Goal: Task Accomplishment & Management: Manage account settings

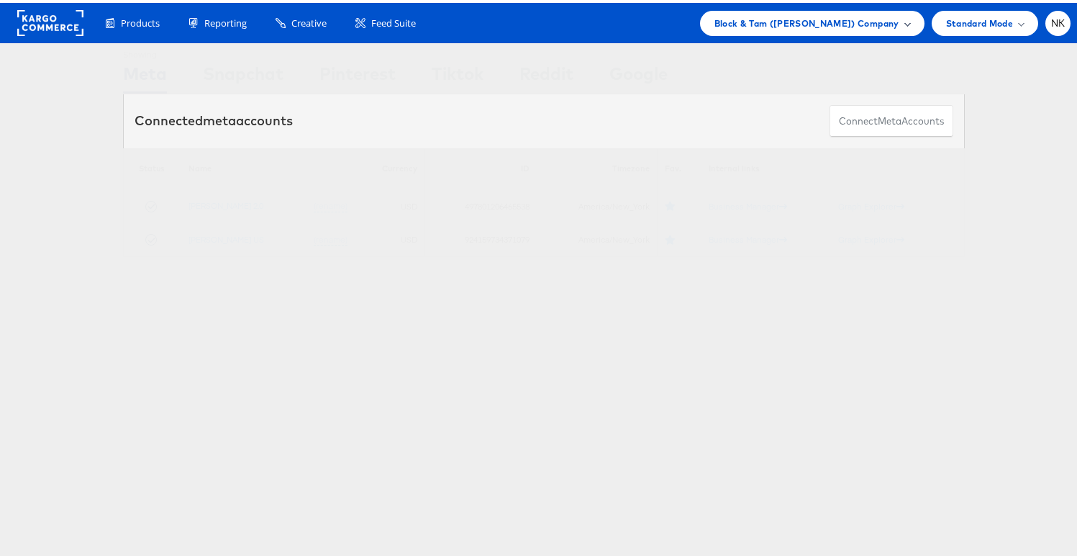
click at [760, 30] on div "Block & Tam (Veronica Beard) Company" at bounding box center [812, 20] width 224 height 25
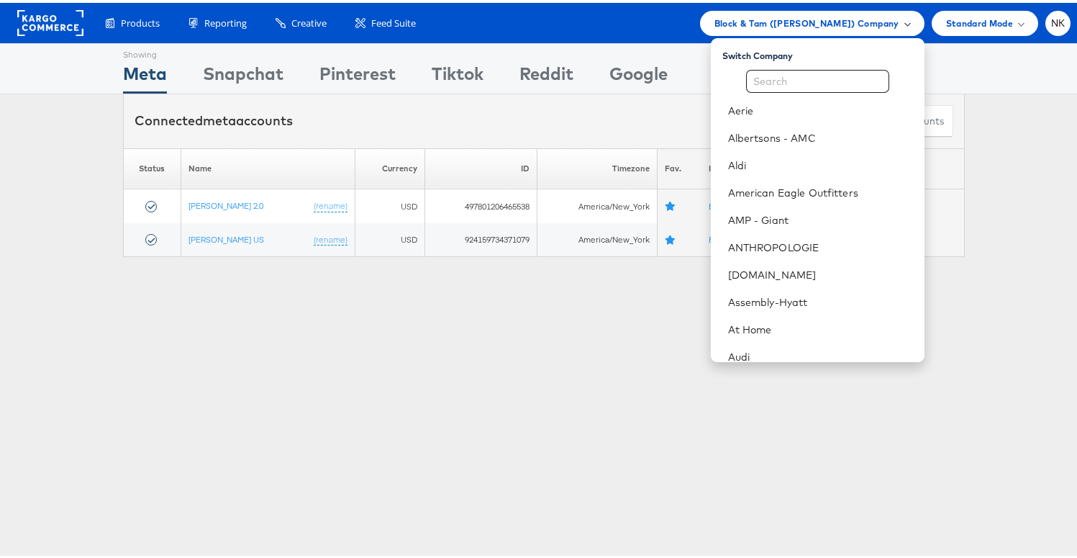
click at [758, 28] on div "Block & Tam (Veronica Beard) Company" at bounding box center [812, 20] width 224 height 25
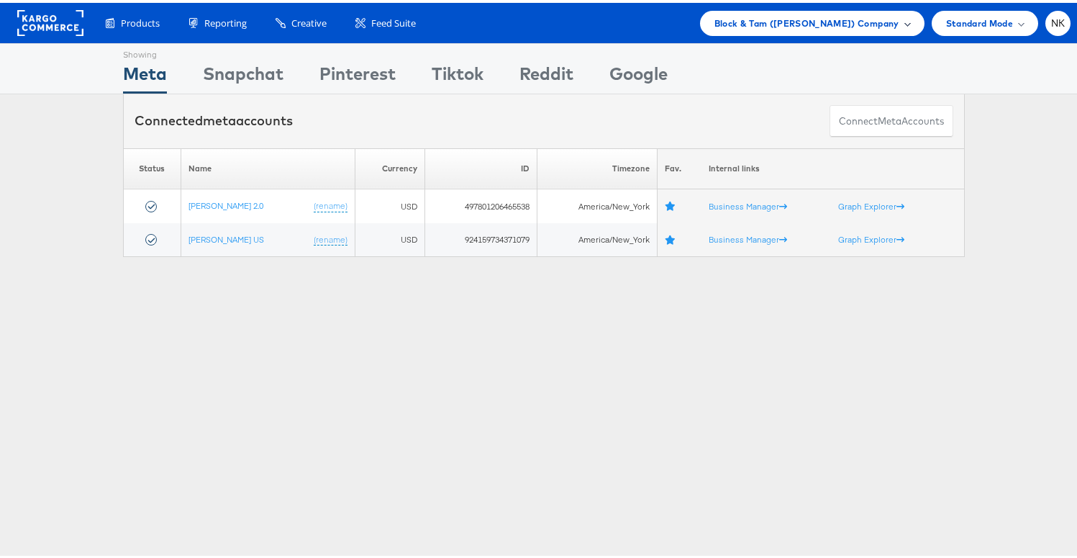
click at [759, 25] on span "Block & Tam ([PERSON_NAME]) Company" at bounding box center [806, 20] width 185 height 15
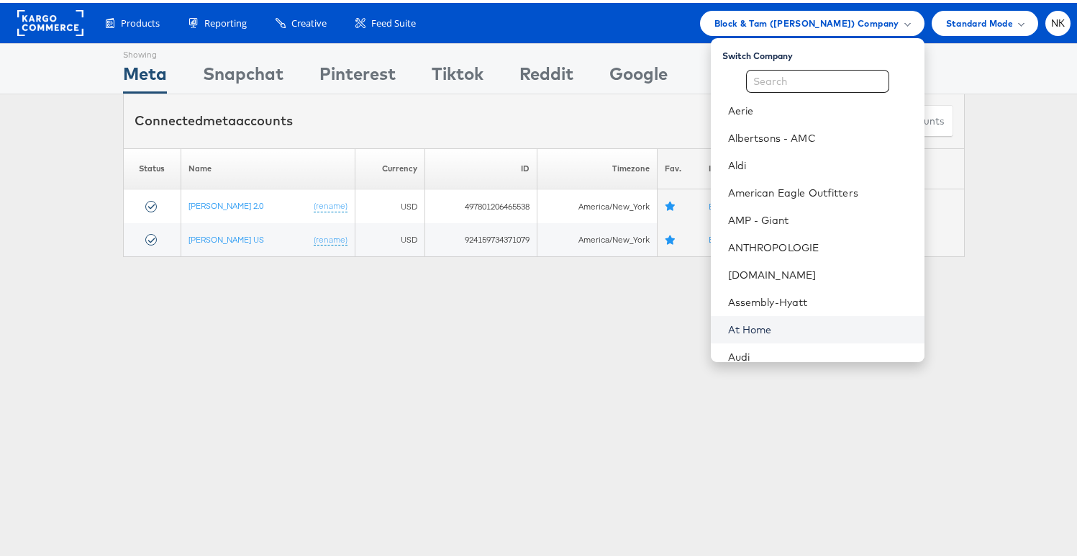
click at [753, 319] on link "At Home" at bounding box center [820, 326] width 185 height 14
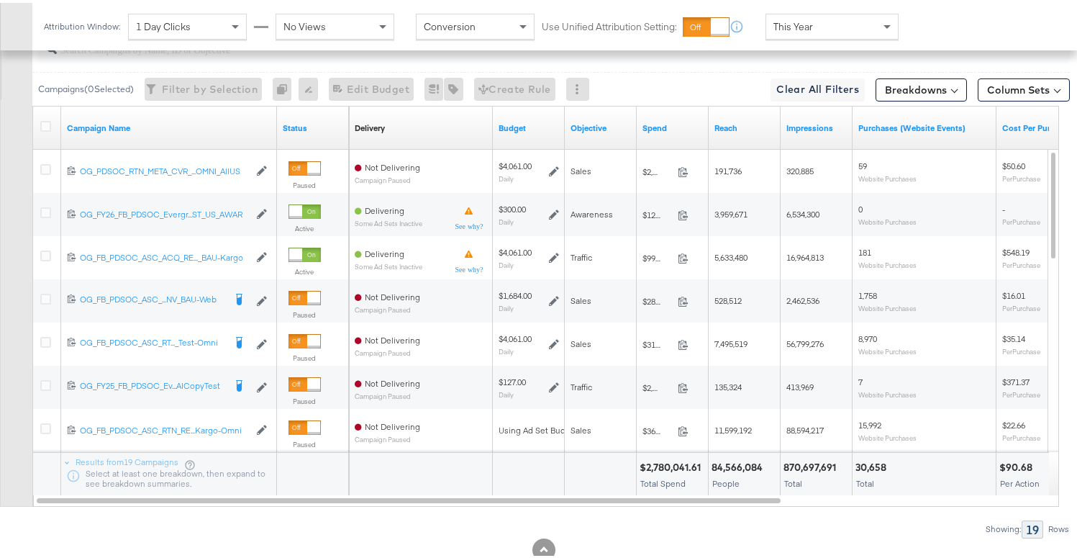
scroll to position [617, 0]
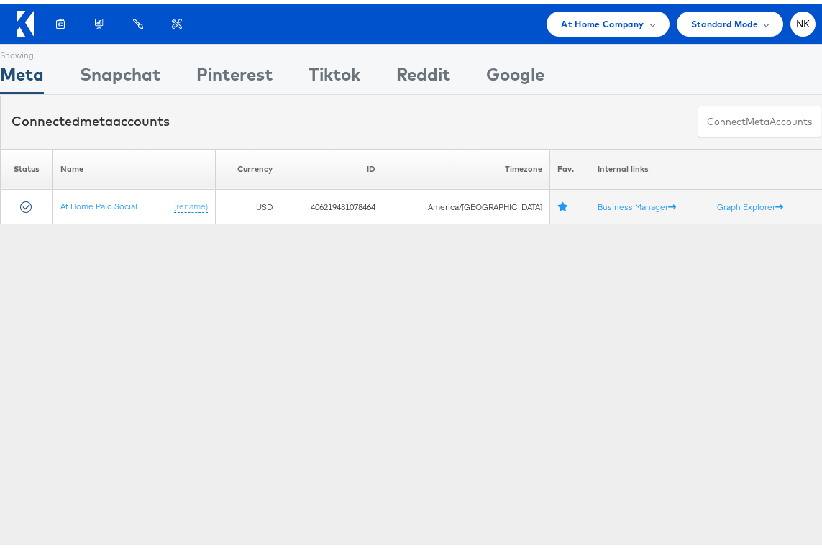
click at [465, 40] on div "Products Product Catalogs Enhance Your Product Catalog, Map Them to Publishers,…" at bounding box center [416, 20] width 833 height 40
click at [348, 35] on div "Products Product Catalogs Enhance Your Product Catalog, Map Them to Publishers,…" at bounding box center [416, 20] width 833 height 40
click at [586, 13] on span "At Home Company" at bounding box center [602, 20] width 83 height 15
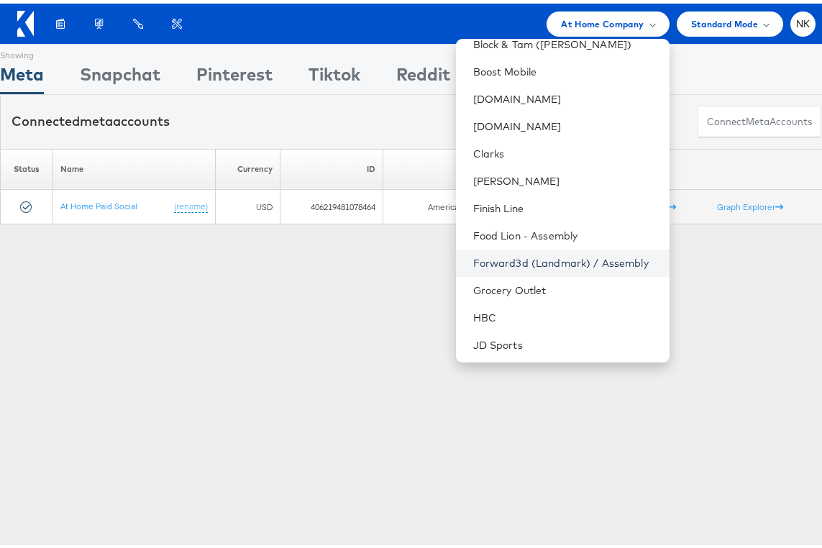
scroll to position [173, 0]
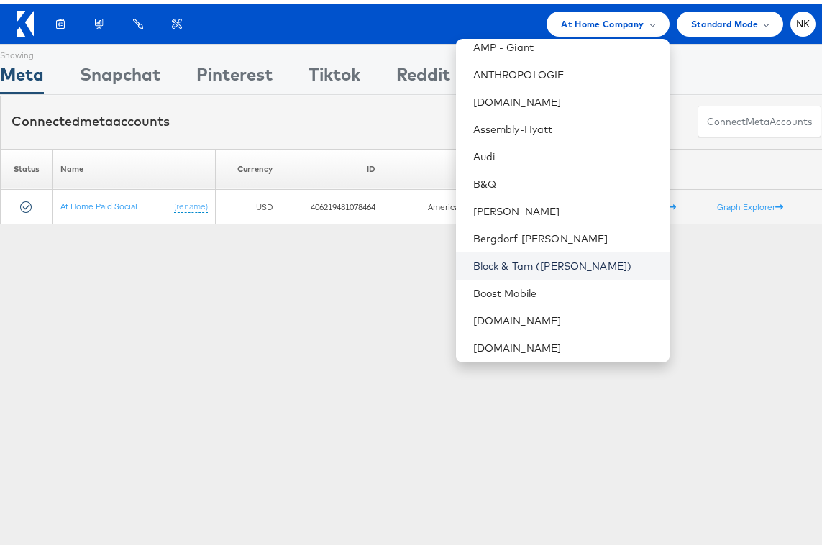
click at [506, 264] on link "Block & Tam ([PERSON_NAME])" at bounding box center [565, 262] width 185 height 14
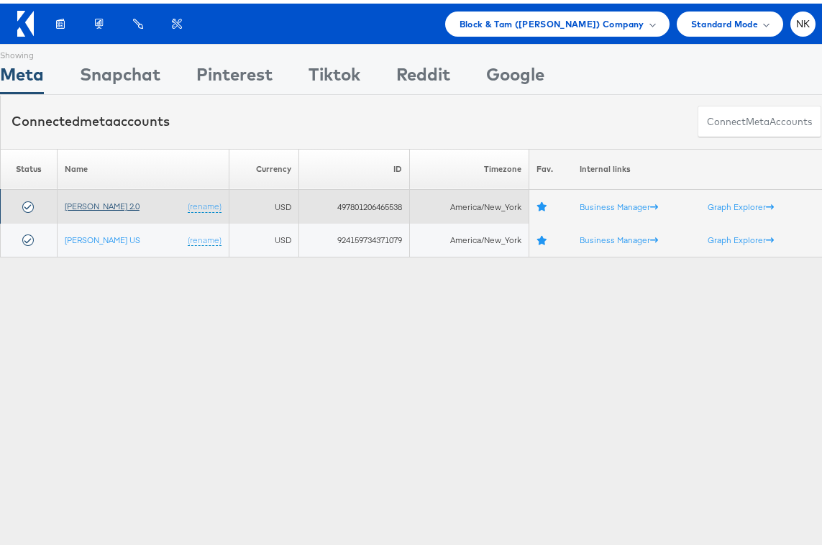
click at [101, 204] on link "[PERSON_NAME] 2.0" at bounding box center [102, 202] width 75 height 11
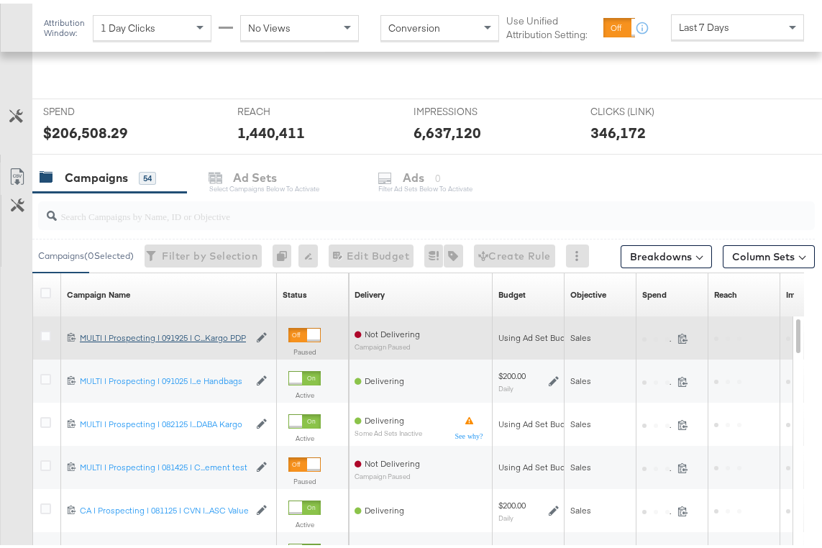
scroll to position [501, 0]
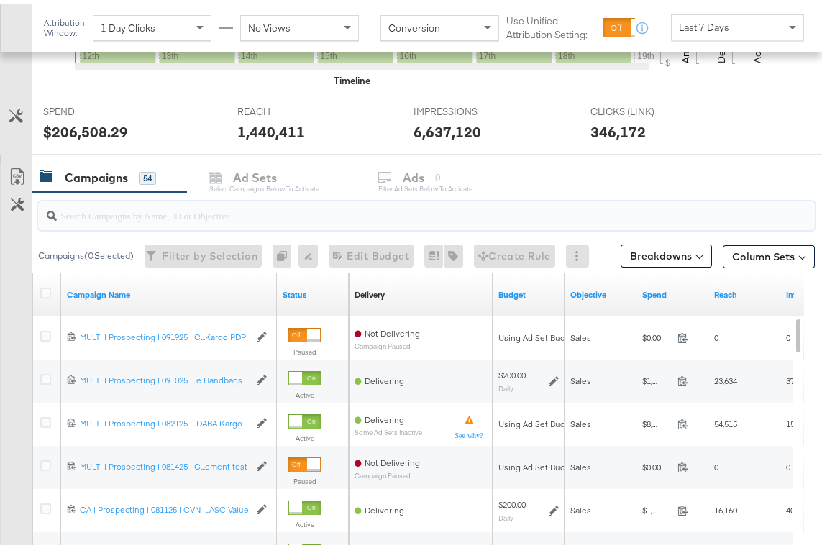
click at [287, 210] on input "search" at bounding box center [402, 206] width 691 height 28
paste input "(MULTI | Prospecting | 091925 | CVN | Purchases | ASC Volume DABA Kargo PDP)"
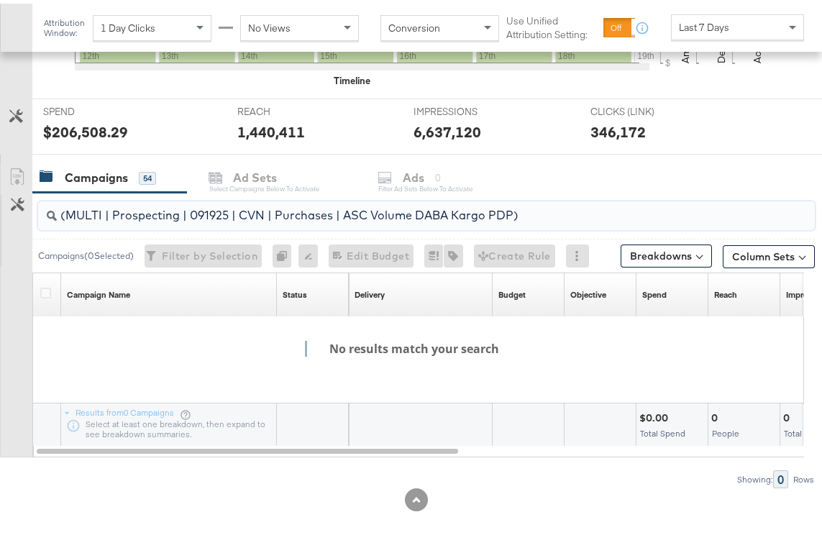
click at [65, 217] on input "(MULTI | Prospecting | 091925 | CVN | Purchases | ASC Volume DABA Kargo PDP)" at bounding box center [402, 206] width 691 height 28
click at [513, 209] on input "MULTI | Prospecting | 091925 | CVN | Purchases | ASC Volume DABA Kargo PDP)" at bounding box center [402, 206] width 691 height 28
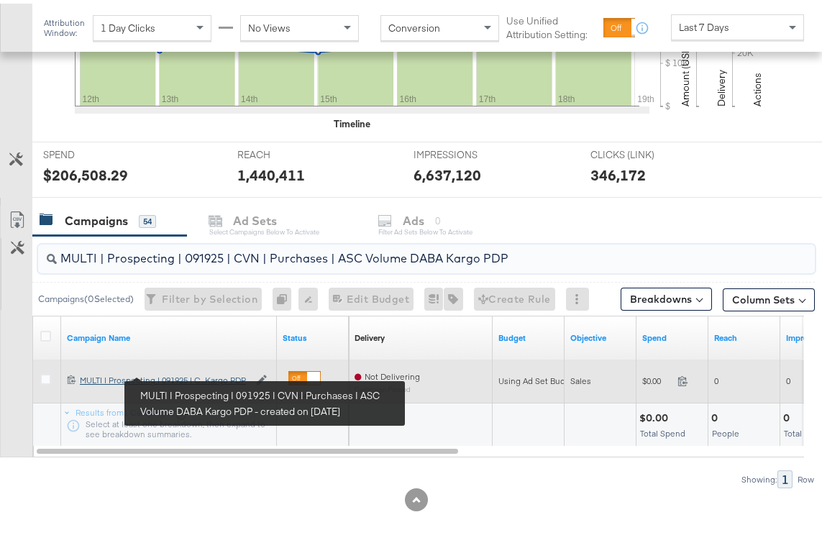
type input "MULTI | Prospecting | 091925 | CVN | Purchases | ASC Volume DABA Kargo PDP"
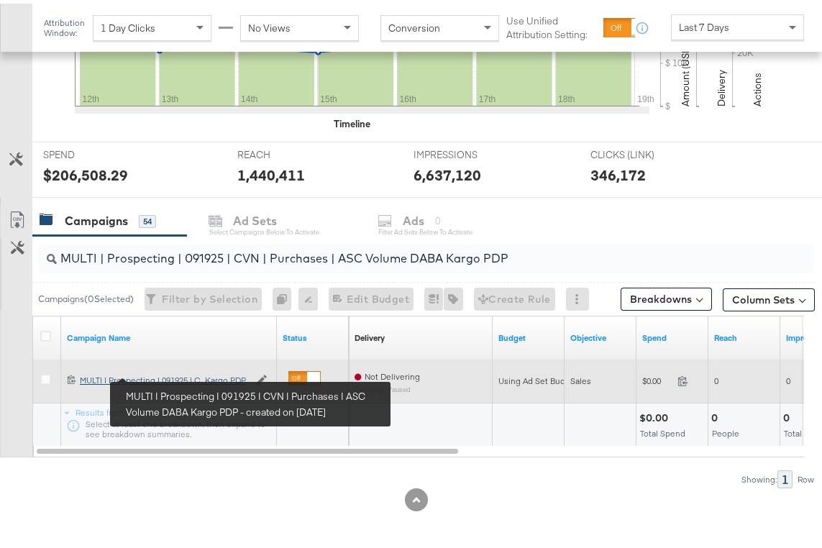
click at [174, 375] on div "MULTI | Prospecting | 091925 | CVN | Purchases | ASC Volume DABA Kargo PDP MULT…" at bounding box center [164, 377] width 169 height 12
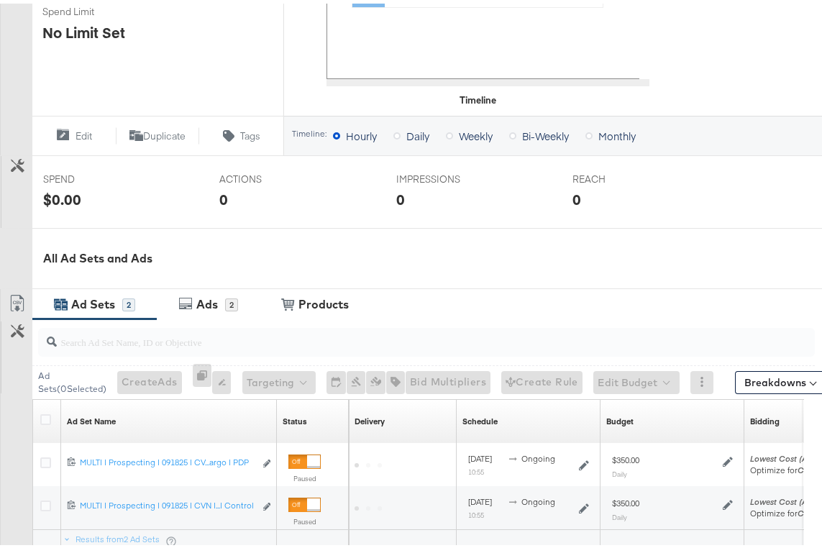
scroll to position [594, 0]
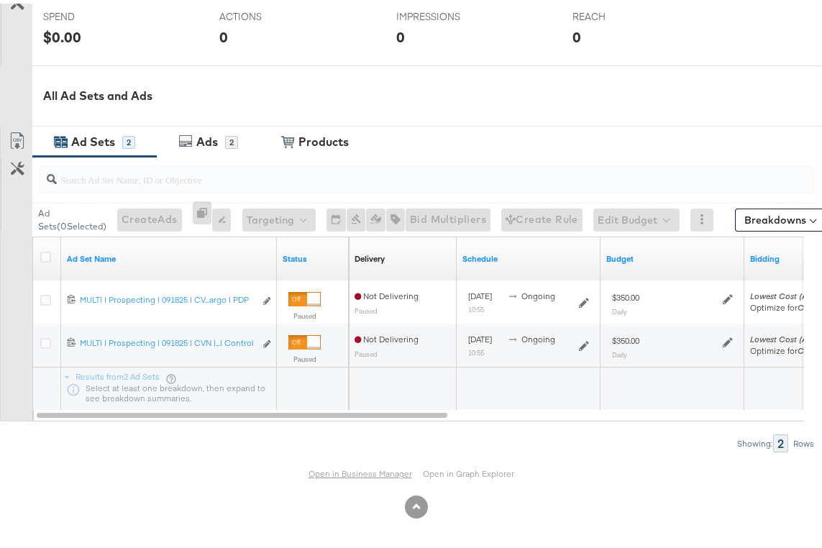
click at [324, 465] on link "Open in Business Manager" at bounding box center [361, 470] width 104 height 11
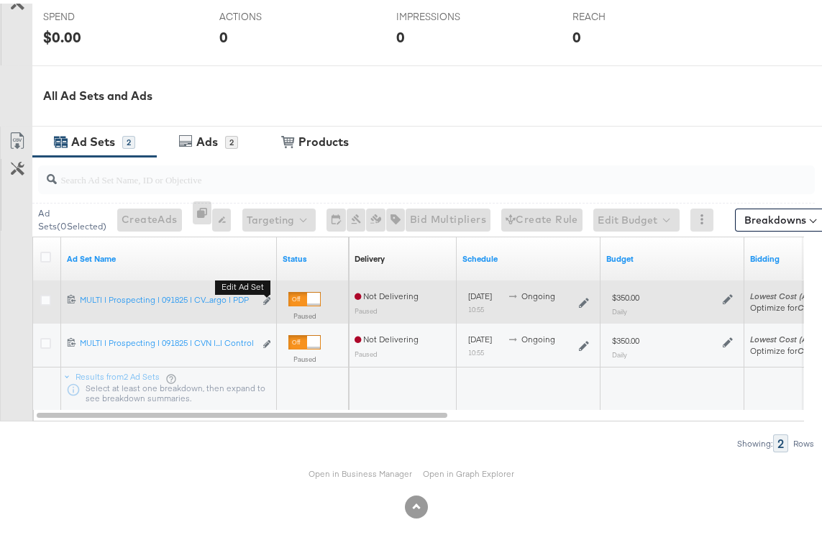
click at [263, 298] on div "Edit ad set" at bounding box center [267, 298] width 9 height 15
click at [267, 299] on icon "link" at bounding box center [266, 298] width 7 height 8
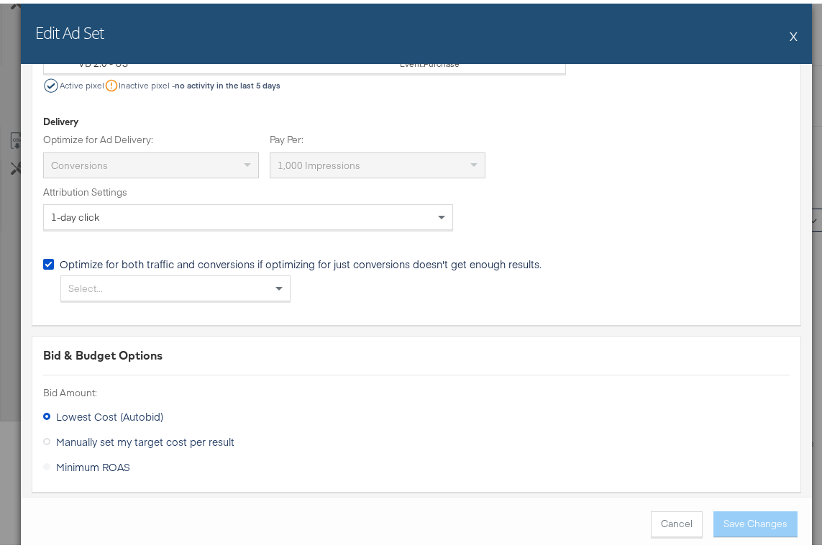
scroll to position [3240, 0]
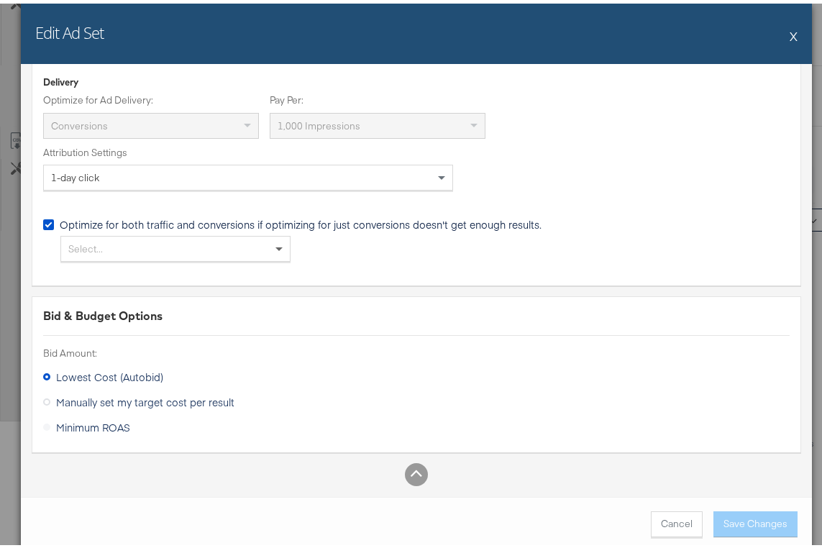
click at [272, 255] on span at bounding box center [281, 245] width 18 height 24
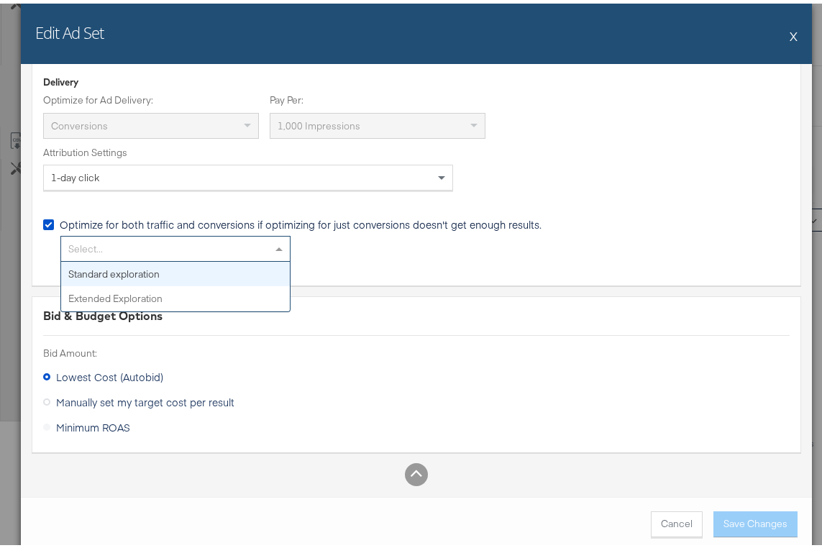
click at [335, 247] on div "Select... Standard exploration Extended Exploration" at bounding box center [416, 245] width 747 height 26
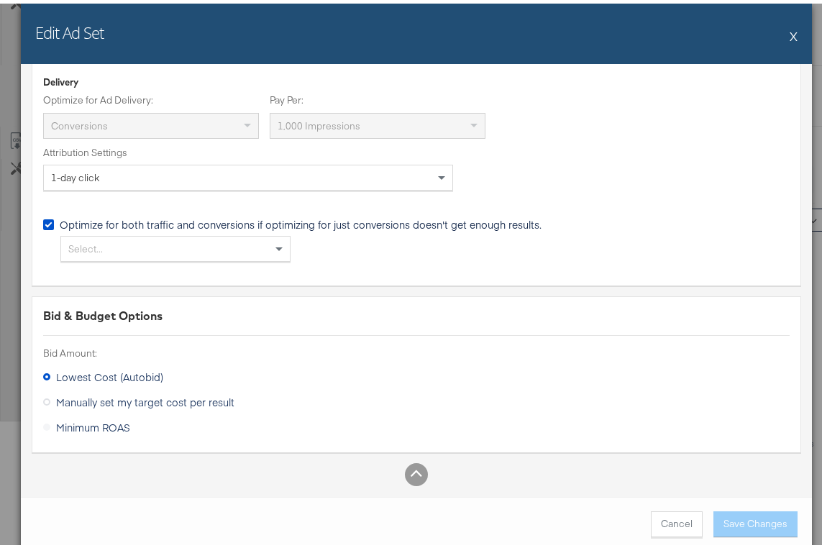
click at [291, 262] on div "Optimize for both traffic and conversions if optimizing for just conversions do…" at bounding box center [416, 229] width 747 height 84
click at [276, 244] on span at bounding box center [279, 246] width 7 height 5
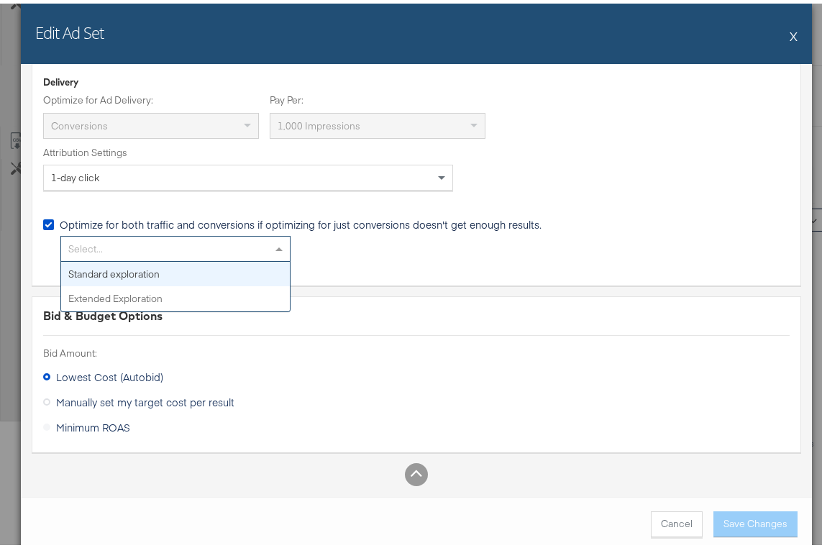
click at [294, 214] on div "Optimize for both traffic and conversions if optimizing for just conversions do…" at bounding box center [301, 214] width 482 height 0
click at [0, 0] on div "Optimize for both traffic and conversions if optimizing for just conversions do…" at bounding box center [0, 0] width 0 height 0
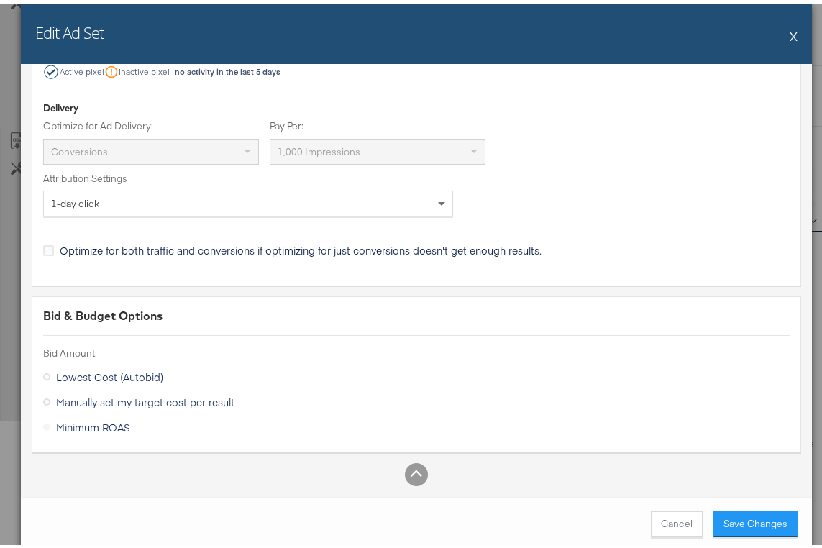
scroll to position [3215, 0]
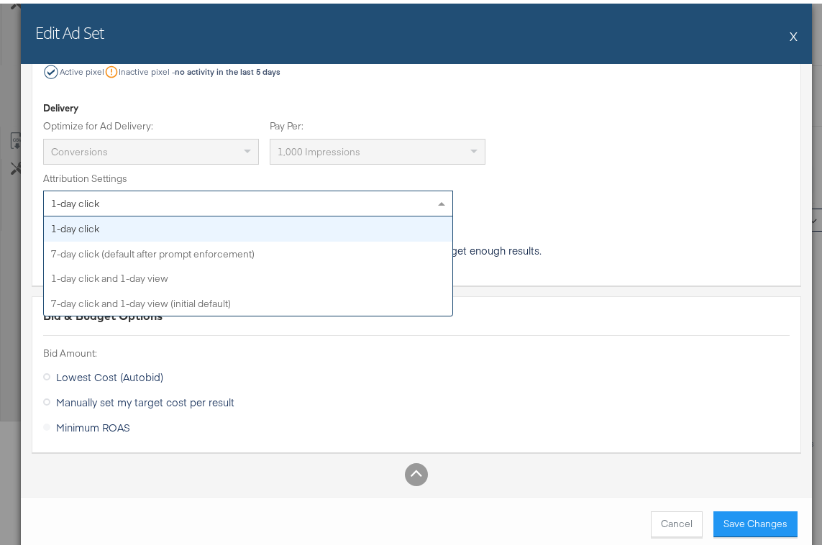
click at [240, 204] on div "1-day click" at bounding box center [248, 200] width 409 height 24
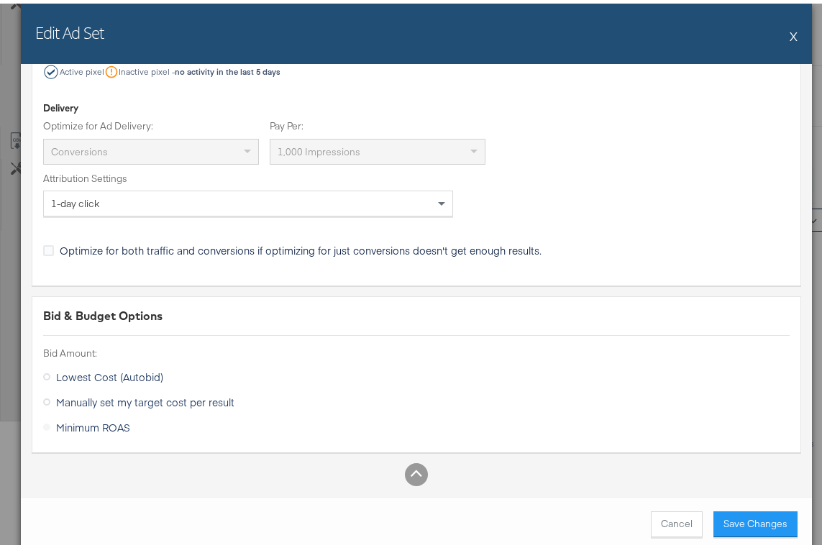
click at [243, 175] on div "Attribution Settings" at bounding box center [248, 175] width 410 height 14
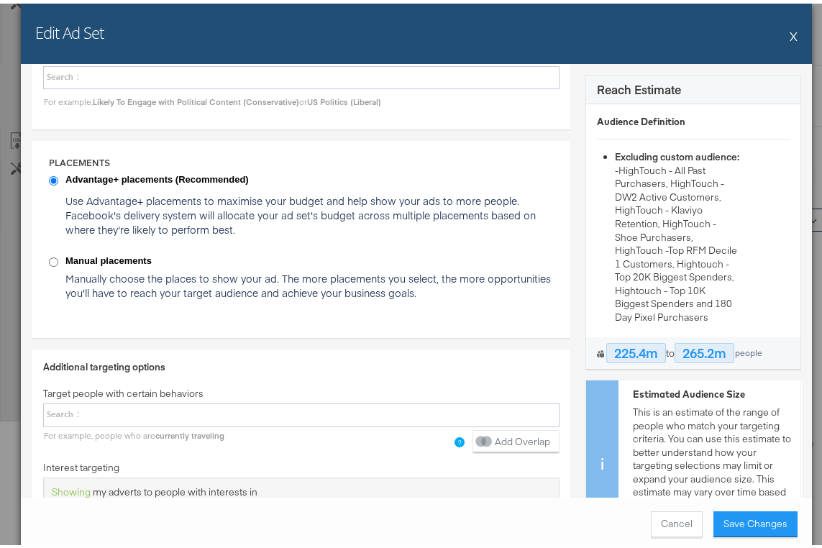
scroll to position [1861, 0]
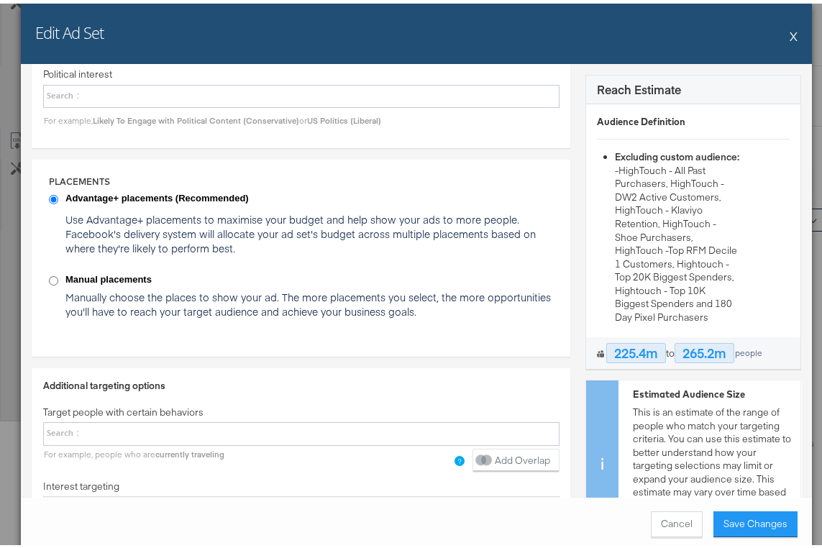
click at [122, 279] on strong "Manual placements" at bounding box center [309, 277] width 489 height 14
click at [58, 279] on input "Manual placements Manually choose the places to show your ad. The more placemen…" at bounding box center [53, 277] width 9 height 9
radio input "true"
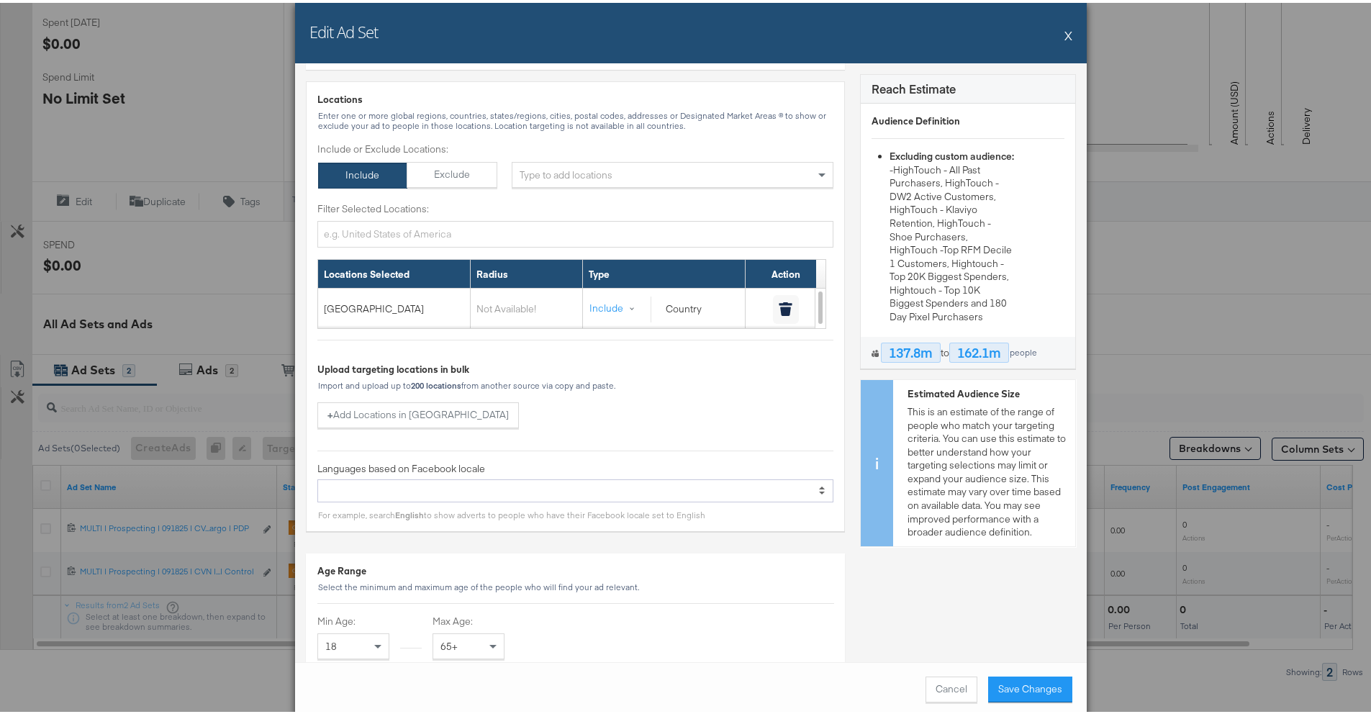
scroll to position [0, 0]
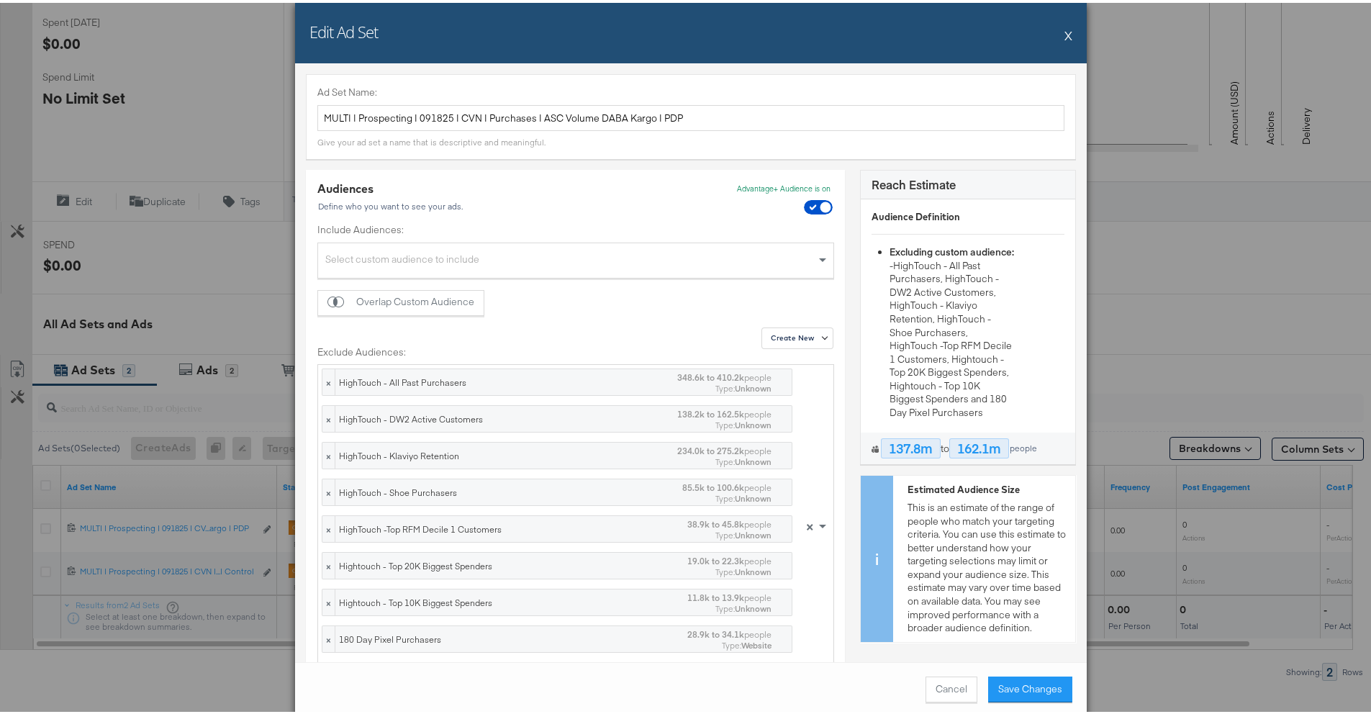
click at [493, 267] on div "Select custom audience to include" at bounding box center [575, 259] width 515 height 31
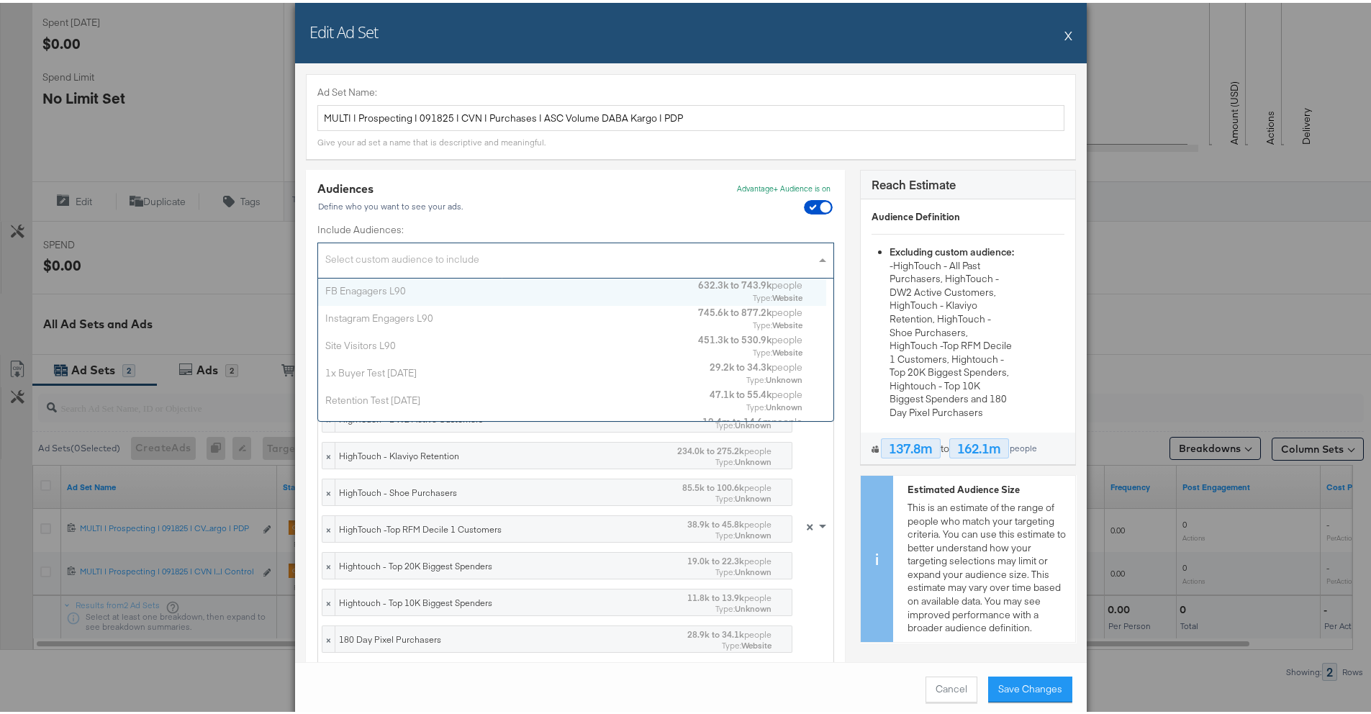
scroll to position [106, 0]
click at [489, 230] on label "Include Audiences:" at bounding box center [575, 227] width 517 height 14
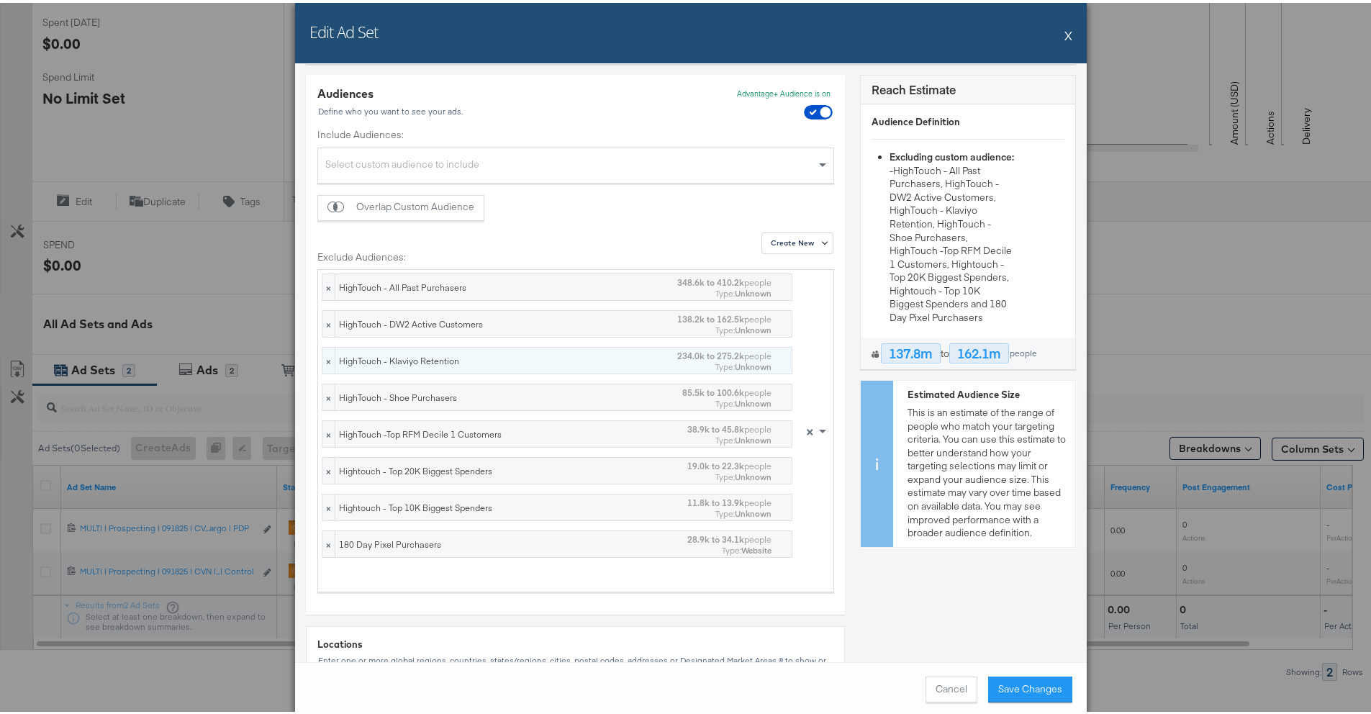
scroll to position [383, 0]
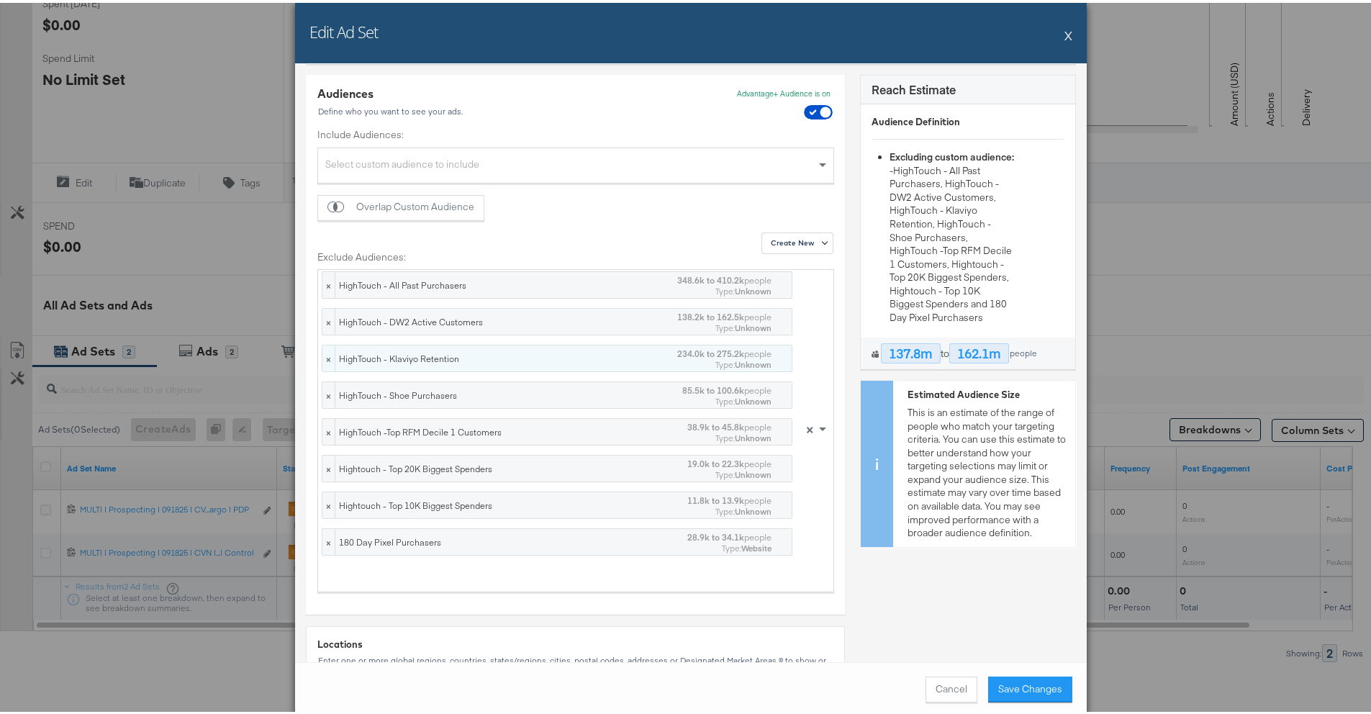
click at [499, 355] on div "HighTouch - Klaviyo Retention" at bounding box center [502, 356] width 327 height 12
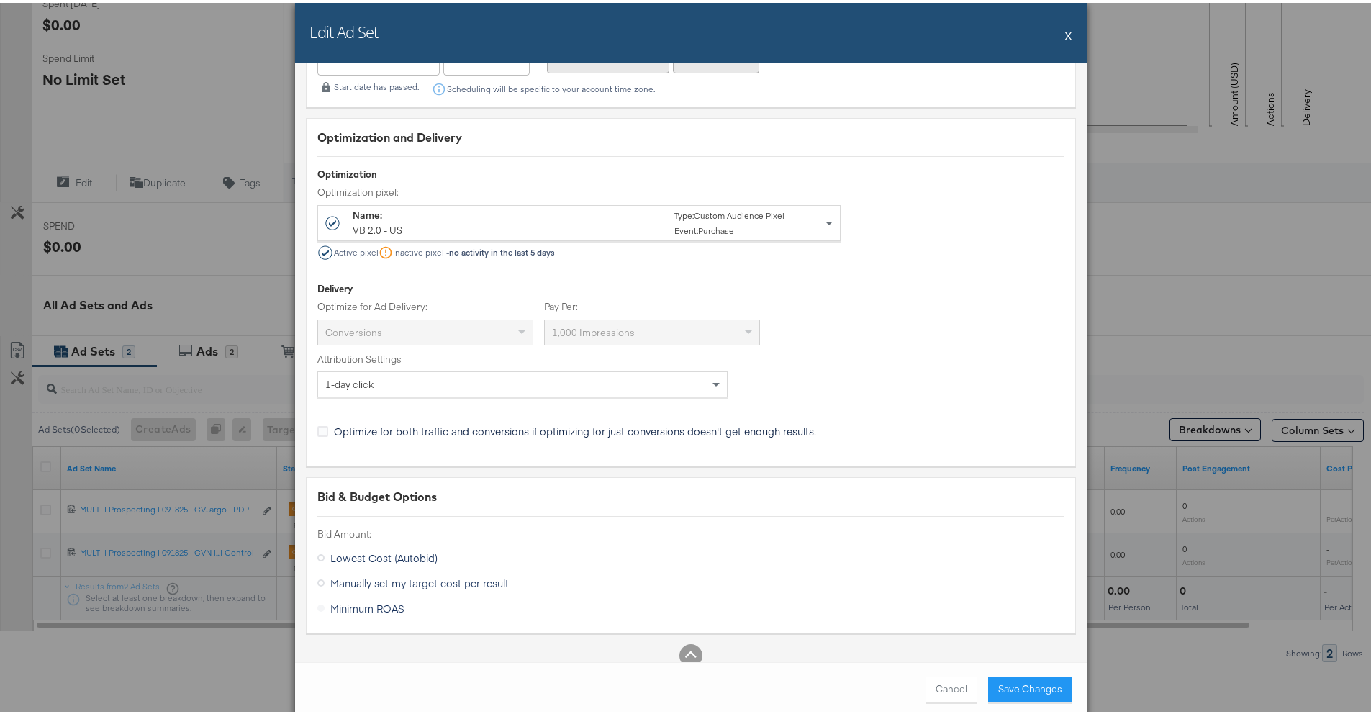
scroll to position [3579, 0]
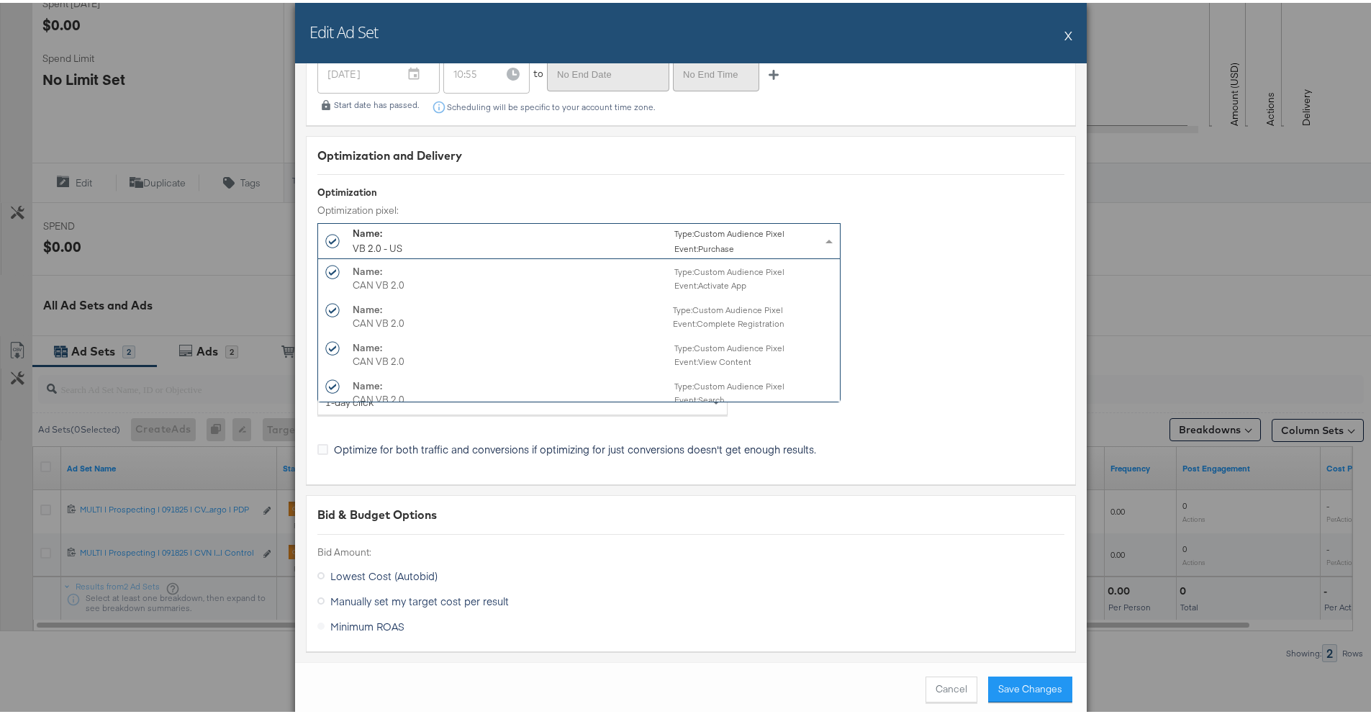
click at [690, 240] on small "Event: Purchase" at bounding box center [704, 245] width 60 height 11
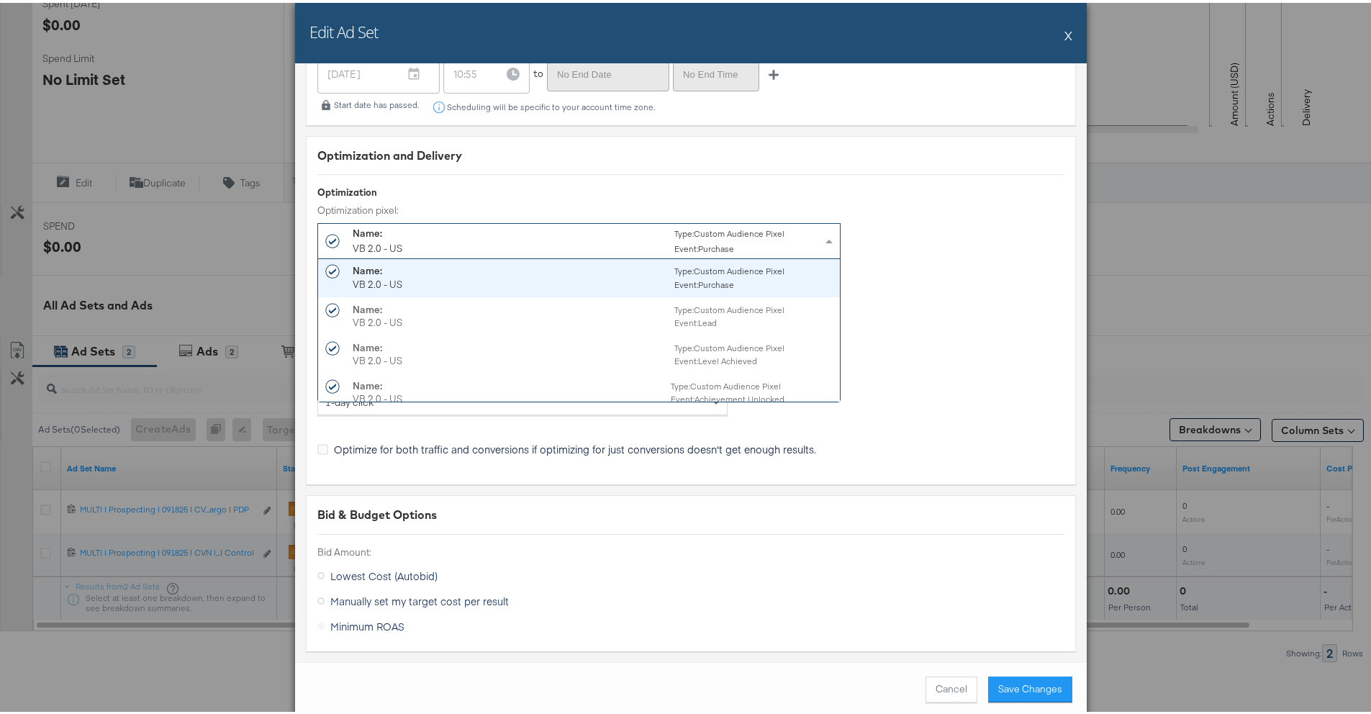
click at [663, 183] on div "Optimization Optimization pixel: Name: VB 2.0 - US Type: Custom Audience Pixel …" at bounding box center [690, 229] width 747 height 93
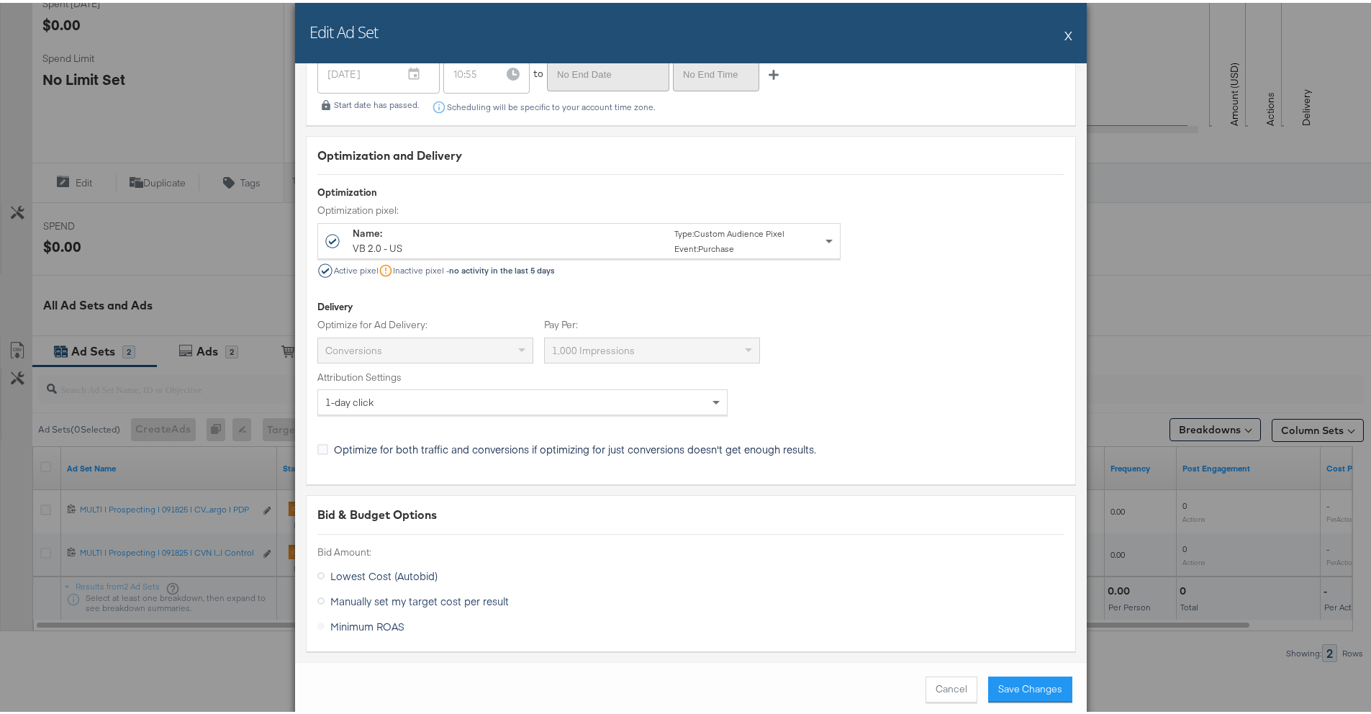
click at [514, 335] on div "Conversions" at bounding box center [425, 347] width 214 height 24
click at [495, 439] on div "Optimize for both traffic and conversions if optimizing for just conversions do…" at bounding box center [575, 439] width 482 height 0
click at [0, 0] on div "Optimize for both traffic and conversions if optimizing for just conversions do…" at bounding box center [0, 0] width 0 height 0
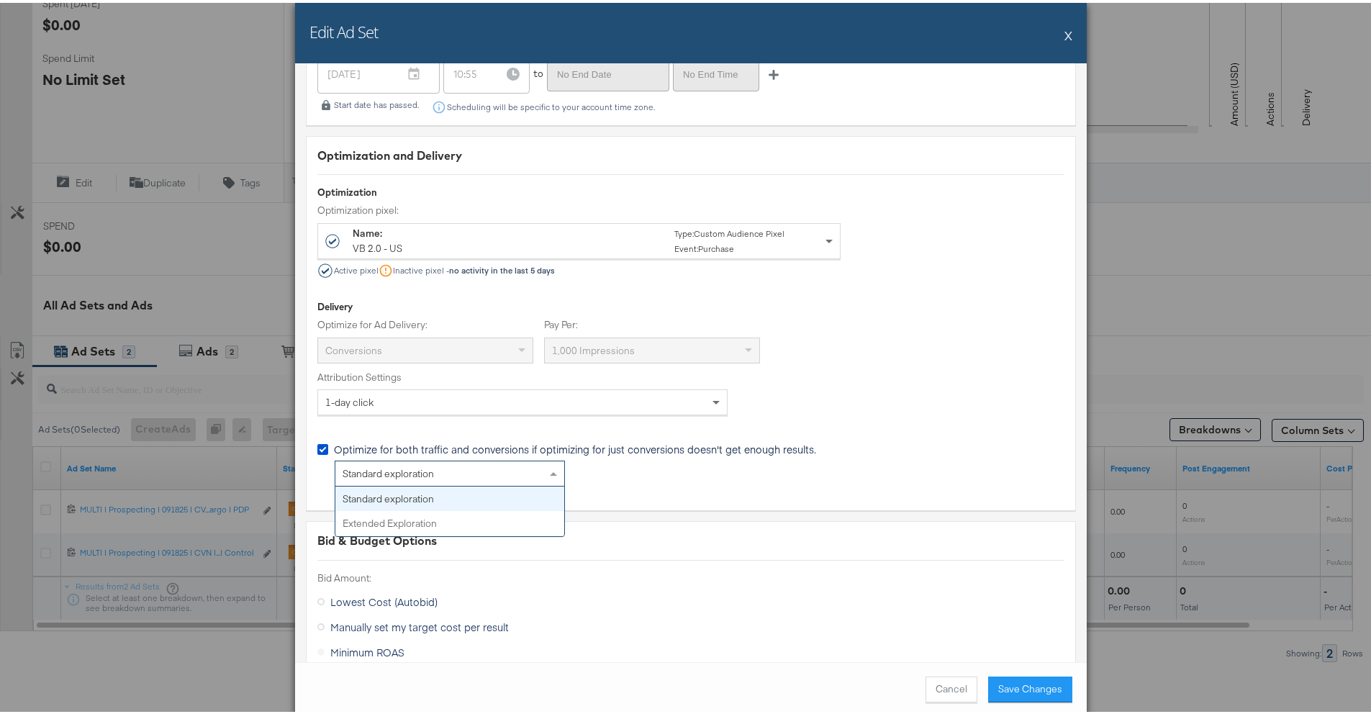
click at [483, 458] on div "Standard exploration" at bounding box center [449, 470] width 229 height 24
click at [467, 458] on div "Extended Exploration" at bounding box center [449, 470] width 229 height 24
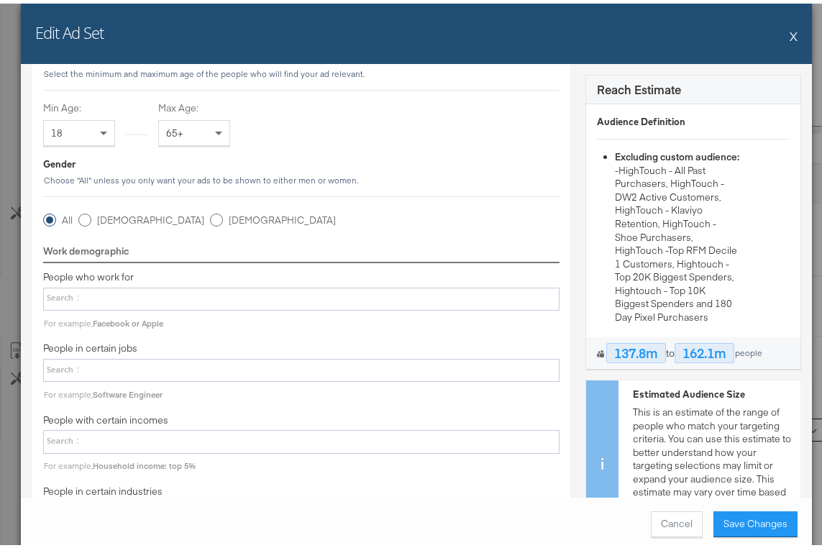
scroll to position [700, 0]
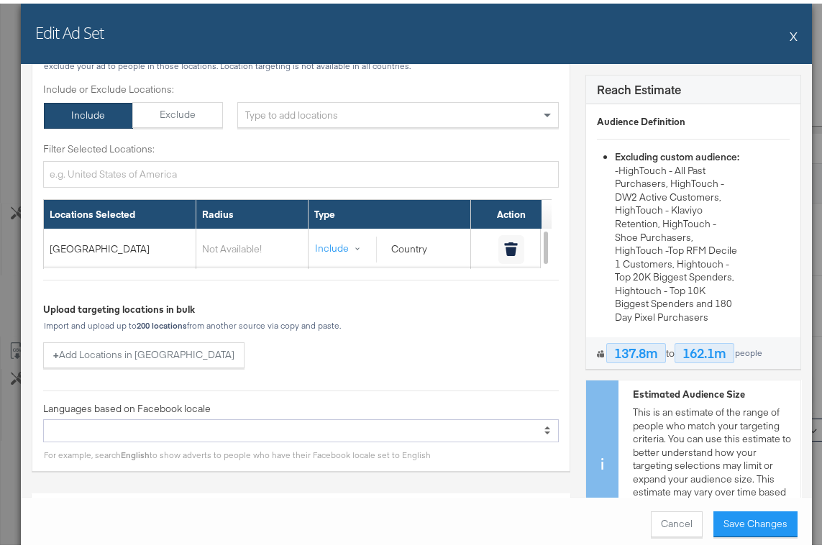
click at [790, 27] on button "X" at bounding box center [794, 32] width 8 height 29
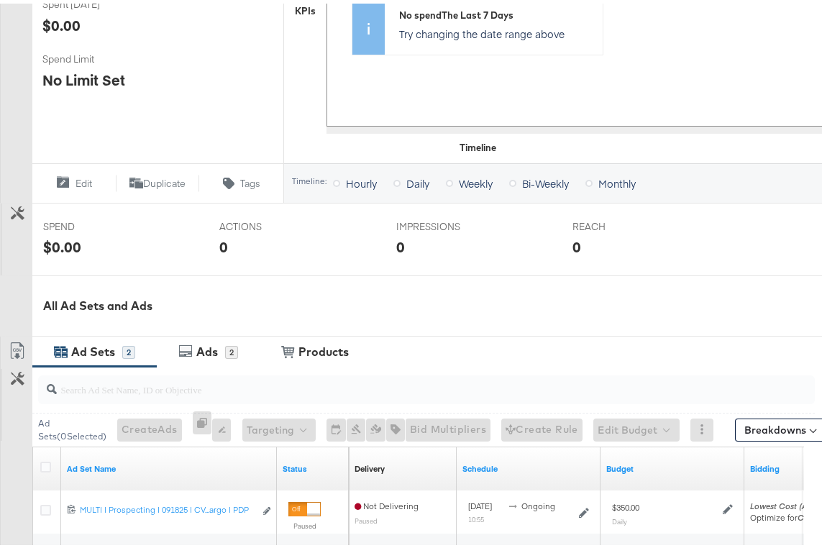
scroll to position [594, 0]
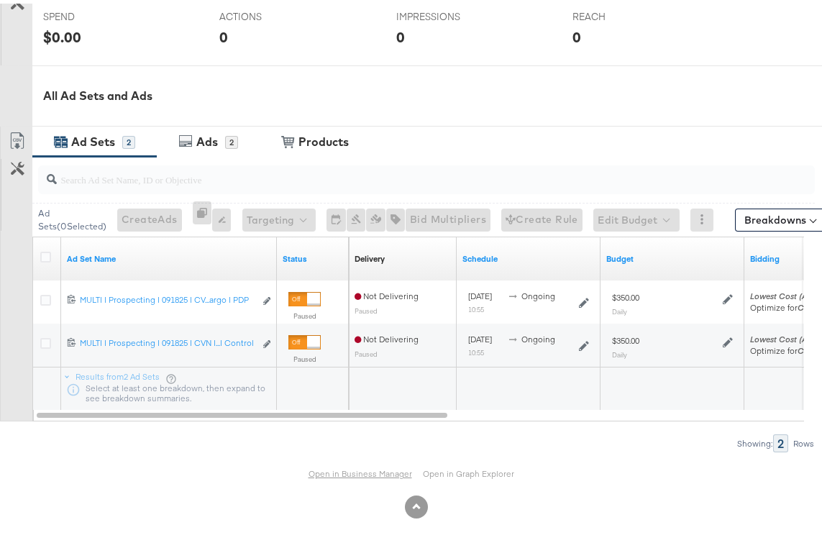
click at [357, 474] on link "Open in Business Manager" at bounding box center [361, 470] width 104 height 11
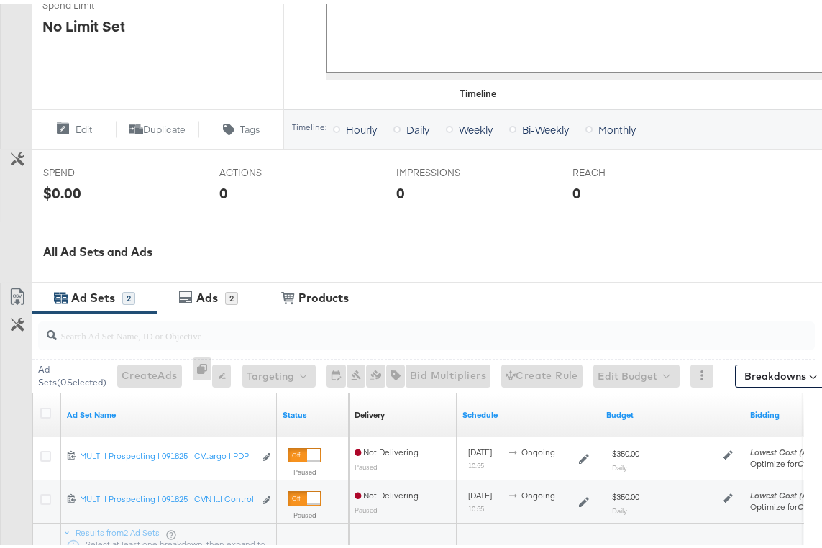
scroll to position [0, 0]
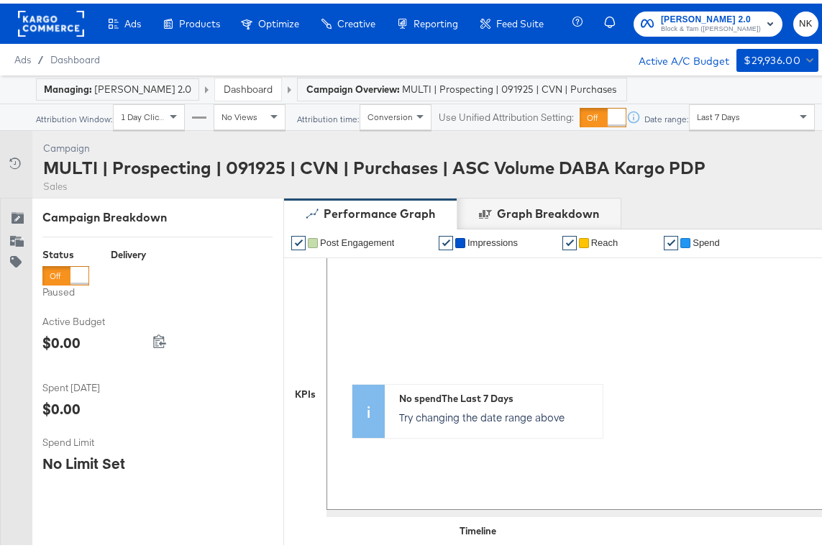
click at [163, 67] on div "Ads / Dashboard Active A/C Budget $29,936.00" at bounding box center [416, 56] width 833 height 32
click at [72, 27] on rect at bounding box center [51, 20] width 66 height 26
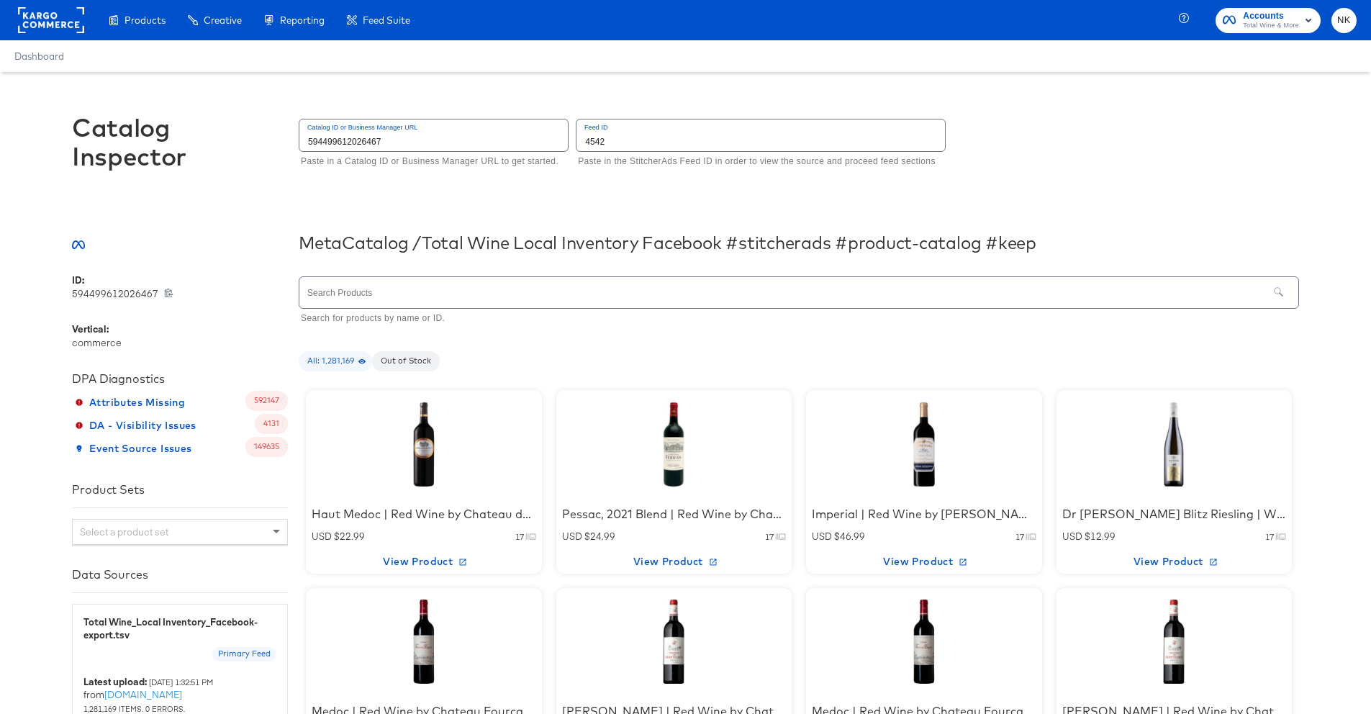
scroll to position [147, 0]
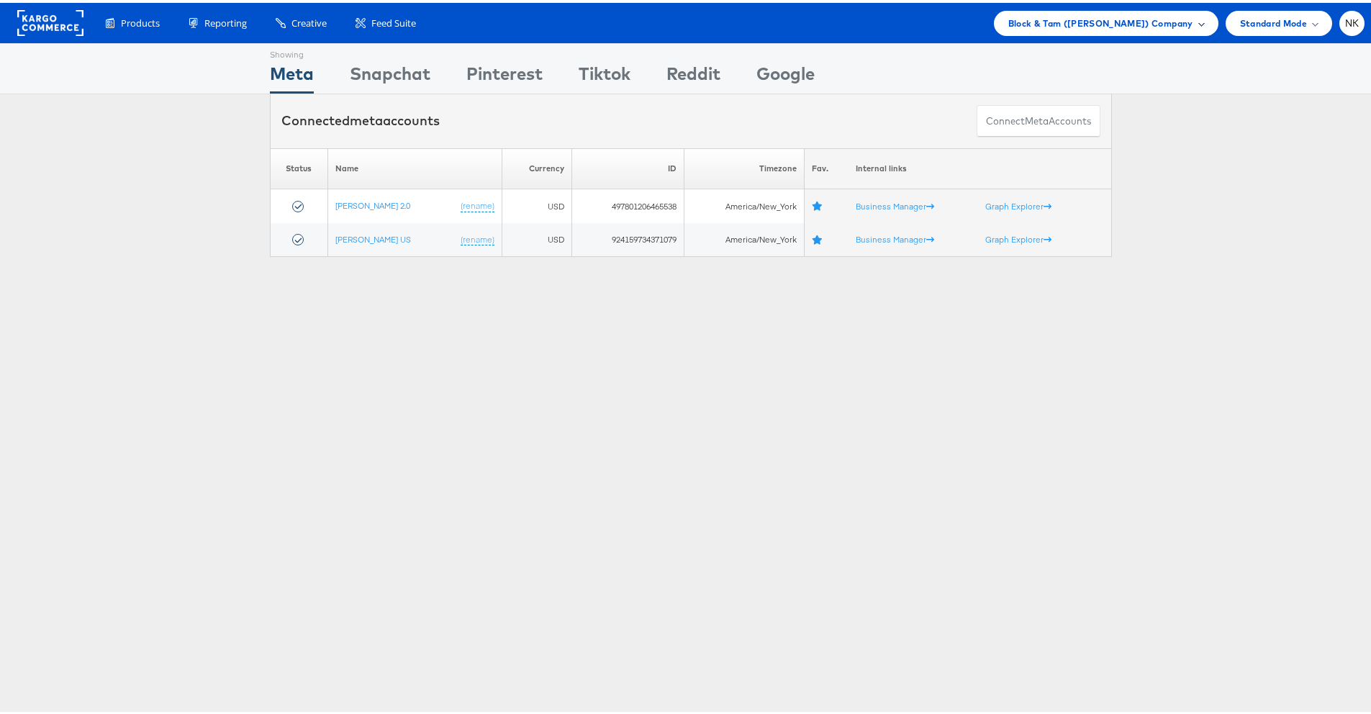
click at [1183, 23] on div "Block & Tam (Veronica Beard) Company" at bounding box center [1106, 20] width 196 height 15
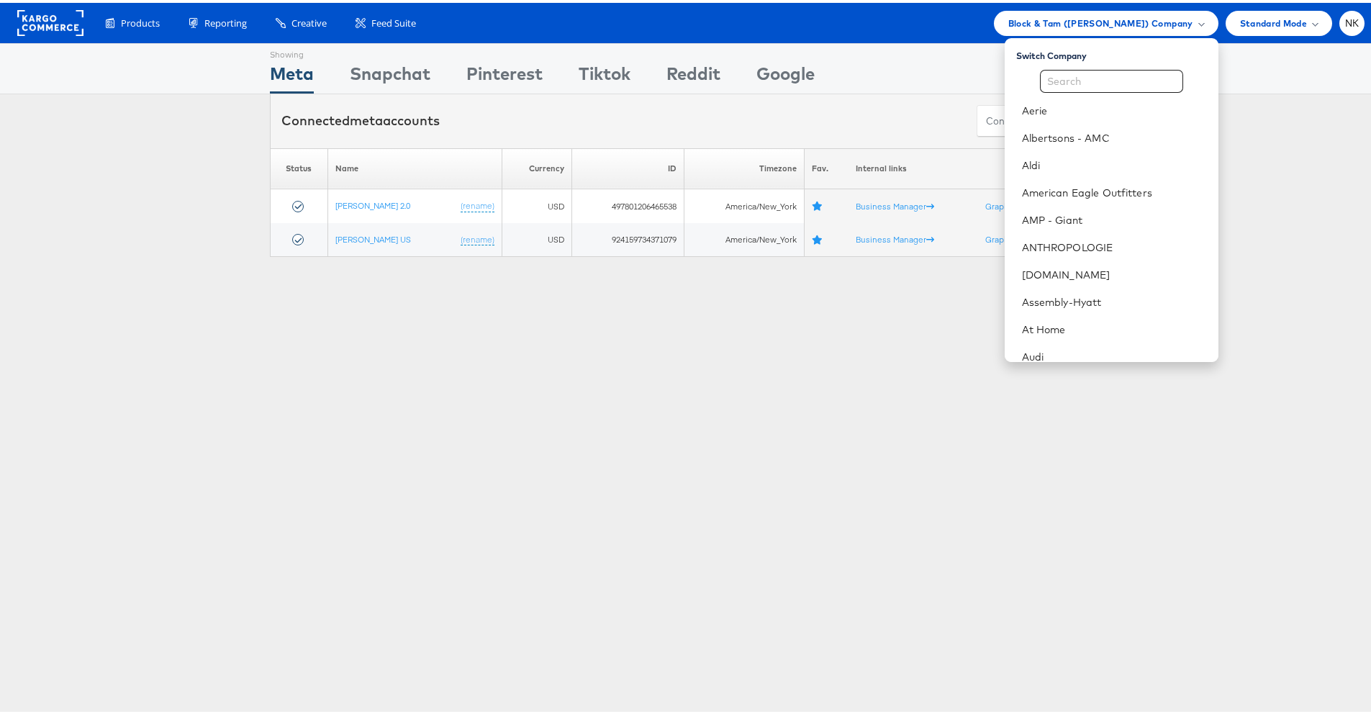
drag, startPoint x: 483, startPoint y: 327, endPoint x: 837, endPoint y: 170, distance: 386.8
click at [486, 327] on div "Showing Meta Showing Snapchat Showing Pinterest Showing Tiktok Showing Reddit S…" at bounding box center [690, 399] width 1381 height 719
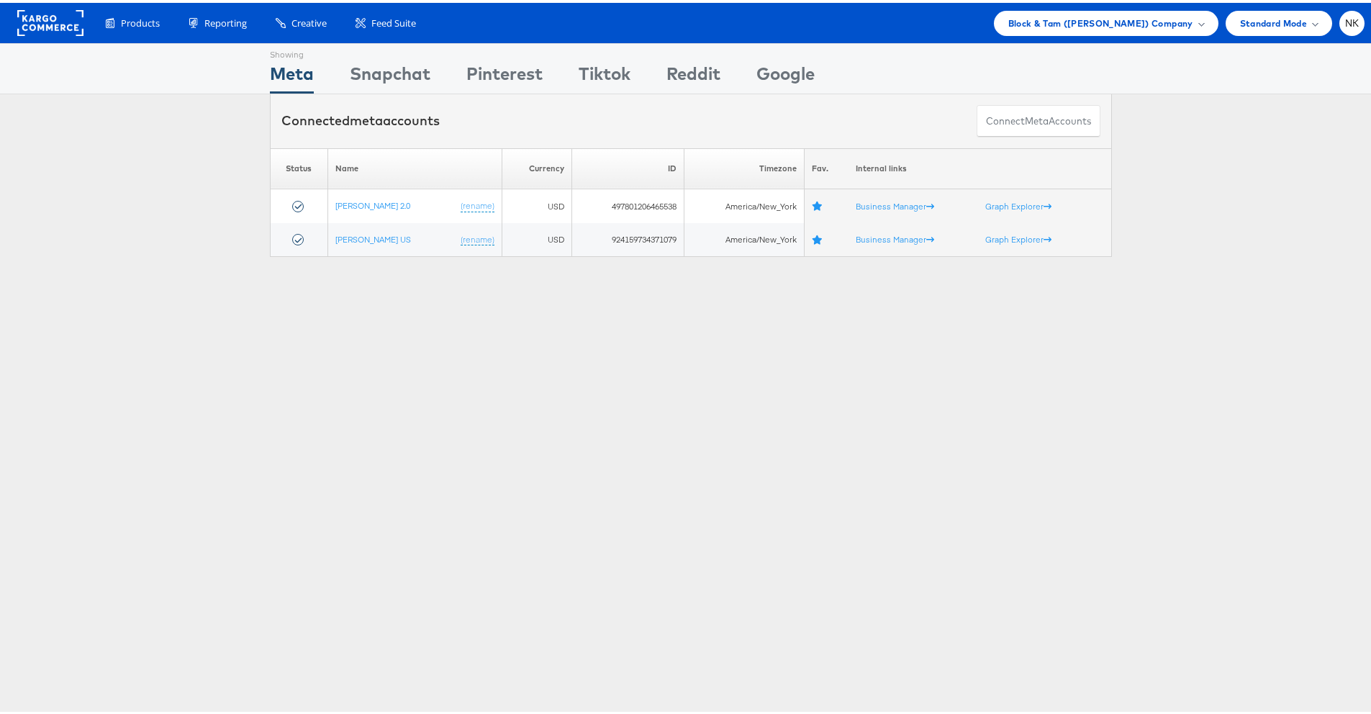
click at [468, 117] on div "Connected meta accounts Connect meta Accounts" at bounding box center [691, 118] width 842 height 54
click at [1041, 19] on span "Block & Tam (Veronica Beard) Company" at bounding box center [1100, 20] width 185 height 15
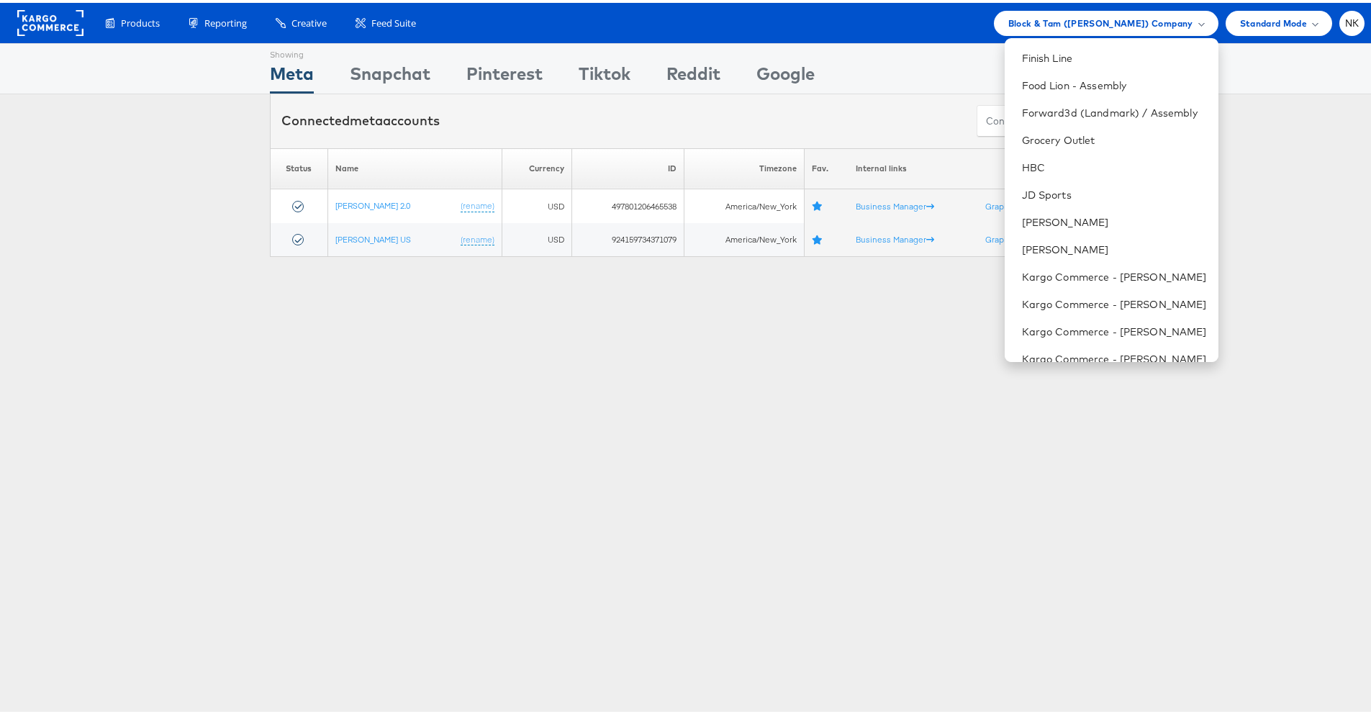
scroll to position [819, 0]
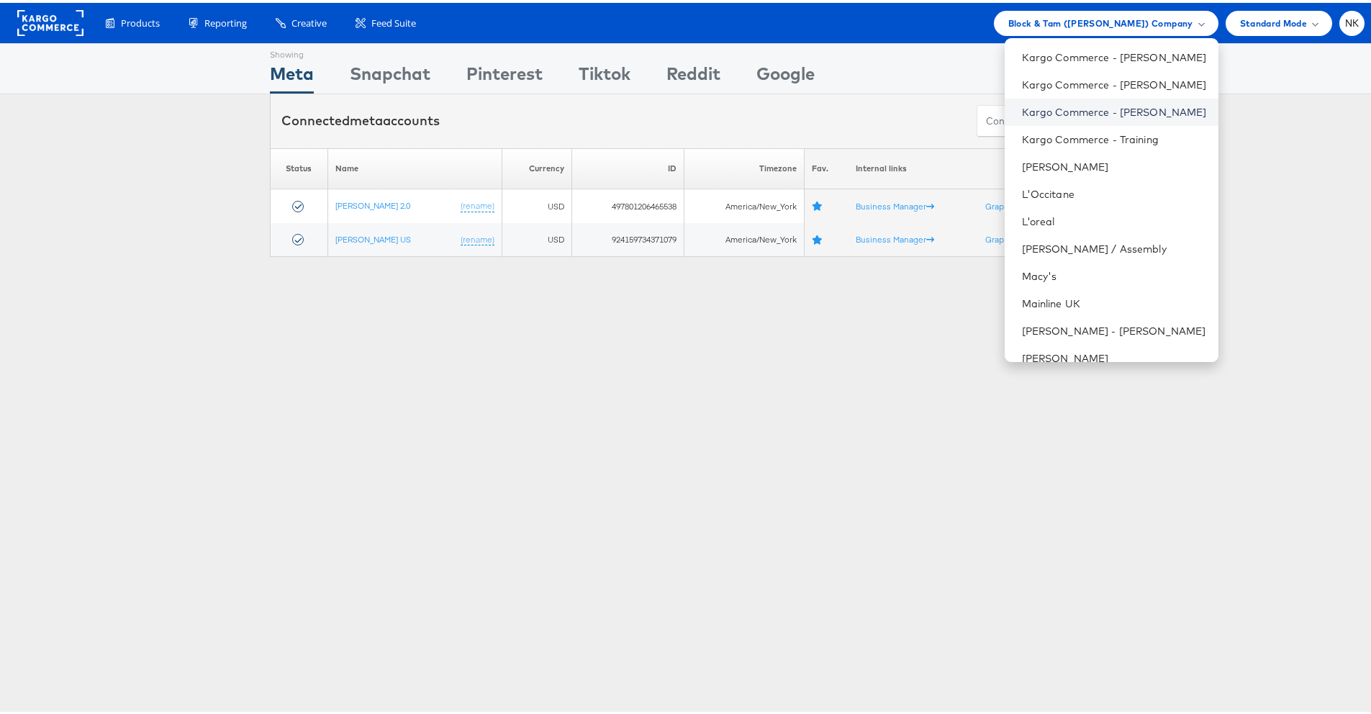
click at [1055, 111] on link "Kargo Commerce - [PERSON_NAME]" at bounding box center [1114, 109] width 185 height 14
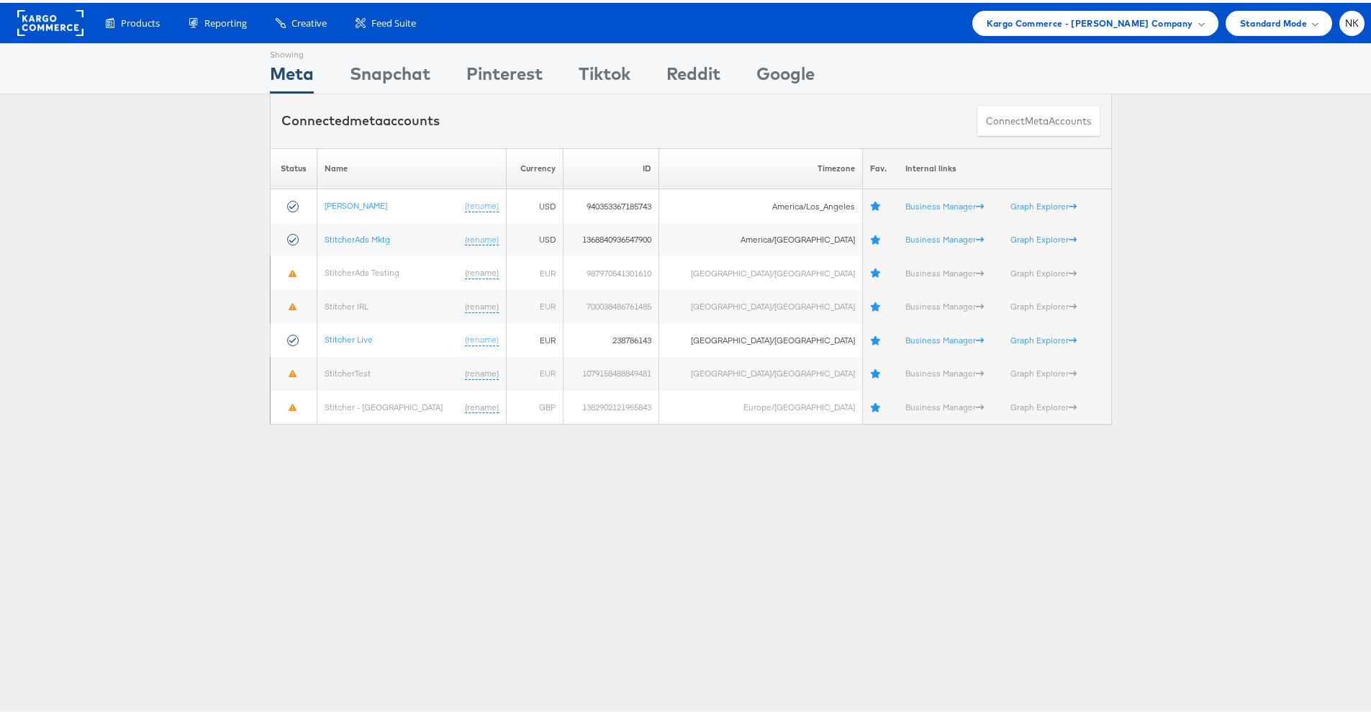
click at [204, 190] on div "Please Wait Loading Accounts .... Status Name Currency ID Timezone Fav. Interna…" at bounding box center [690, 283] width 1381 height 277
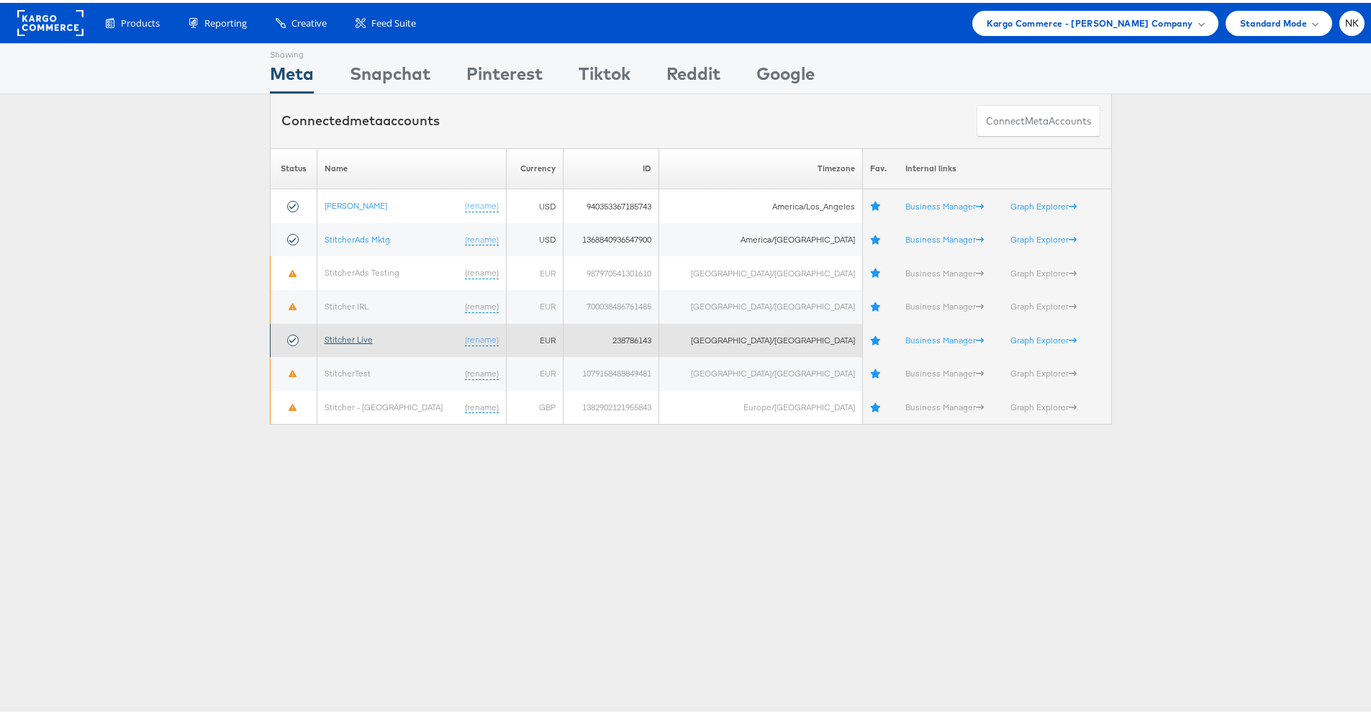
click at [333, 334] on link "Stitcher Live" at bounding box center [348, 336] width 48 height 11
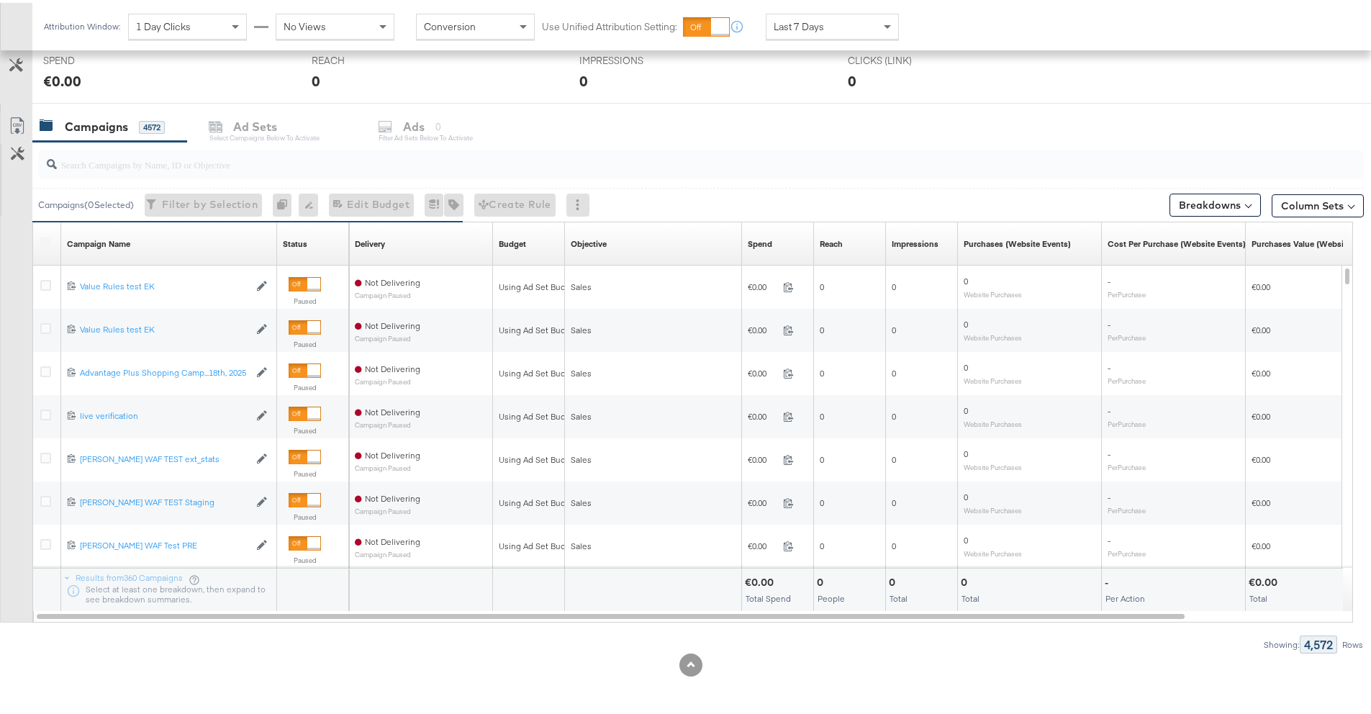
scroll to position [476, 0]
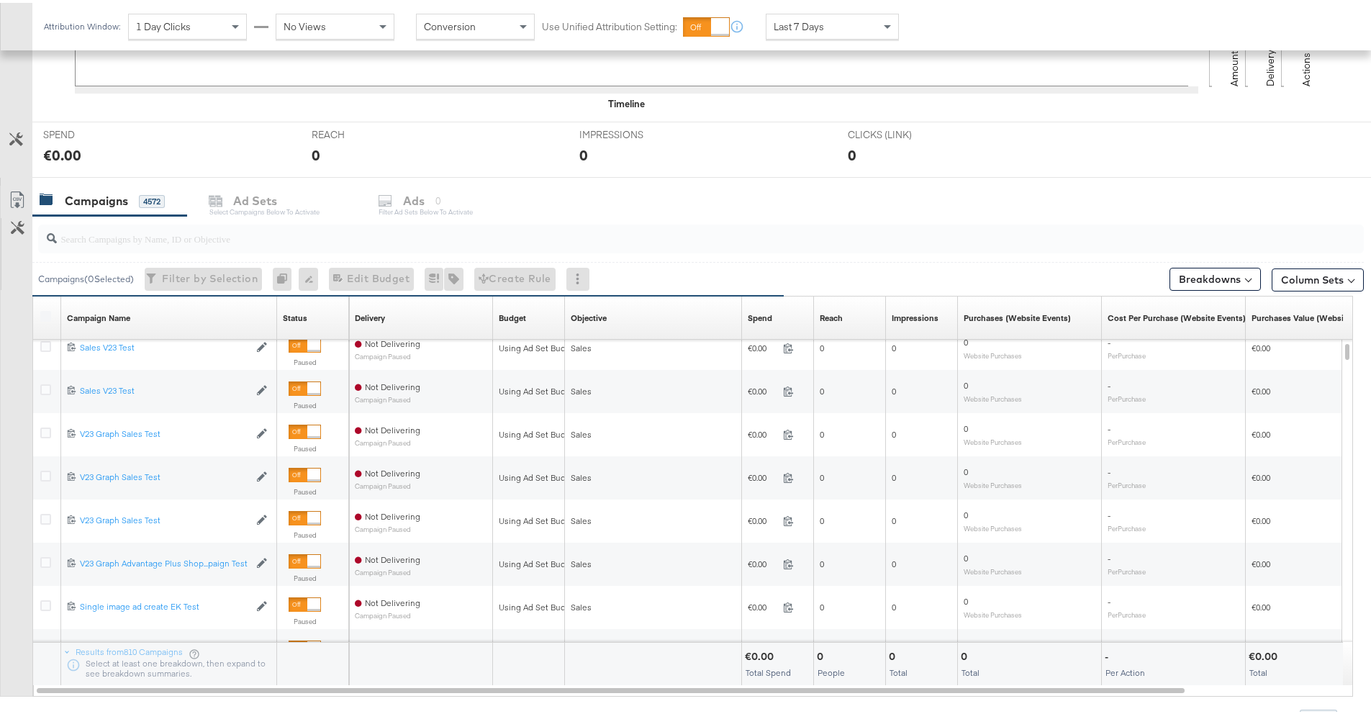
click at [137, 237] on input "search" at bounding box center [649, 230] width 1185 height 28
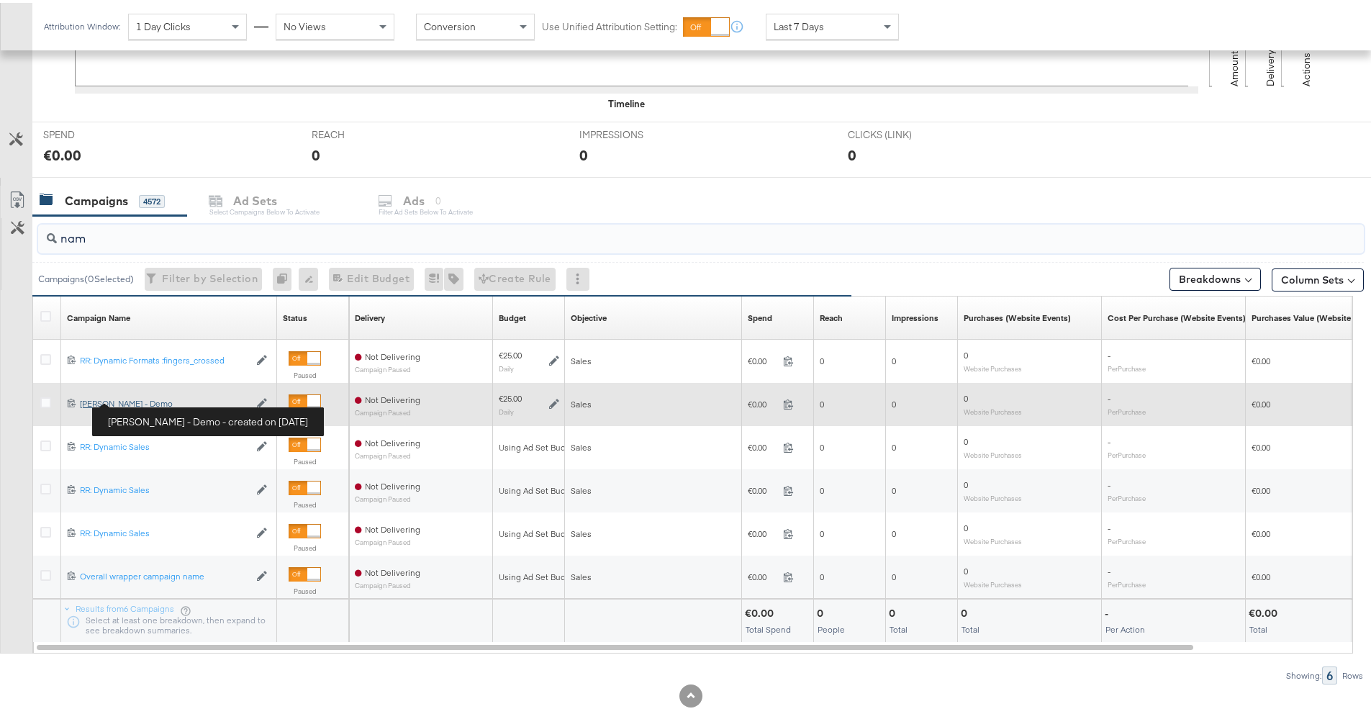
type input "nam"
click at [146, 399] on div "Namit - Veronica Beard - Demo Namit - Veronica Beard - Demo" at bounding box center [164, 401] width 169 height 12
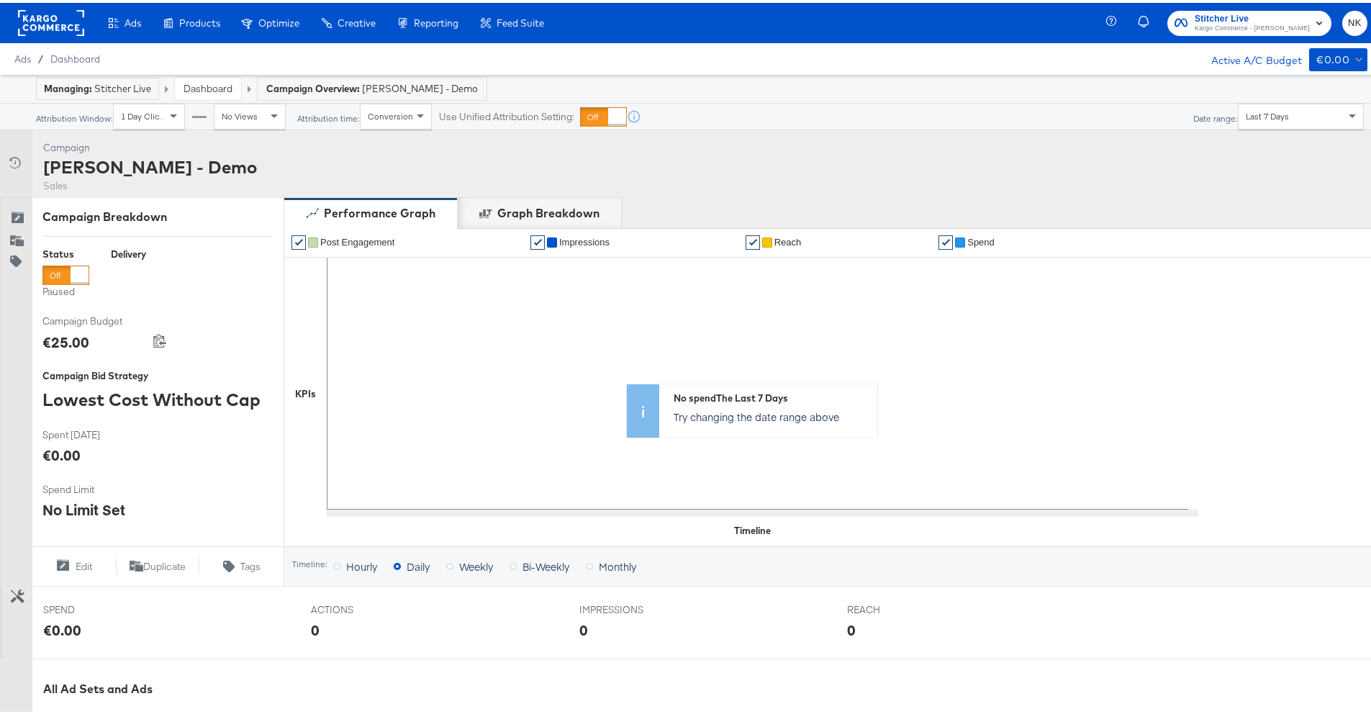
scroll to position [385, 0]
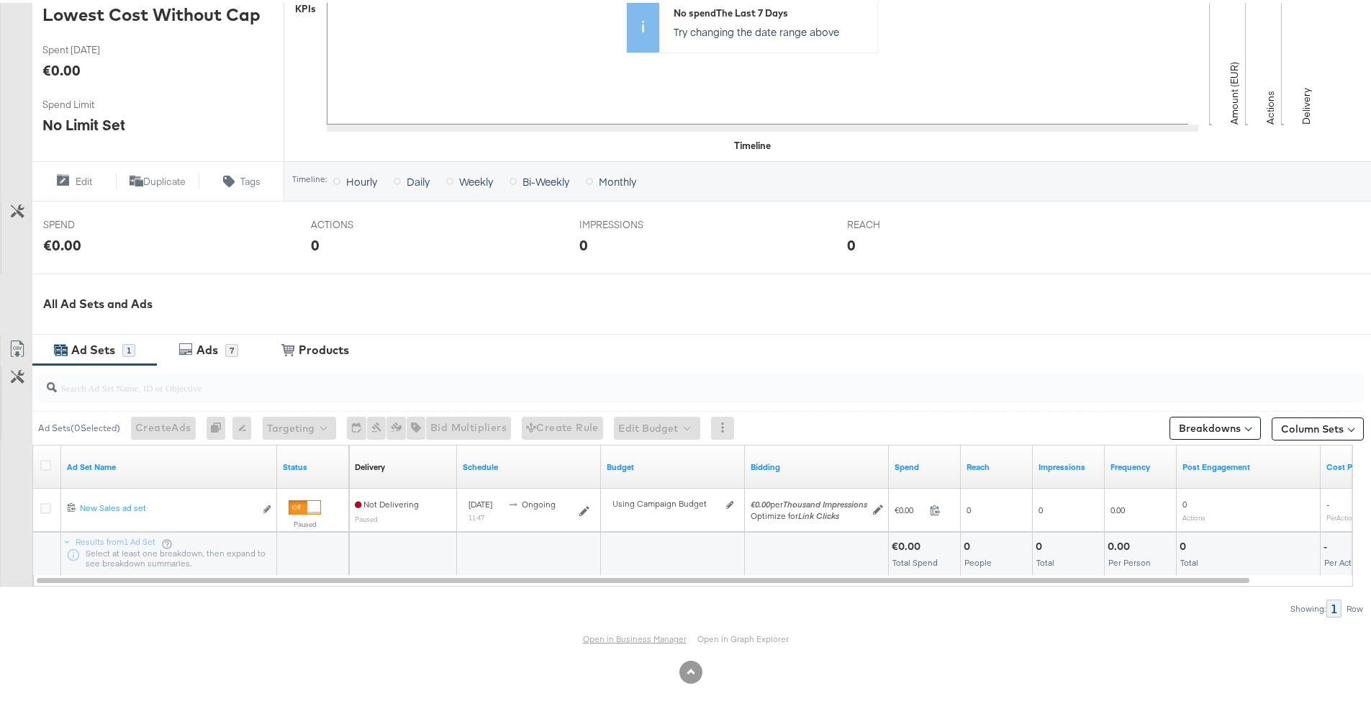
click at [606, 638] on link "Open in Business Manager" at bounding box center [635, 635] width 104 height 11
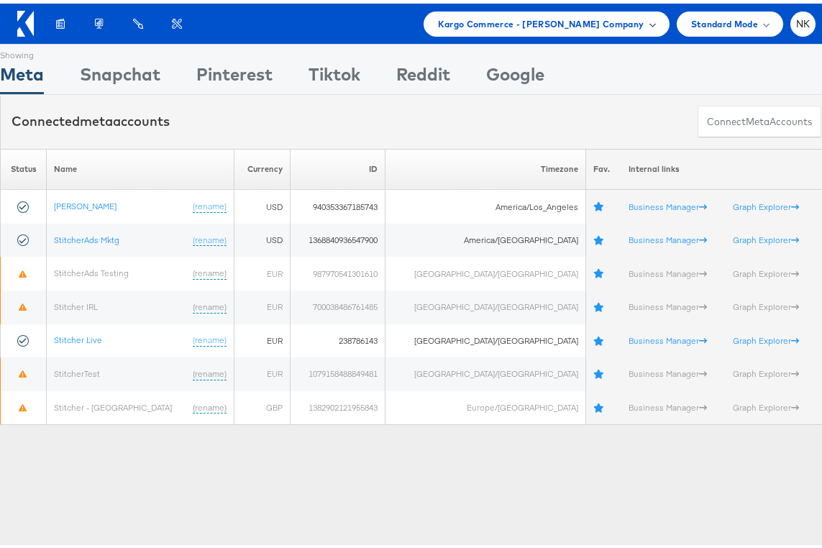
click at [483, 25] on span "Kargo Commerce - [PERSON_NAME] Company" at bounding box center [541, 20] width 206 height 15
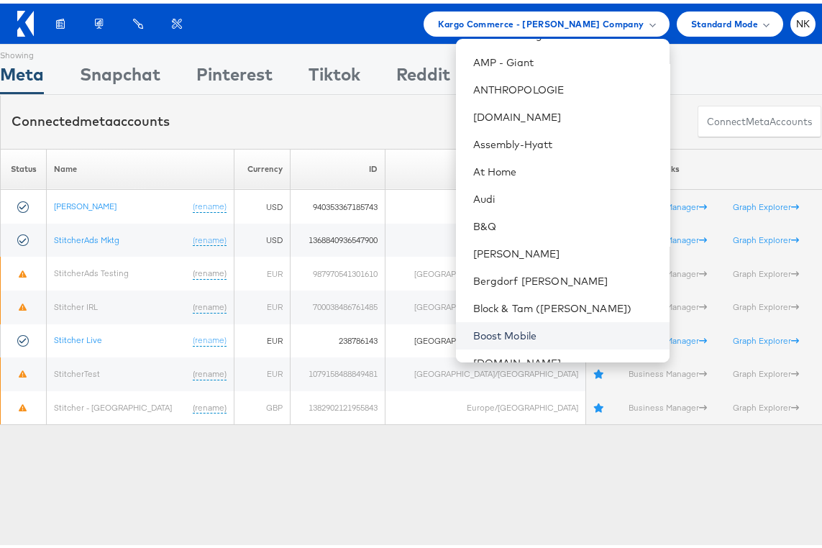
scroll to position [294, 0]
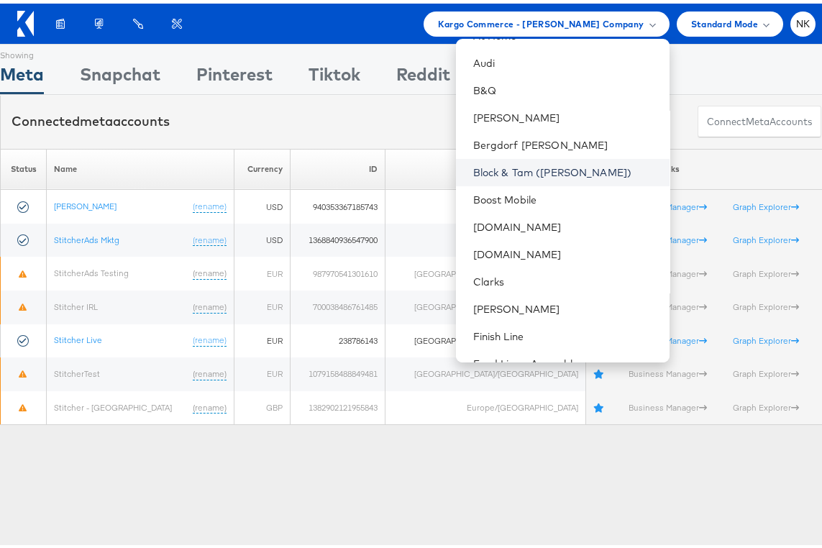
click at [535, 172] on link "Block & Tam ([PERSON_NAME])" at bounding box center [565, 169] width 185 height 14
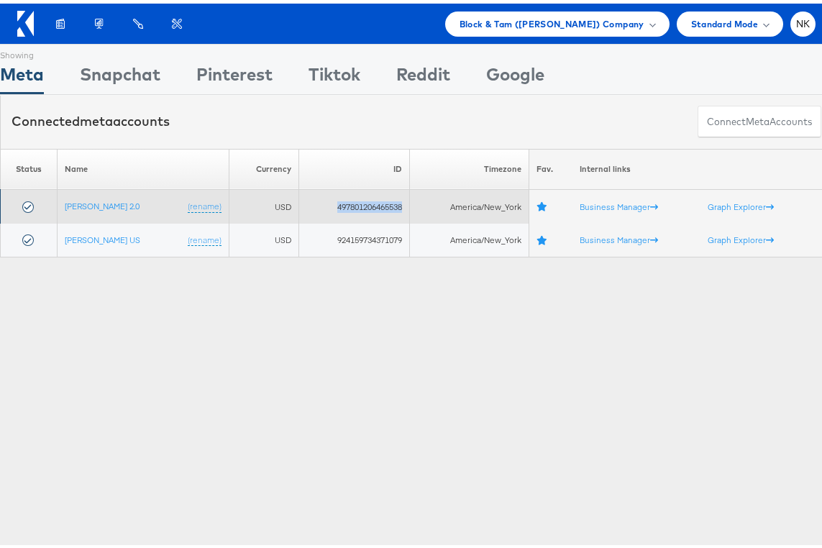
drag, startPoint x: 394, startPoint y: 202, endPoint x: 327, endPoint y: 204, distance: 66.9
click at [327, 204] on td "497801206465538" at bounding box center [354, 203] width 111 height 34
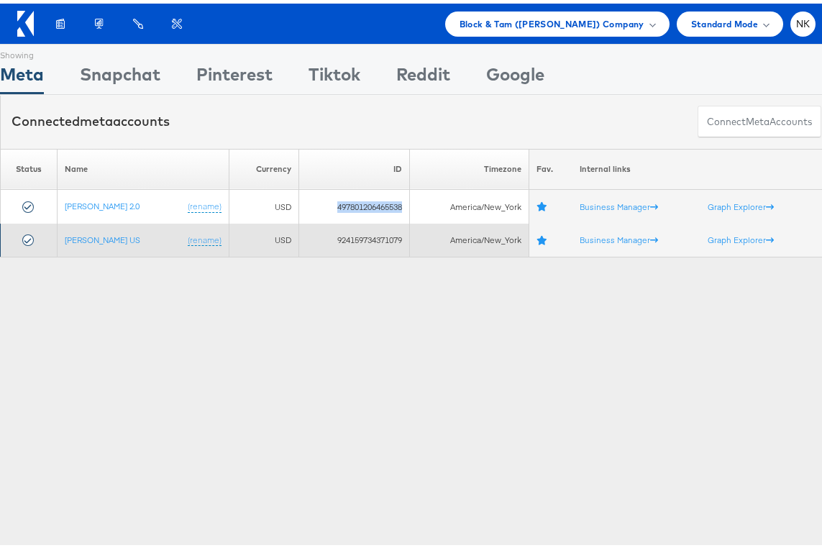
copy td "497801206465538"
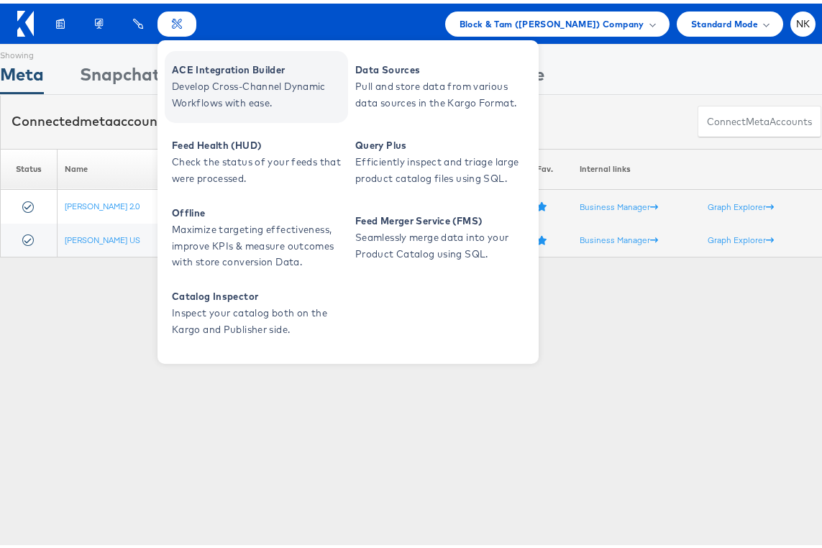
click at [180, 60] on span "ACE Integration Builder" at bounding box center [258, 66] width 173 height 17
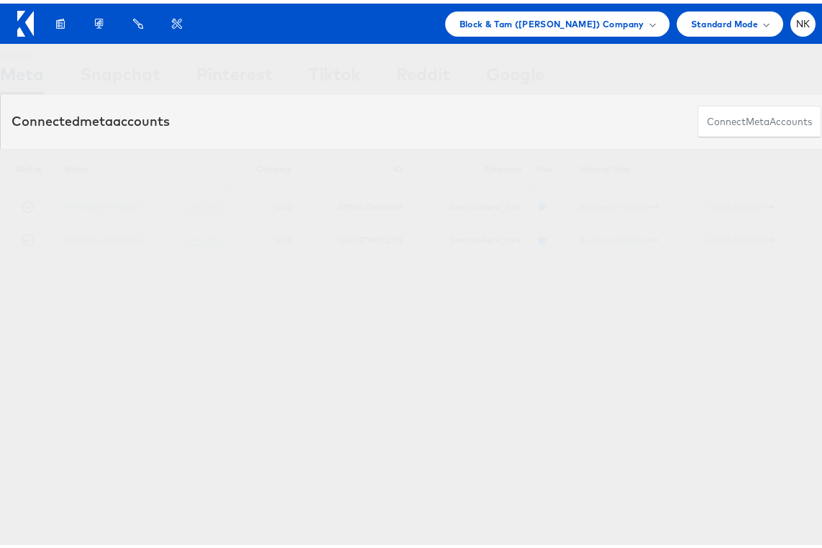
click at [35, 13] on div at bounding box center [29, 20] width 24 height 33
click at [28, 20] on icon at bounding box center [29, 19] width 9 height 25
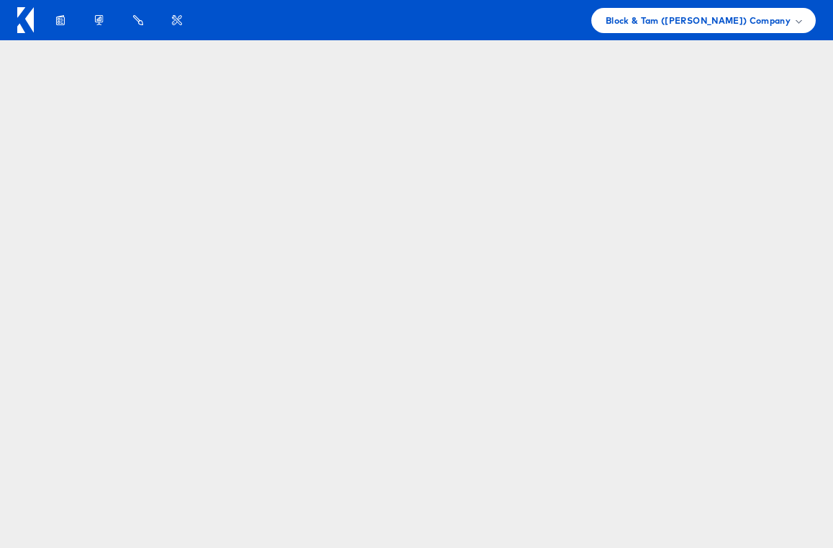
click at [197, 68] on html "Products Product Catalogs Enhance Your Product Catalog, Map Them to Publishers,…" at bounding box center [416, 274] width 833 height 548
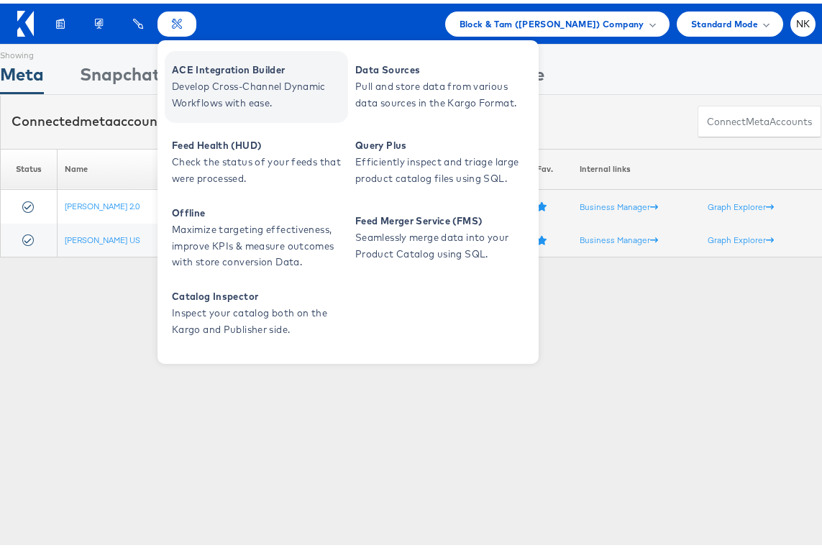
click at [194, 68] on span "ACE Integration Builder" at bounding box center [258, 66] width 173 height 17
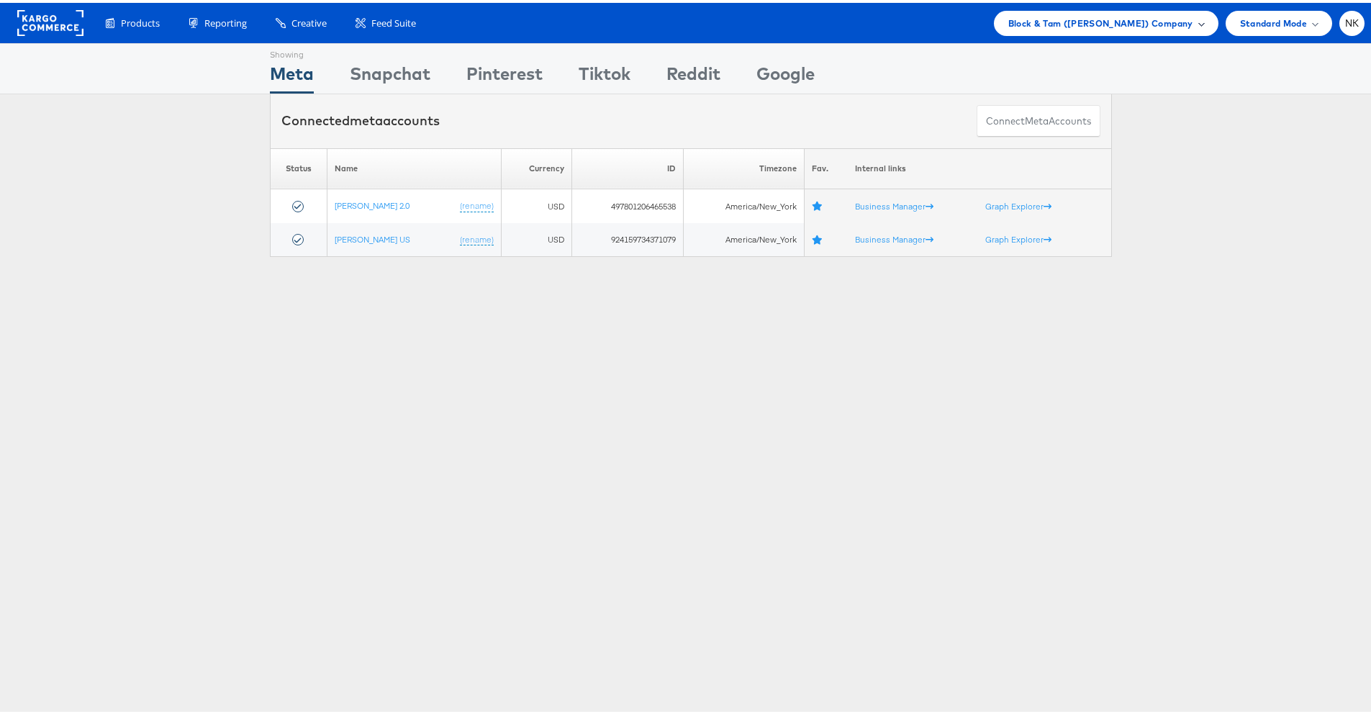
click at [1140, 27] on span "Block & Tam (Veronica Beard) Company" at bounding box center [1100, 20] width 185 height 15
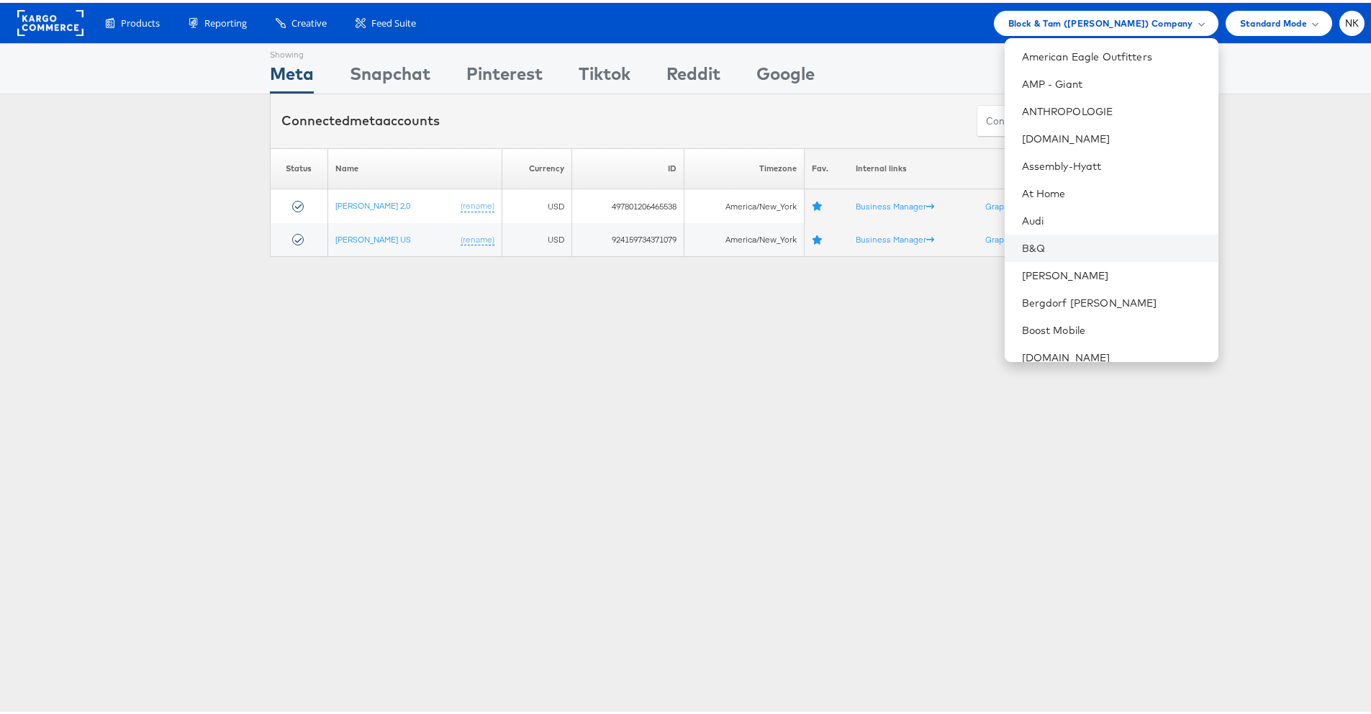
scroll to position [145, 0]
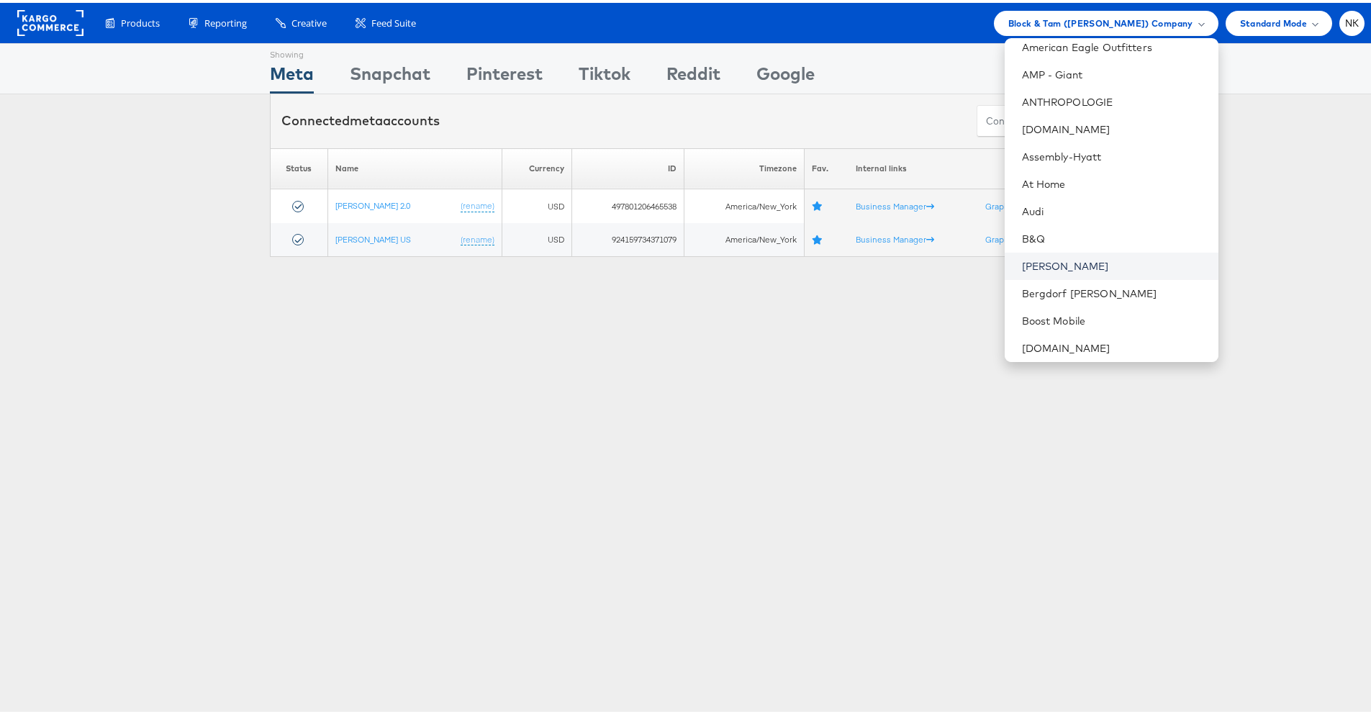
click at [1054, 256] on link "Belk" at bounding box center [1114, 263] width 185 height 14
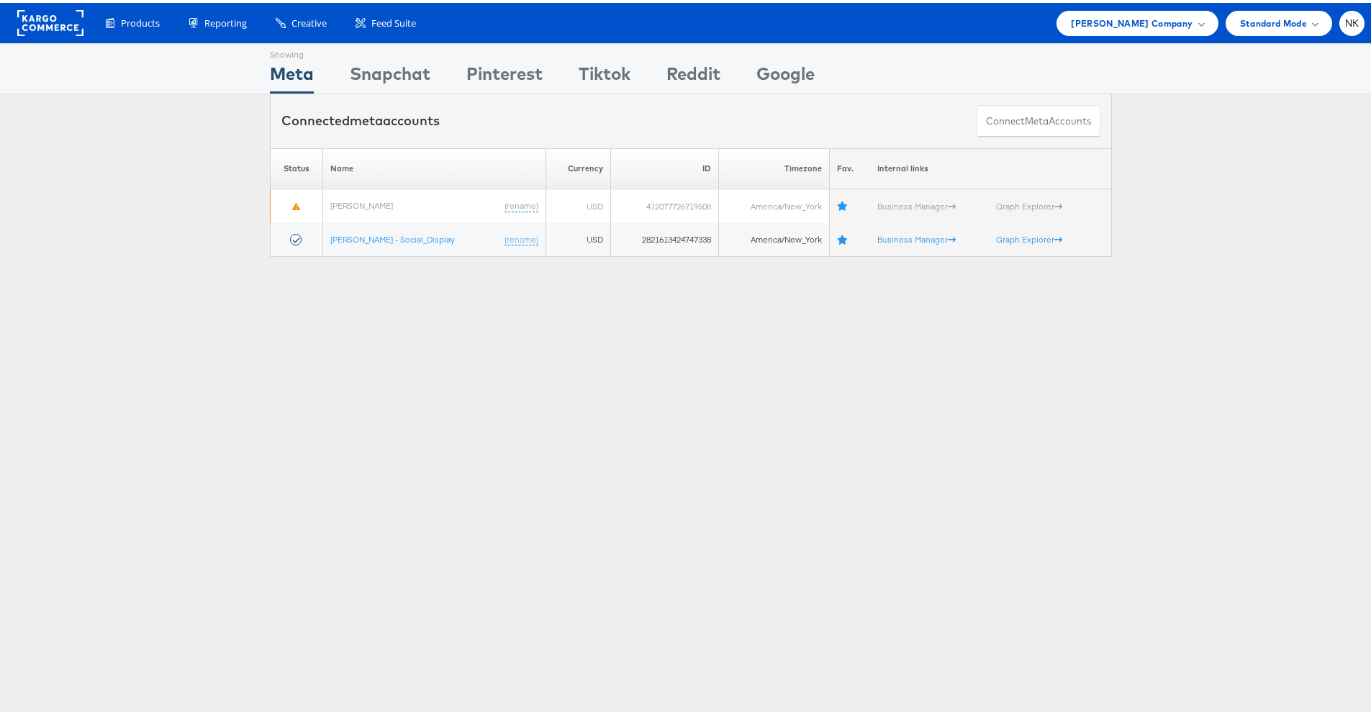
click at [478, 26] on div "Products Product Catalogs Enhance Your Product Catalog, Map Them to Publishers,…" at bounding box center [727, 20] width 1273 height 25
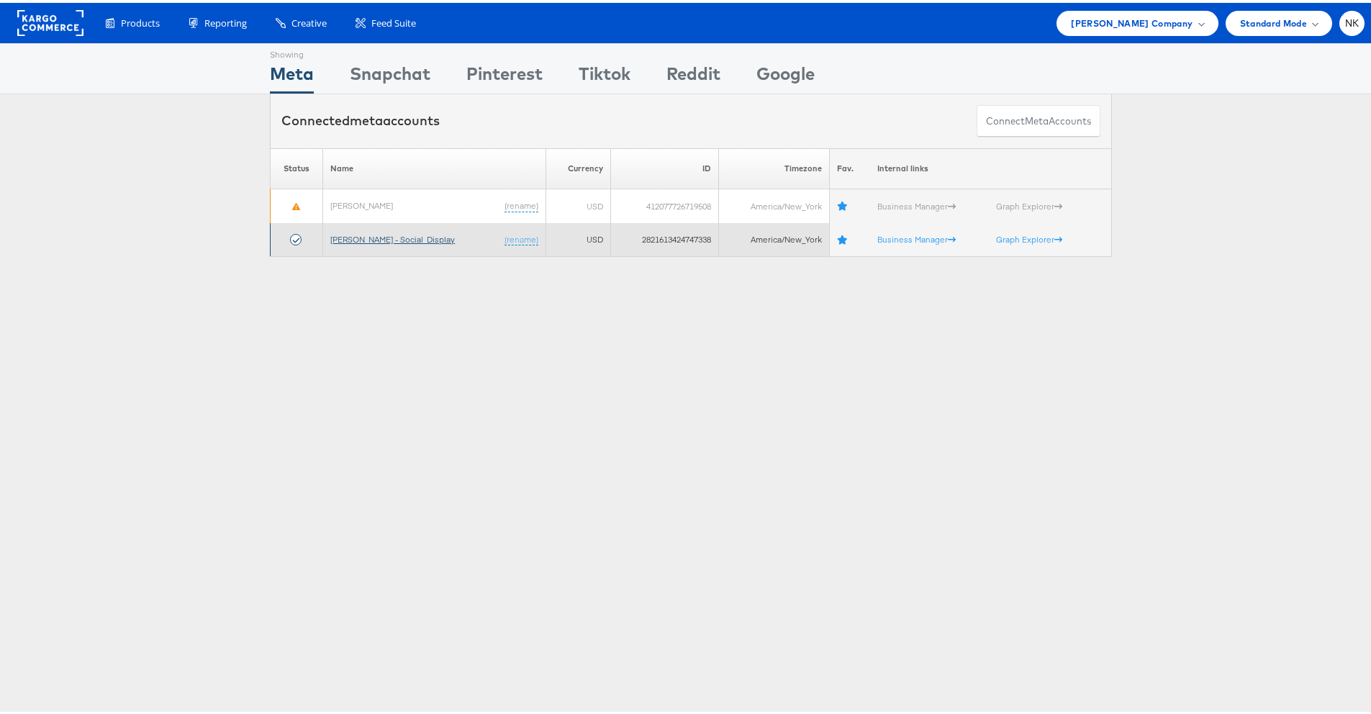
click at [357, 240] on link "[PERSON_NAME] - Social_Display" at bounding box center [392, 236] width 124 height 11
click at [390, 237] on link "[PERSON_NAME] - Social_Display" at bounding box center [392, 236] width 124 height 11
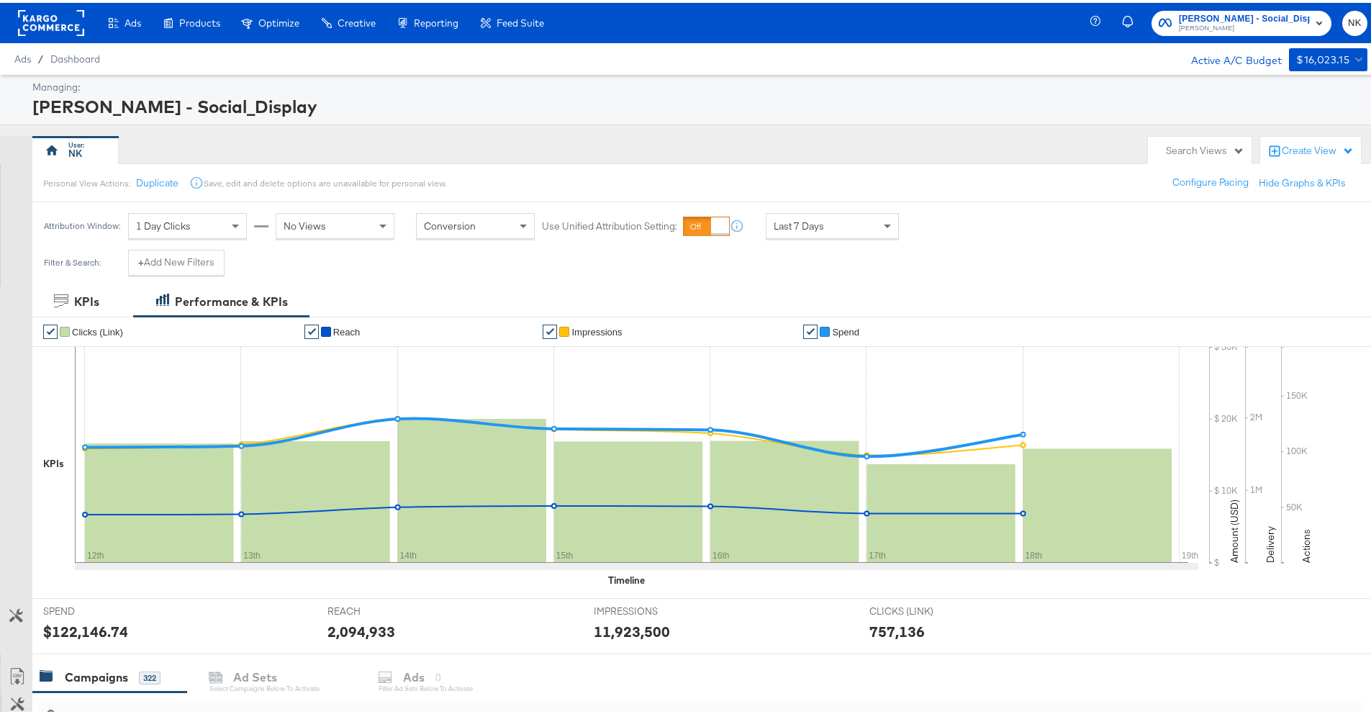
click at [58, 24] on rect at bounding box center [51, 20] width 66 height 26
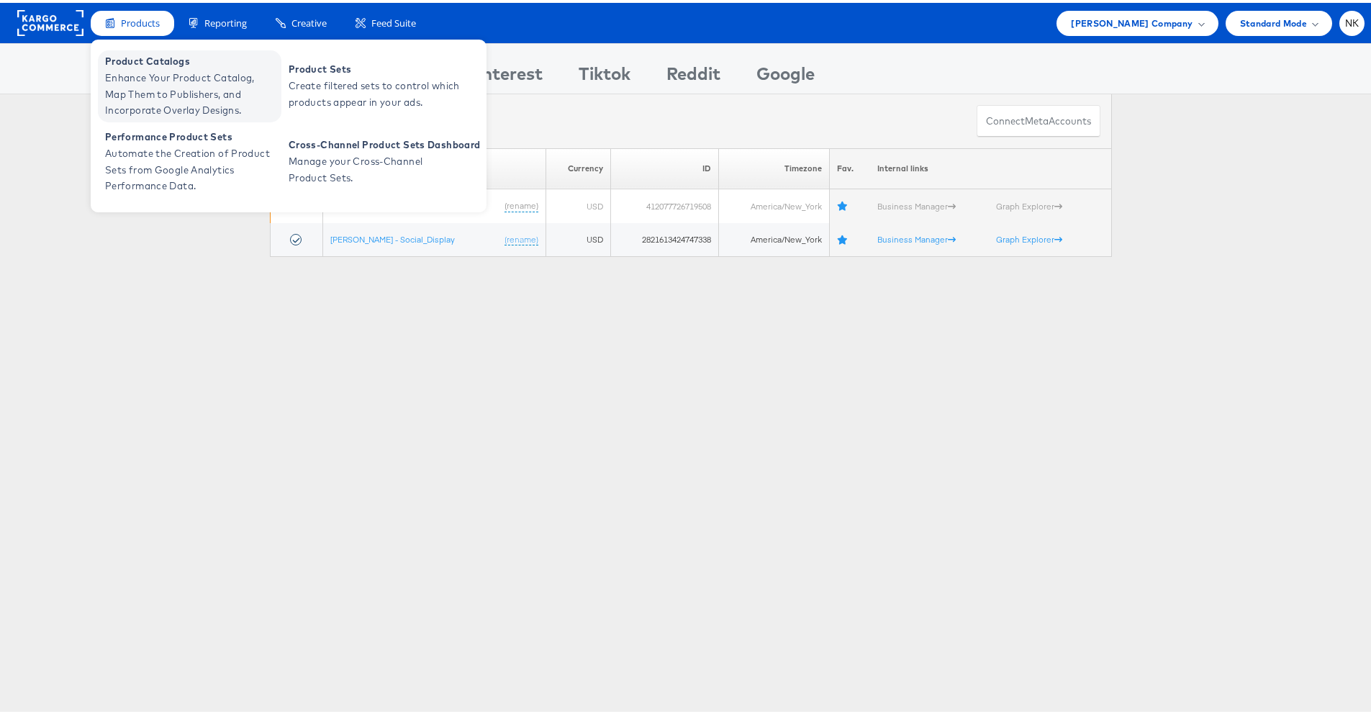
click at [147, 63] on span "Product Catalogs" at bounding box center [191, 58] width 173 height 17
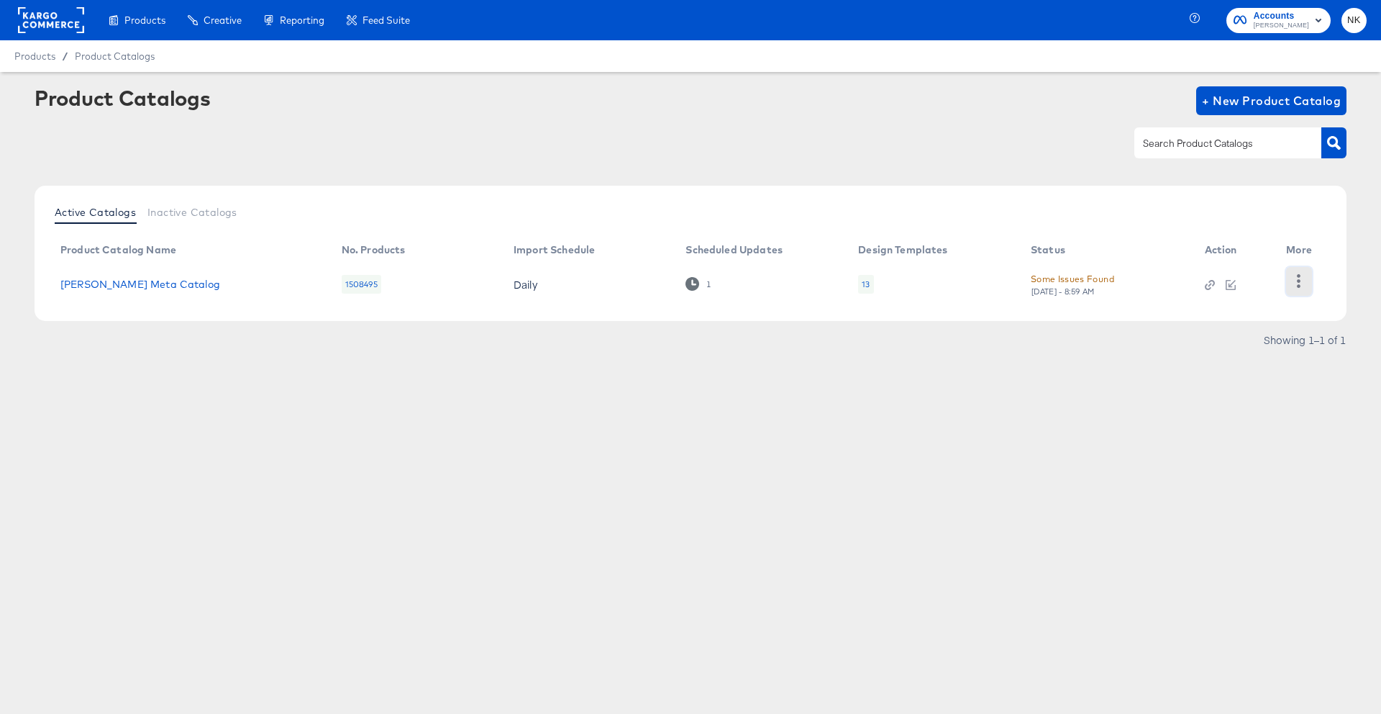
click at [1291, 279] on button "button" at bounding box center [1298, 281] width 25 height 29
click at [1250, 285] on div "HUD Checks (Internal)" at bounding box center [1240, 280] width 144 height 23
click at [42, 26] on rect at bounding box center [51, 20] width 66 height 26
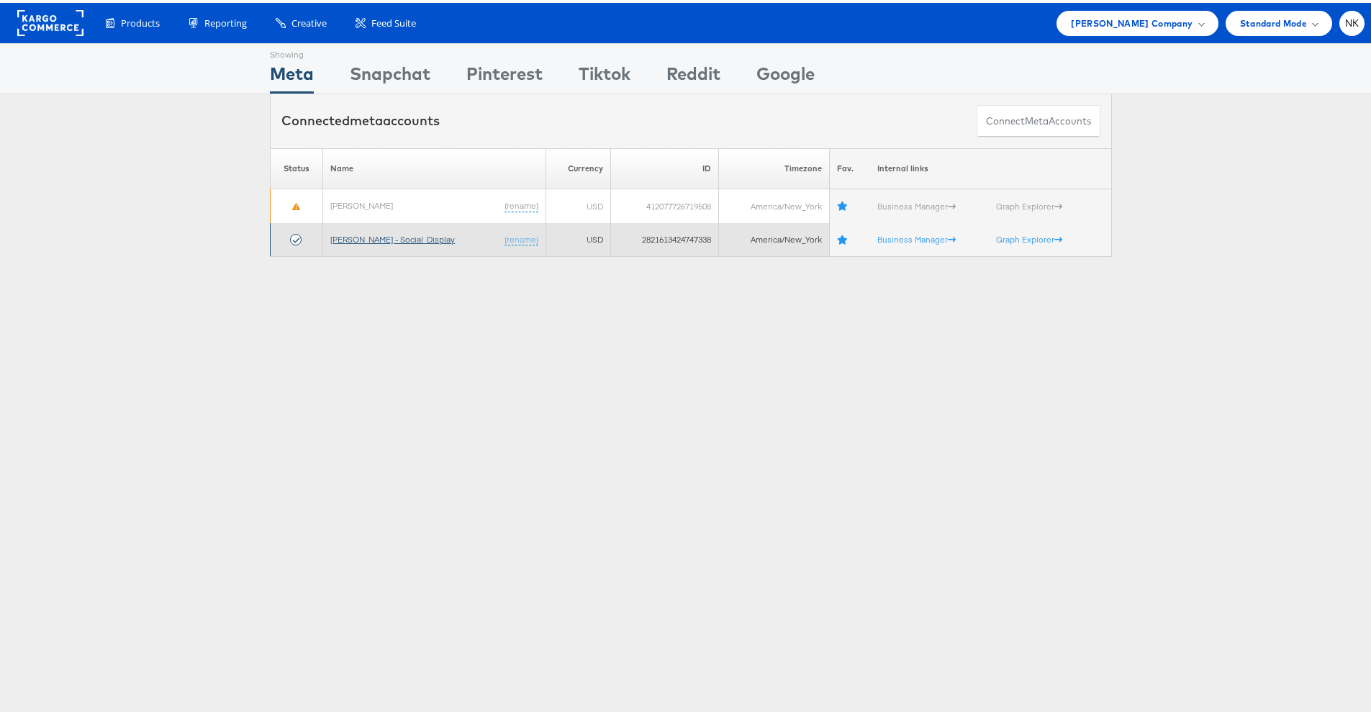
click at [335, 235] on link "[PERSON_NAME] - Social_Display" at bounding box center [392, 236] width 124 height 11
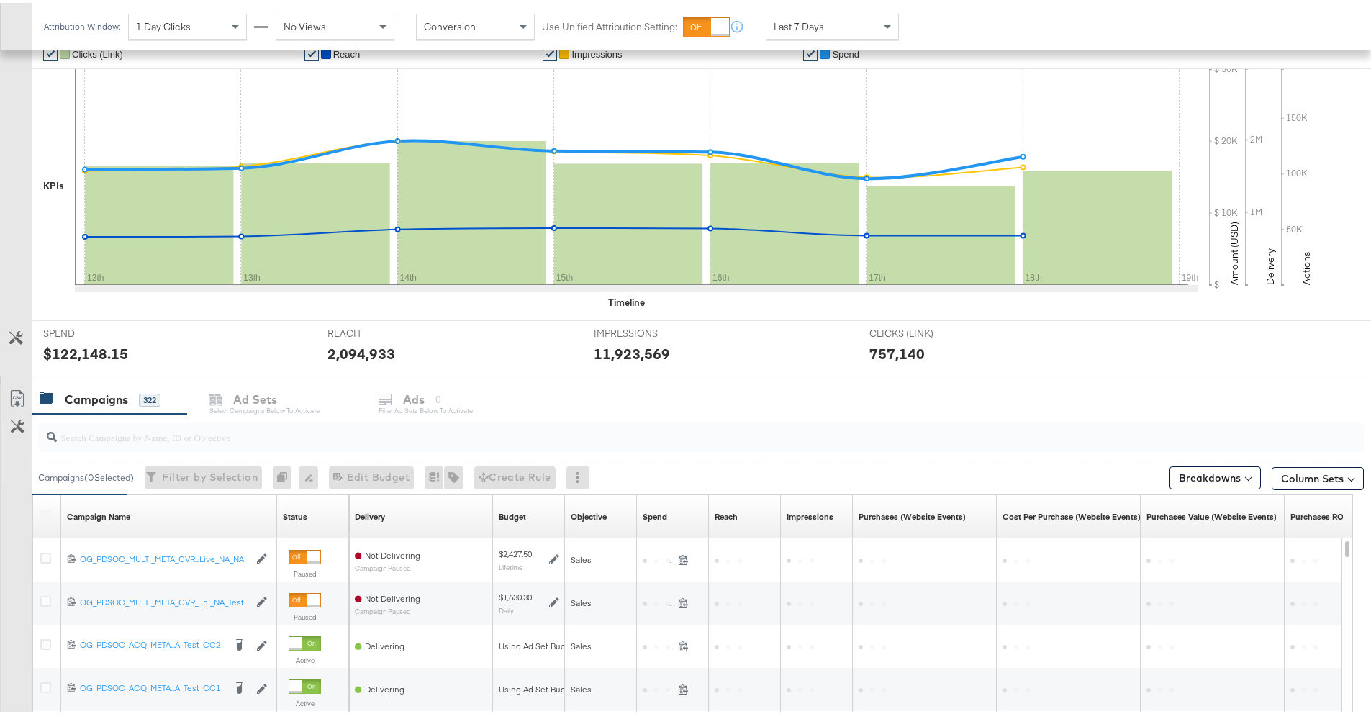
scroll to position [351, 0]
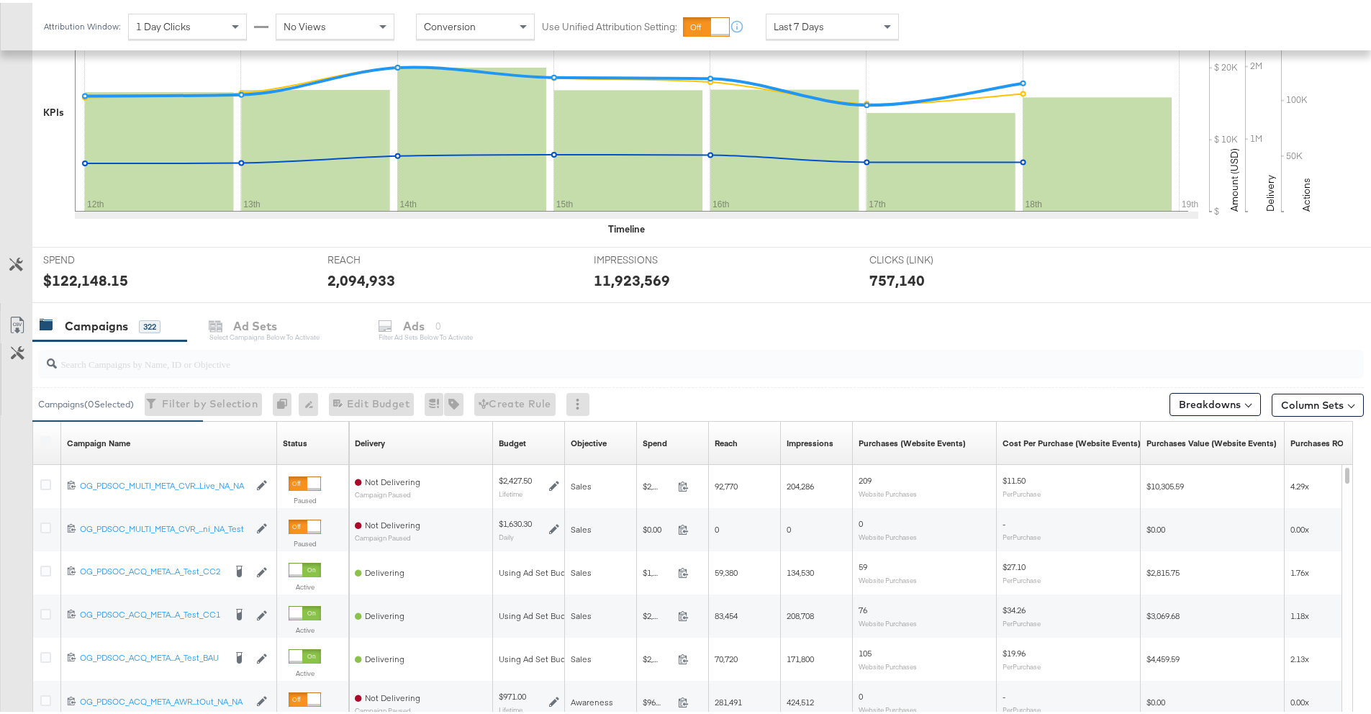
click at [45, 439] on label at bounding box center [45, 438] width 11 height 11
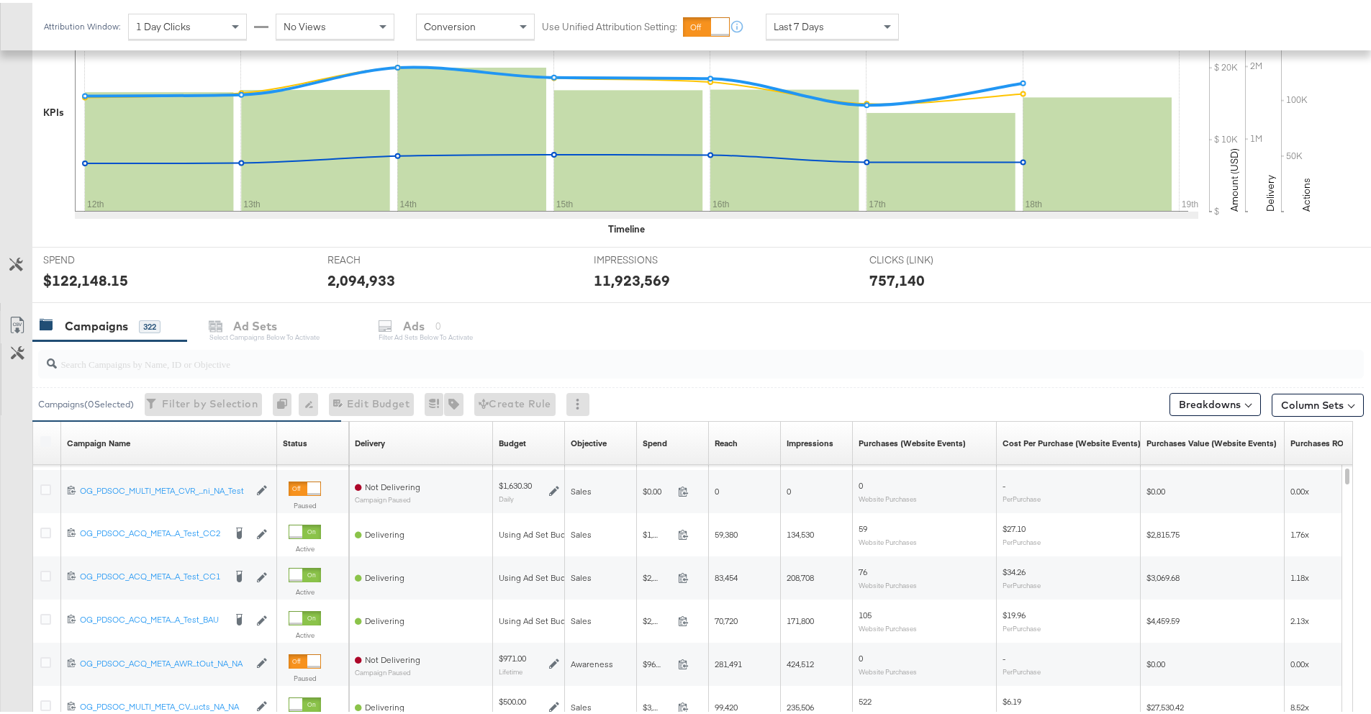
click at [46, 435] on label at bounding box center [45, 438] width 11 height 11
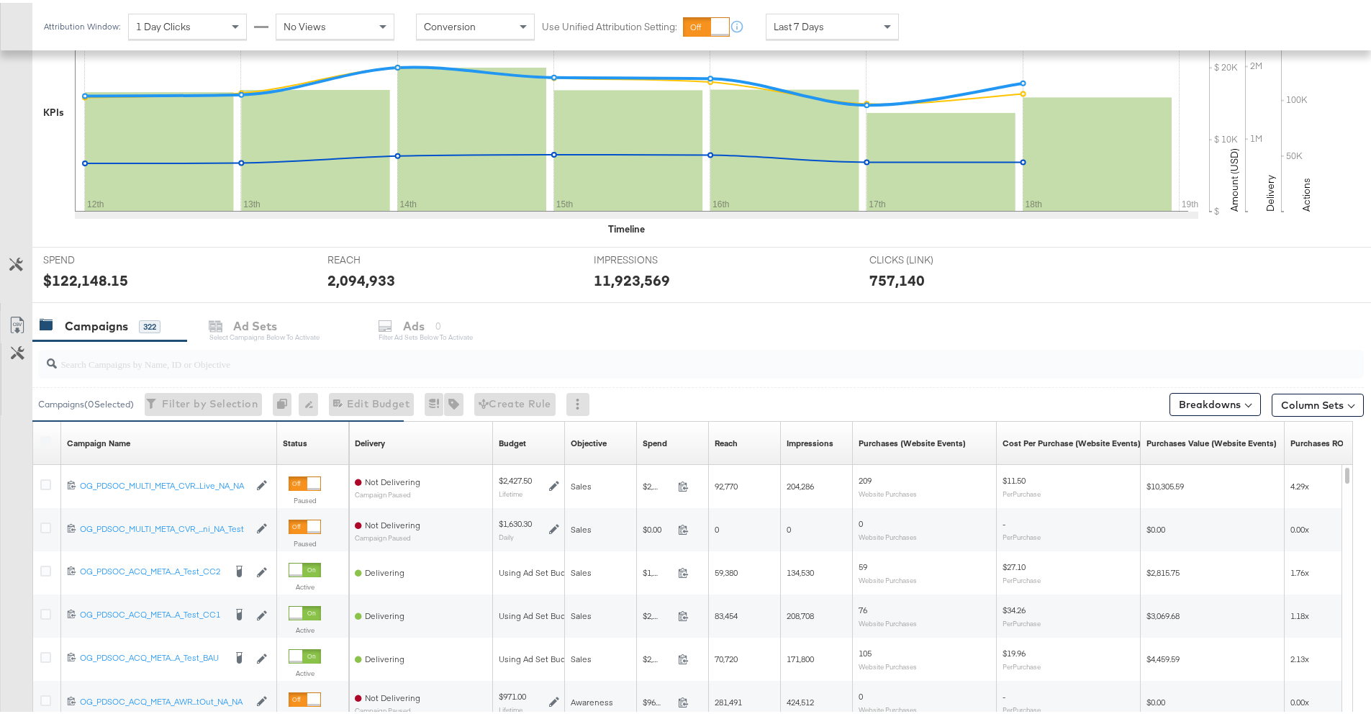
scroll to position [472, 0]
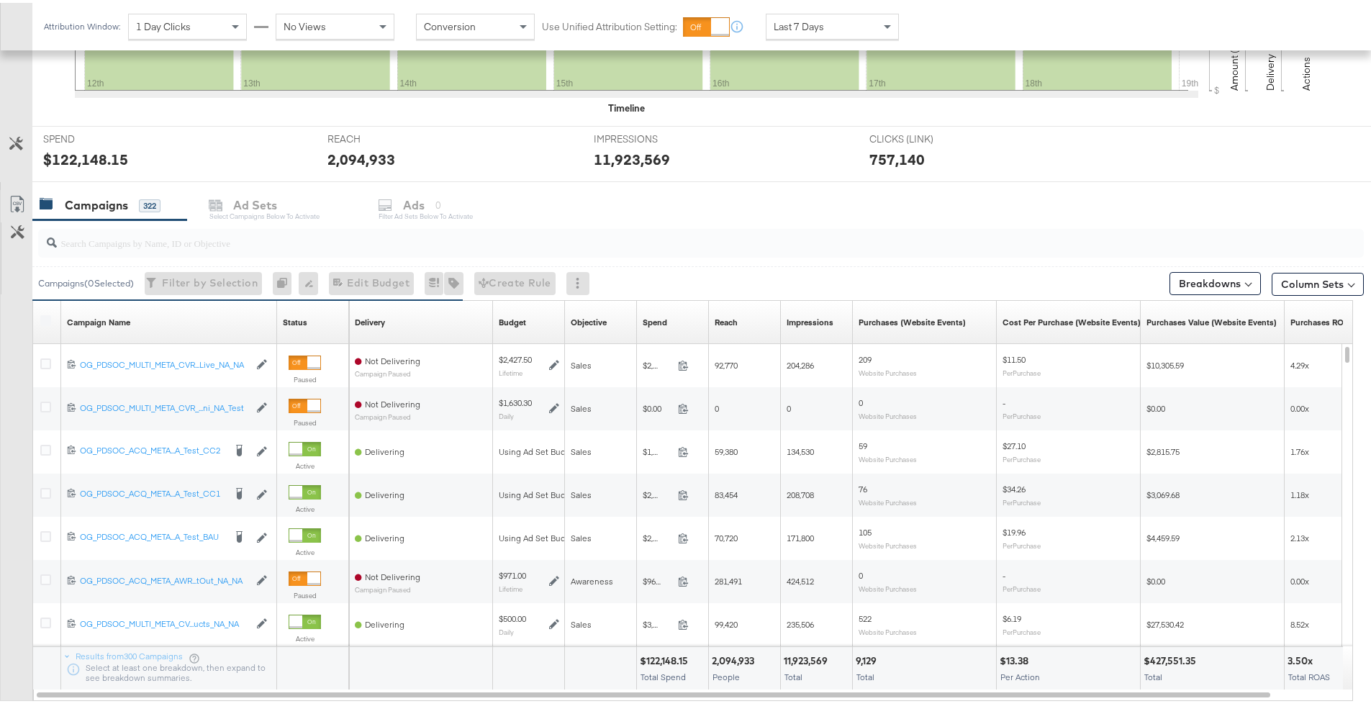
click at [46, 314] on label at bounding box center [45, 317] width 11 height 11
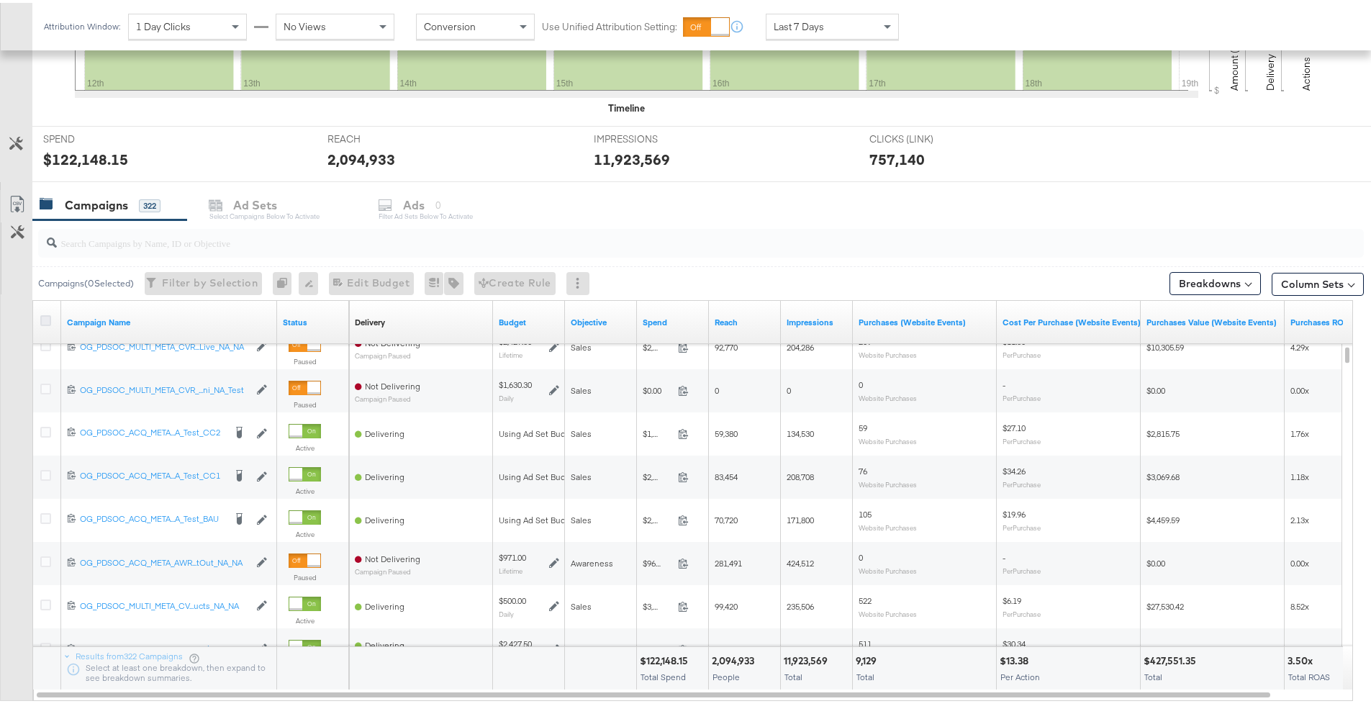
click at [47, 317] on icon at bounding box center [45, 317] width 11 height 11
click at [0, 0] on input "checkbox" at bounding box center [0, 0] width 0 height 0
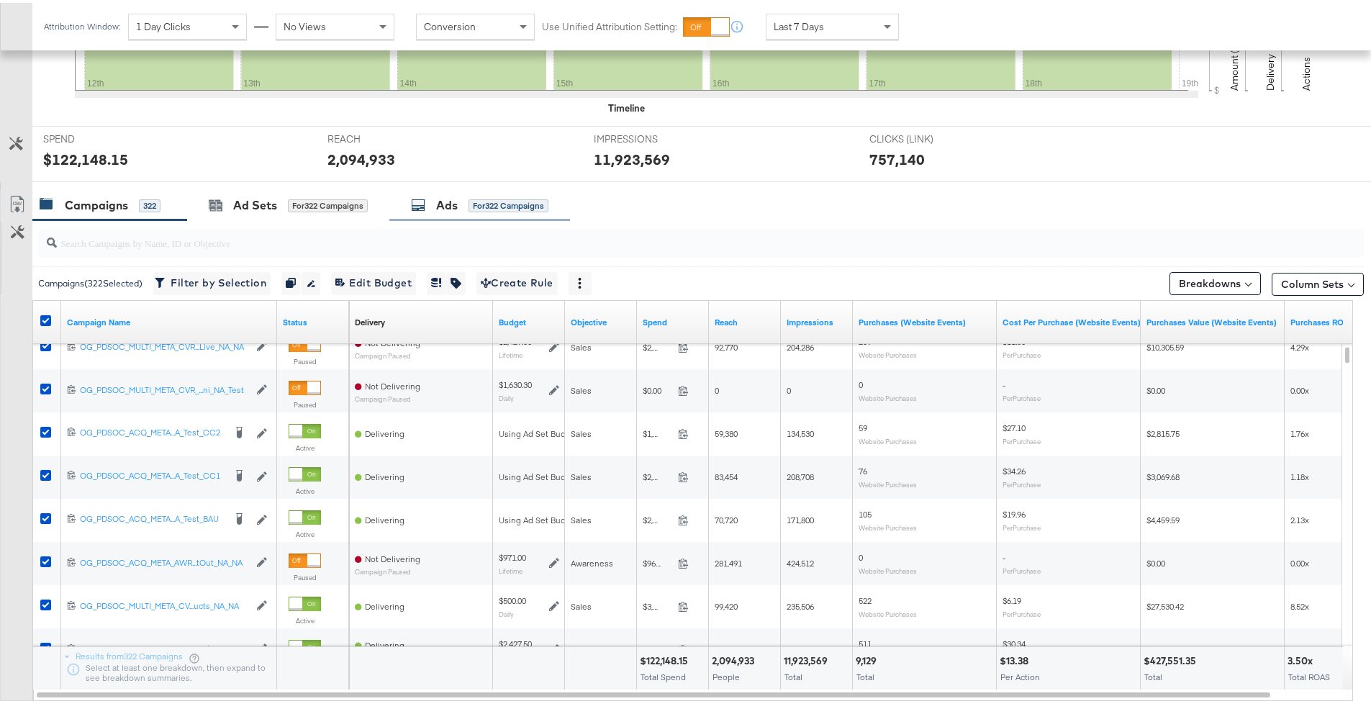
click at [441, 214] on div "Ads for 322 Campaigns" at bounding box center [479, 202] width 181 height 31
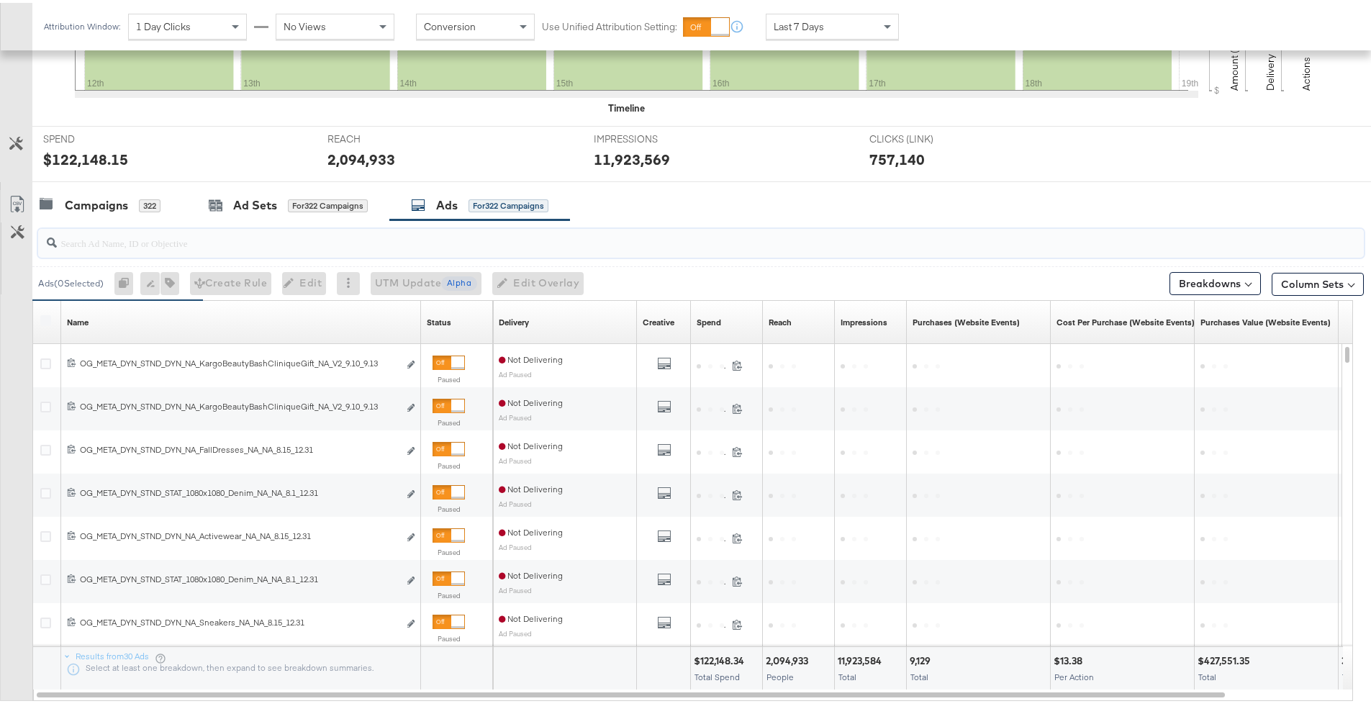
click at [165, 242] on input "search" at bounding box center [649, 234] width 1185 height 28
paste input "2821613424747338"
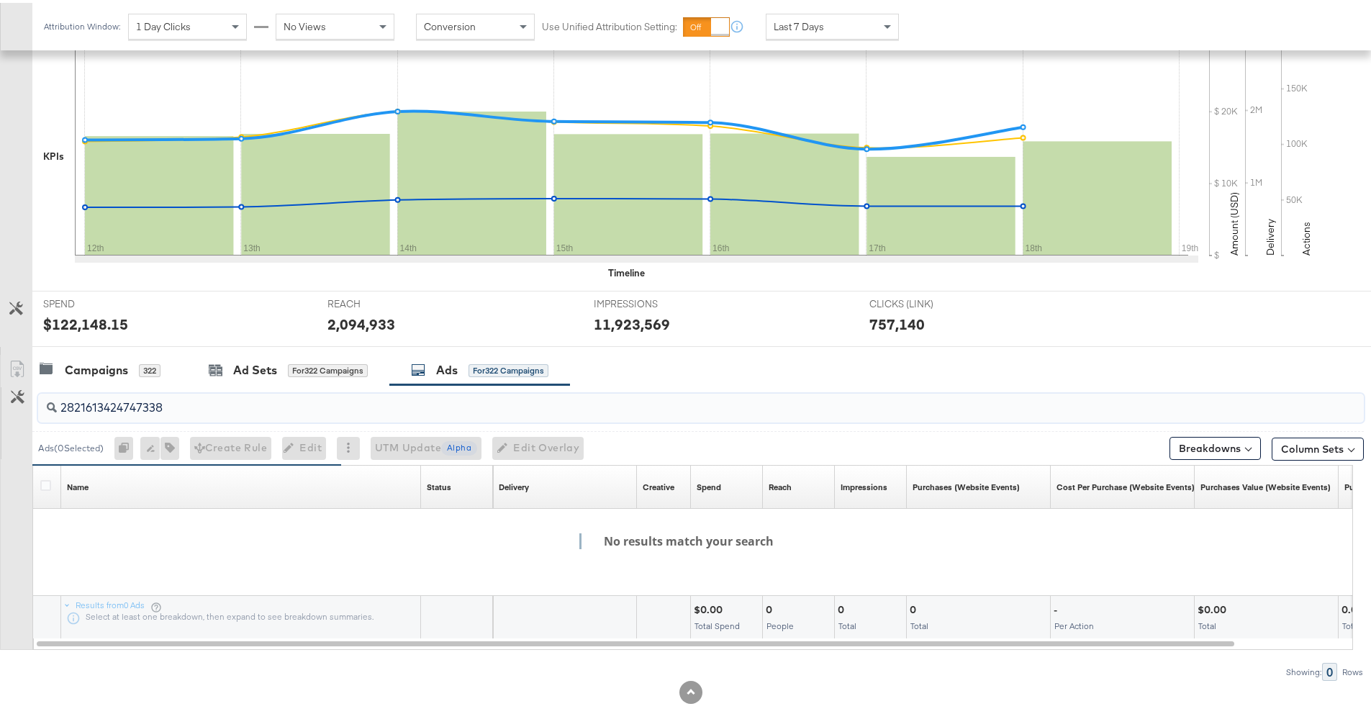
scroll to position [335, 0]
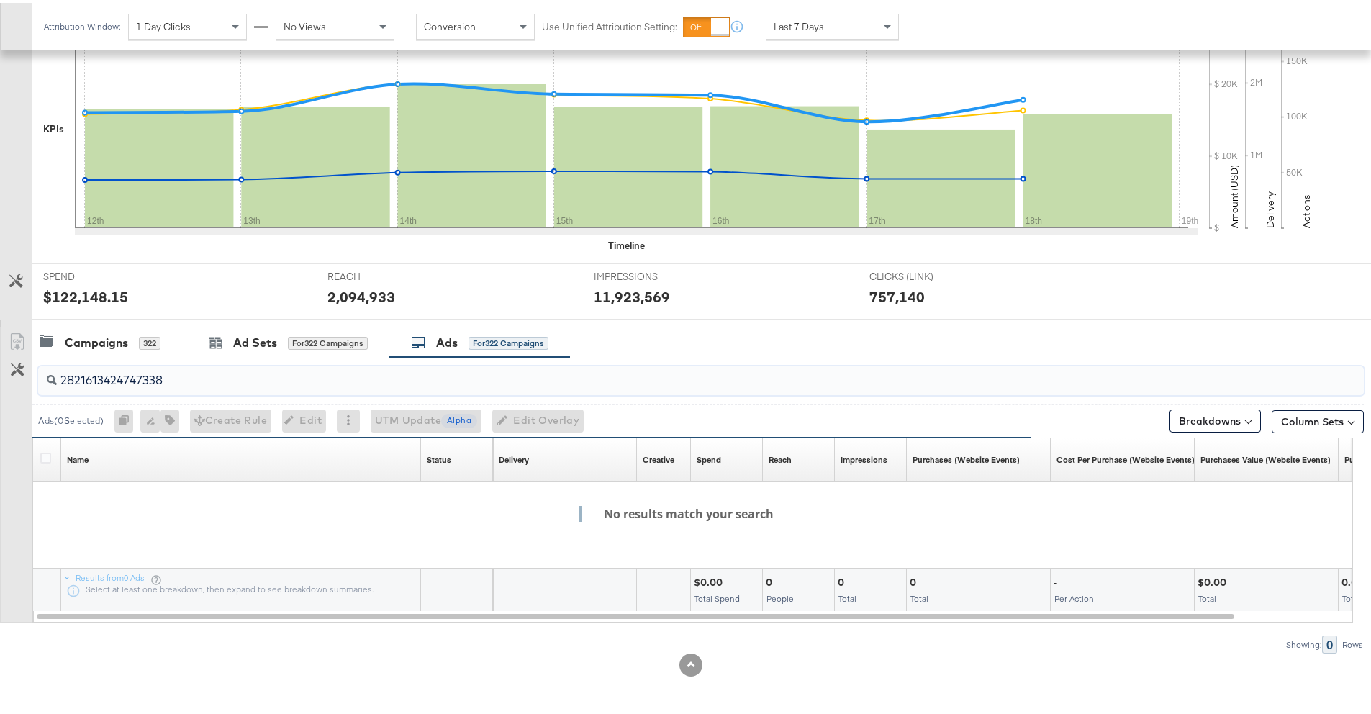
type input "2821613424747338"
drag, startPoint x: 122, startPoint y: 381, endPoint x: 67, endPoint y: 360, distance: 59.2
click at [26, 378] on div "2821613424747338 Ads ( 0 Selected) 0 Rename 0 ads Tags for 0 campaigns Create R…" at bounding box center [681, 503] width 1363 height 296
click at [122, 347] on div "Campaigns" at bounding box center [96, 340] width 63 height 17
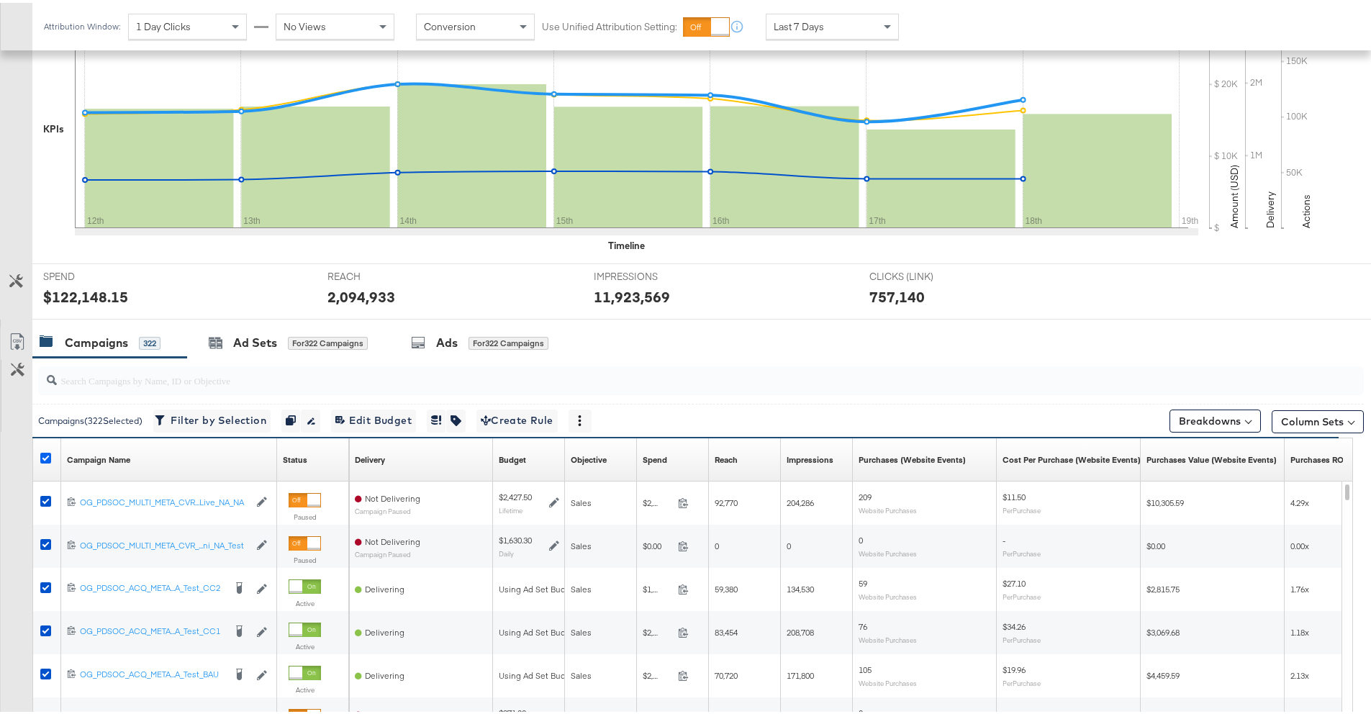
click at [50, 453] on icon at bounding box center [45, 455] width 11 height 11
click at [0, 0] on input "checkbox" at bounding box center [0, 0] width 0 height 0
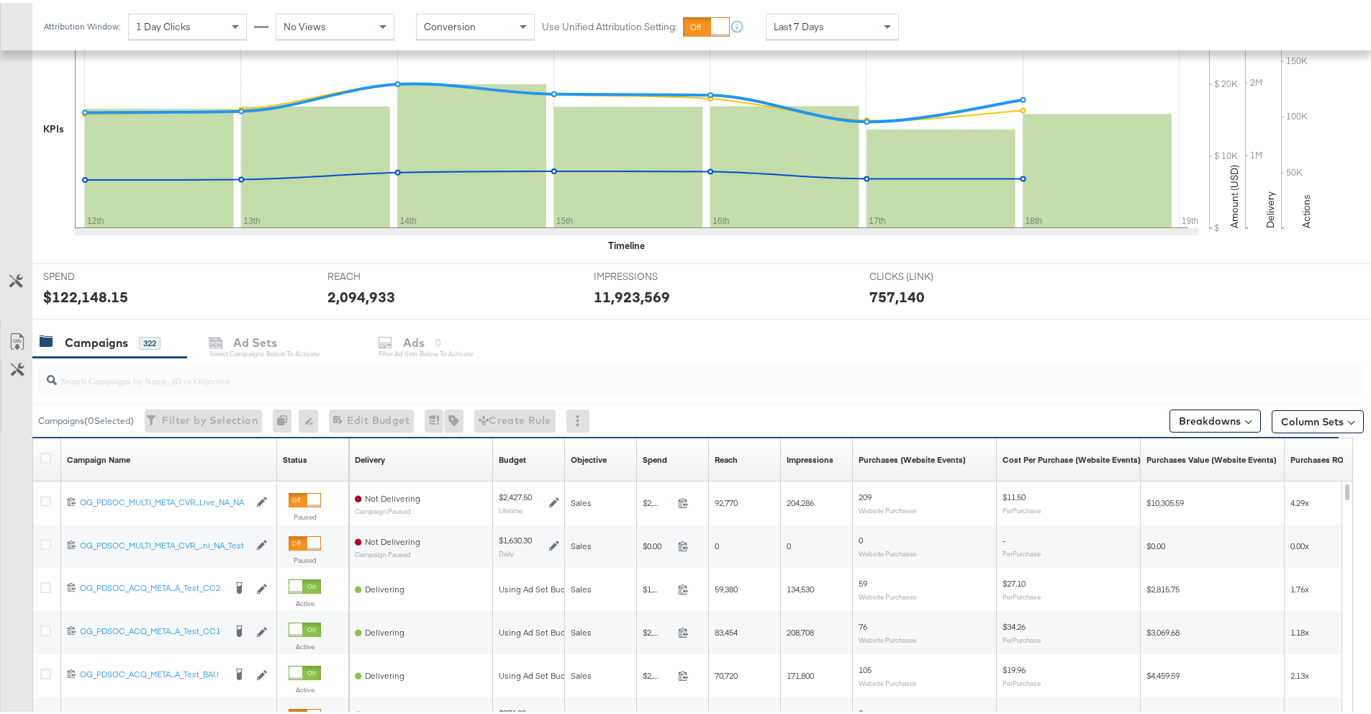
click at [322, 368] on input "search" at bounding box center [649, 372] width 1185 height 28
paste input "120231995660190171"
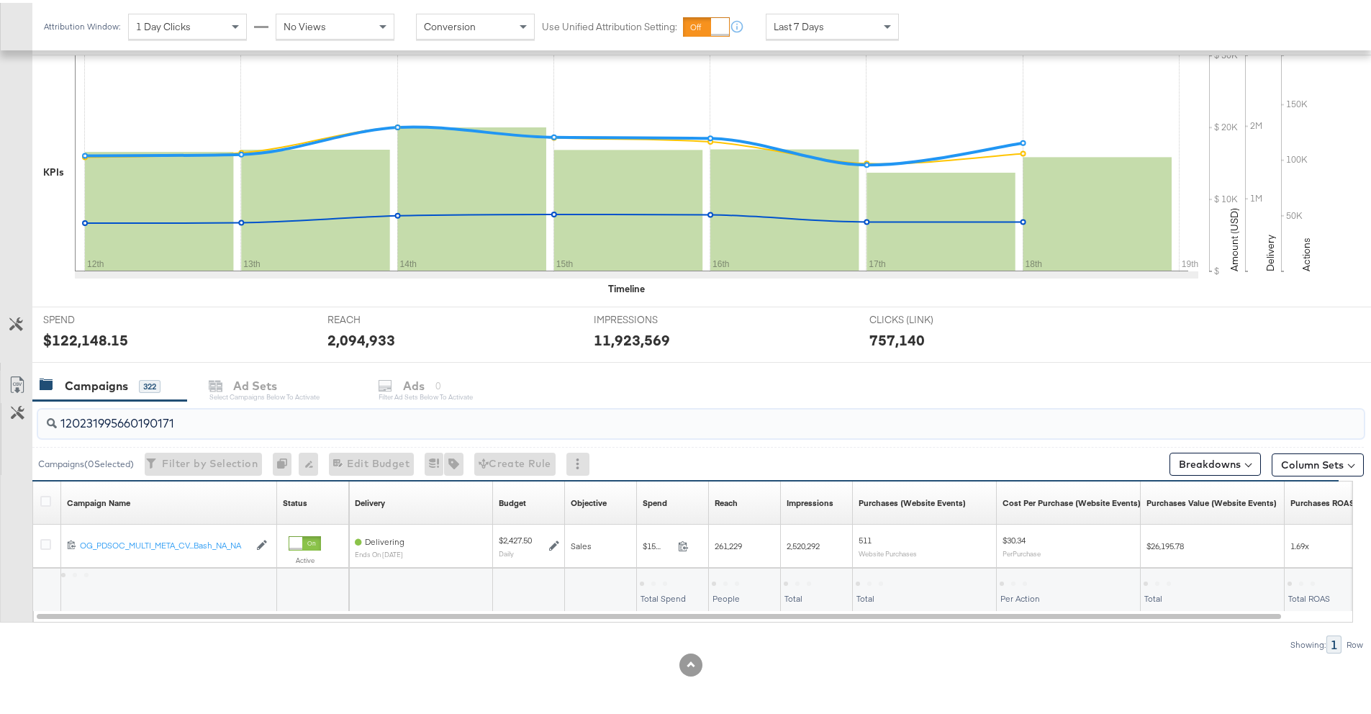
scroll to position [291, 0]
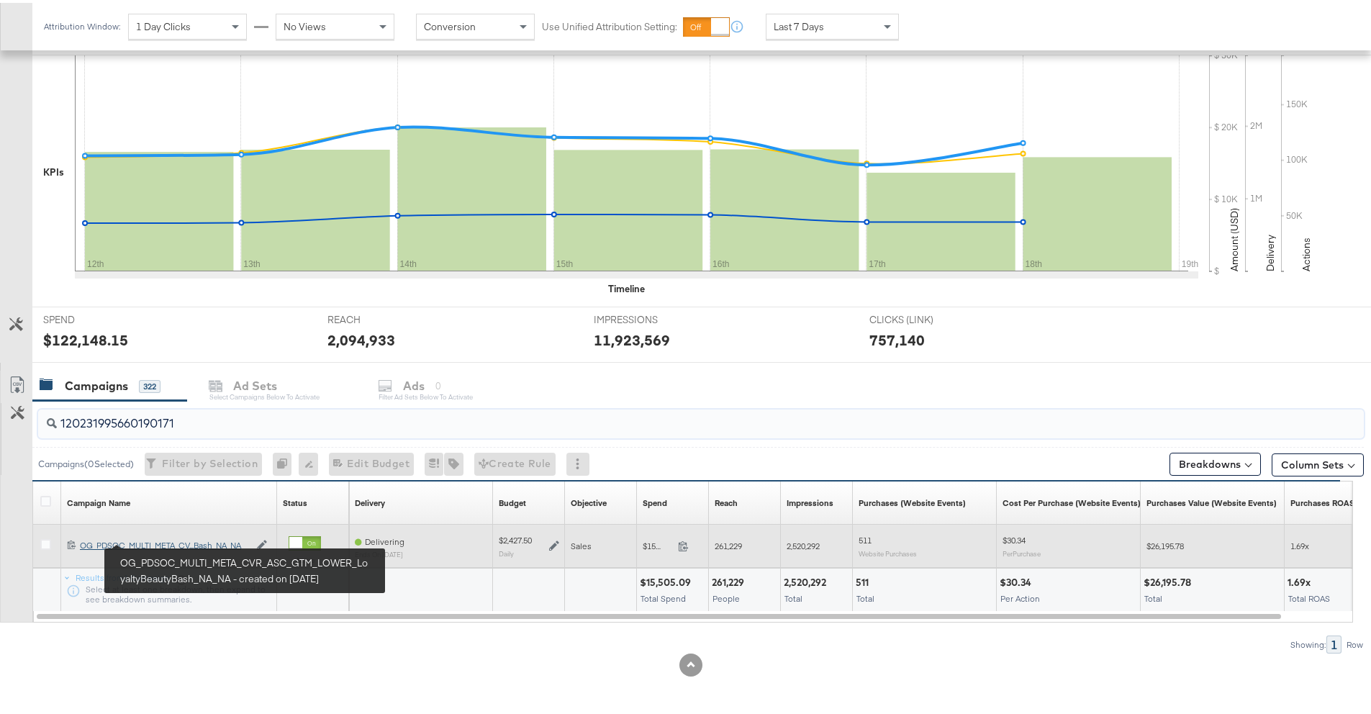
type input "120231995660190171"
click at [158, 539] on div "OG_PDSOC_MULTI_META_CVR_ASC_GTM_LOWER_LoyaltyBeautyBash_NA_NA OG_PDSOC_MULTI_ME…" at bounding box center [164, 543] width 169 height 12
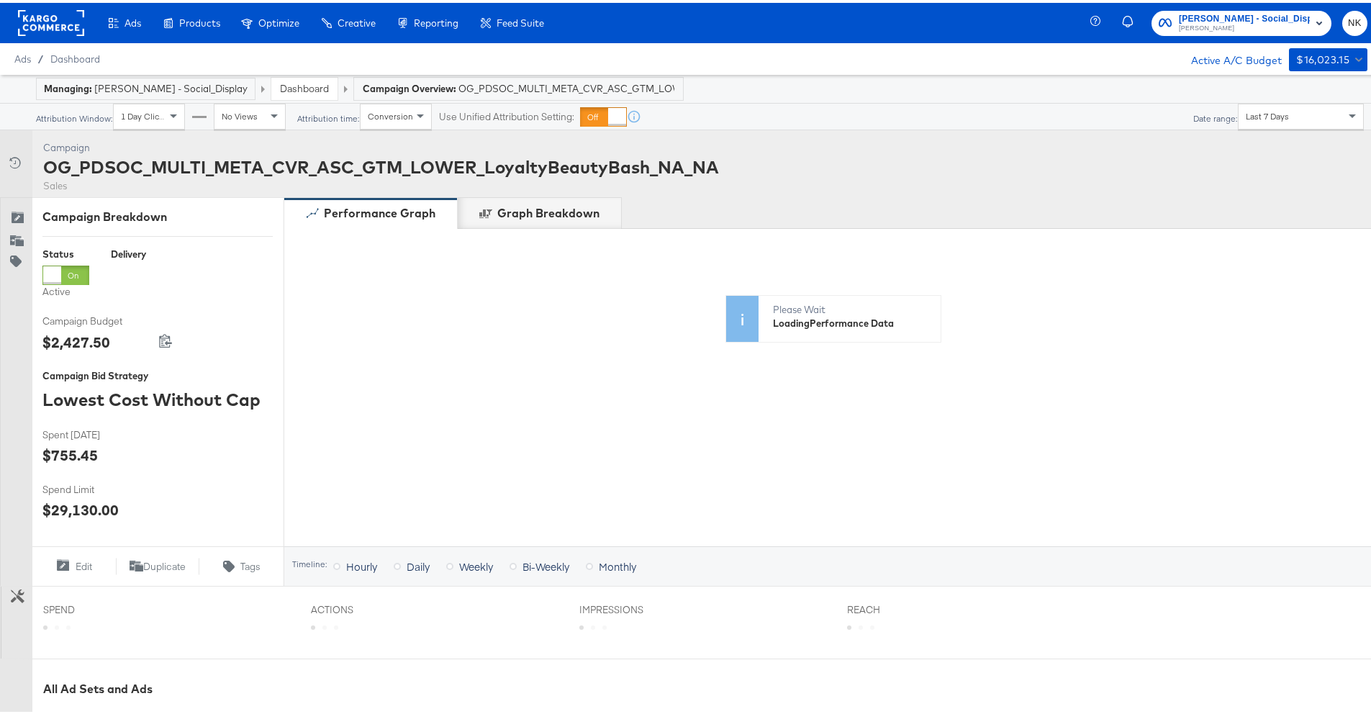
scroll to position [385, 0]
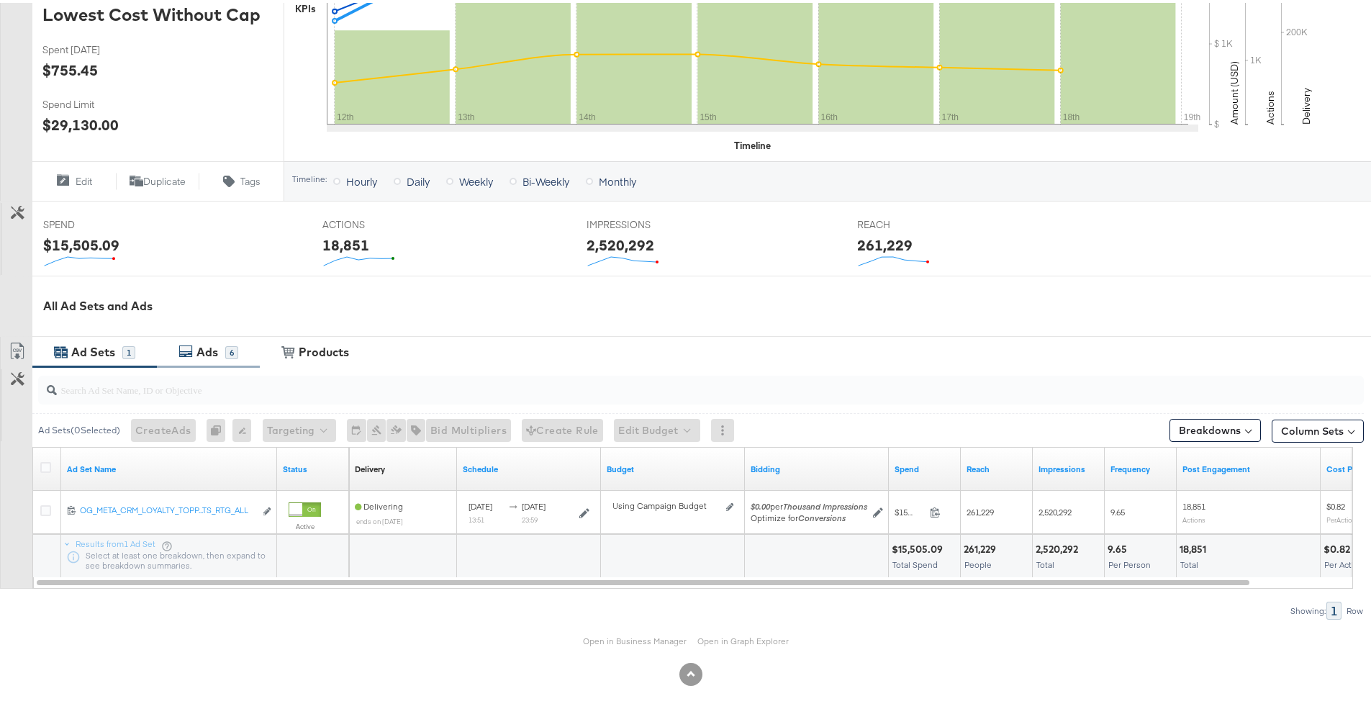
click at [219, 360] on div "Ads 6" at bounding box center [208, 349] width 103 height 31
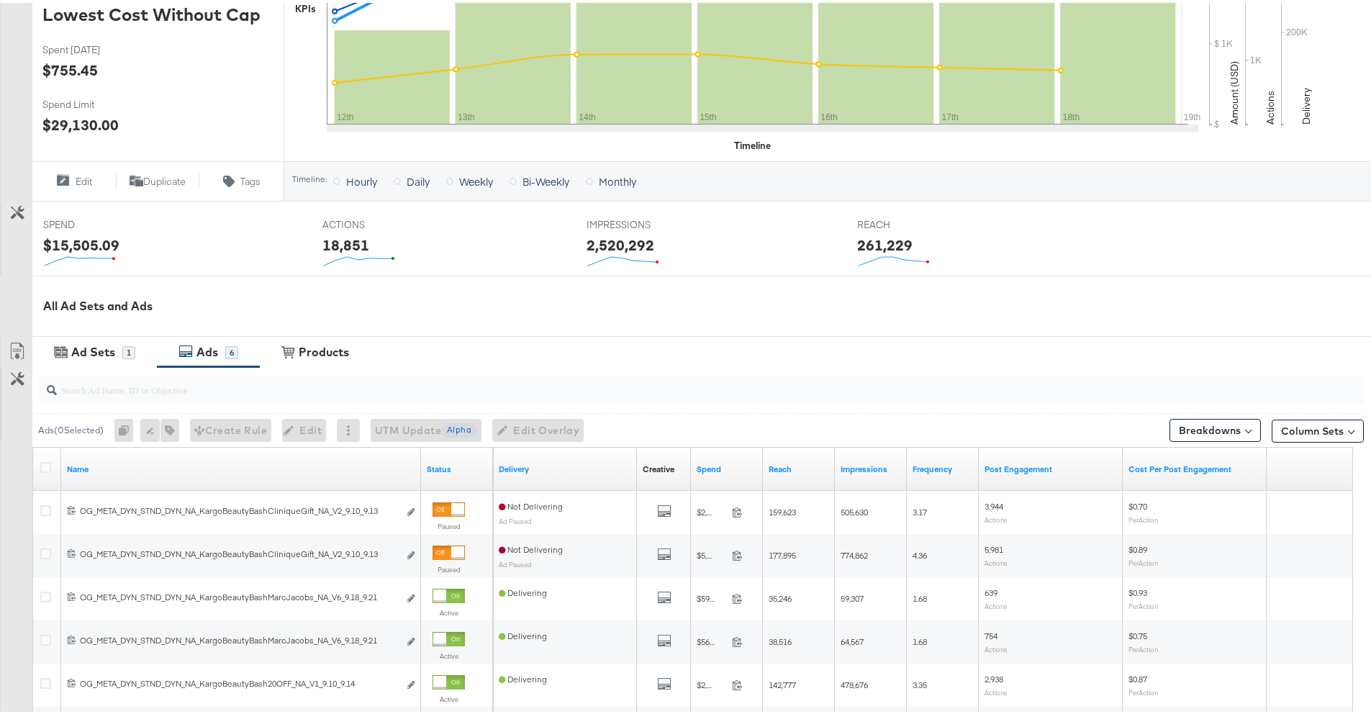
click at [267, 386] on input "search" at bounding box center [649, 381] width 1185 height 28
paste input "120231995660270171"
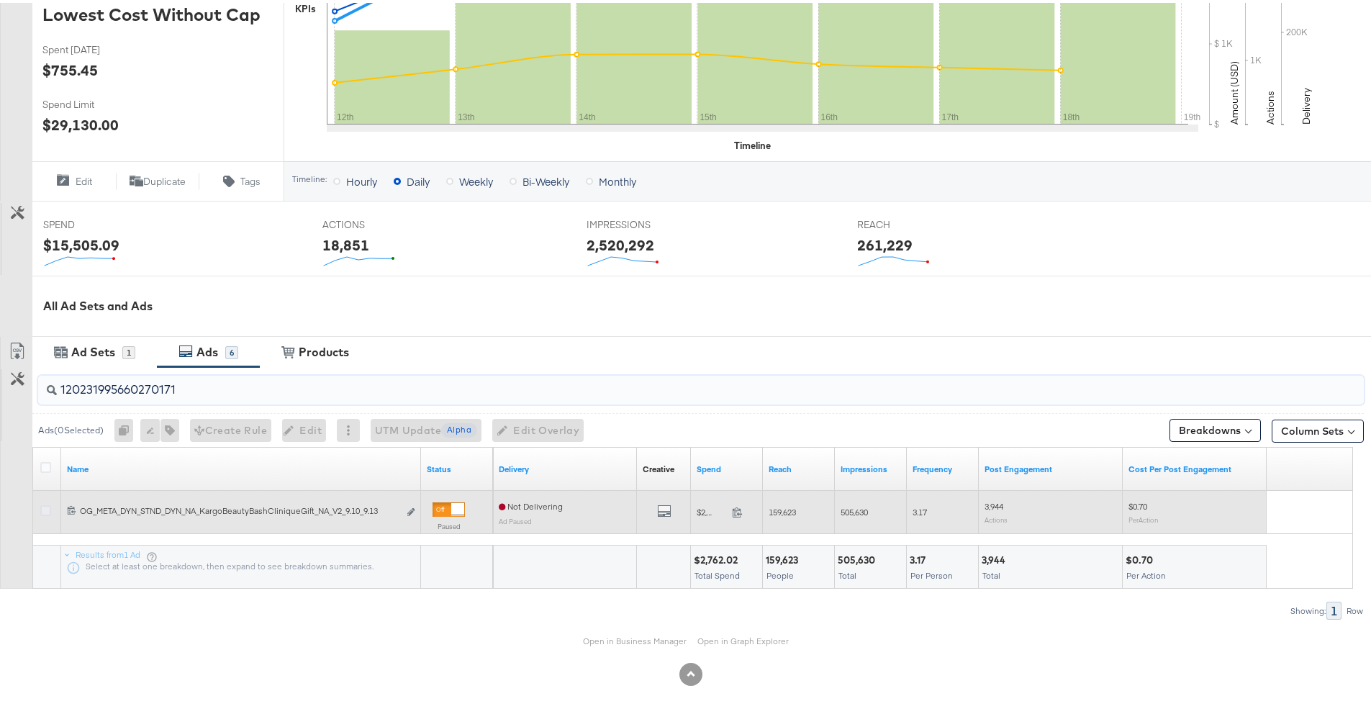
type input "120231995660270171"
click at [46, 508] on icon at bounding box center [45, 507] width 11 height 11
click at [0, 0] on input "checkbox" at bounding box center [0, 0] width 0 height 0
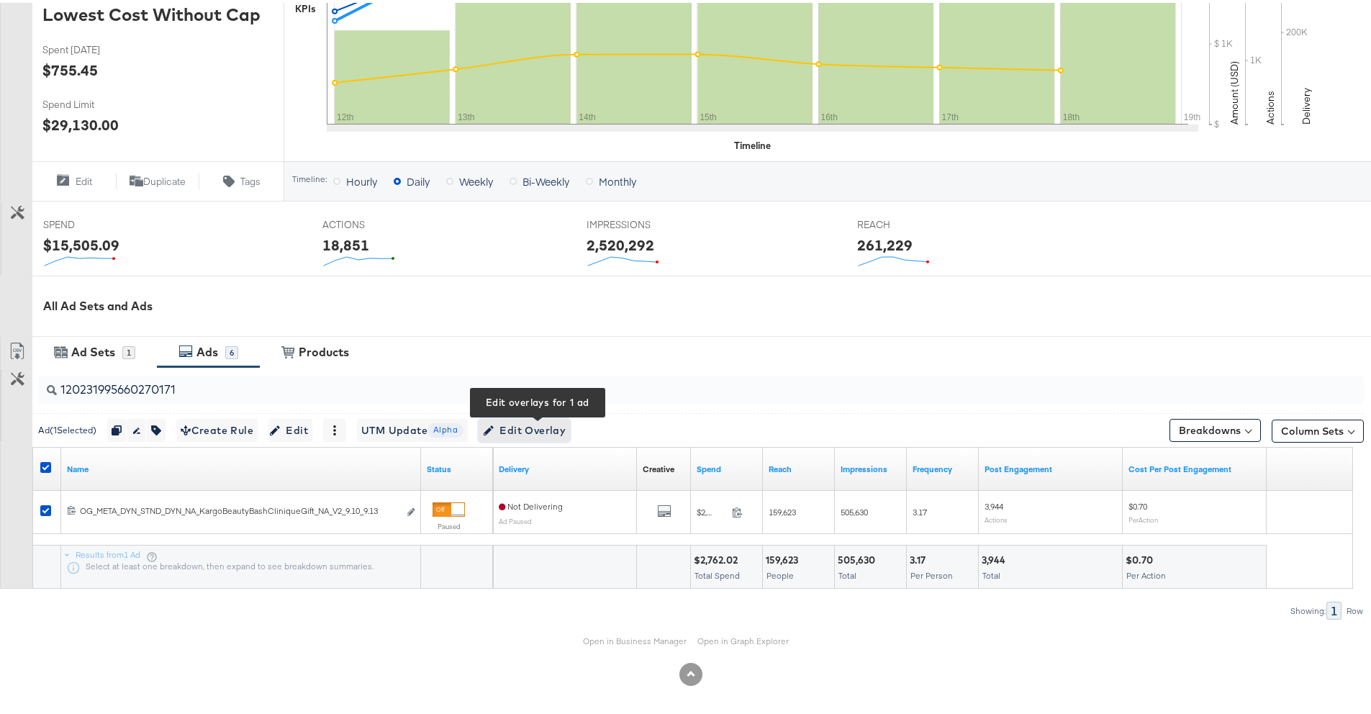
click at [542, 422] on span "Edit Overlay Edit overlays for 1 ad" at bounding box center [524, 428] width 83 height 18
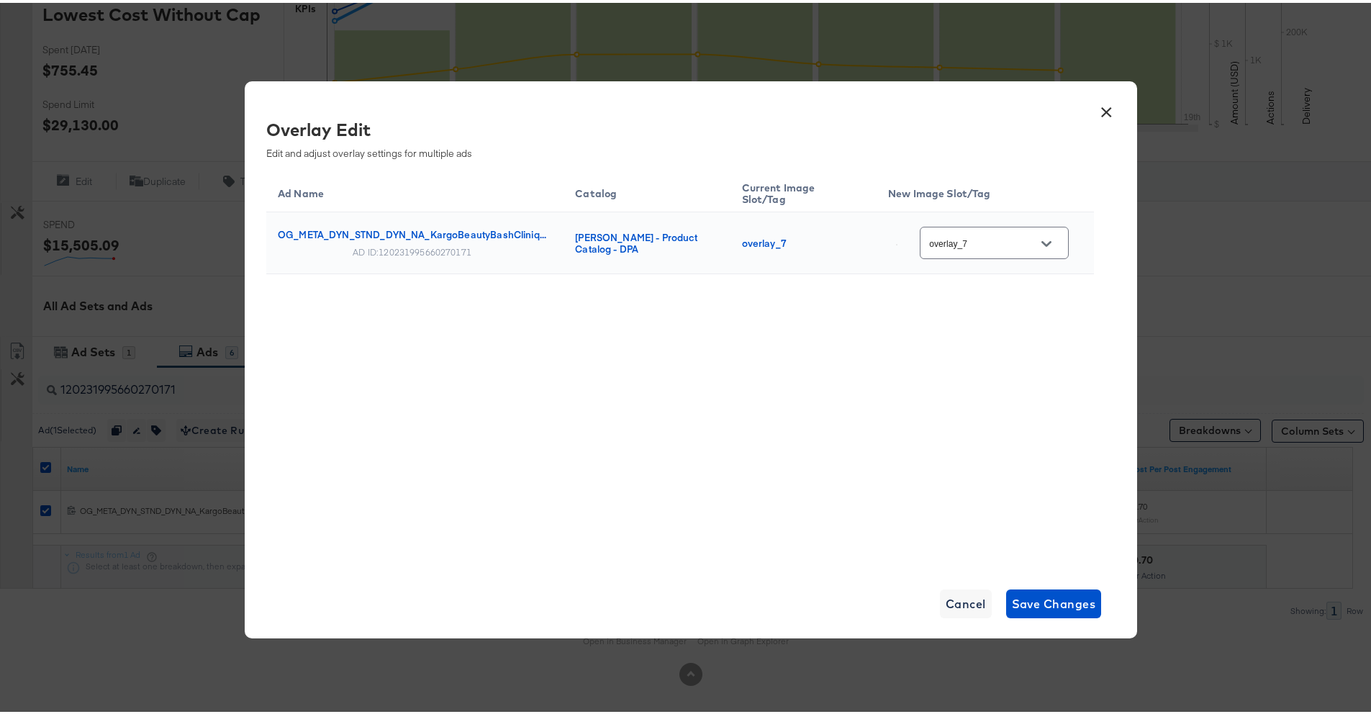
click at [1094, 113] on button "×" at bounding box center [1106, 106] width 26 height 26
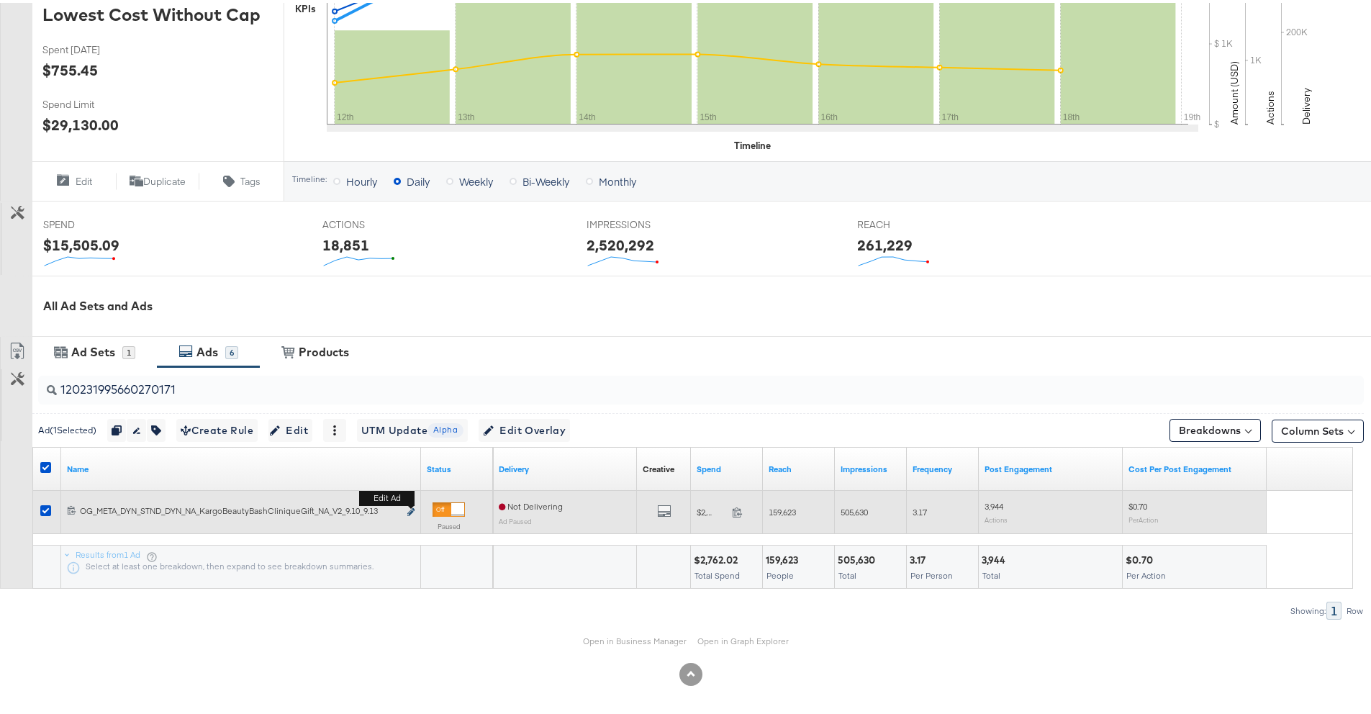
click at [409, 509] on icon "link" at bounding box center [410, 509] width 7 height 8
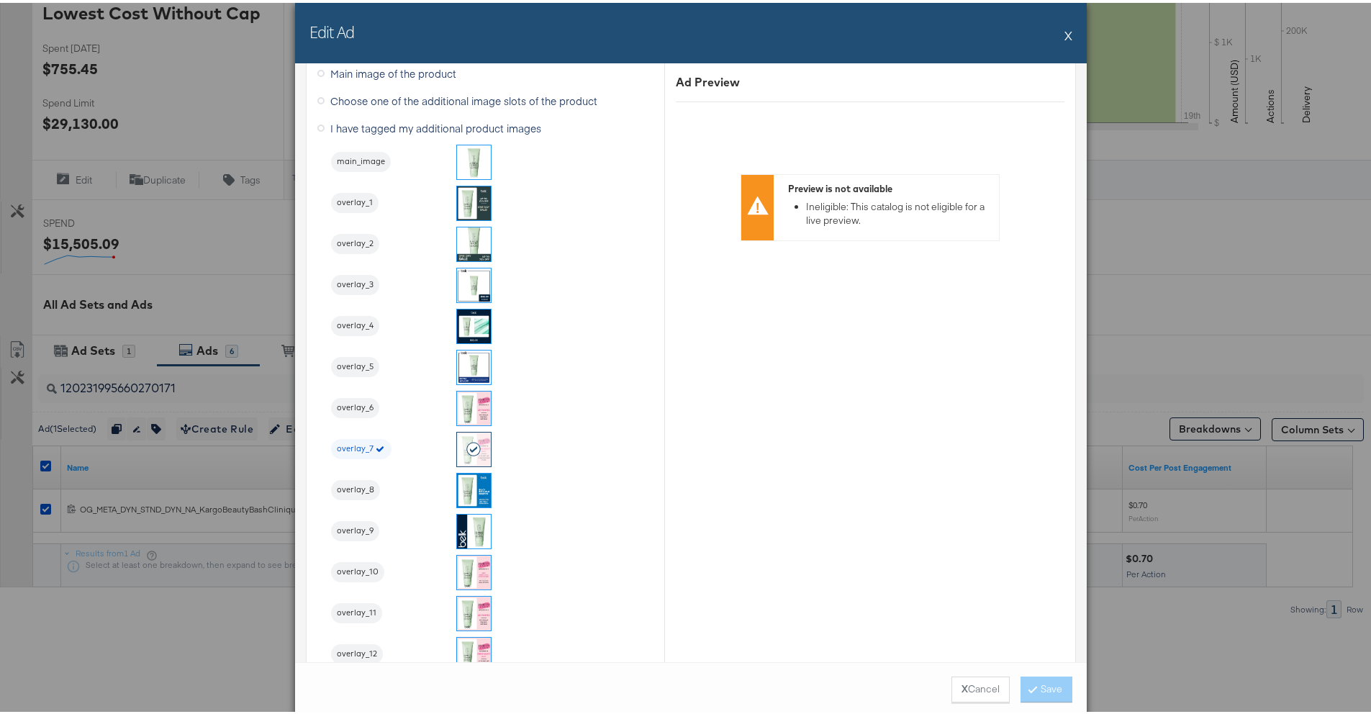
scroll to position [1532, 0]
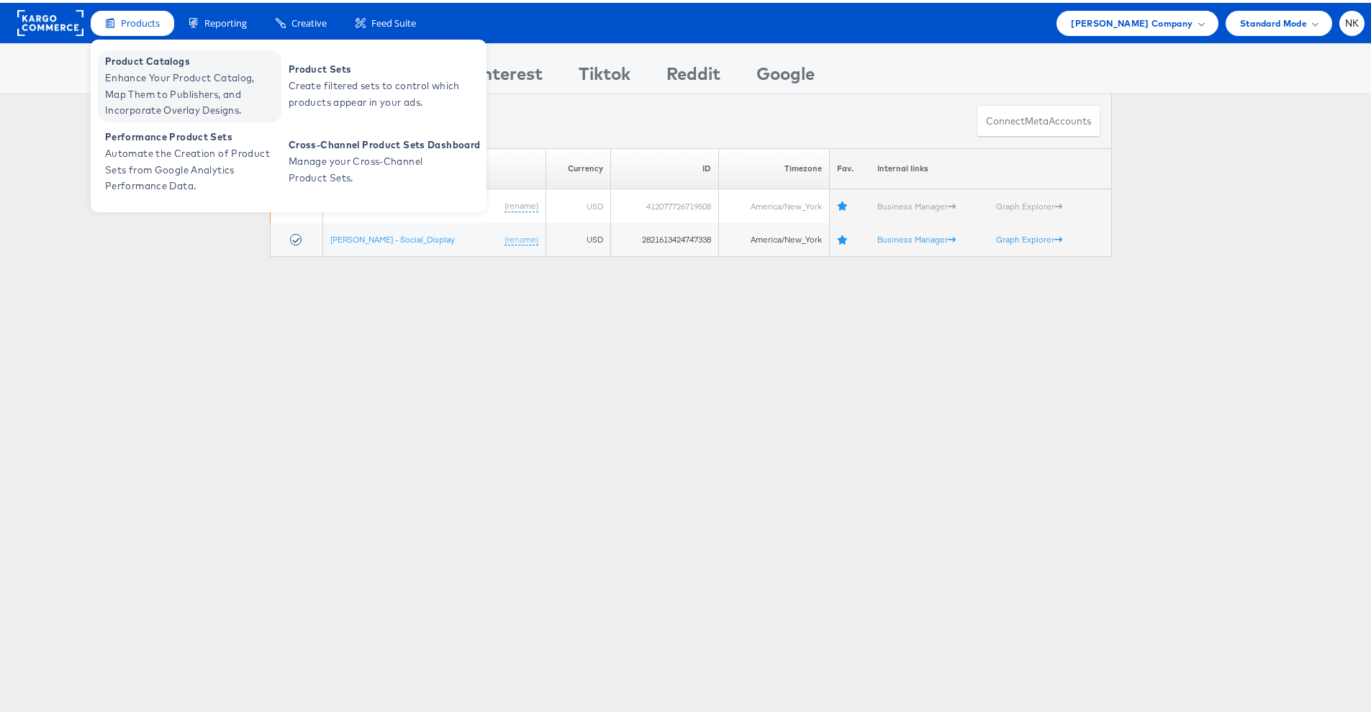
click at [152, 61] on span "Product Catalogs" at bounding box center [191, 58] width 173 height 17
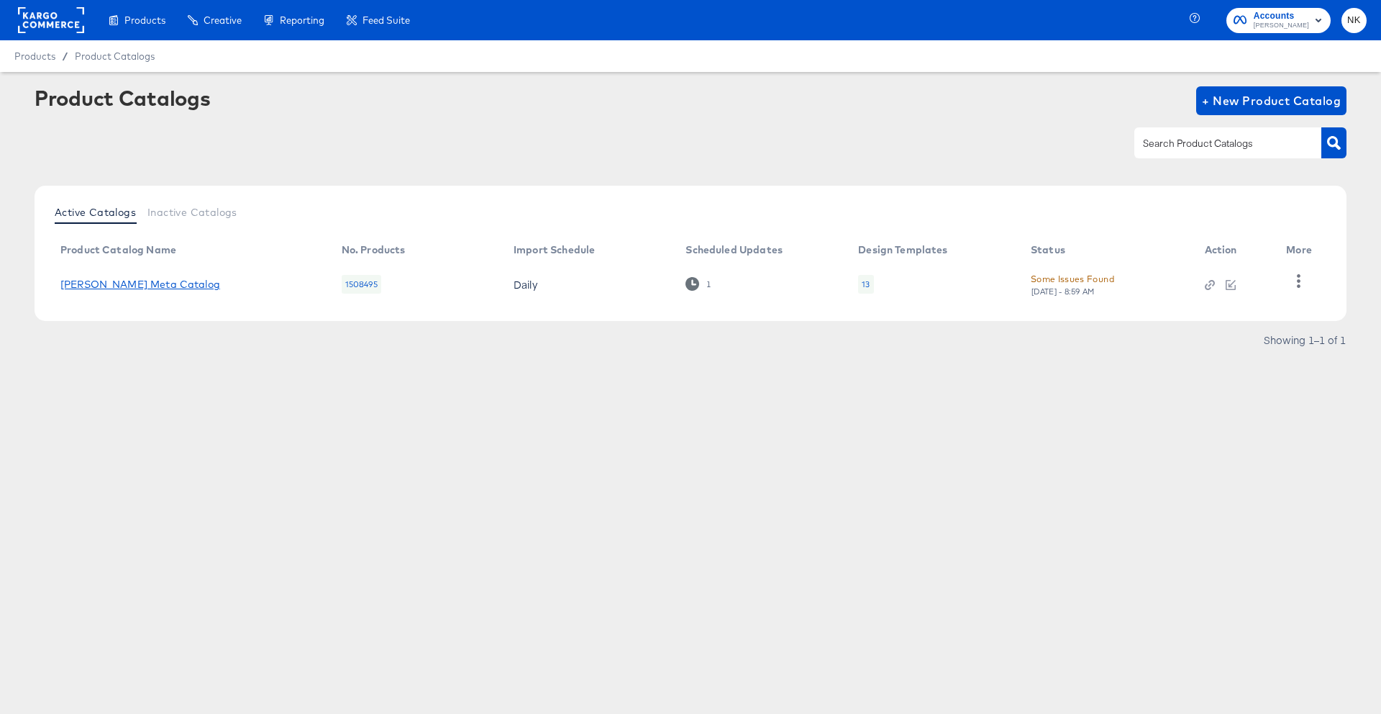
click at [132, 283] on link "[PERSON_NAME] Meta Catalog" at bounding box center [140, 284] width 160 height 12
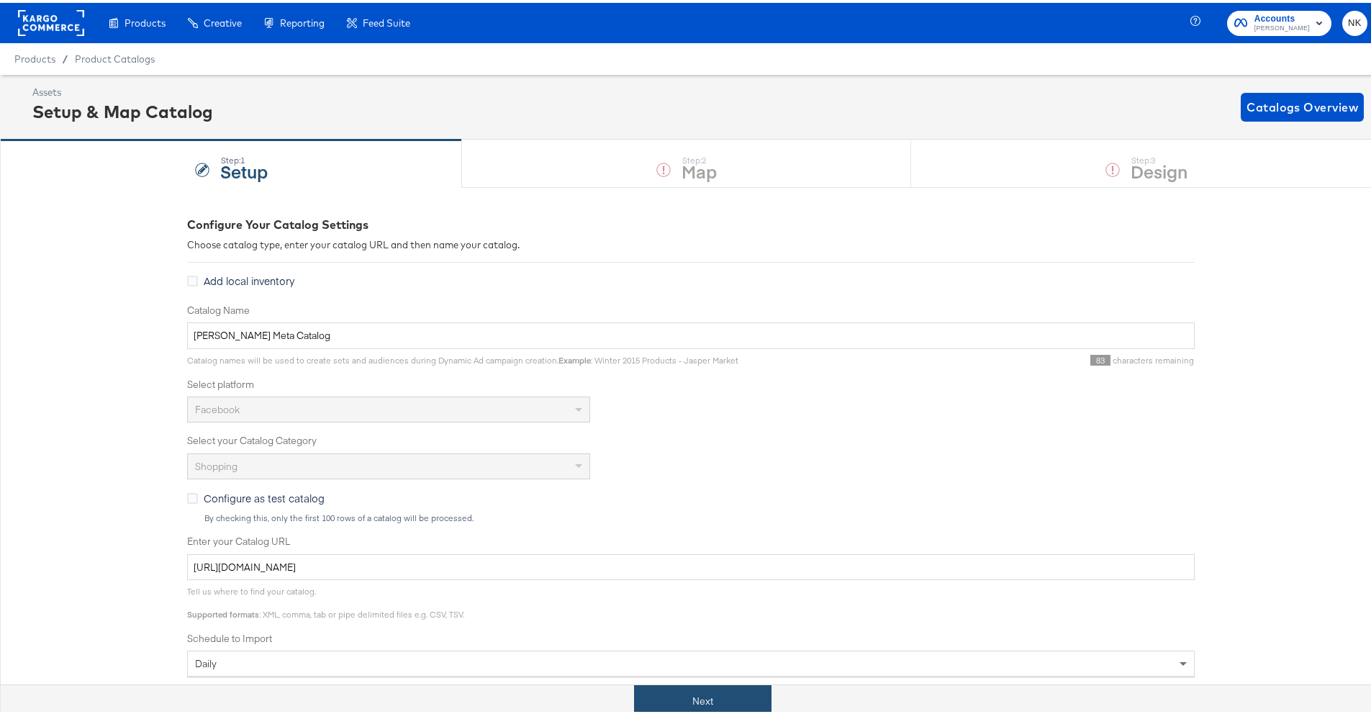
click at [696, 690] on button "Next" at bounding box center [702, 698] width 137 height 32
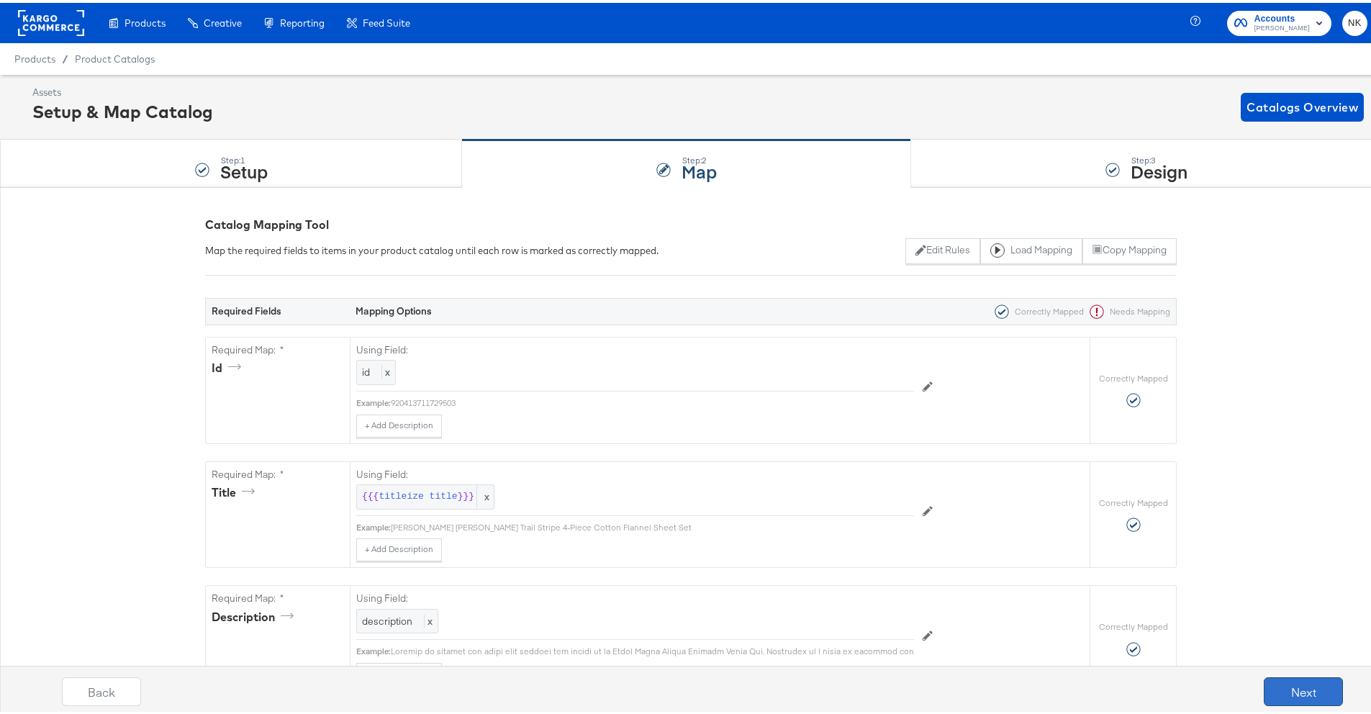
click at [1263, 682] on button "Next" at bounding box center [1302, 688] width 79 height 29
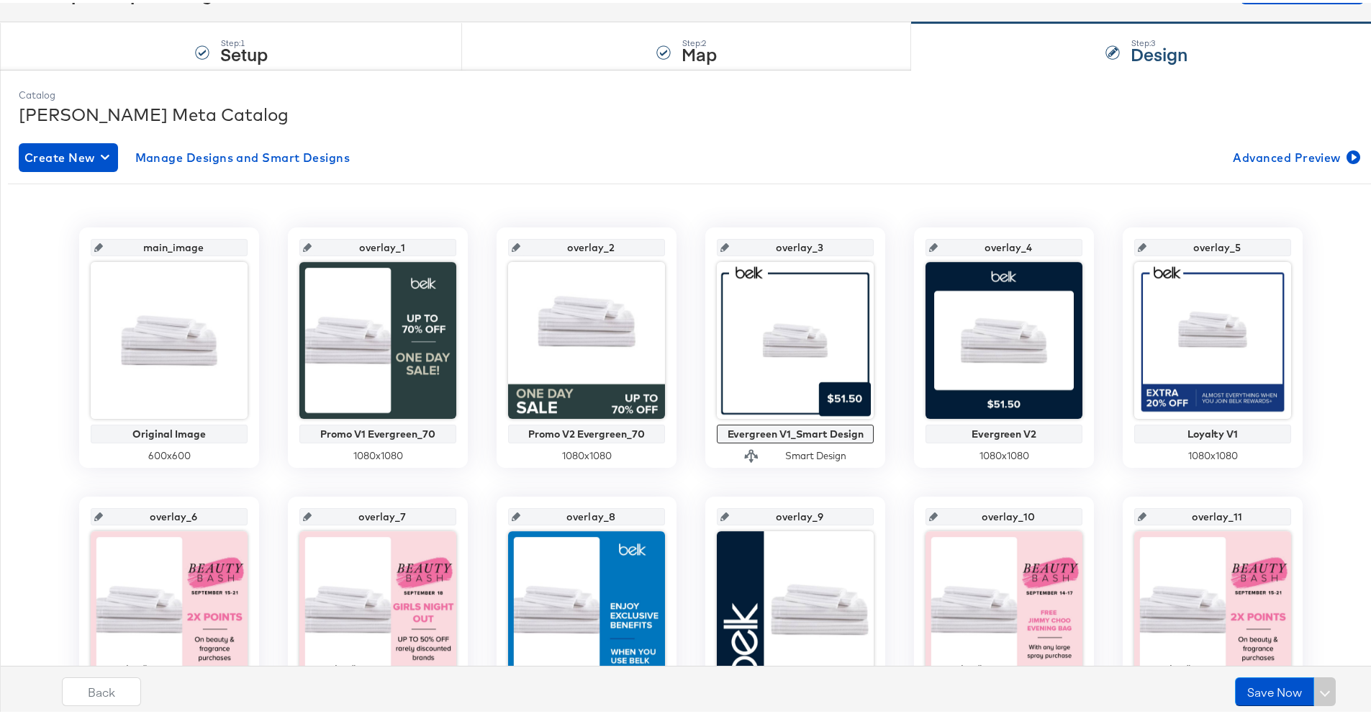
scroll to position [198, 0]
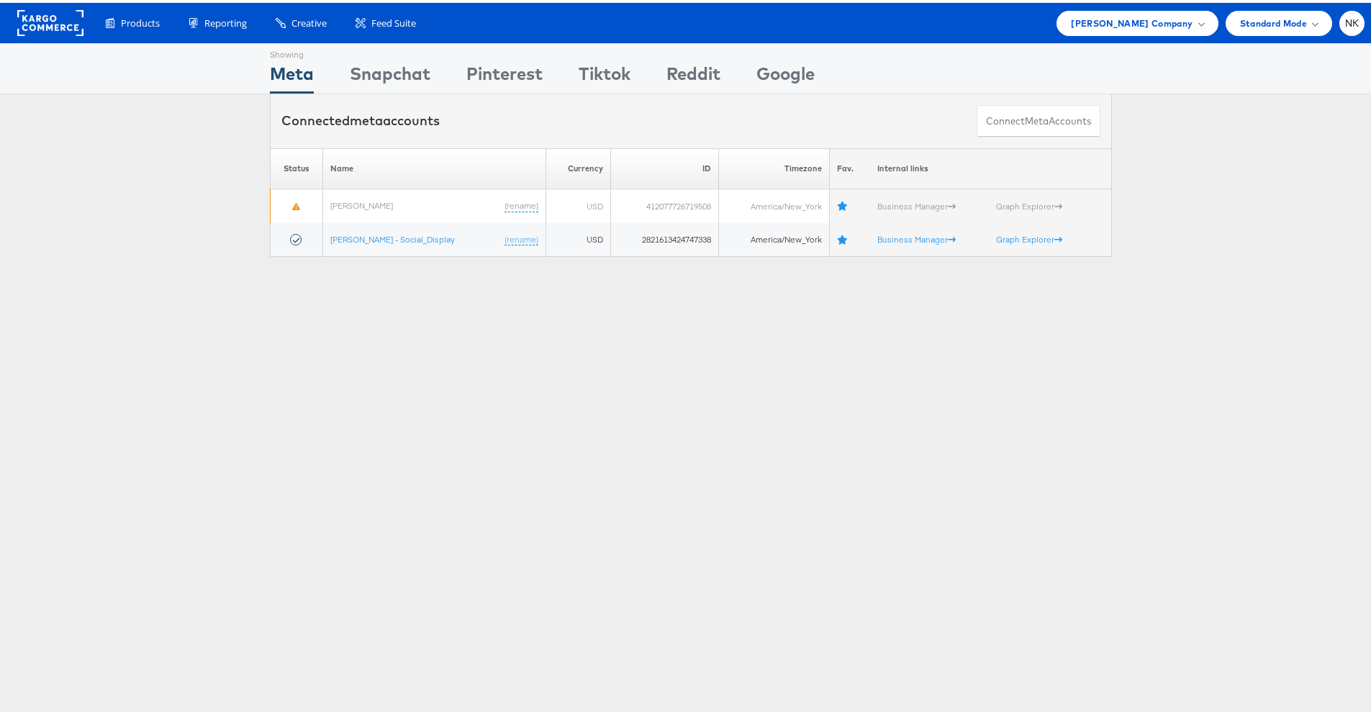
click at [1174, 87] on div "Showing Meta Showing [GEOGRAPHIC_DATA] Showing Pinterest Showing Tiktok Showing…" at bounding box center [690, 65] width 1381 height 51
click at [1170, 29] on div "[PERSON_NAME] Company" at bounding box center [1136, 20] width 161 height 25
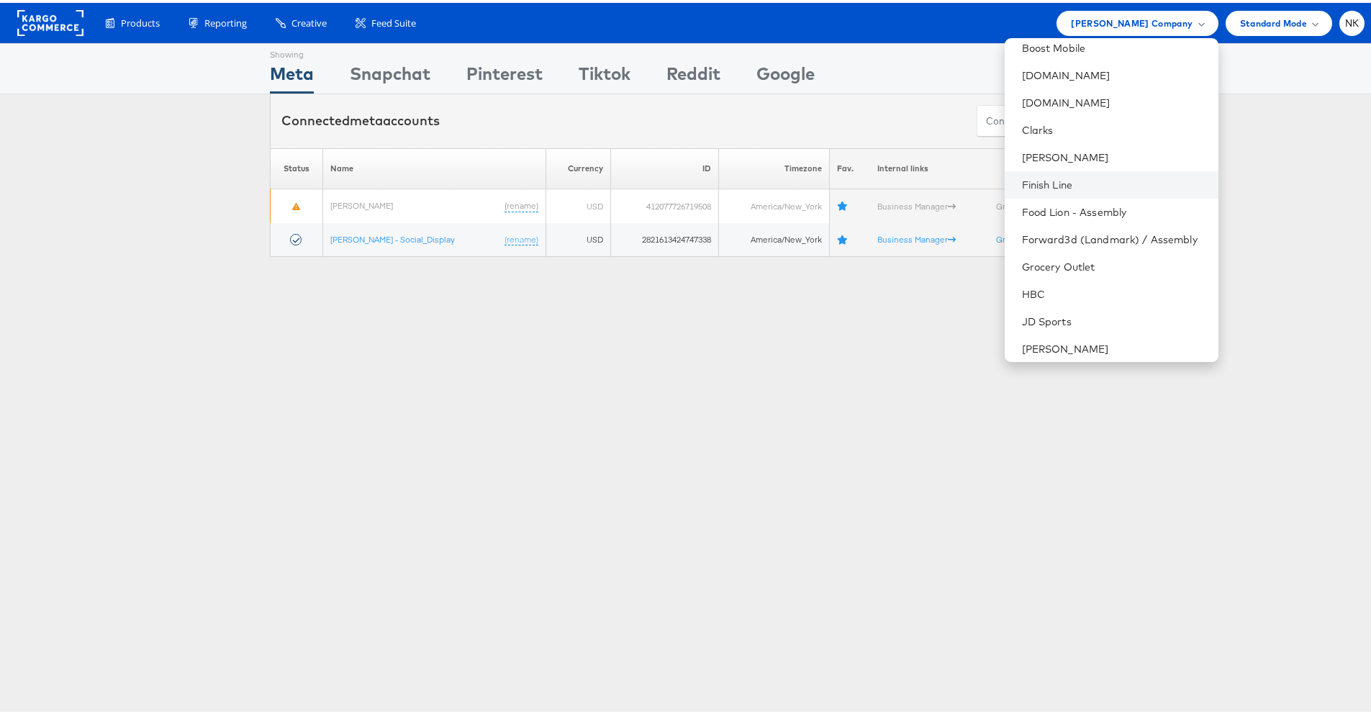
scroll to position [125, 0]
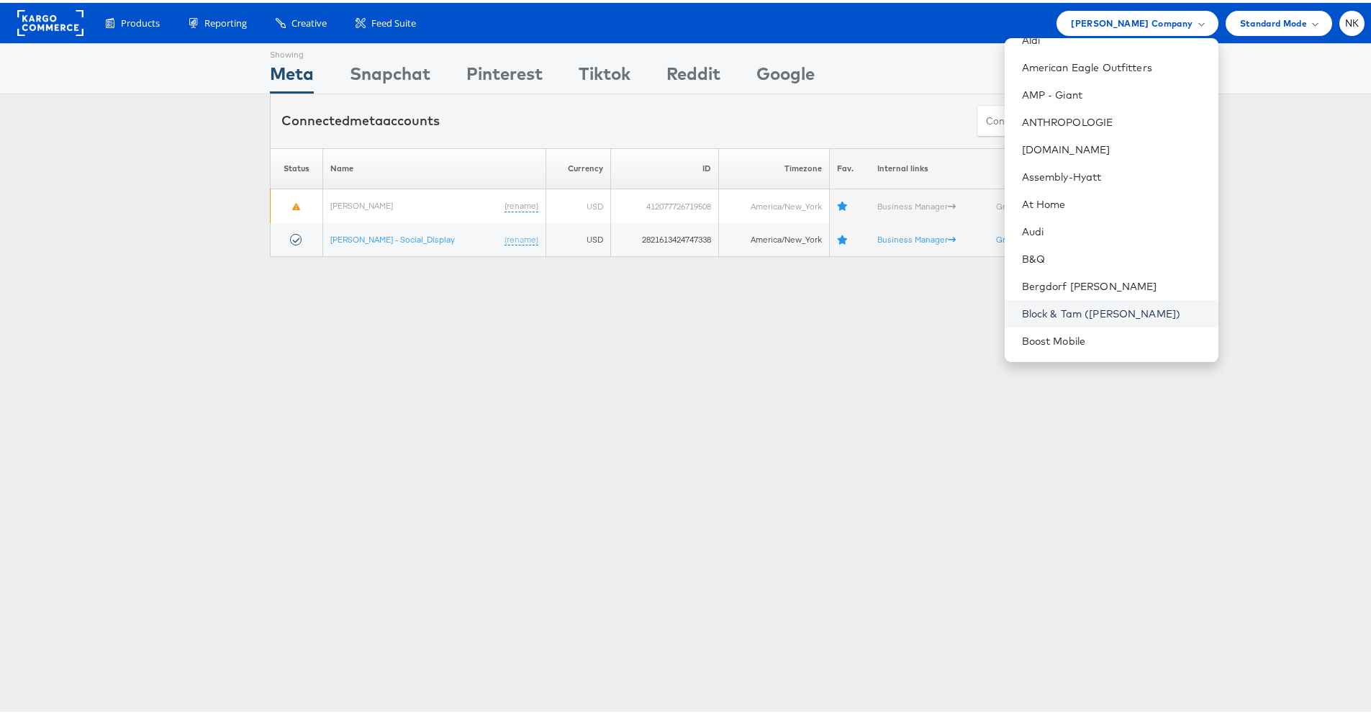
click at [1078, 304] on link "Block & Tam ([PERSON_NAME])" at bounding box center [1114, 311] width 185 height 14
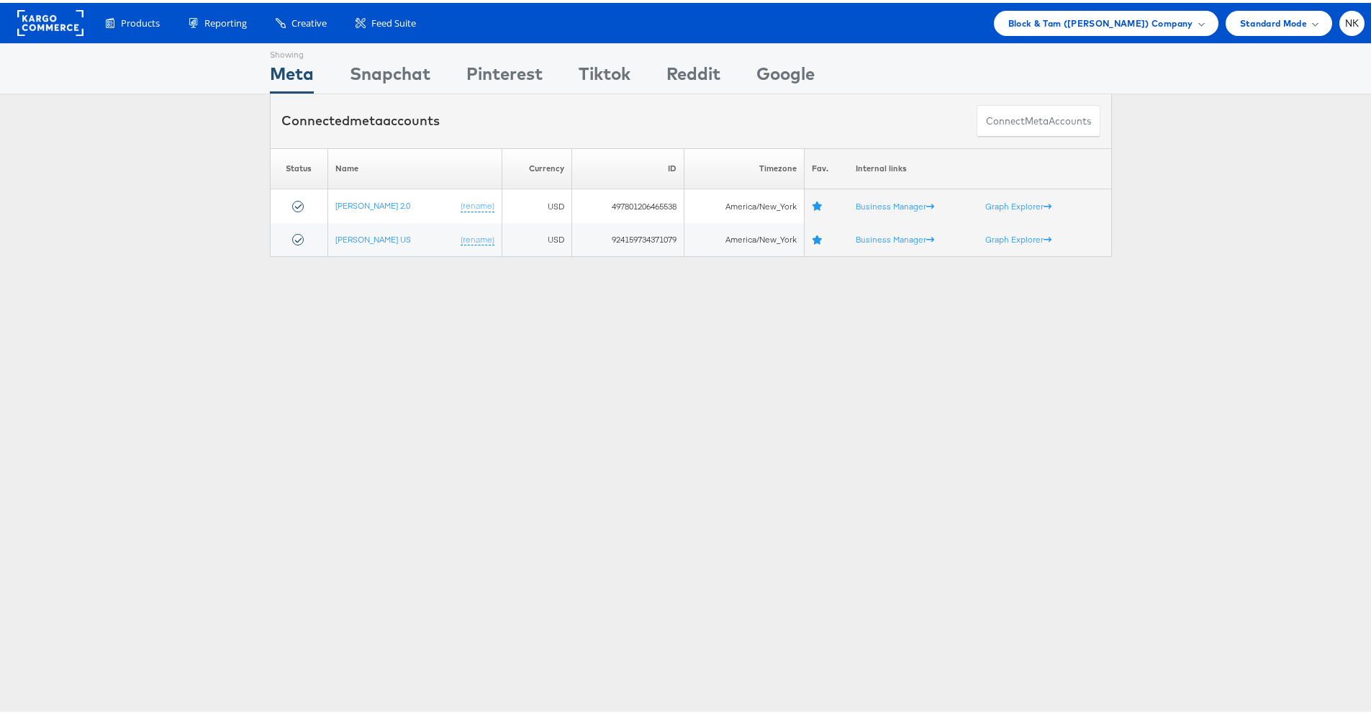
click at [353, 311] on div "Showing Meta Showing [GEOGRAPHIC_DATA] Showing Pinterest Showing Tiktok Showing…" at bounding box center [690, 399] width 1381 height 719
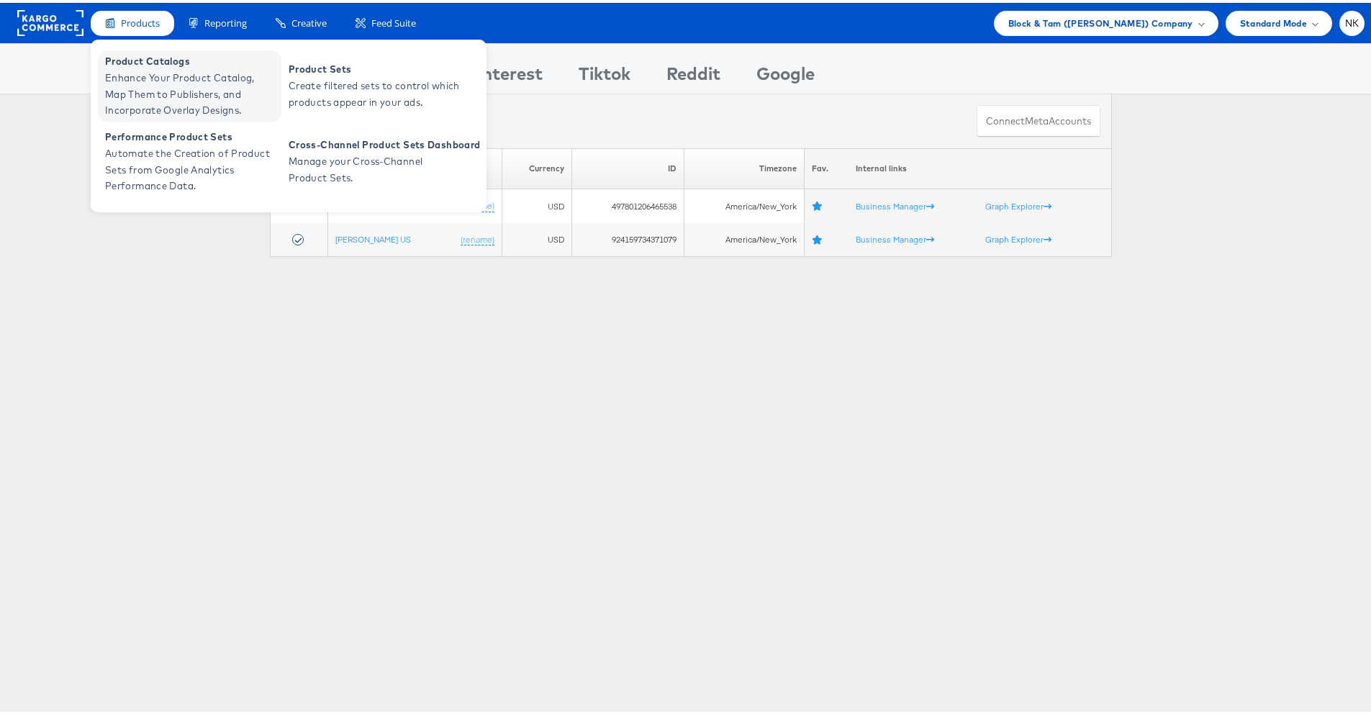
click at [137, 59] on span "Product Catalogs" at bounding box center [191, 58] width 173 height 17
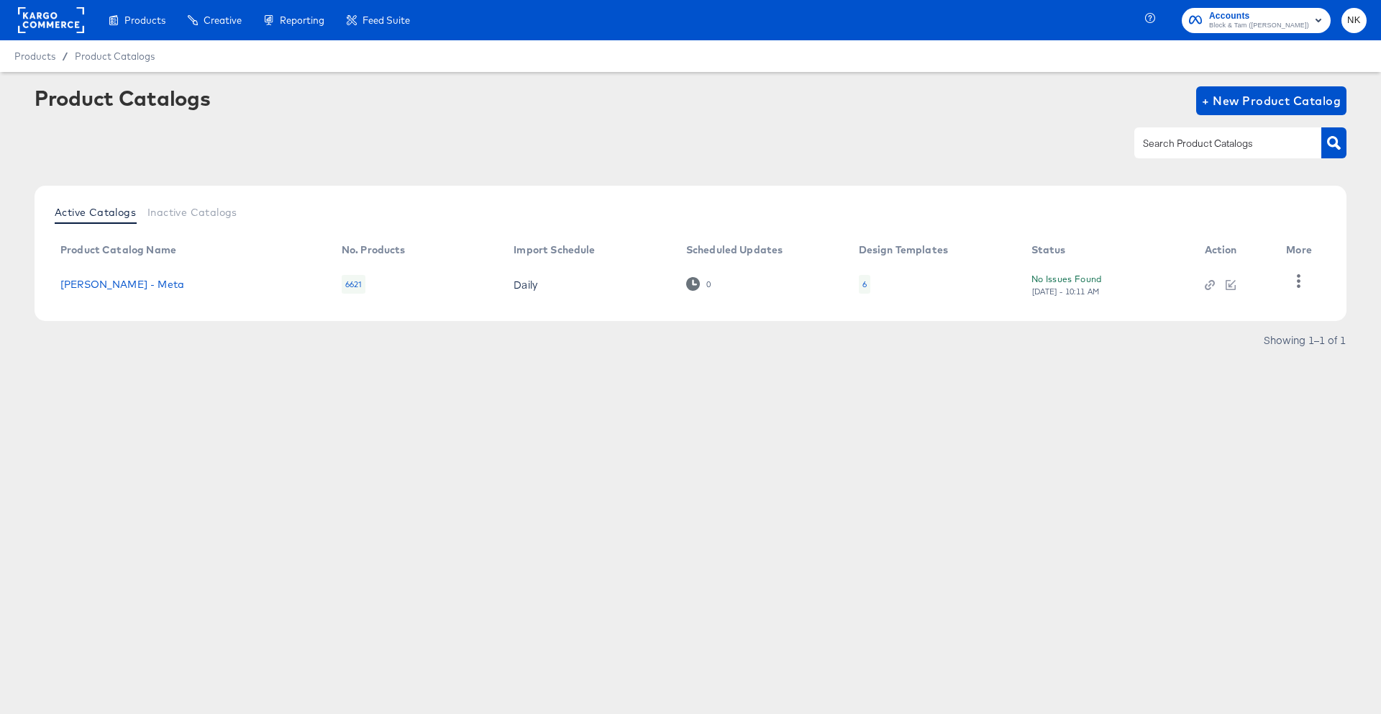
click at [328, 150] on div at bounding box center [691, 143] width 1312 height 32
click at [51, 33] on div at bounding box center [51, 20] width 66 height 40
click at [57, 12] on rect at bounding box center [51, 20] width 66 height 26
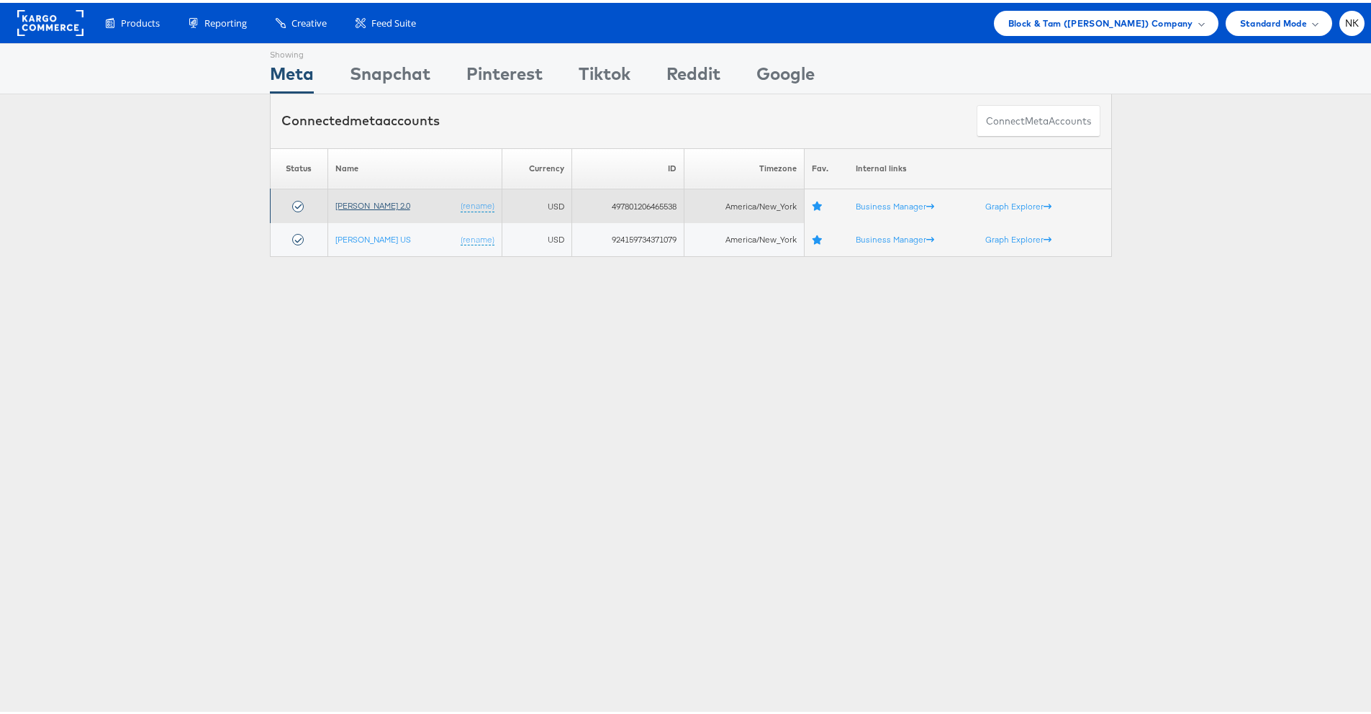
click at [368, 203] on link "[PERSON_NAME] 2.0" at bounding box center [372, 202] width 75 height 11
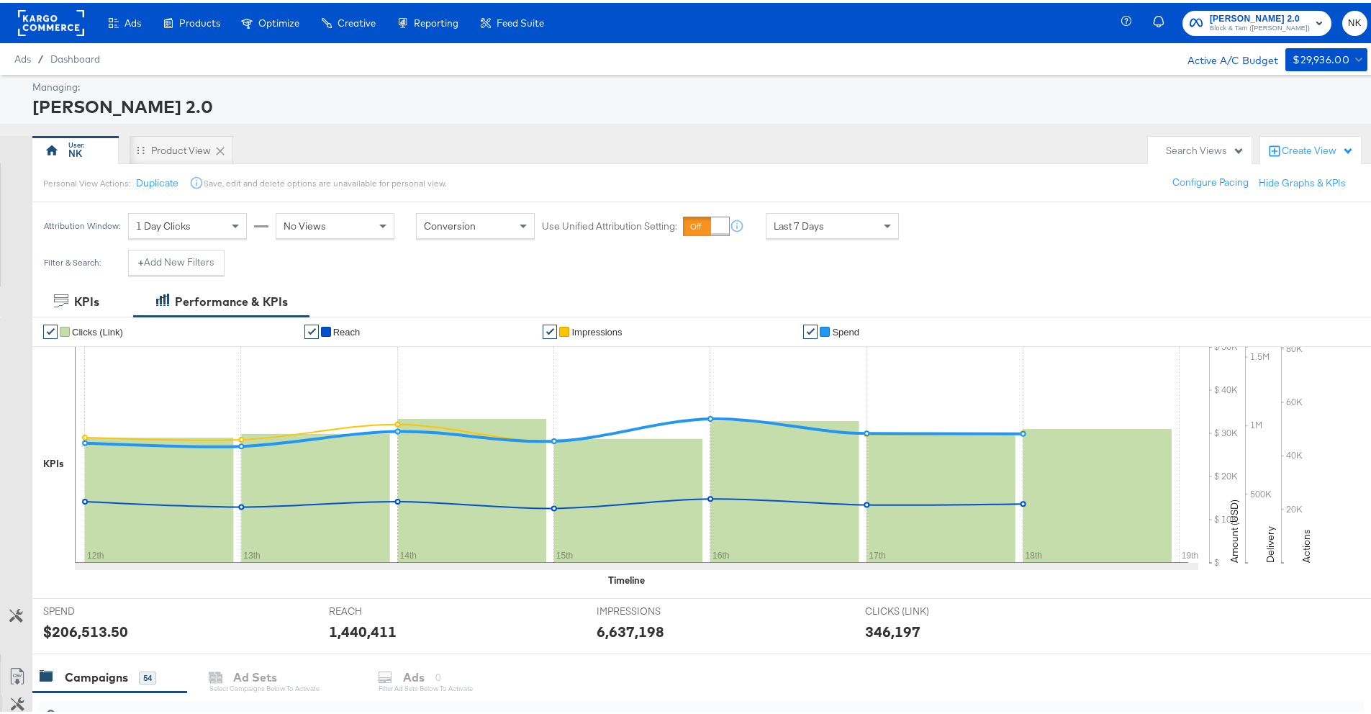
scroll to position [462, 0]
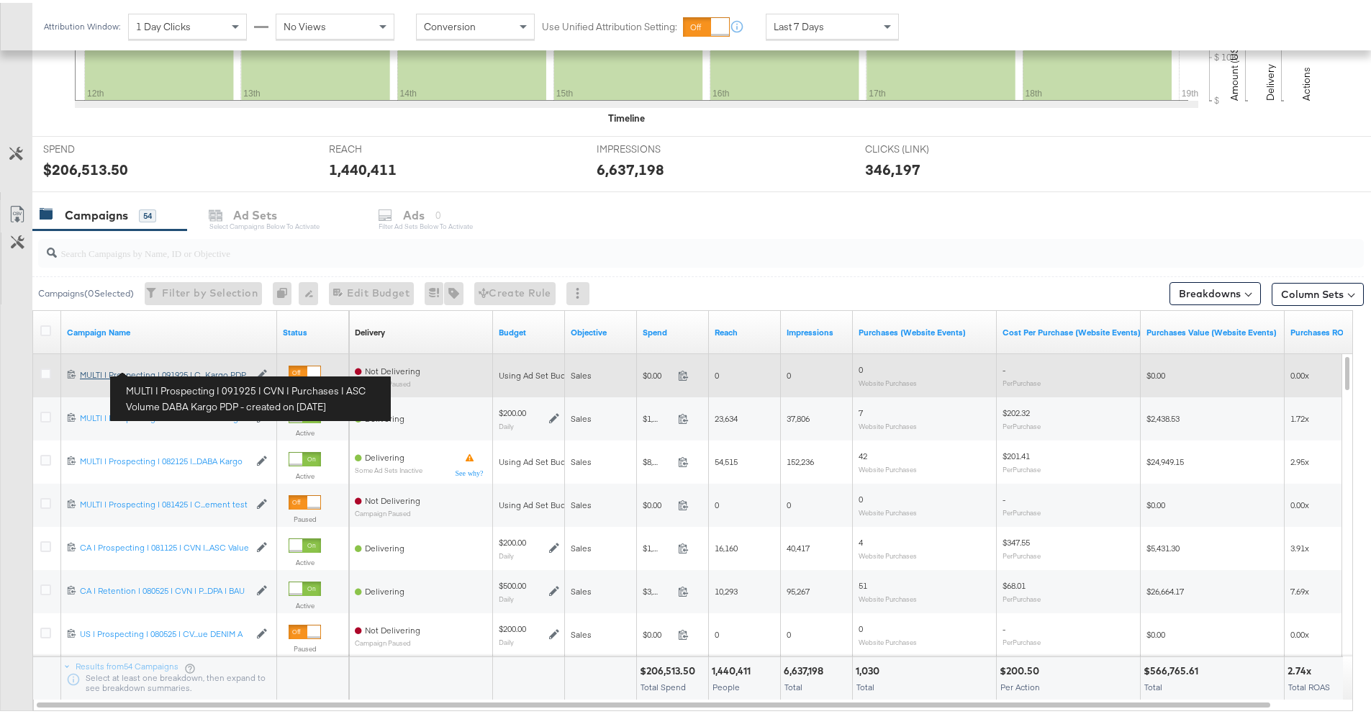
click at [197, 373] on div "MULTI | Prospecting | 091925 | CVN | Purchases | ASC Volume DABA Kargo PDP MULT…" at bounding box center [164, 372] width 169 height 12
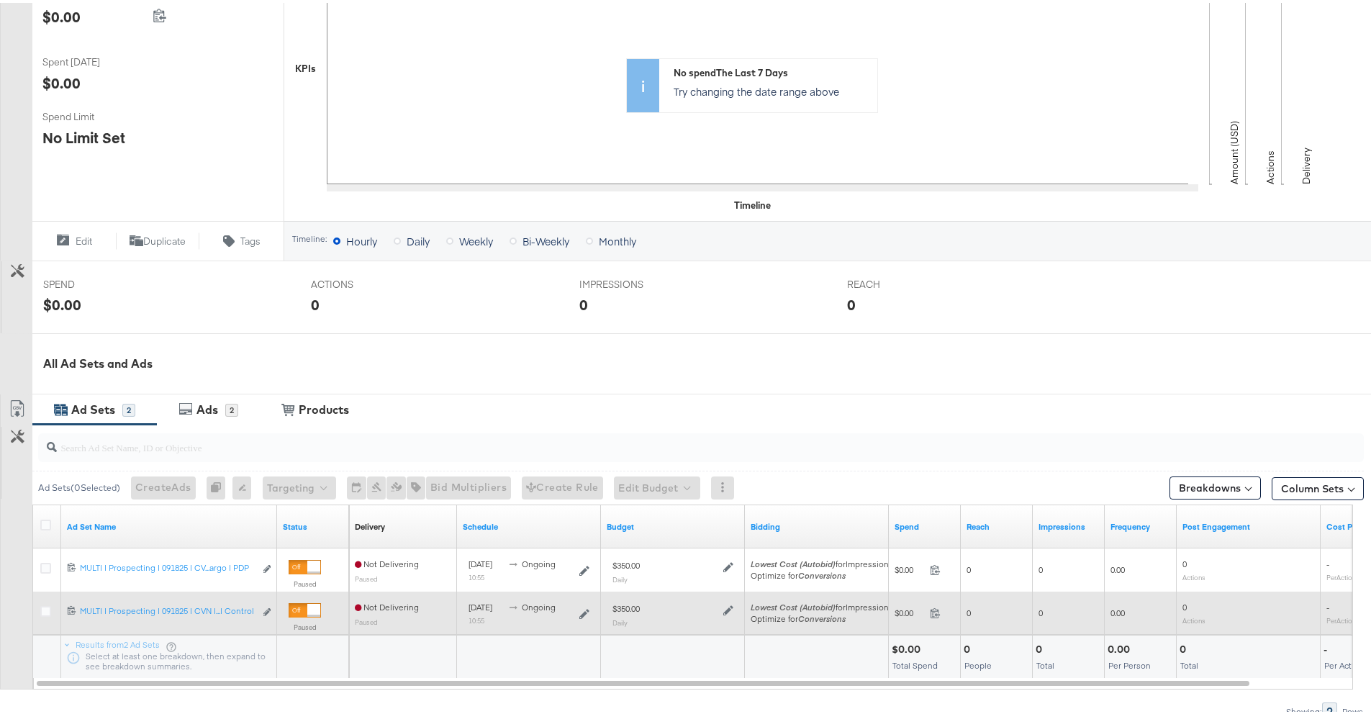
scroll to position [428, 0]
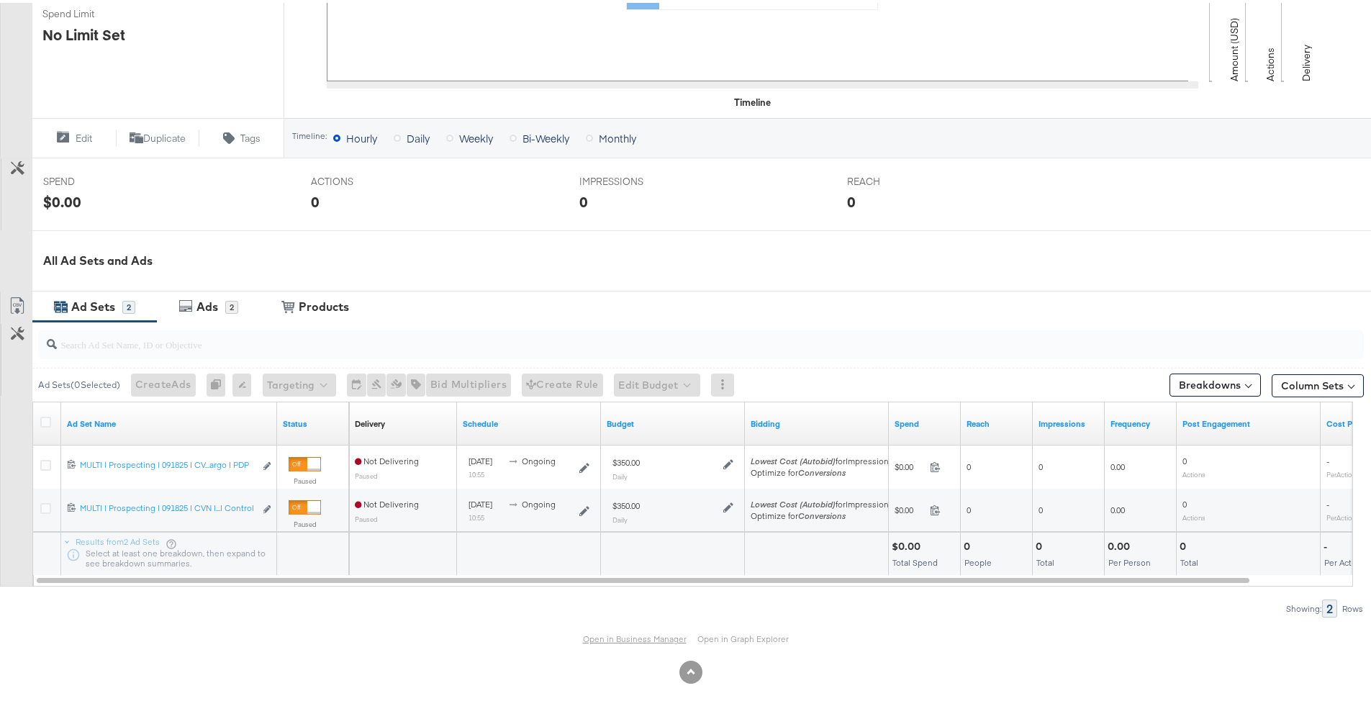
click at [605, 634] on link "Open in Business Manager" at bounding box center [635, 635] width 104 height 11
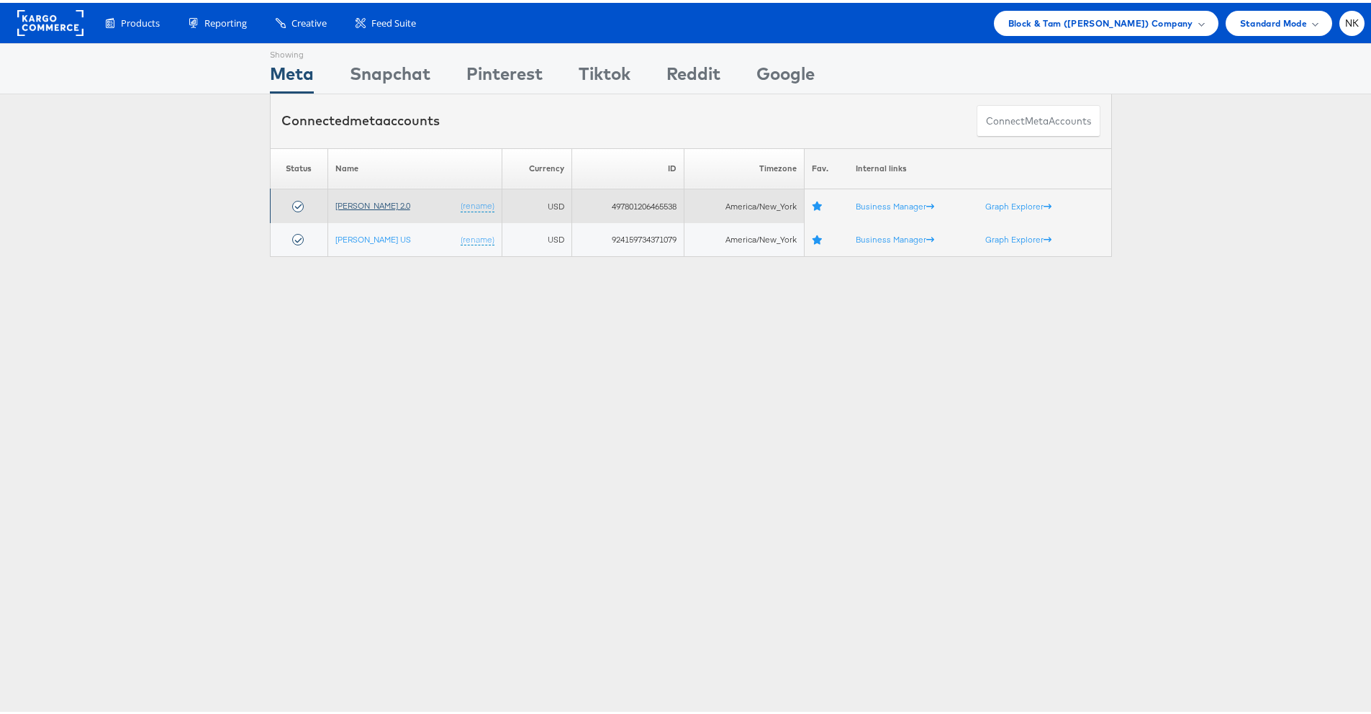
click at [341, 206] on link "[PERSON_NAME] 2.0" at bounding box center [372, 202] width 75 height 11
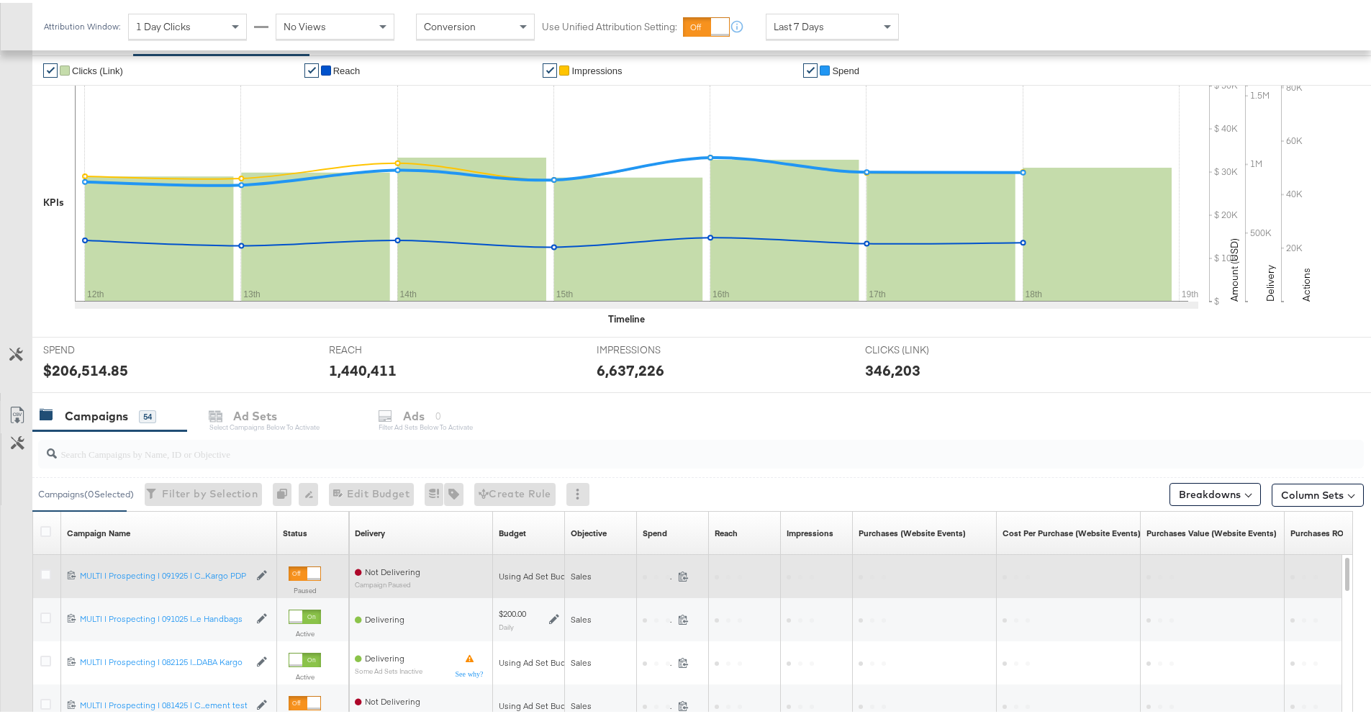
scroll to position [319, 0]
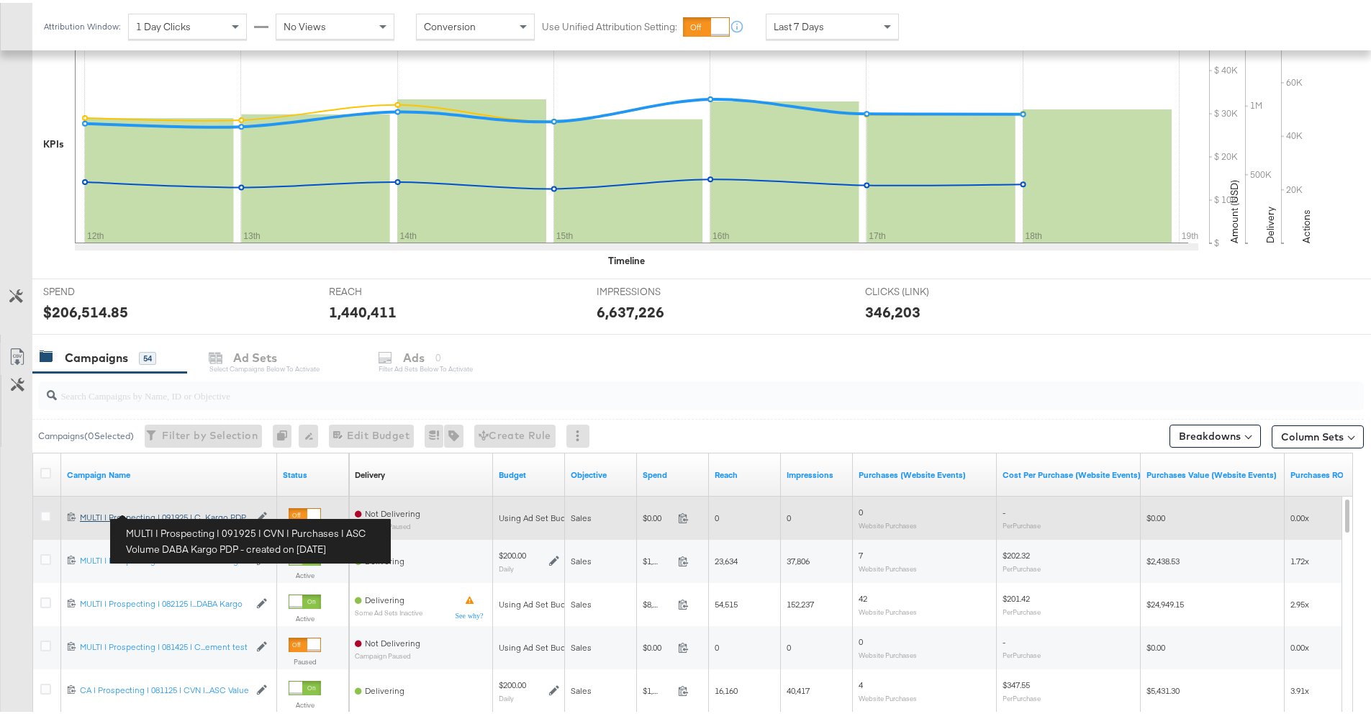
click at [199, 512] on div "MULTI | Prospecting | 091925 | CVN | Purchases | ASC Volume DABA Kargo PDP MULT…" at bounding box center [164, 515] width 169 height 12
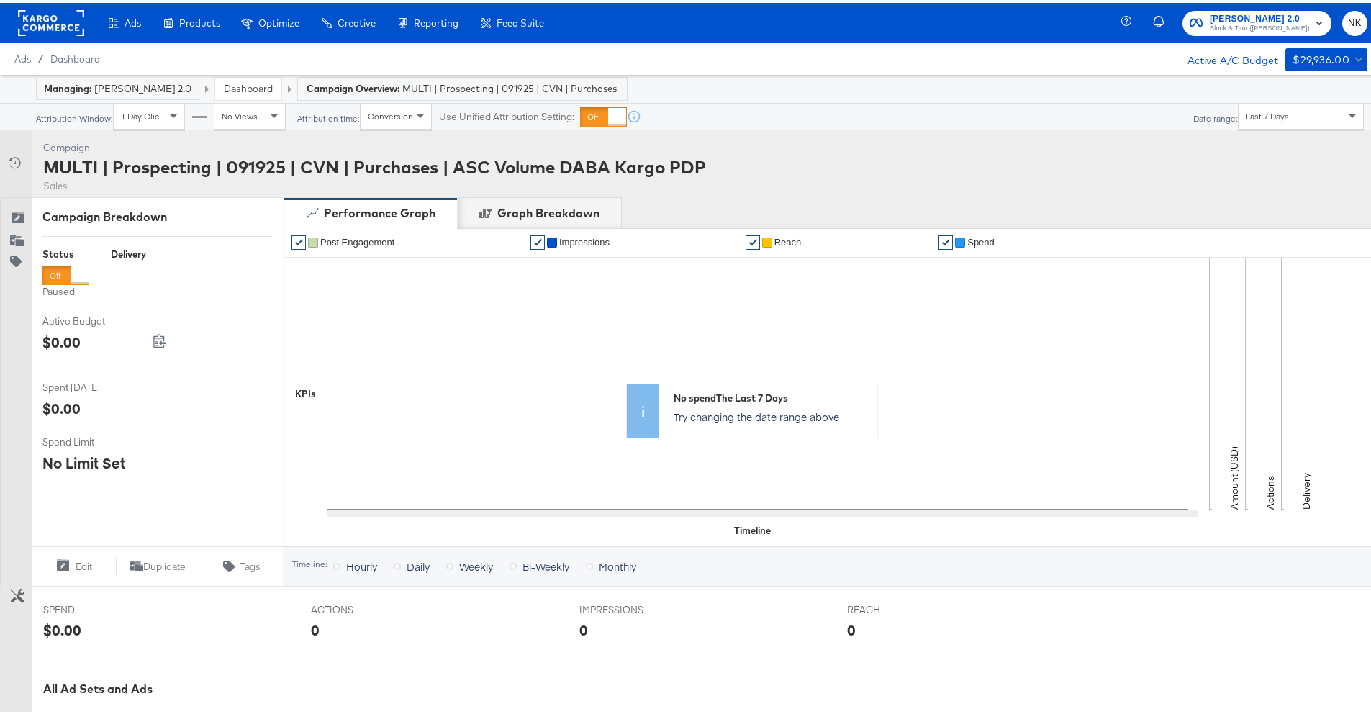
scroll to position [428, 0]
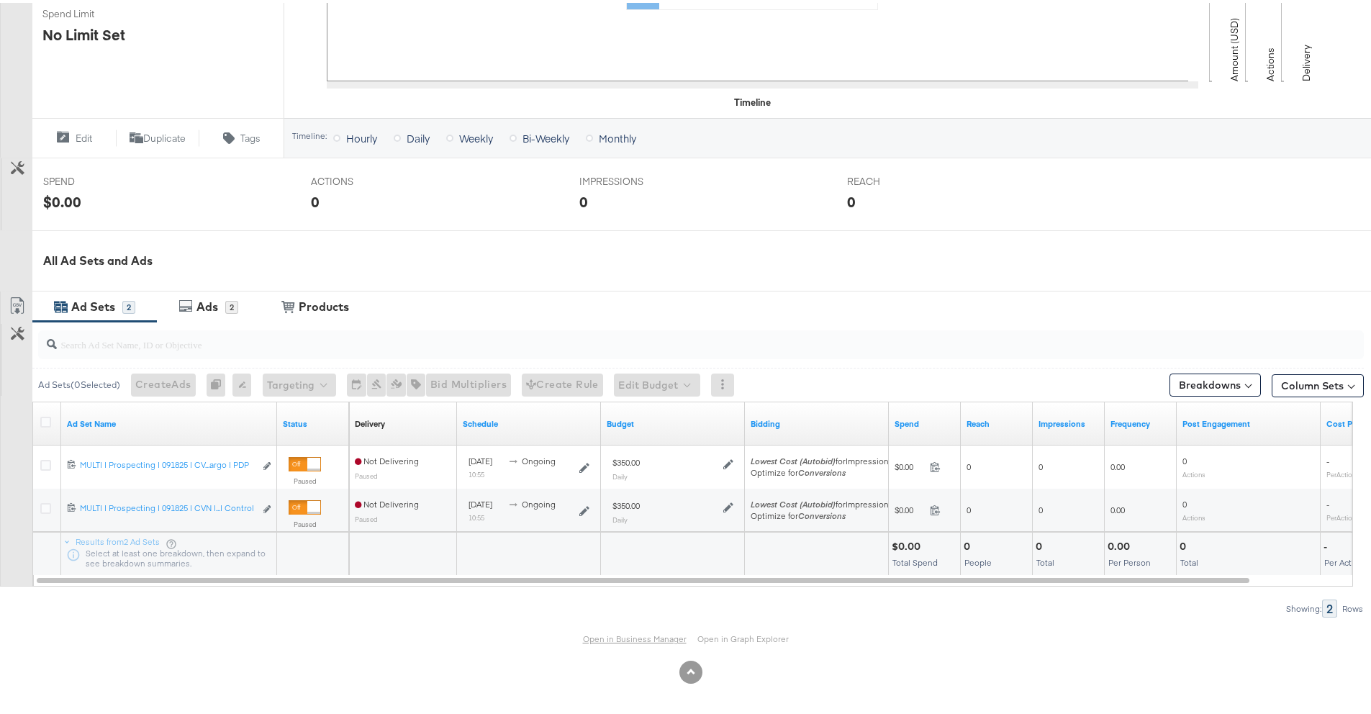
click at [589, 630] on link "Open in Business Manager" at bounding box center [635, 635] width 104 height 11
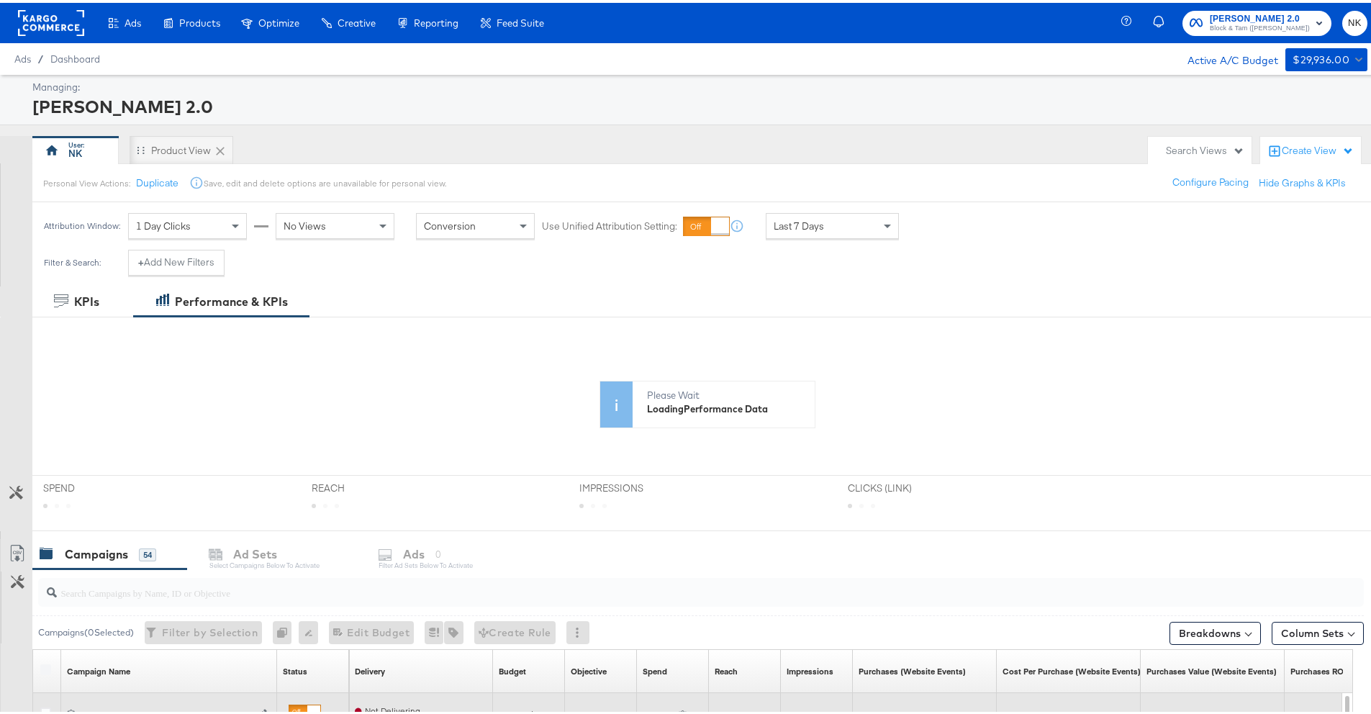
scroll to position [212, 0]
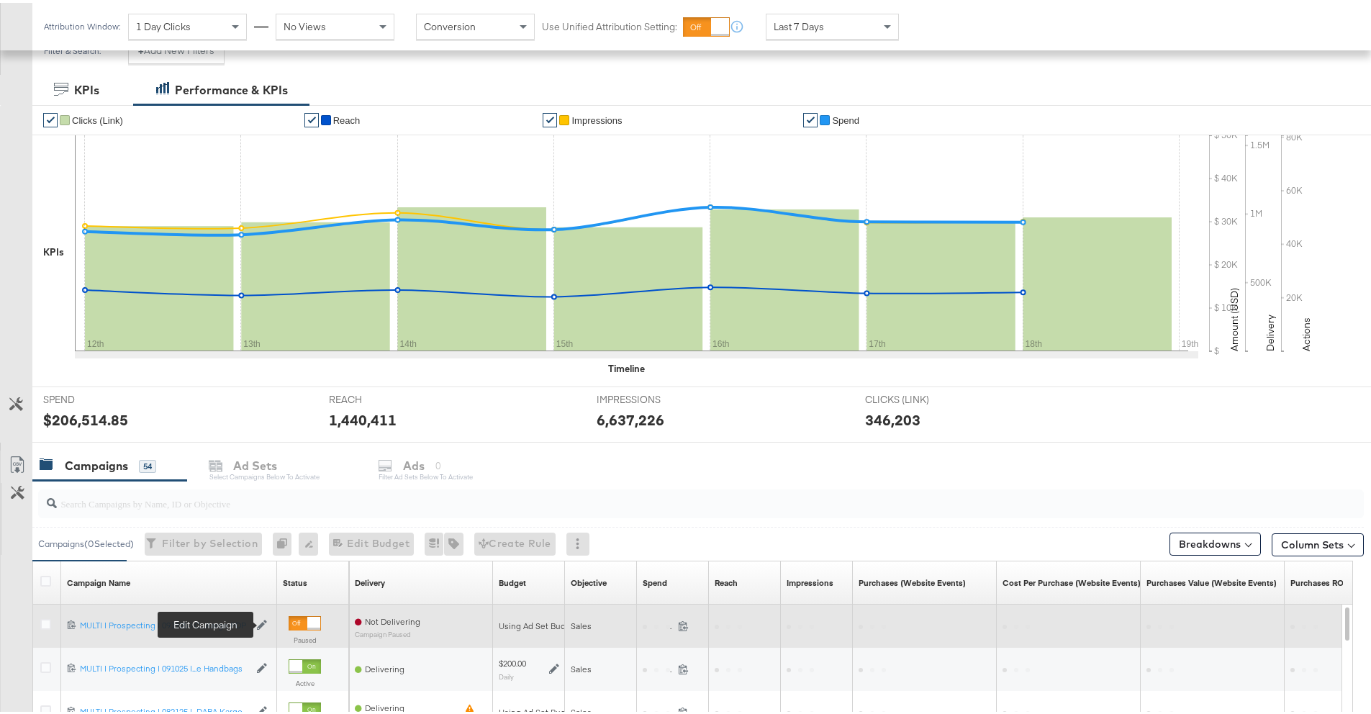
click at [260, 622] on icon at bounding box center [262, 622] width 10 height 10
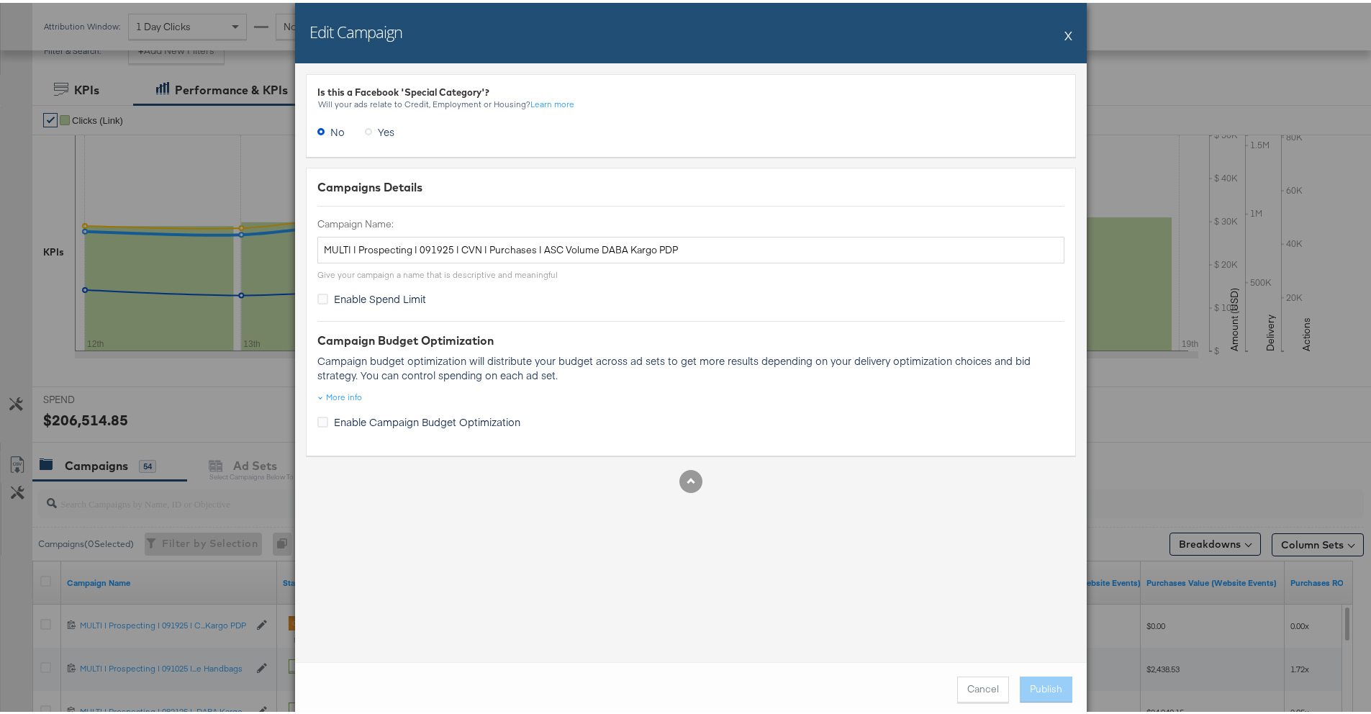
click at [1064, 42] on button "X" at bounding box center [1068, 32] width 8 height 29
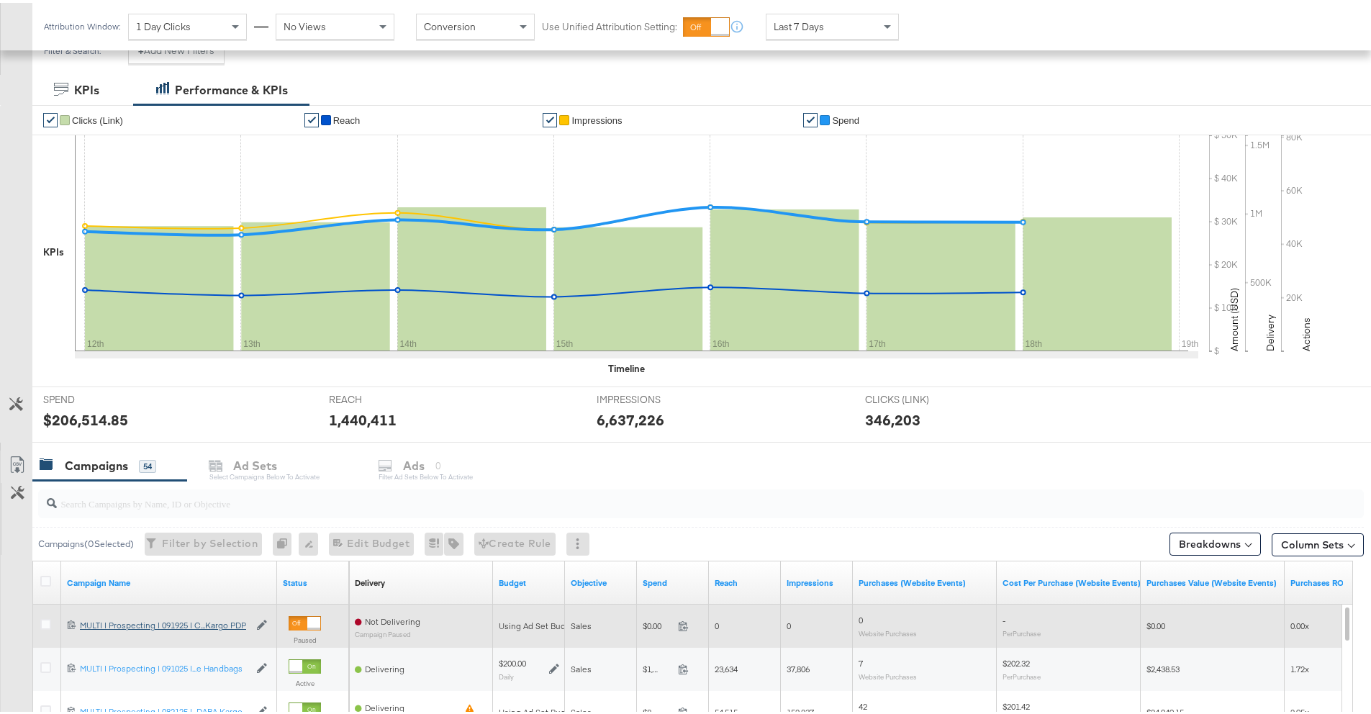
click at [108, 628] on div "120233531280840770 MULTI | Prospecting | 091925 | CVN | Purchases | ASC Volume …" at bounding box center [169, 623] width 216 height 24
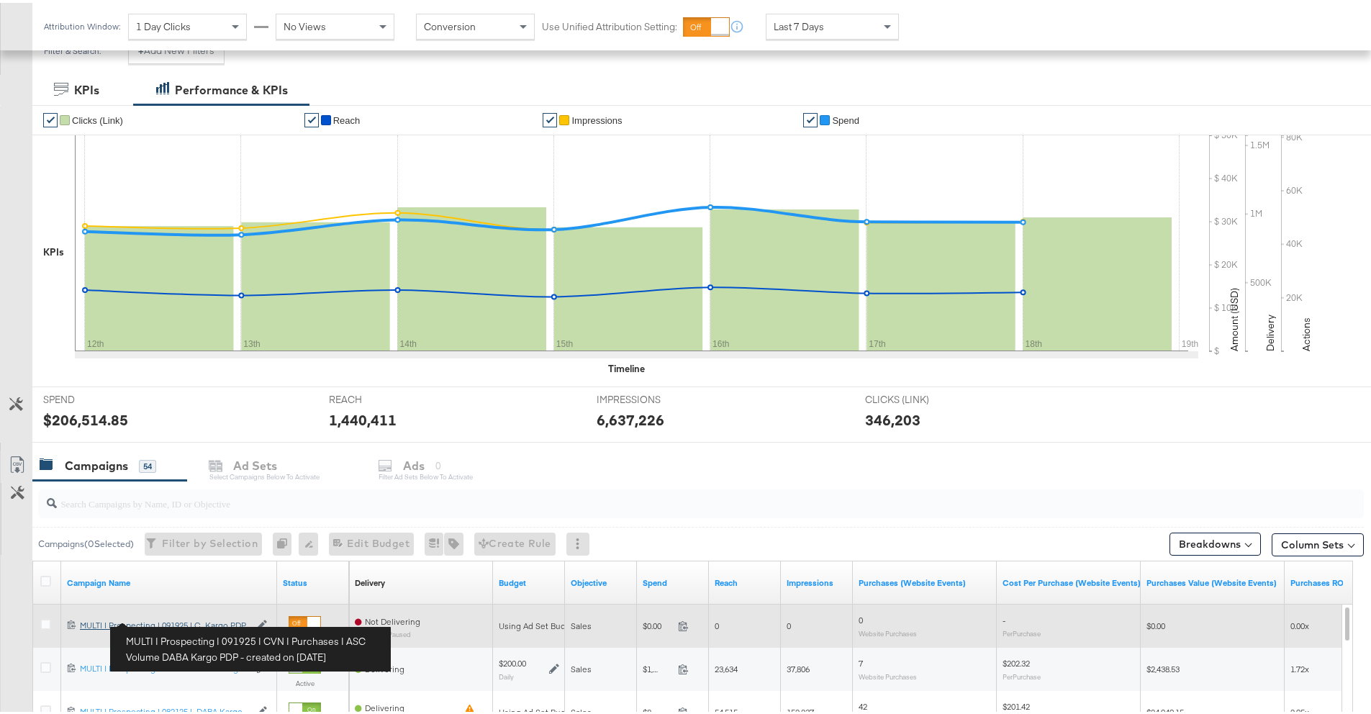
click at [109, 625] on div "MULTI | Prospecting | 091925 | CVN | Purchases | ASC Volume DABA Kargo PDP MULT…" at bounding box center [164, 623] width 169 height 12
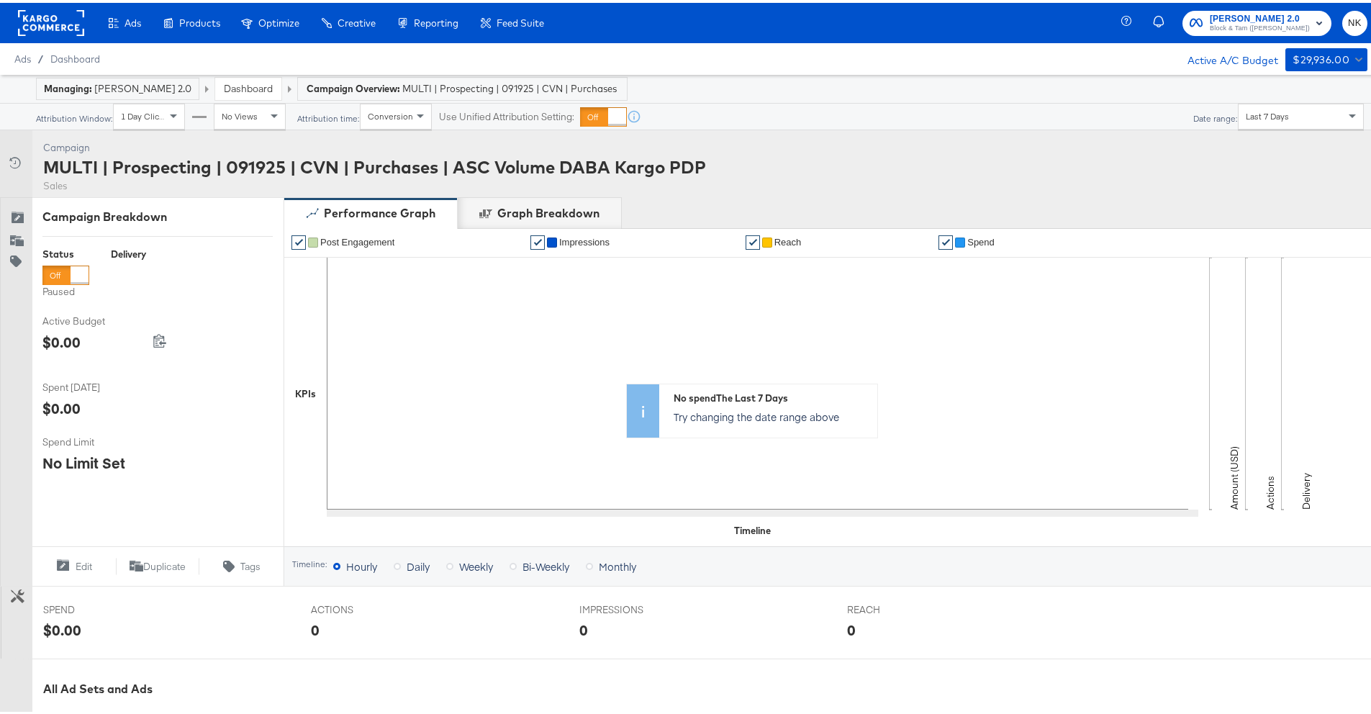
scroll to position [325, 0]
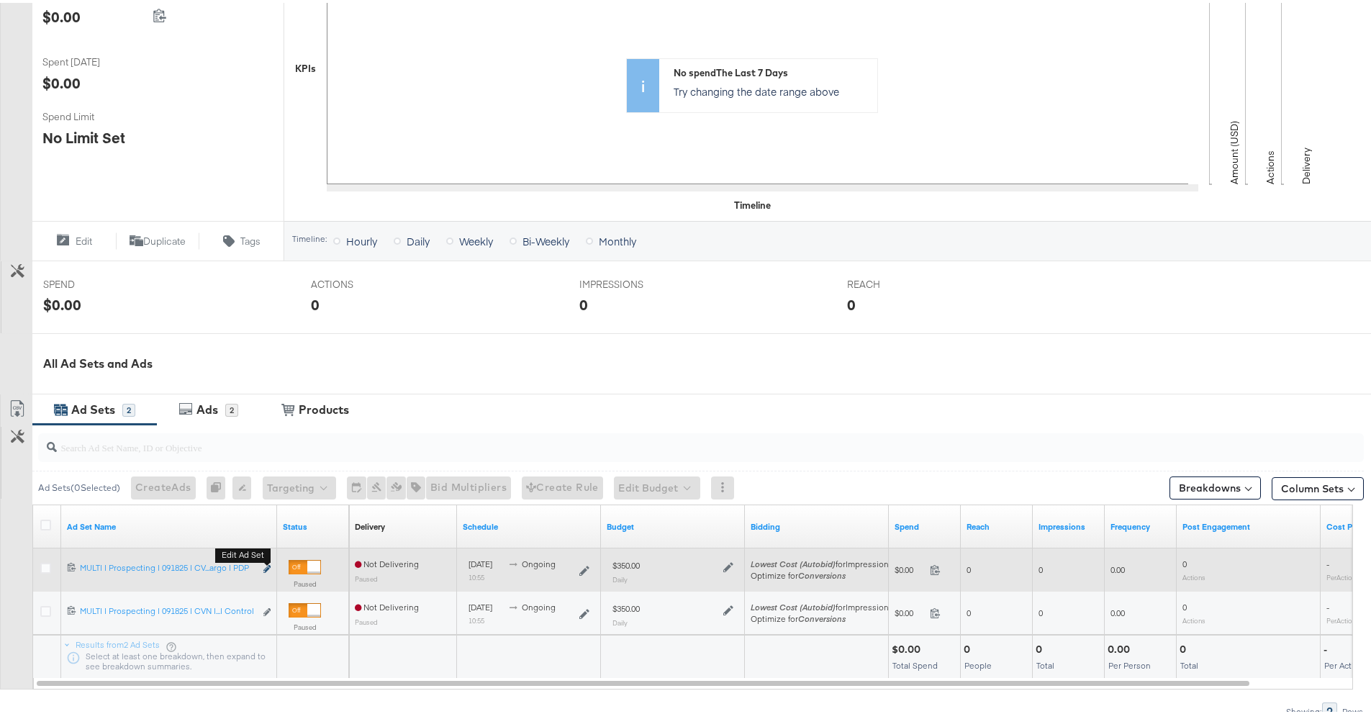
click at [268, 566] on icon "link" at bounding box center [266, 566] width 7 height 8
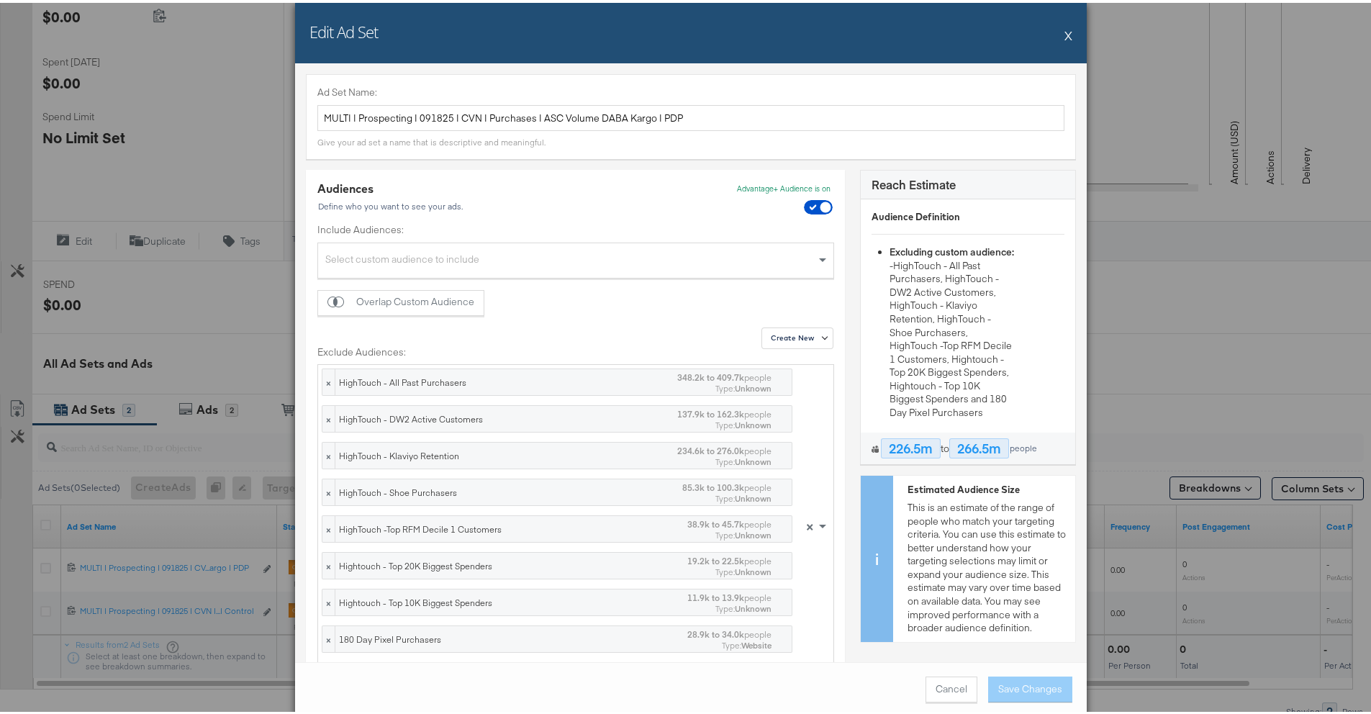
drag, startPoint x: 1071, startPoint y: 32, endPoint x: 940, endPoint y: 32, distance: 130.9
click at [940, 32] on div "Edit Ad Set X" at bounding box center [690, 30] width 791 height 60
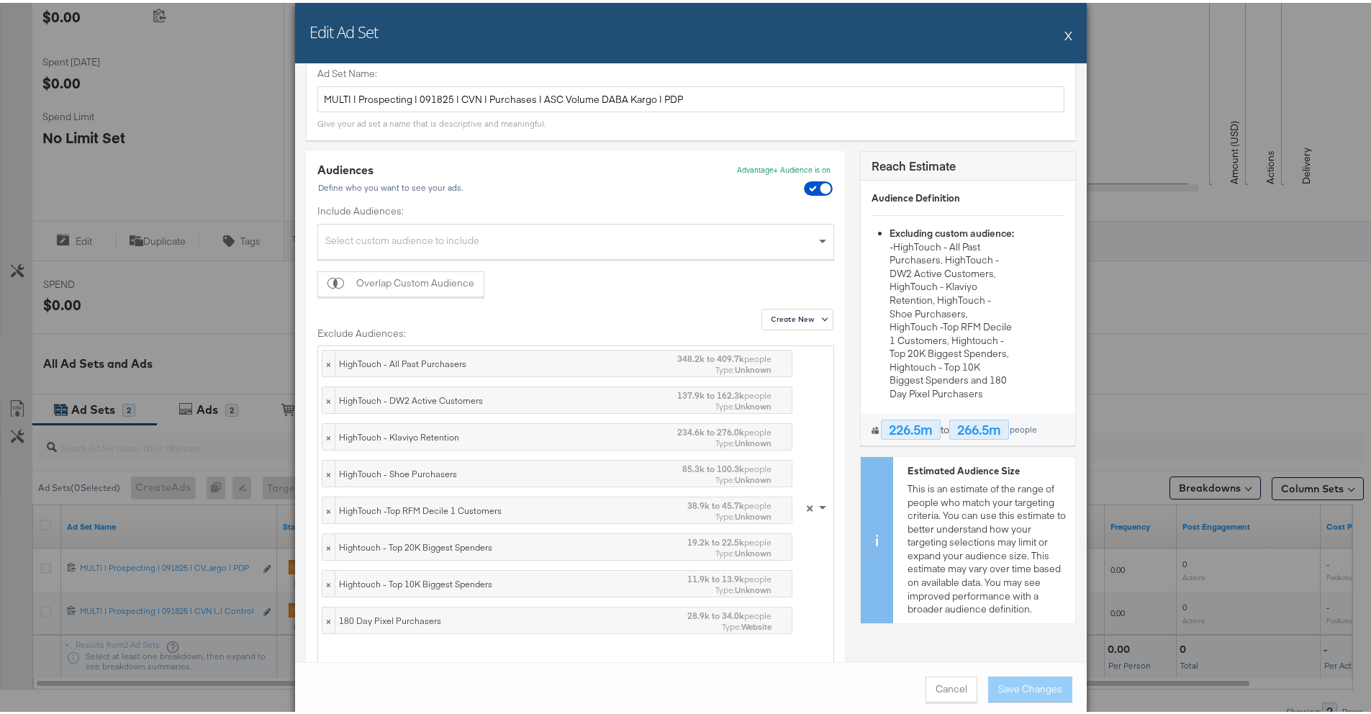
click at [471, 200] on div "Audiences Define who you want to see your ads. Advantage+ Audience is on" at bounding box center [575, 180] width 517 height 42
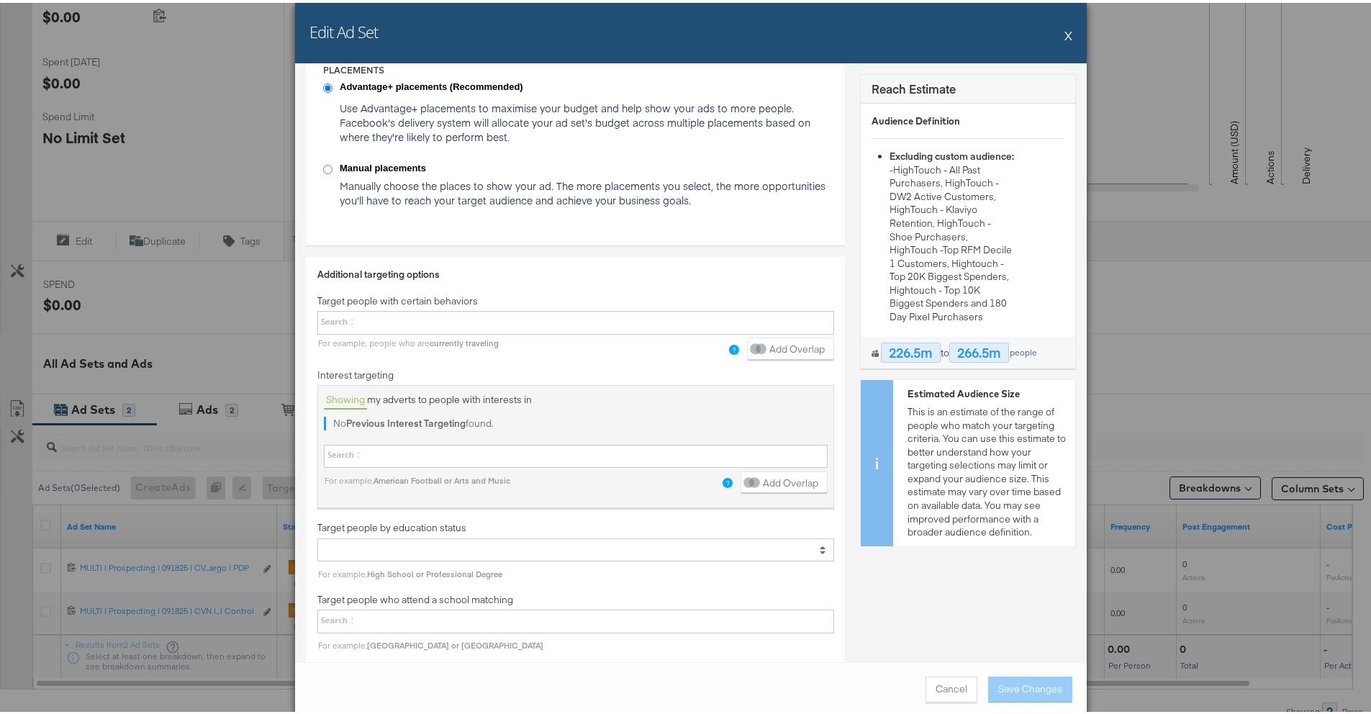
scroll to position [2546, 0]
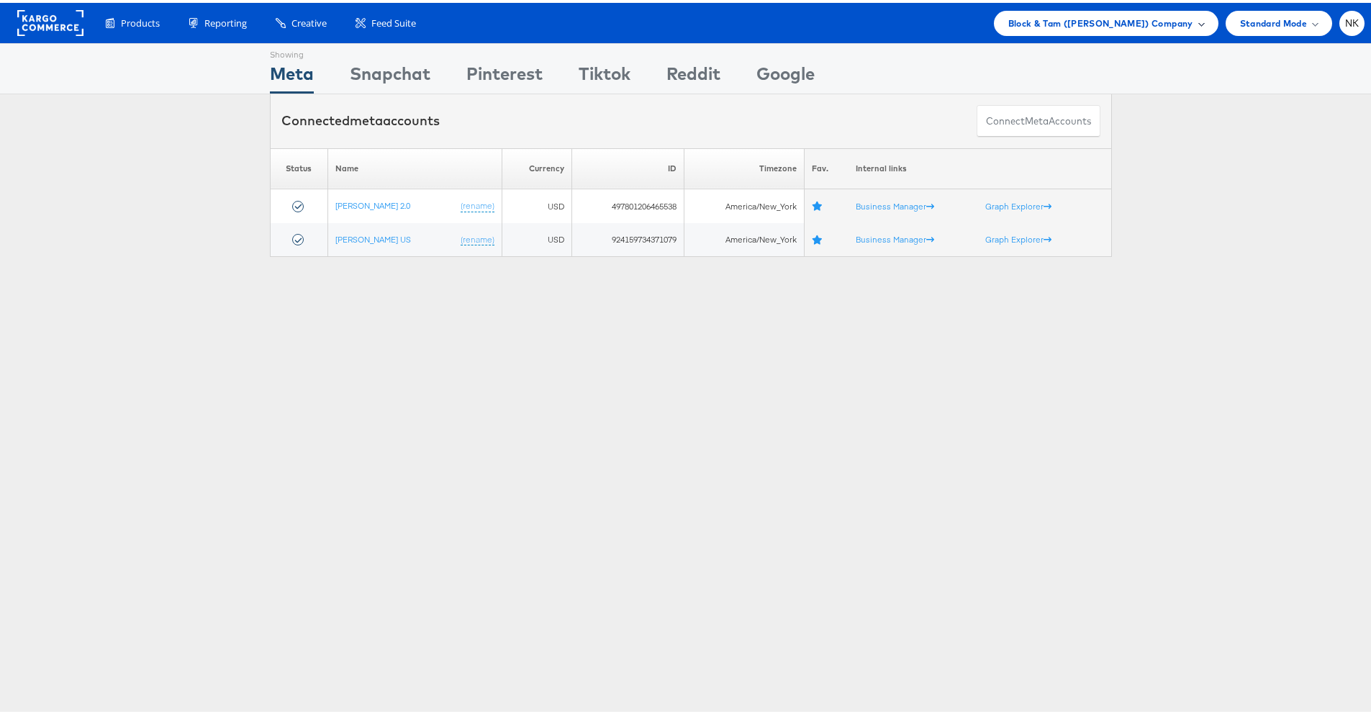
click at [1127, 16] on span "Block & Tam ([PERSON_NAME]) Company" at bounding box center [1100, 20] width 185 height 15
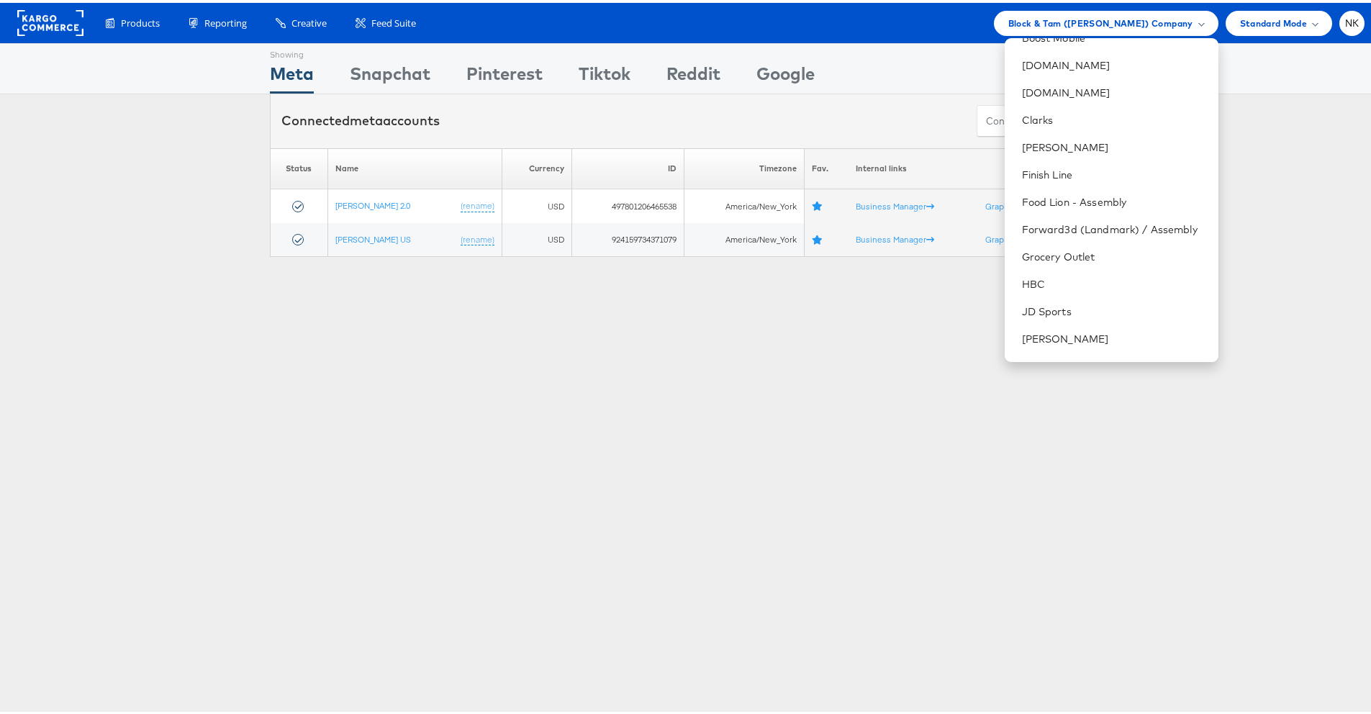
scroll to position [576, 0]
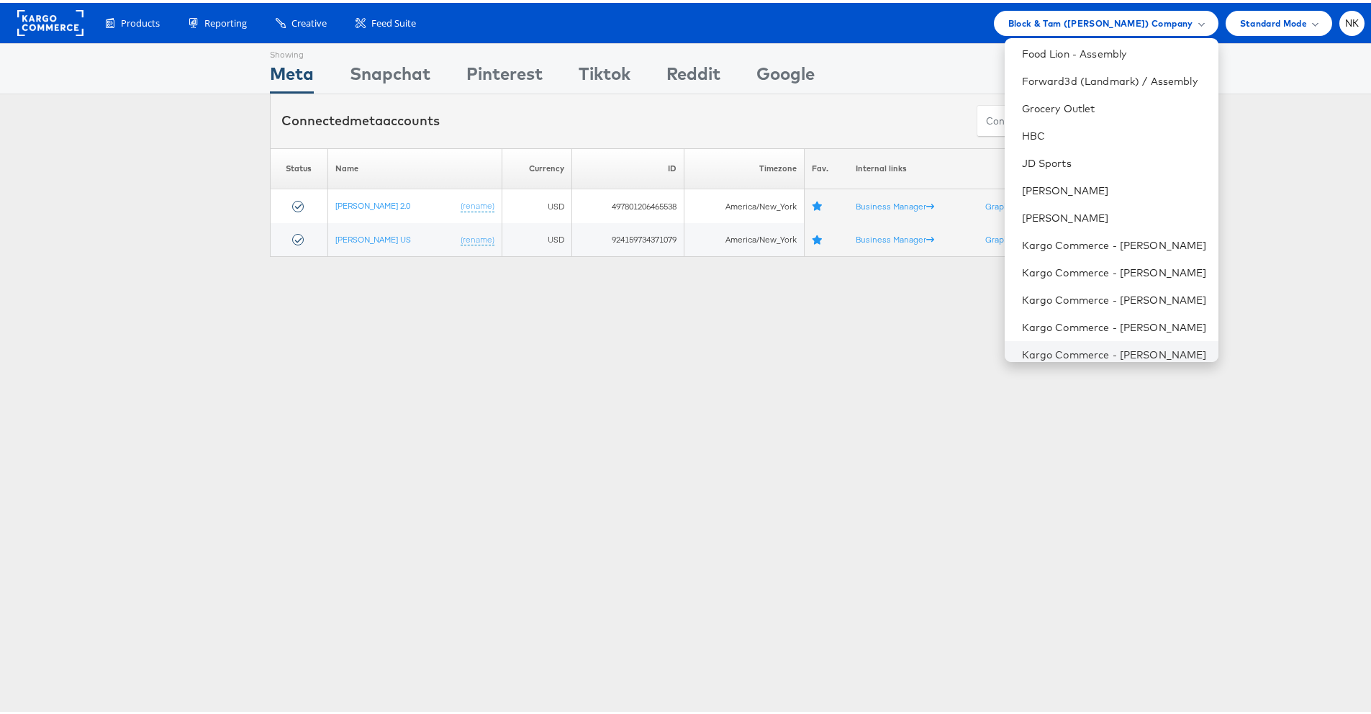
click at [1099, 340] on li "Kargo Commerce - [PERSON_NAME]" at bounding box center [1111, 351] width 214 height 27
click at [1116, 345] on link "Kargo Commerce - [PERSON_NAME]" at bounding box center [1114, 352] width 185 height 14
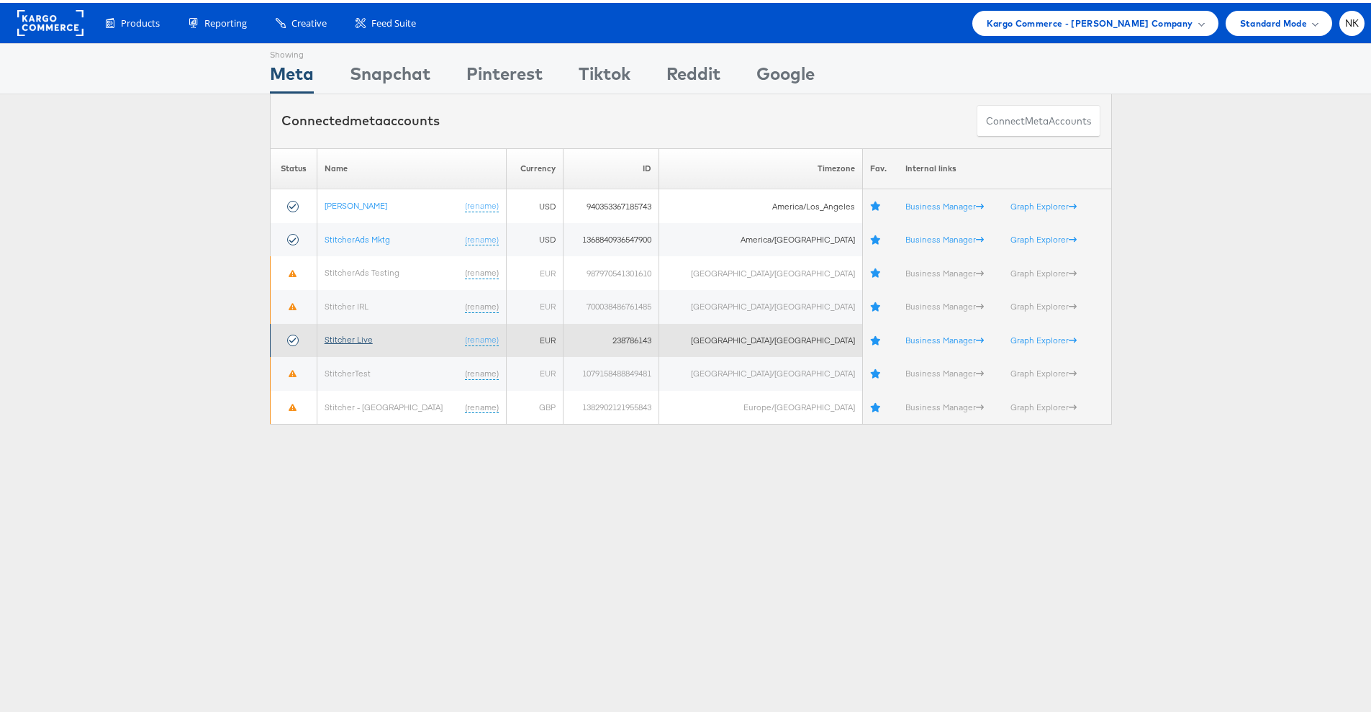
click at [368, 336] on link "Stitcher Live" at bounding box center [348, 336] width 48 height 11
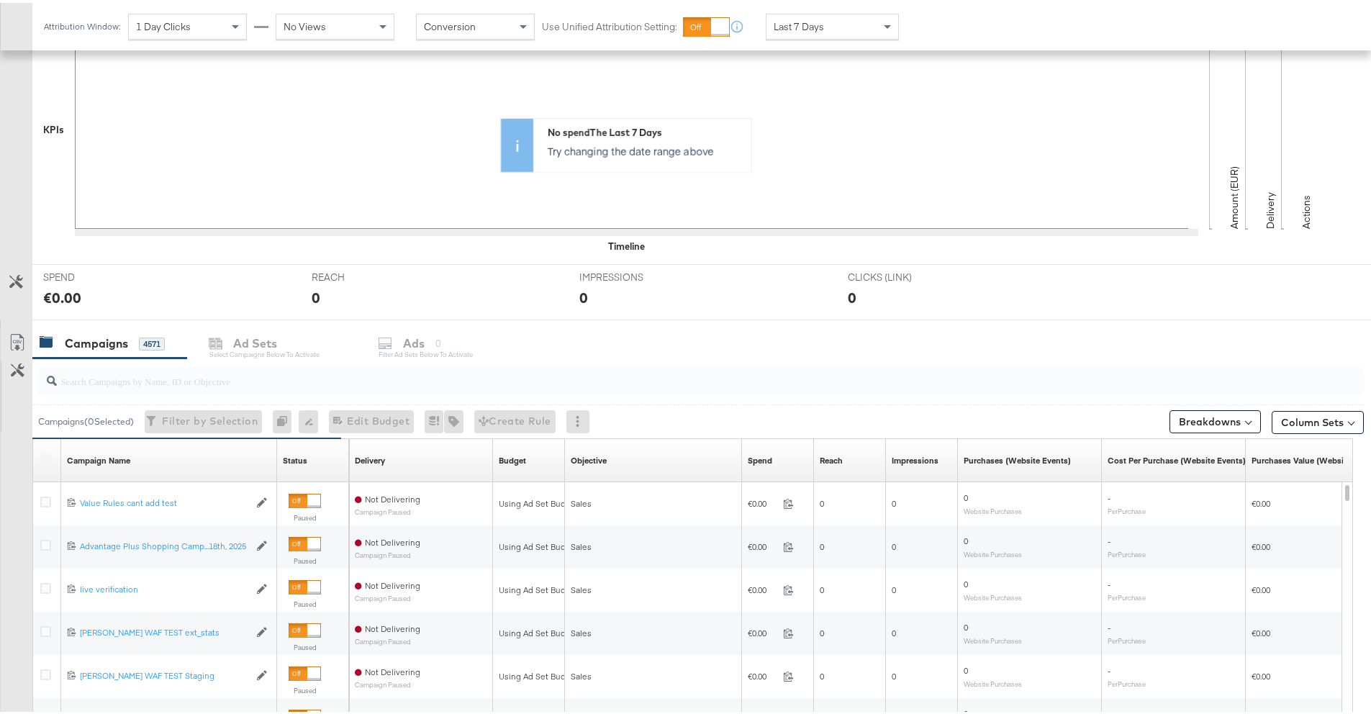
scroll to position [450, 0]
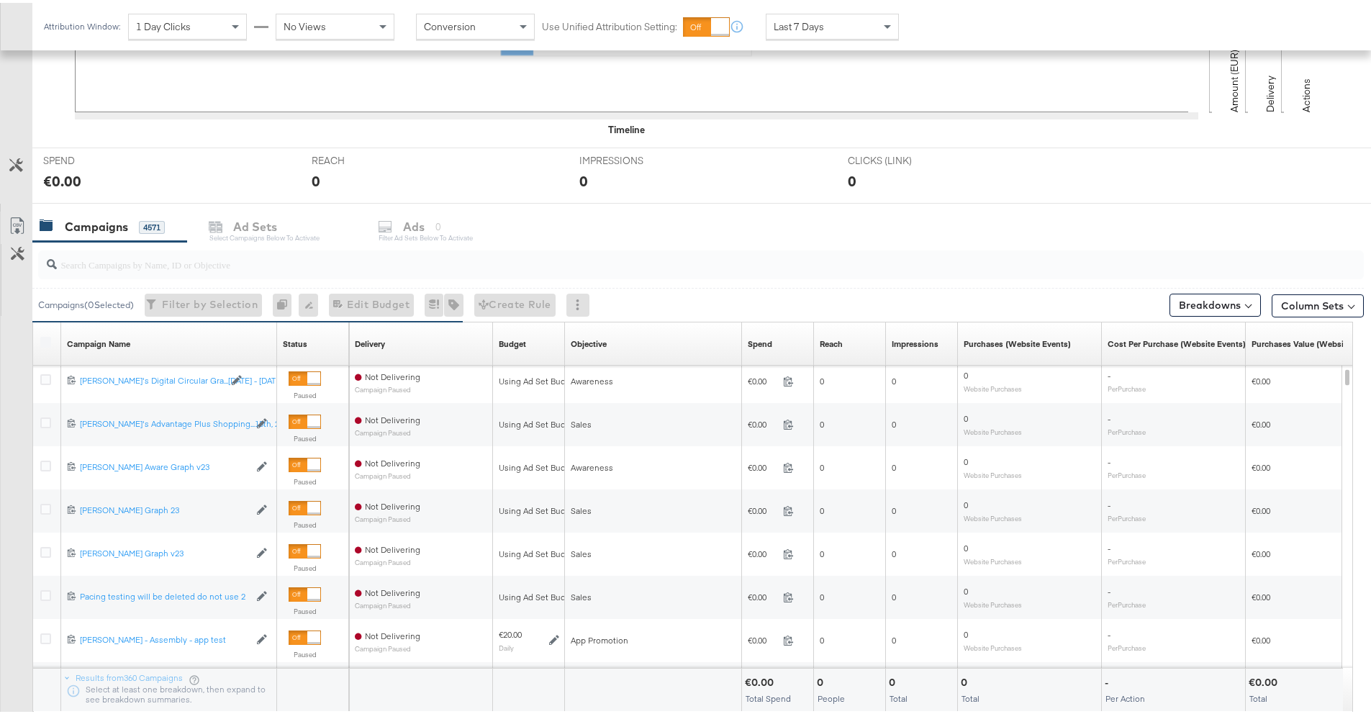
click at [186, 262] on input "search" at bounding box center [649, 256] width 1185 height 28
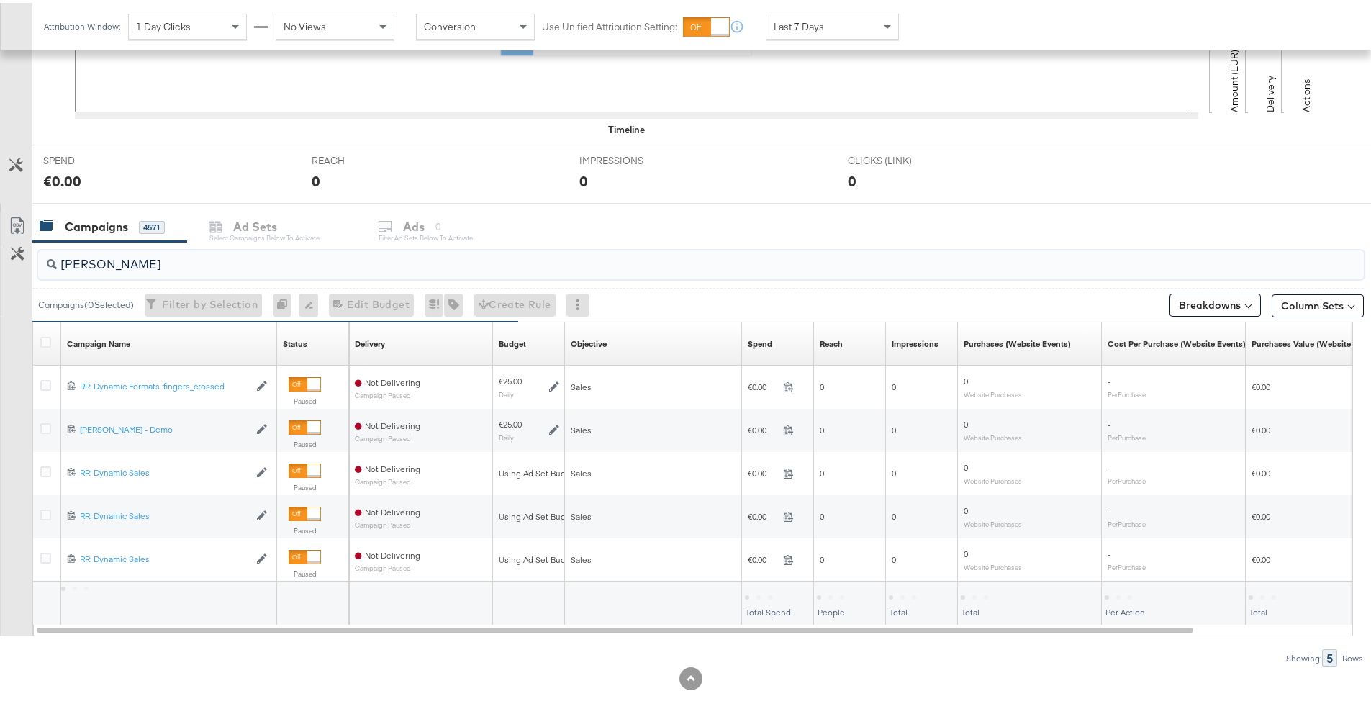
scroll to position [291, 0]
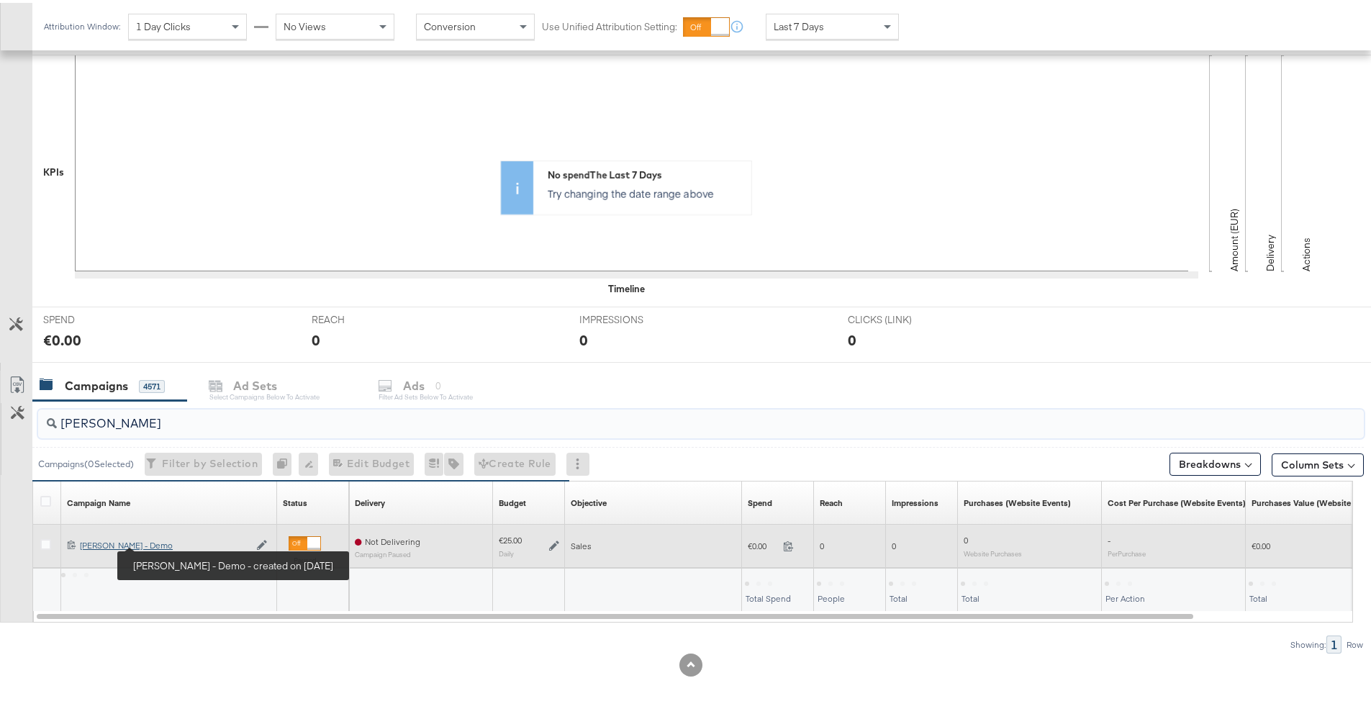
type input "namit"
click at [171, 542] on div "Namit - Veronica Beard - Demo Namit - Veronica Beard - Demo" at bounding box center [164, 543] width 169 height 12
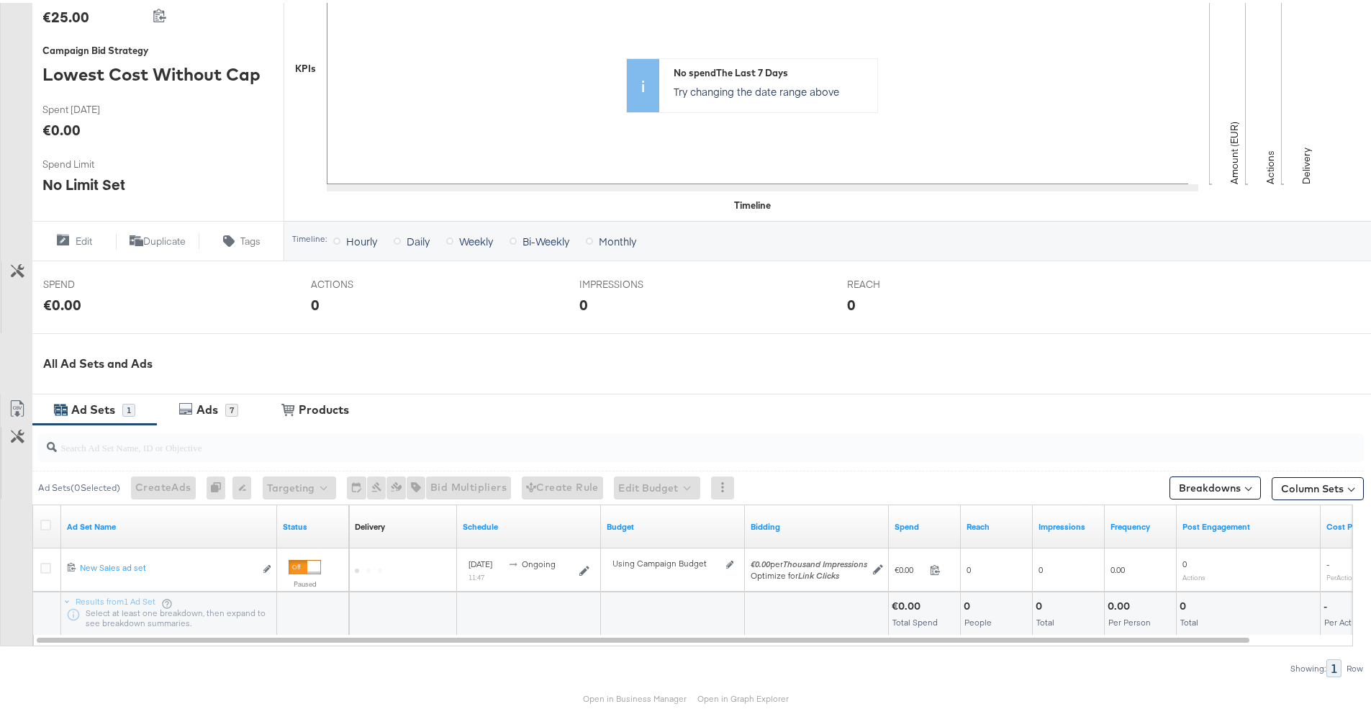
scroll to position [385, 0]
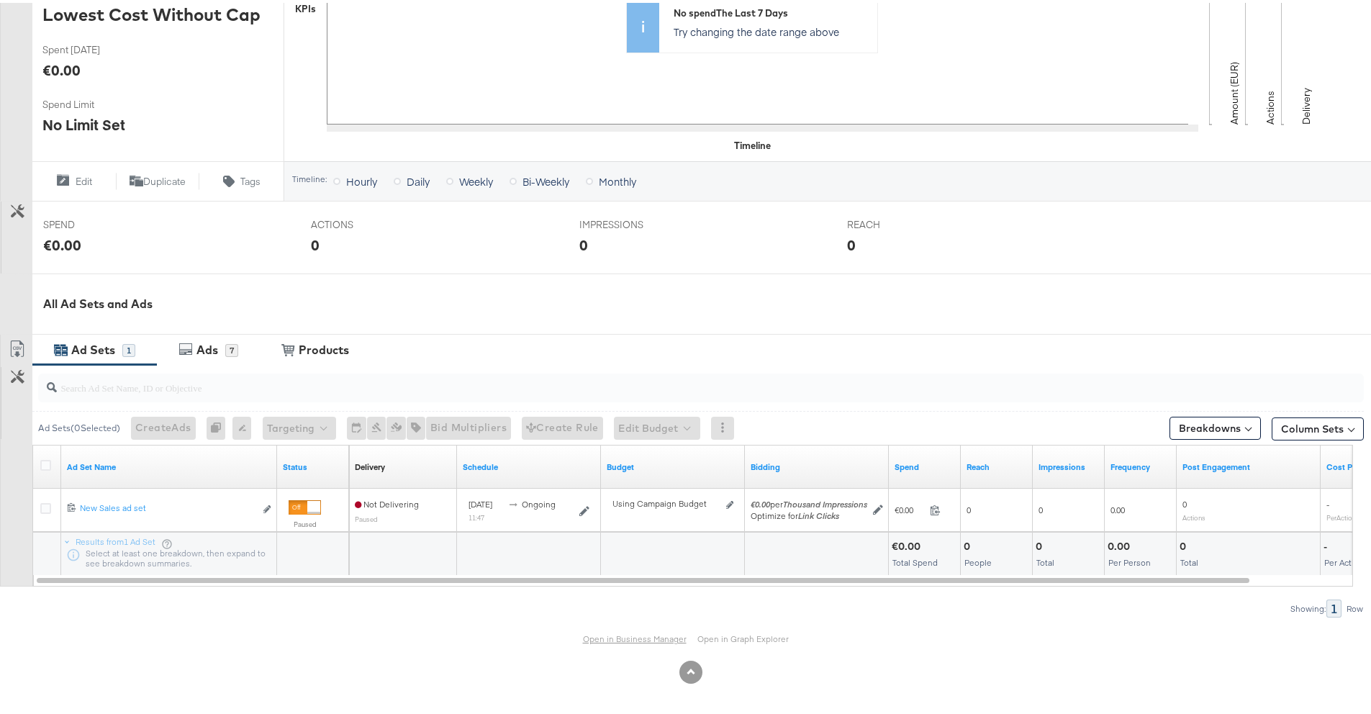
click at [595, 632] on link "Open in Business Manager" at bounding box center [635, 635] width 104 height 11
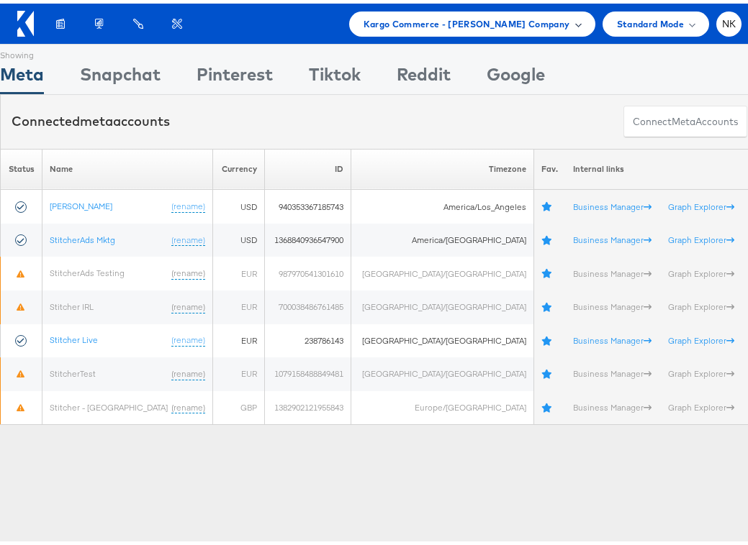
click at [411, 28] on div "Kargo Commerce - [PERSON_NAME] Company" at bounding box center [472, 20] width 246 height 25
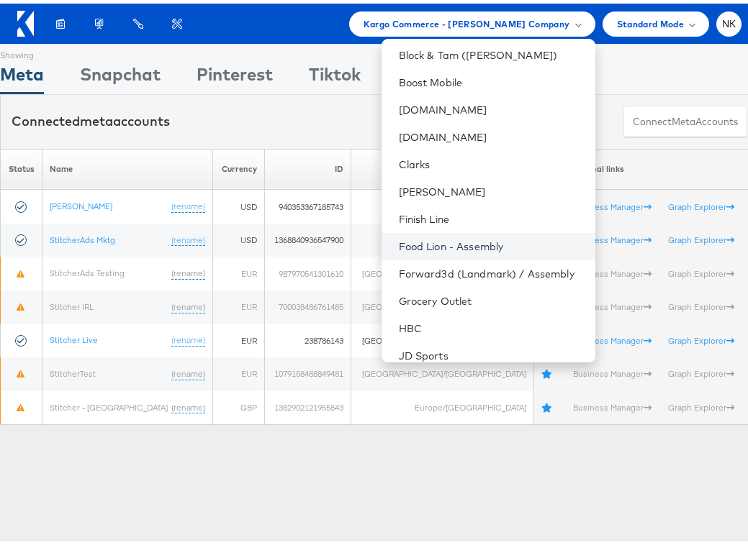
scroll to position [486, 0]
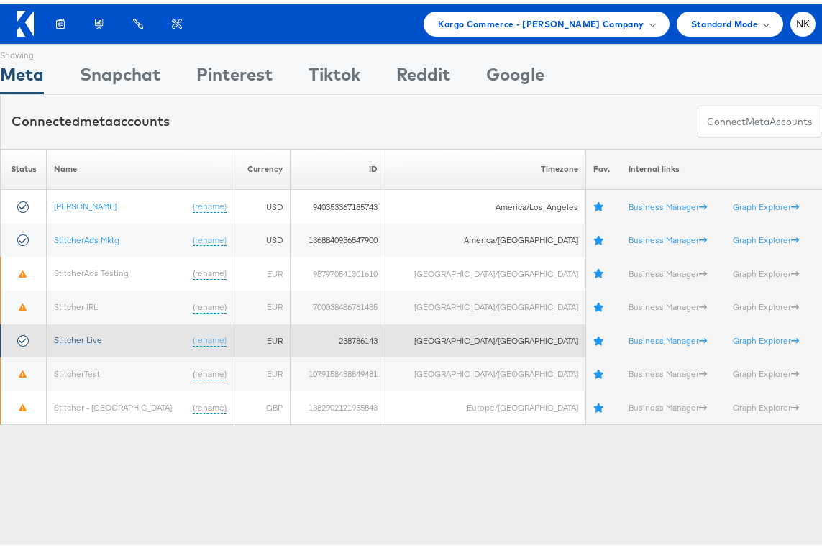
click at [98, 338] on link "Stitcher Live" at bounding box center [78, 336] width 48 height 11
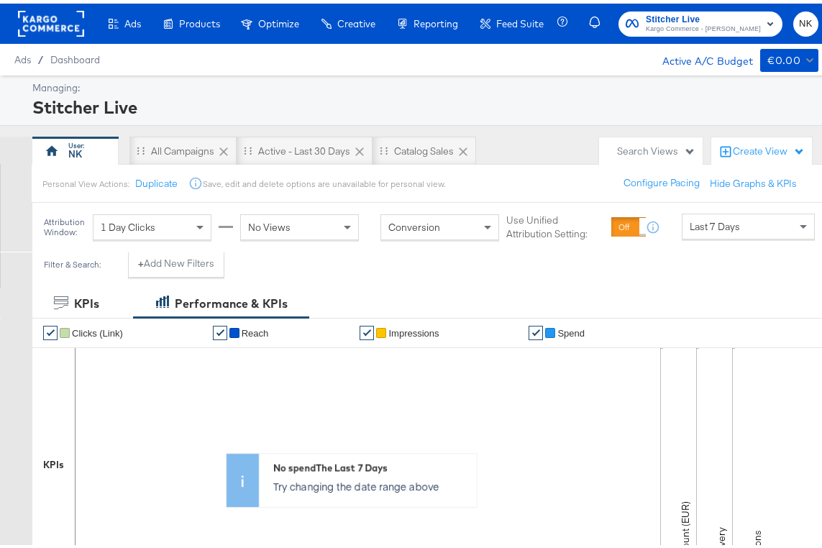
click at [217, 99] on div "Stitcher Live" at bounding box center [423, 103] width 783 height 24
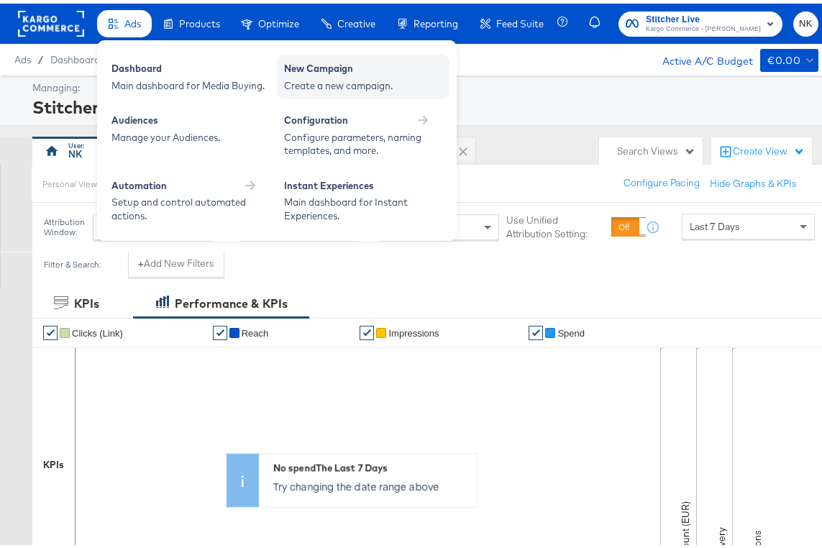
click at [303, 78] on div "Create a new campaign." at bounding box center [363, 83] width 158 height 14
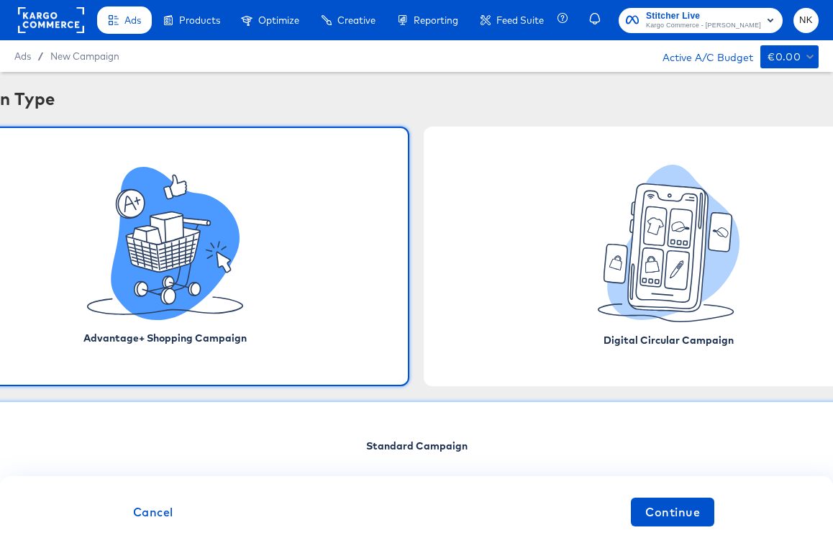
click at [424, 434] on div "Standard Campaign" at bounding box center [416, 446] width 993 height 91
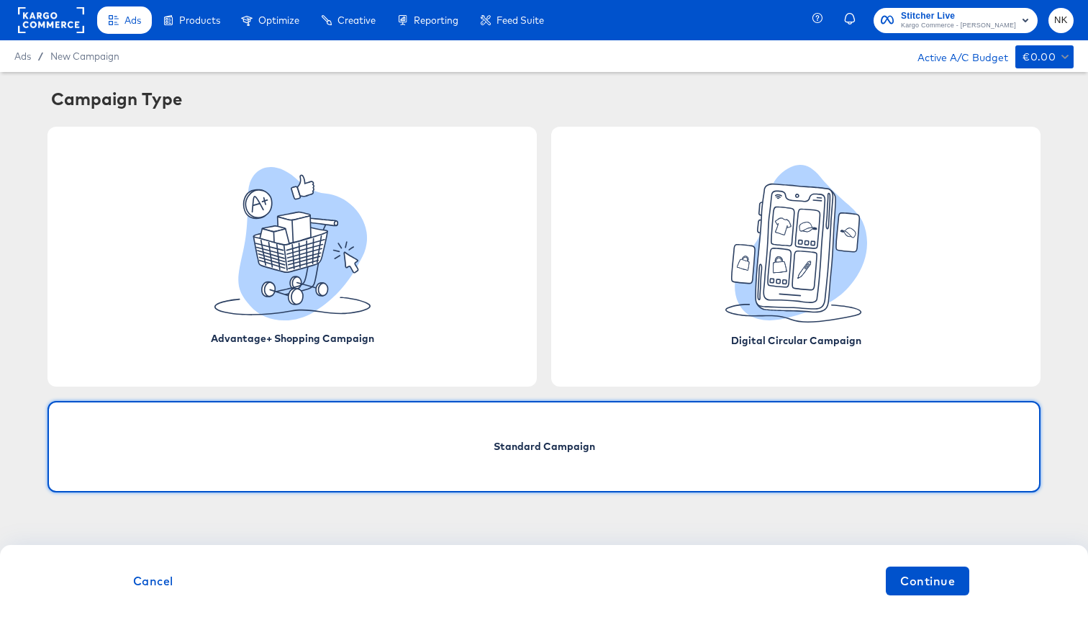
click at [274, 100] on div "Campaign Type" at bounding box center [545, 98] width 989 height 24
click at [47, 19] on rect at bounding box center [51, 20] width 66 height 26
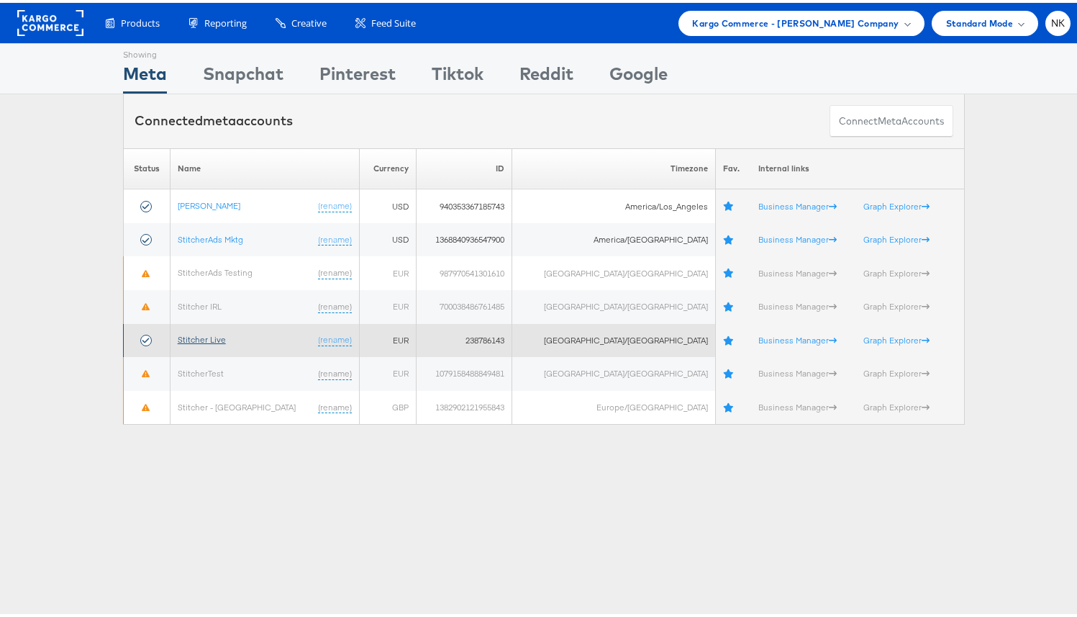
click at [199, 337] on link "Stitcher Live" at bounding box center [202, 336] width 48 height 11
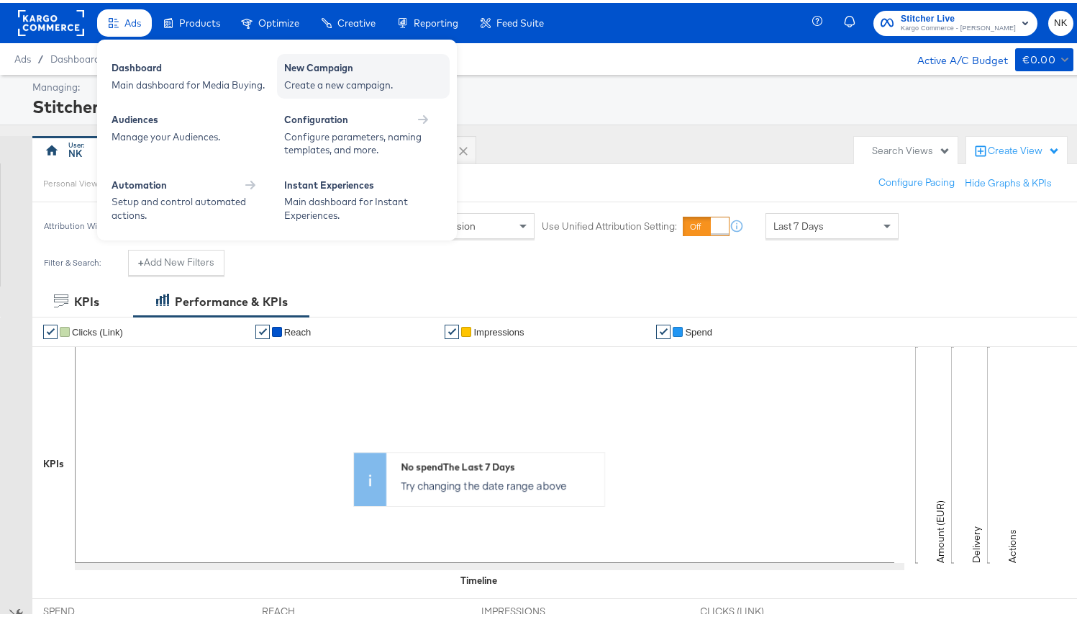
click at [312, 76] on div "Create a new campaign." at bounding box center [363, 83] width 158 height 14
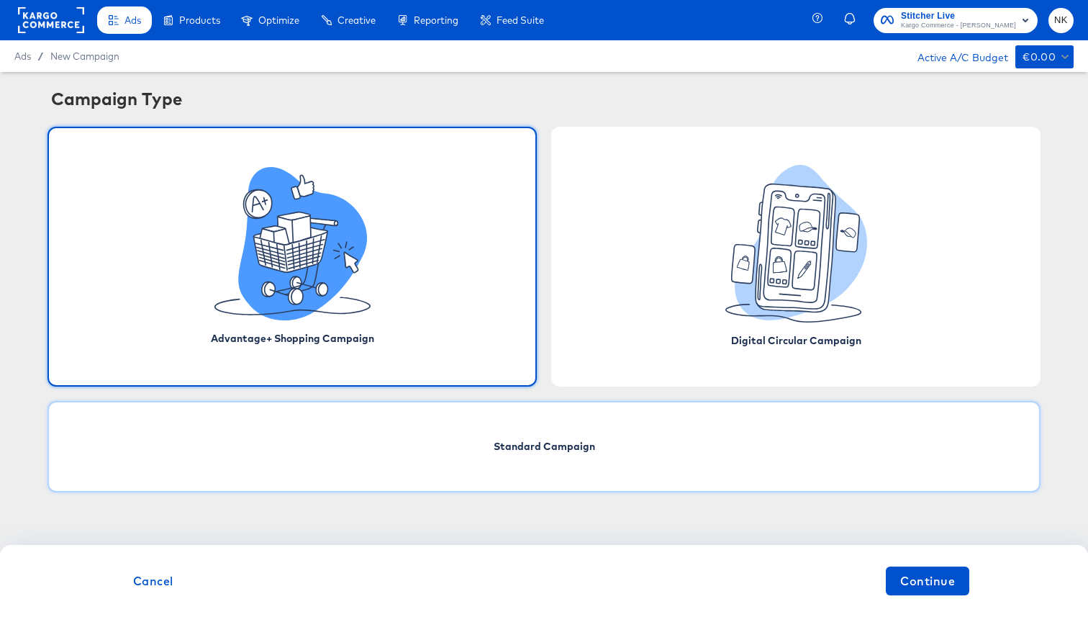
click at [448, 428] on div "Standard Campaign" at bounding box center [543, 446] width 993 height 91
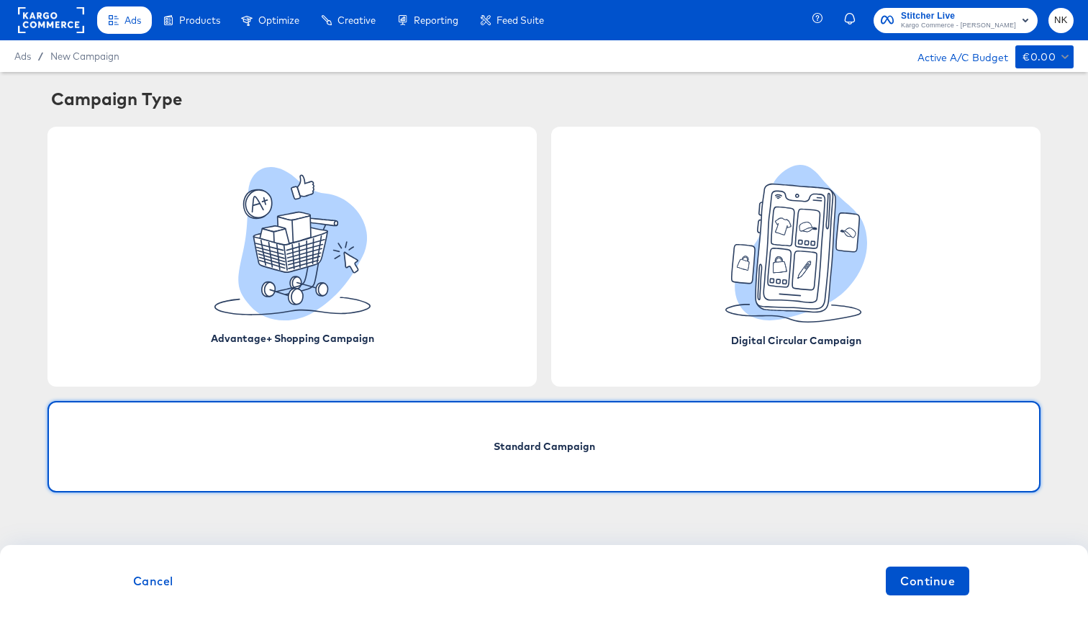
click at [973, 585] on div "Cancel Continue" at bounding box center [544, 581] width 1088 height 72
click at [950, 586] on span "Continue" at bounding box center [927, 581] width 55 height 20
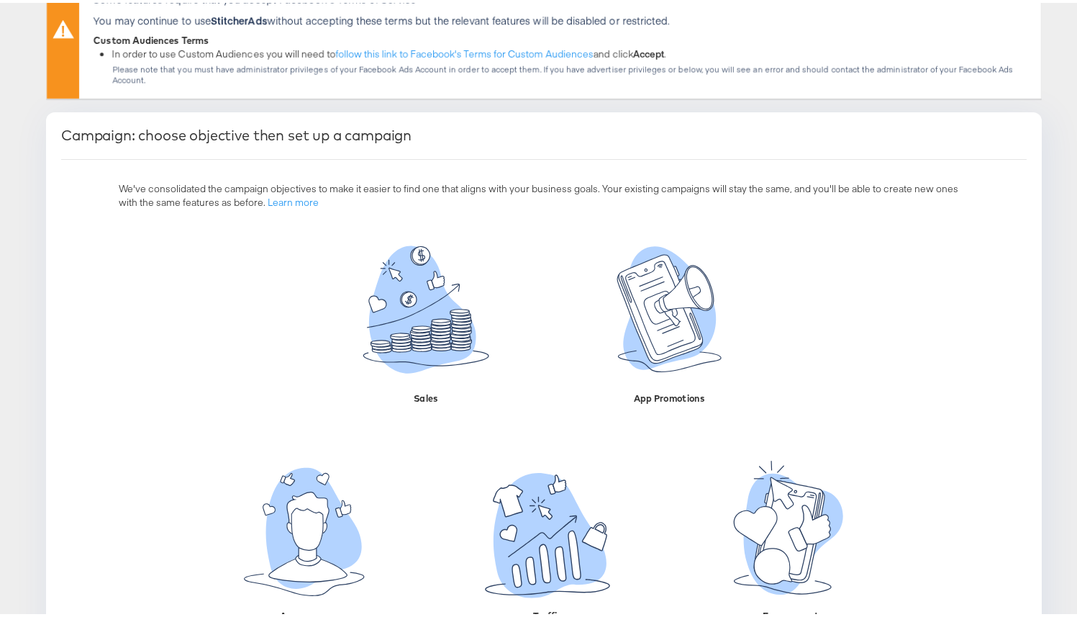
scroll to position [247, 0]
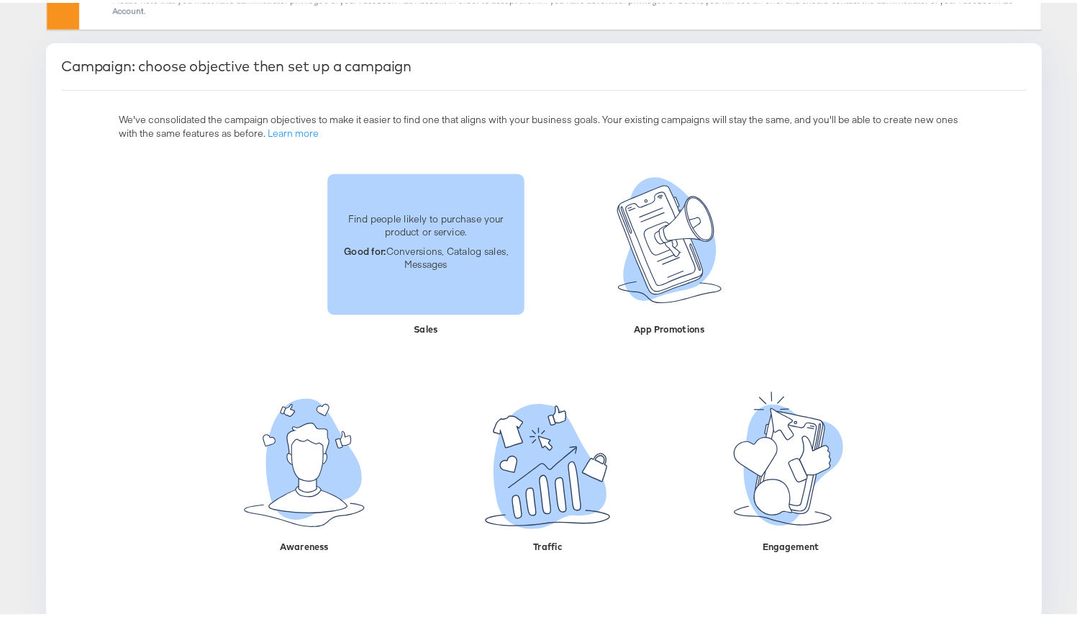
click at [411, 264] on div "Find people likely to purchase your product or service. Good for: Conversions, …" at bounding box center [425, 241] width 197 height 81
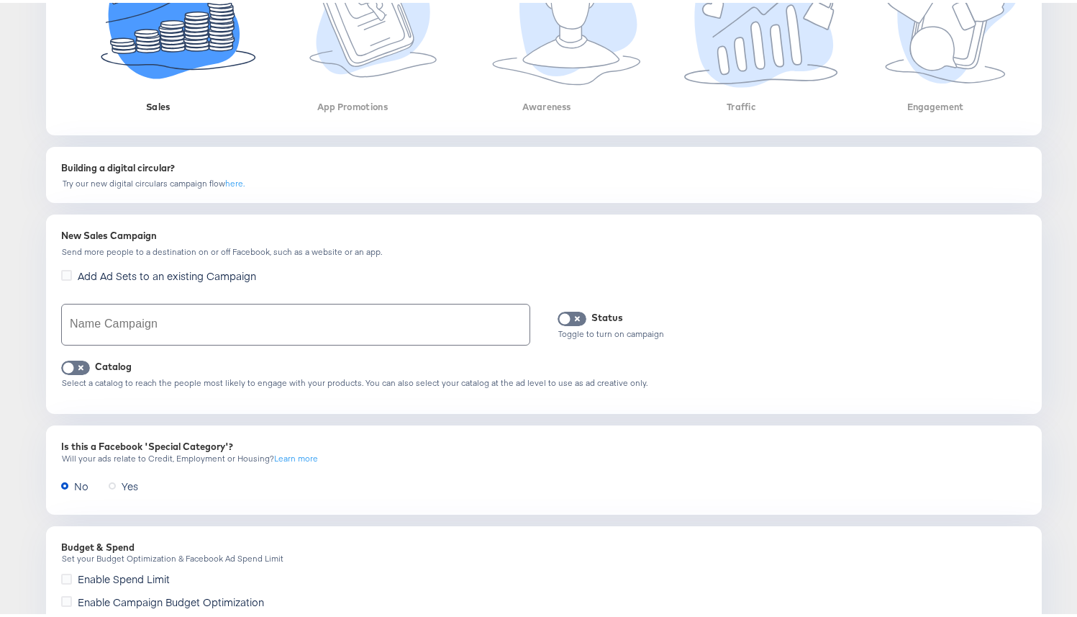
scroll to position [513, 0]
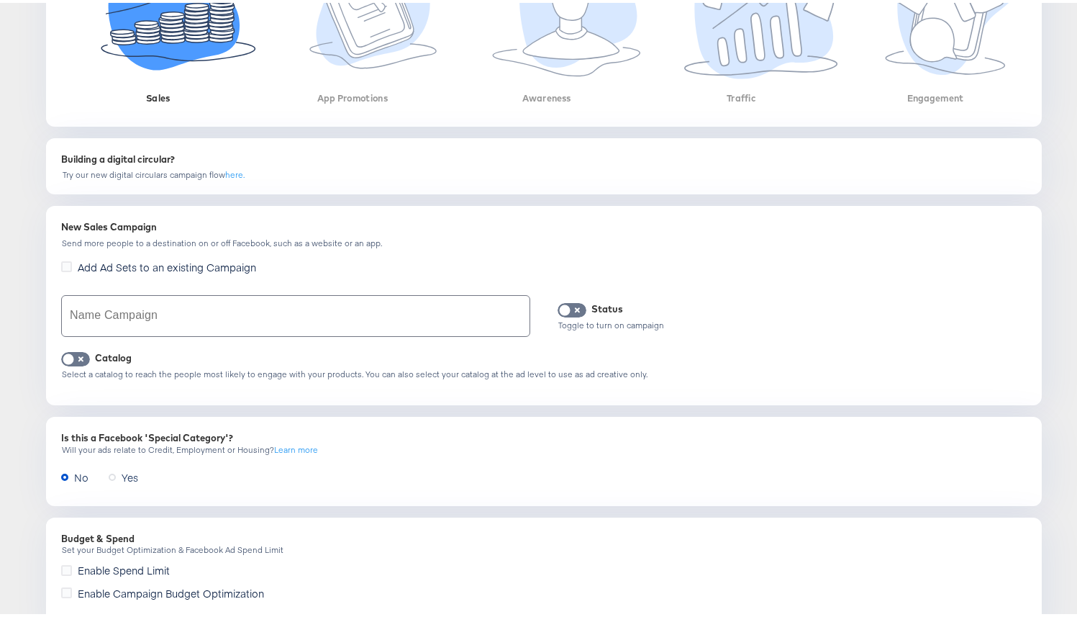
click at [227, 293] on input "text" at bounding box center [296, 313] width 468 height 40
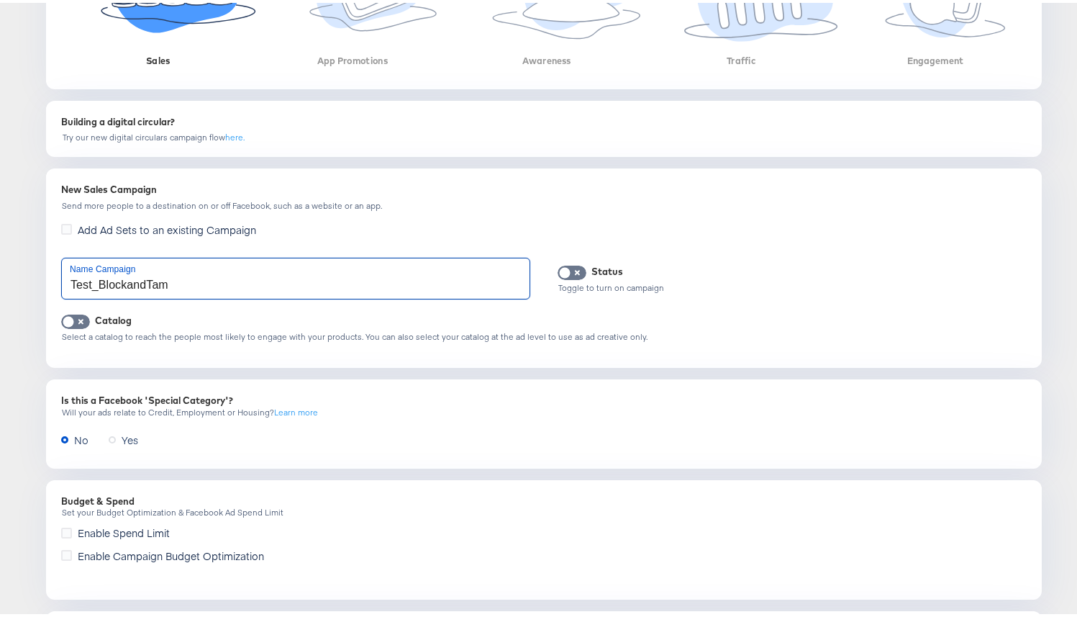
scroll to position [560, 0]
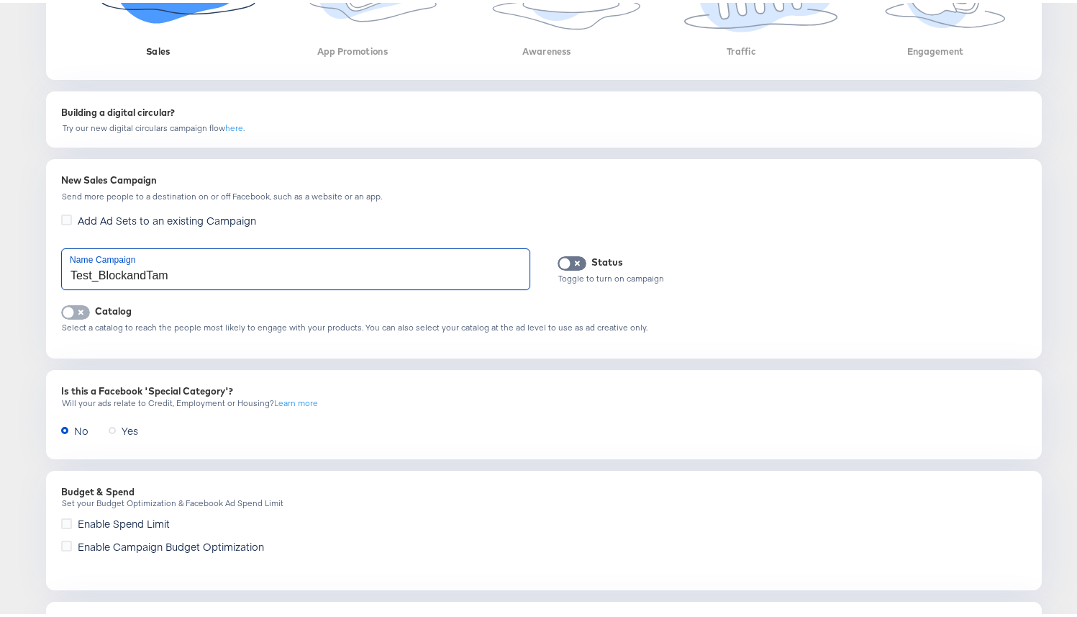
type input "Test_BlockandTam"
click at [68, 306] on input "checkbox" at bounding box center [68, 313] width 43 height 14
checkbox input "true"
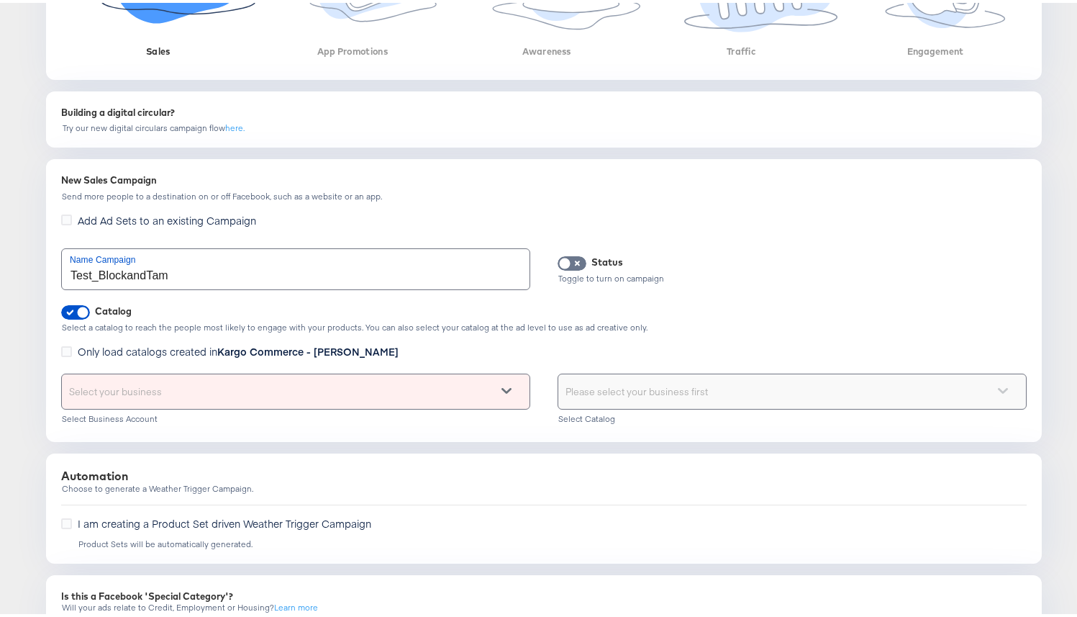
scroll to position [578, 0]
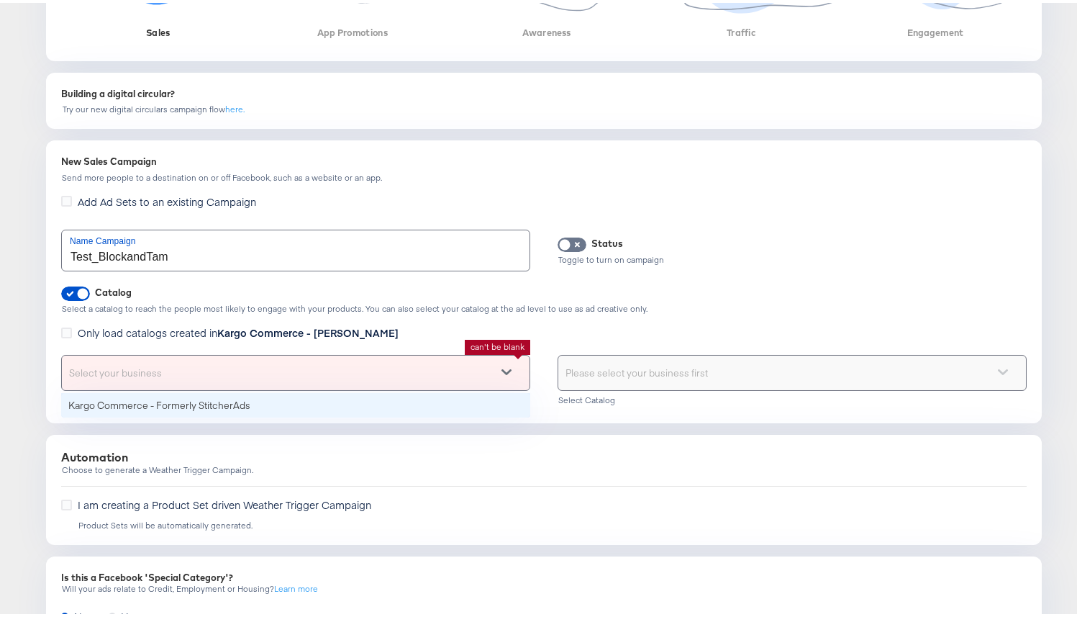
click at [493, 357] on div "Select your business" at bounding box center [296, 370] width 468 height 35
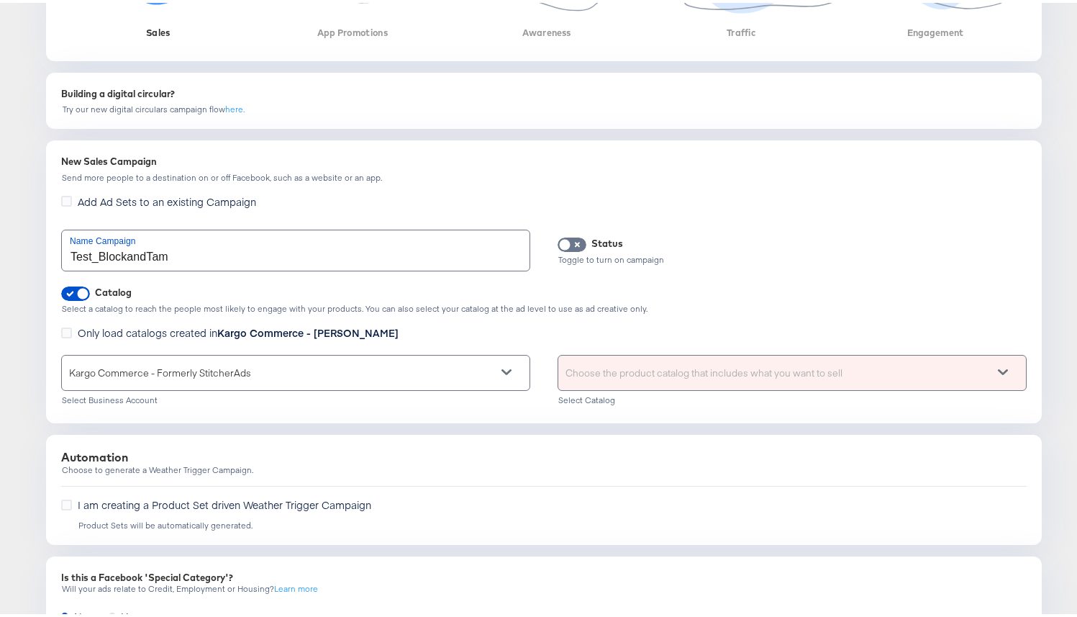
click at [752, 361] on div "Choose the product catalog that includes what you want to sell" at bounding box center [792, 370] width 468 height 35
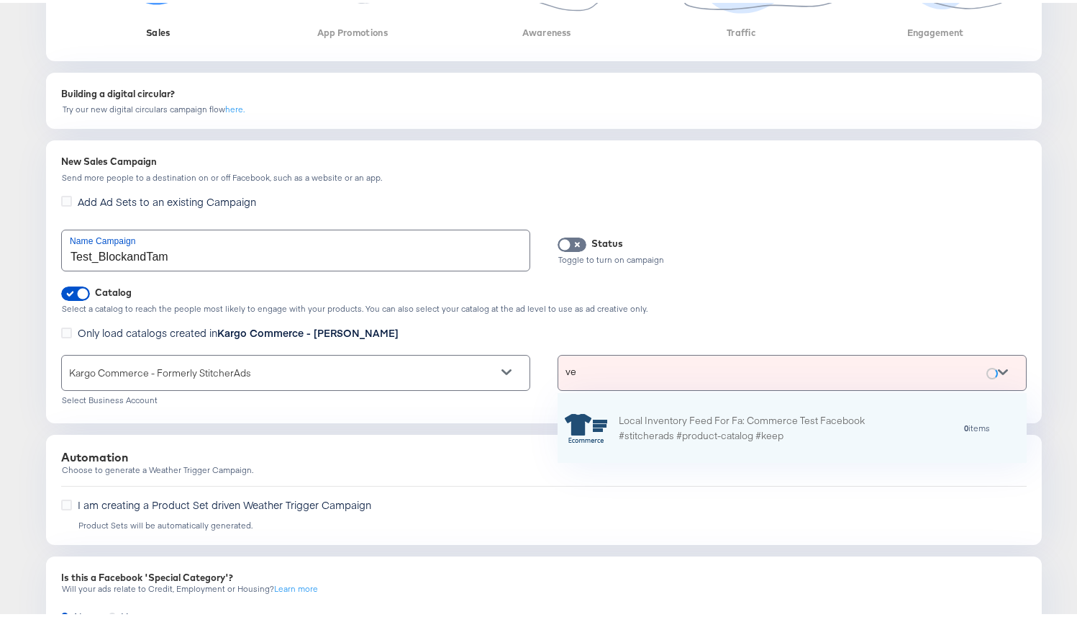
scroll to position [12, 12]
type input "v"
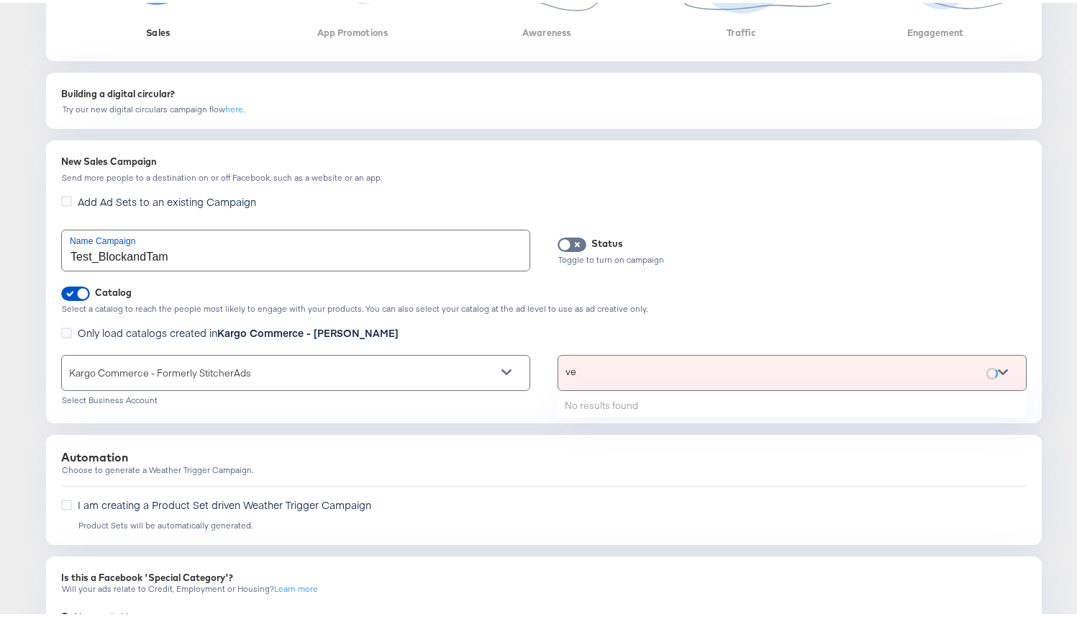
type input "v"
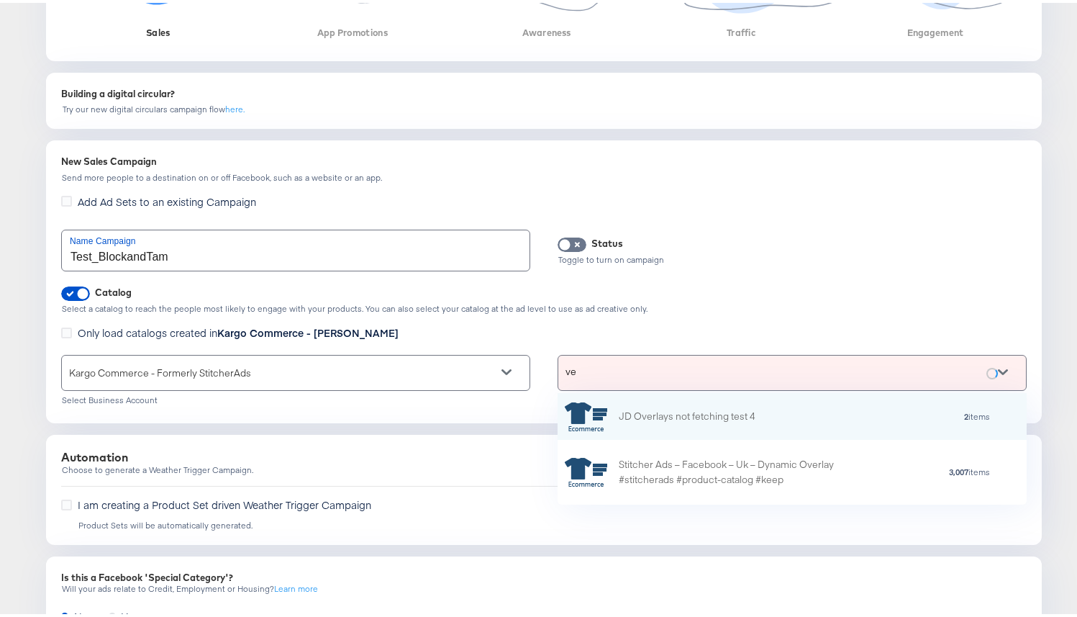
scroll to position [12, 12]
type input "v"
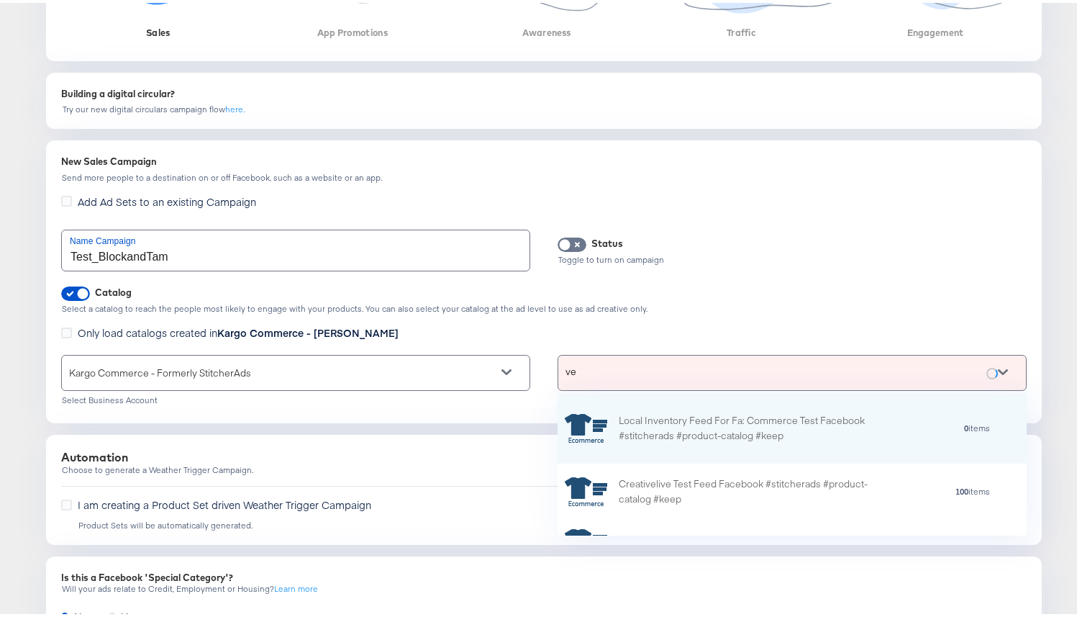
type input "v"
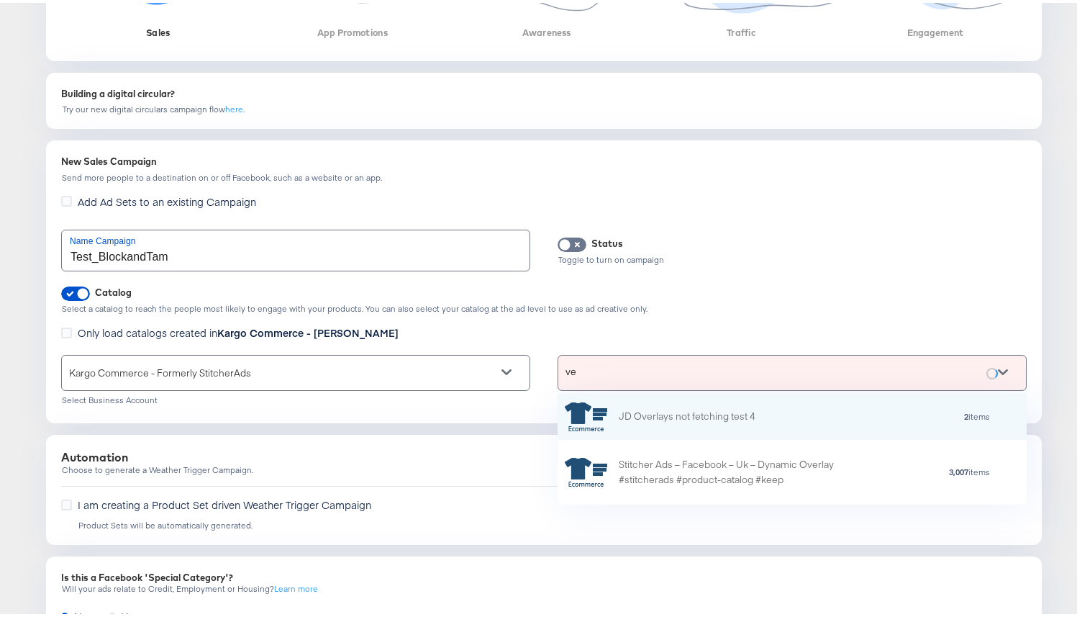
scroll to position [132, 458]
type input "v"
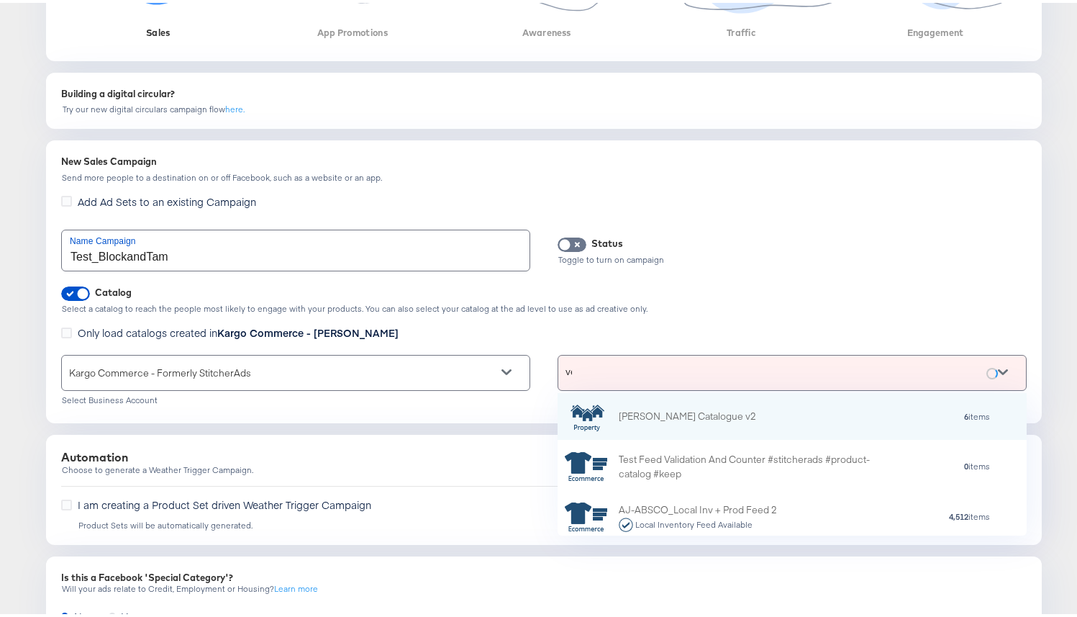
type input "v"
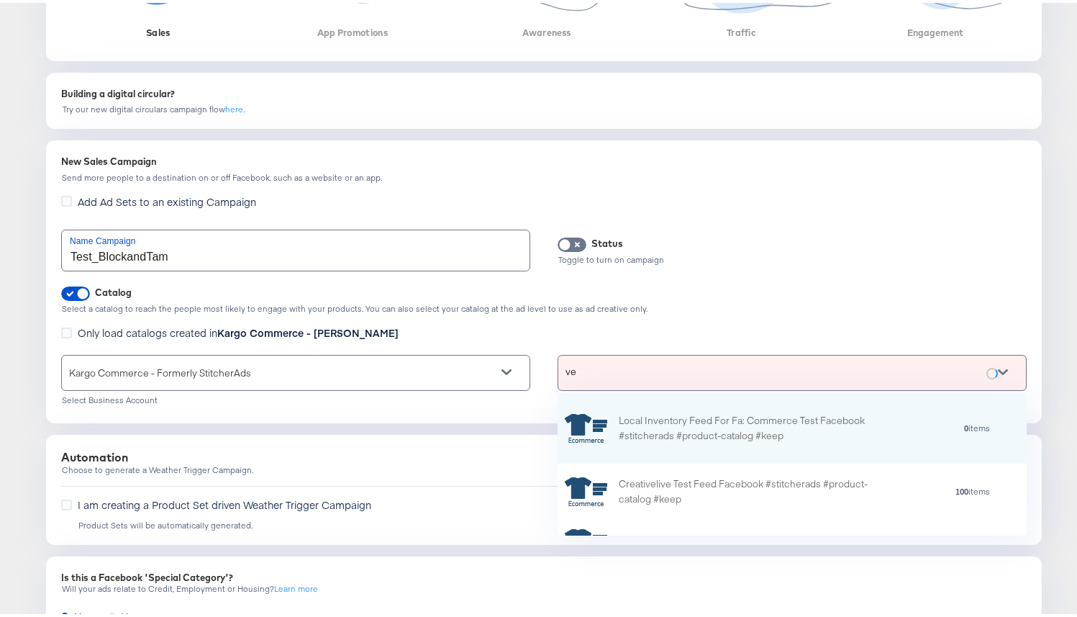
type input "v"
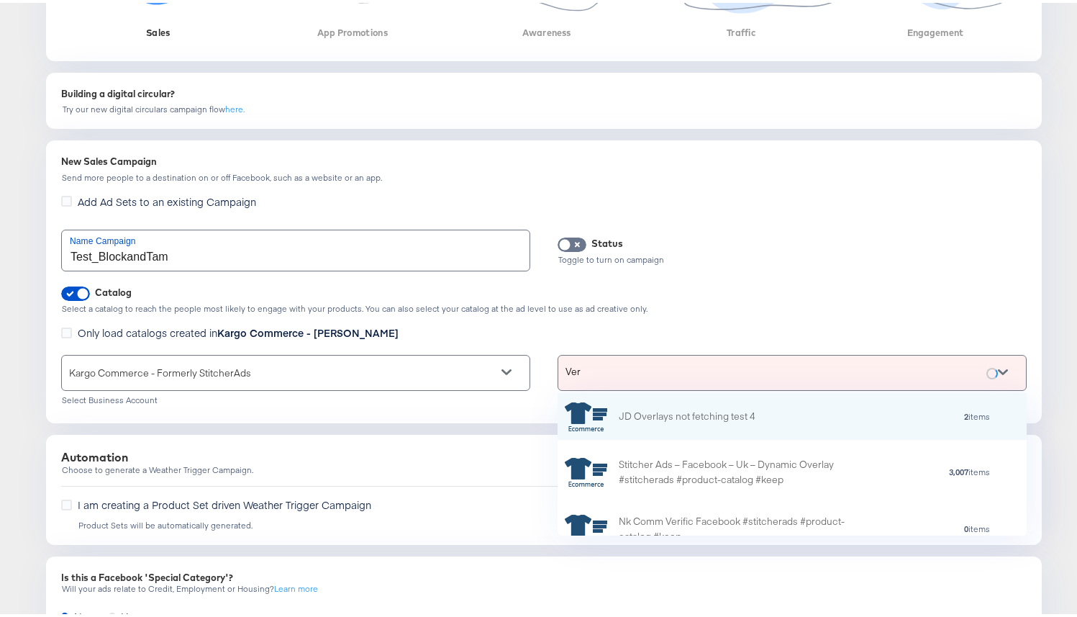
scroll to position [0, 0]
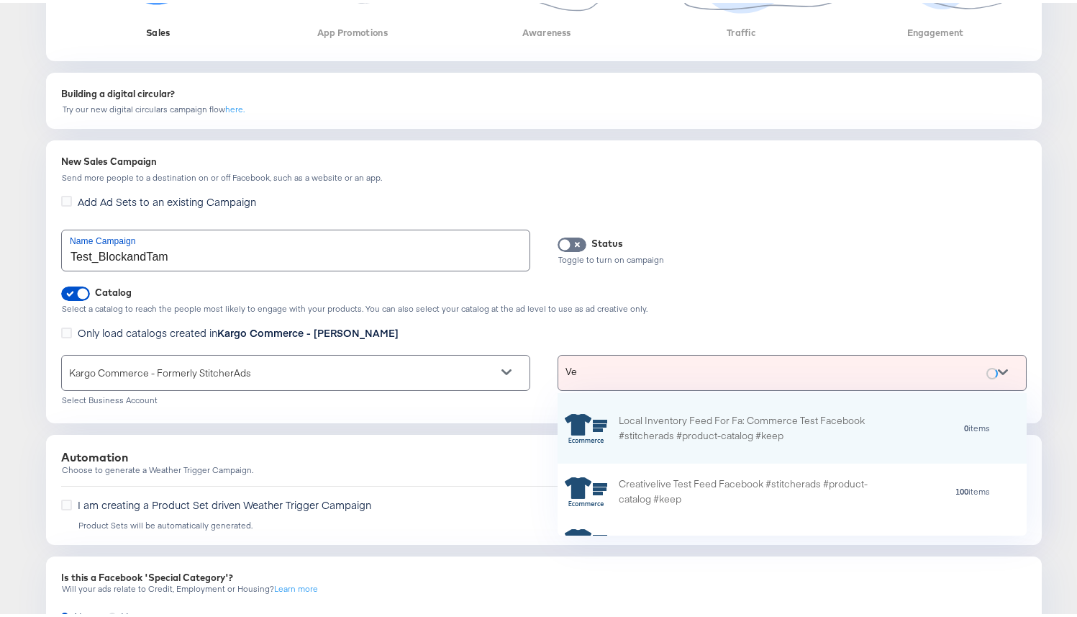
type input "V"
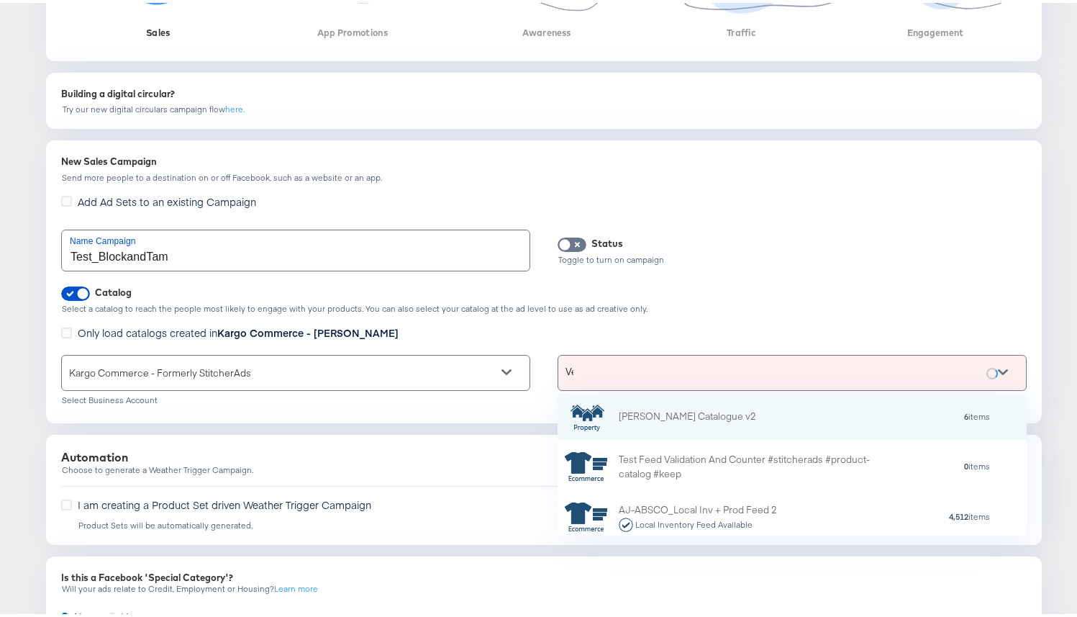
type input "V"
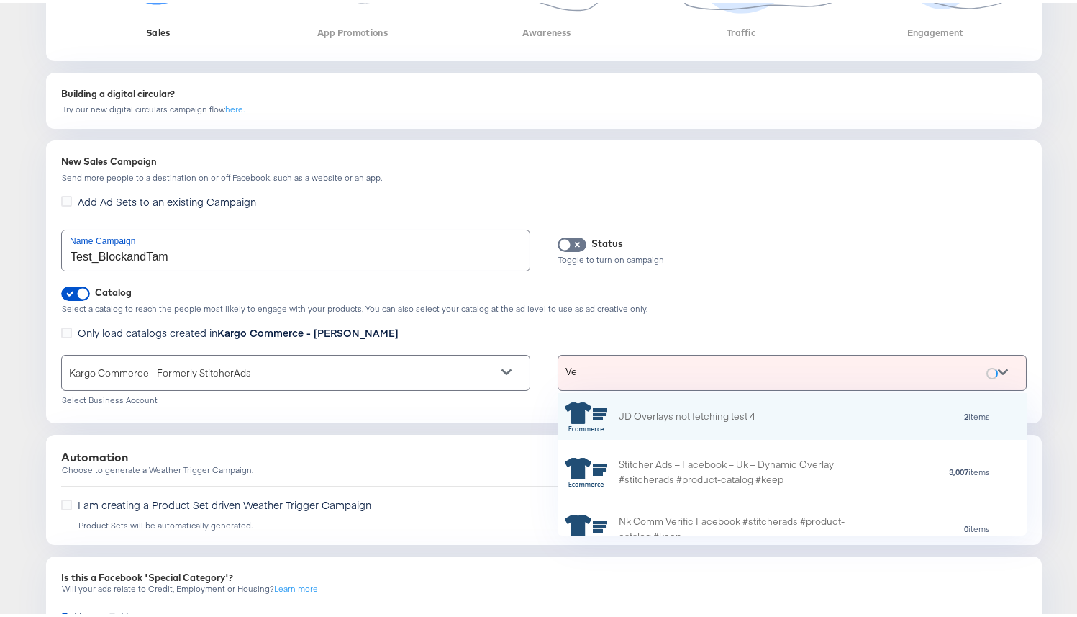
type input "V"
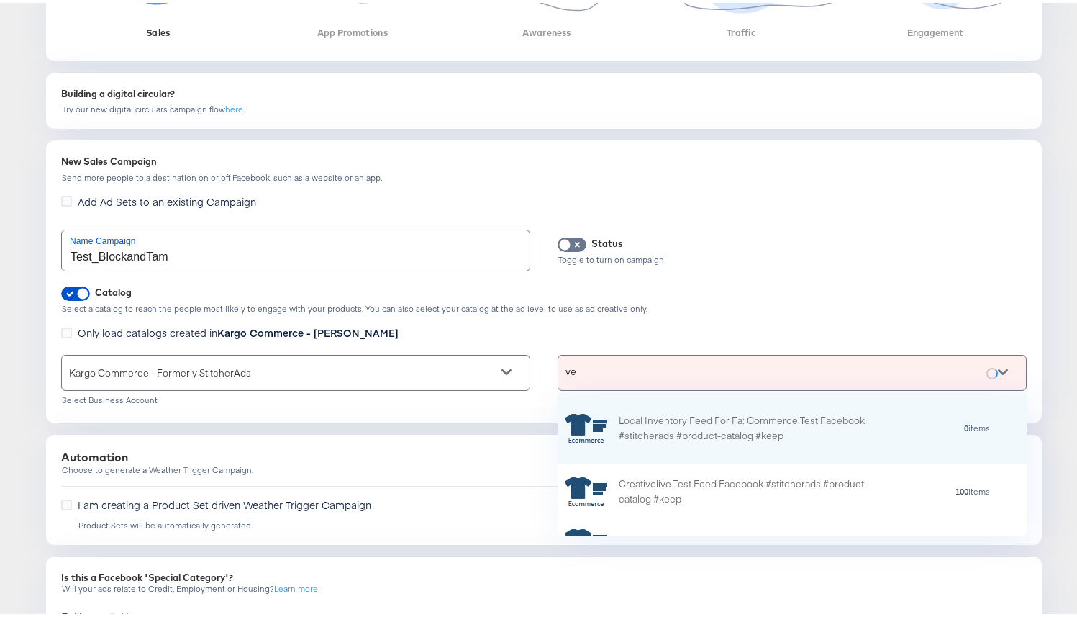
type input "v"
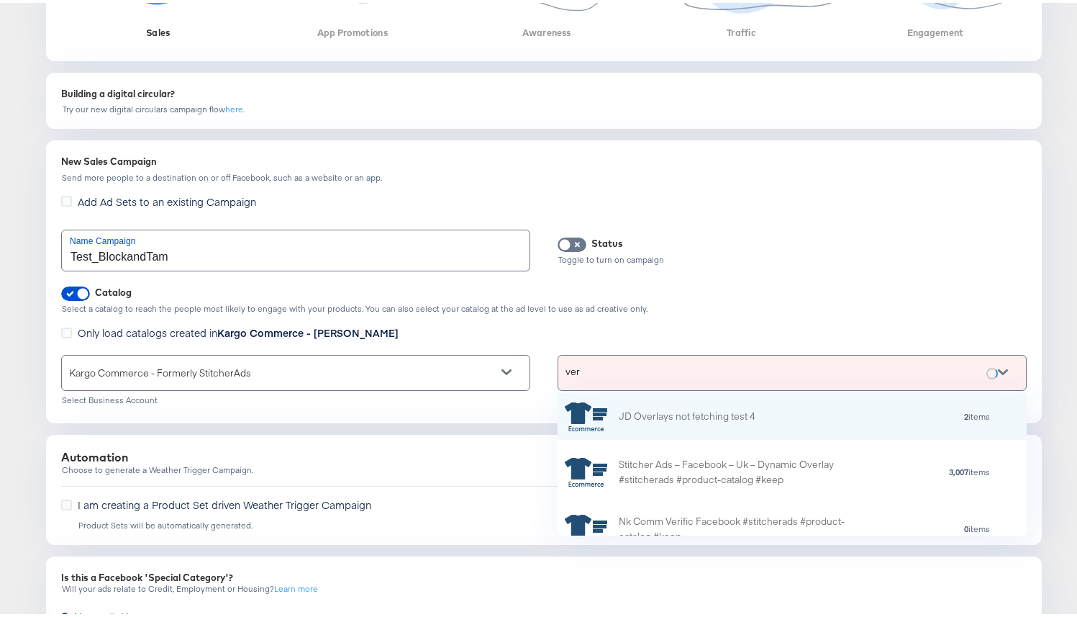
type input "vero"
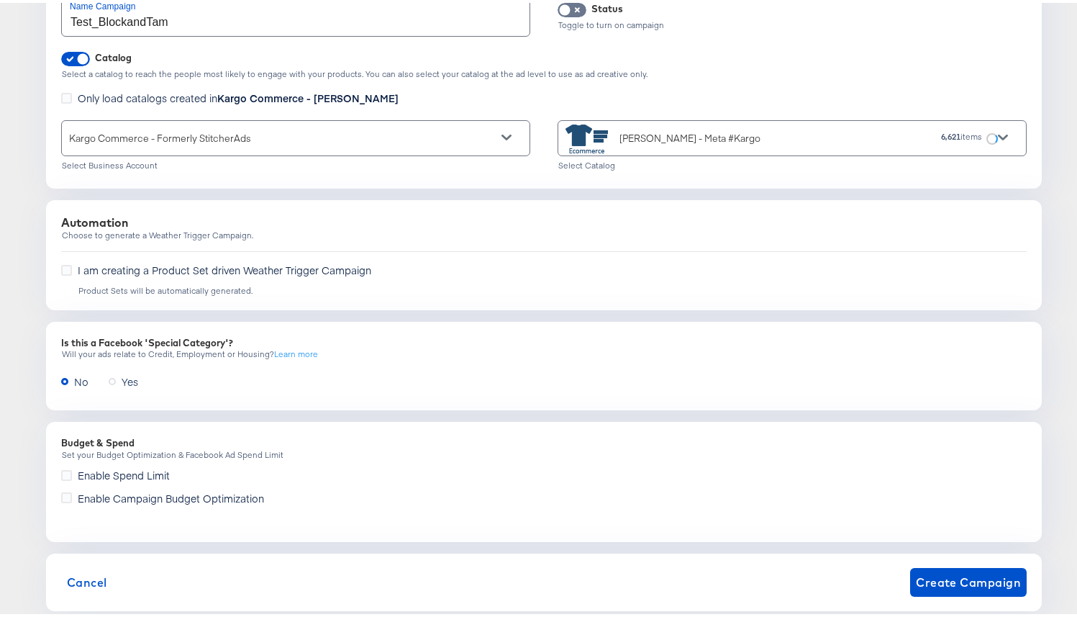
scroll to position [829, 0]
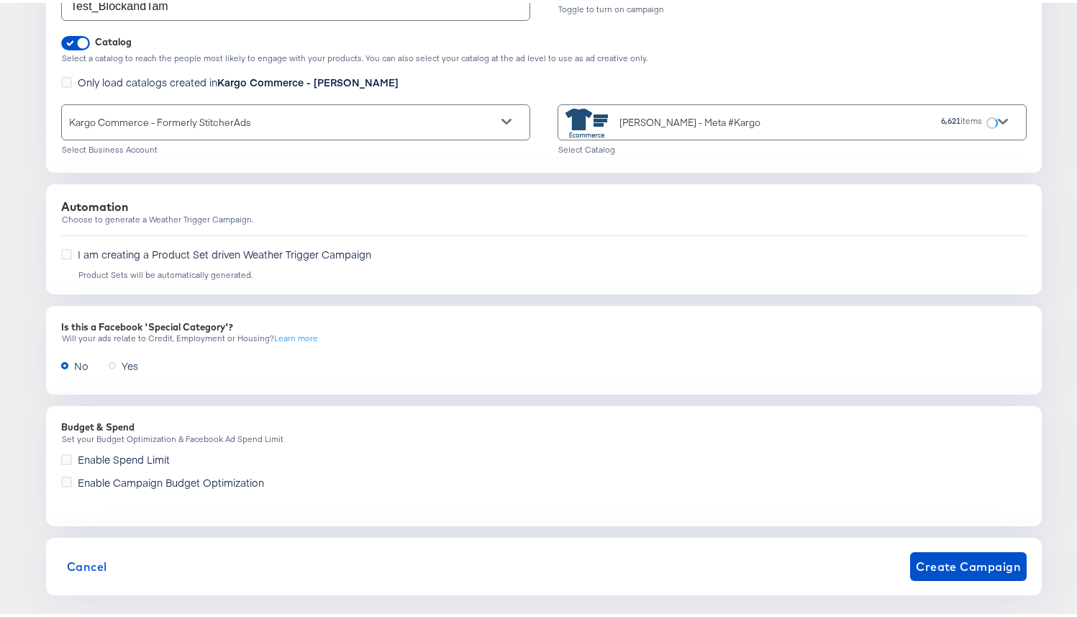
click at [167, 303] on div "Is this a Facebook 'Special Category'? Will your ads relate to Credit, Employme…" at bounding box center [544, 347] width 996 height 89
click at [926, 553] on span "Create Campaign" at bounding box center [968, 563] width 105 height 20
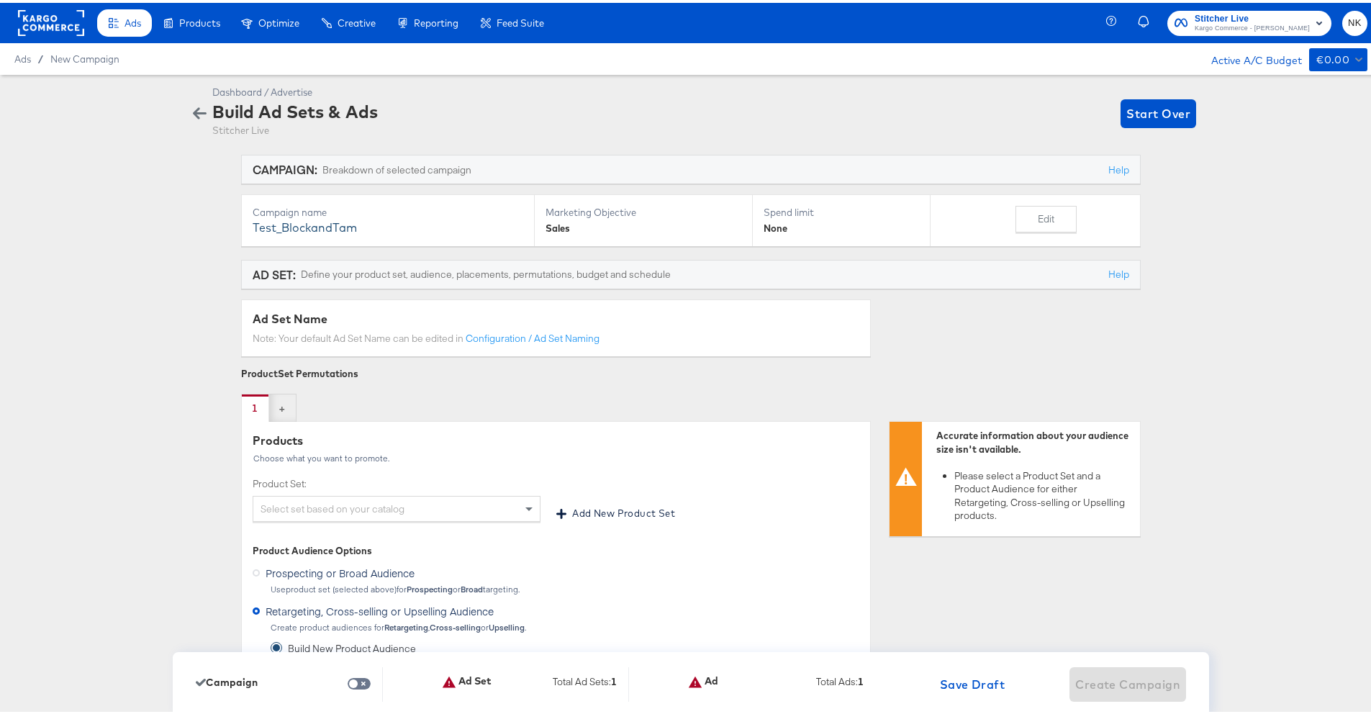
scroll to position [272, 0]
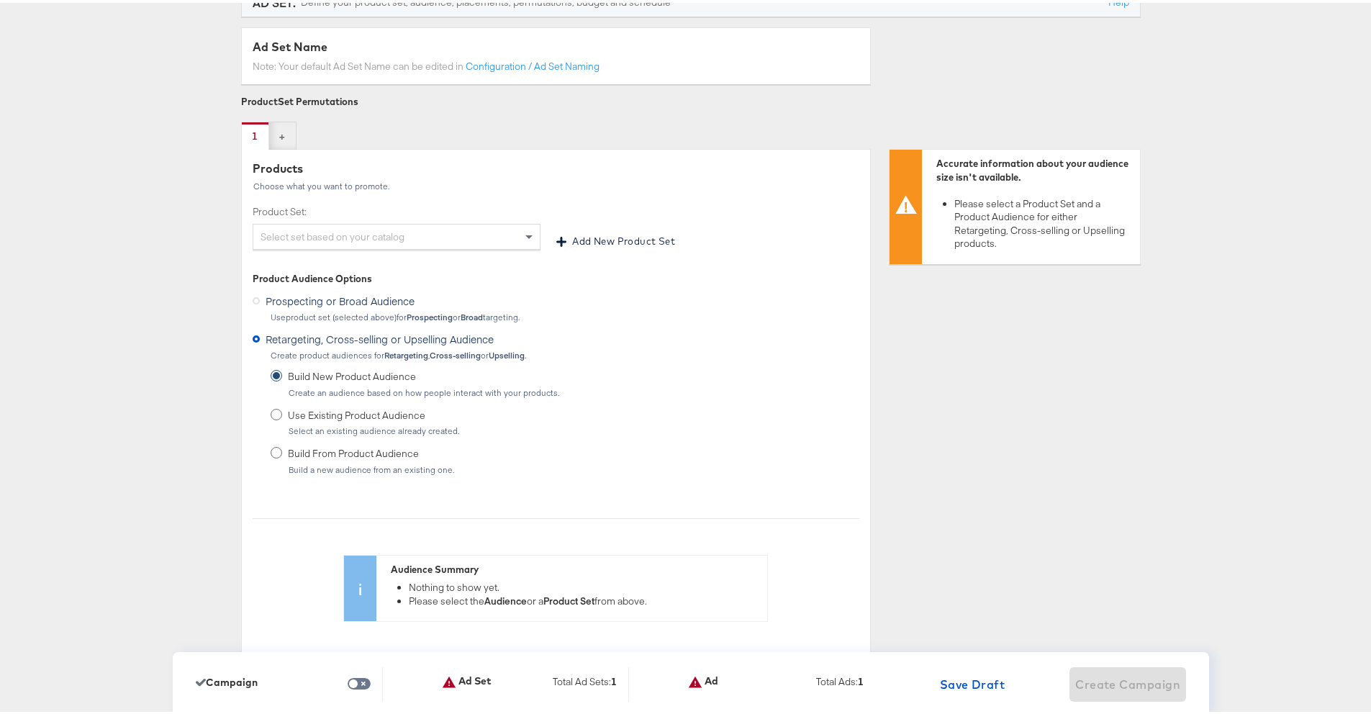
click at [362, 235] on div "Select set based on your catalog" at bounding box center [396, 234] width 286 height 24
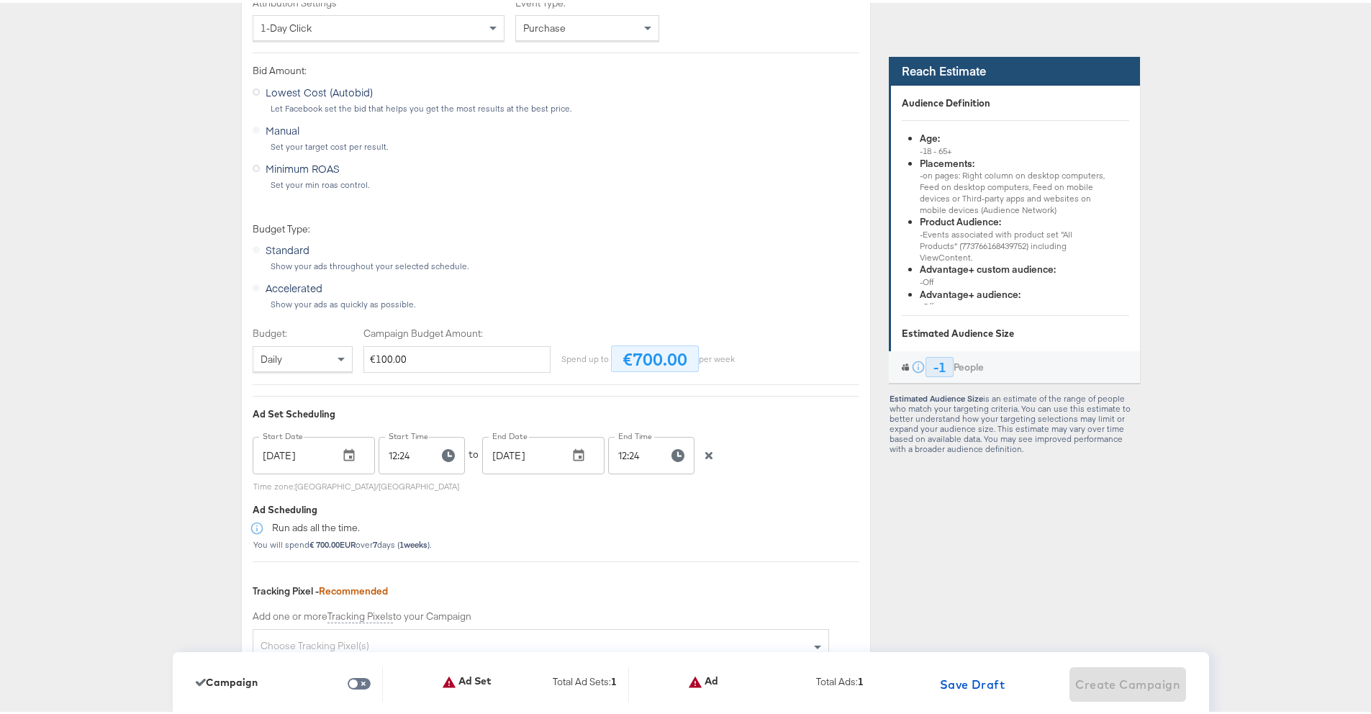
scroll to position [2941, 0]
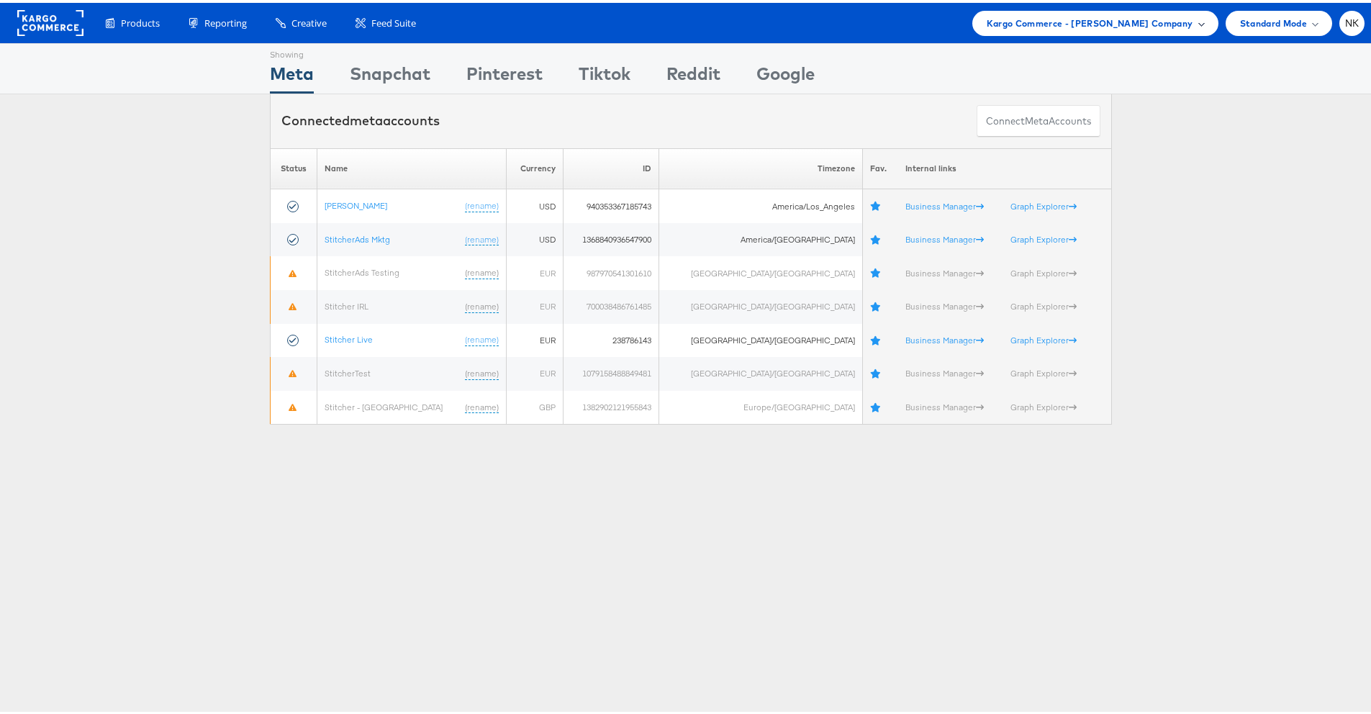
click at [1178, 16] on span "Kargo Commerce - [PERSON_NAME] Company" at bounding box center [1089, 20] width 206 height 15
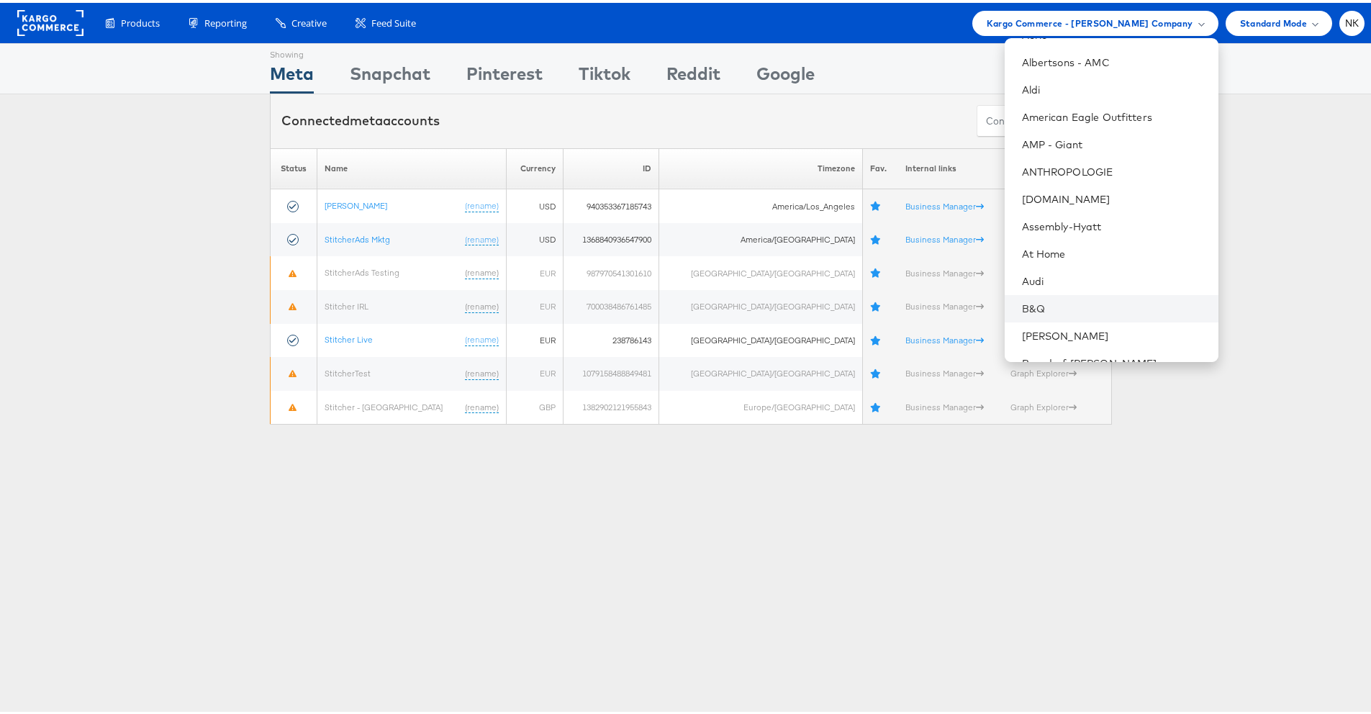
scroll to position [214, 0]
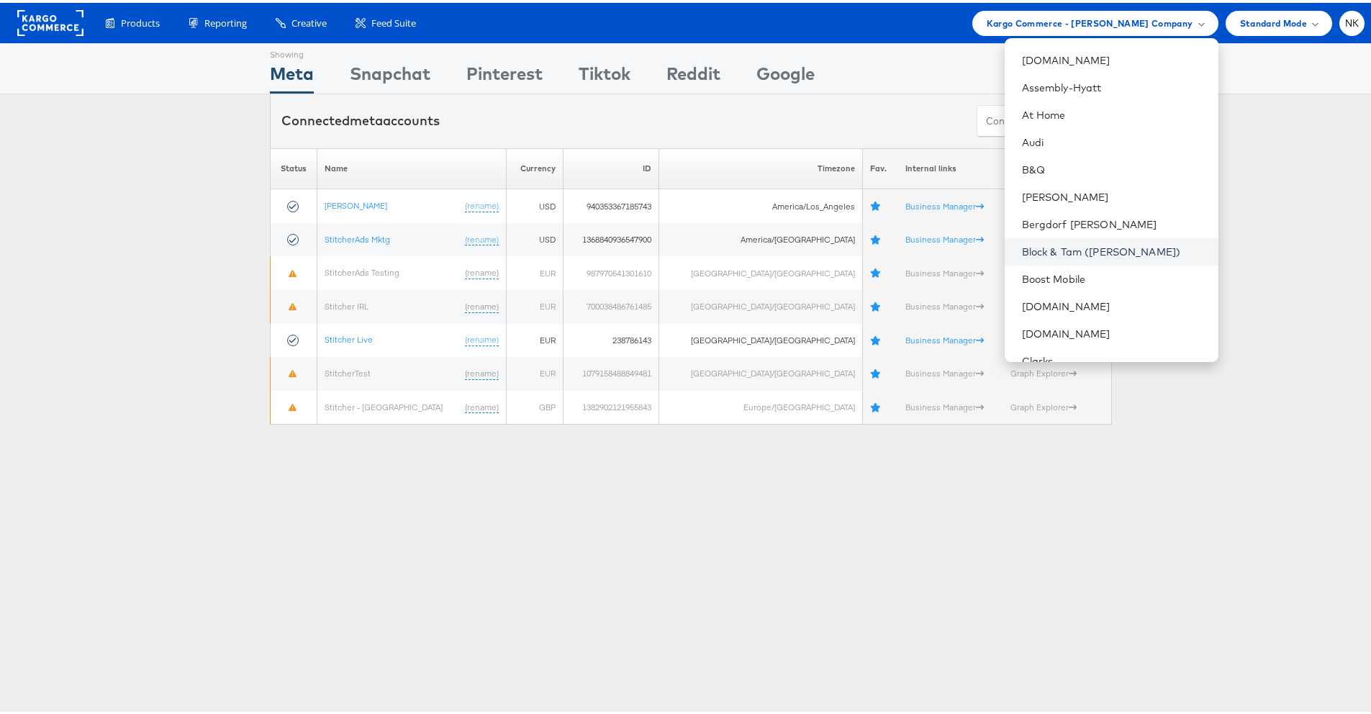
click at [1062, 254] on link "Block & Tam ([PERSON_NAME])" at bounding box center [1114, 249] width 185 height 14
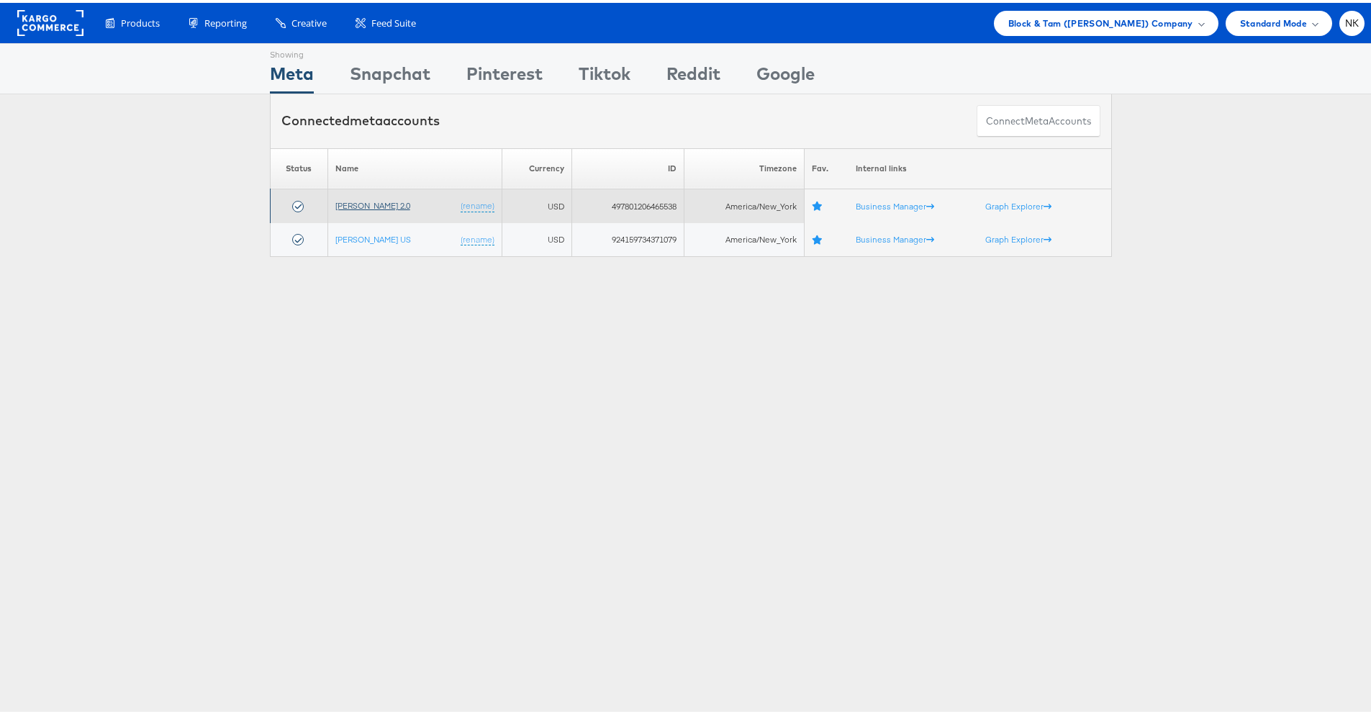
click at [380, 204] on link "[PERSON_NAME] 2.0" at bounding box center [372, 202] width 75 height 11
click at [365, 202] on link "[PERSON_NAME] 2.0" at bounding box center [372, 202] width 75 height 11
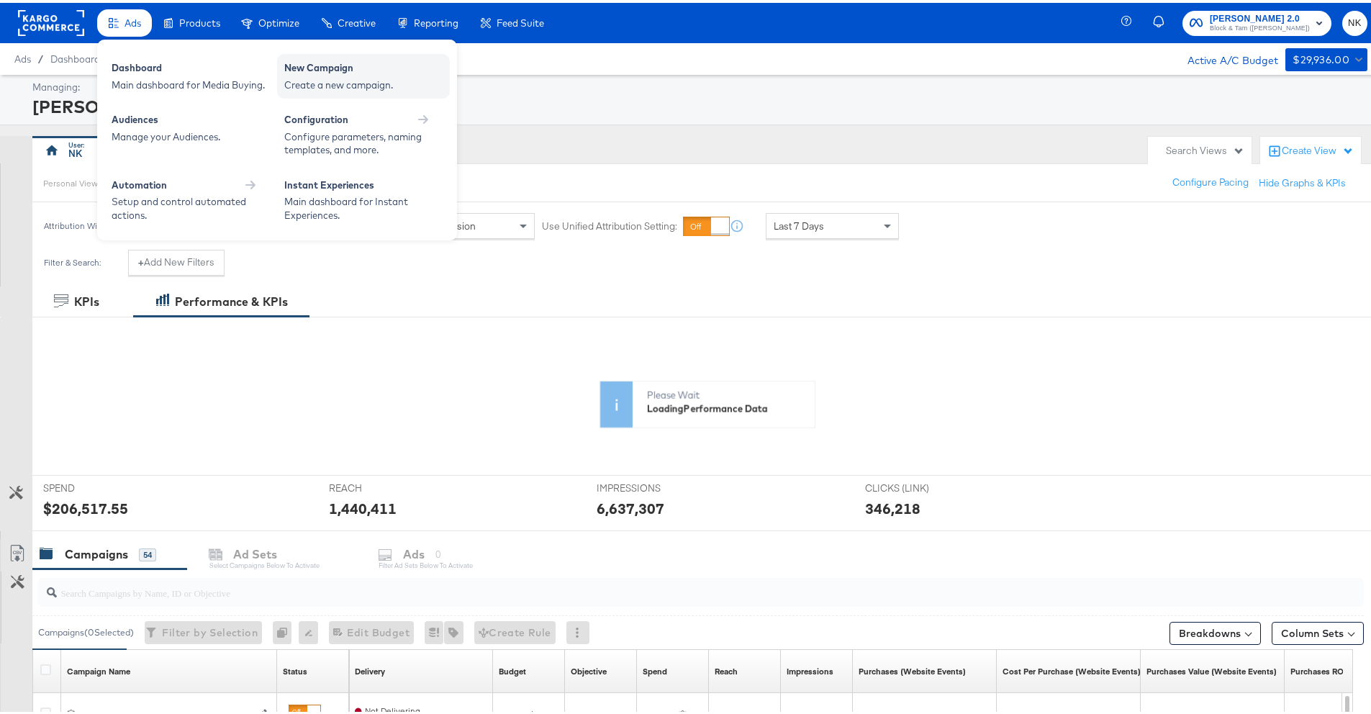
click at [312, 79] on div "Create a new campaign." at bounding box center [363, 83] width 158 height 14
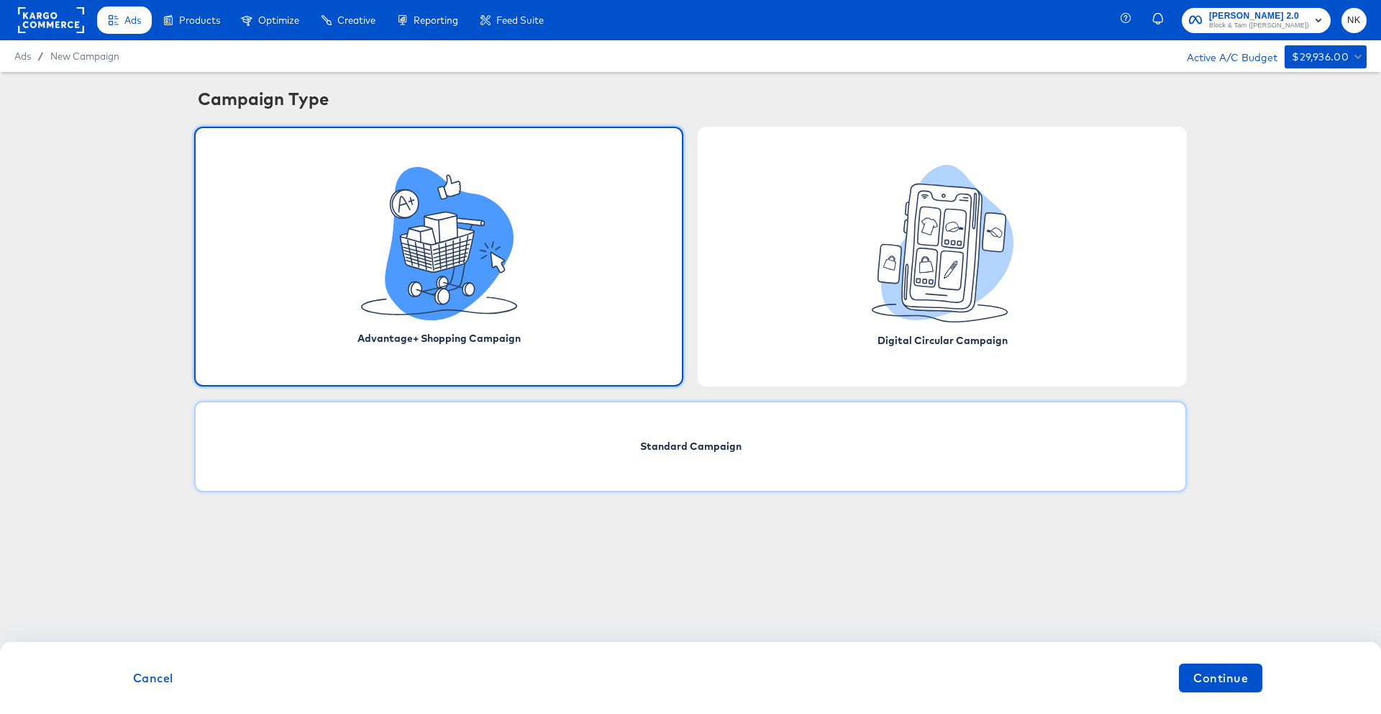
click at [701, 435] on div "Standard Campaign" at bounding box center [690, 446] width 993 height 91
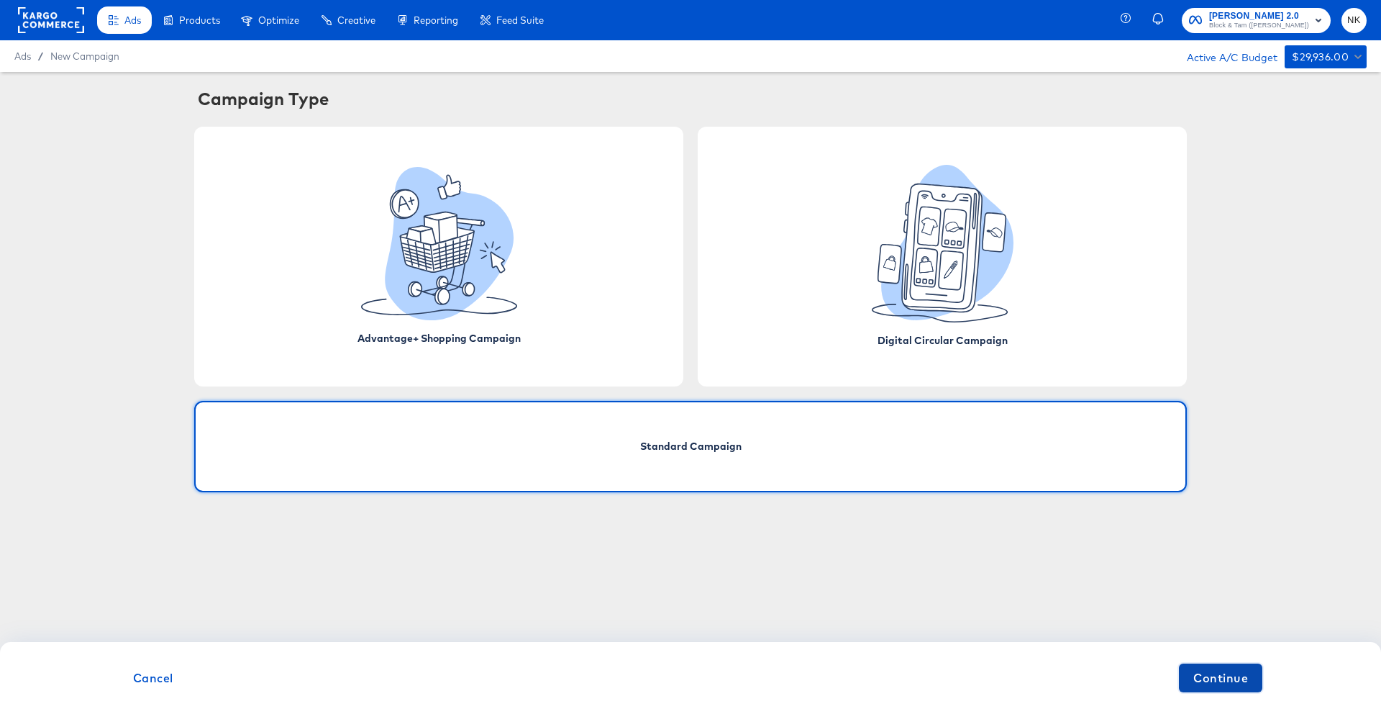
click at [1207, 674] on span "Continue" at bounding box center [1221, 678] width 55 height 20
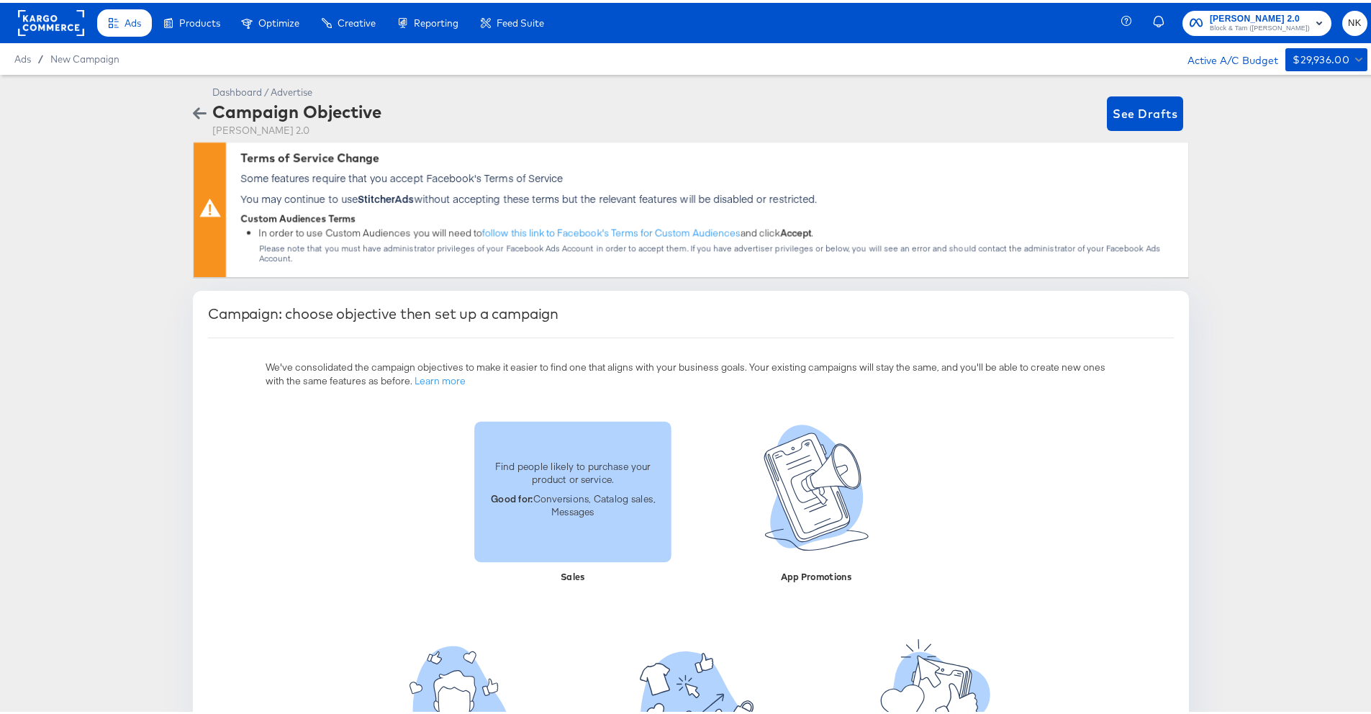
click at [630, 474] on div "Find people likely to purchase your product or service. Good for: Conversions, …" at bounding box center [572, 488] width 197 height 81
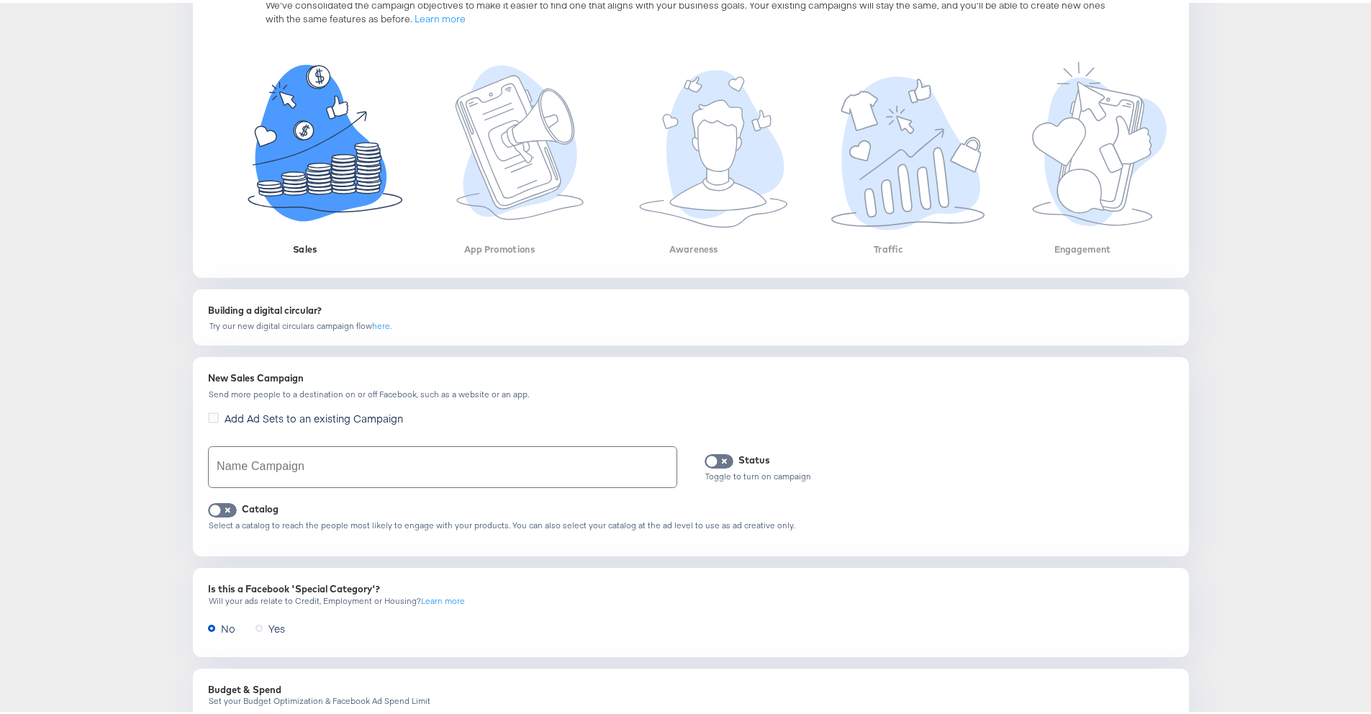
scroll to position [371, 0]
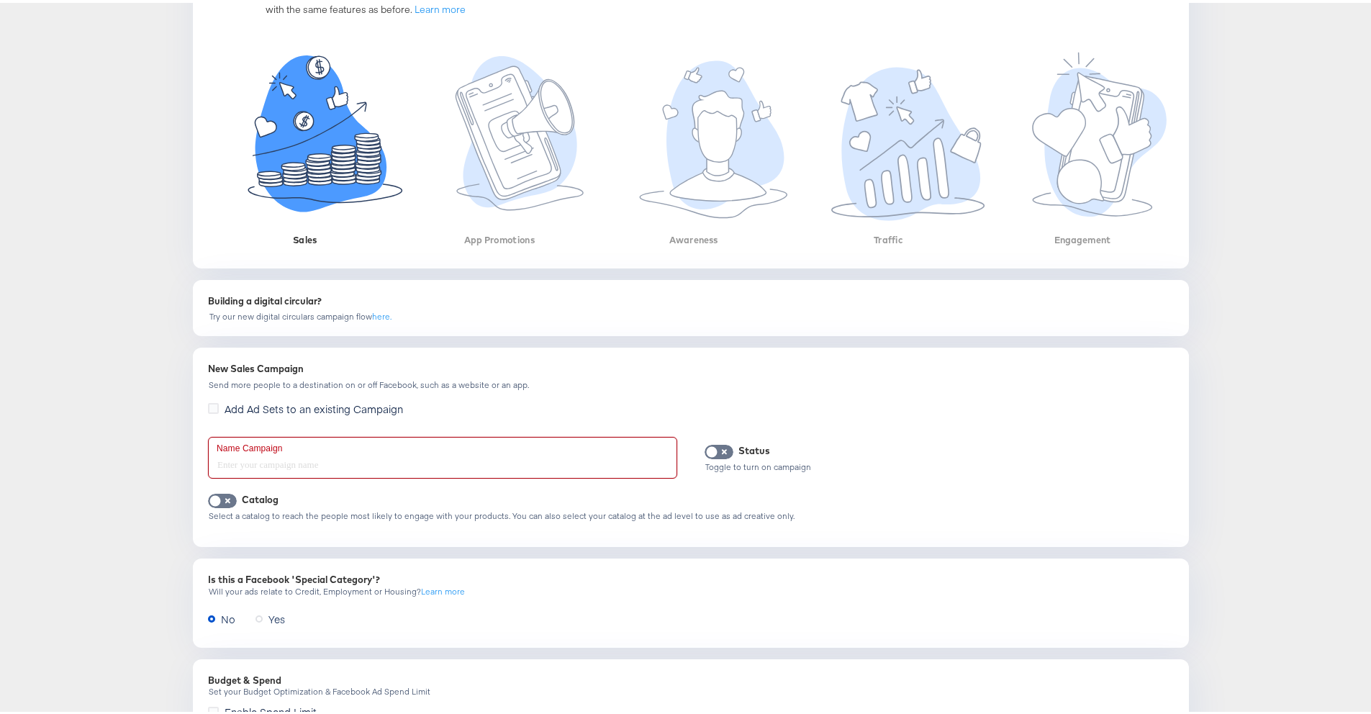
click at [400, 453] on input "text" at bounding box center [443, 455] width 468 height 40
type input "Kargko"
click at [228, 494] on input "checkbox" at bounding box center [215, 501] width 43 height 14
checkbox input "true"
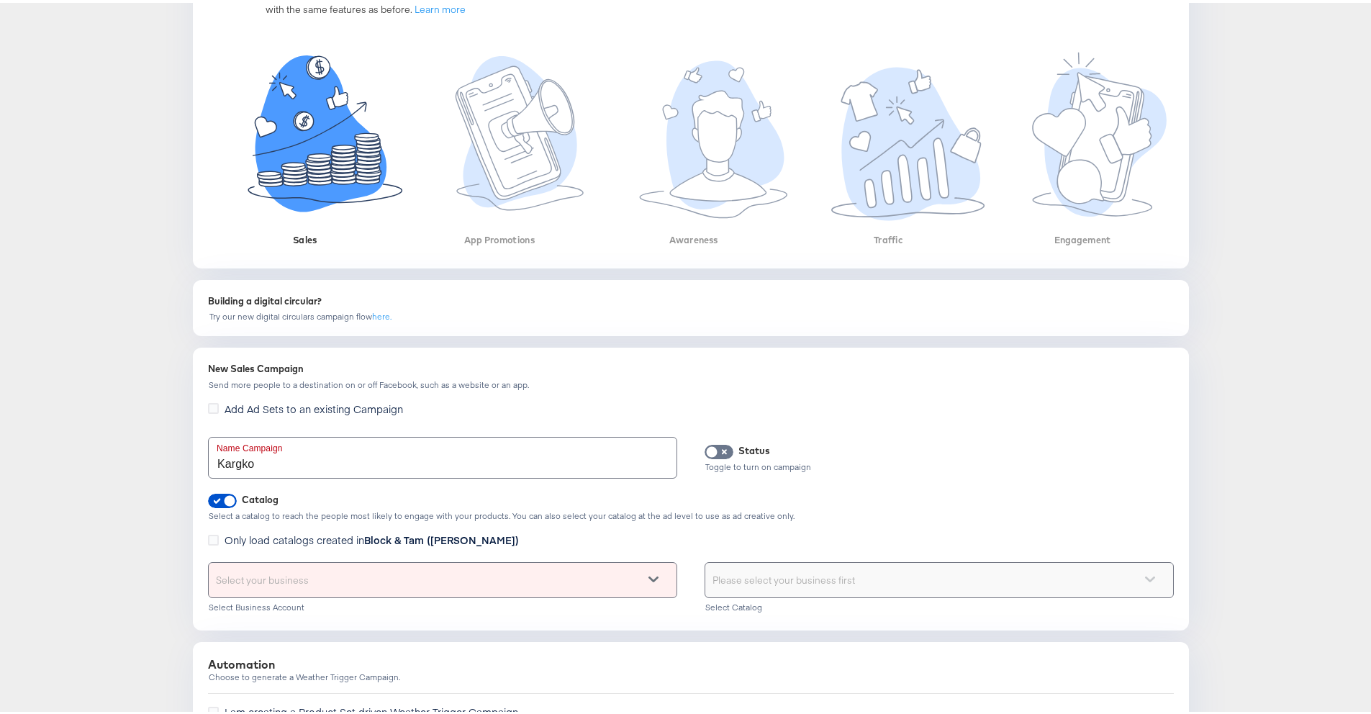
click at [259, 455] on input "Kargko" at bounding box center [443, 455] width 468 height 40
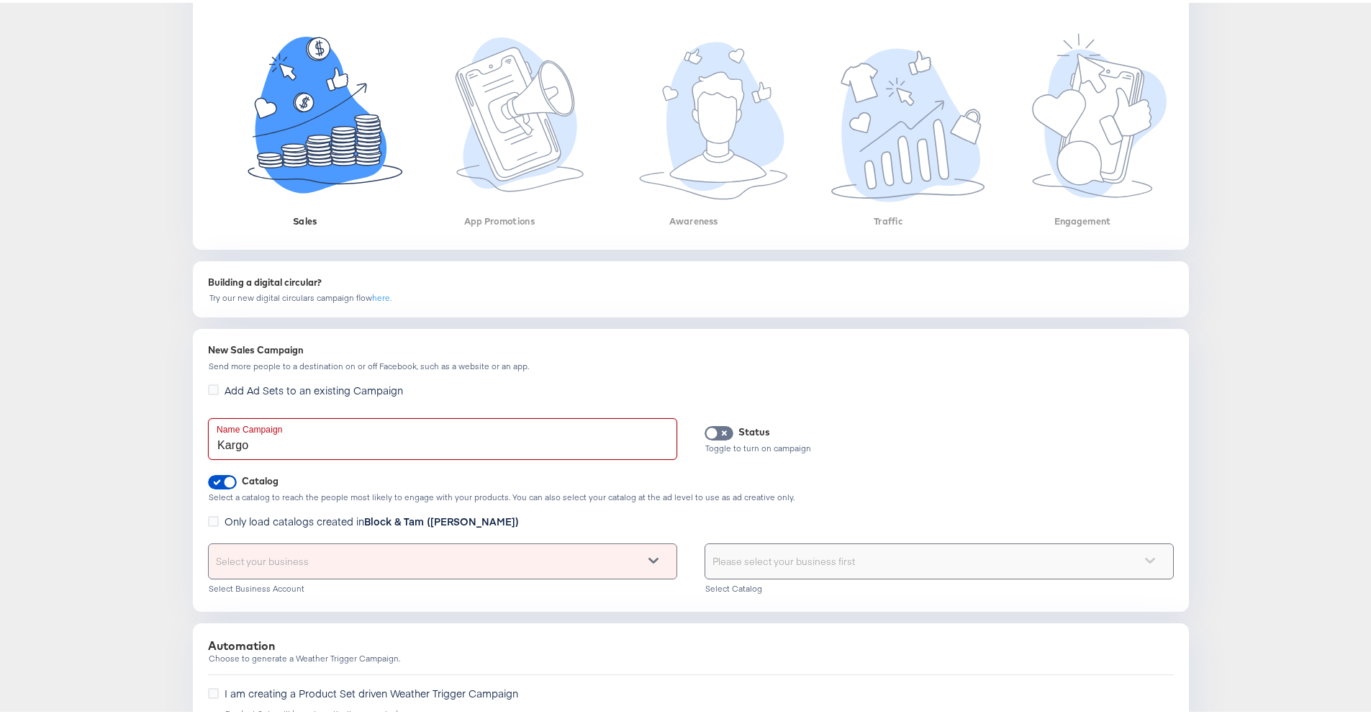
type input "Kargo"
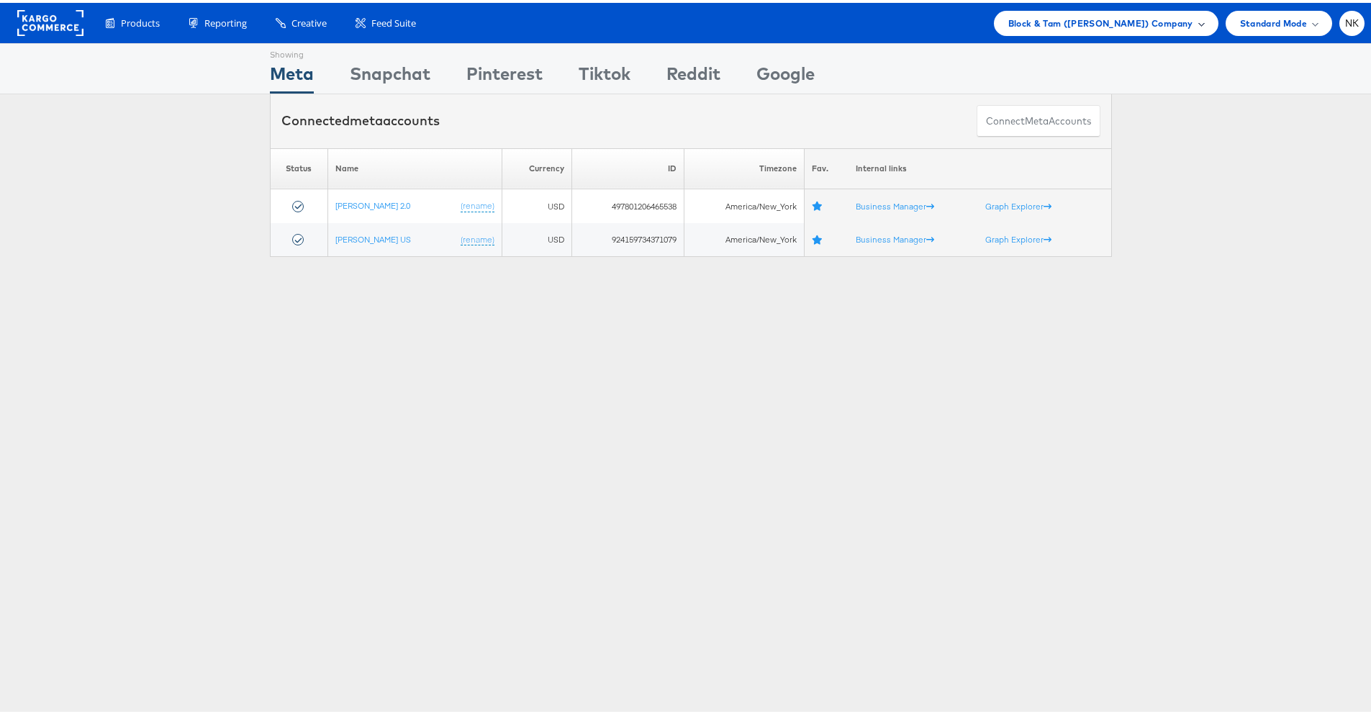
click at [1061, 29] on div "Block & Tam ([PERSON_NAME]) Company" at bounding box center [1106, 20] width 224 height 25
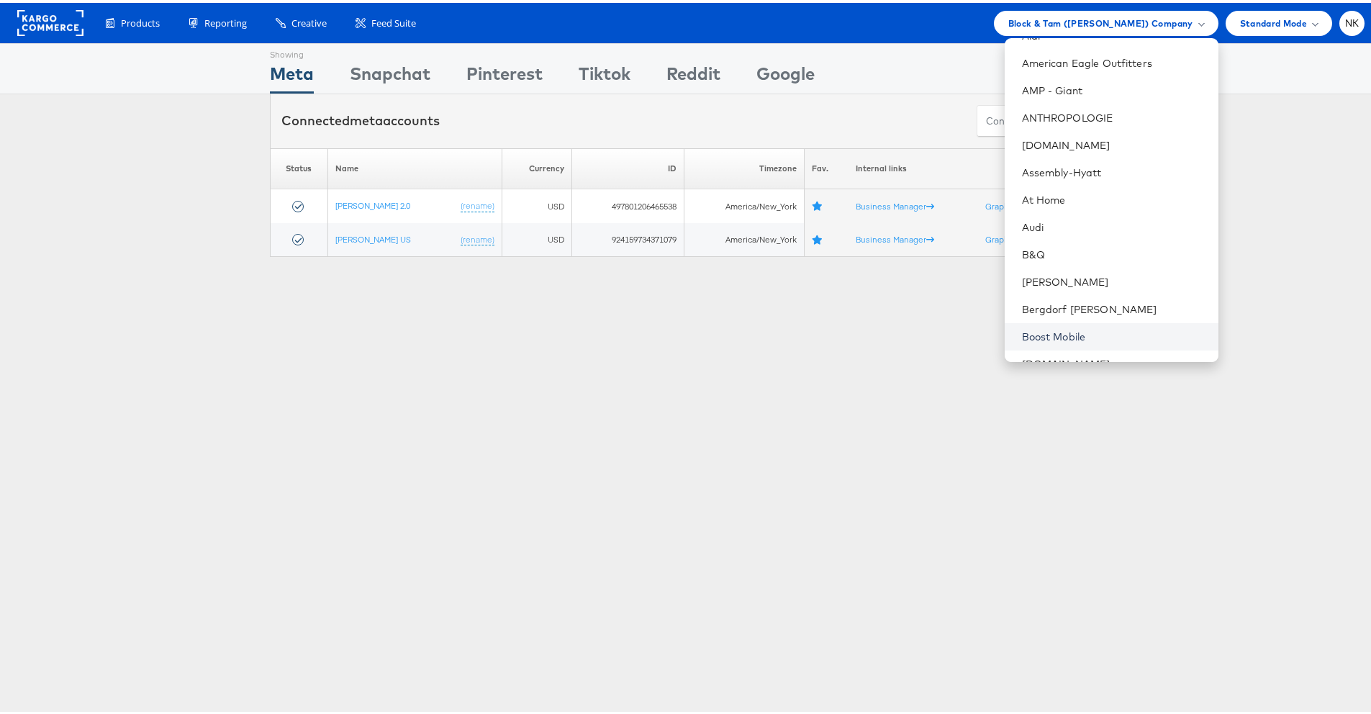
scroll to position [204, 0]
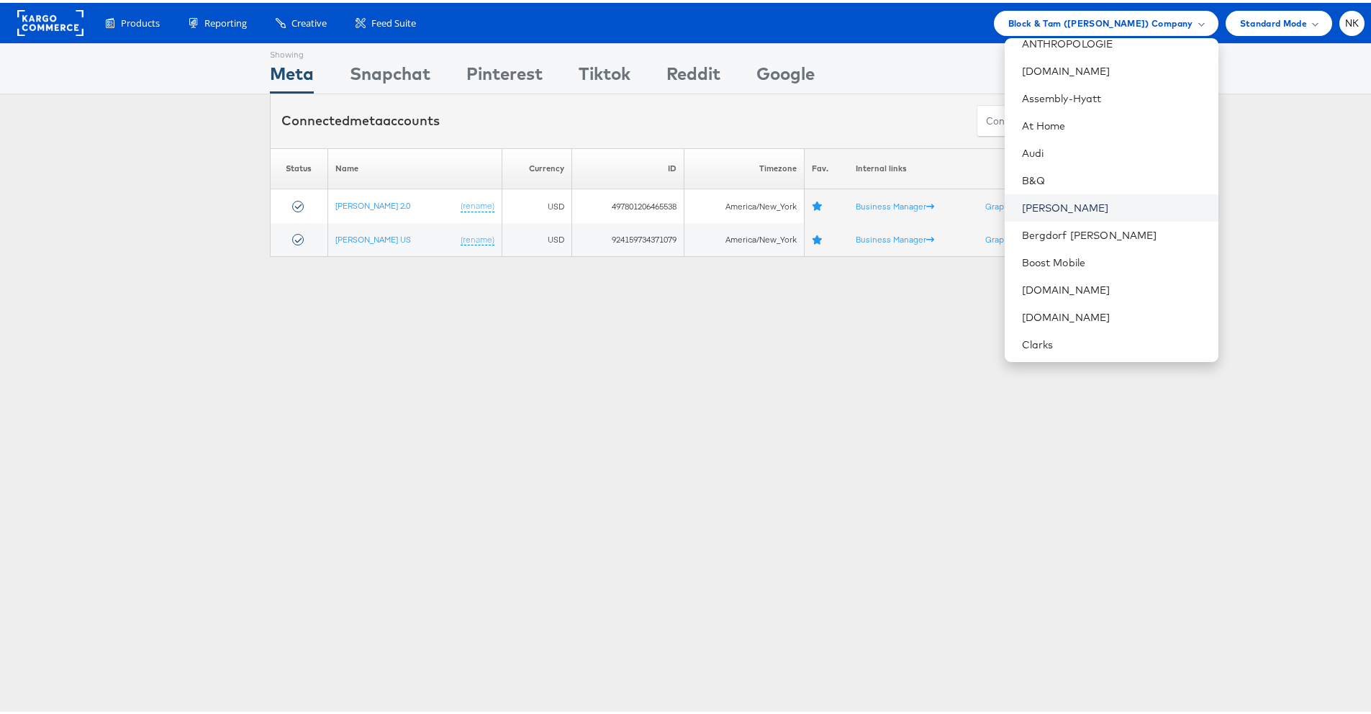
click at [1035, 210] on link "[PERSON_NAME]" at bounding box center [1114, 205] width 185 height 14
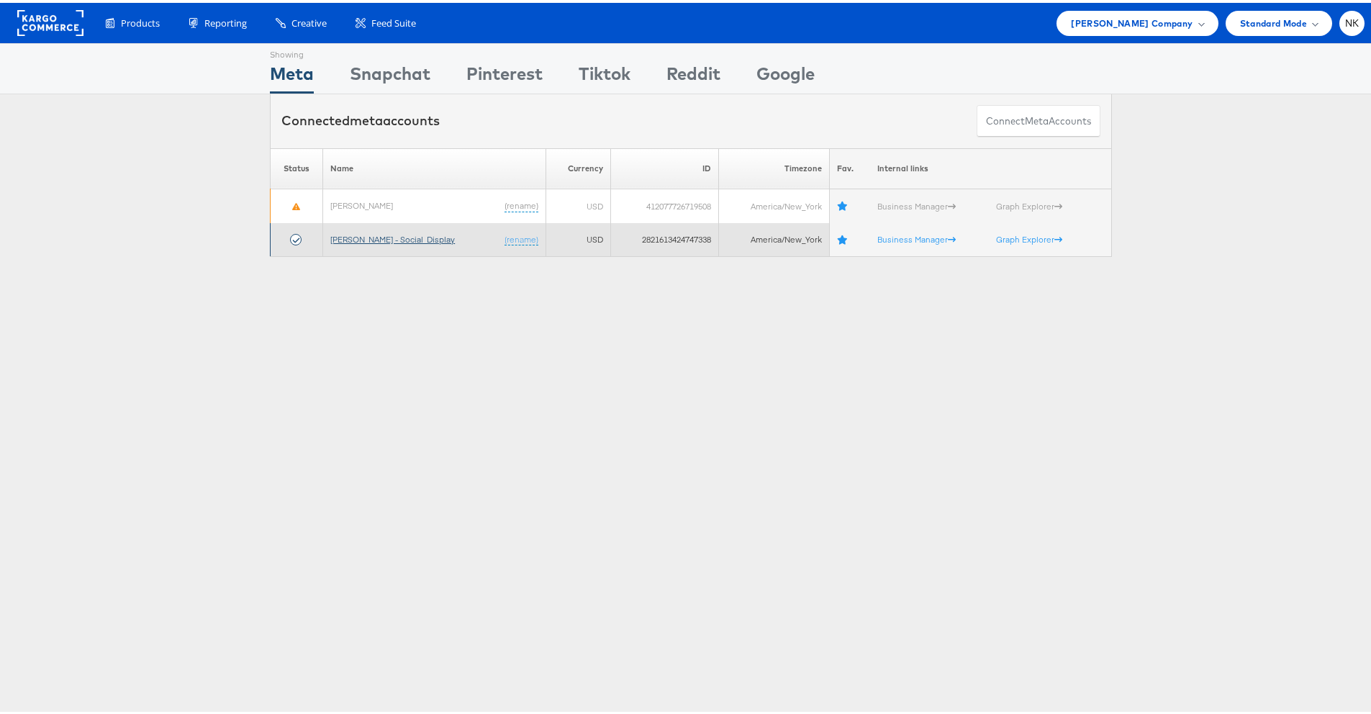
click at [396, 236] on link "[PERSON_NAME] - Social_Display" at bounding box center [392, 236] width 124 height 11
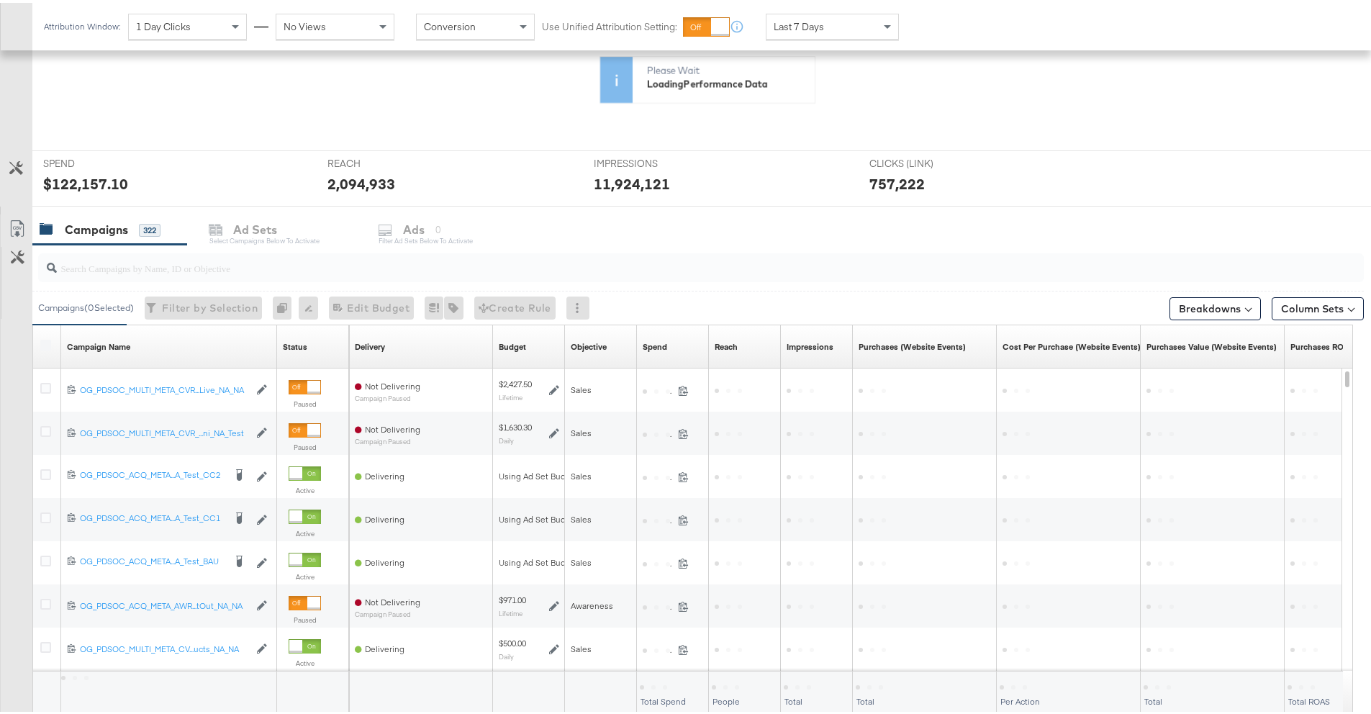
scroll to position [448, 0]
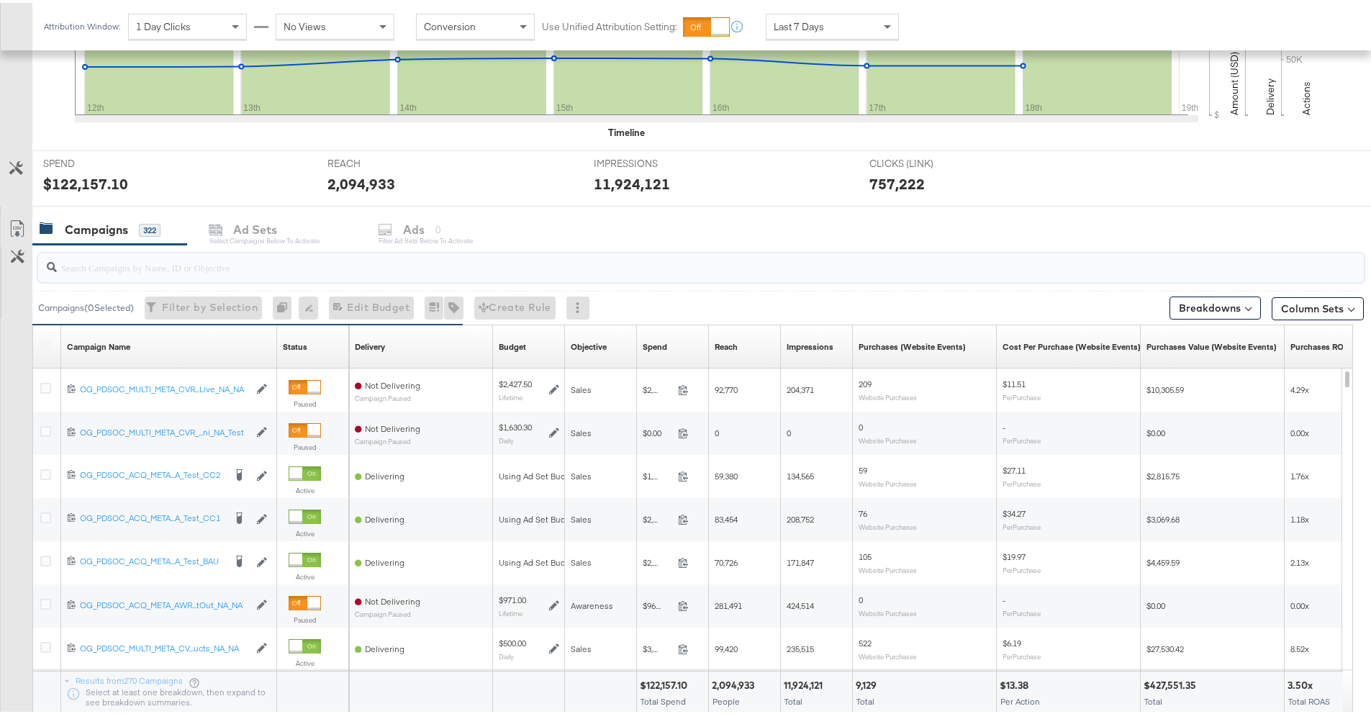
click at [125, 268] on input "search" at bounding box center [649, 259] width 1185 height 28
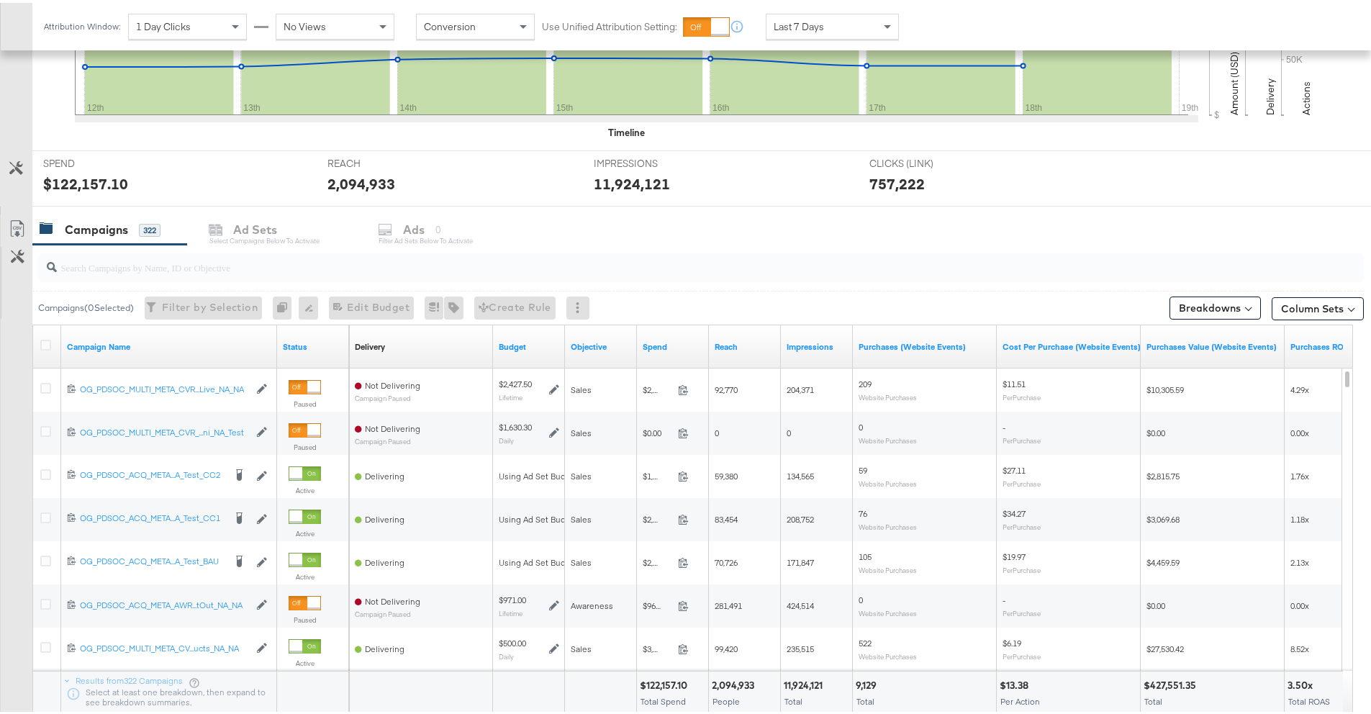
click at [148, 277] on div at bounding box center [700, 264] width 1325 height 29
paste input "120231995660190171"
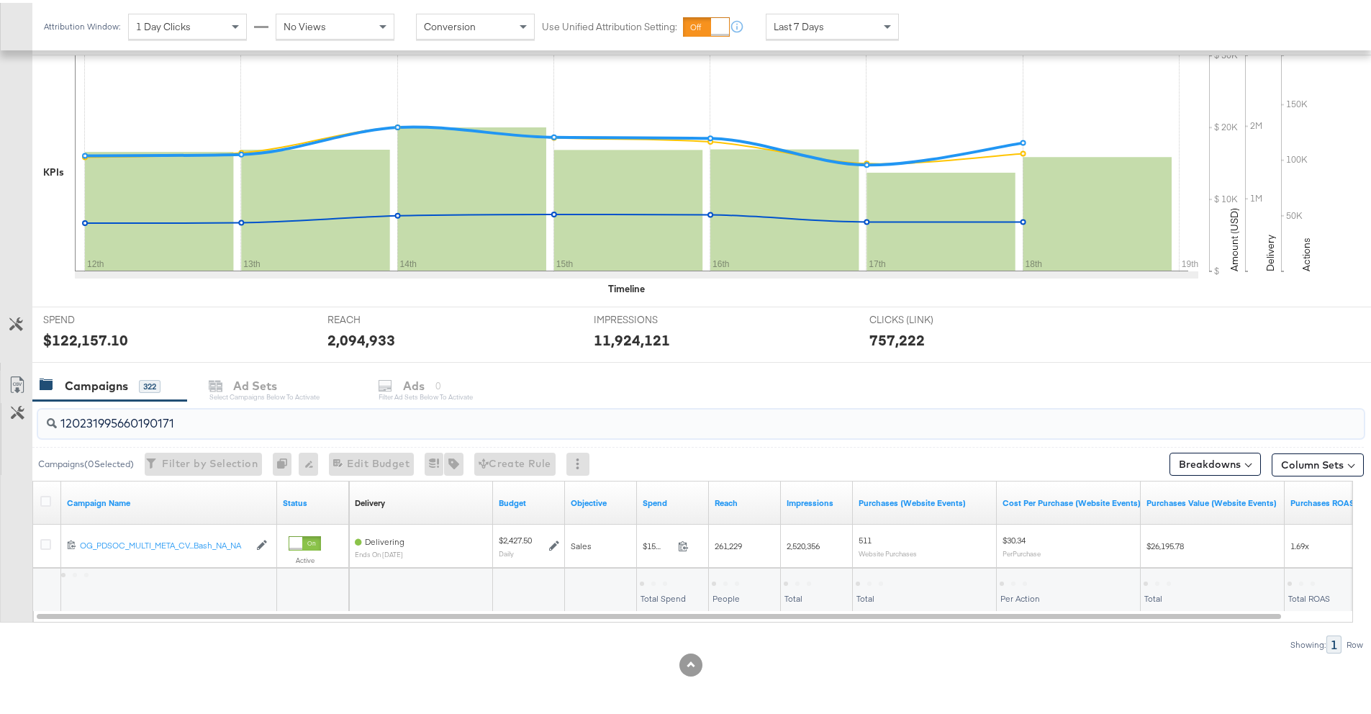
scroll to position [291, 0]
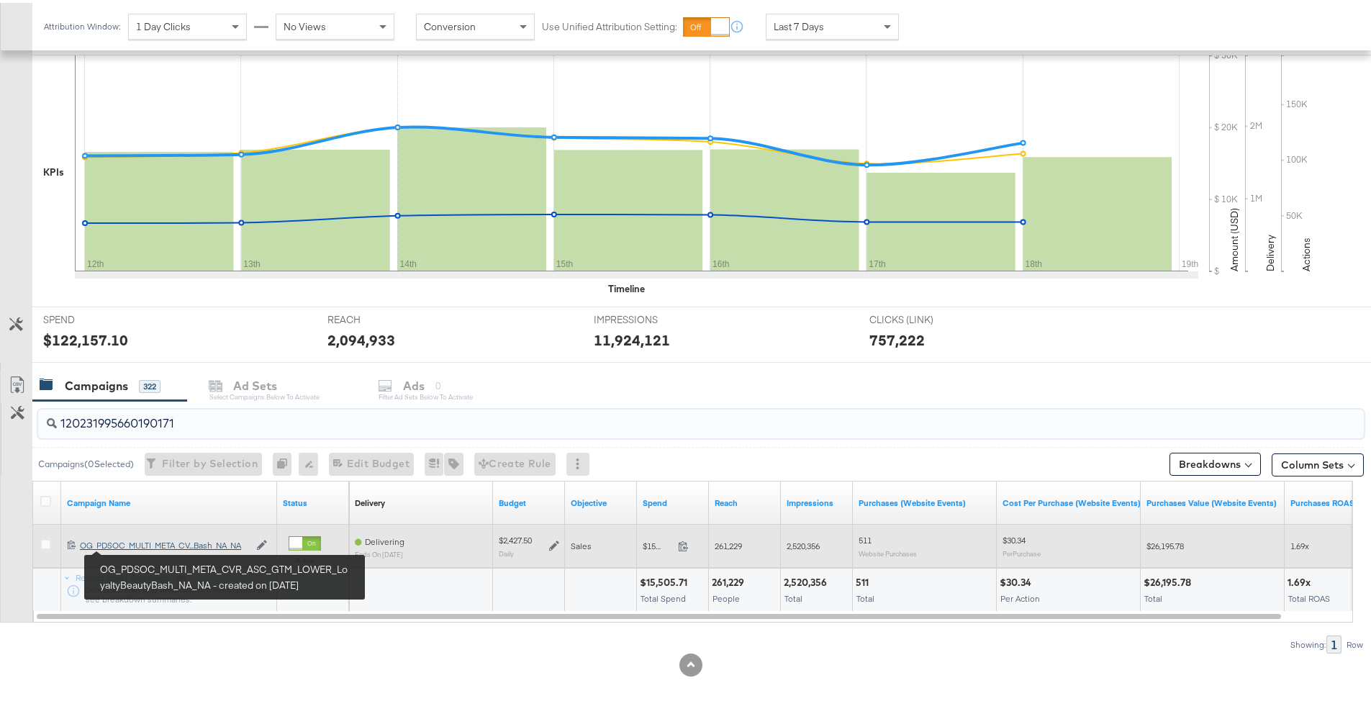
type input "120231995660190171"
click at [137, 545] on div "OG_PDSOC_MULTI_META_CVR_ASC_GTM_LOWER_LoyaltyBeautyBash_NA_NA OG_PDSOC_MULTI_ME…" at bounding box center [164, 543] width 169 height 12
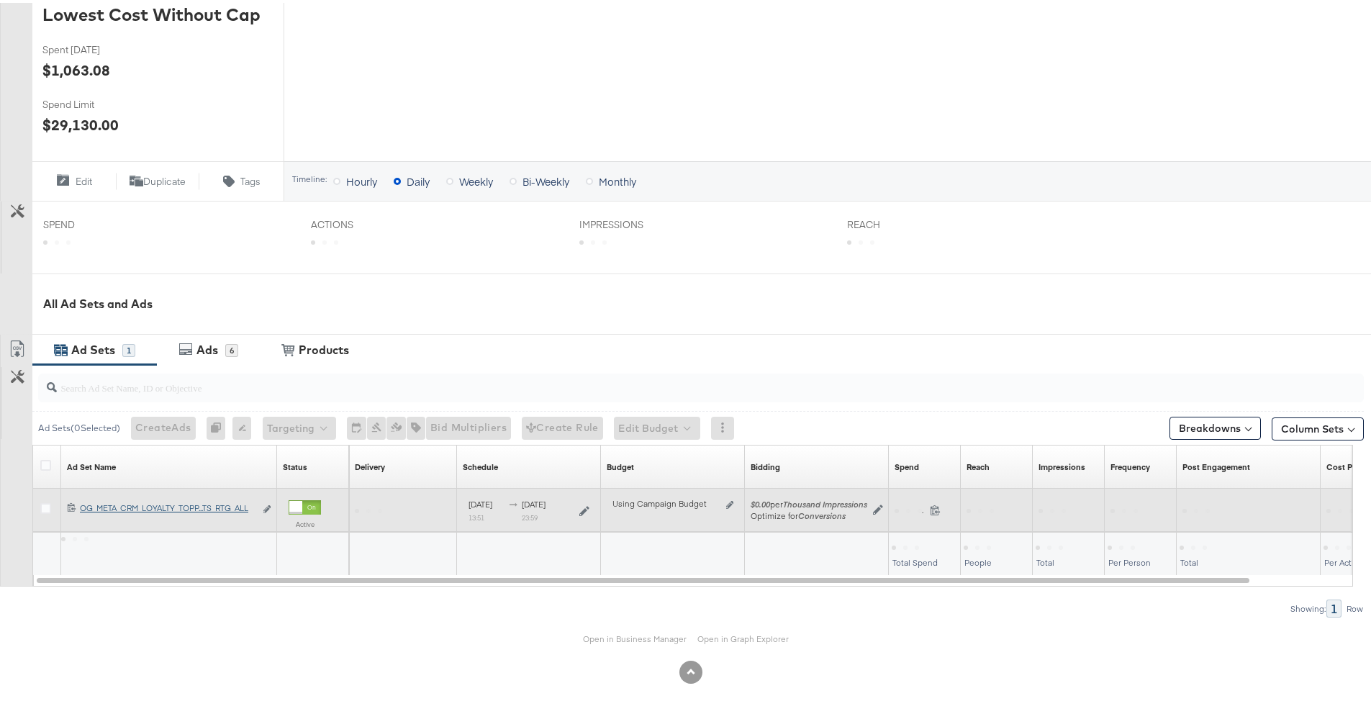
scroll to position [387, 0]
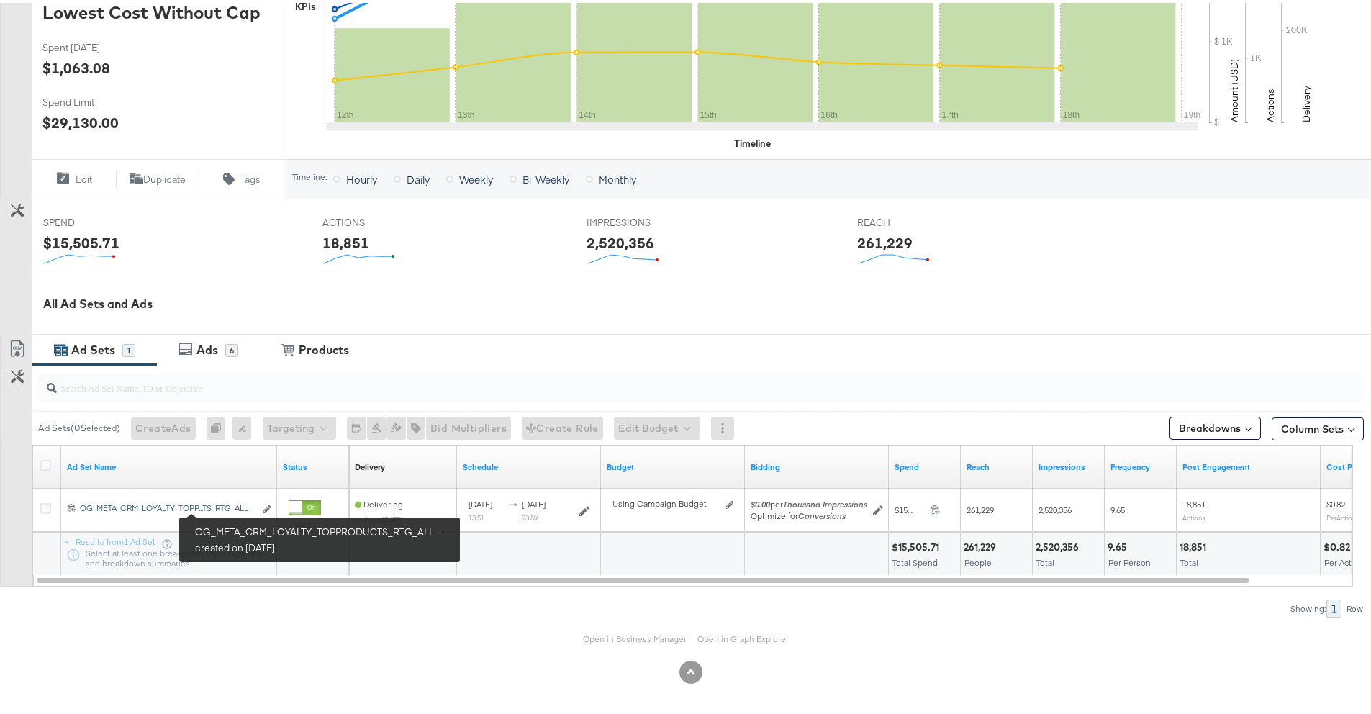
click at [232, 507] on div "OG_META_CRM_LOYALTY_TOPPRODUCTS_RTG_ALL OG_META_CRM_LOYALTY_TOPP...TS_RTG_ALL" at bounding box center [167, 506] width 175 height 12
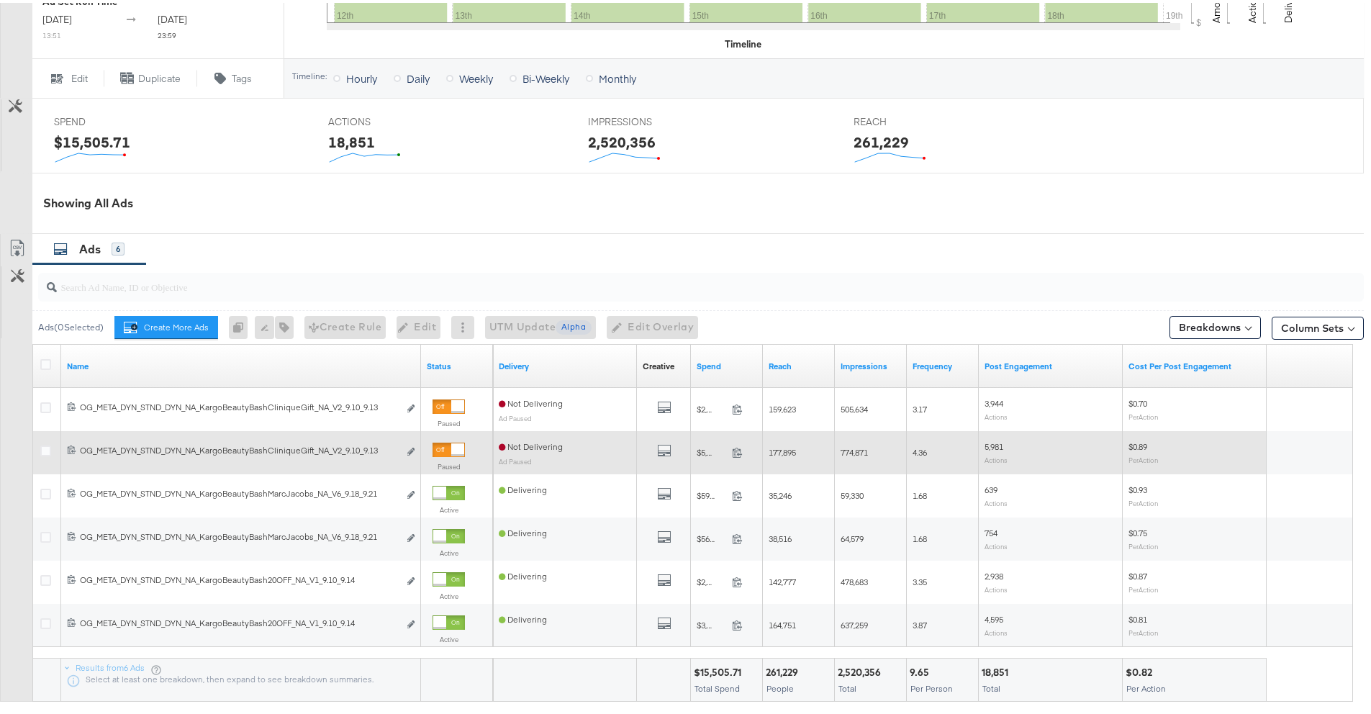
scroll to position [599, 0]
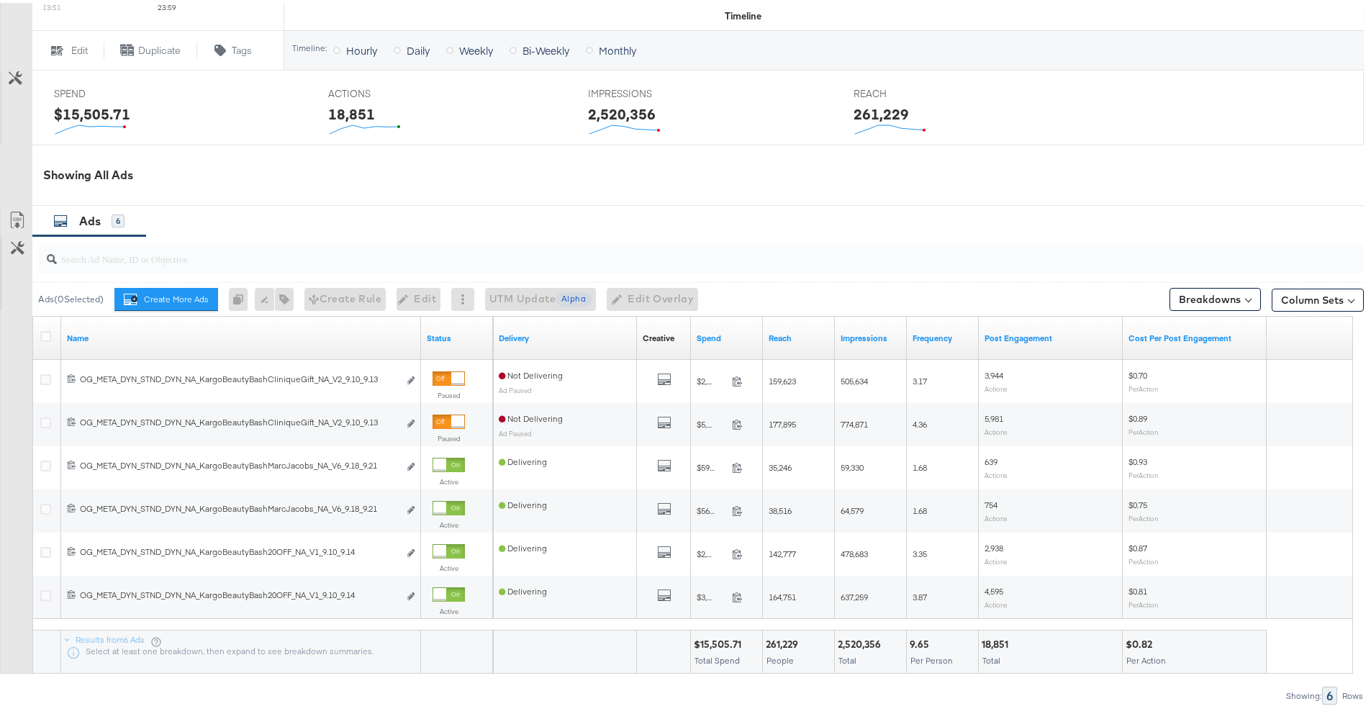
click at [369, 271] on div at bounding box center [700, 256] width 1325 height 29
paste input "120231995660270171"
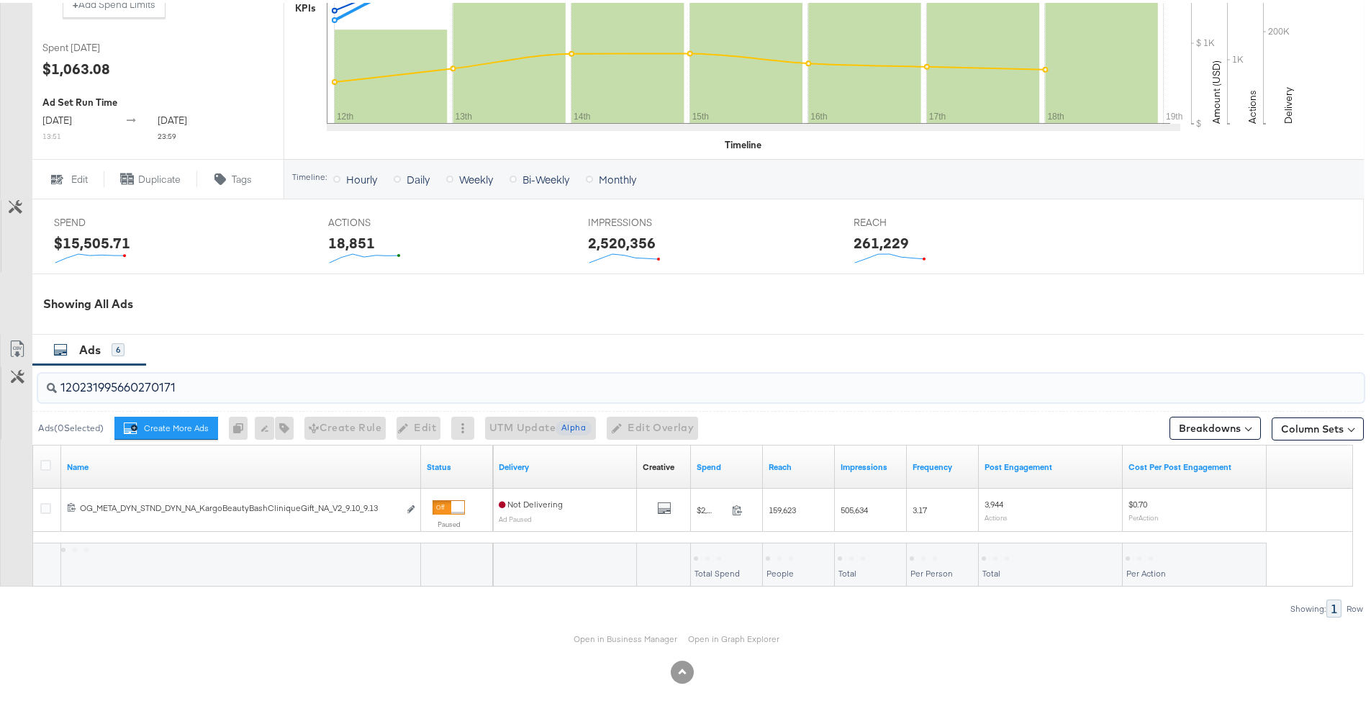
scroll to position [481, 0]
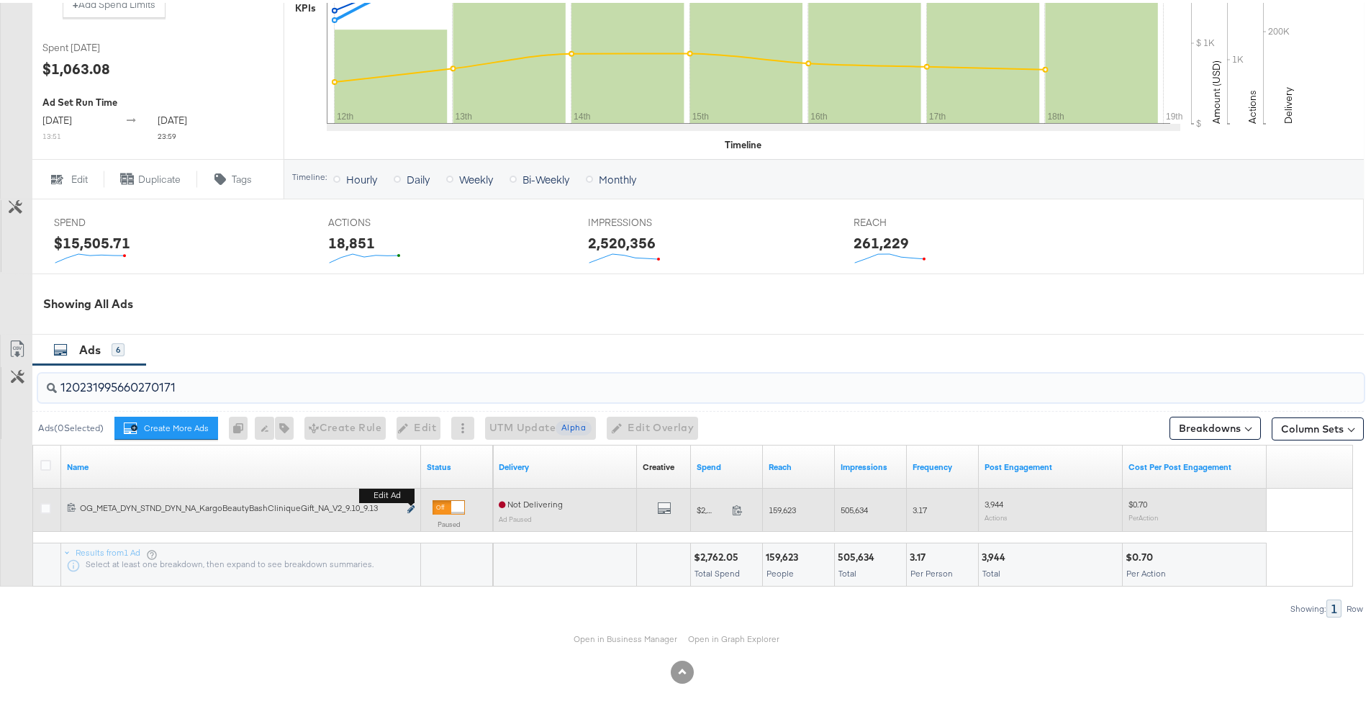
type input "120231995660270171"
click at [406, 509] on button "Edit ad" at bounding box center [410, 506] width 9 height 15
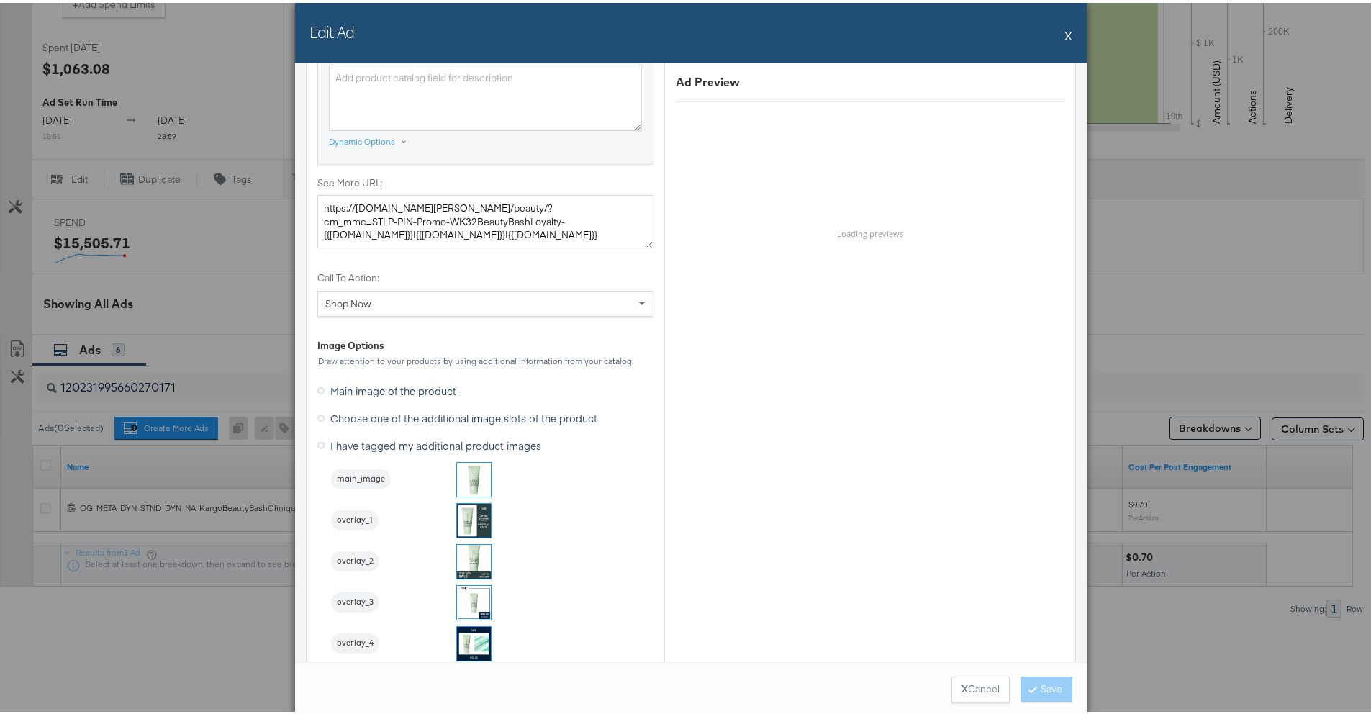
scroll to position [1492, 0]
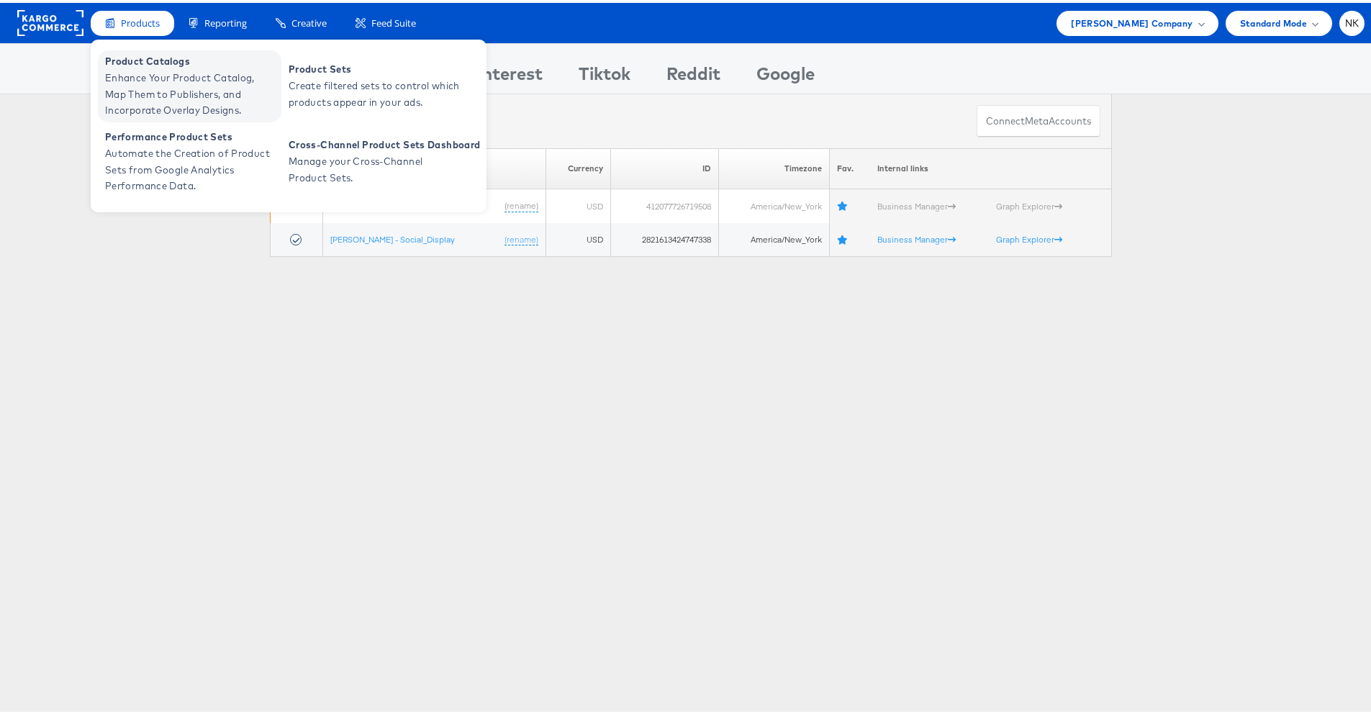
click at [153, 65] on span "Product Catalogs" at bounding box center [191, 58] width 173 height 17
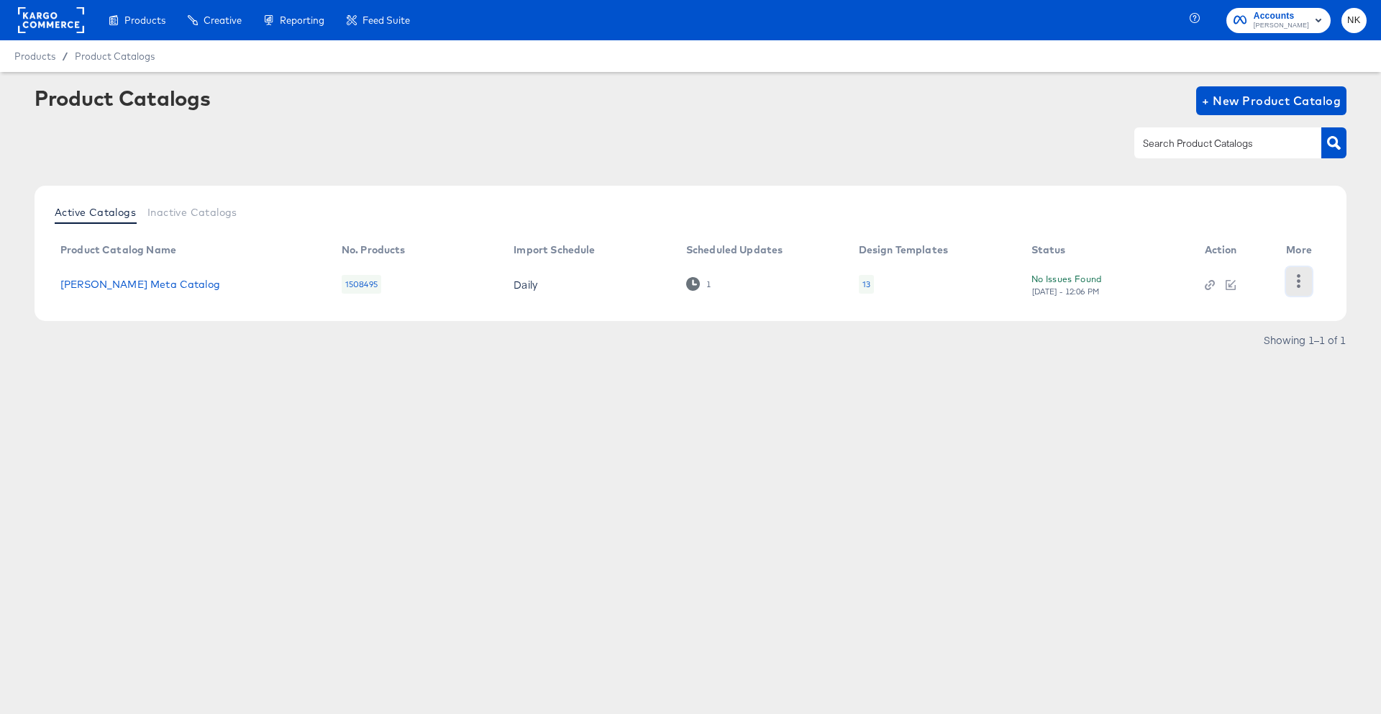
click at [1296, 289] on button "button" at bounding box center [1298, 281] width 25 height 29
click at [1271, 286] on div "HUD Checks (Internal)" at bounding box center [1240, 280] width 144 height 23
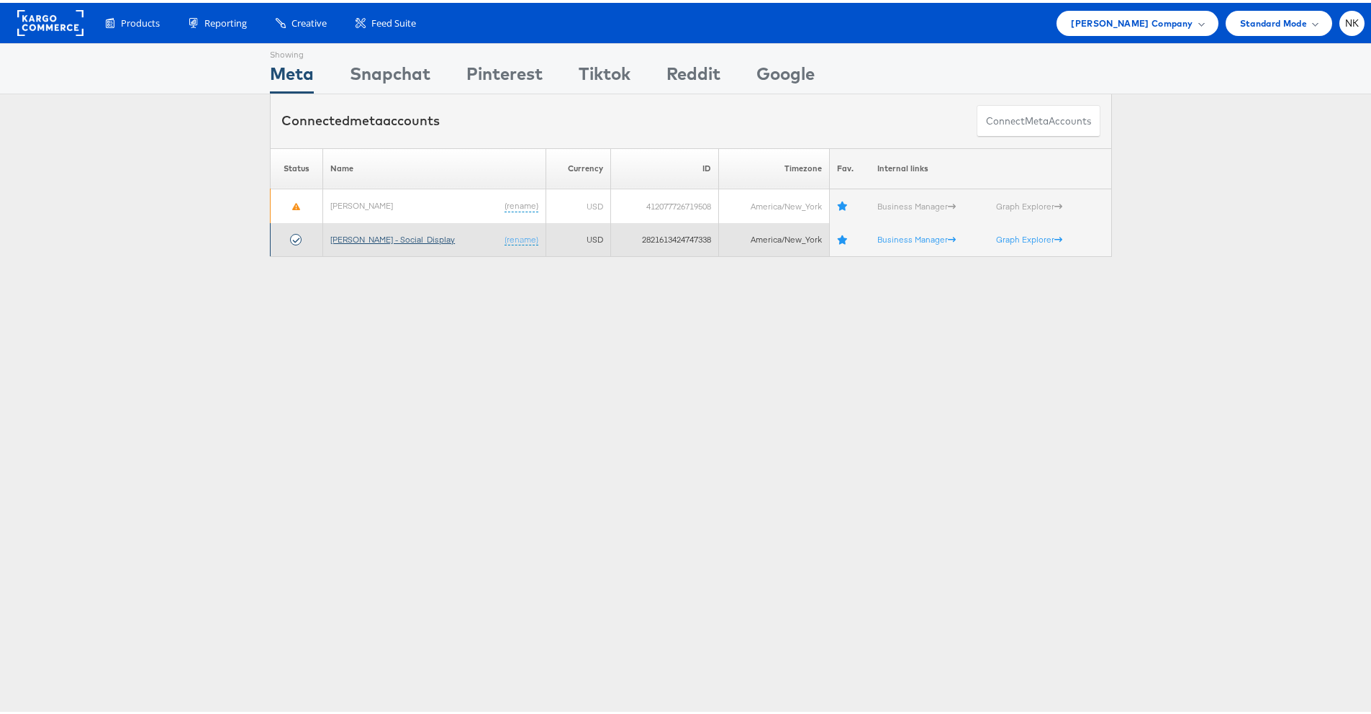
click at [374, 237] on link "[PERSON_NAME] - Social_Display" at bounding box center [392, 236] width 124 height 11
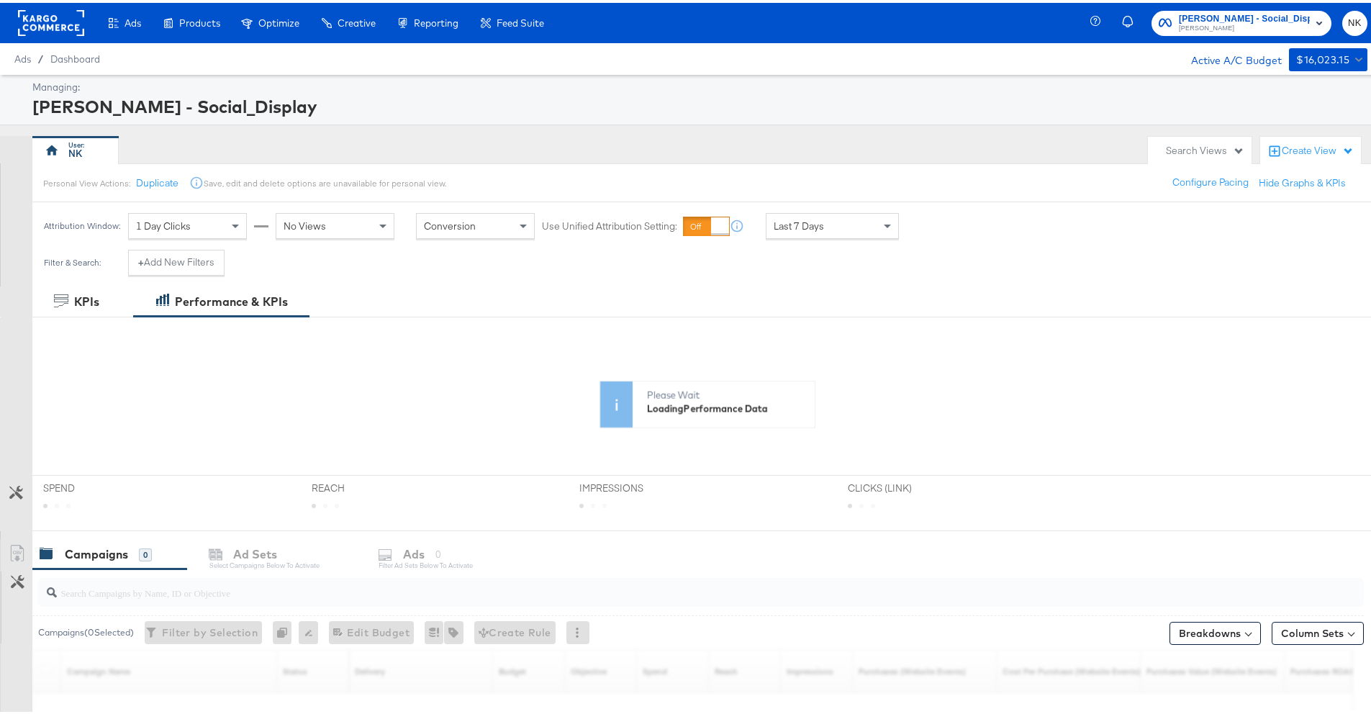
scroll to position [212, 0]
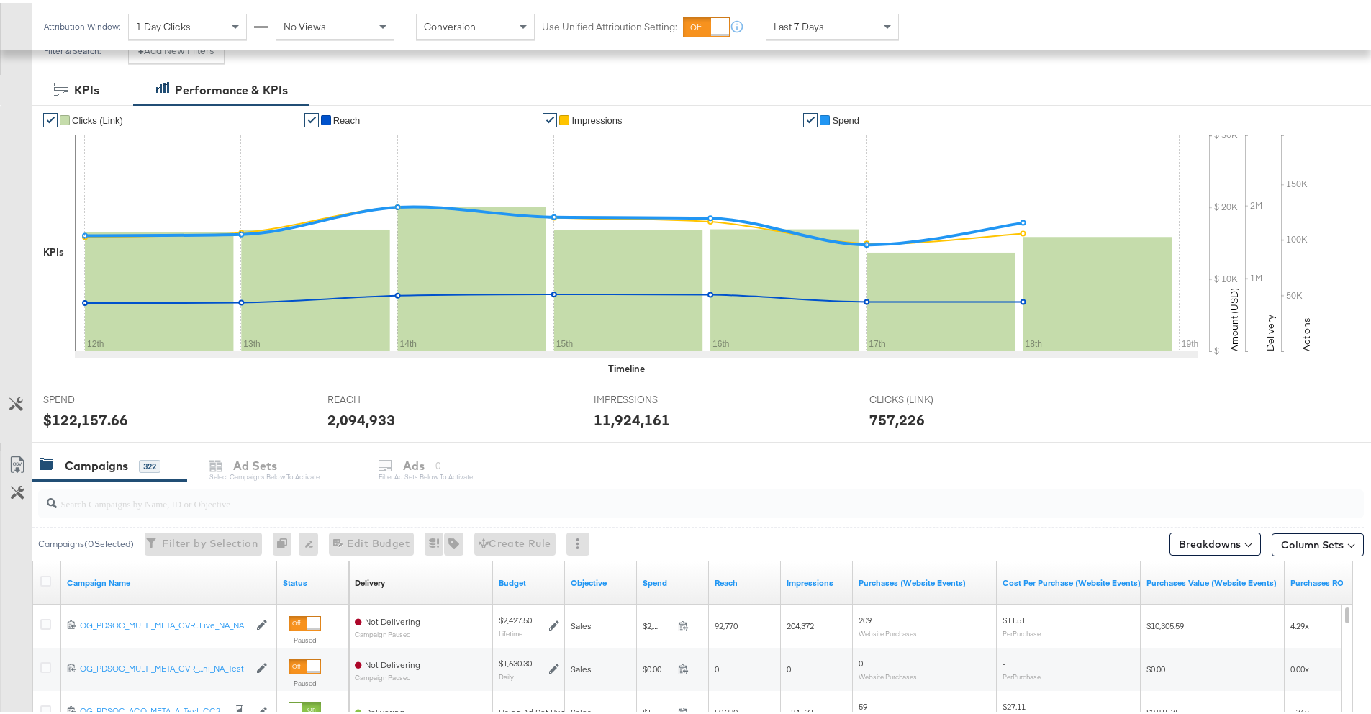
click at [155, 501] on input "search" at bounding box center [649, 495] width 1185 height 28
paste input "120231995660190171"
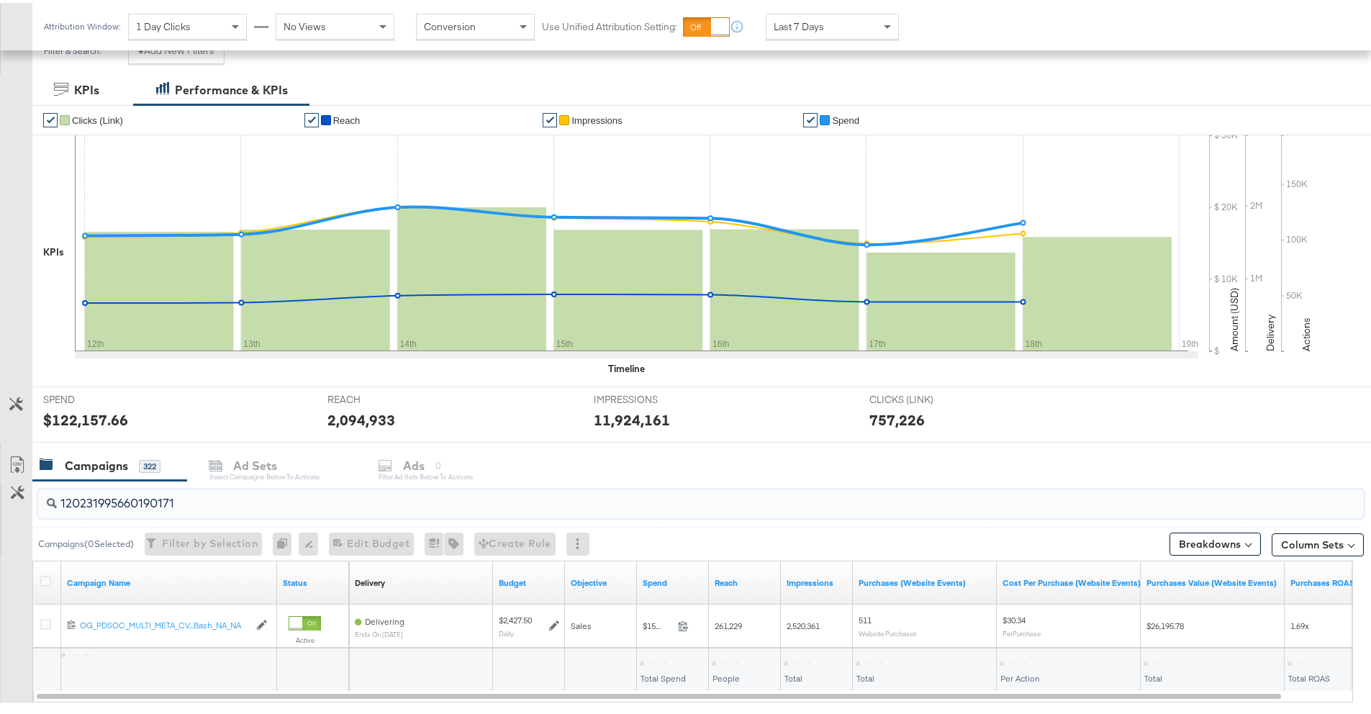
scroll to position [291, 0]
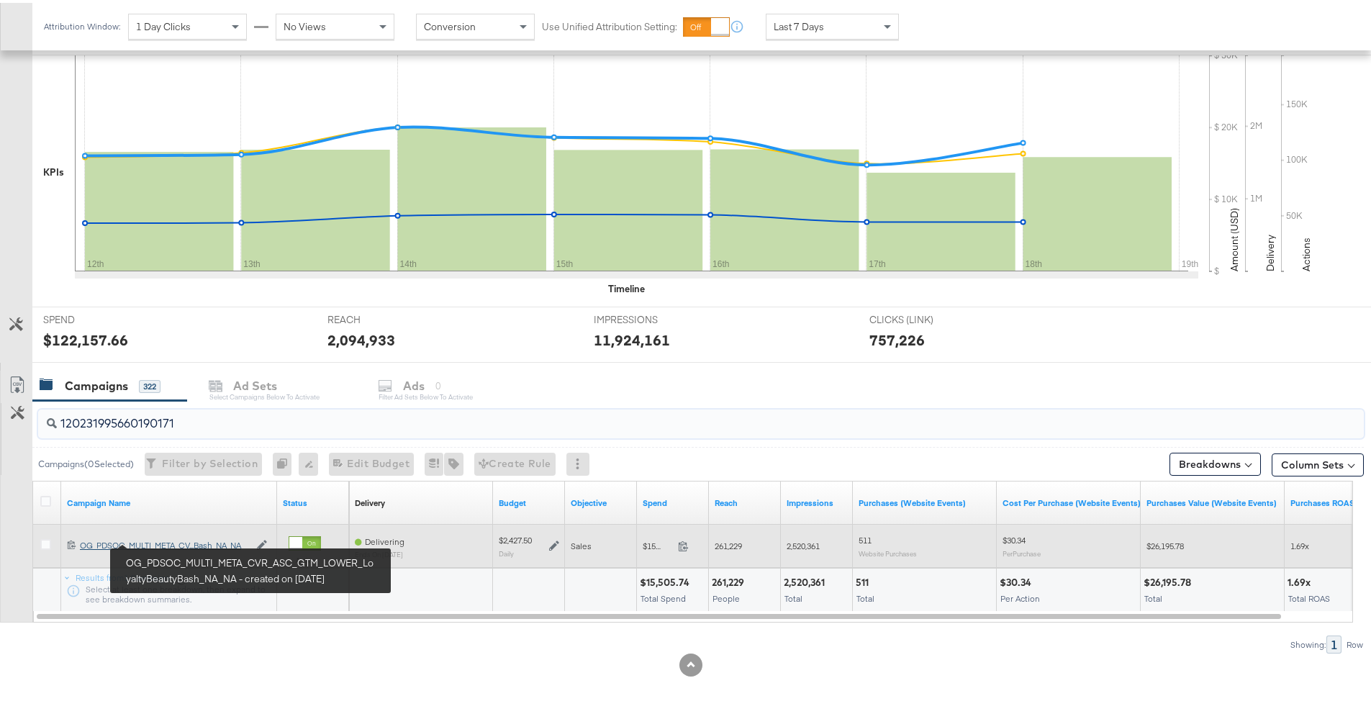
type input "120231995660190171"
click at [164, 540] on div "OG_PDSOC_MULTI_META_CVR_ASC_GTM_LOWER_LoyaltyBeautyBash_NA_NA OG_PDSOC_MULTI_ME…" at bounding box center [164, 543] width 169 height 12
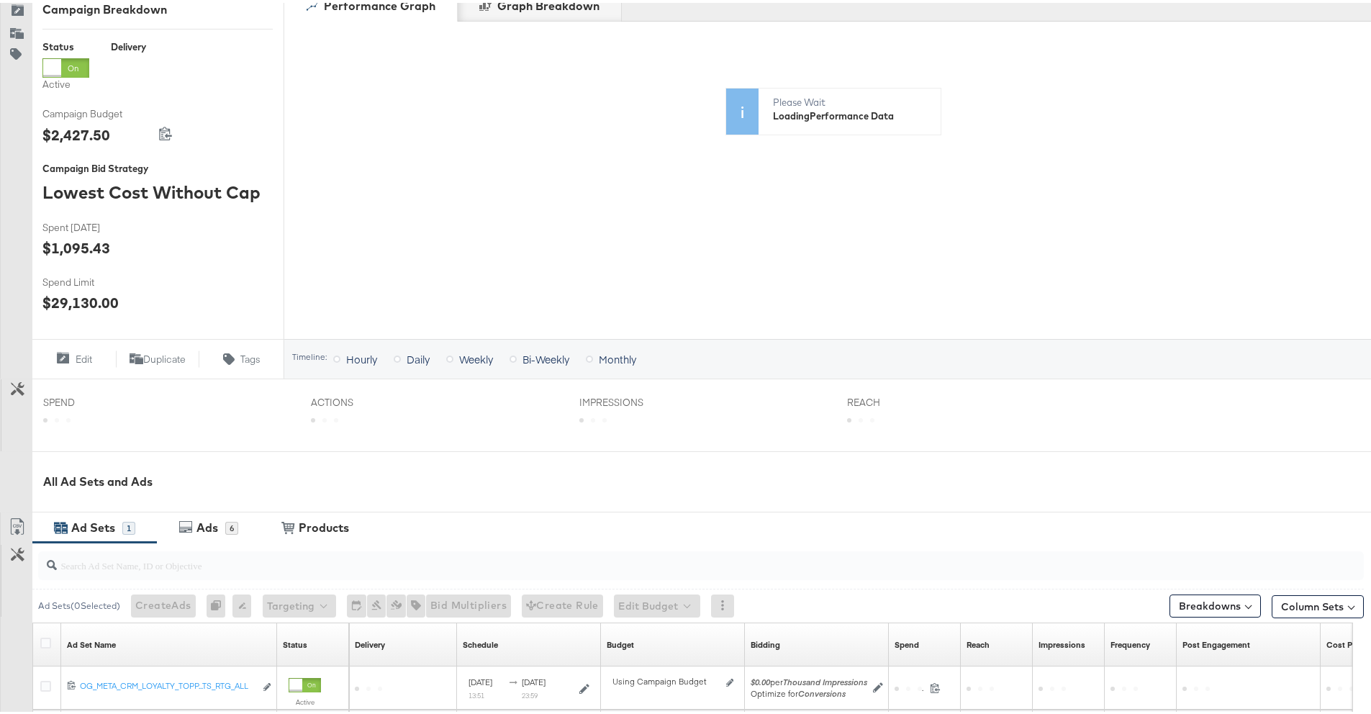
scroll to position [385, 0]
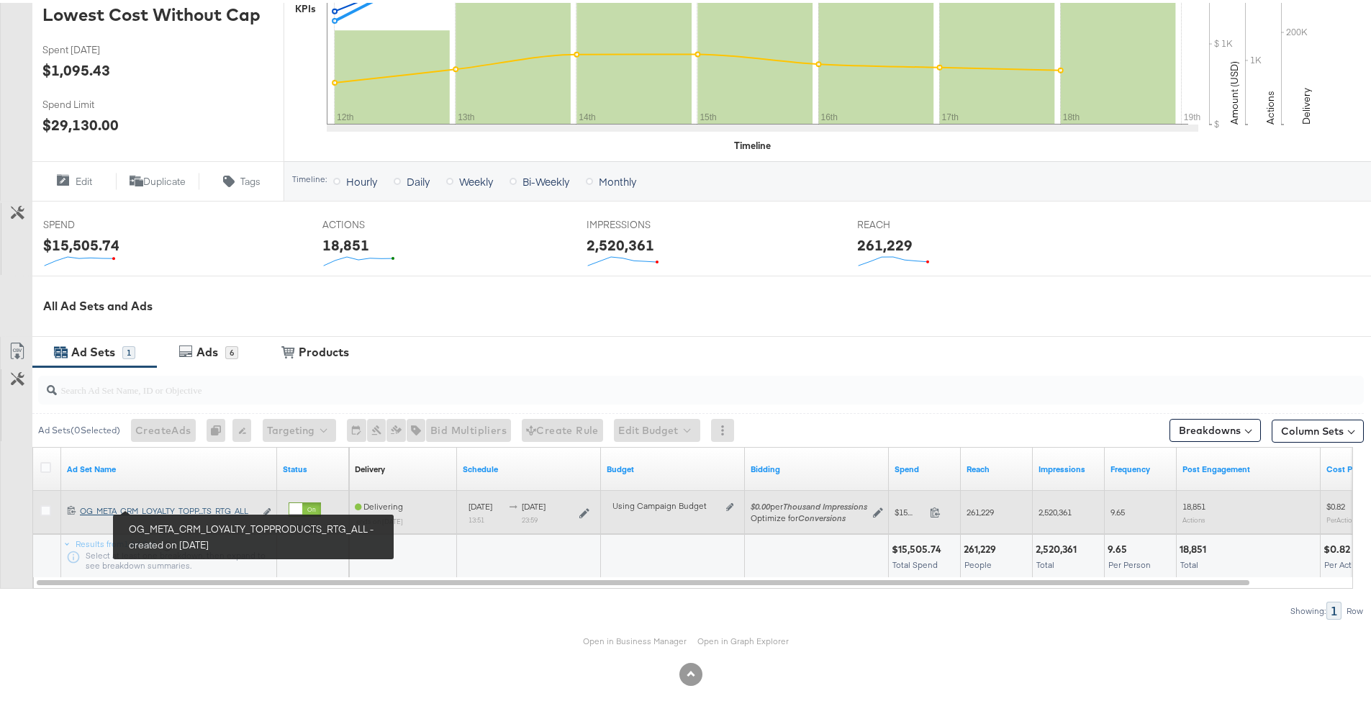
click at [111, 502] on div "OG_META_CRM_LOYALTY_TOPPRODUCTS_RTG_ALL OG_META_CRM_LOYALTY_TOPP...TS_RTG_ALL" at bounding box center [167, 508] width 175 height 12
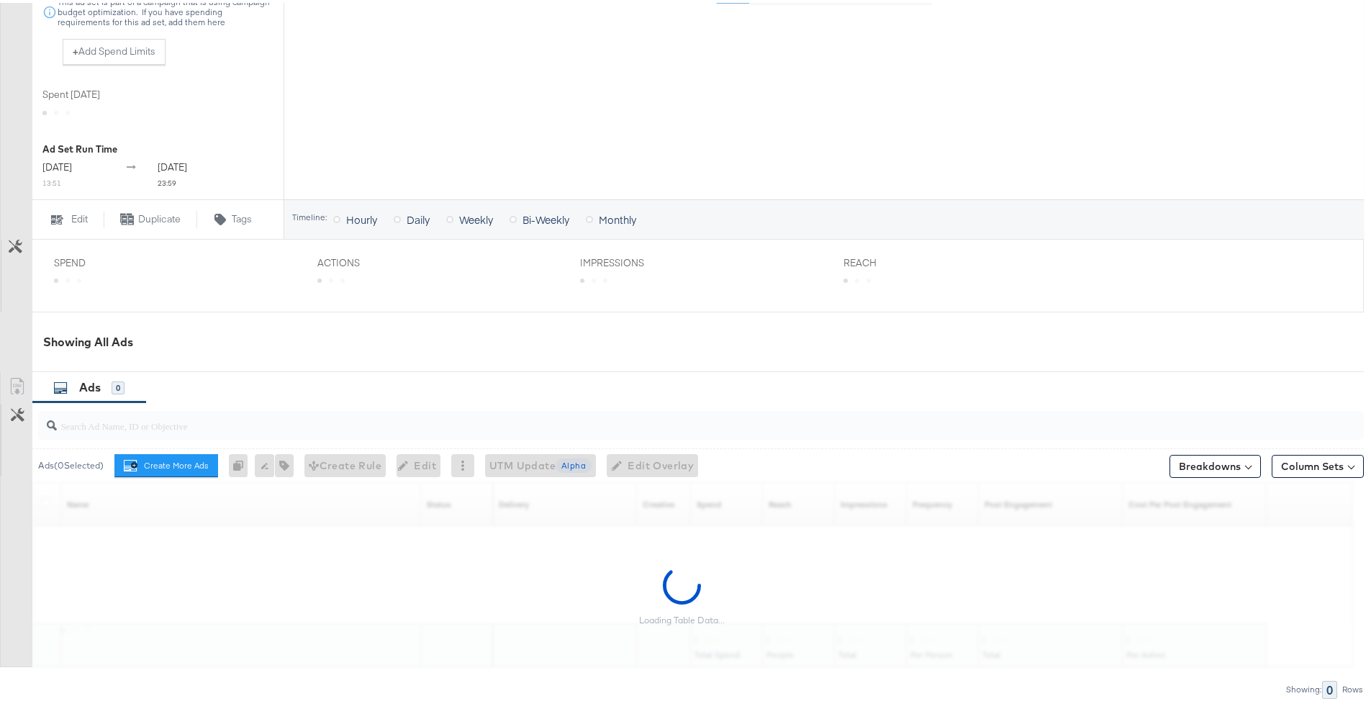
scroll to position [497, 0]
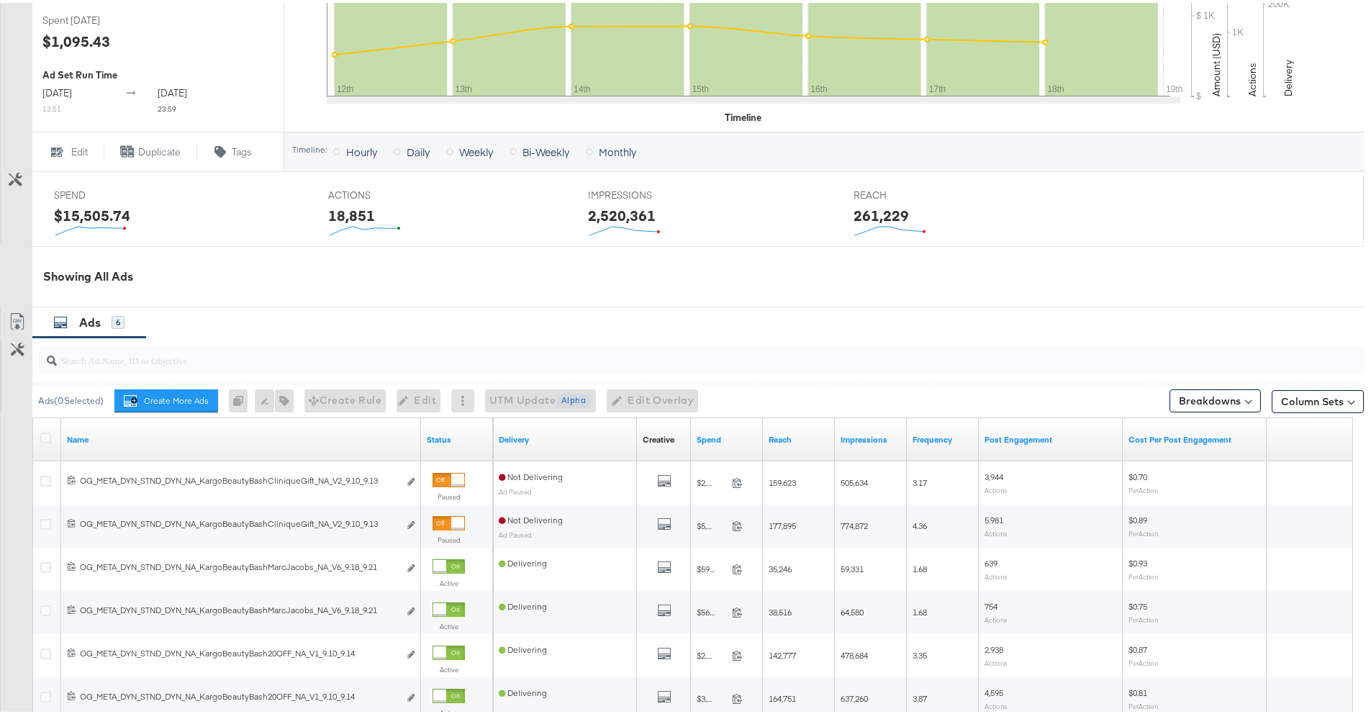
click at [112, 365] on input "search" at bounding box center [649, 351] width 1185 height 28
paste input "120231995660270171"
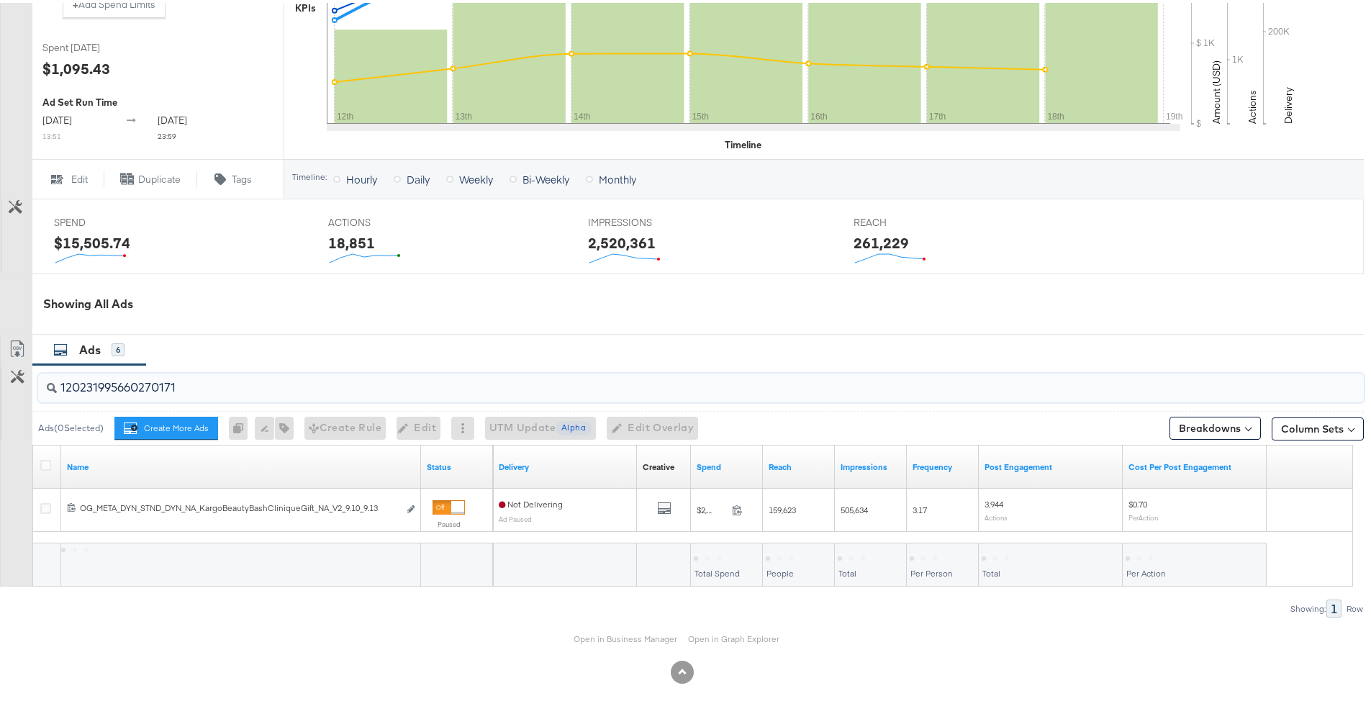
scroll to position [481, 0]
type input "120231995660270171"
click at [585, 632] on link "Open in Business Manager" at bounding box center [625, 636] width 104 height 12
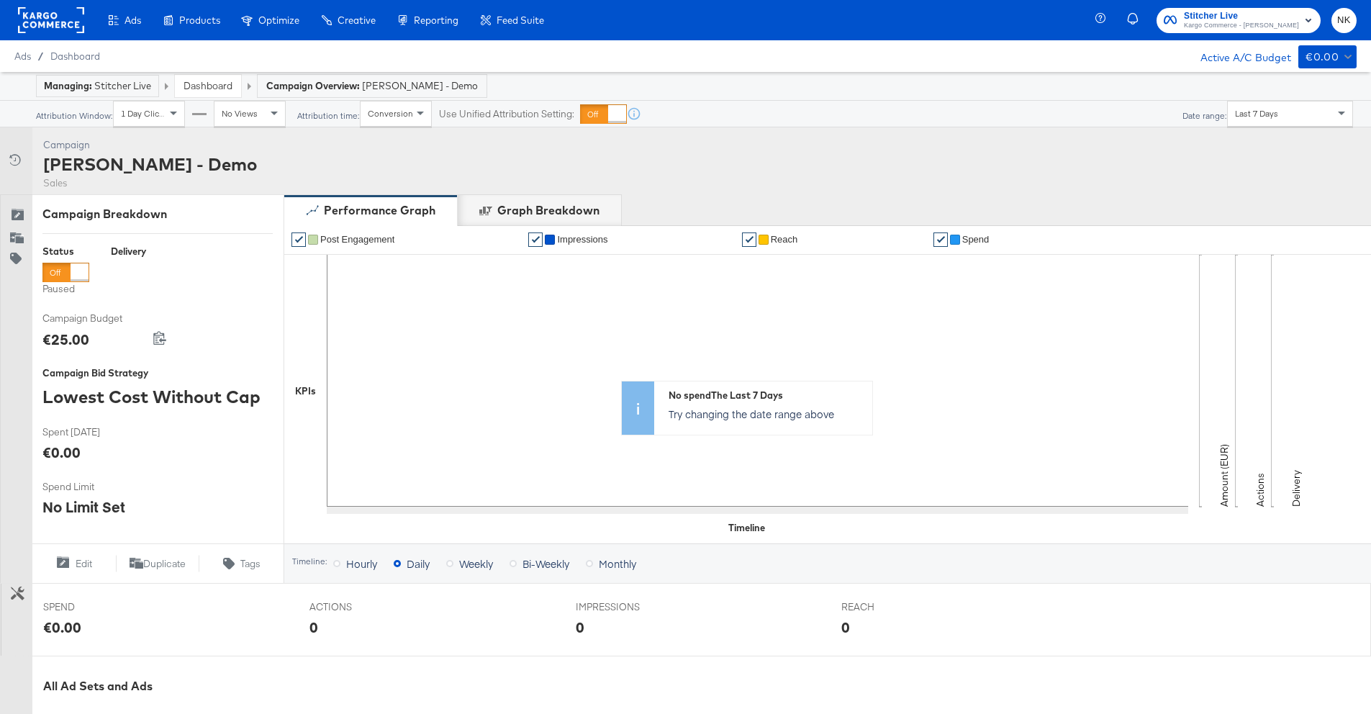
scroll to position [385, 0]
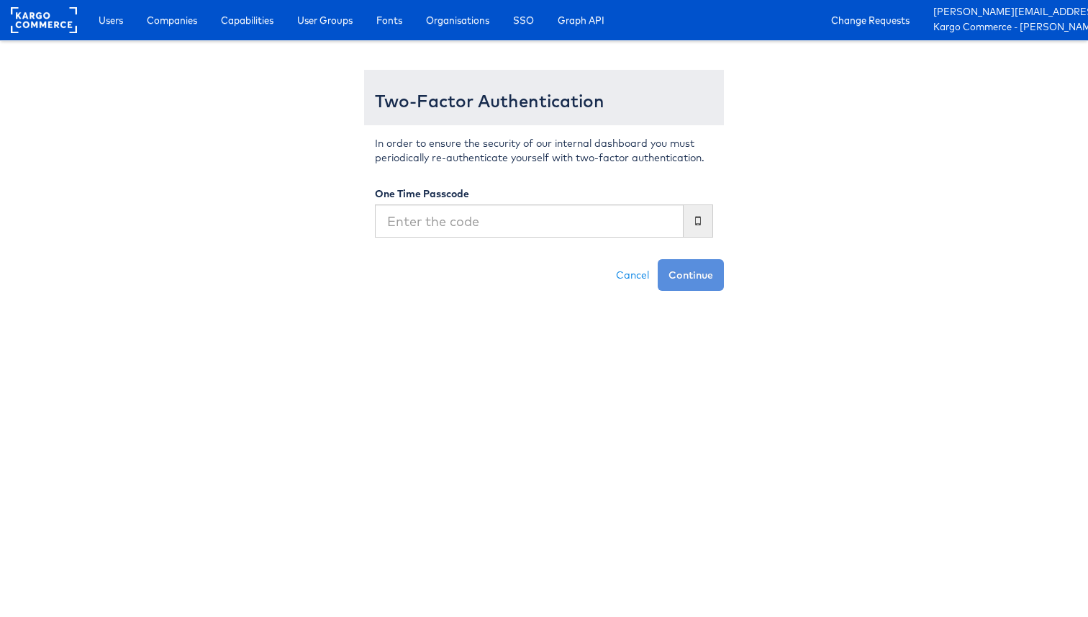
click at [545, 234] on input "text" at bounding box center [529, 220] width 309 height 33
type input "807068"
click at [658, 259] on button "Continue" at bounding box center [691, 275] width 66 height 32
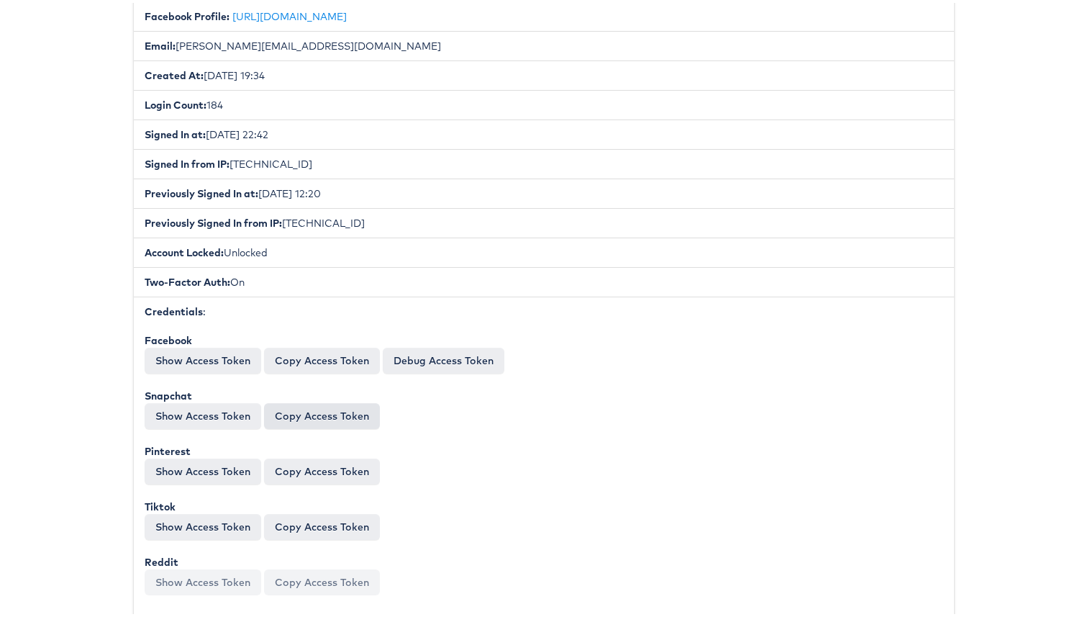
scroll to position [333, 0]
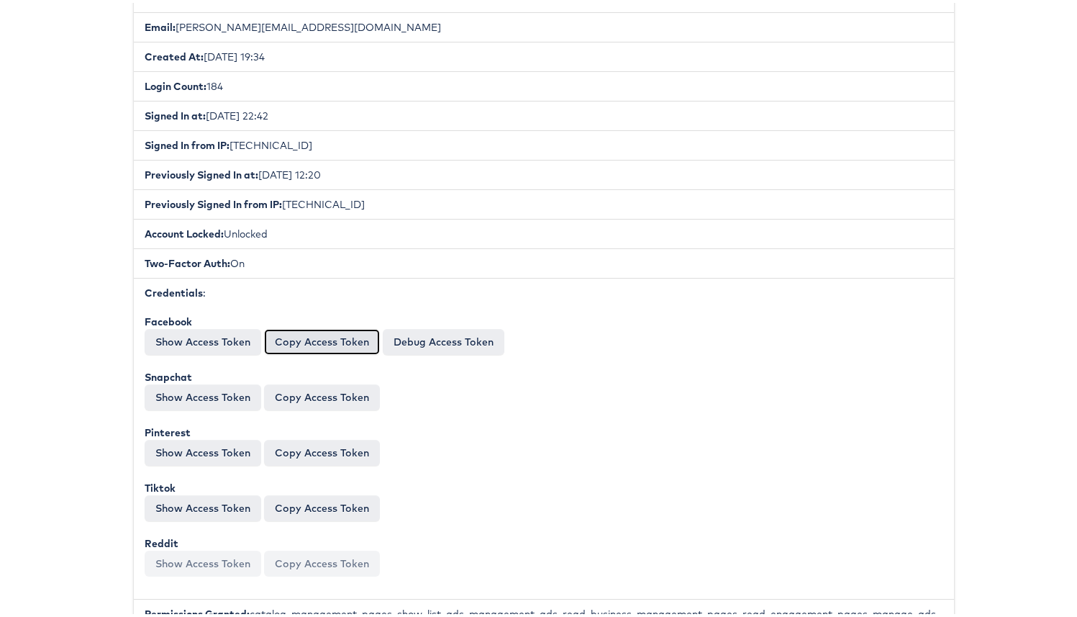
click at [322, 345] on button "Copy Access Token" at bounding box center [322, 339] width 116 height 26
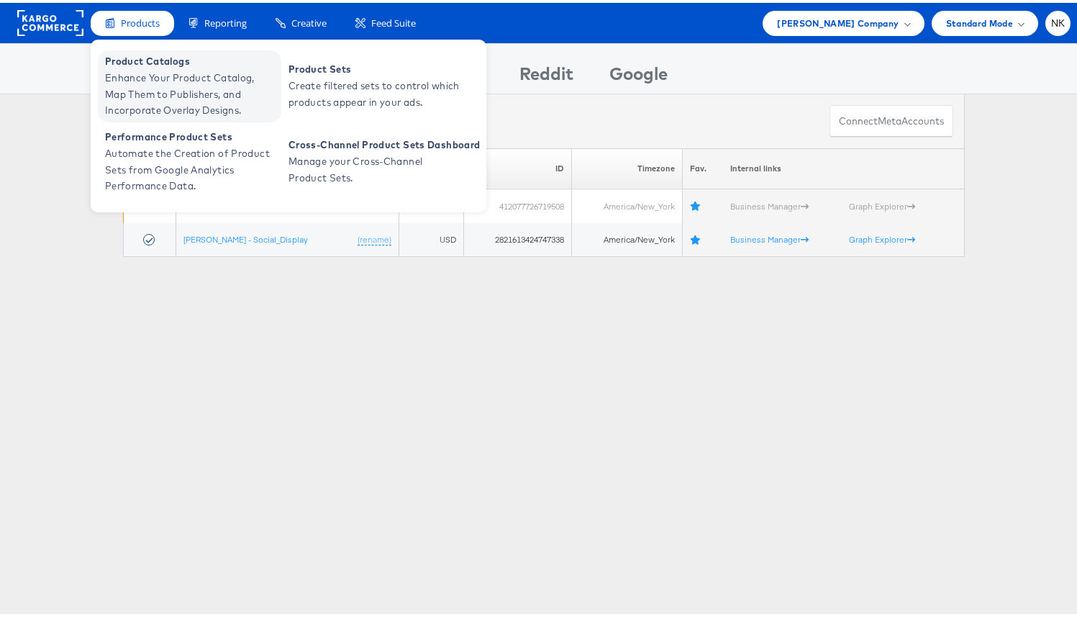
click at [140, 67] on span "Enhance Your Product Catalog, Map Them to Publishers, and Incorporate Overlay D…" at bounding box center [191, 91] width 173 height 49
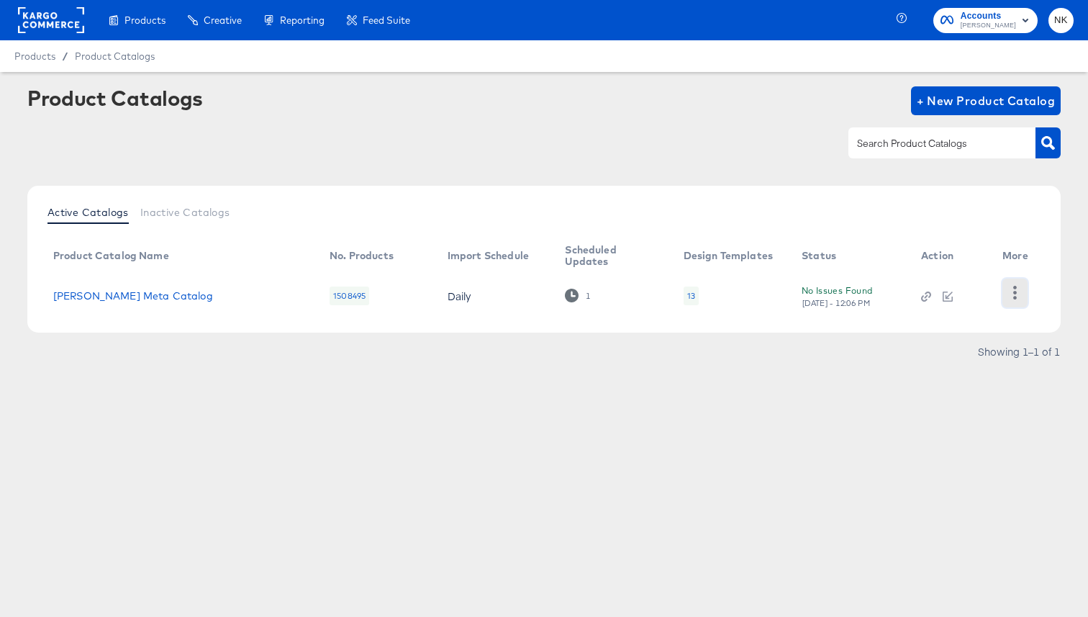
click at [1013, 286] on icon "button" at bounding box center [1015, 293] width 14 height 14
click at [974, 287] on div "HUD Checks (Internal)" at bounding box center [955, 279] width 144 height 23
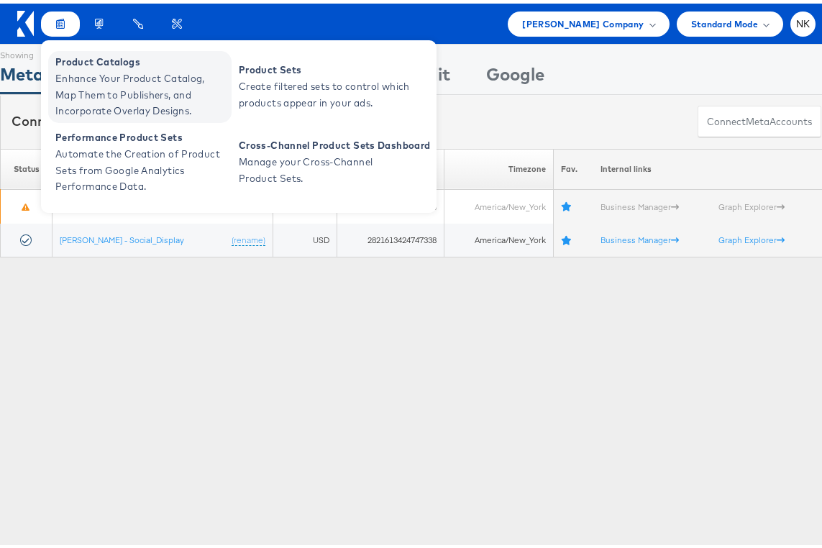
click at [68, 70] on span "Enhance Your Product Catalog, Map Them to Publishers, and Incorporate Overlay D…" at bounding box center [141, 91] width 173 height 49
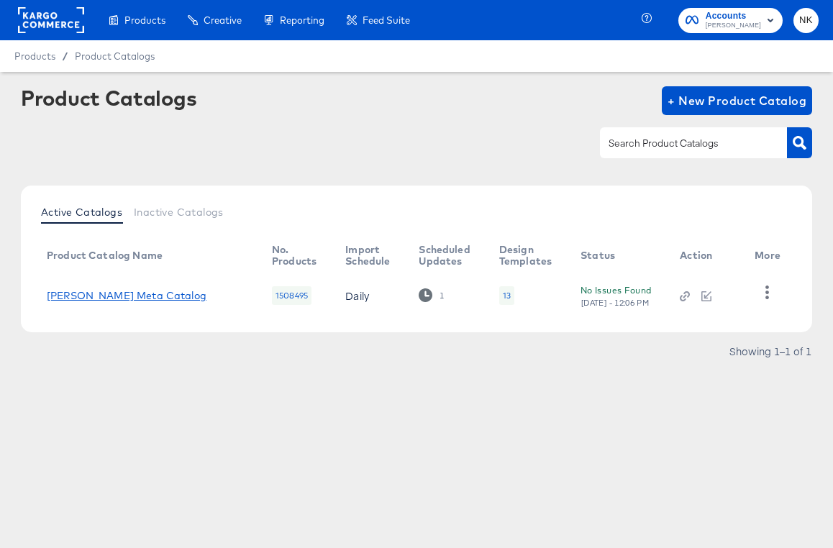
click at [130, 296] on link "Belk Meta Catalog" at bounding box center [127, 296] width 160 height 12
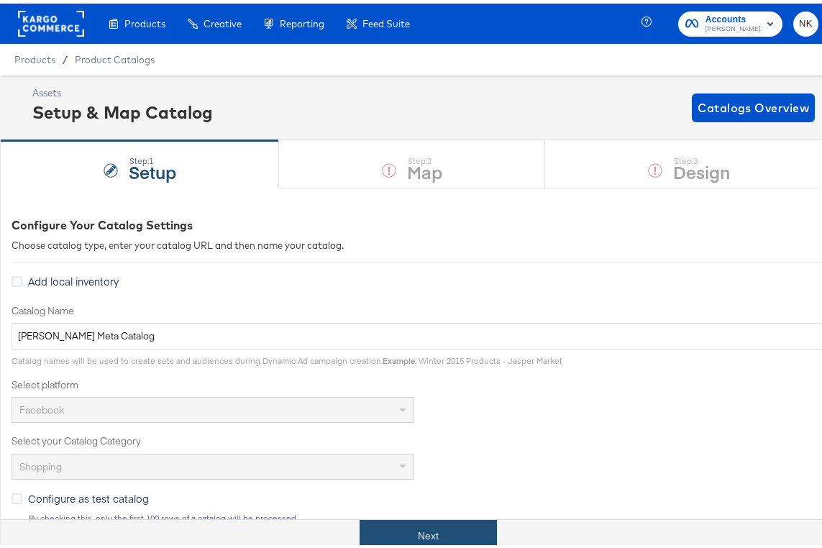
click at [444, 519] on button "Next" at bounding box center [428, 533] width 137 height 32
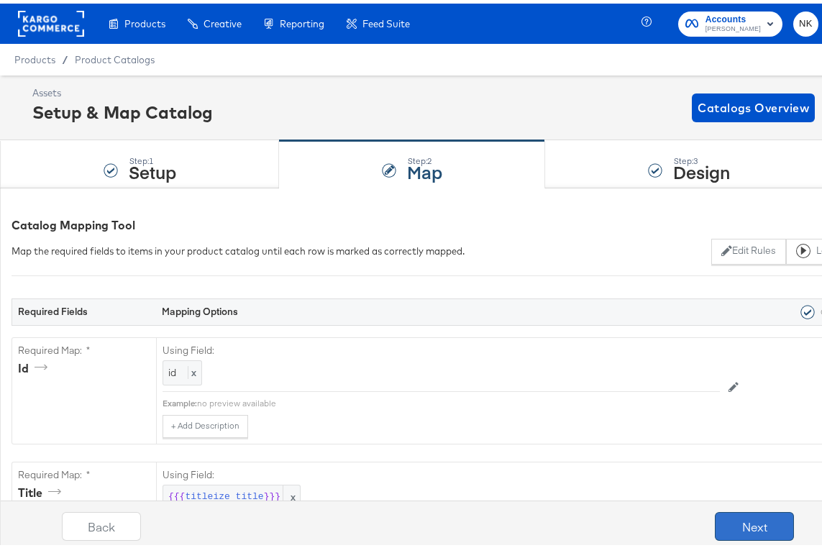
click at [746, 515] on button "Next" at bounding box center [754, 523] width 79 height 29
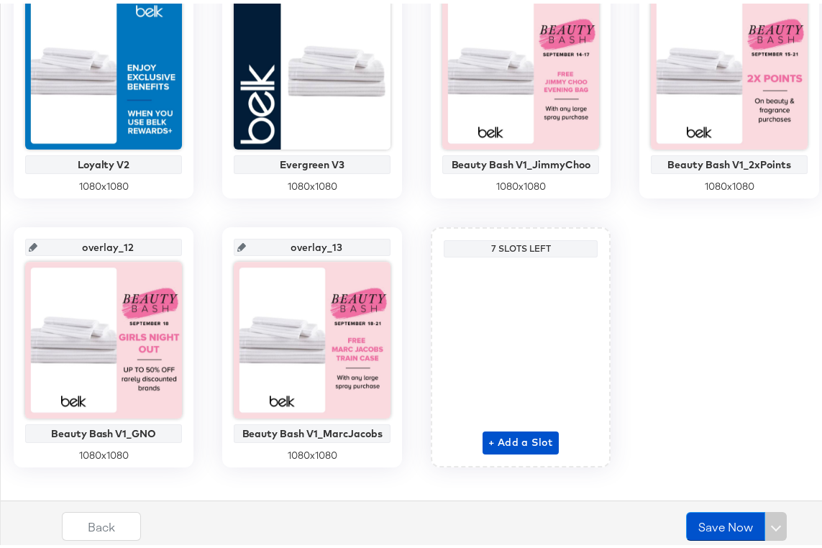
scroll to position [945, 0]
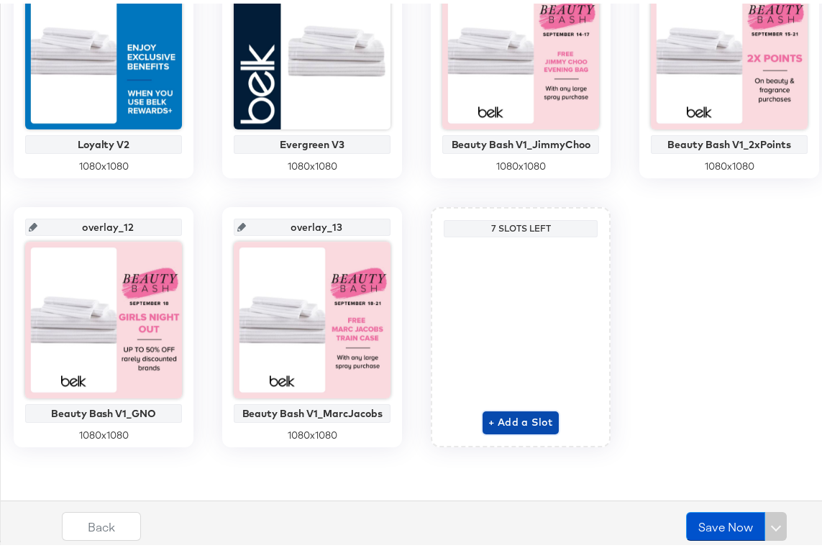
click at [512, 414] on span "+ Add a Slot" at bounding box center [521, 419] width 65 height 18
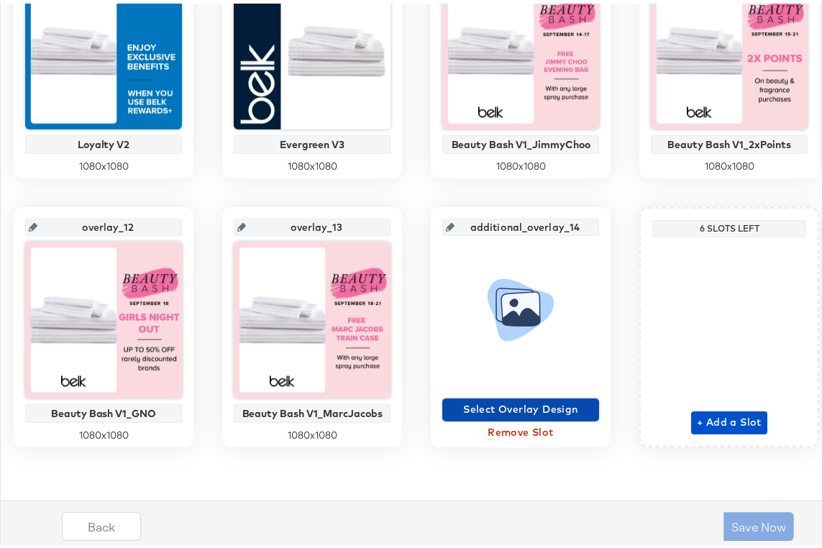
click at [513, 411] on span "Select Overlay Design" at bounding box center [520, 406] width 145 height 18
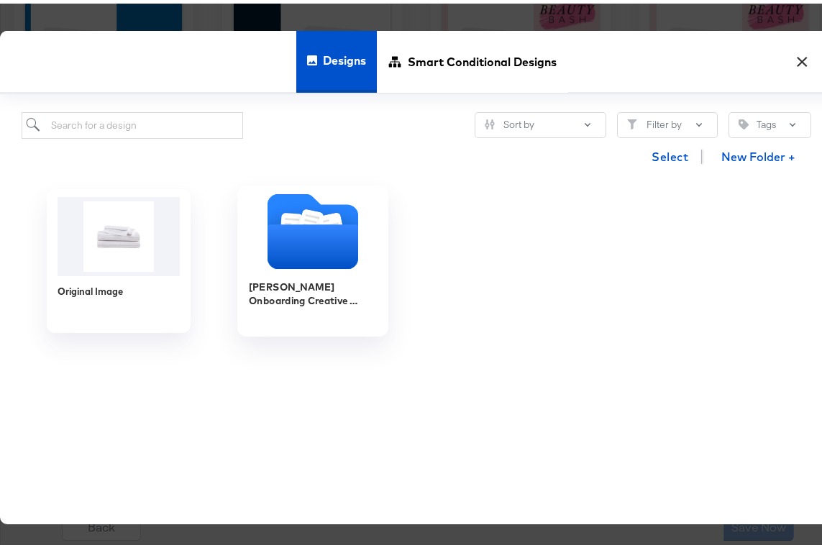
click at [305, 259] on icon "Folder" at bounding box center [313, 244] width 91 height 45
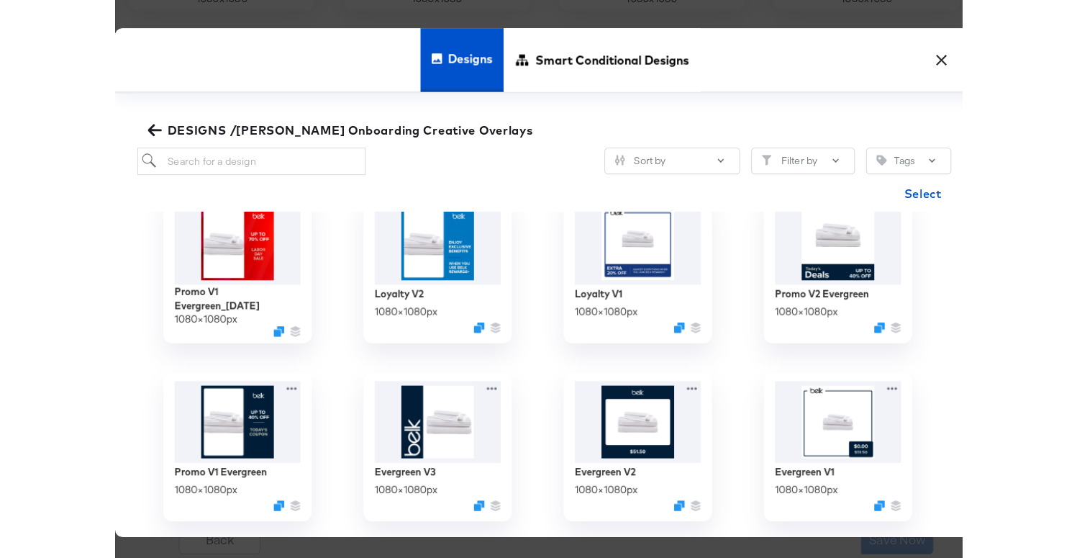
scroll to position [470, 0]
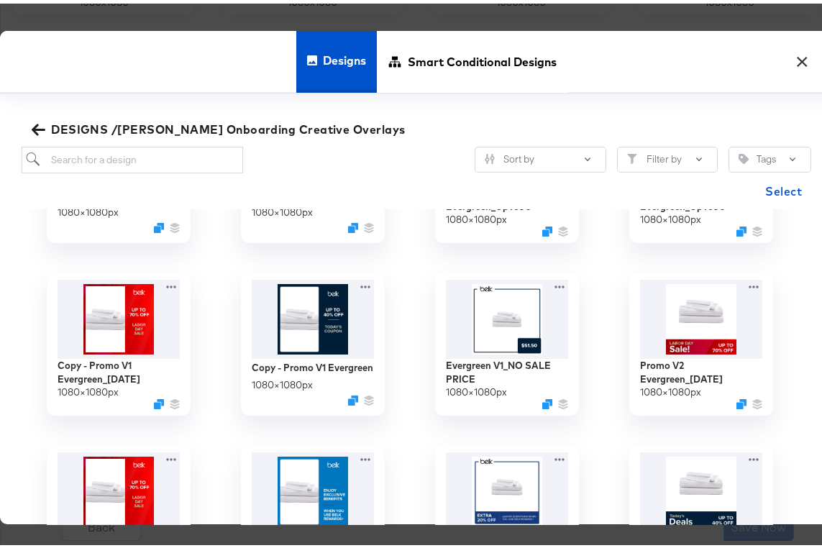
click at [794, 62] on button "×" at bounding box center [802, 55] width 26 height 26
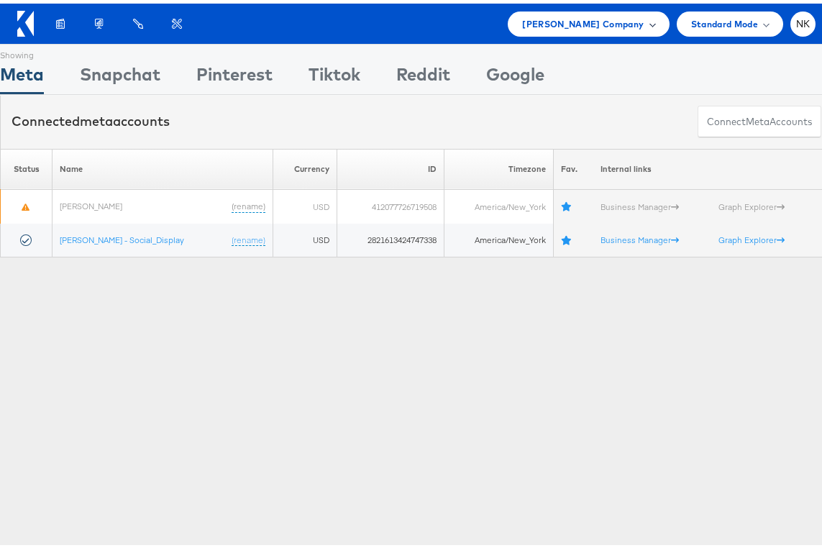
click at [612, 13] on span "[PERSON_NAME] Company" at bounding box center [583, 20] width 122 height 15
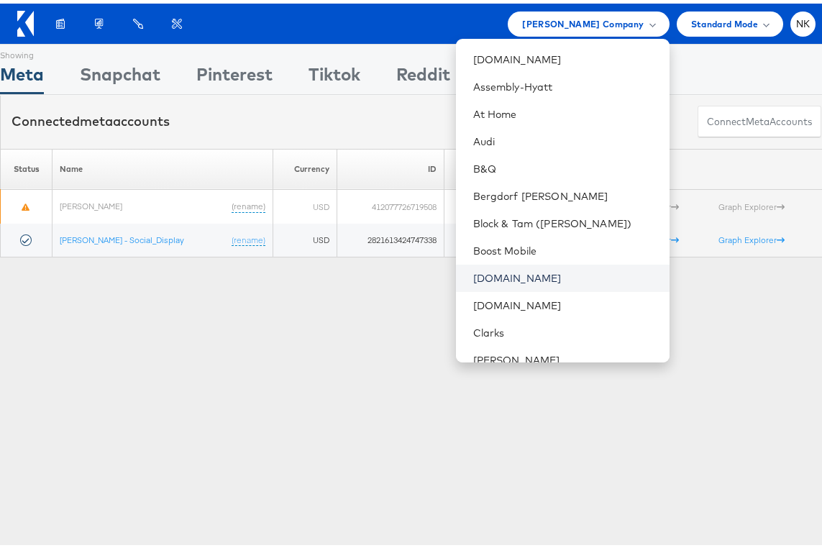
scroll to position [290, 0]
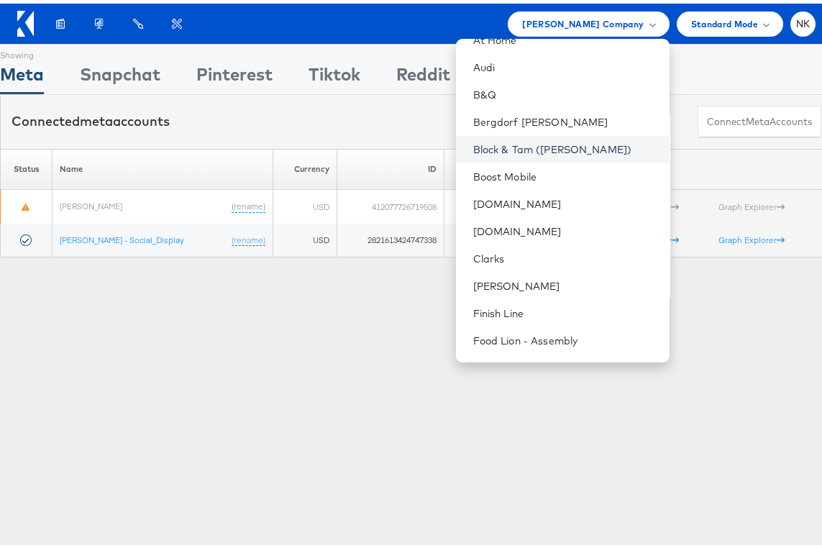
click at [539, 145] on link "Block & Tam ([PERSON_NAME])" at bounding box center [565, 146] width 185 height 14
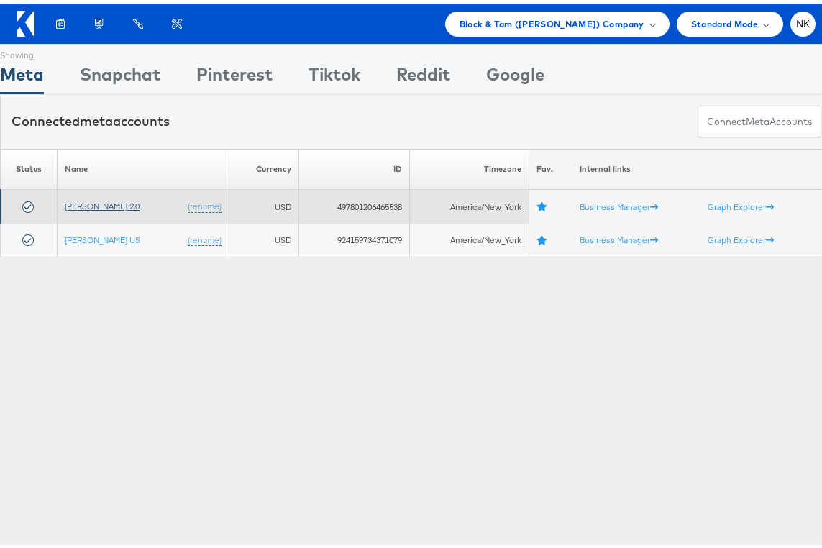
click at [83, 204] on link "[PERSON_NAME] 2.0" at bounding box center [102, 202] width 75 height 11
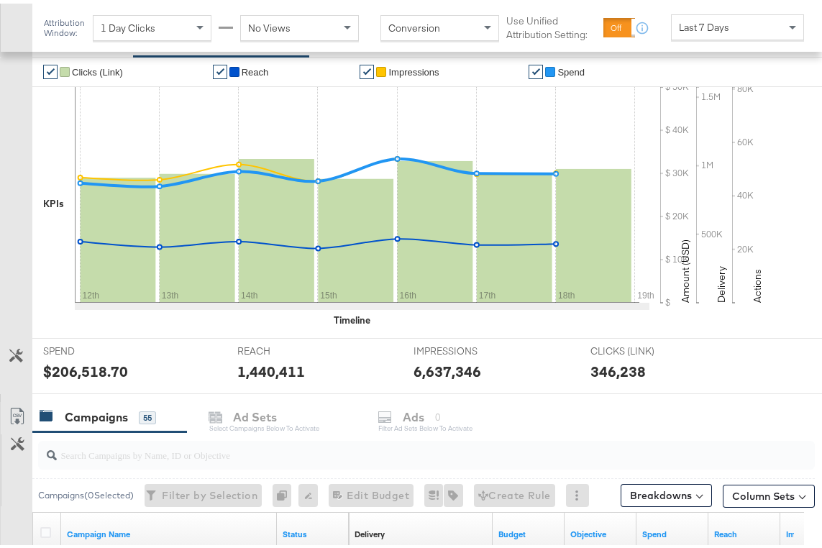
scroll to position [409, 0]
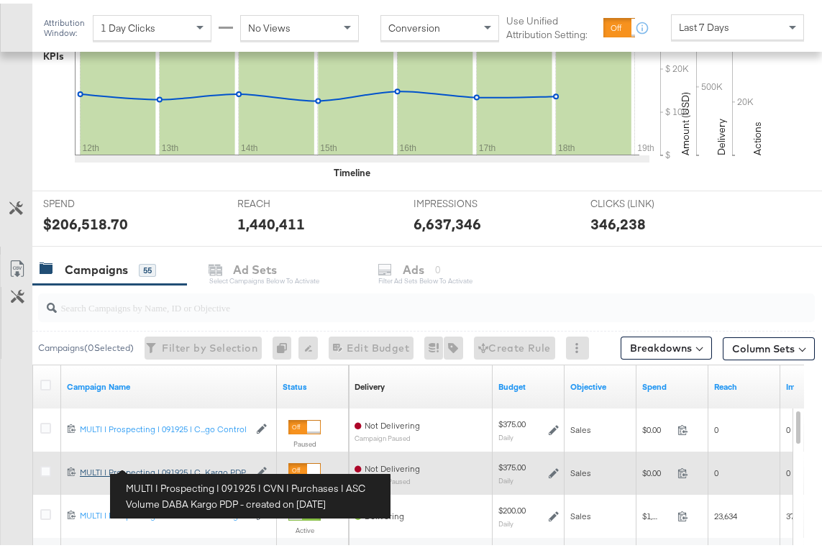
click at [191, 464] on div "MULTI | Prospecting | 091925 | CVN | Purchases | ASC Volume DABA Kargo PDP MULT…" at bounding box center [164, 469] width 169 height 12
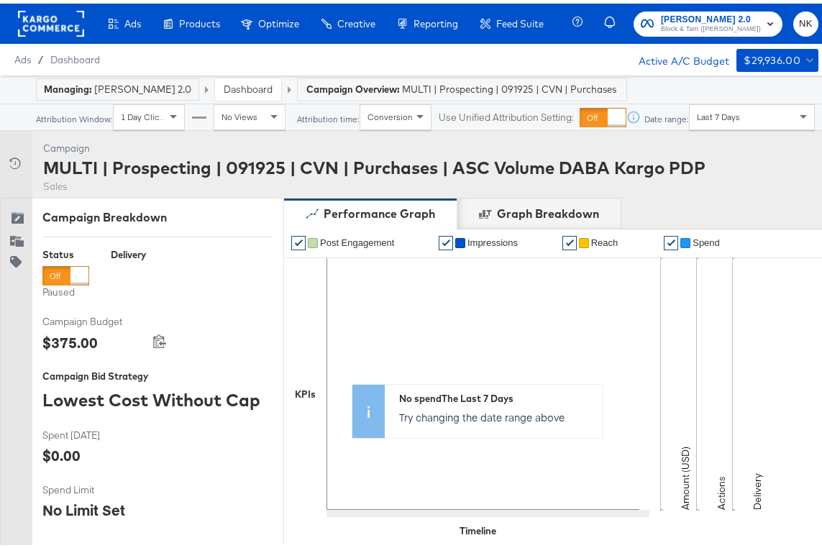
scroll to position [551, 0]
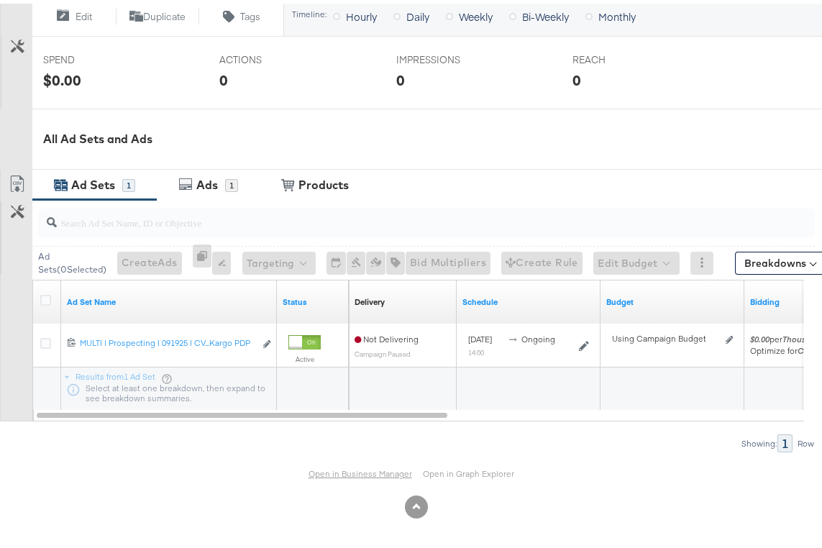
click at [332, 466] on link "Open in Business Manager" at bounding box center [361, 470] width 104 height 11
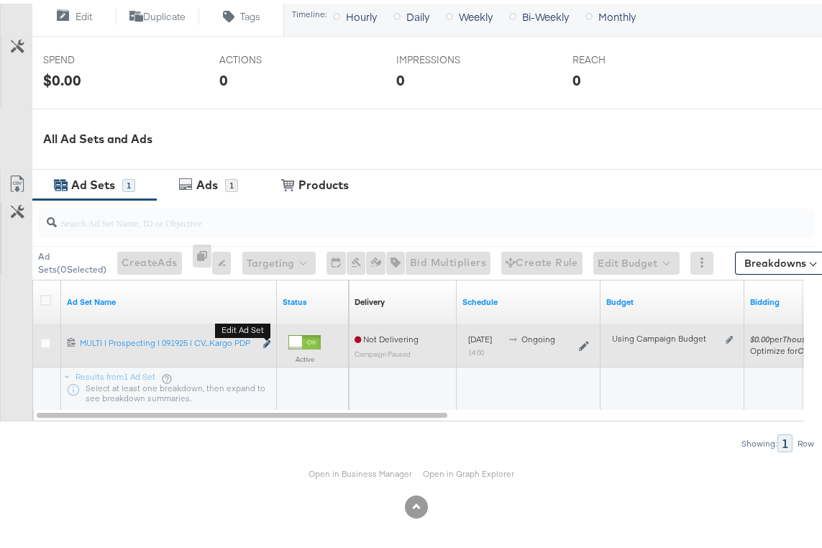
click at [265, 340] on icon "link" at bounding box center [266, 341] width 7 height 8
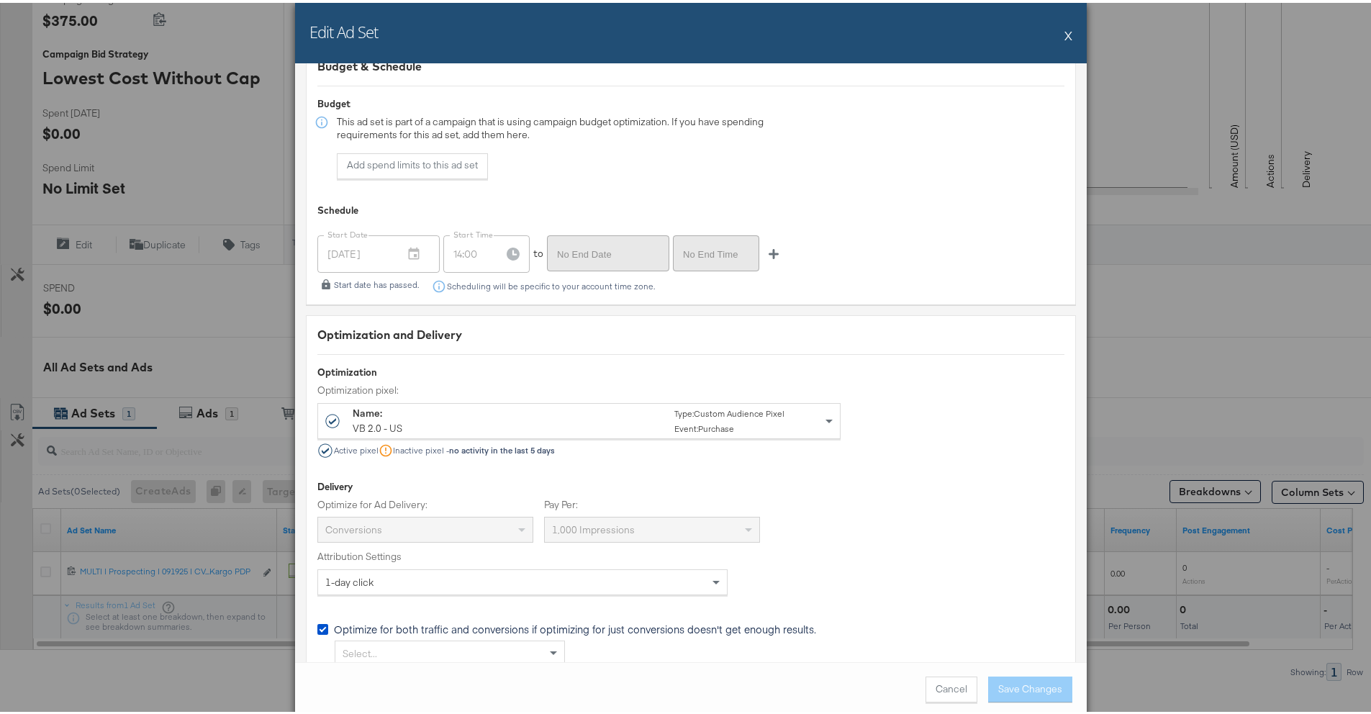
scroll to position [2820, 0]
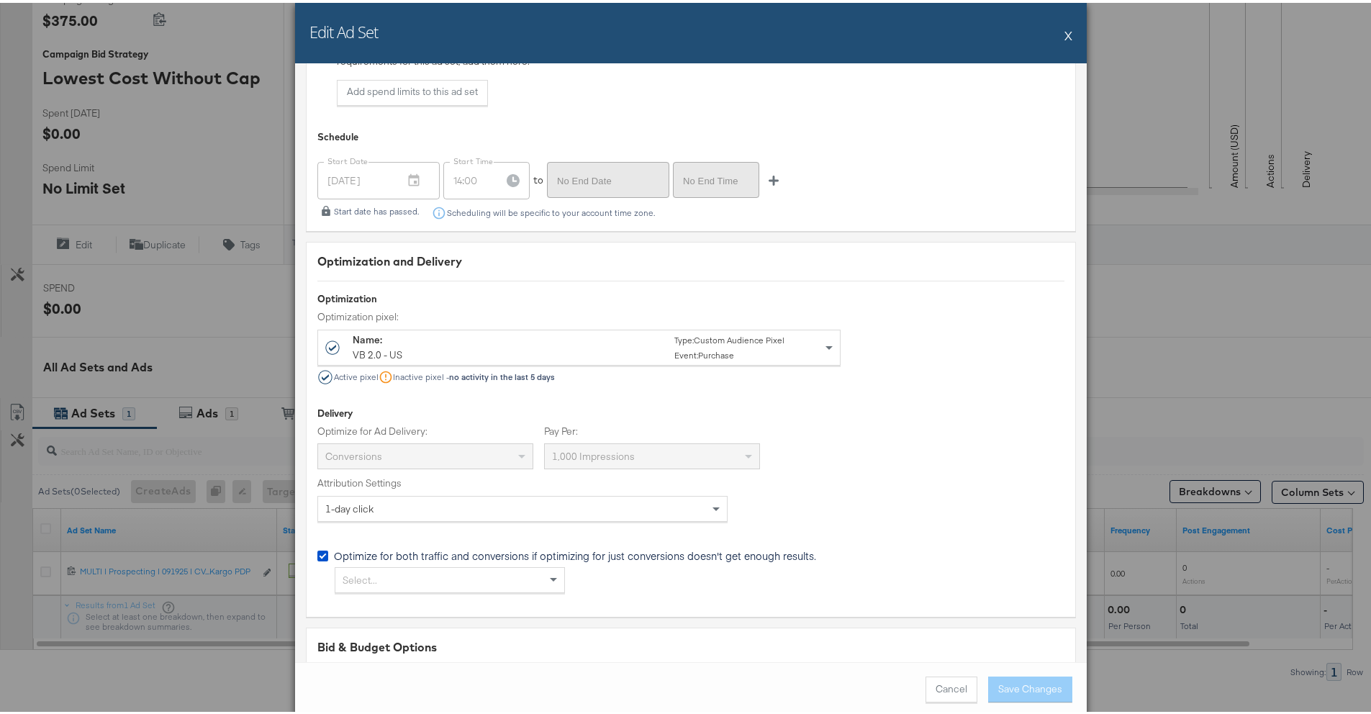
click at [396, 450] on div "Conversions" at bounding box center [425, 453] width 214 height 24
click at [659, 349] on div "Name: VB 2.0 - US Type: Custom Audience Pixel Event: Purchase" at bounding box center [569, 345] width 432 height 30
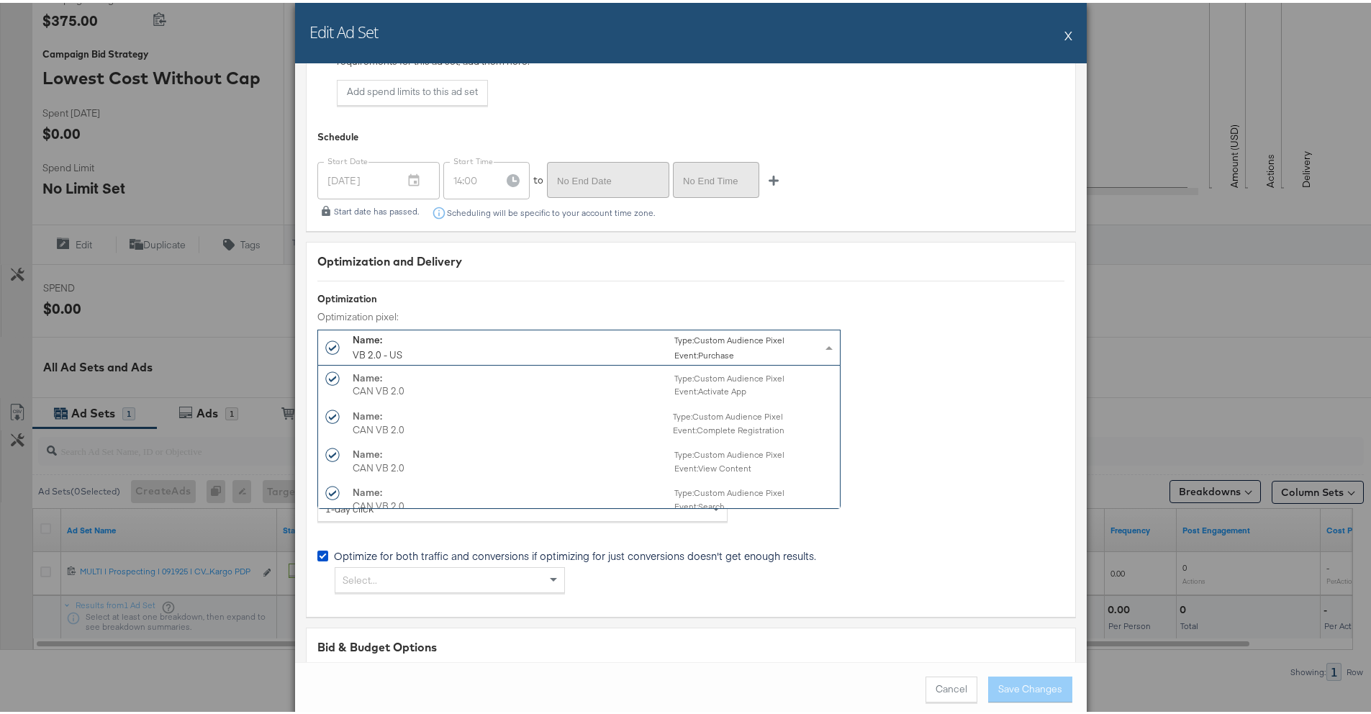
scroll to position [1071, 0]
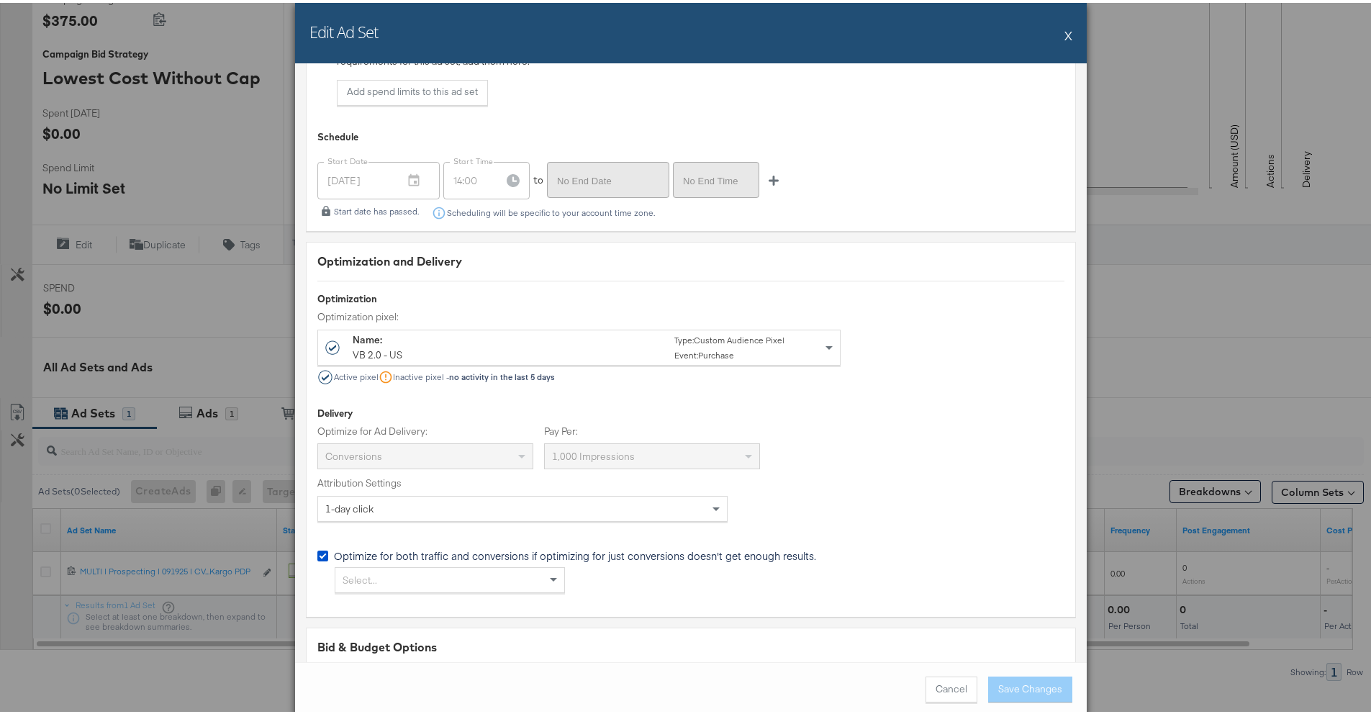
click at [638, 321] on div "Optimization pixel: Name: VB 2.0 - US Type: Custom Audience Pixel Event: Purcha…" at bounding box center [578, 334] width 523 height 55
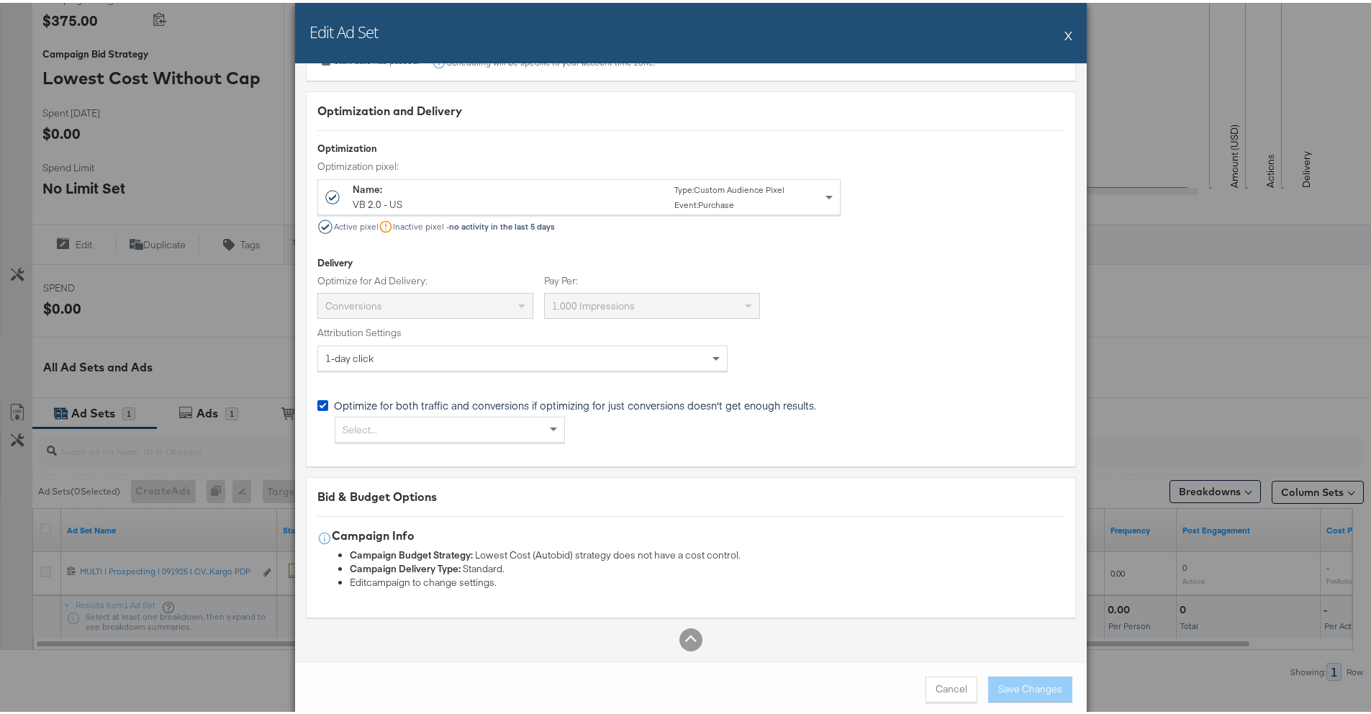
scroll to position [340, 0]
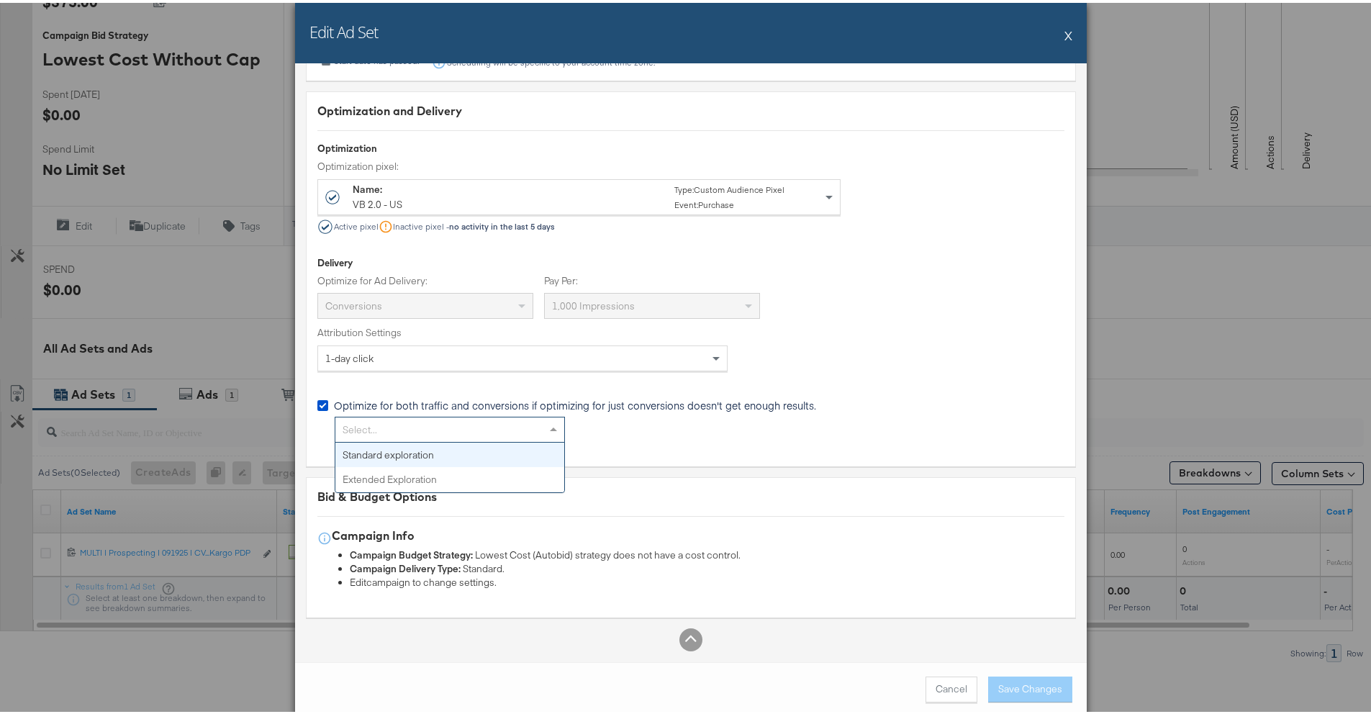
click at [550, 427] on span at bounding box center [553, 426] width 7 height 4
click at [629, 417] on div "Select... Standard exploration Extended Exploration" at bounding box center [690, 427] width 747 height 26
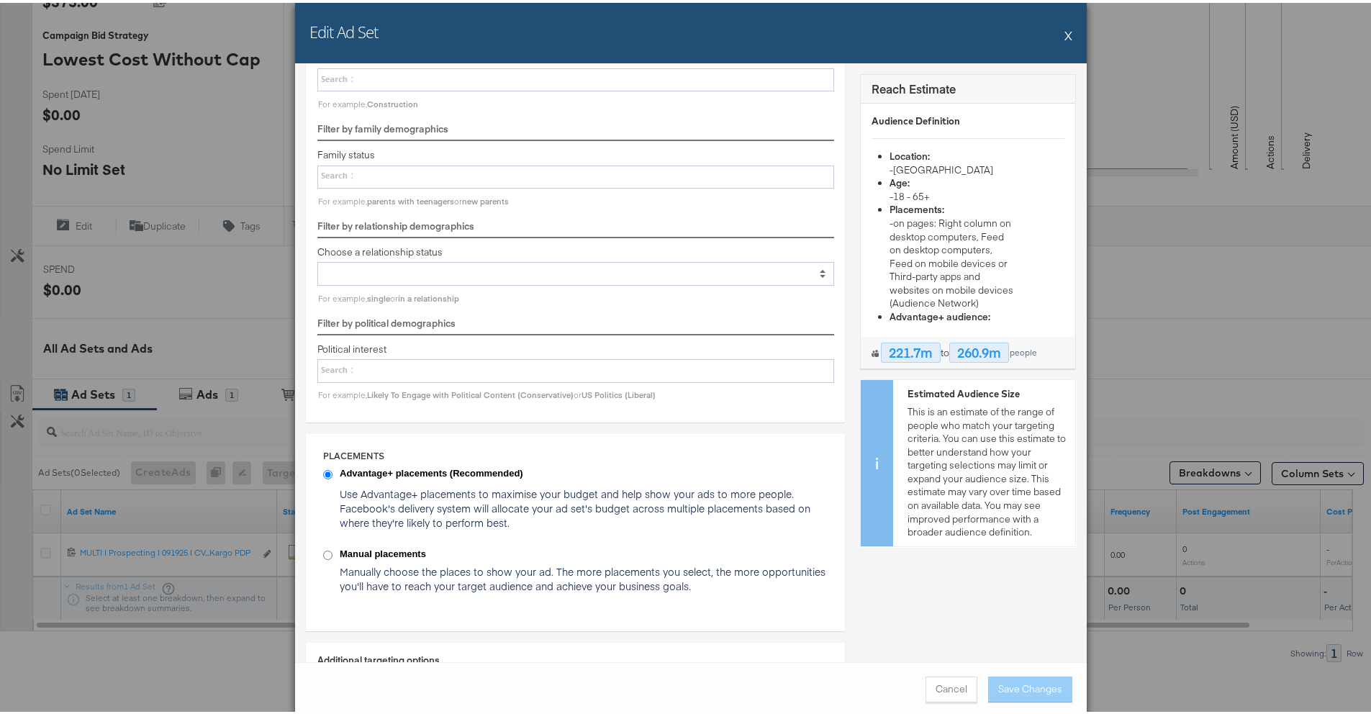
scroll to position [1615, 0]
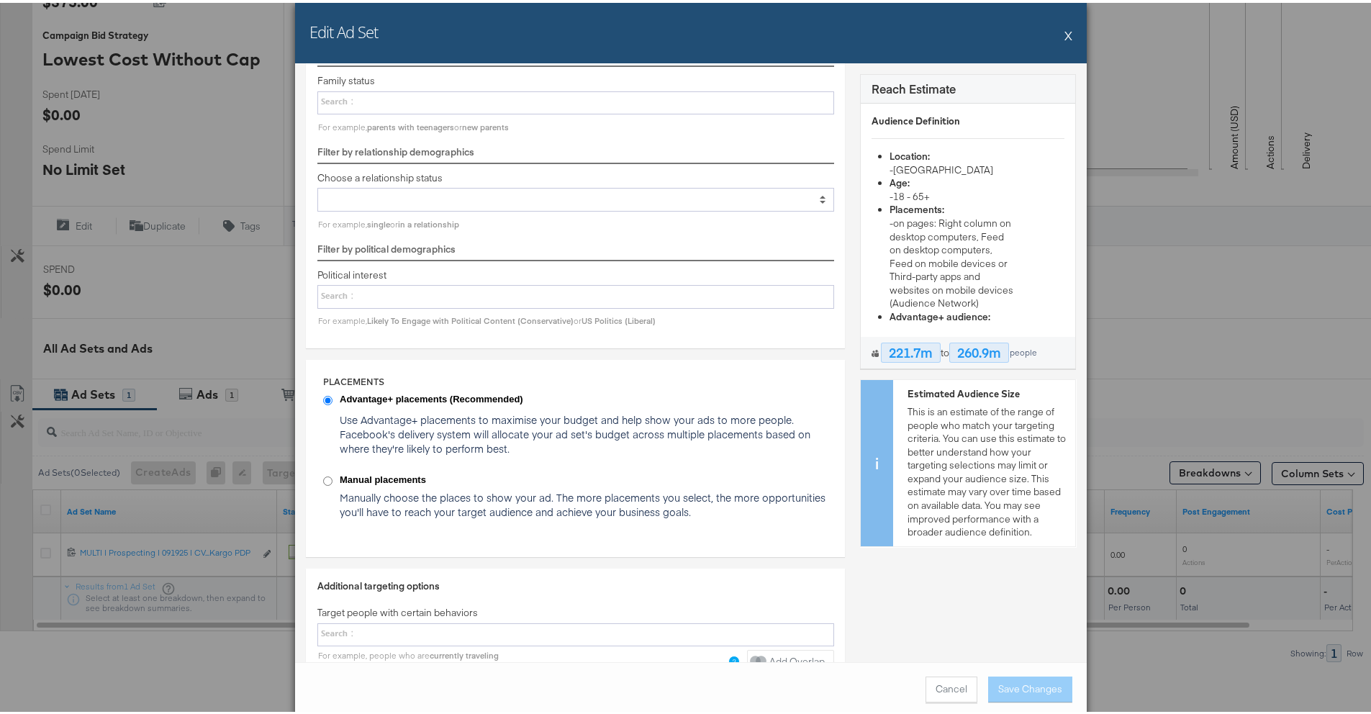
click at [370, 473] on strong "Manual placements" at bounding box center [584, 478] width 489 height 14
click at [332, 473] on input "Manual placements Manually choose the places to show your ad. The more placemen…" at bounding box center [327, 477] width 9 height 9
radio input "true"
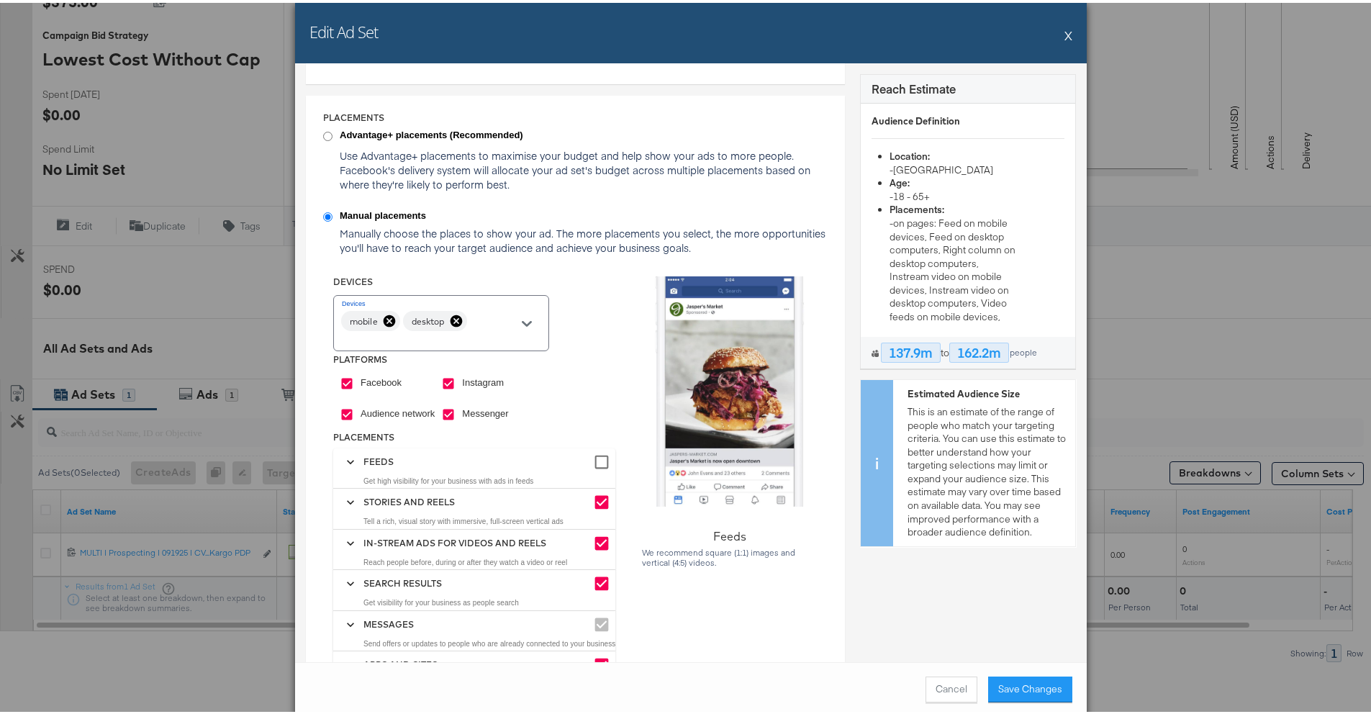
scroll to position [1861, 0]
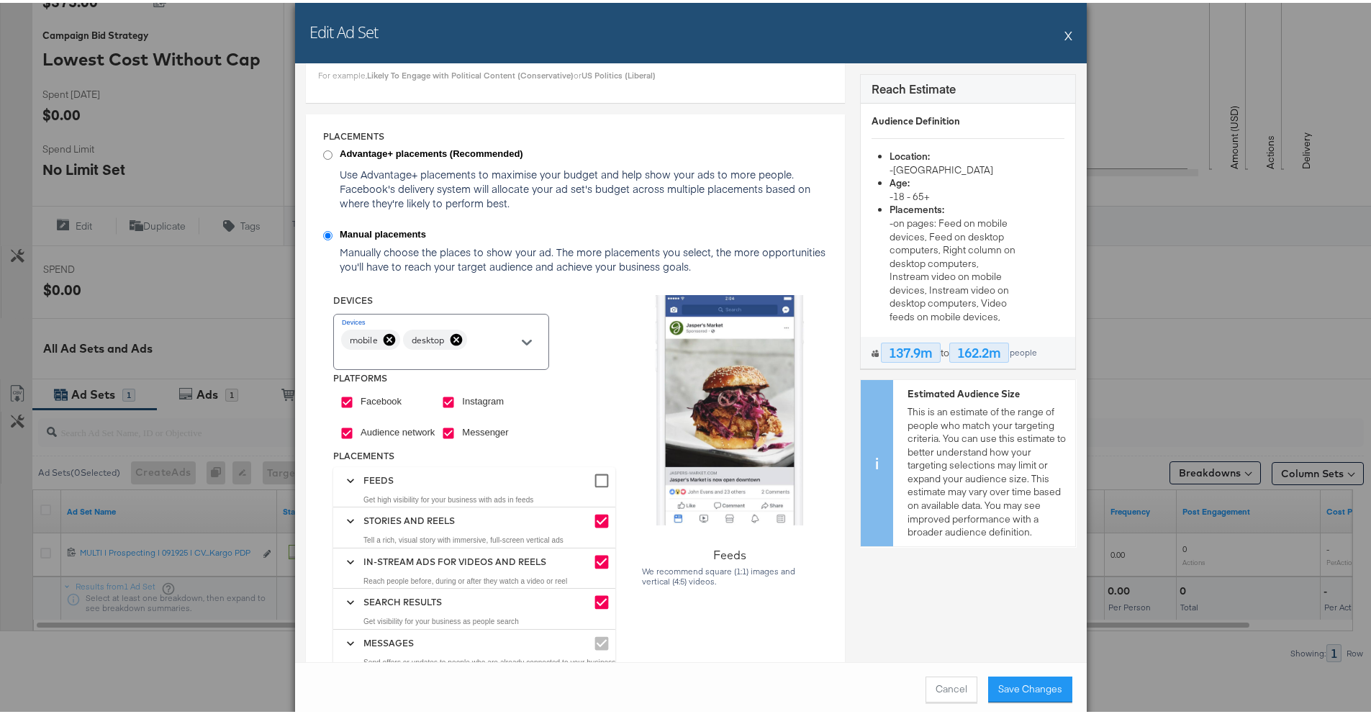
click at [356, 157] on strong "Advantage+ placements (Recommended)" at bounding box center [584, 152] width 489 height 14
click at [332, 157] on input "Advantage+ placements (Recommended)" at bounding box center [327, 151] width 9 height 9
radio input "true"
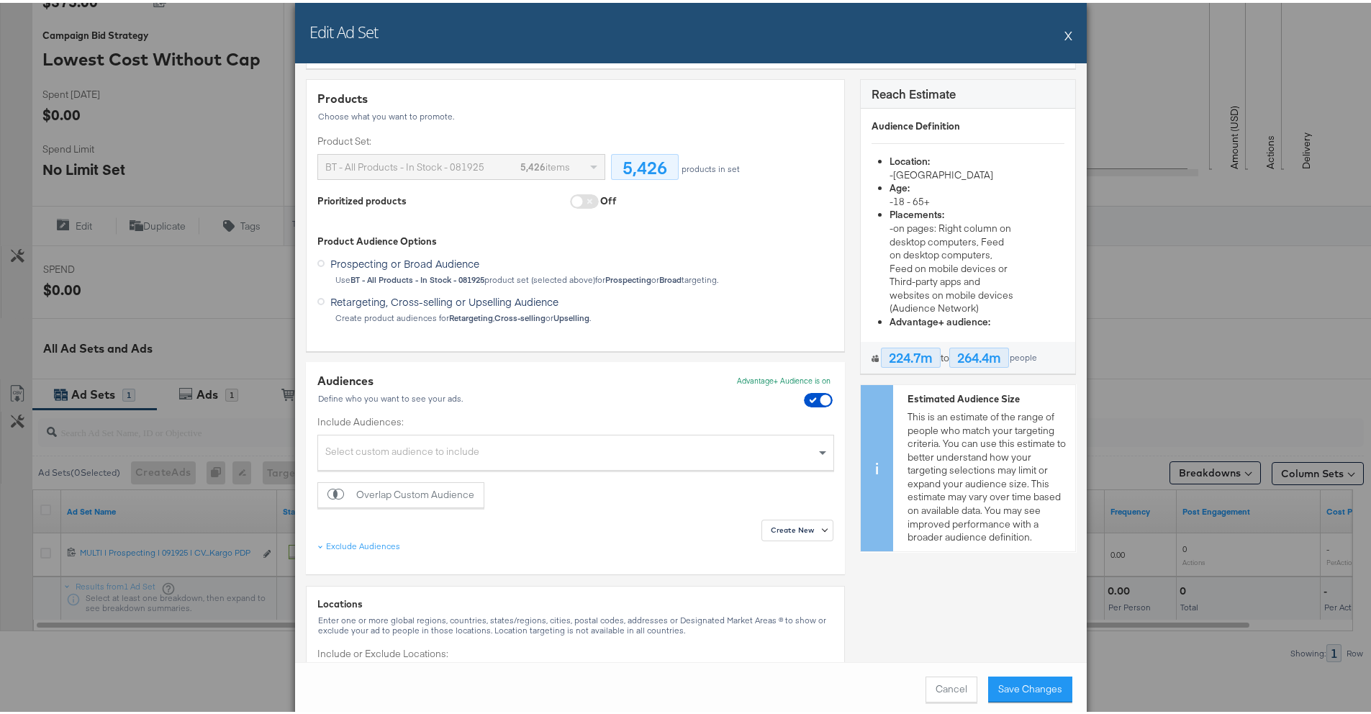
scroll to position [0, 0]
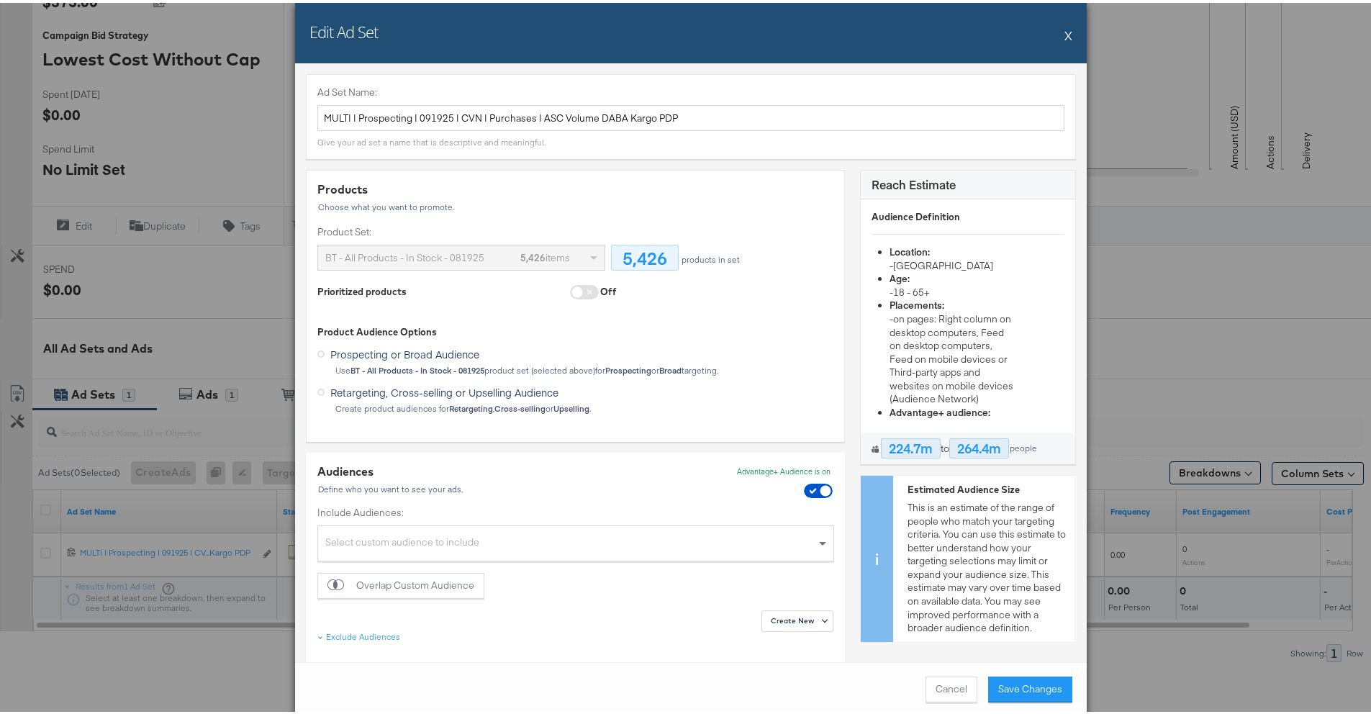
click at [572, 287] on span at bounding box center [584, 289] width 29 height 14
drag, startPoint x: 575, startPoint y: 289, endPoint x: 586, endPoint y: 289, distance: 11.5
click at [576, 289] on span at bounding box center [584, 289] width 29 height 14
click at [588, 289] on span at bounding box center [584, 289] width 29 height 14
click at [587, 289] on span at bounding box center [584, 289] width 29 height 14
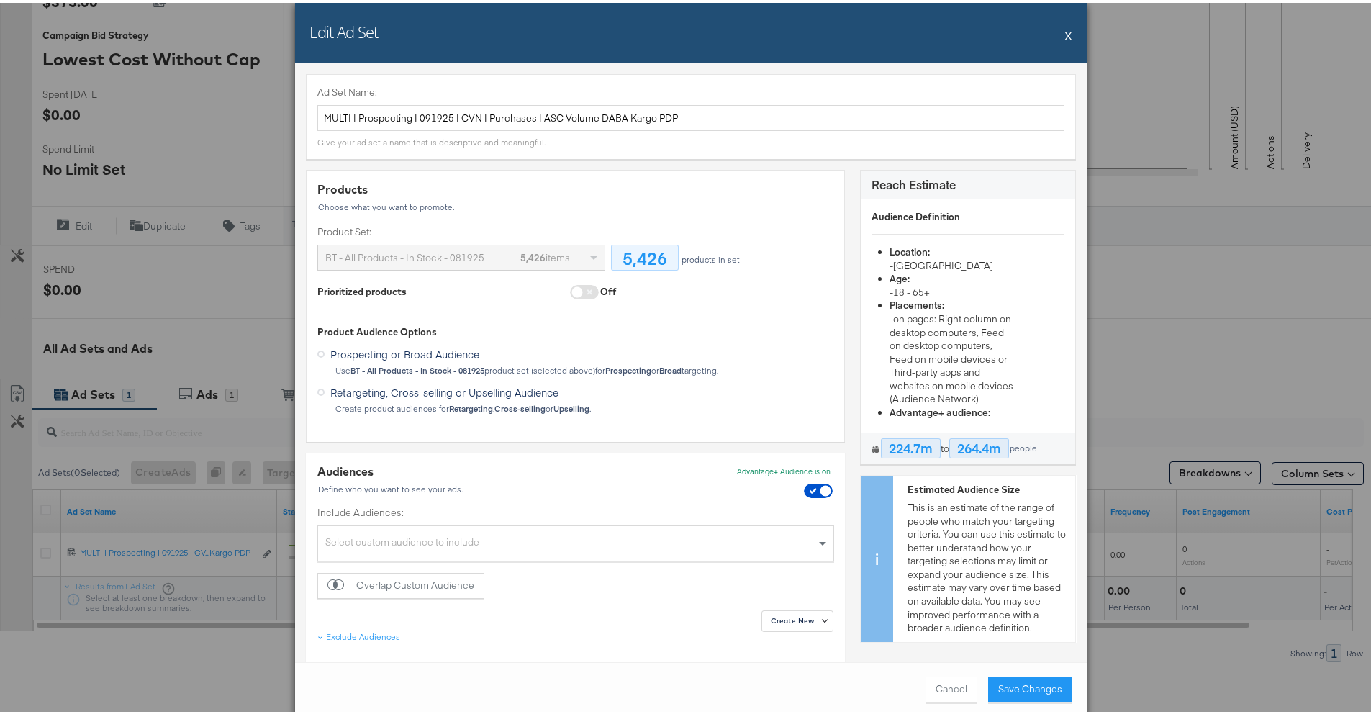
drag, startPoint x: 584, startPoint y: 288, endPoint x: 573, endPoint y: 286, distance: 11.6
click at [581, 288] on span at bounding box center [584, 289] width 29 height 14
drag, startPoint x: 573, startPoint y: 286, endPoint x: 565, endPoint y: 288, distance: 7.3
click at [570, 288] on span at bounding box center [584, 289] width 29 height 14
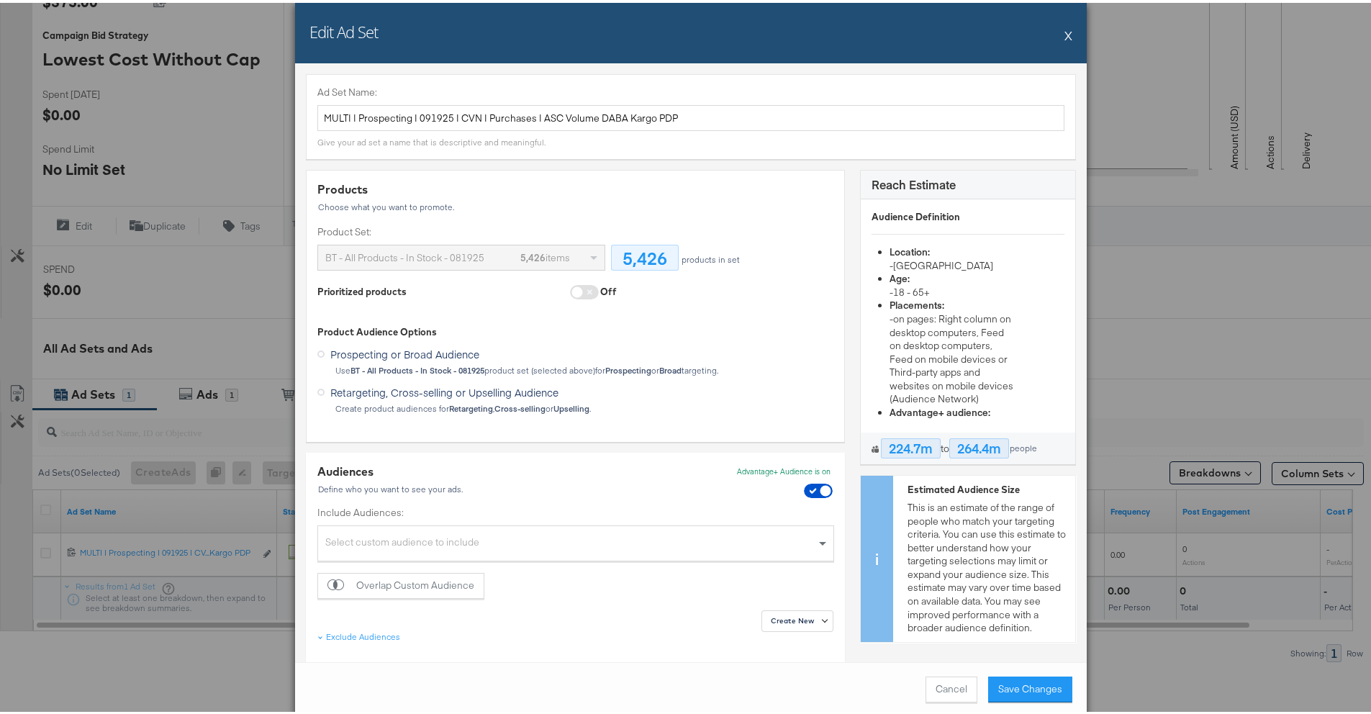
click at [570, 288] on span at bounding box center [584, 289] width 29 height 14
drag, startPoint x: 566, startPoint y: 288, endPoint x: 601, endPoint y: 286, distance: 34.6
click at [600, 286] on div "Off" at bounding box center [593, 291] width 47 height 18
click at [601, 286] on div "Off" at bounding box center [608, 289] width 17 height 14
click at [574, 289] on span at bounding box center [584, 289] width 29 height 14
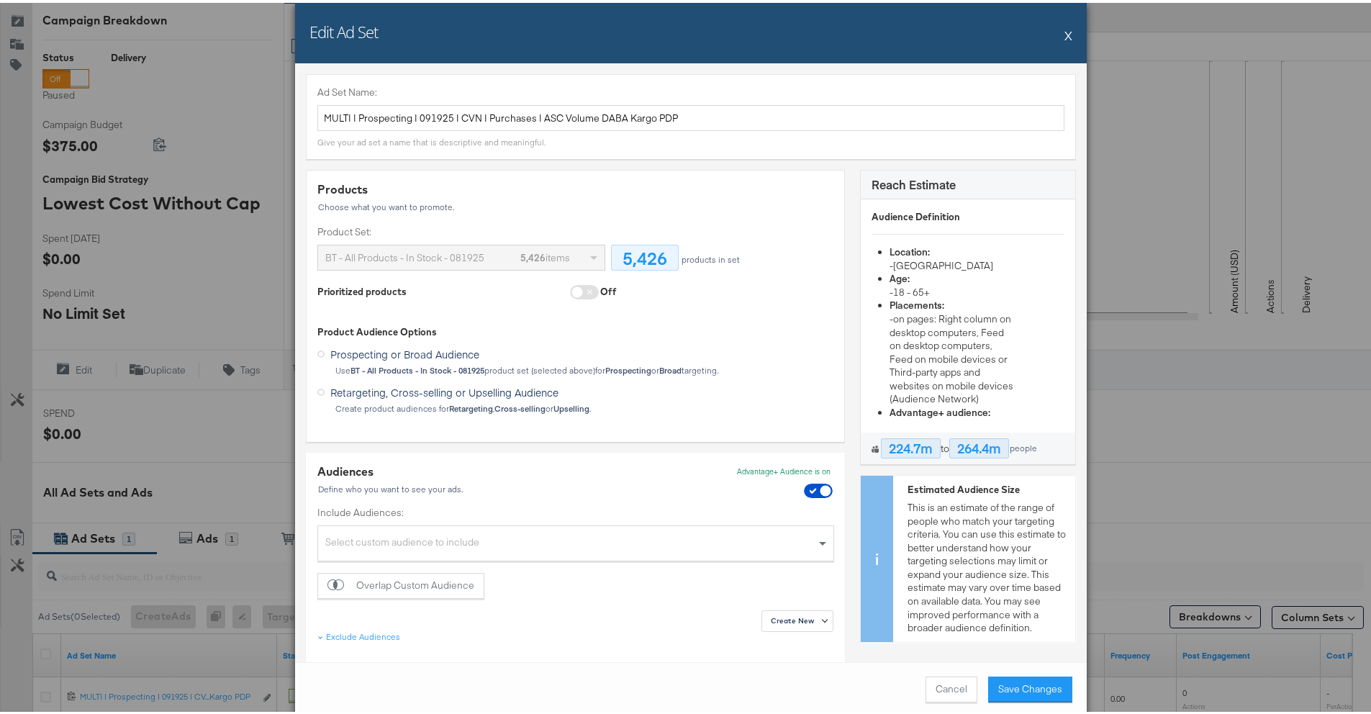
scroll to position [187, 0]
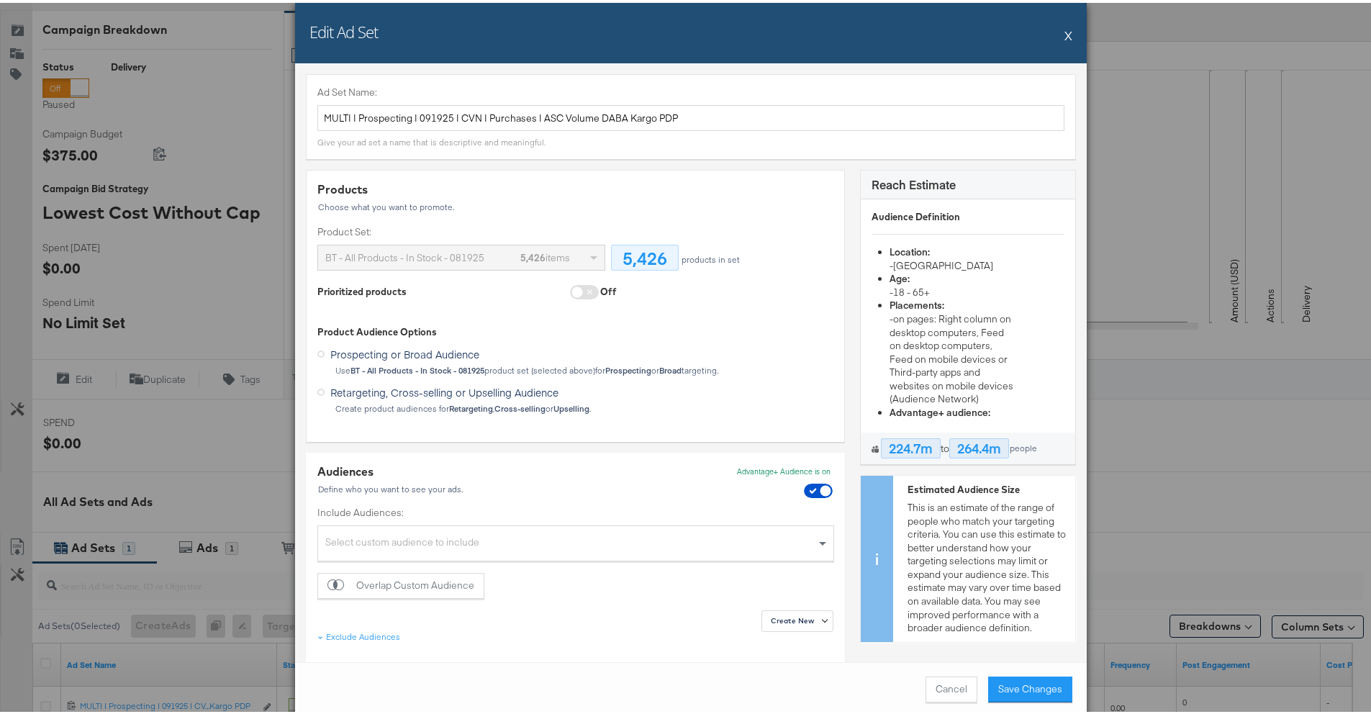
click at [570, 291] on span at bounding box center [584, 289] width 29 height 14
click at [473, 386] on span "Retargeting, Cross-selling or Upselling Audience" at bounding box center [444, 389] width 228 height 14
click at [0, 0] on input "Retargeting, Cross-selling or Upselling Audience" at bounding box center [0, 0] width 0 height 0
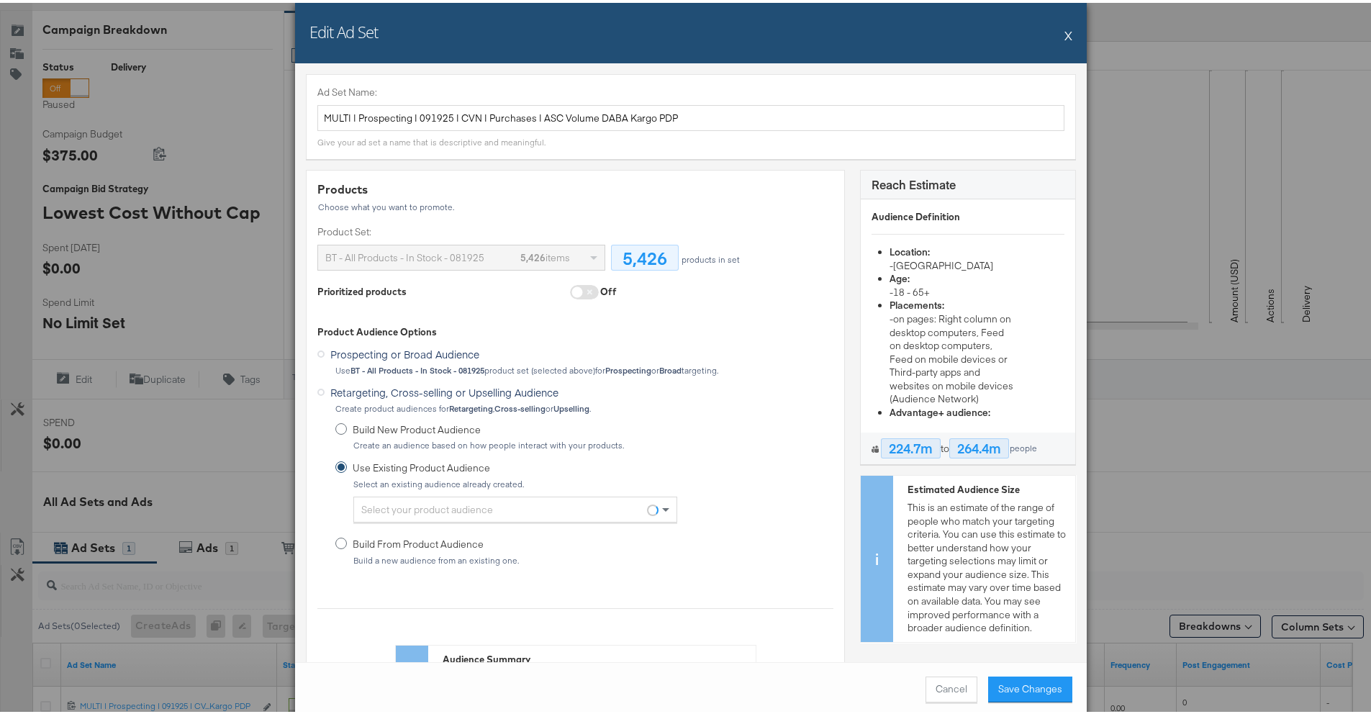
click at [578, 290] on span at bounding box center [584, 289] width 29 height 14
click at [573, 289] on span at bounding box center [584, 289] width 29 height 14
click at [573, 288] on span at bounding box center [584, 289] width 29 height 14
click at [590, 286] on div "Off" at bounding box center [593, 291] width 47 height 18
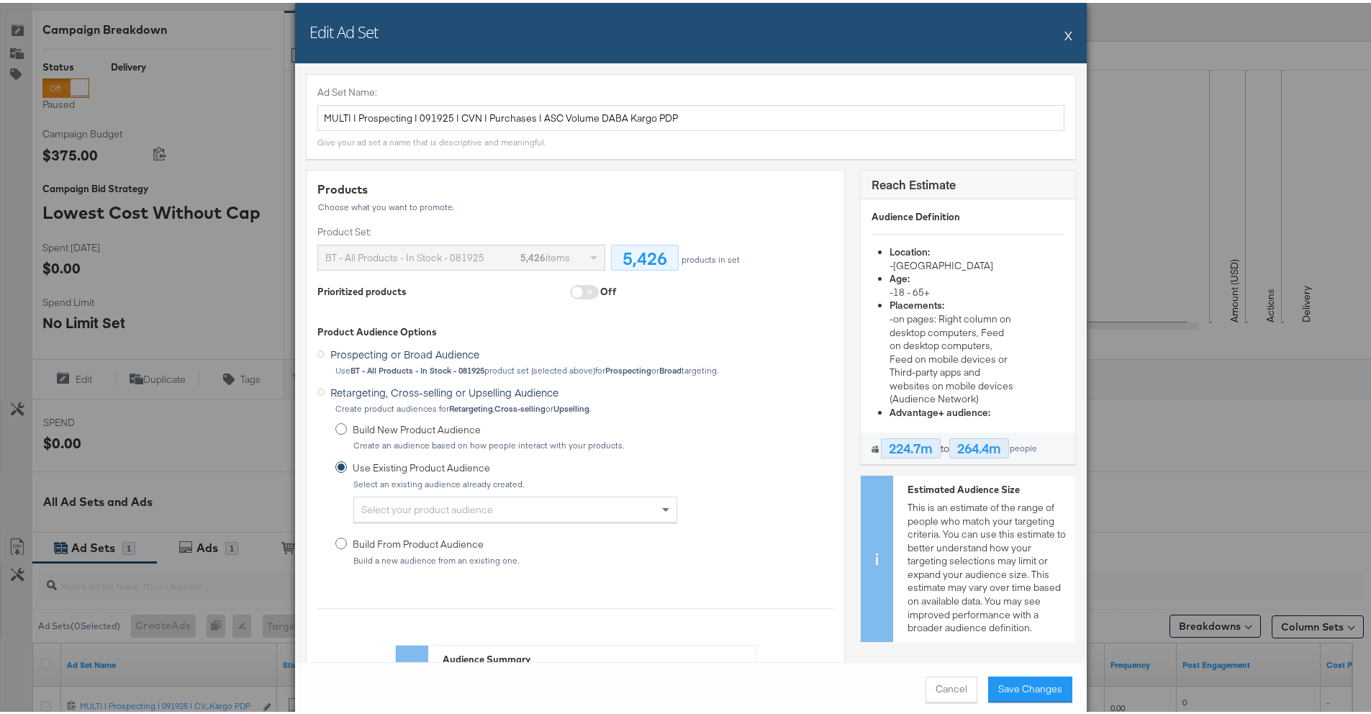
click at [600, 286] on div "Off" at bounding box center [608, 289] width 17 height 14
click at [466, 246] on div "BT - All Products - In Stock - 081925" at bounding box center [417, 254] width 184 height 24
click at [488, 251] on div "BT - All Products - In Stock - 081925" at bounding box center [417, 254] width 184 height 24
click at [364, 350] on span "Prospecting or Broad Audience" at bounding box center [404, 351] width 149 height 14
click at [0, 0] on input "Prospecting or Broad Audience" at bounding box center [0, 0] width 0 height 0
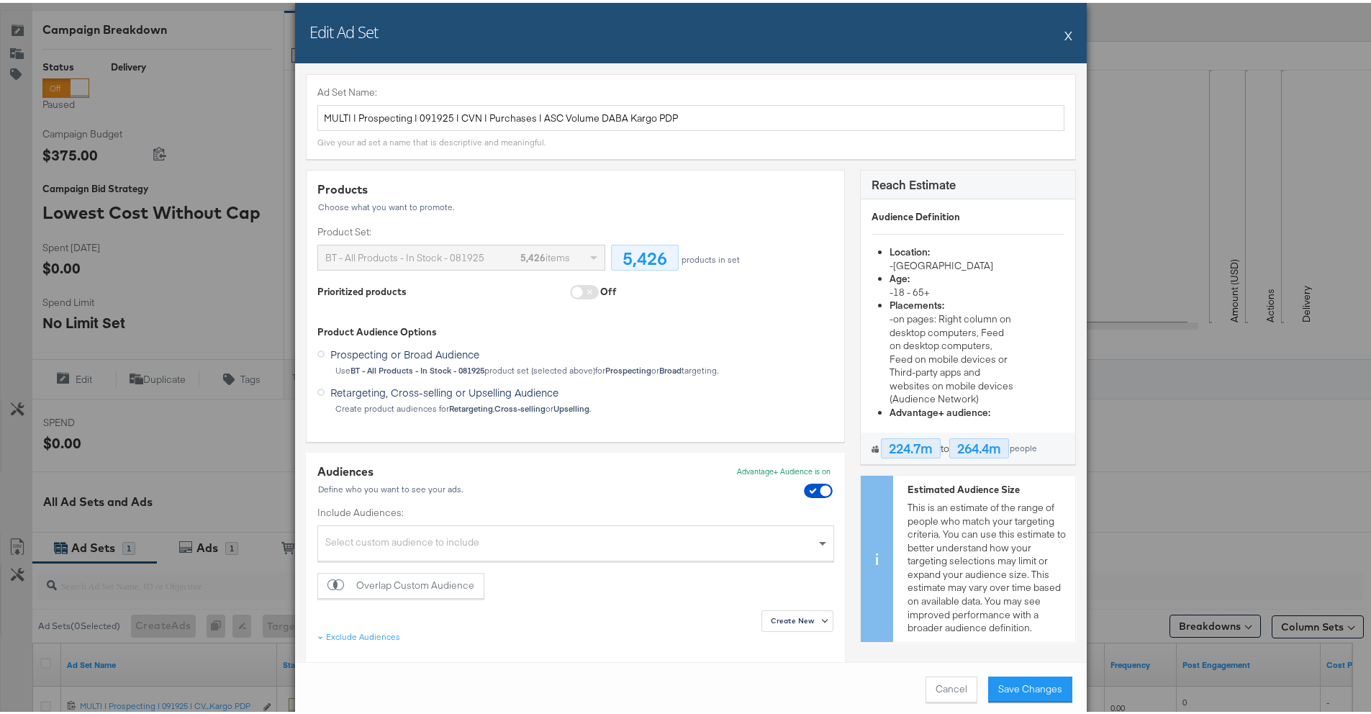
click at [583, 286] on span at bounding box center [584, 289] width 29 height 14
click at [563, 254] on div "5,426 items" at bounding box center [545, 254] width 50 height 24
click at [586, 286] on span at bounding box center [584, 289] width 29 height 14
click at [582, 297] on span at bounding box center [581, 291] width 23 height 18
click at [583, 292] on span at bounding box center [584, 289] width 29 height 14
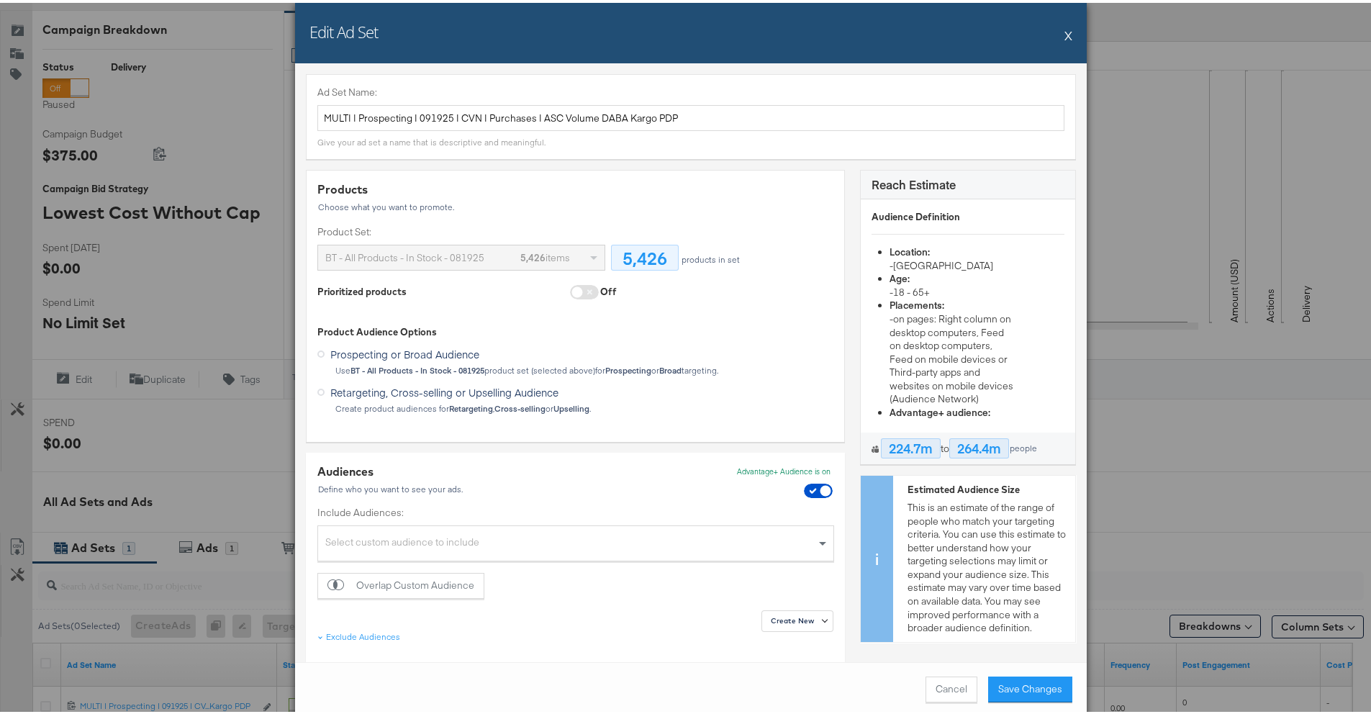
click at [583, 291] on span at bounding box center [584, 289] width 29 height 14
click at [552, 260] on div "5,426 items" at bounding box center [545, 254] width 50 height 24
click at [576, 283] on span at bounding box center [584, 289] width 29 height 14
click at [600, 287] on div "Off" at bounding box center [608, 289] width 17 height 14
click at [581, 292] on span at bounding box center [584, 289] width 29 height 14
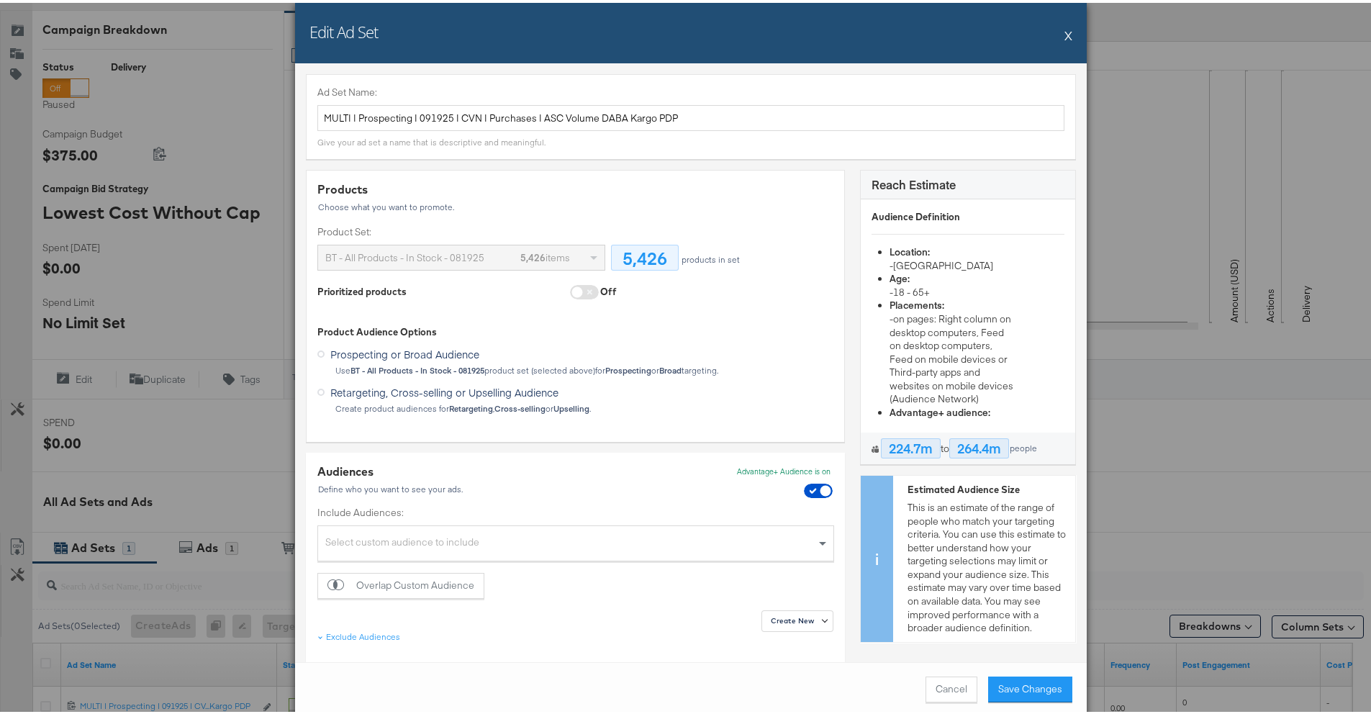
click at [580, 291] on span at bounding box center [584, 289] width 29 height 14
click at [589, 253] on div "BT - All Products - In Stock - 081925 5,426 items" at bounding box center [461, 254] width 286 height 24
click at [576, 284] on span at bounding box center [584, 289] width 29 height 14
click at [359, 291] on div "Prioritized products" at bounding box center [361, 289] width 89 height 14
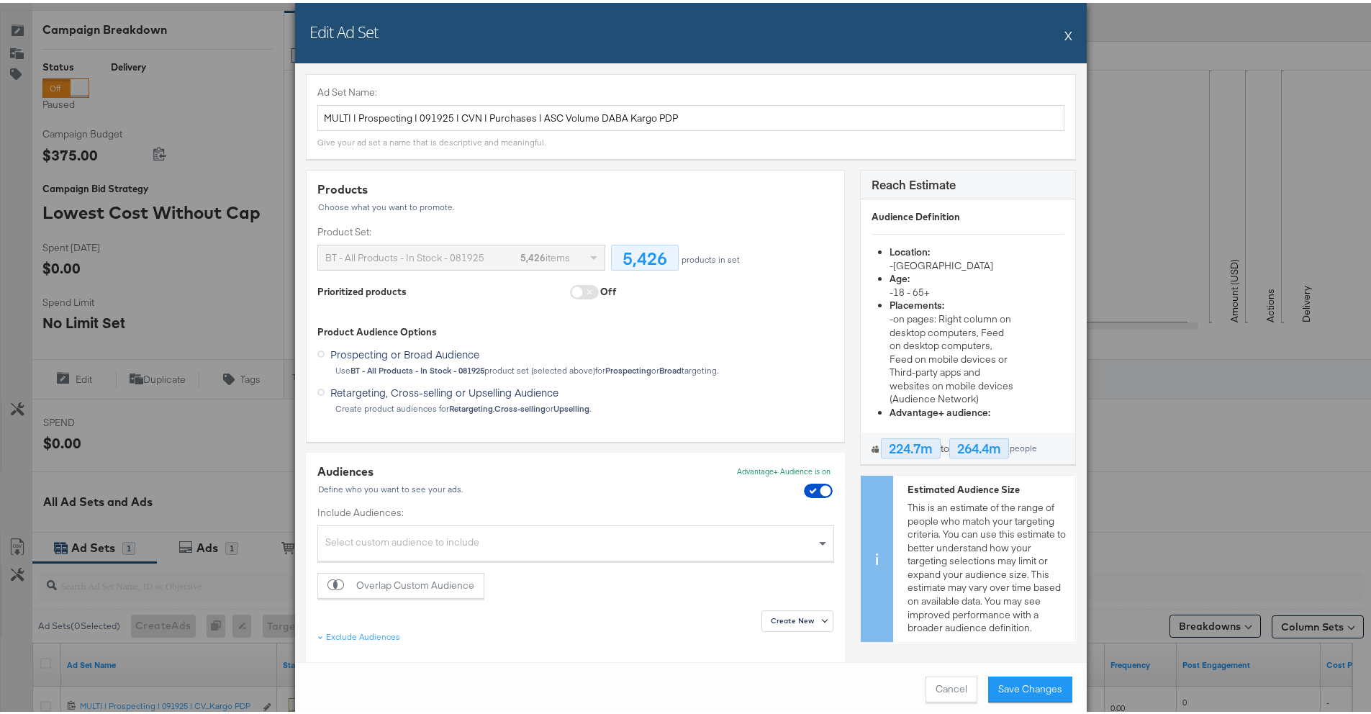
click at [578, 290] on span at bounding box center [584, 289] width 29 height 14
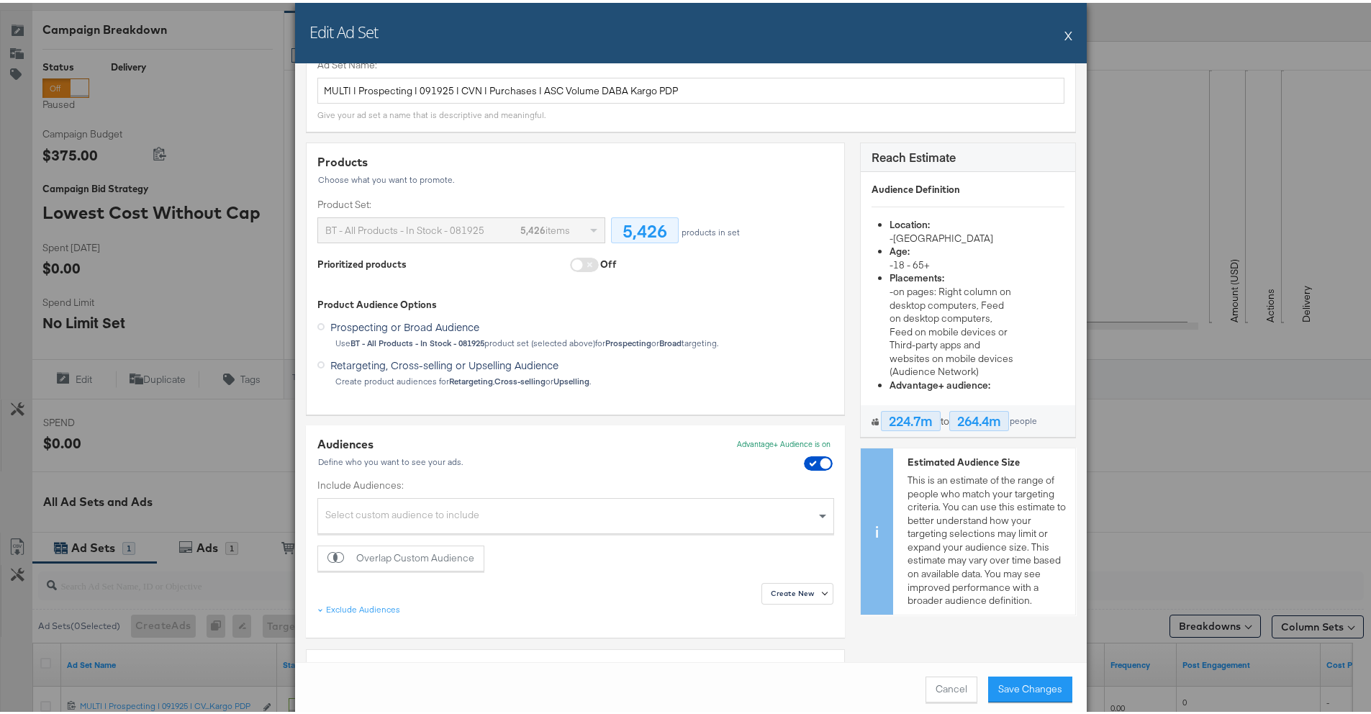
scroll to position [0, 0]
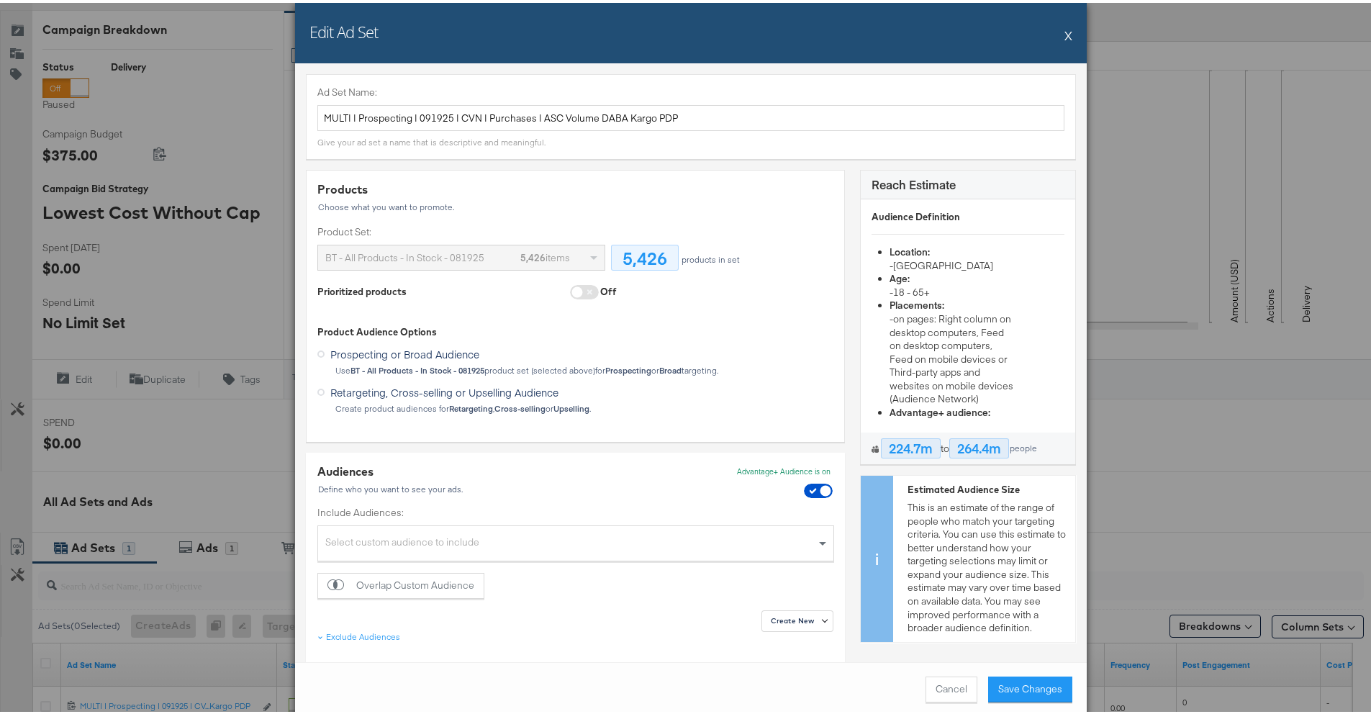
click at [574, 293] on span at bounding box center [584, 289] width 29 height 14
click at [600, 290] on div "Off" at bounding box center [608, 289] width 17 height 14
click at [419, 391] on span "Retargeting, Cross-selling or Upselling Audience" at bounding box center [444, 389] width 228 height 14
click at [0, 0] on input "Retargeting, Cross-selling or Upselling Audience" at bounding box center [0, 0] width 0 height 0
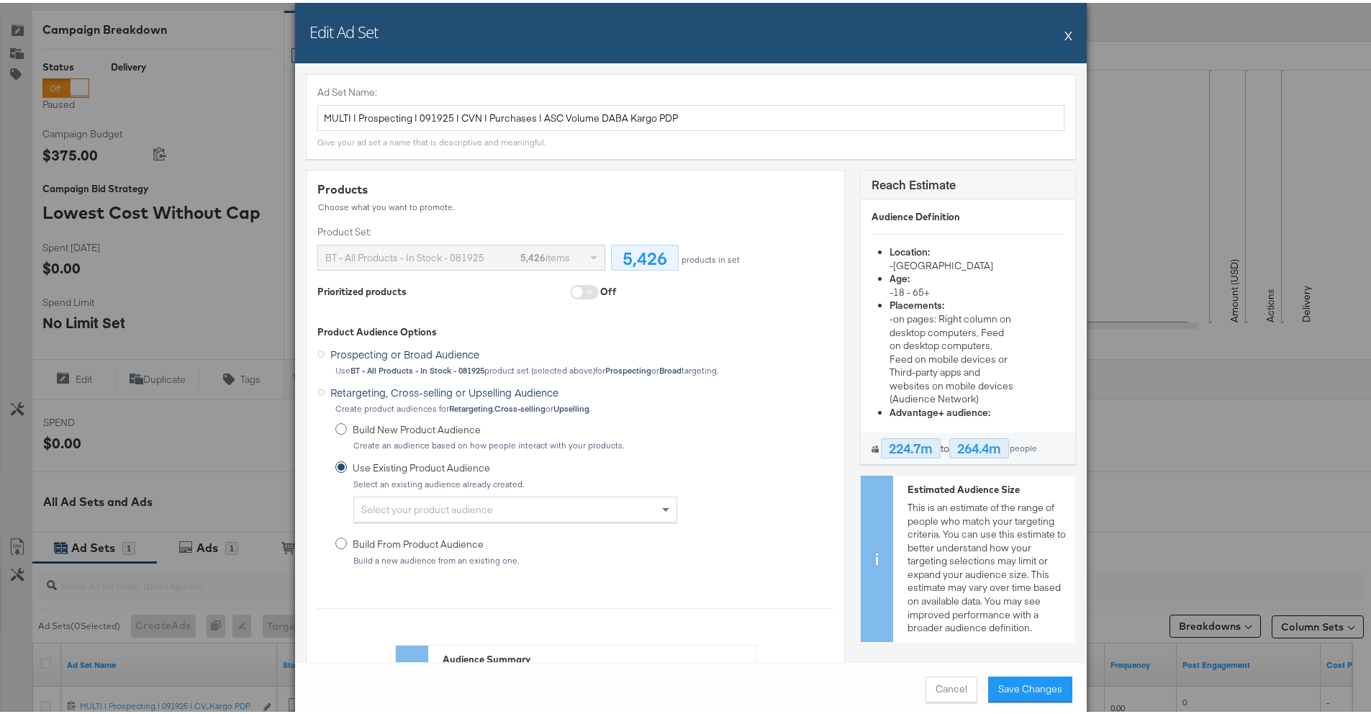
click at [584, 293] on span at bounding box center [584, 289] width 29 height 14
click at [583, 293] on span at bounding box center [584, 289] width 29 height 14
click at [374, 360] on div "Prospecting or Broad Audience Use BT - All Products - In Stock - 081925 product…" at bounding box center [575, 356] width 516 height 32
click at [376, 355] on span "Prospecting or Broad Audience" at bounding box center [404, 351] width 149 height 14
click at [0, 0] on input "Prospecting or Broad Audience" at bounding box center [0, 0] width 0 height 0
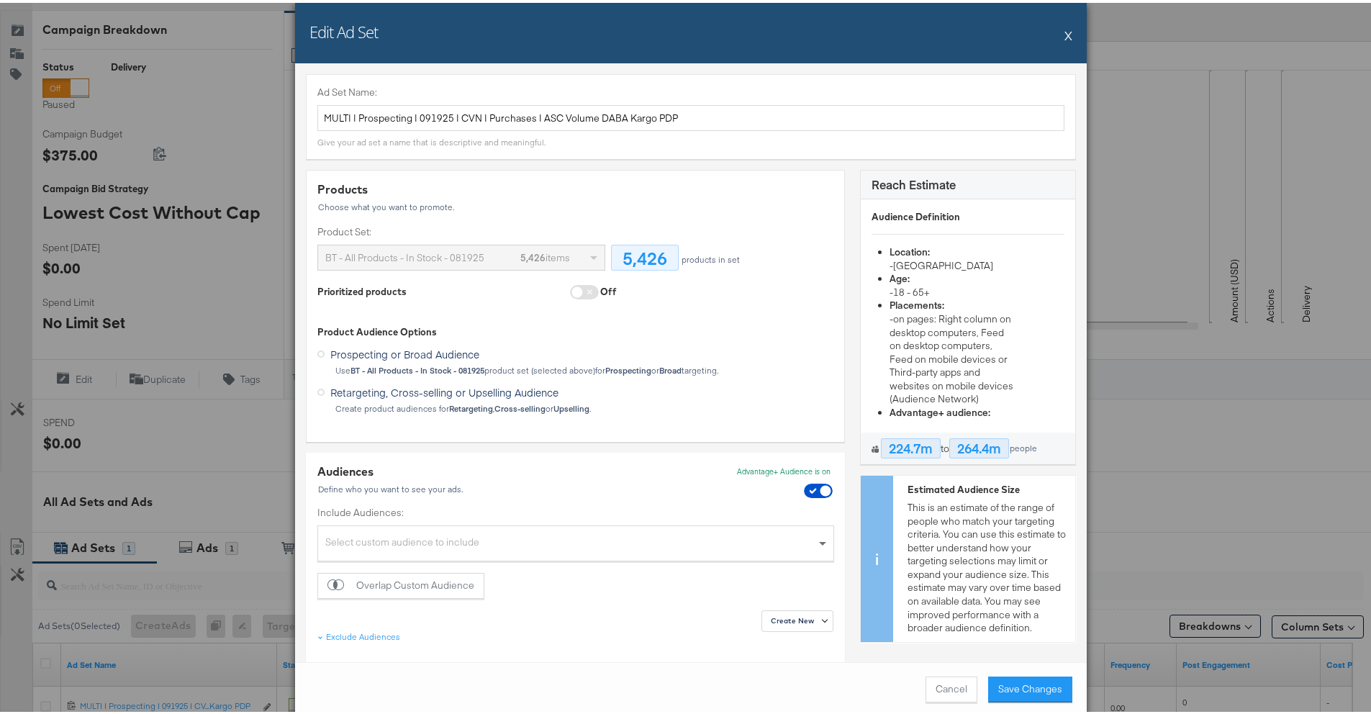
scroll to position [169, 0]
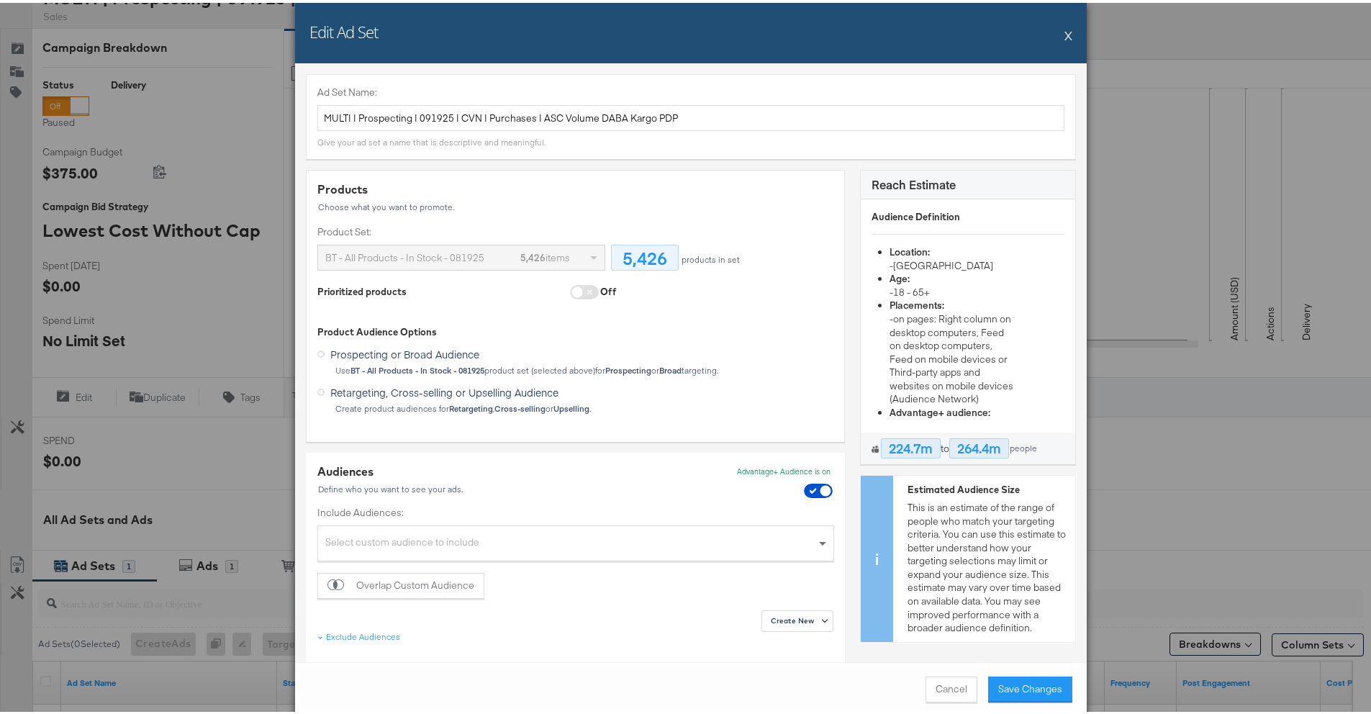
click at [579, 289] on span at bounding box center [584, 289] width 29 height 14
click at [617, 289] on div "Prioritized products Off" at bounding box center [575, 291] width 516 height 18
click at [636, 289] on div "Prioritized products Off" at bounding box center [575, 291] width 516 height 18
drag, startPoint x: 626, startPoint y: 263, endPoint x: 533, endPoint y: 258, distance: 92.9
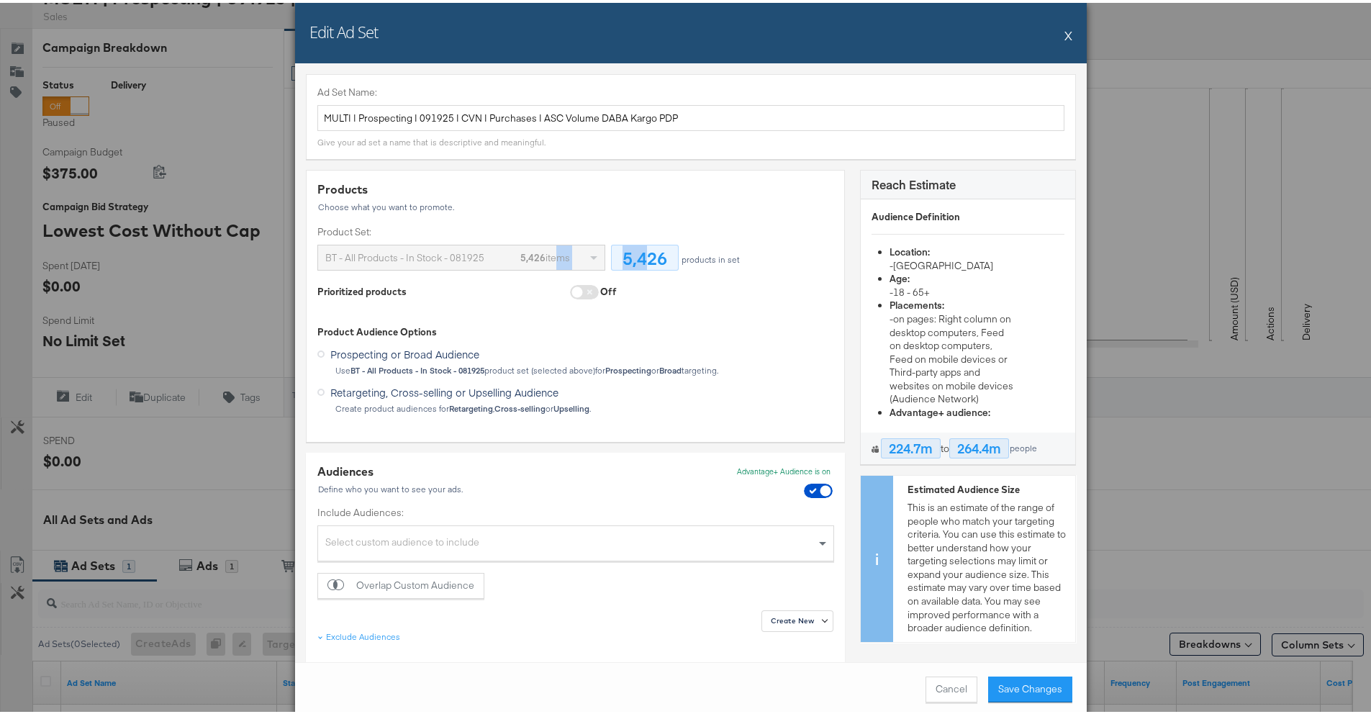
click at [546, 259] on div "Product Set: BT - All Products - In Stock - 081925 5,426 items 5,426 products i…" at bounding box center [575, 244] width 516 height 45
click at [530, 258] on strong "5,426" at bounding box center [532, 254] width 25 height 13
click at [362, 302] on div "Products Choose what you want to promote. Product Set: BT - All Products - In S…" at bounding box center [575, 294] width 516 height 232
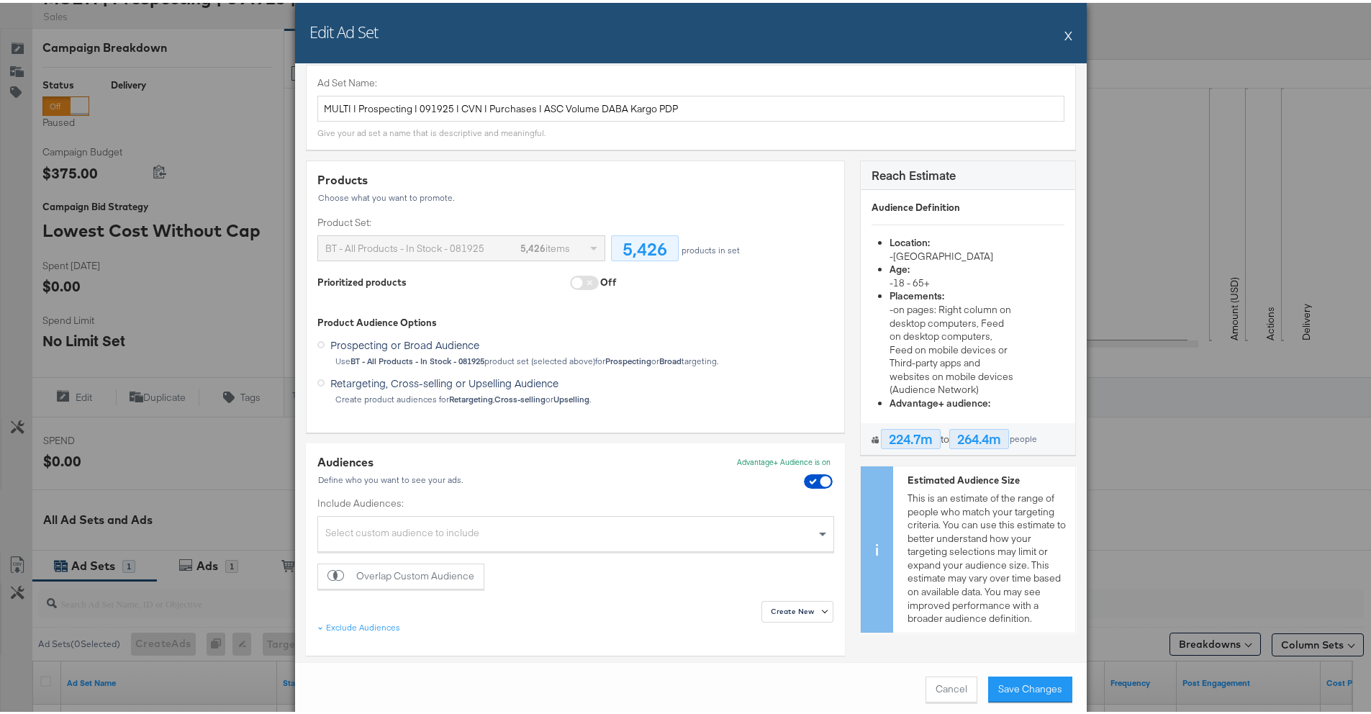
scroll to position [0, 0]
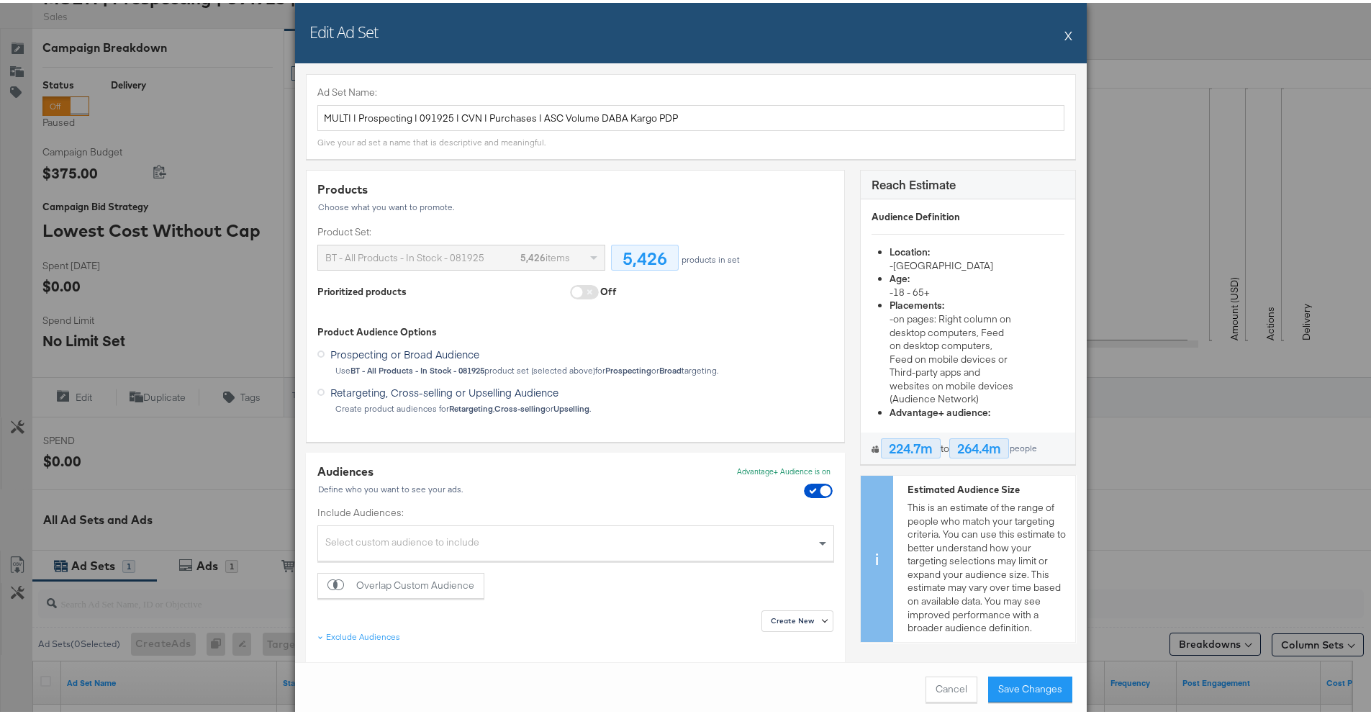
click at [579, 280] on div "Products Choose what you want to promote. Product Set: BT - All Products - In S…" at bounding box center [575, 239] width 516 height 122
click at [589, 293] on div "Off" at bounding box center [593, 291] width 47 height 18
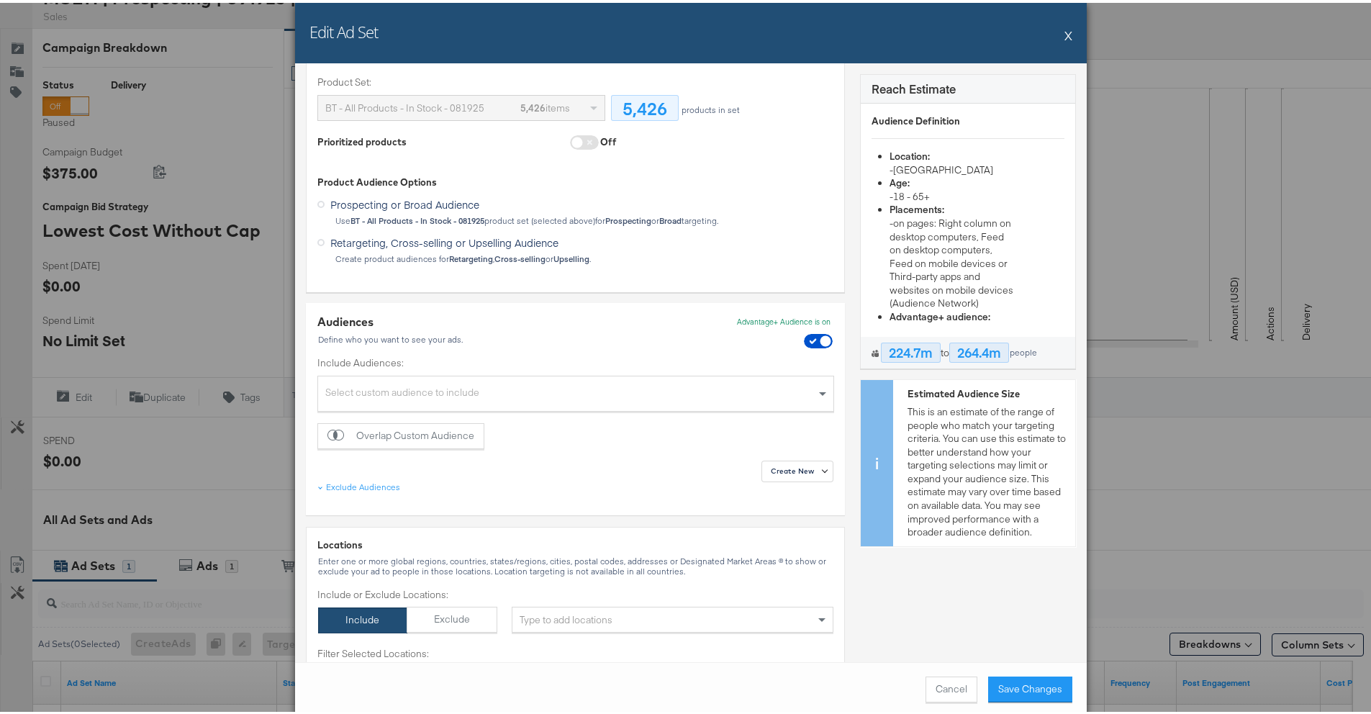
scroll to position [76, 0]
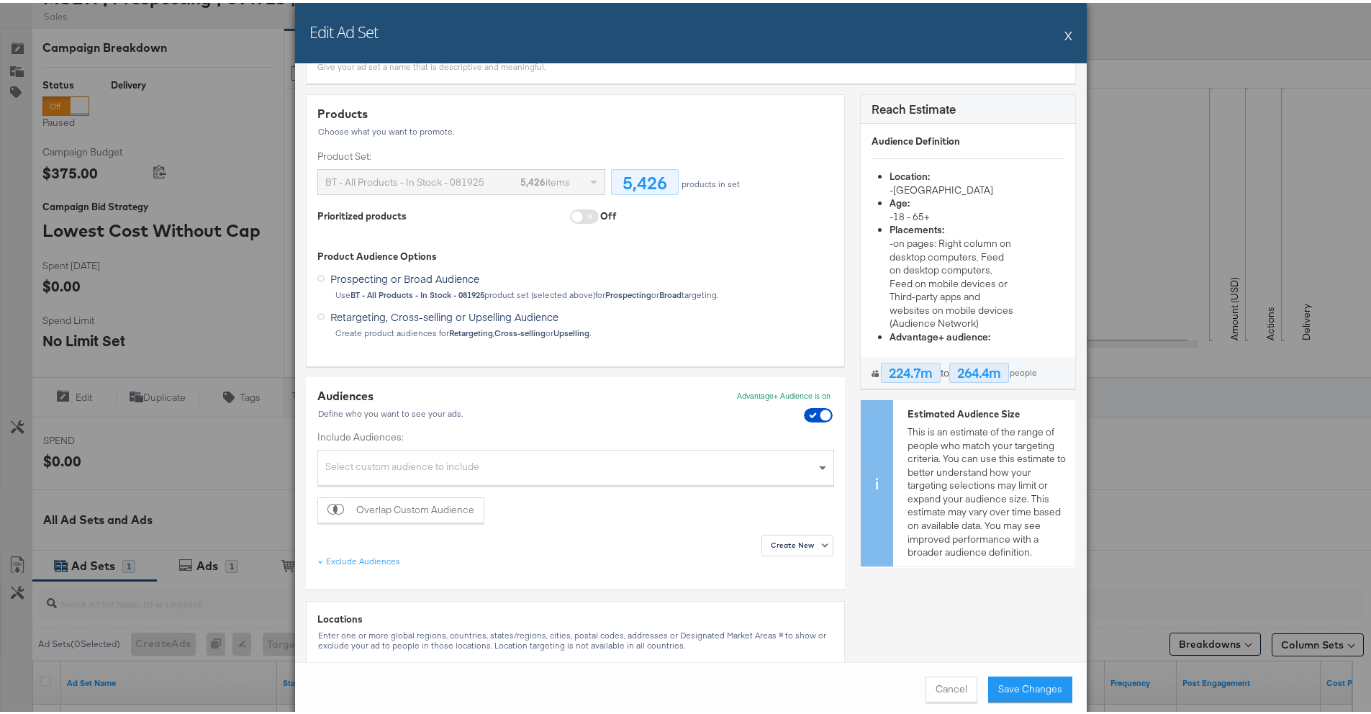
click at [378, 309] on span "Retargeting, Cross-selling or Upselling Audience" at bounding box center [444, 313] width 228 height 14
click at [0, 0] on input "Retargeting, Cross-selling or Upselling Audience" at bounding box center [0, 0] width 0 height 0
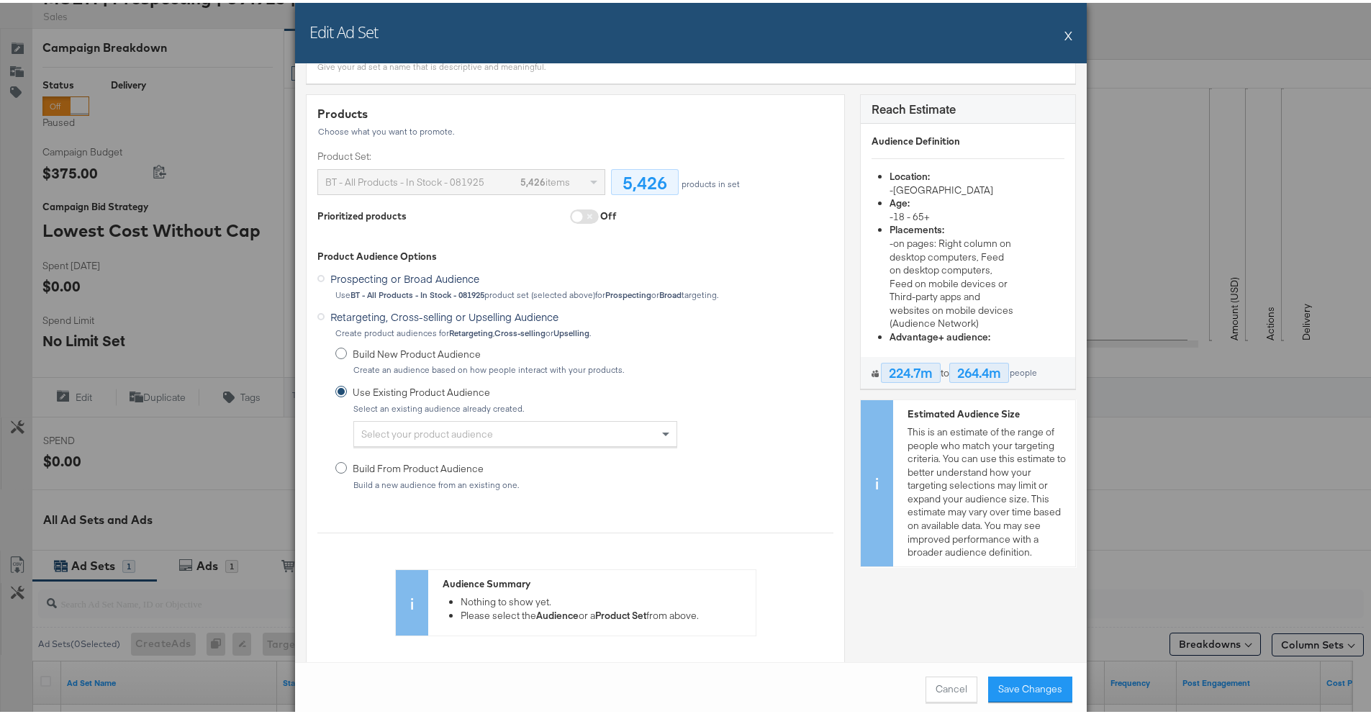
click at [600, 207] on div "Off" at bounding box center [608, 213] width 17 height 14
click at [588, 210] on span at bounding box center [584, 213] width 29 height 14
click at [569, 205] on div "Products Choose what you want to promote. Product Set: BT - All Products - In S…" at bounding box center [575, 164] width 516 height 122
click at [570, 217] on span at bounding box center [584, 213] width 29 height 14
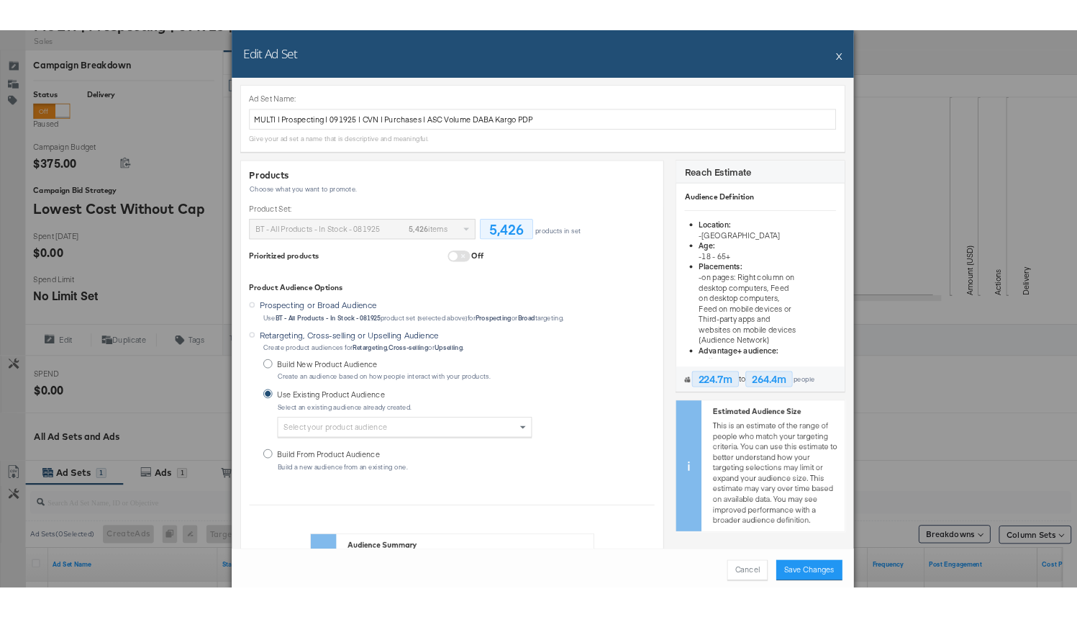
scroll to position [0, 0]
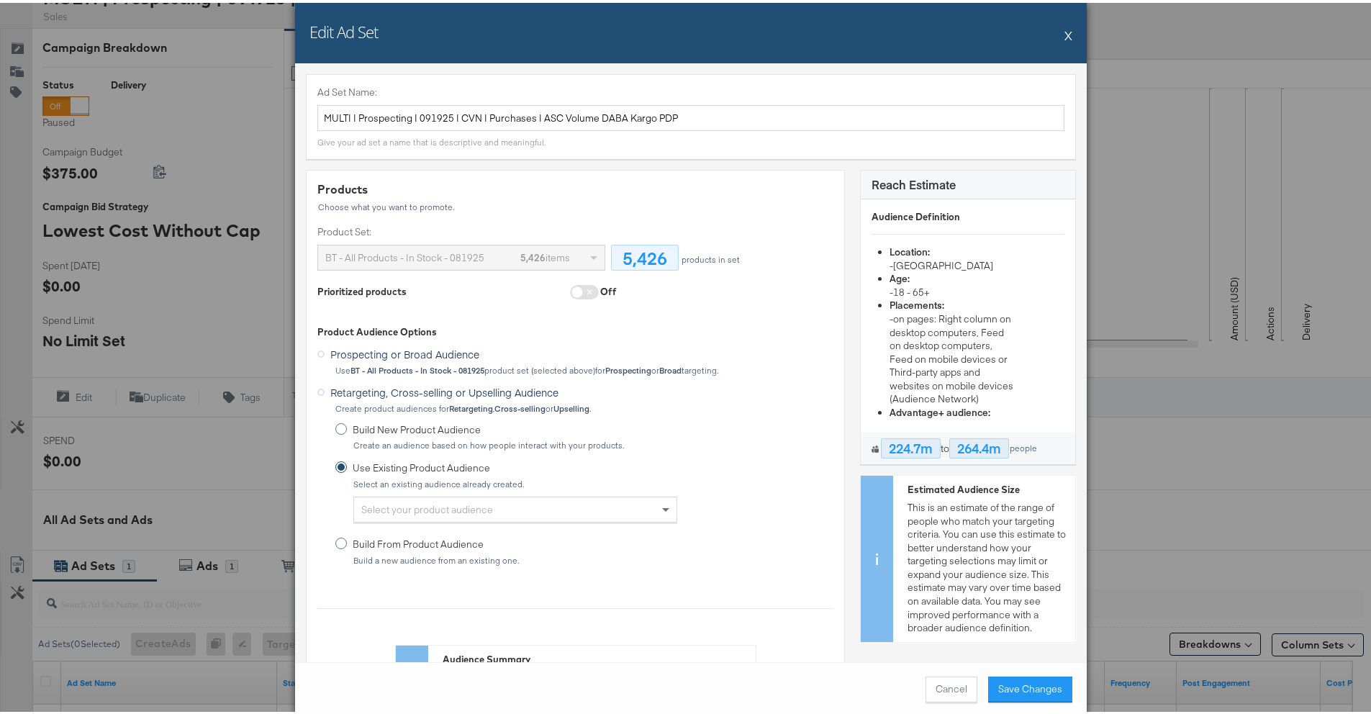
click at [576, 289] on span at bounding box center [584, 289] width 29 height 14
click at [572, 293] on span at bounding box center [584, 289] width 29 height 14
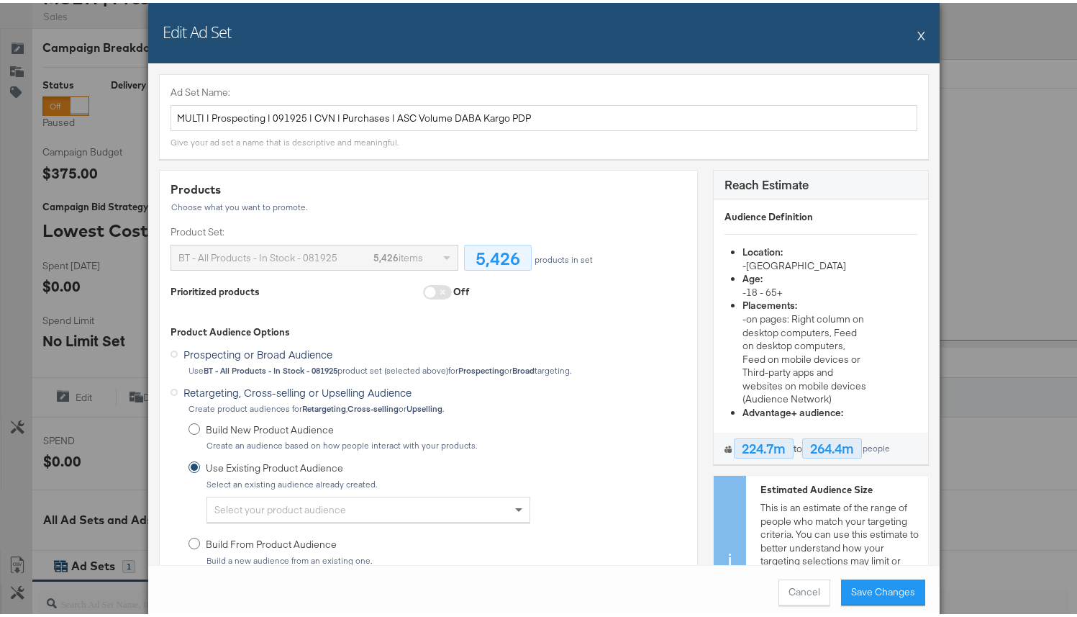
click at [428, 289] on span at bounding box center [437, 289] width 29 height 14
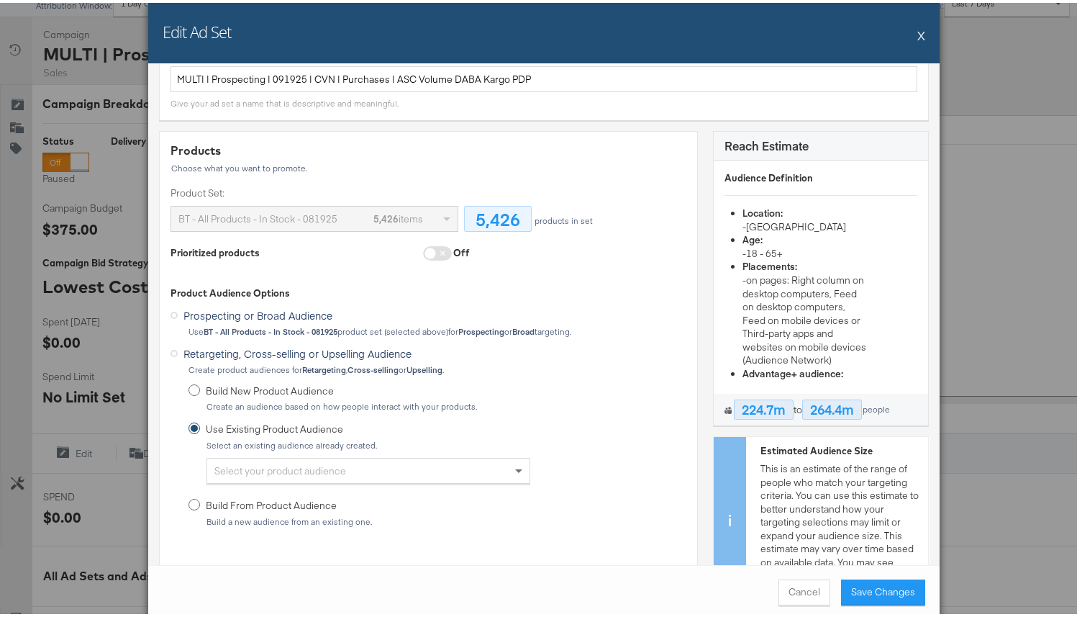
scroll to position [127, 0]
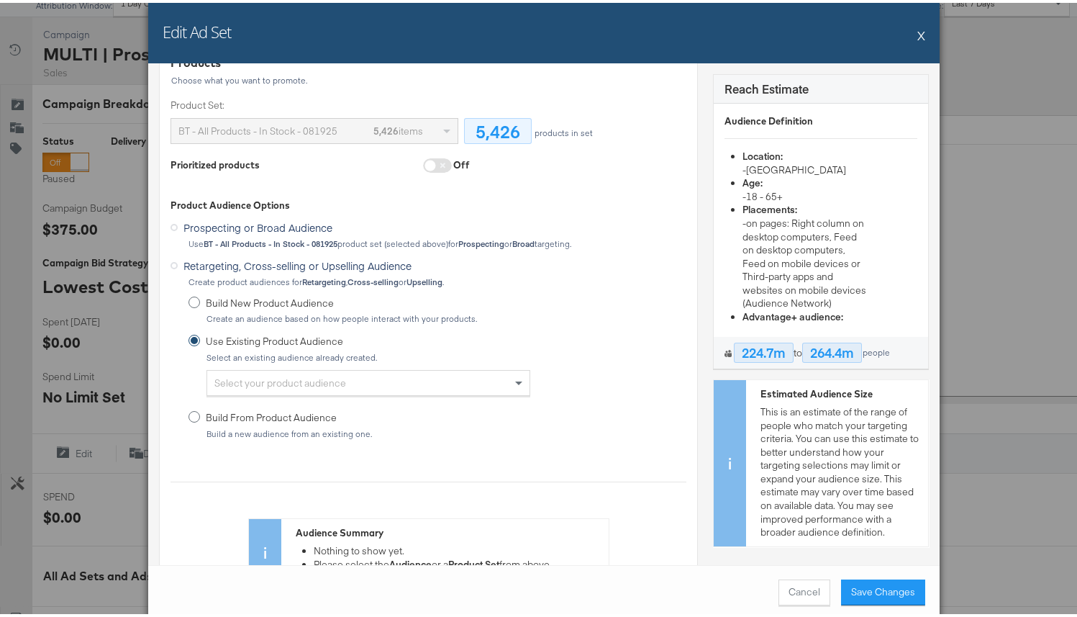
click at [292, 306] on div "Build New Product Audience Create an audience based on how people interact with…" at bounding box center [342, 308] width 272 height 28
click at [0, 0] on input "Build New Product Audience Create an audience based on how people interact with…" at bounding box center [0, 0] width 0 height 0
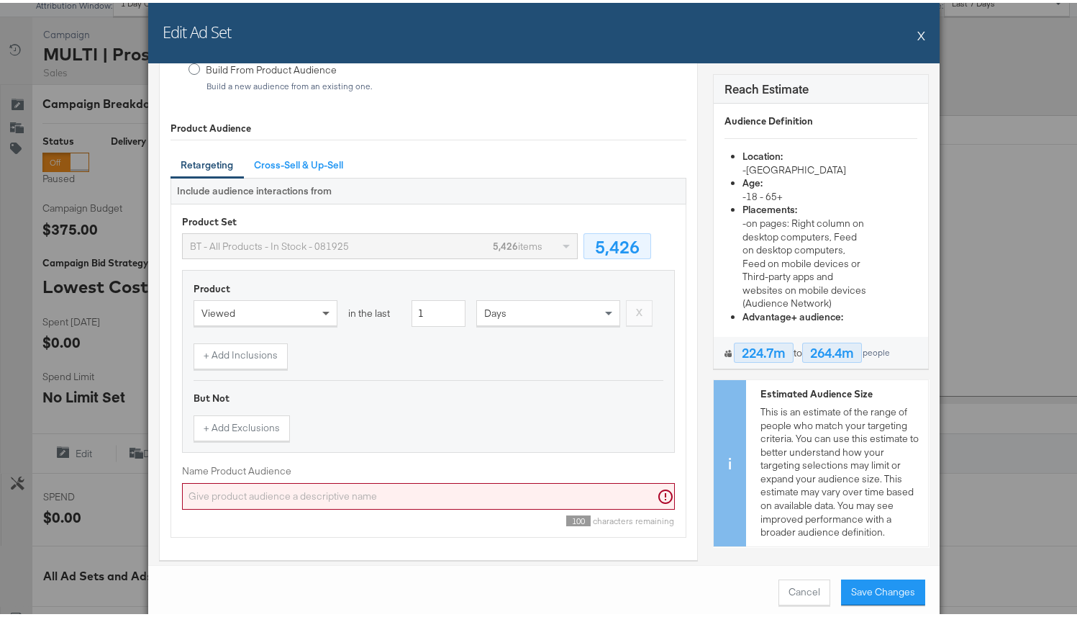
scroll to position [443, 0]
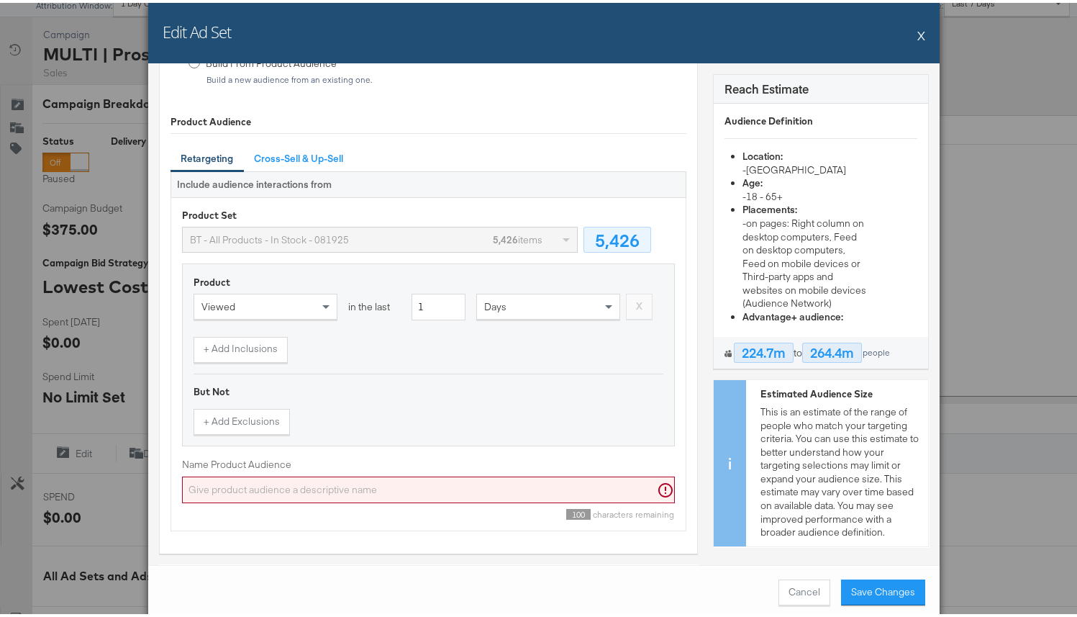
click at [316, 243] on div "BT - All Products - In Stock - 081925" at bounding box center [336, 236] width 292 height 24
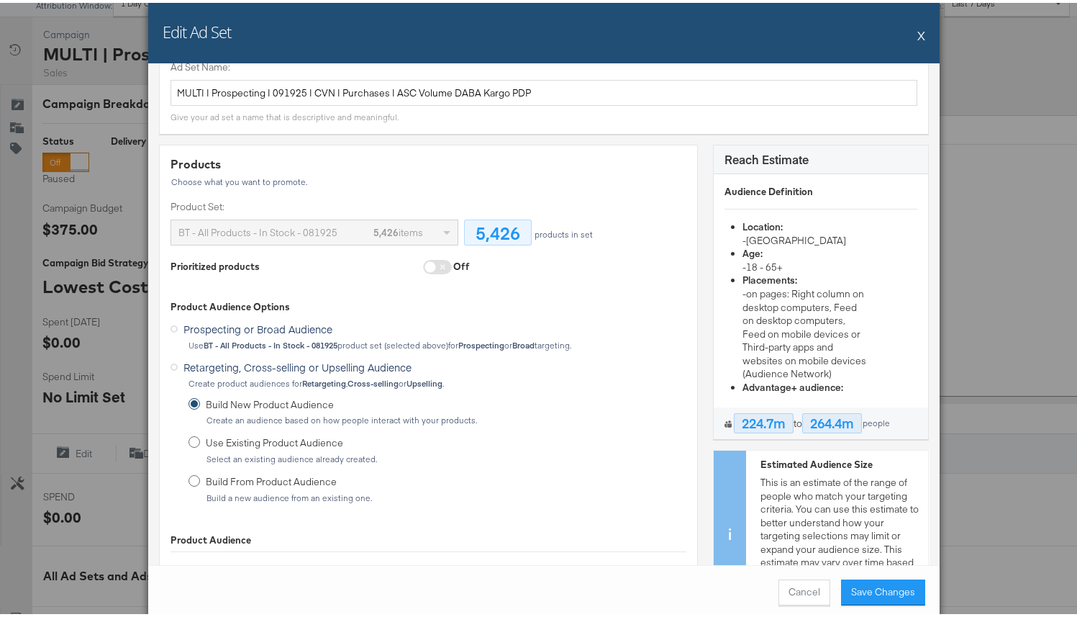
scroll to position [0, 0]
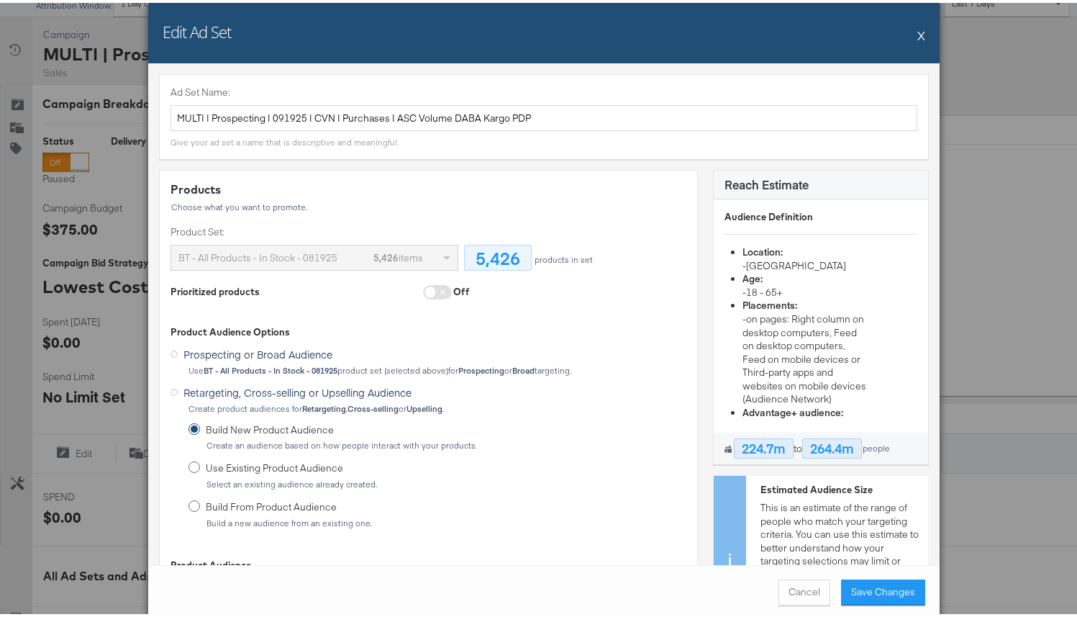
click at [832, 35] on button "X" at bounding box center [921, 32] width 8 height 29
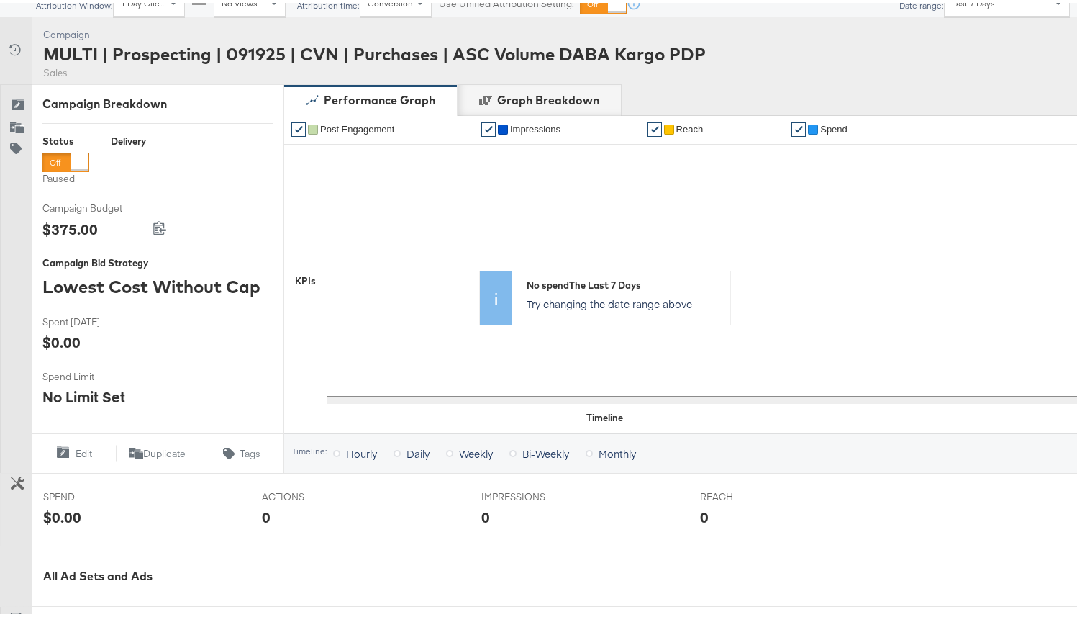
scroll to position [482, 0]
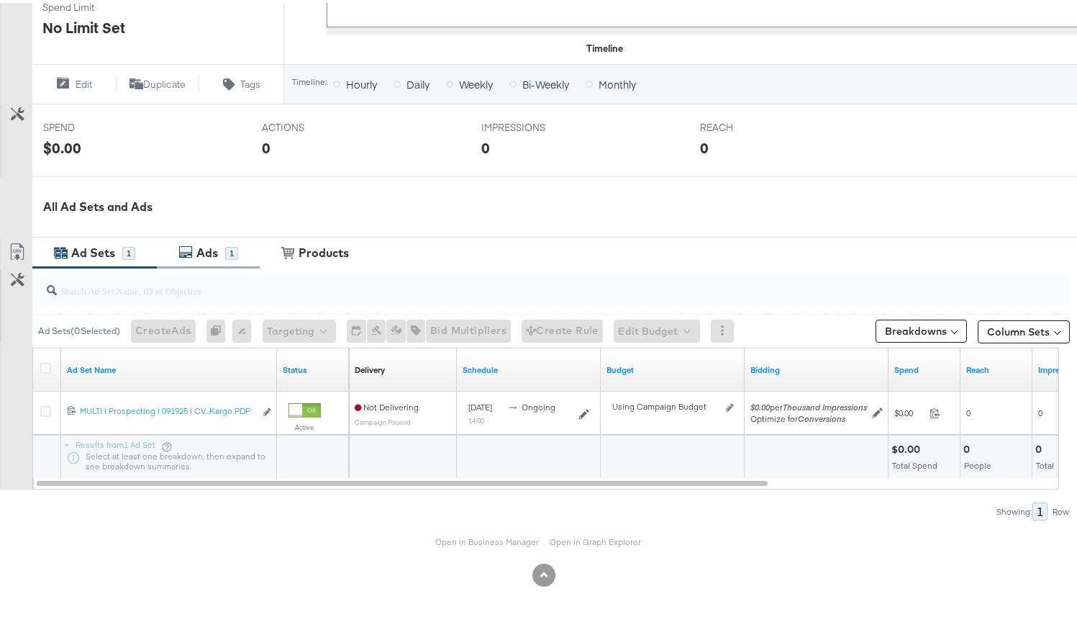
click at [213, 253] on div "Ads" at bounding box center [207, 250] width 22 height 17
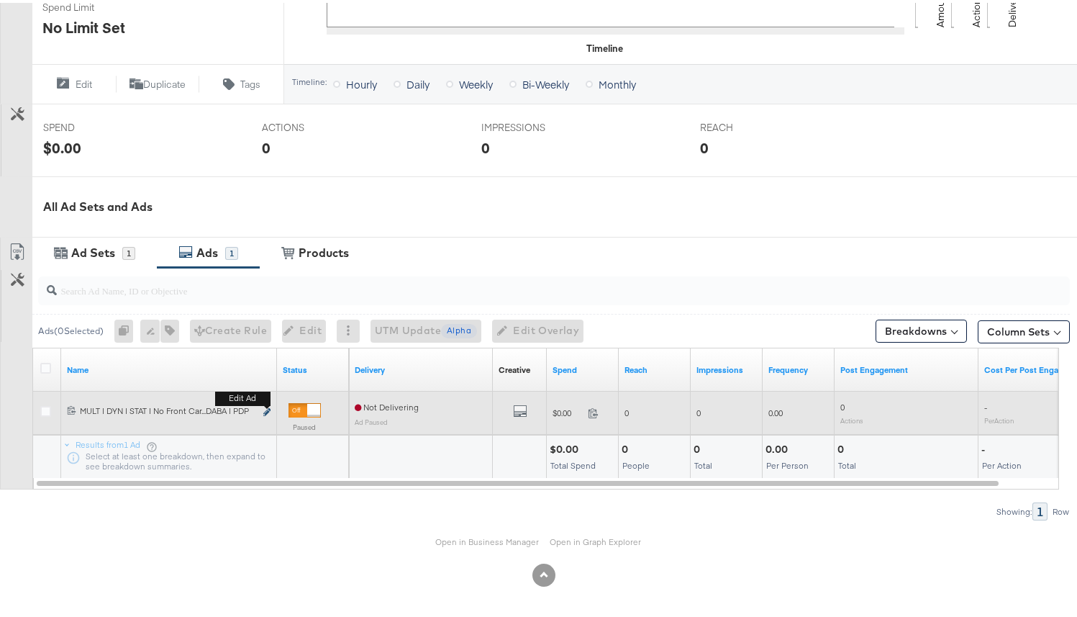
click at [266, 410] on icon "link" at bounding box center [266, 409] width 7 height 8
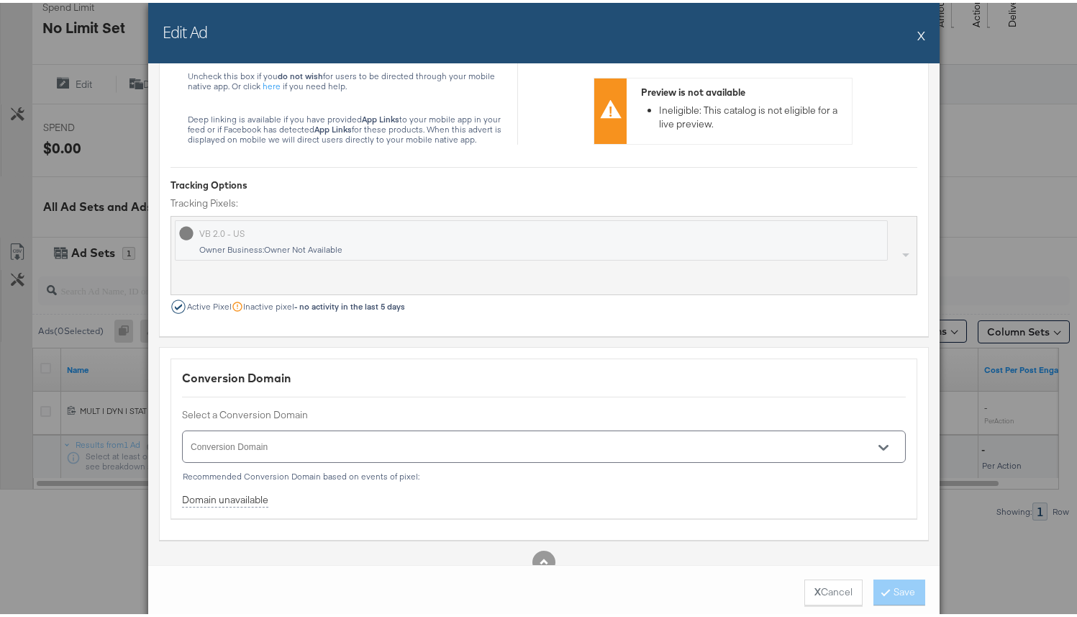
click at [832, 38] on div "Edit Ad X" at bounding box center [543, 30] width 791 height 60
click at [832, 34] on button "X" at bounding box center [921, 32] width 8 height 29
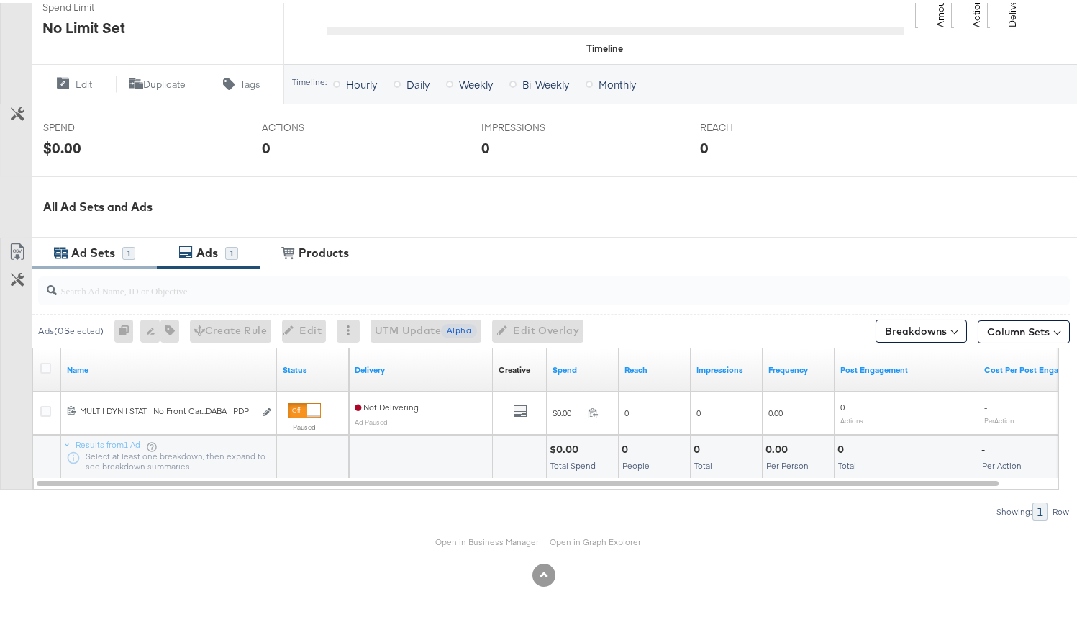
click at [111, 252] on div "Ad Sets" at bounding box center [93, 250] width 44 height 17
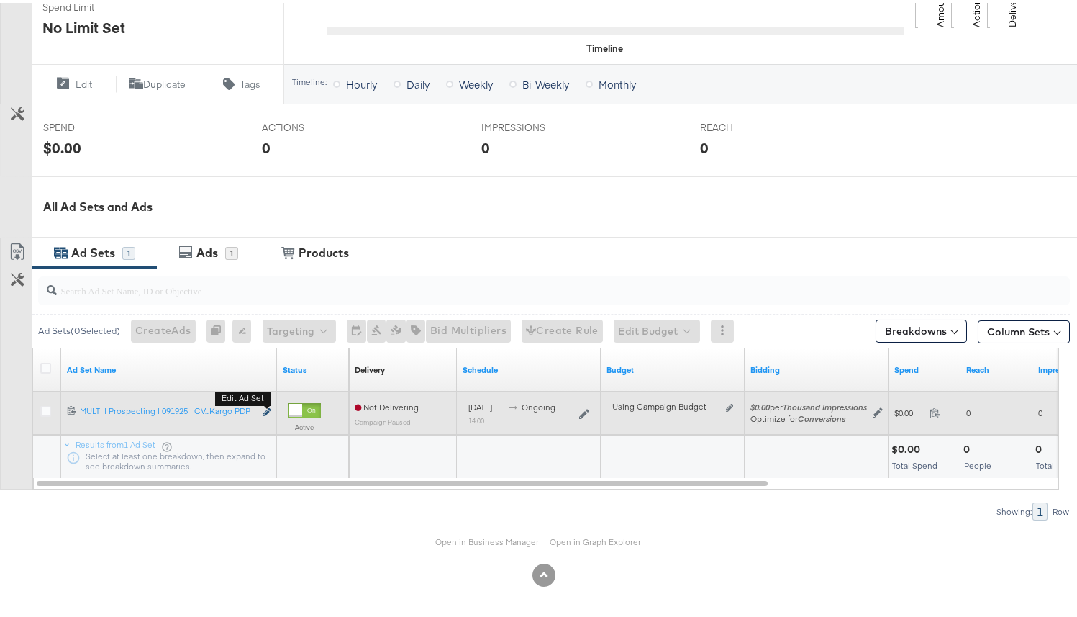
click at [268, 409] on icon "link" at bounding box center [266, 409] width 7 height 8
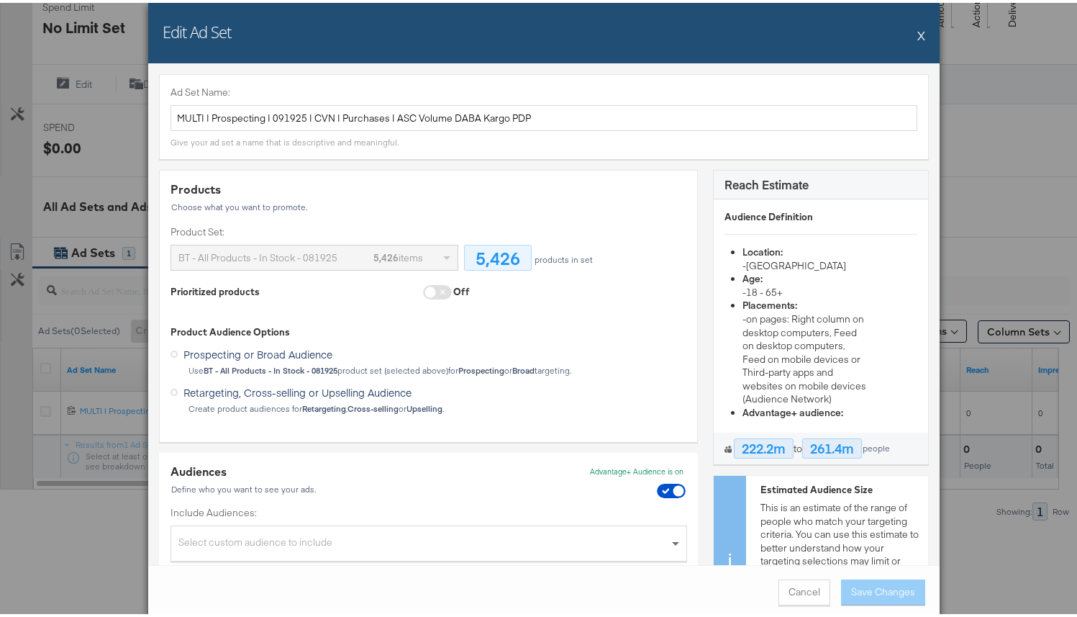
click at [413, 257] on div "5,426 items" at bounding box center [398, 254] width 50 height 24
click at [423, 293] on span at bounding box center [437, 289] width 29 height 14
click at [424, 291] on span at bounding box center [437, 289] width 29 height 14
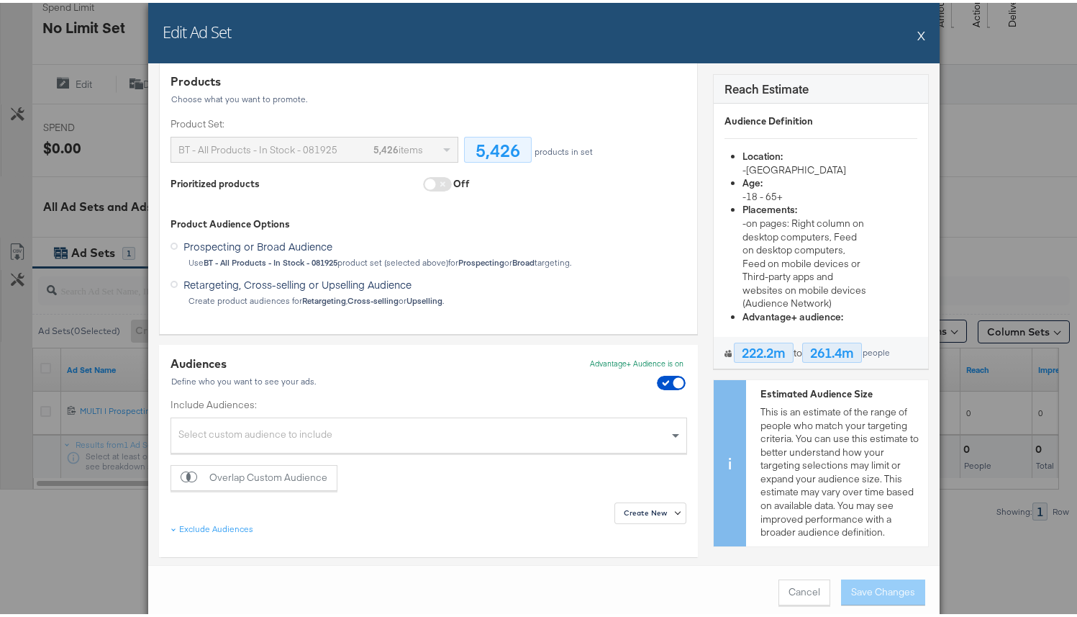
scroll to position [173, 0]
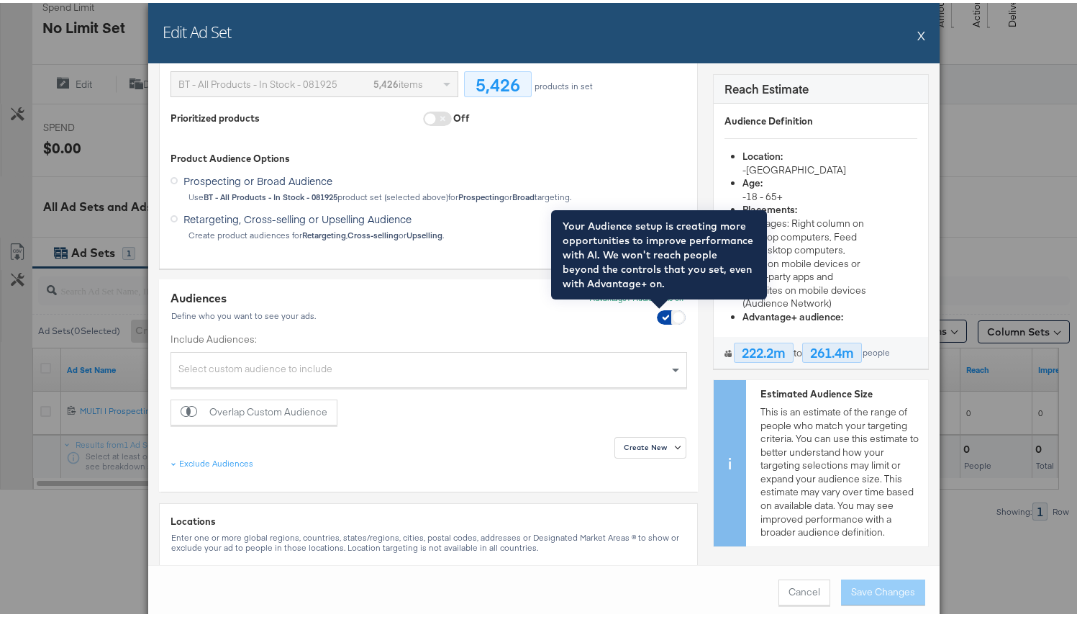
click at [658, 318] on input "checkbox" at bounding box center [678, 318] width 43 height 14
checkbox input "false"
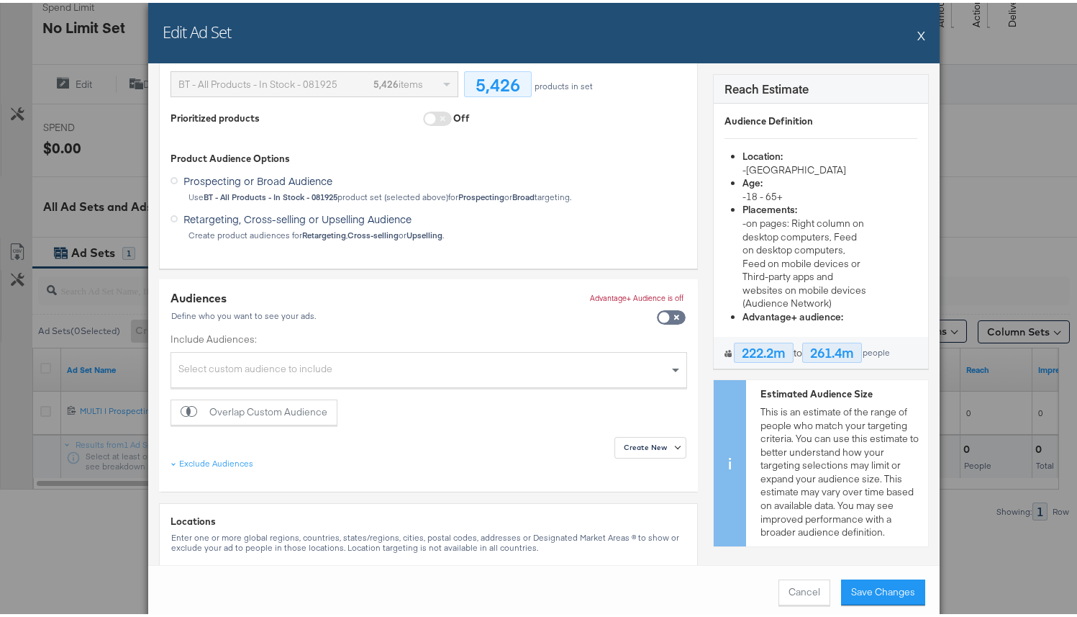
click at [423, 109] on span at bounding box center [434, 118] width 23 height 18
click at [423, 109] on span at bounding box center [437, 116] width 29 height 14
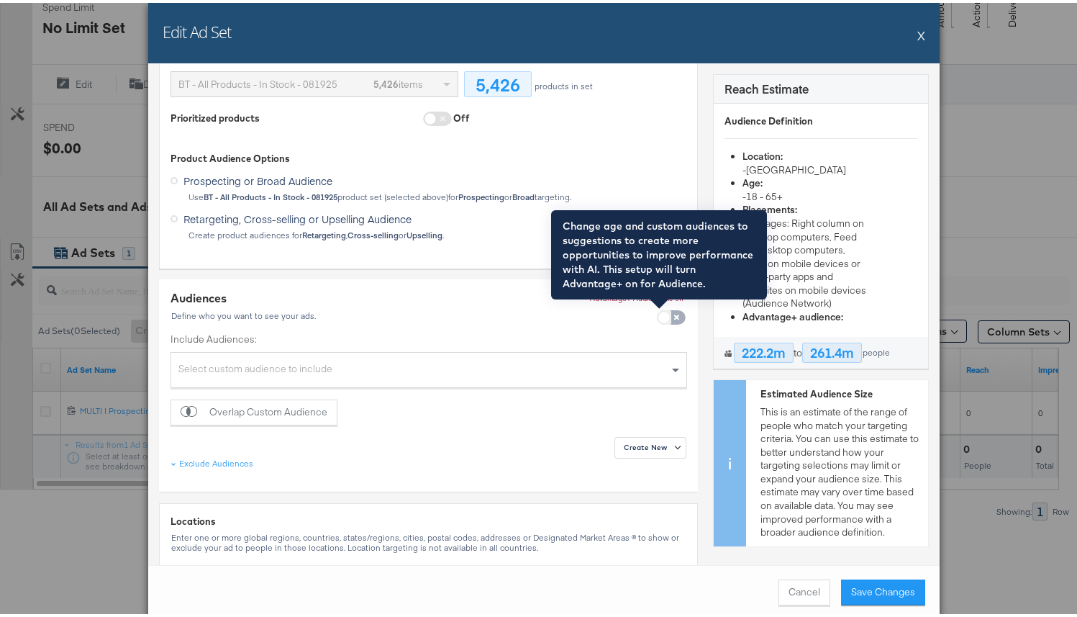
click at [657, 307] on span at bounding box center [664, 314] width 14 height 14
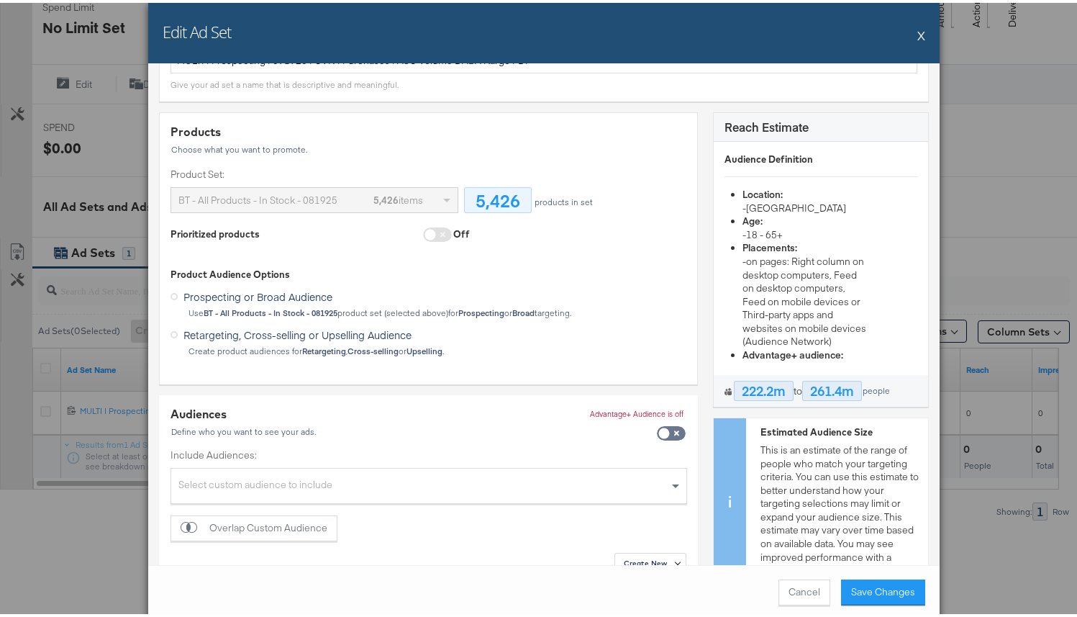
scroll to position [48, 0]
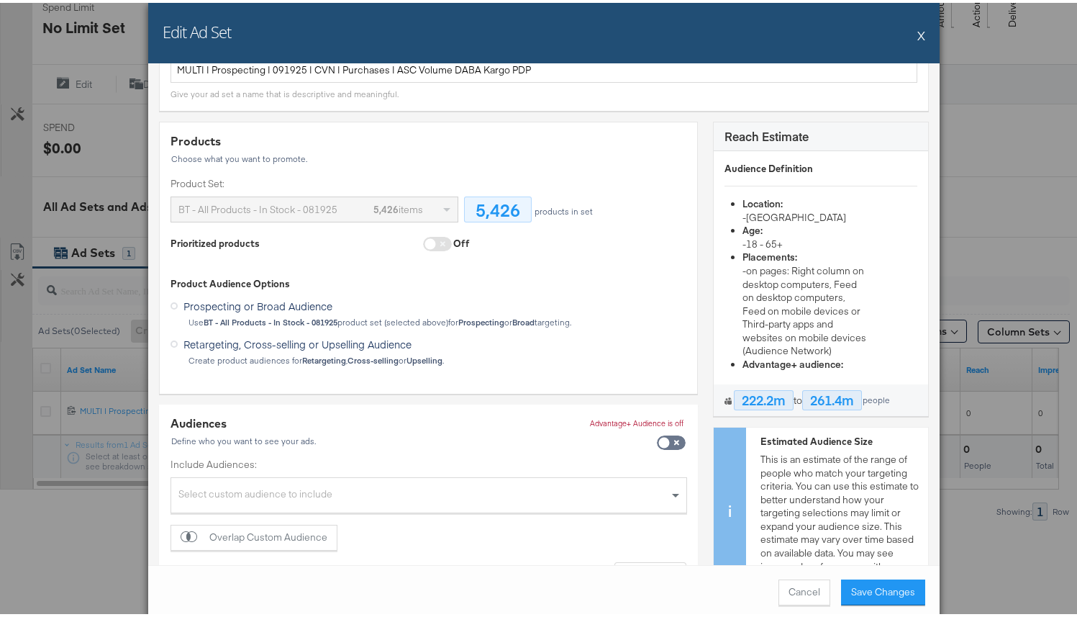
click at [445, 210] on div "BT - All Products - In Stock - 081925 5,426 items" at bounding box center [314, 206] width 286 height 24
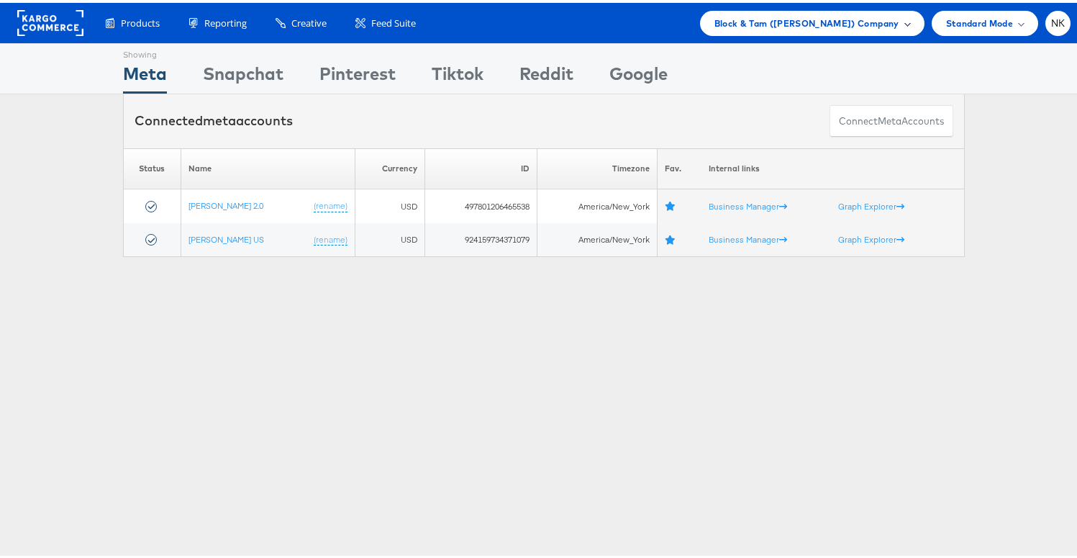
click at [744, 27] on span "Block & Tam ([PERSON_NAME]) Company" at bounding box center [806, 20] width 185 height 15
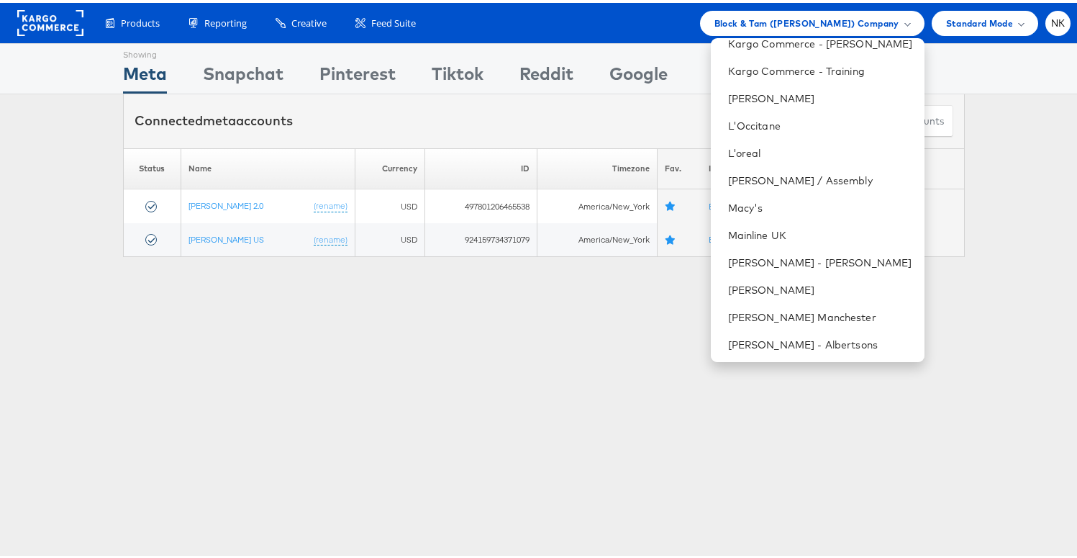
scroll to position [1216, 0]
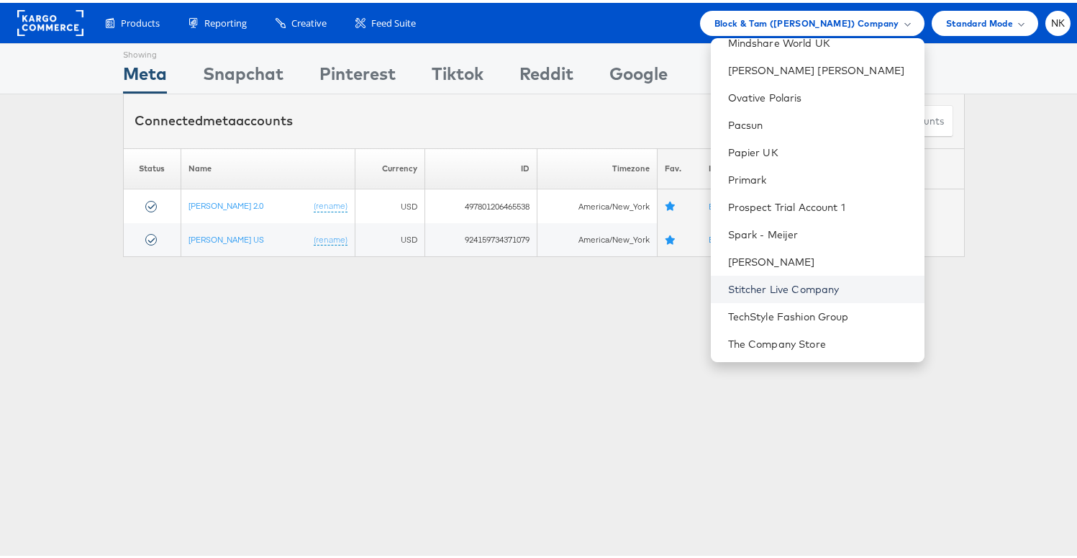
click at [753, 280] on link "Stitcher Live Company" at bounding box center [820, 286] width 185 height 14
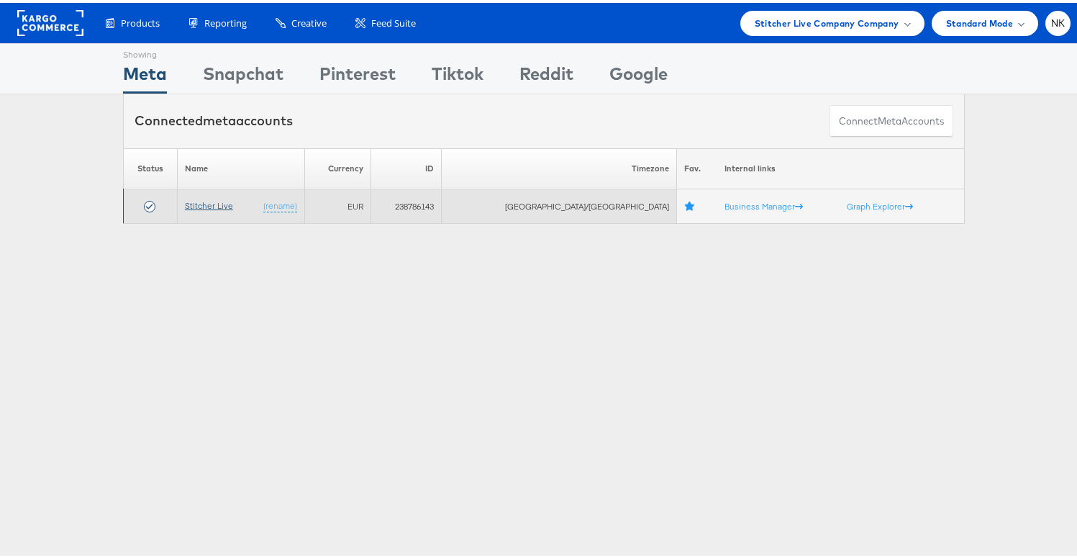
click at [219, 201] on link "Stitcher Live" at bounding box center [209, 202] width 48 height 11
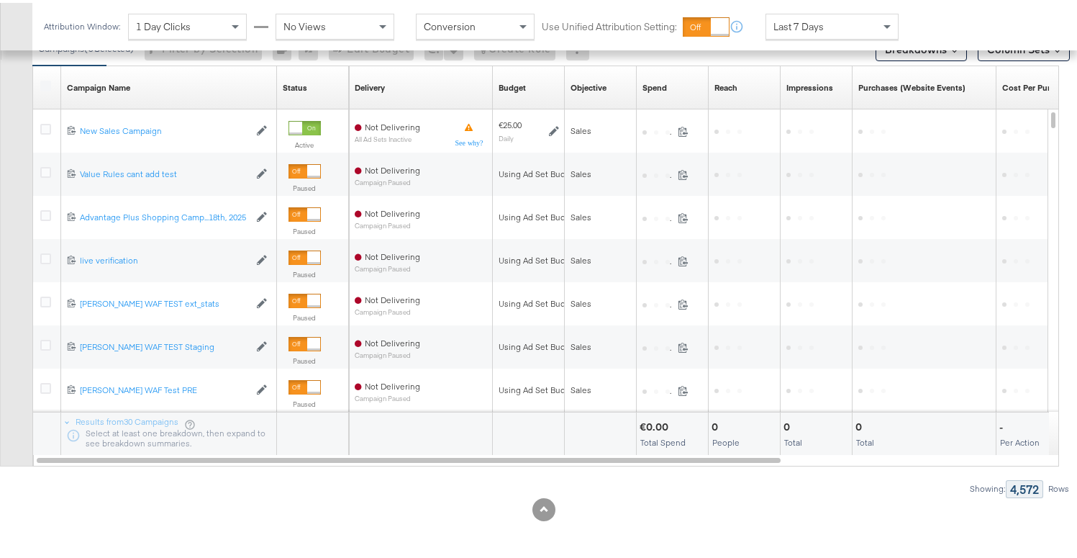
scroll to position [707, 0]
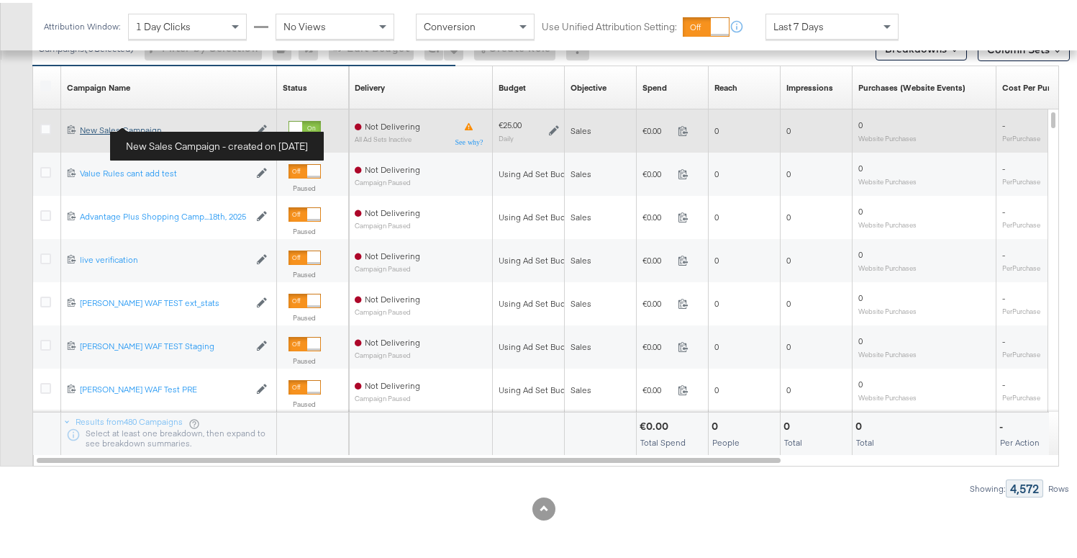
click at [155, 131] on div "New Sales Campaign New Sales Campaign" at bounding box center [164, 128] width 169 height 12
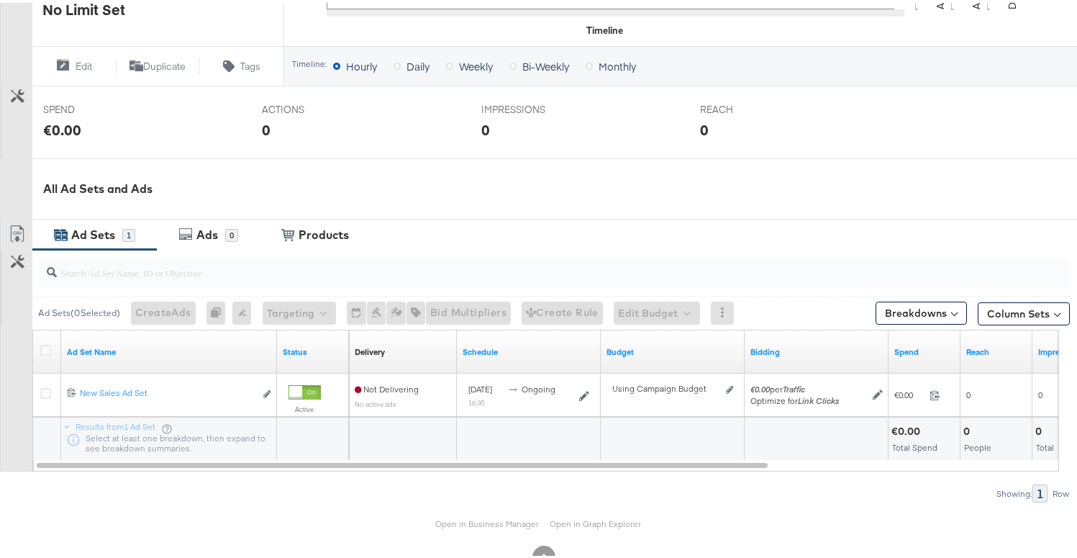
scroll to position [541, 0]
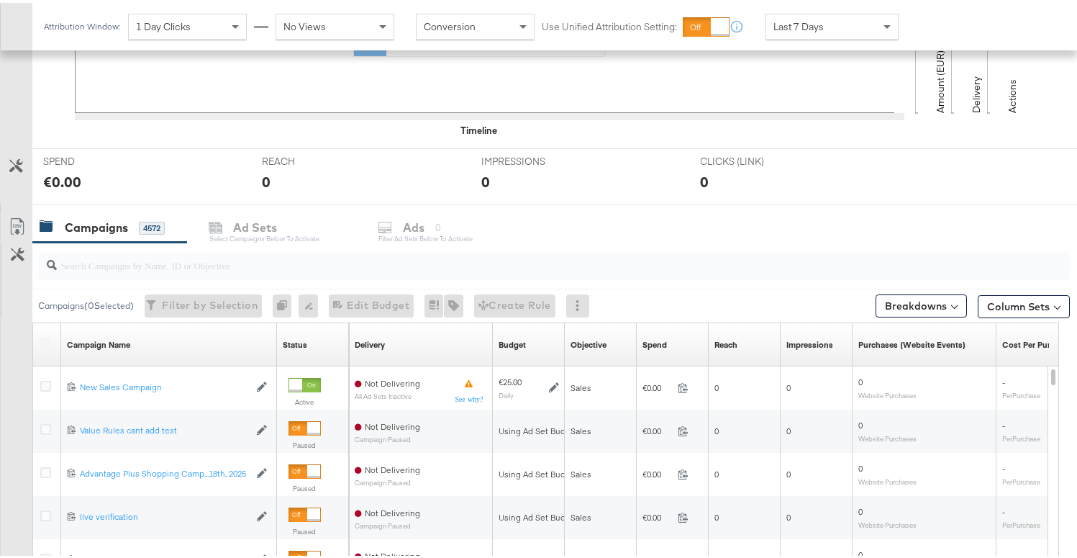
scroll to position [613, 0]
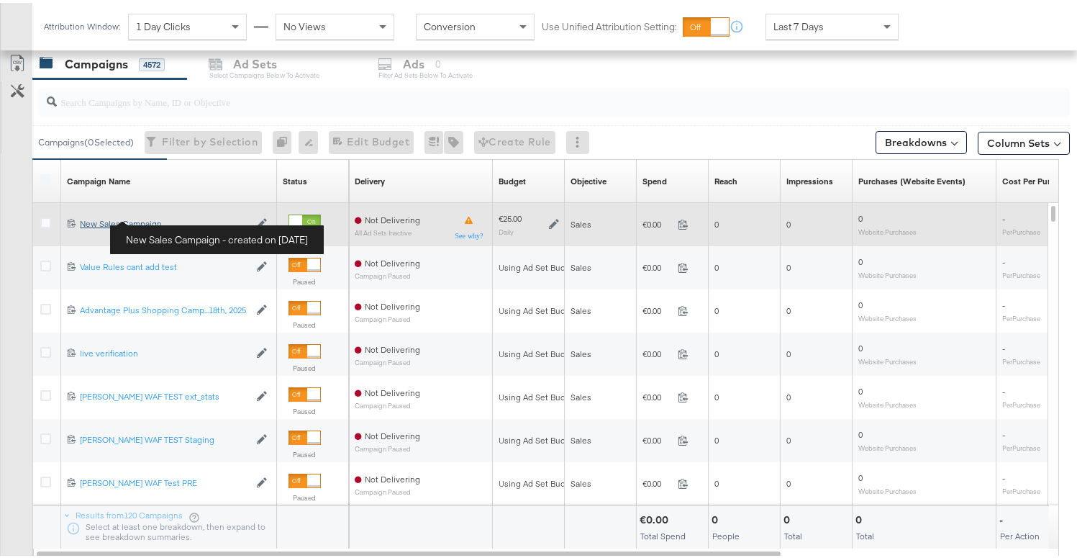
click at [130, 226] on div "New Sales Campaign New Sales Campaign" at bounding box center [164, 221] width 169 height 12
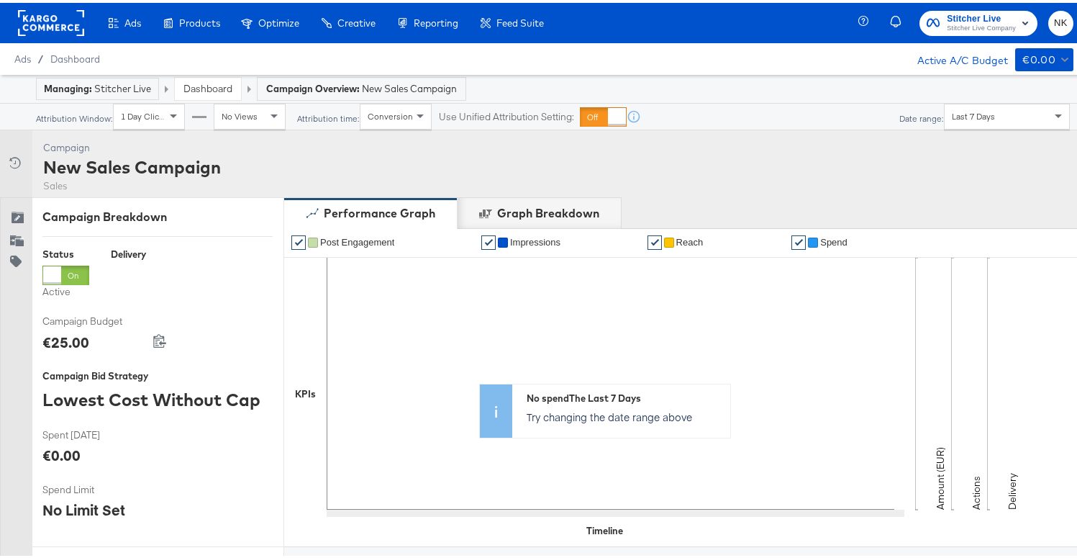
scroll to position [541, 0]
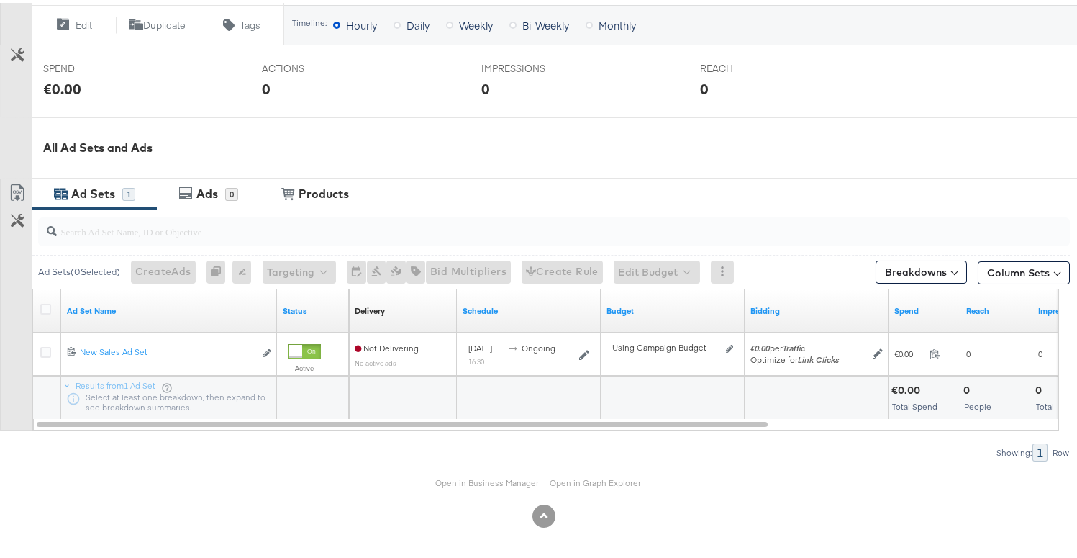
click at [457, 476] on link "Open in Business Manager" at bounding box center [488, 479] width 104 height 11
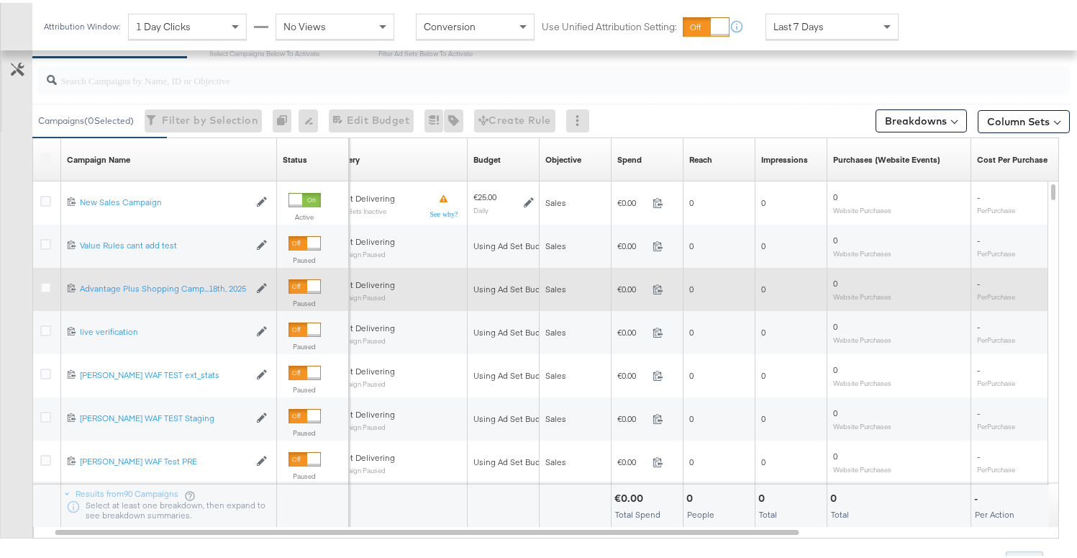
scroll to position [607, 0]
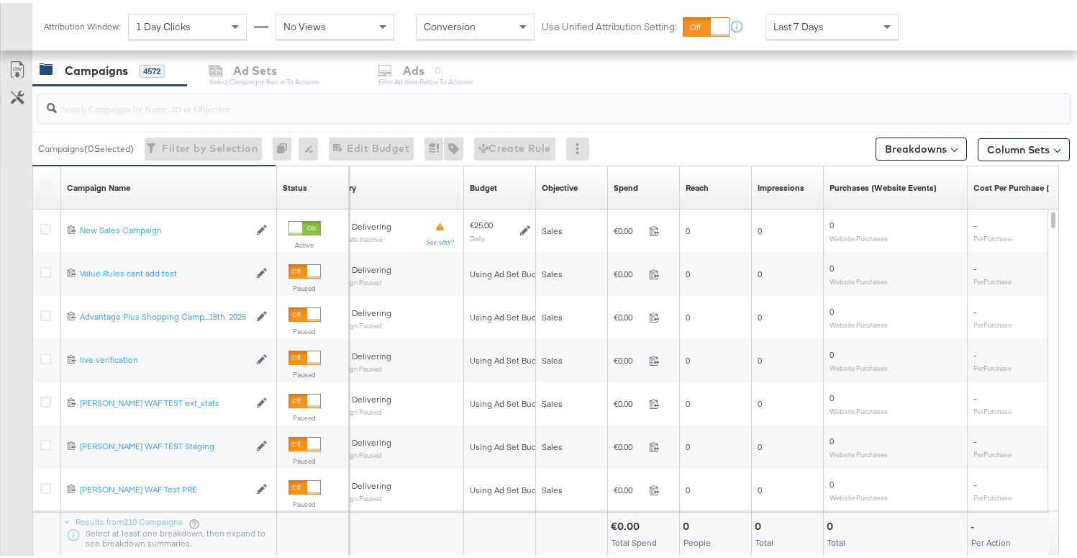
click at [160, 110] on input "search" at bounding box center [517, 100] width 921 height 28
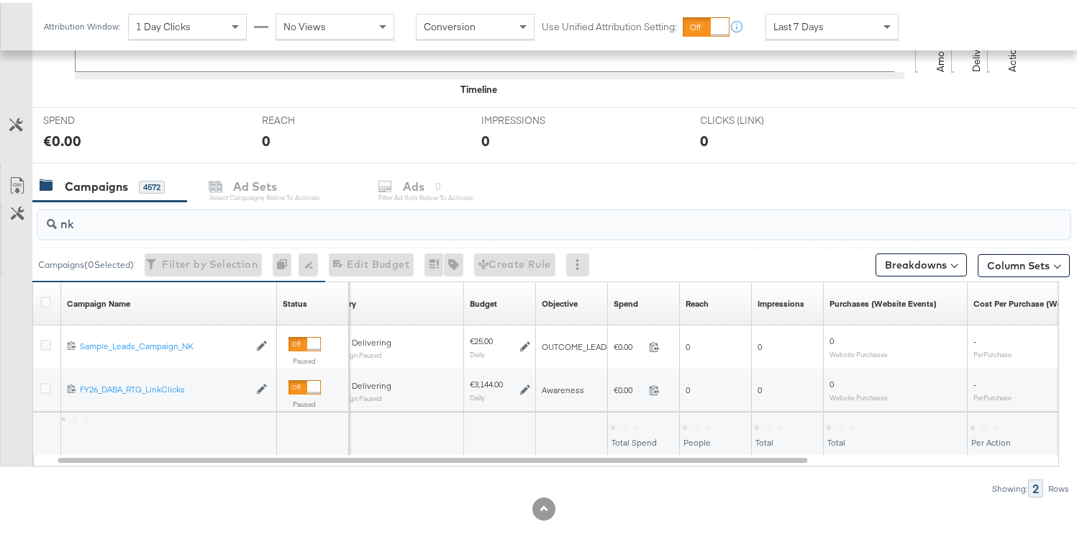
type input "n"
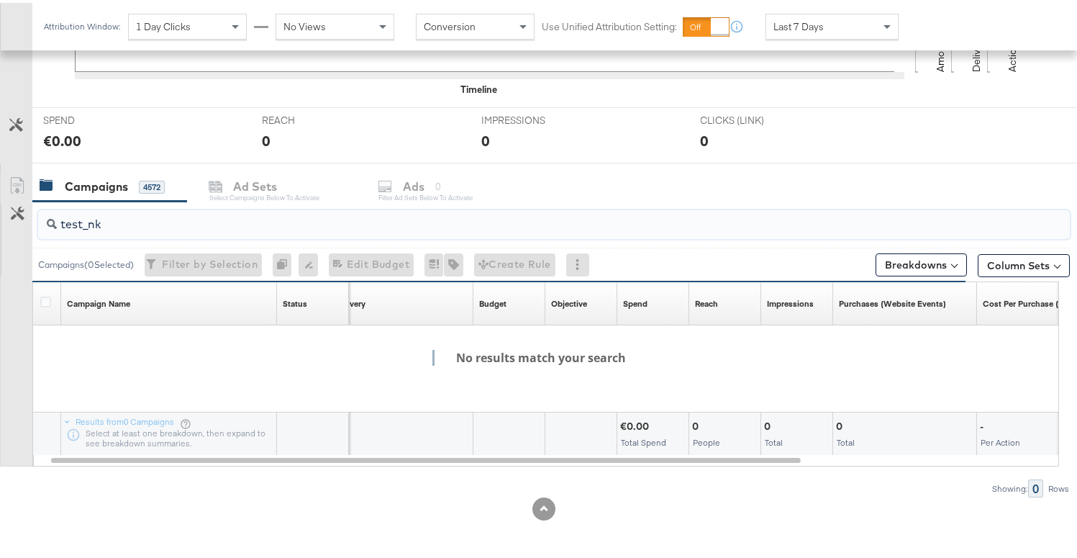
type input "test_nk"
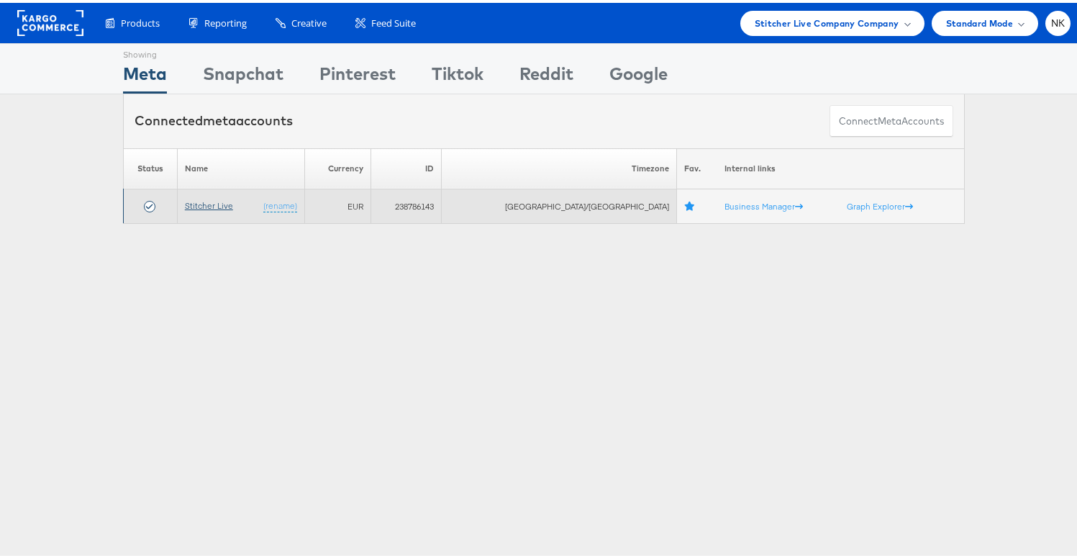
click at [212, 202] on link "Stitcher Live" at bounding box center [209, 202] width 48 height 11
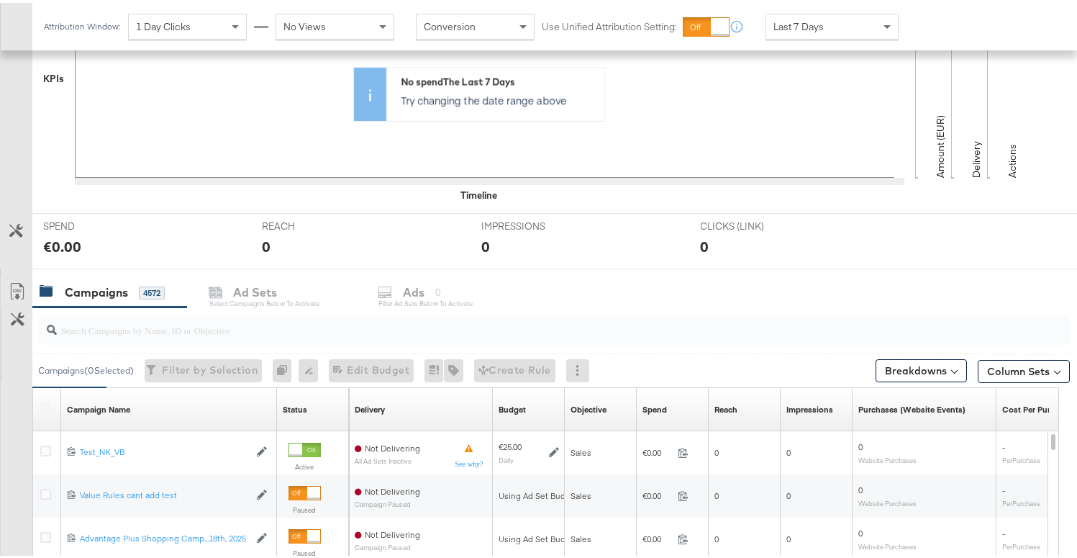
scroll to position [389, 0]
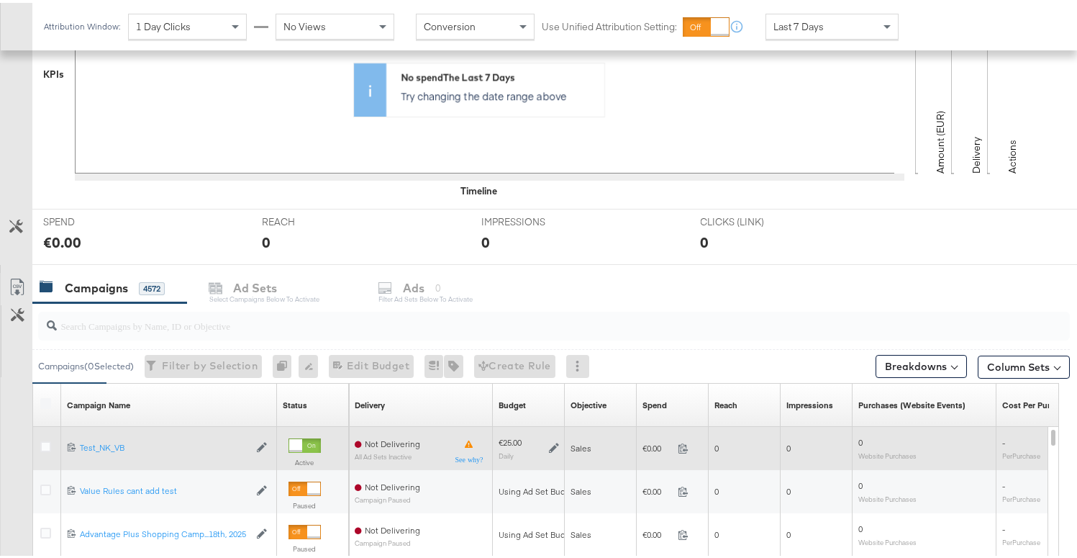
click at [299, 442] on div at bounding box center [295, 442] width 13 height 13
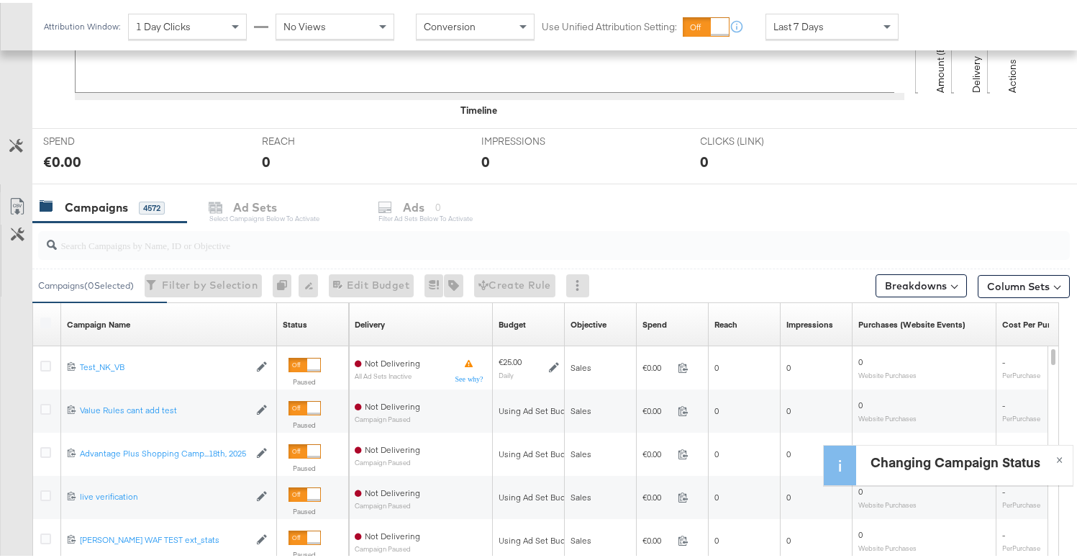
scroll to position [494, 0]
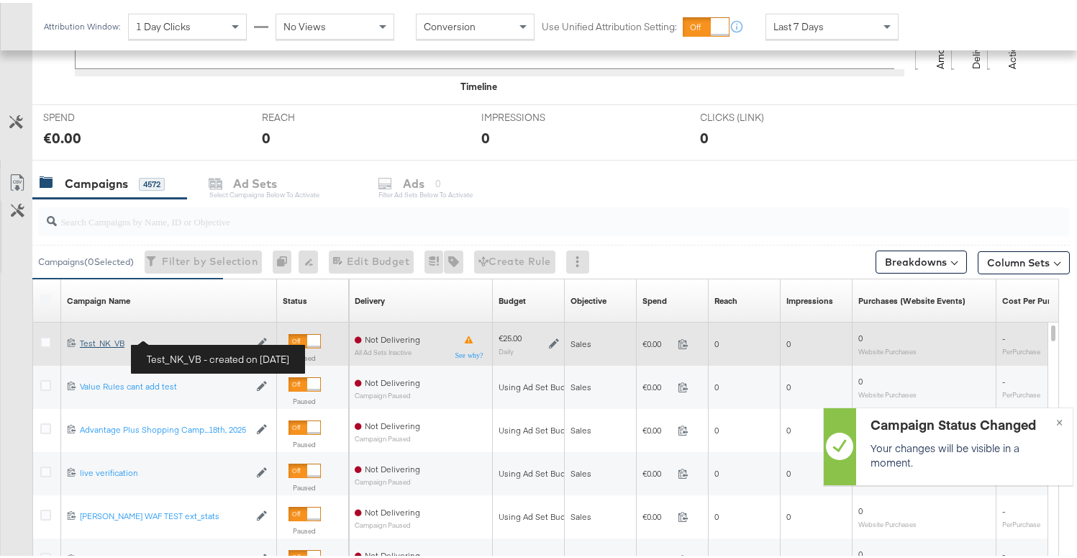
click at [121, 342] on div "Test_NK_VB Test_NK_VB" at bounding box center [164, 341] width 169 height 12
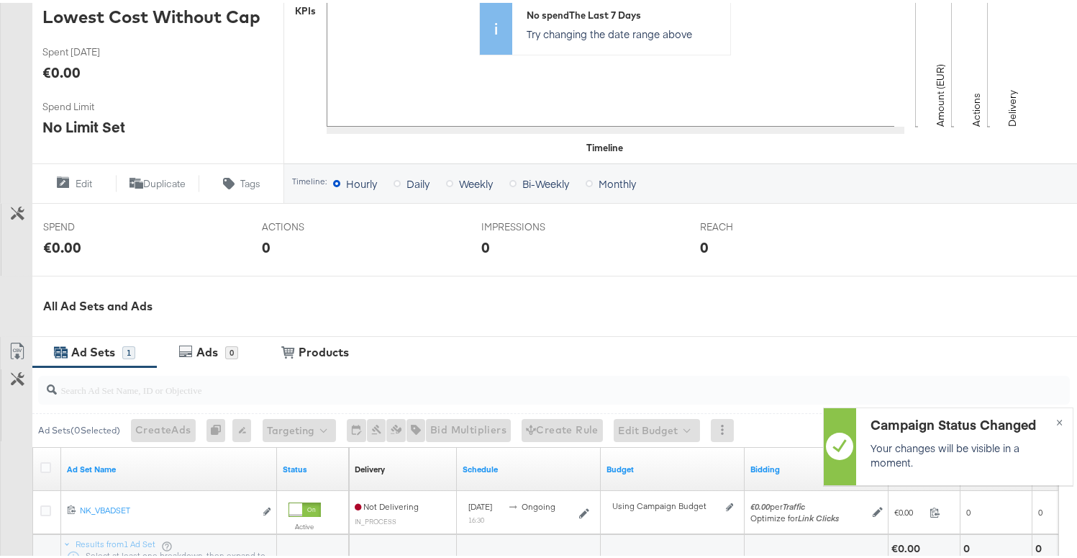
scroll to position [477, 0]
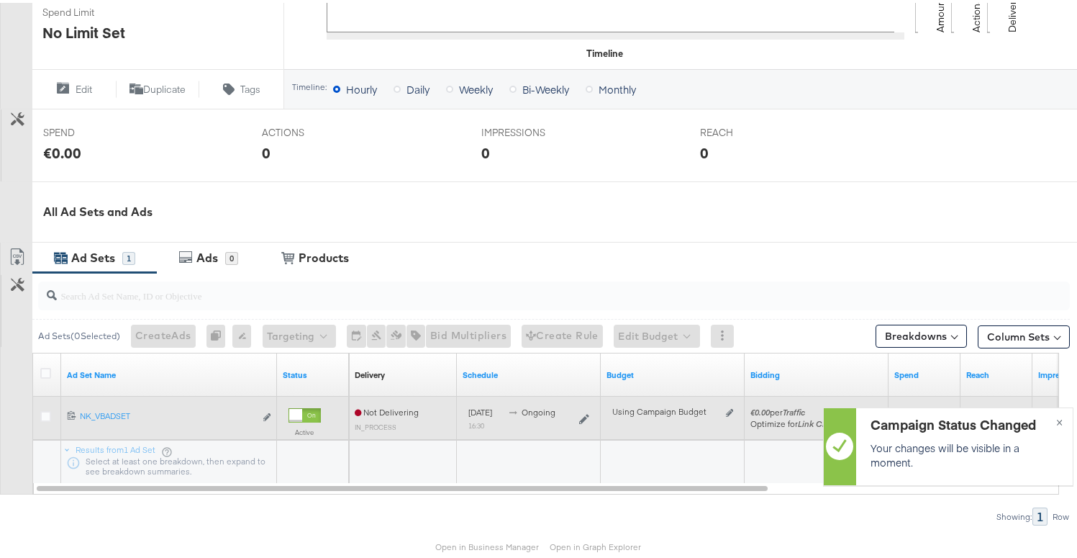
click at [301, 409] on div at bounding box center [295, 412] width 13 height 13
click at [270, 414] on icon "link" at bounding box center [266, 414] width 7 height 8
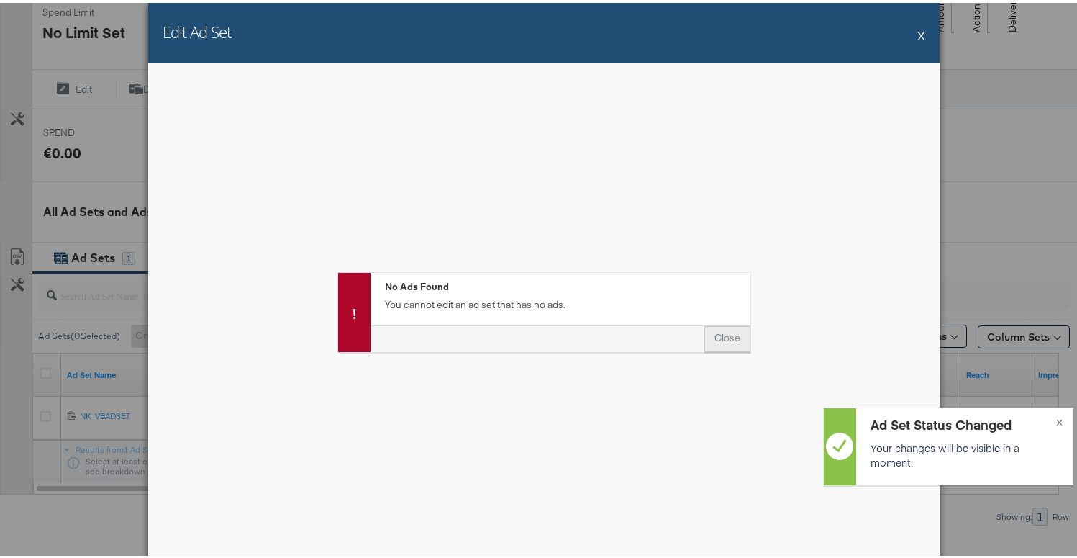
click at [712, 338] on button "Close" at bounding box center [727, 336] width 46 height 26
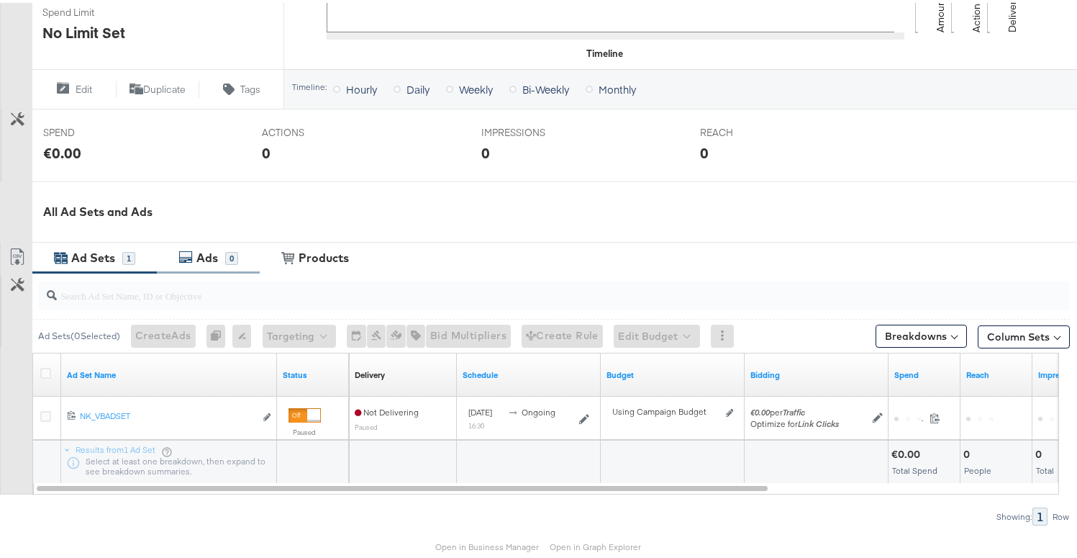
click at [196, 258] on div "Ads" at bounding box center [209, 255] width 32 height 17
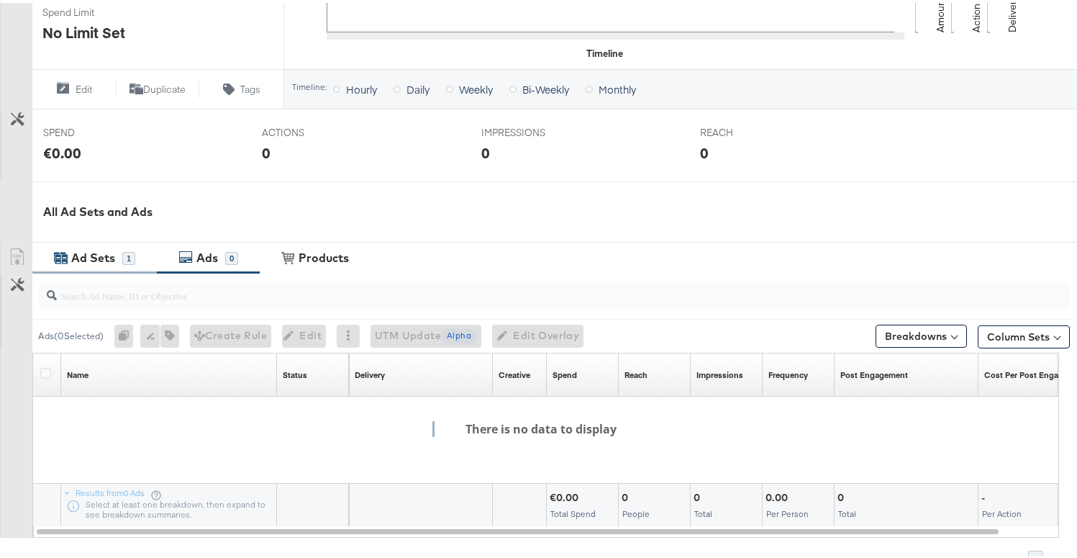
click at [121, 255] on div "Ad Sets" at bounding box center [95, 255] width 55 height 17
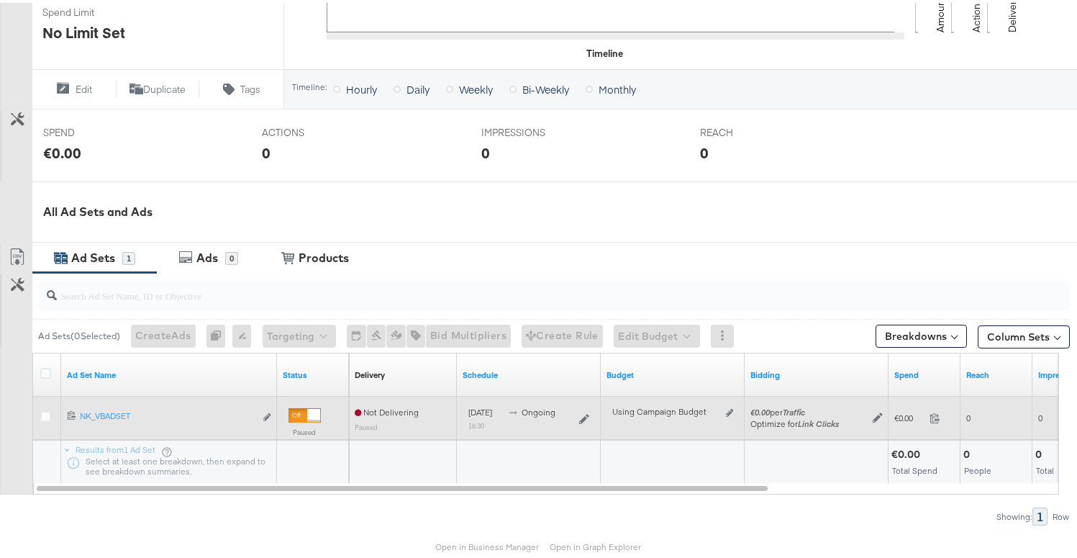
click at [51, 408] on div at bounding box center [47, 415] width 15 height 14
click at [44, 410] on icon at bounding box center [45, 413] width 11 height 11
click at [0, 0] on input "checkbox" at bounding box center [0, 0] width 0 height 0
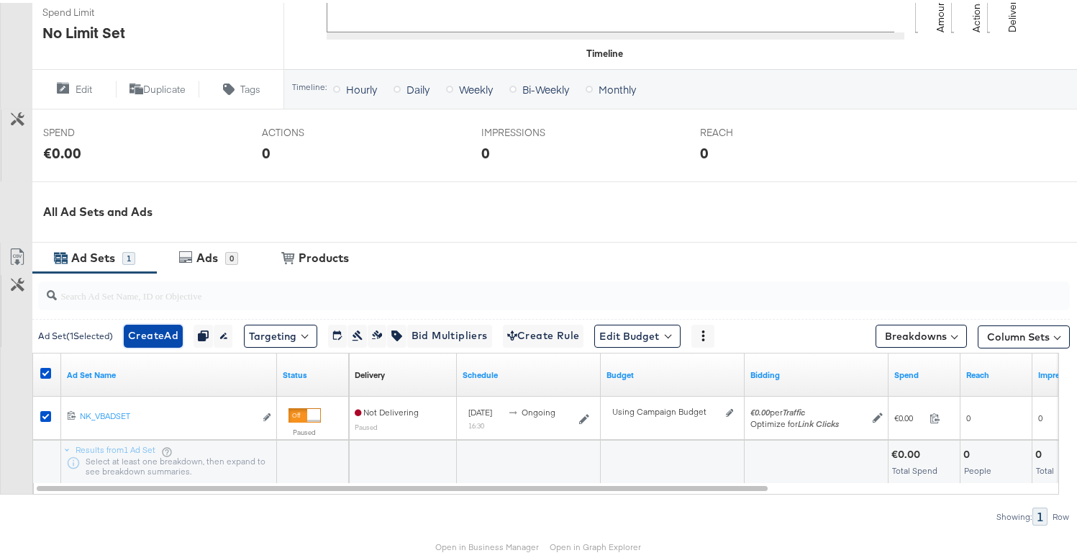
click at [159, 340] on span "Create Ad" at bounding box center [153, 333] width 50 height 18
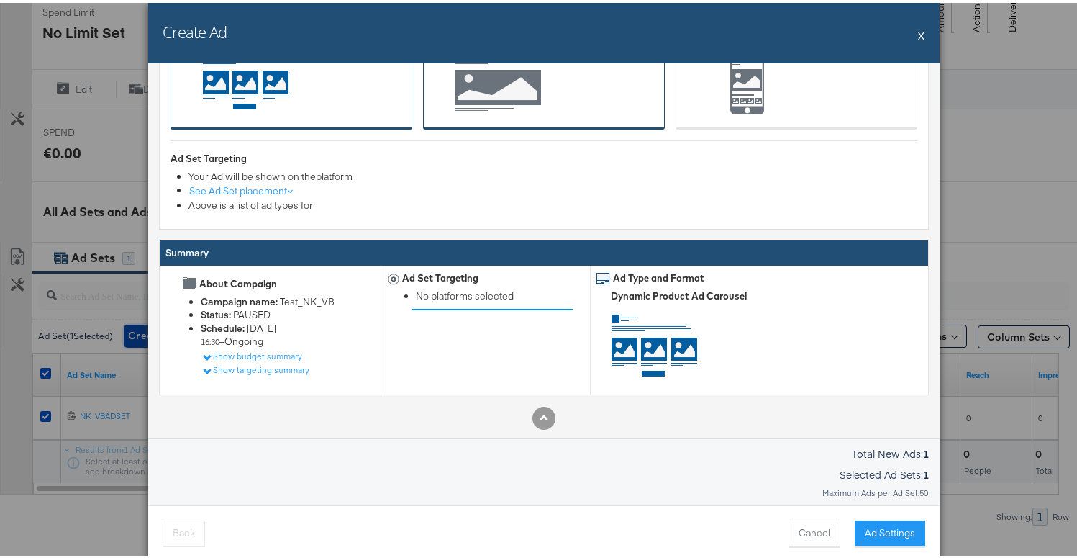
scroll to position [160, 0]
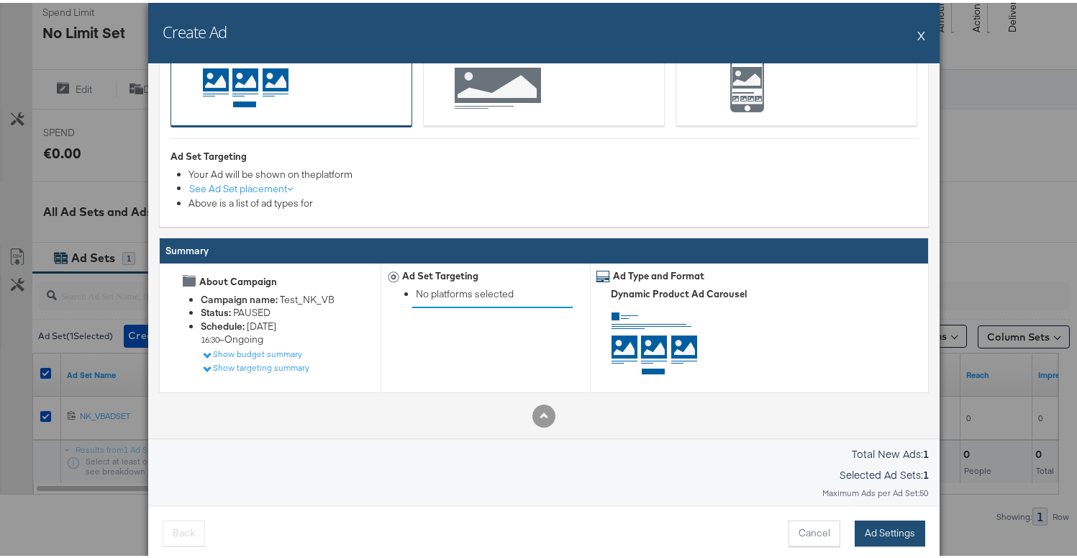
click at [873, 526] on button "Ad Settings" at bounding box center [890, 530] width 71 height 26
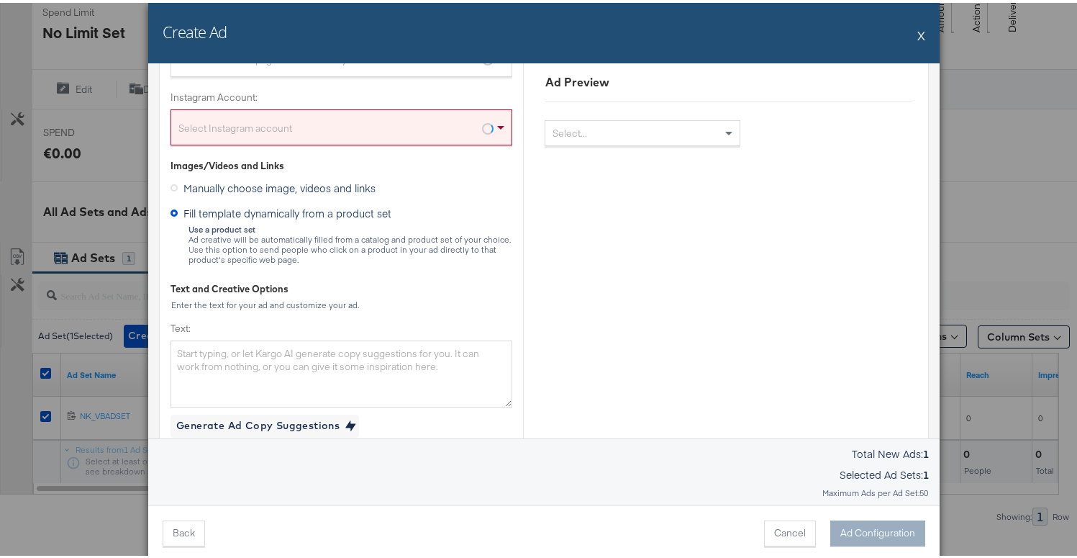
scroll to position [0, 0]
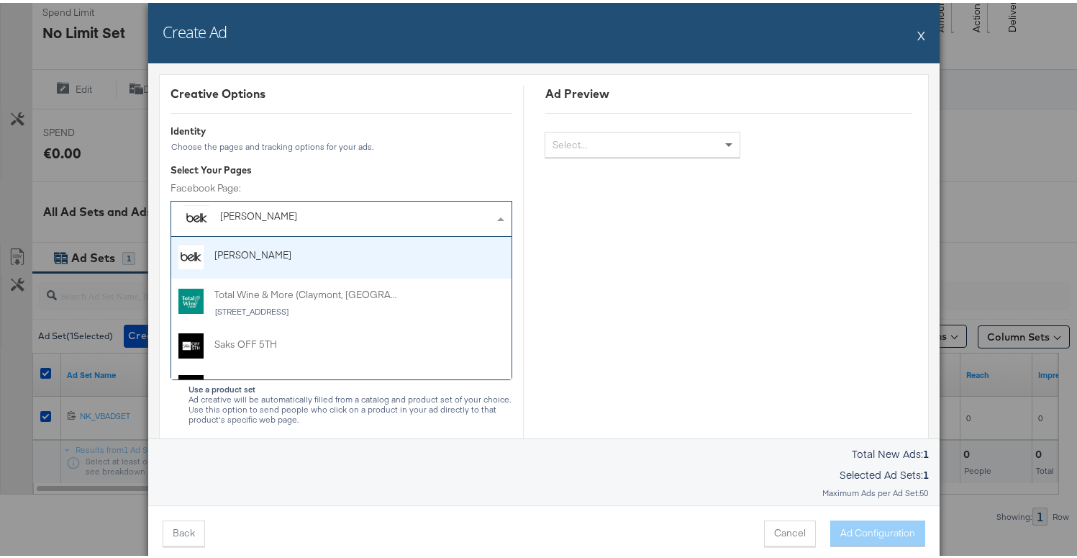
click at [336, 217] on div "Belk" at bounding box center [308, 213] width 177 height 14
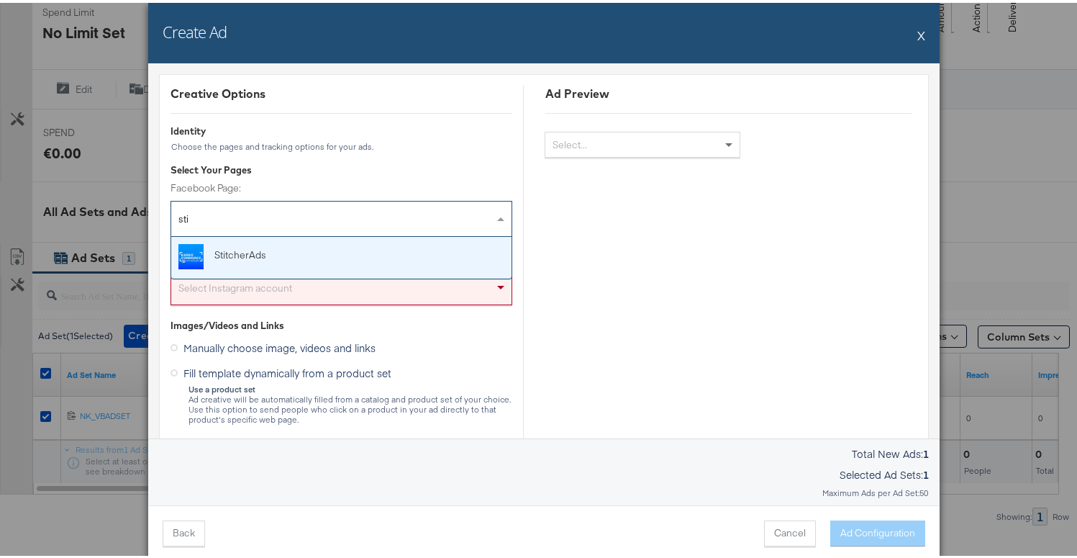
type input "stit"
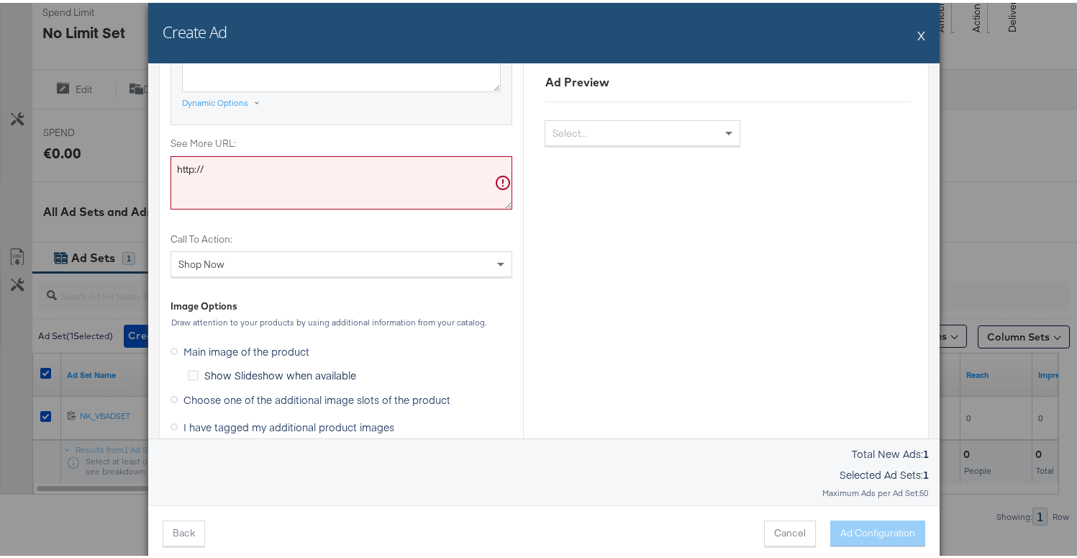
scroll to position [878, 0]
click at [265, 171] on textarea "http://" at bounding box center [342, 182] width 342 height 53
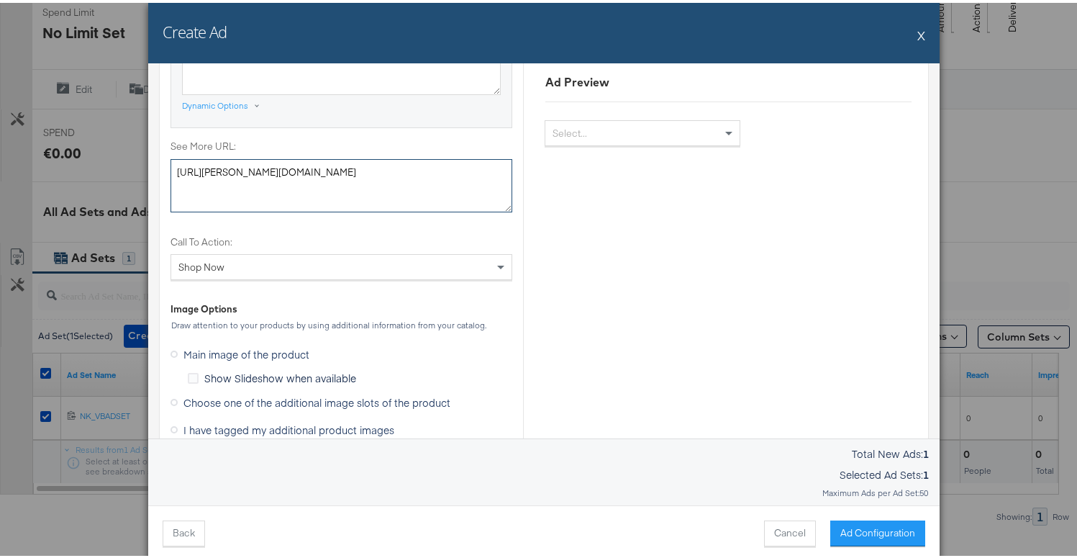
type textarea "http://belk.com"
click at [268, 242] on label "Call To Action:" at bounding box center [342, 239] width 342 height 14
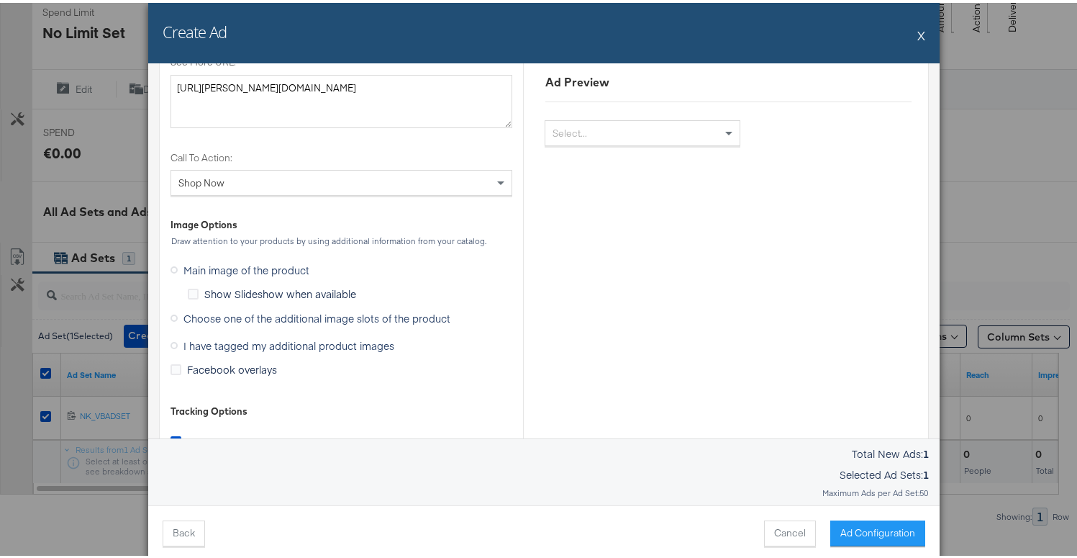
scroll to position [1150, 0]
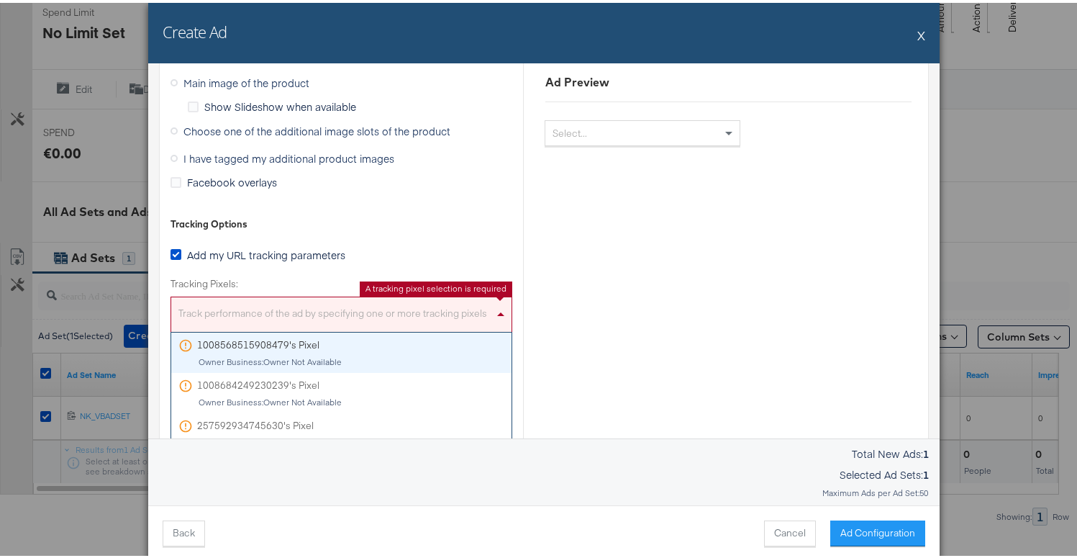
click at [253, 303] on div "Track performance of the ad by specifying one or more tracking pixels" at bounding box center [341, 313] width 340 height 31
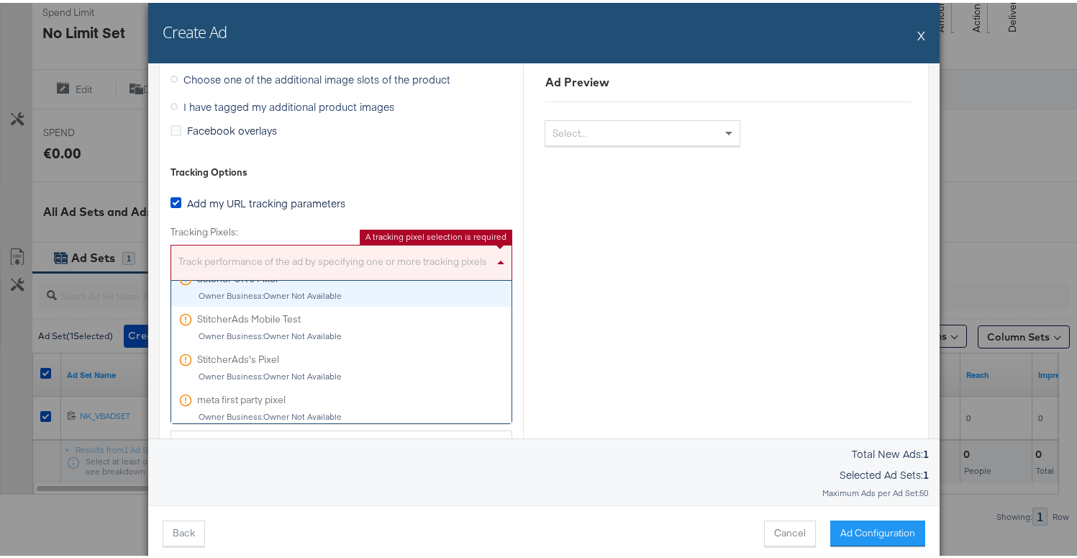
scroll to position [422, 0]
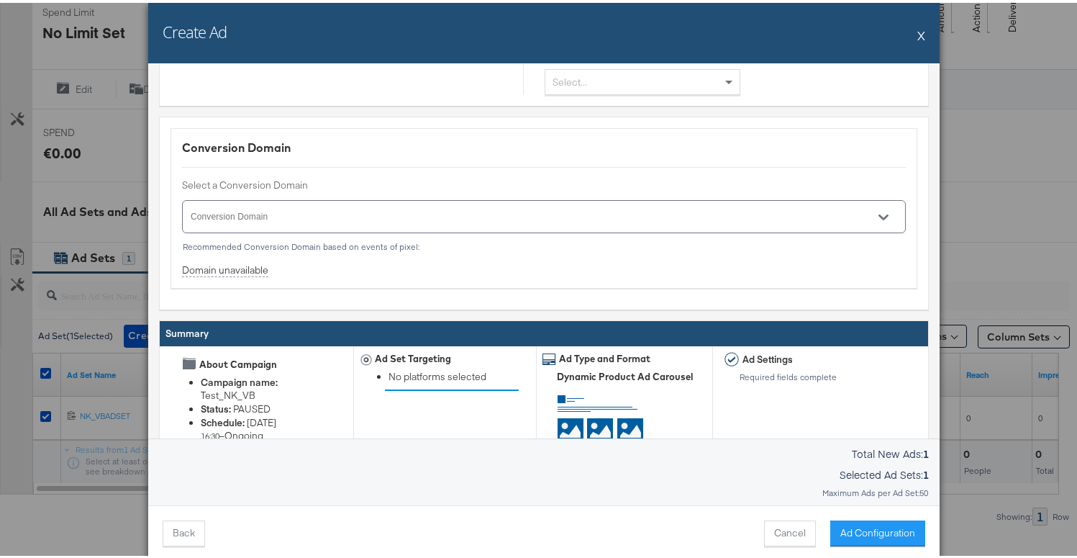
scroll to position [1783, 0]
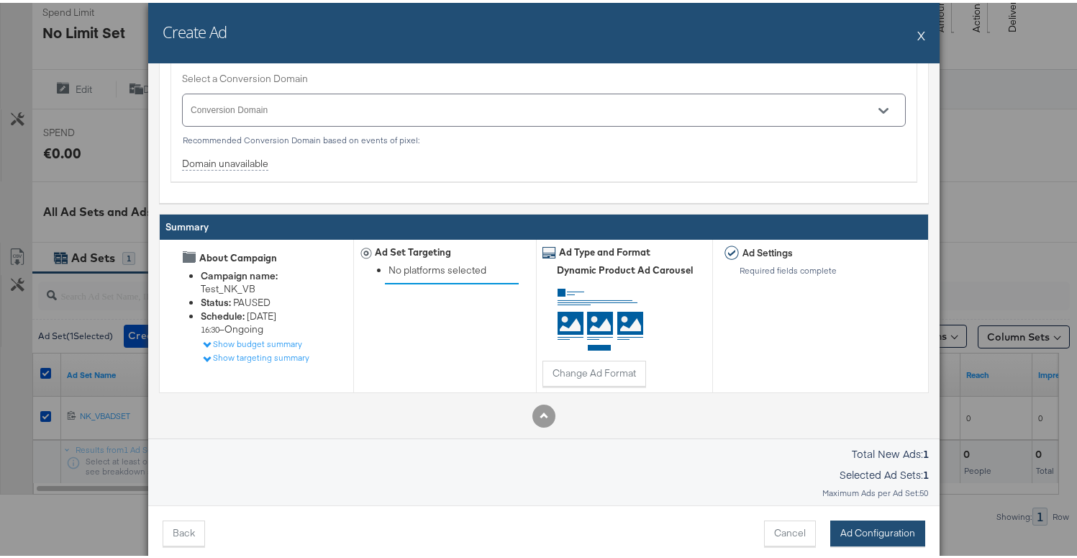
click at [886, 522] on button "Ad Configuration" at bounding box center [877, 530] width 95 height 26
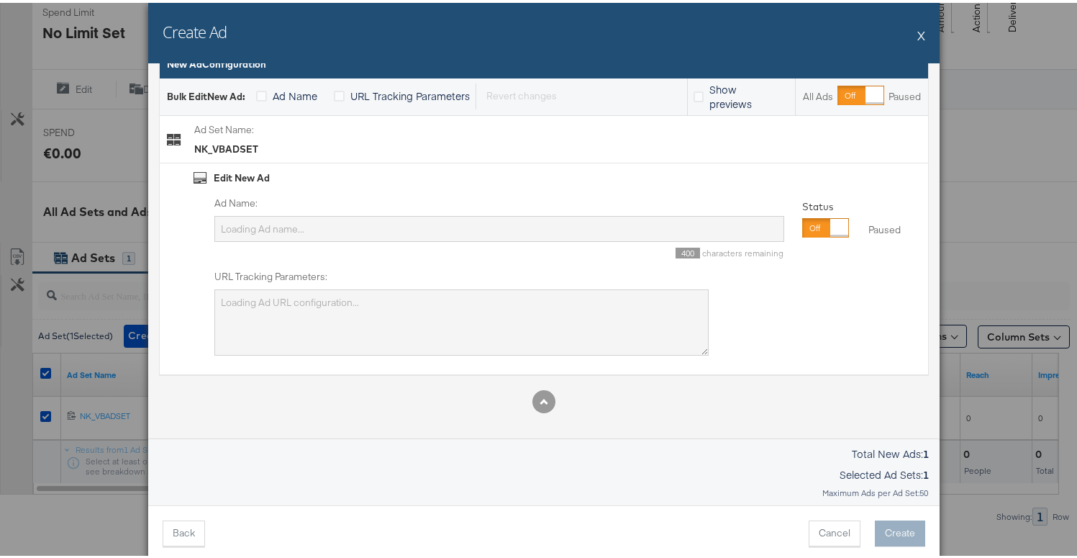
scroll to position [0, 0]
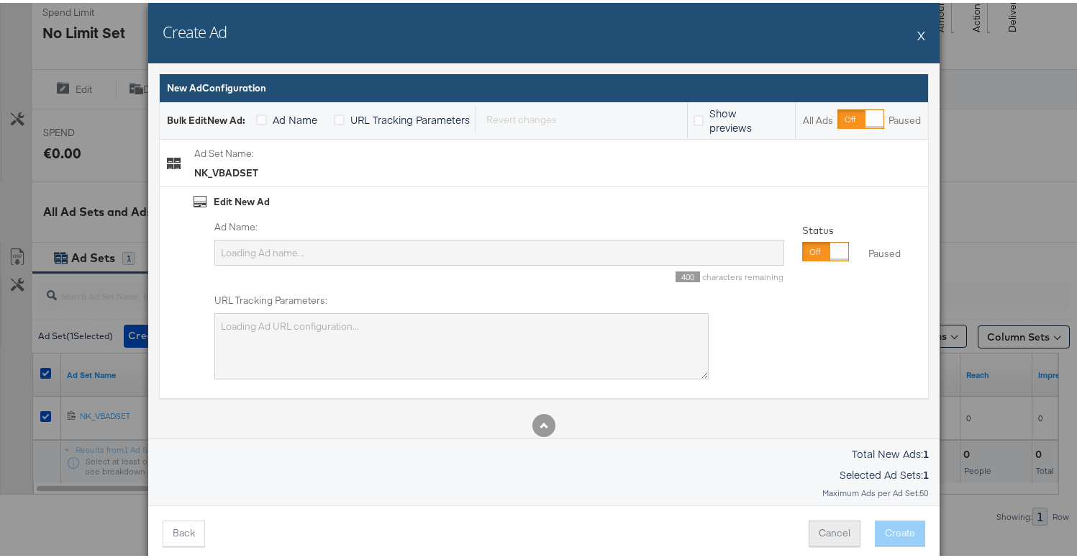
type input "1 18-65 65 18 Custom Link clicks Shop now 6855542586165 Test_NK_VB IE 19-SEP-20…"
type textarea "campaign_id=6855542586165&adset_id={{adset.id}}&ad_id={{ad.id}}&placement={{pla…"
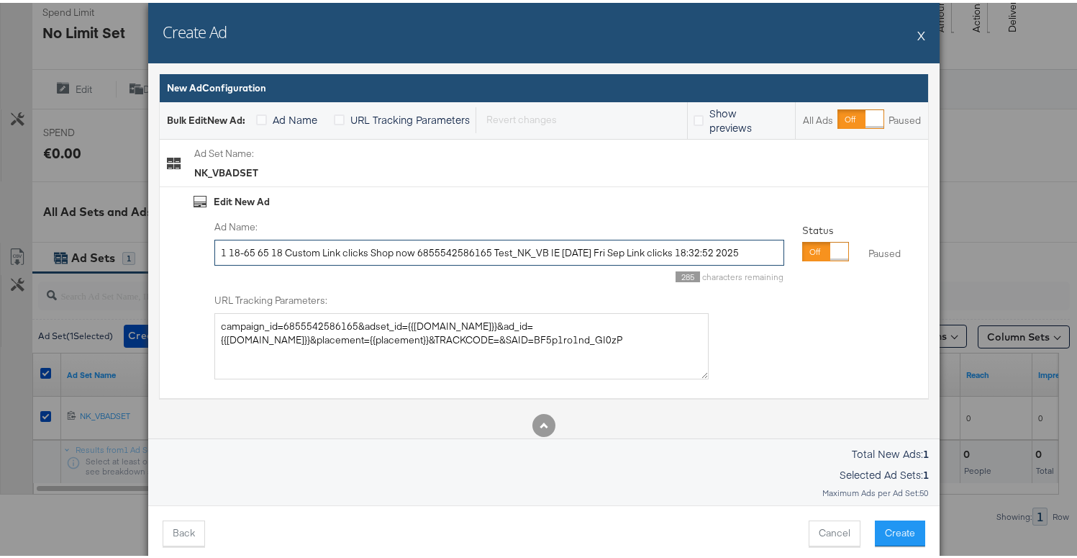
drag, startPoint x: 212, startPoint y: 243, endPoint x: 660, endPoint y: 325, distance: 455.0
click at [660, 325] on div "Ad Name: 1 18-65 65 18 Custom Link clicks Shop now 6855542586165 Test_NK_VB IE …" at bounding box center [557, 297] width 727 height 160
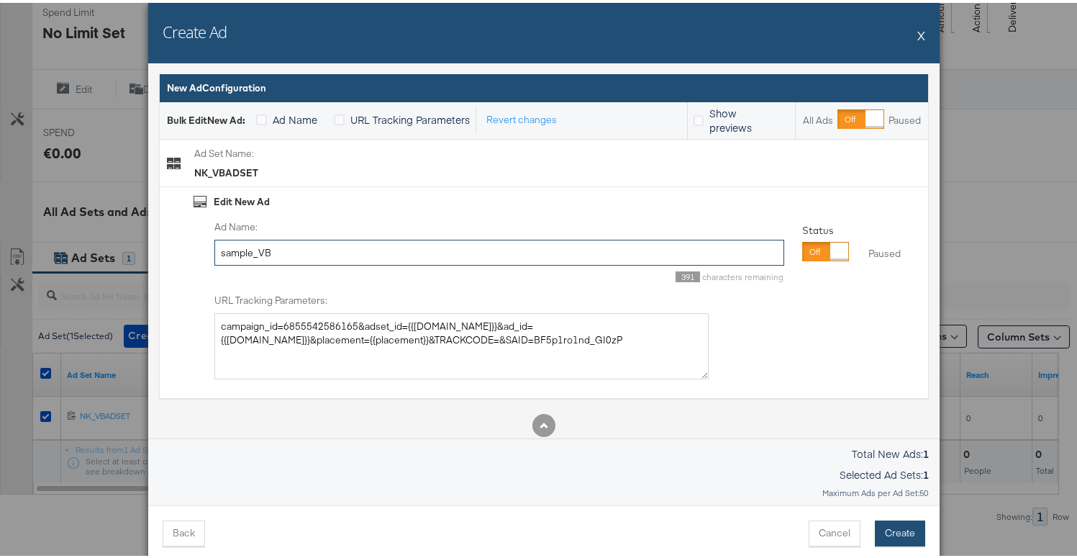
type input "sample_VB"
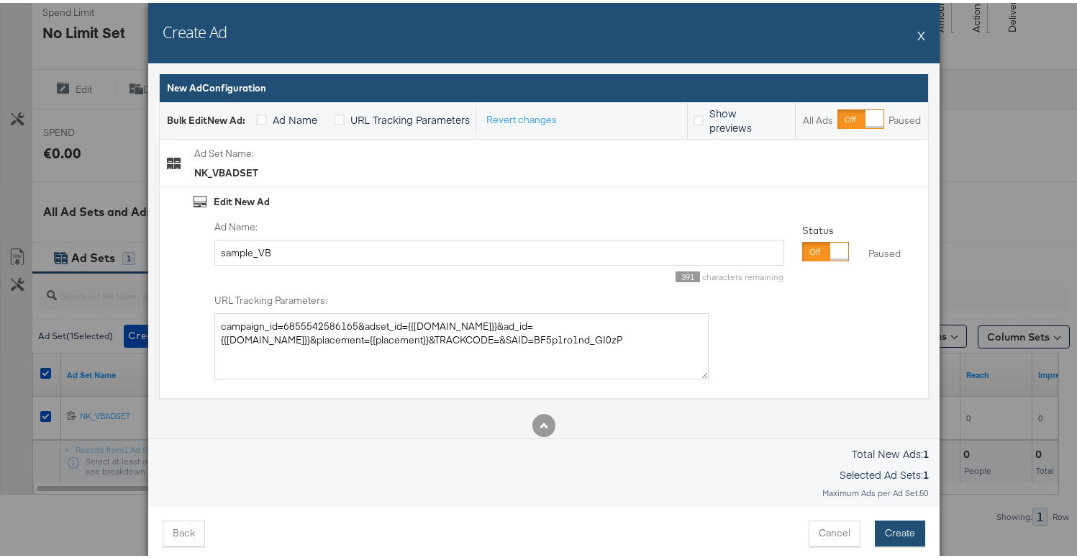
click at [893, 522] on button "Create" at bounding box center [900, 530] width 50 height 26
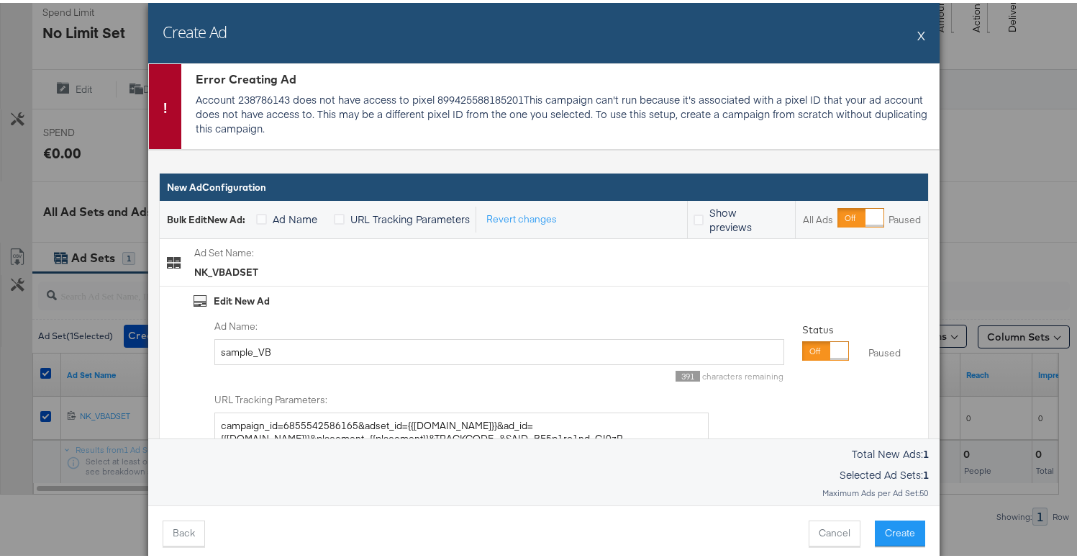
click at [917, 37] on button "X" at bounding box center [921, 32] width 8 height 29
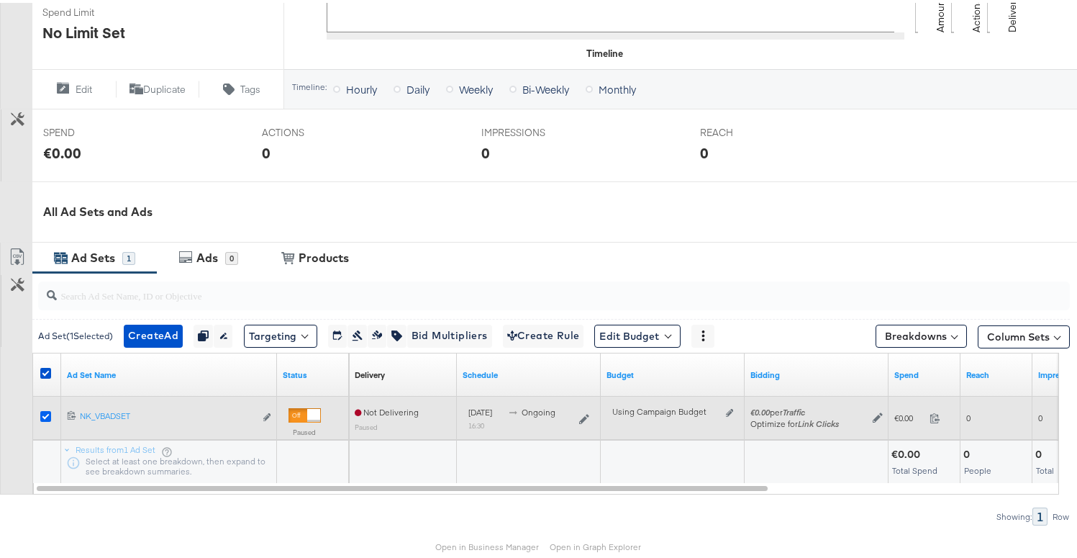
click at [49, 412] on icon at bounding box center [45, 413] width 11 height 11
click at [0, 0] on input "checkbox" at bounding box center [0, 0] width 0 height 0
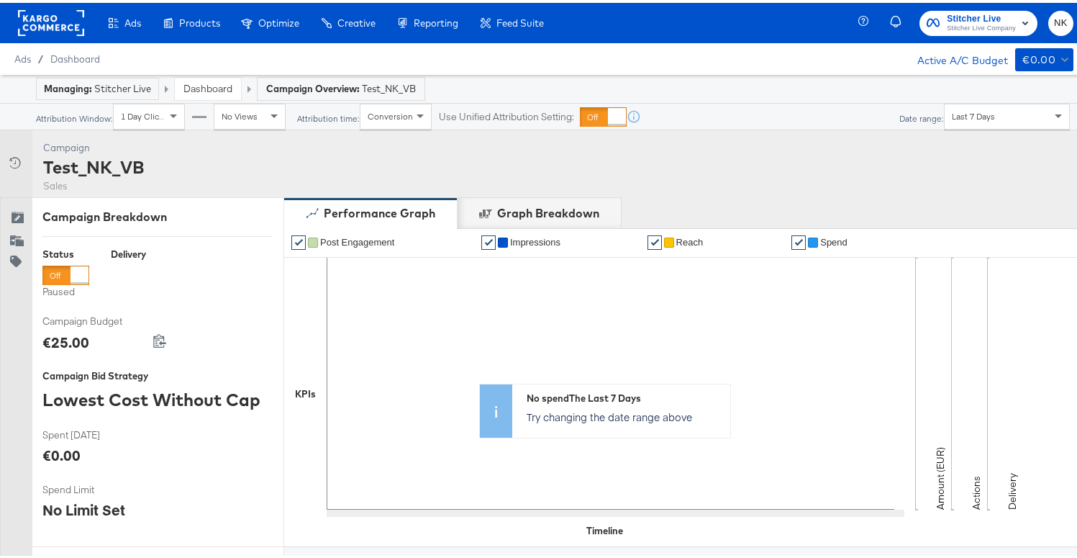
scroll to position [541, 0]
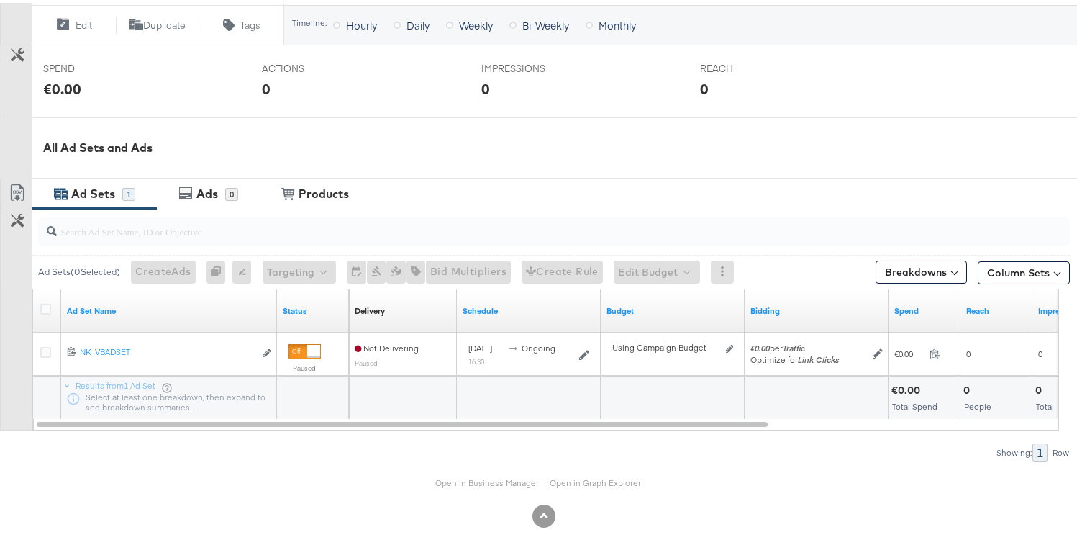
click at [453, 487] on div "Open in Business Manager Open in Graph Explorer" at bounding box center [544, 479] width 1088 height 43
click at [471, 489] on div "Open in Business Manager Open in Graph Explorer" at bounding box center [544, 479] width 1088 height 43
click at [486, 482] on link "Open in Business Manager" at bounding box center [488, 479] width 104 height 11
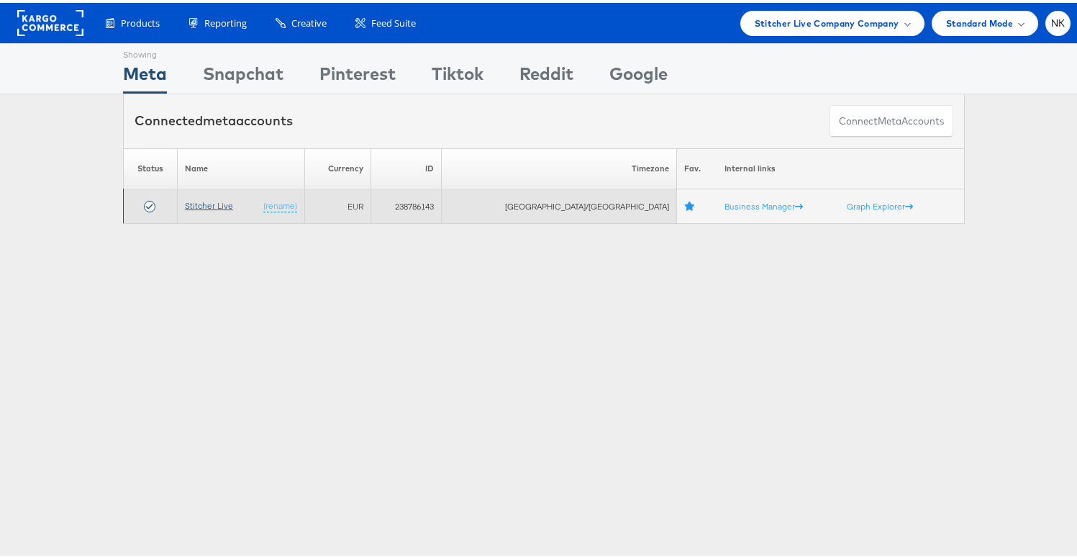
click at [224, 206] on link "Stitcher Live" at bounding box center [209, 202] width 48 height 11
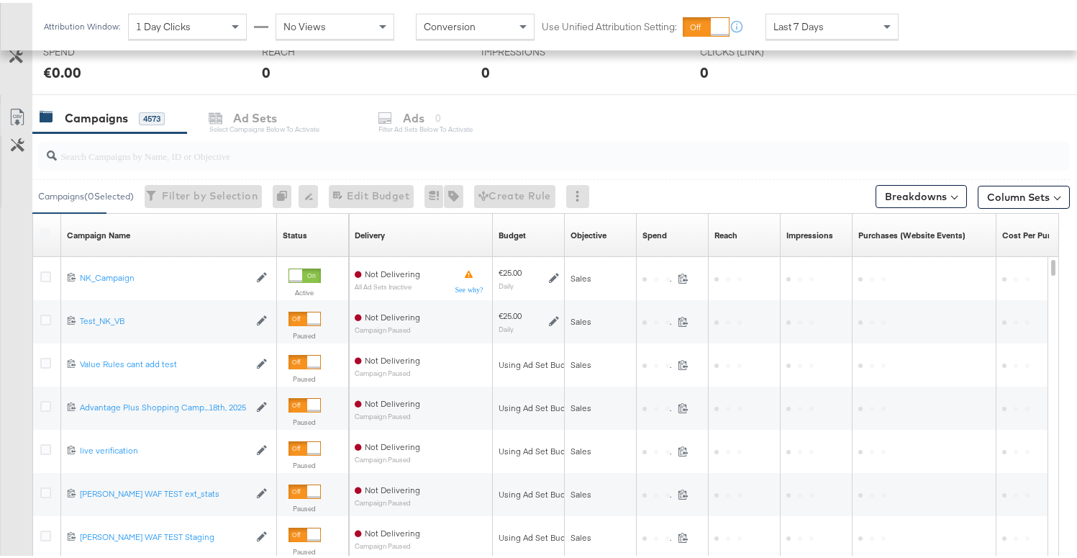
scroll to position [618, 0]
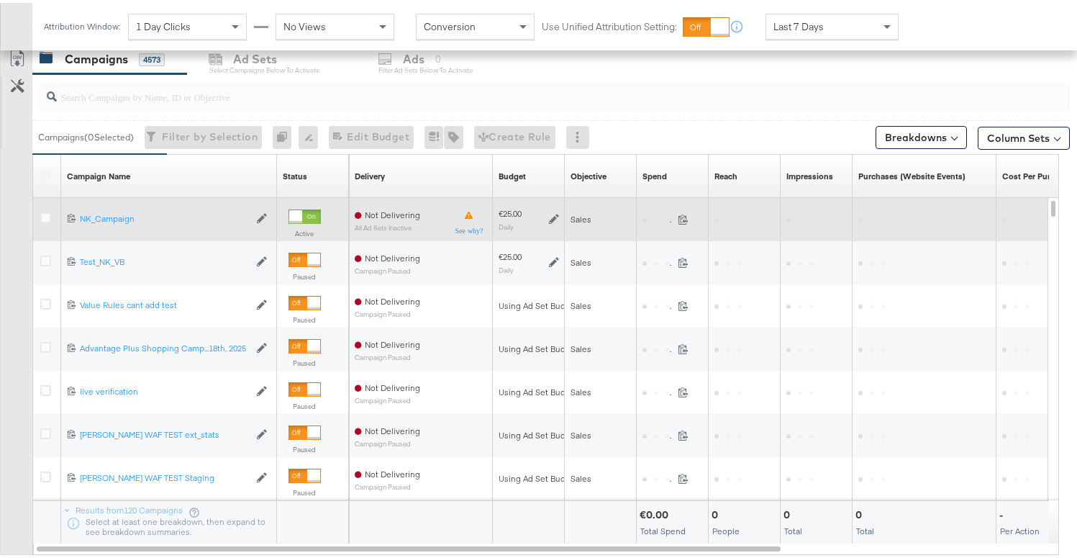
click at [301, 214] on div at bounding box center [295, 213] width 13 height 13
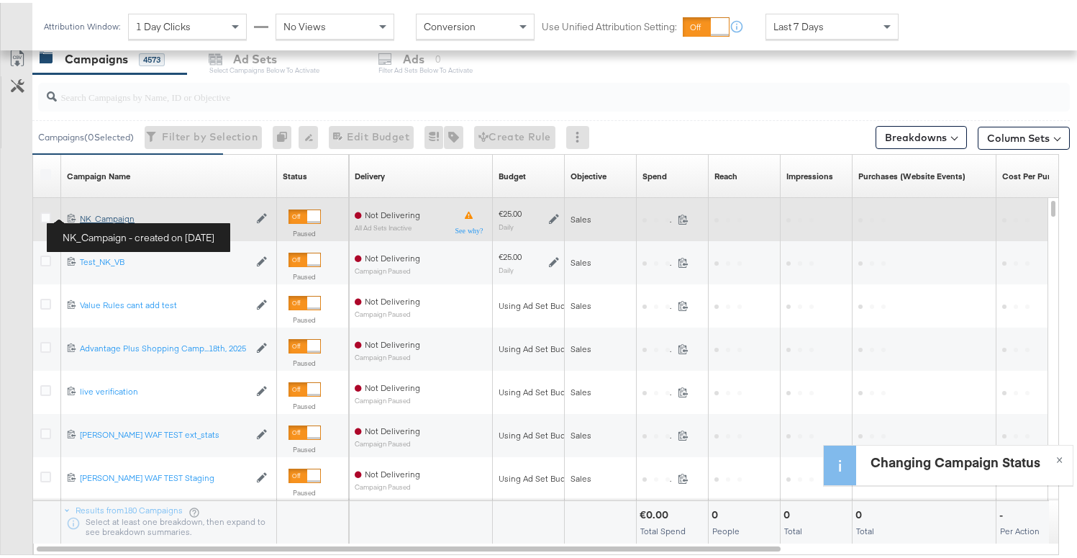
click at [86, 214] on div "NK_Campaign NK_Campaign" at bounding box center [164, 216] width 169 height 12
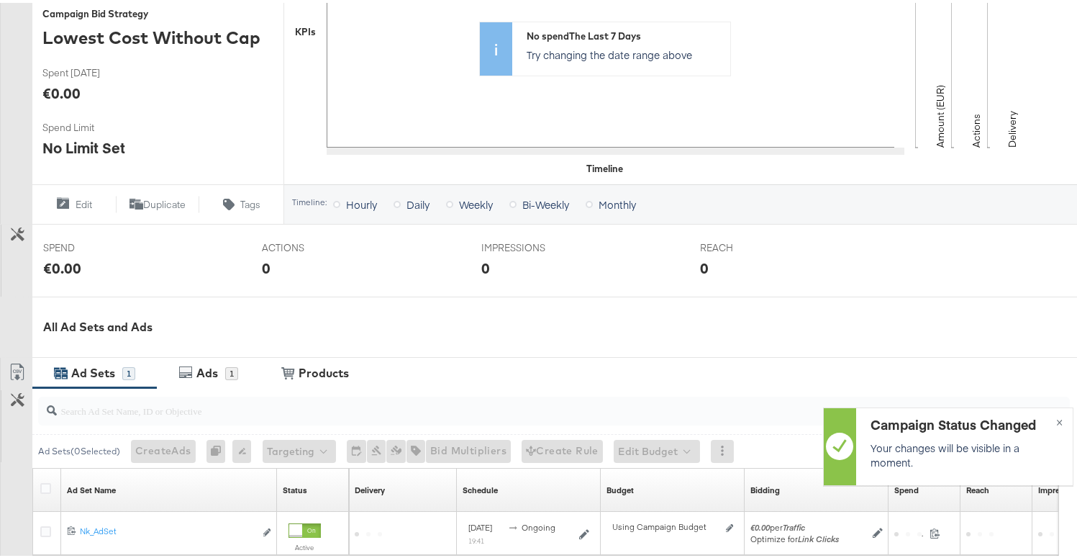
scroll to position [541, 0]
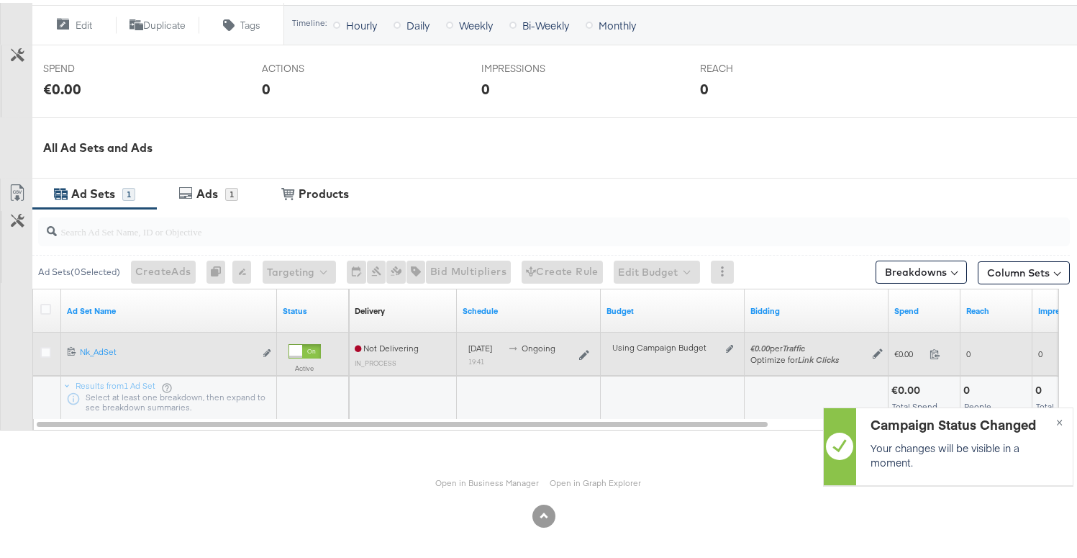
click at [304, 349] on div at bounding box center [305, 348] width 32 height 14
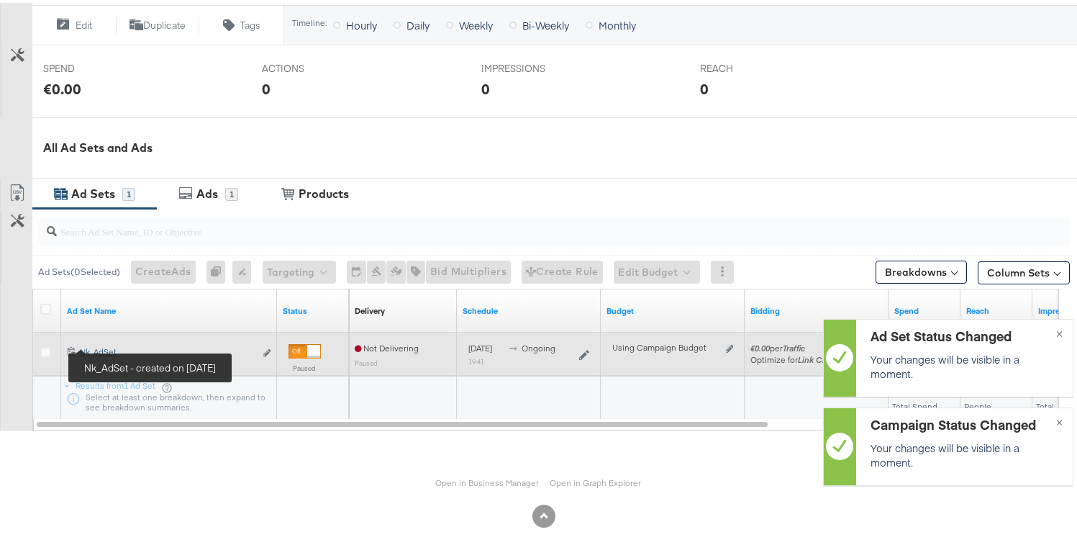
click at [96, 346] on div "Nk_AdSet Nk_AdSet" at bounding box center [167, 349] width 175 height 12
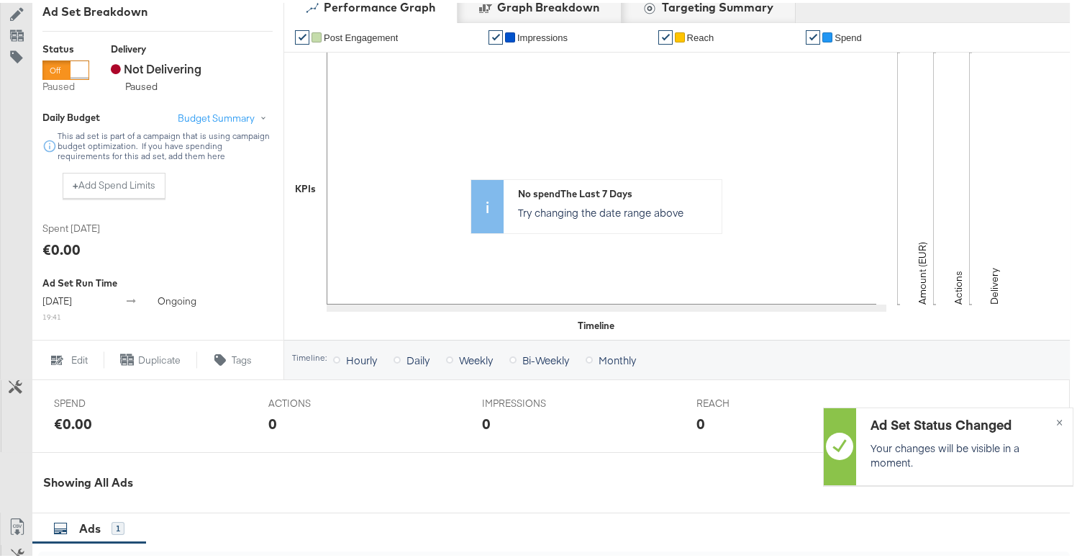
scroll to position [559, 0]
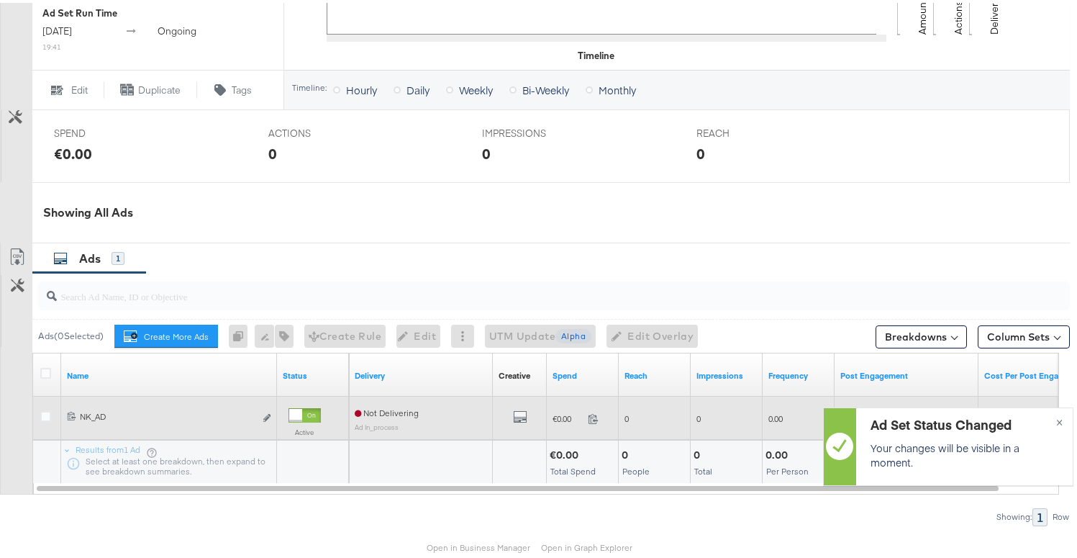
click at [297, 412] on div at bounding box center [295, 412] width 13 height 13
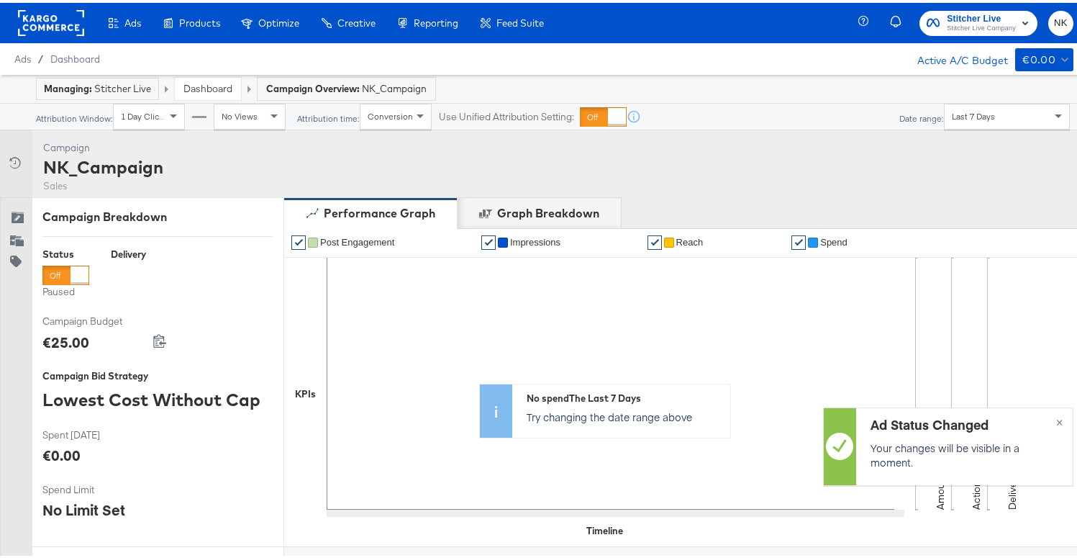
scroll to position [541, 0]
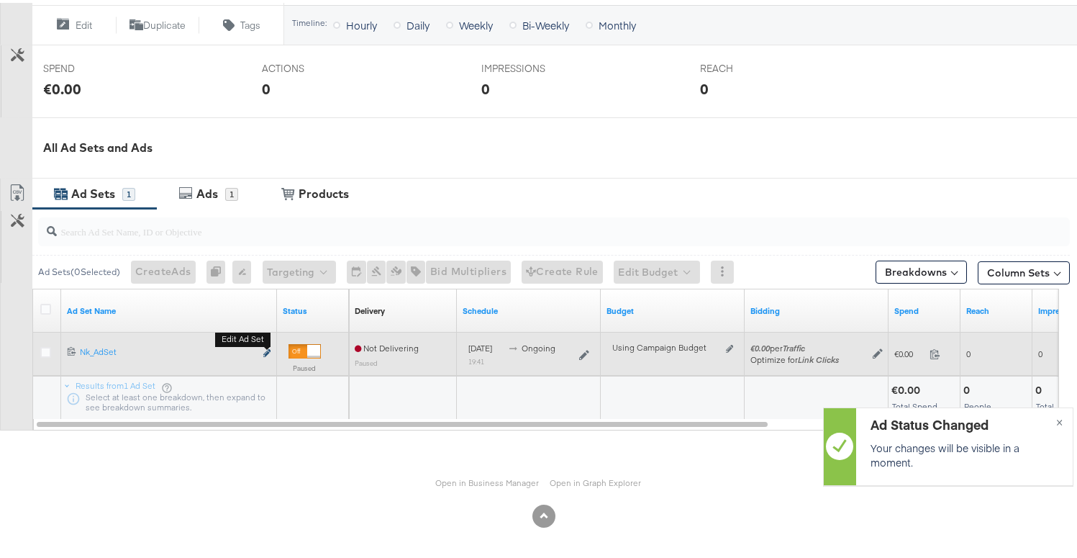
click at [263, 350] on button "Edit ad set" at bounding box center [267, 350] width 9 height 15
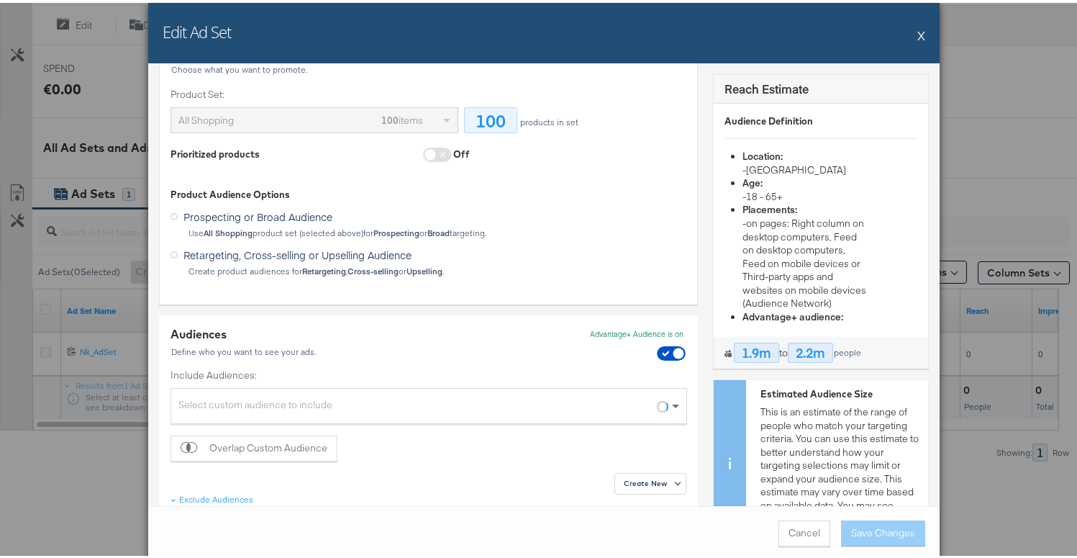
scroll to position [58, 0]
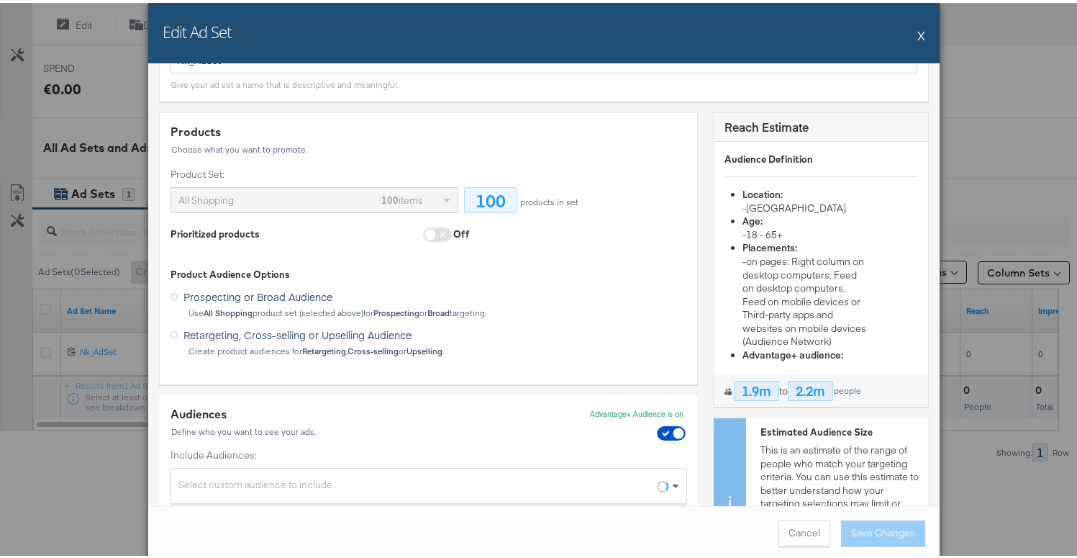
click at [431, 233] on span at bounding box center [437, 231] width 29 height 14
click at [429, 233] on span at bounding box center [437, 231] width 29 height 14
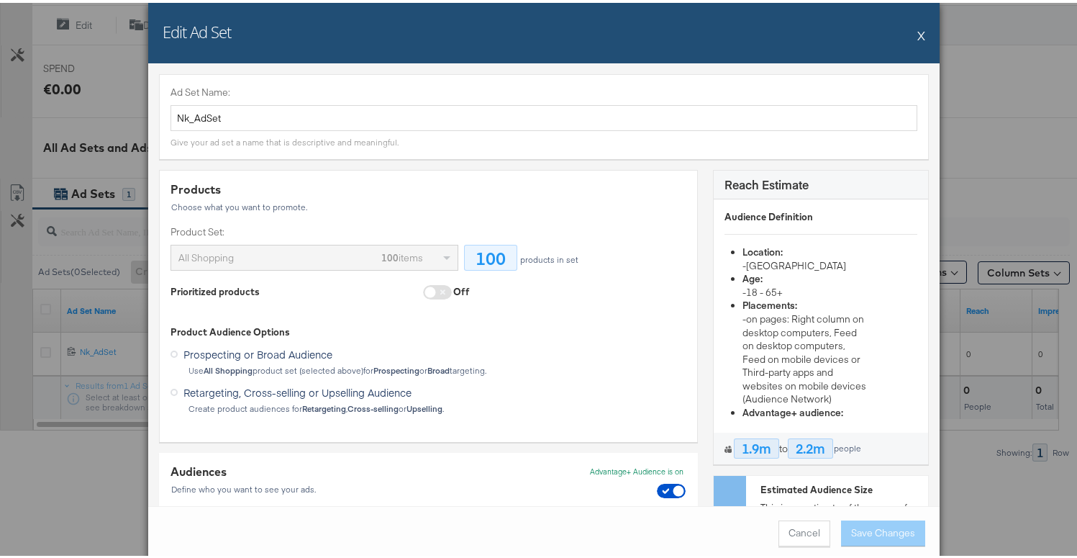
click at [407, 247] on div "100 items" at bounding box center [402, 254] width 42 height 24
click at [424, 289] on span at bounding box center [437, 289] width 29 height 14
click at [438, 281] on div "Products Choose what you want to promote. Product Set: All Shopping 100 items 1…" at bounding box center [429, 239] width 516 height 122
click at [430, 282] on span at bounding box center [434, 291] width 23 height 18
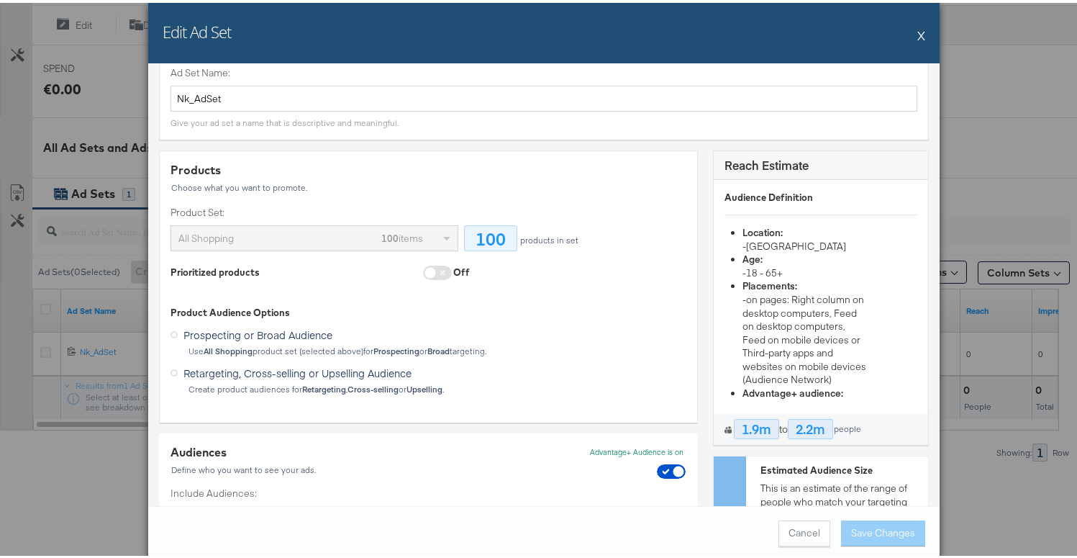
scroll to position [30, 0]
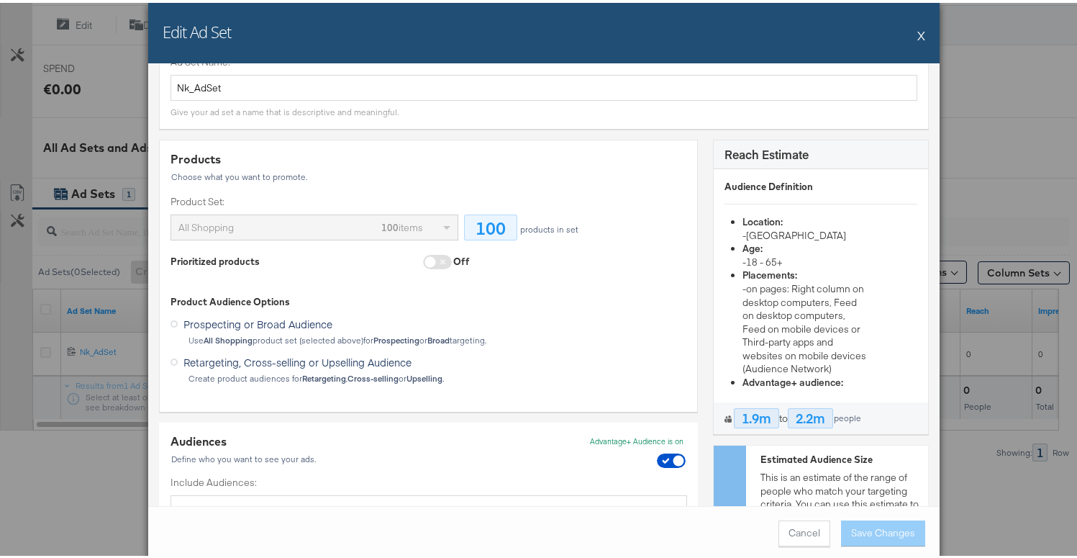
click at [428, 257] on span at bounding box center [437, 259] width 29 height 14
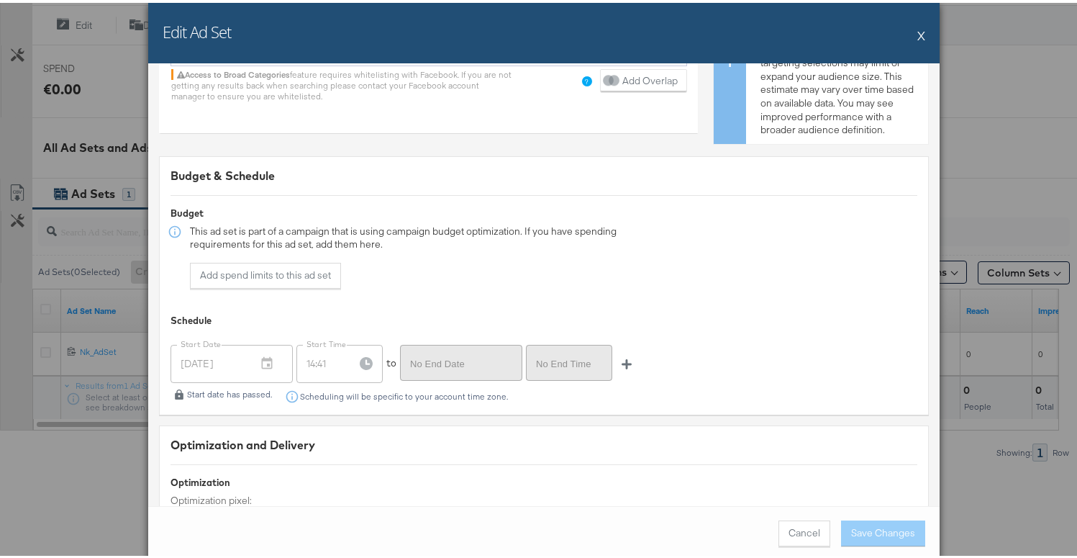
scroll to position [3049, 0]
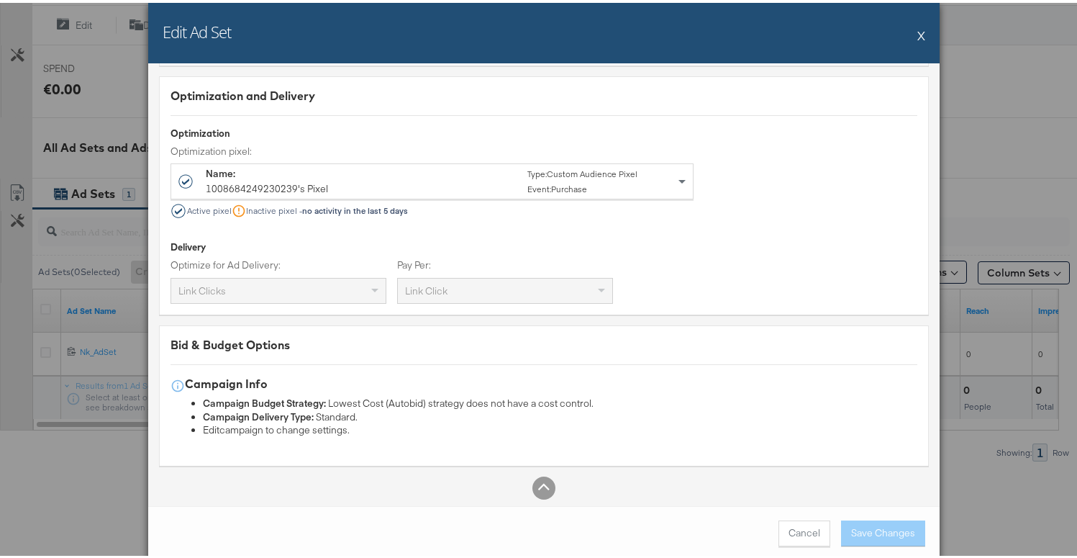
click at [311, 178] on div "1008684249230239's Pixel" at bounding box center [267, 185] width 122 height 15
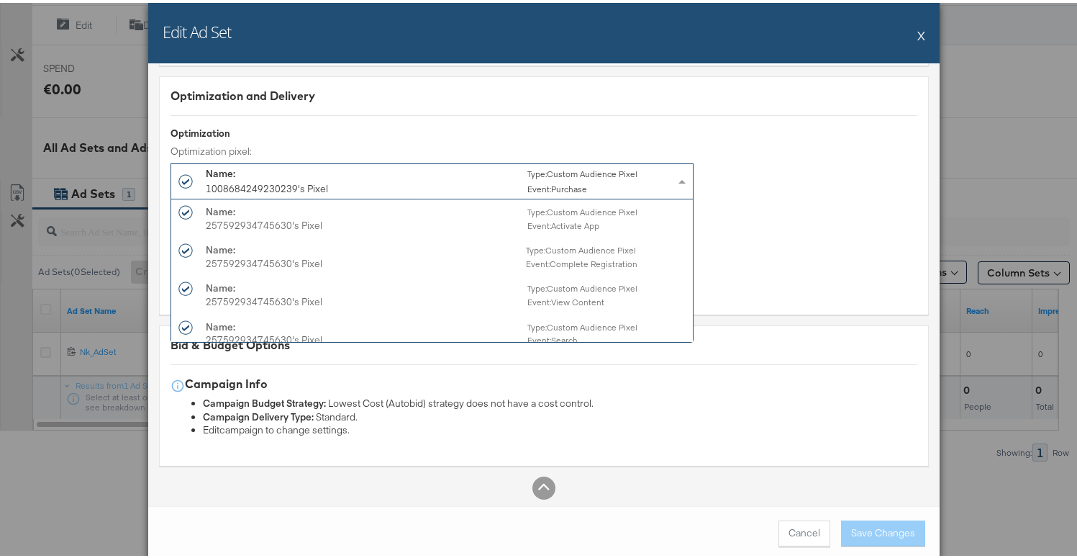
scroll to position [1758, 0]
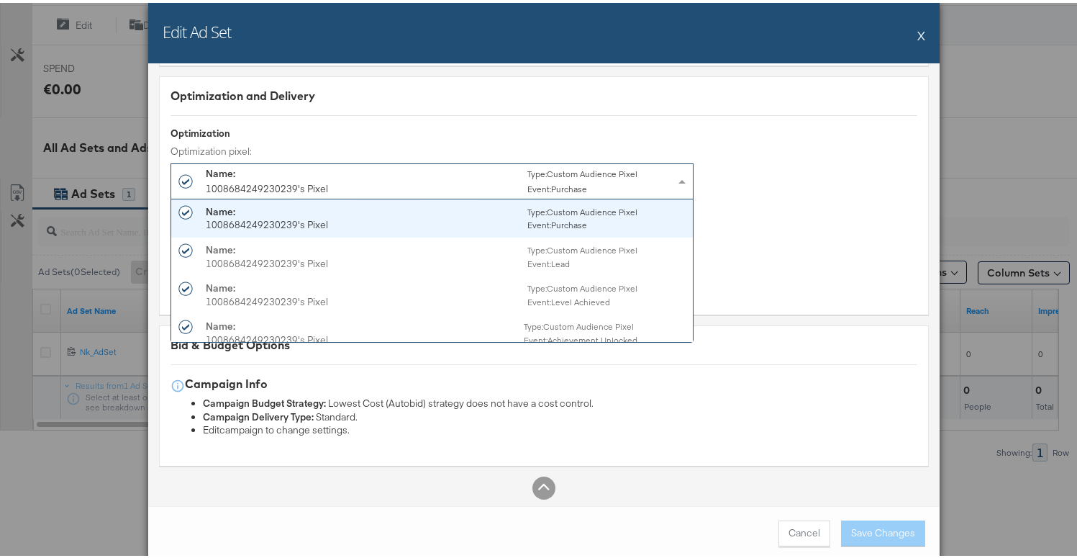
drag, startPoint x: 203, startPoint y: 183, endPoint x: 304, endPoint y: 186, distance: 100.8
click at [304, 186] on div "1008684249230239's Pixel" at bounding box center [267, 185] width 122 height 15
click at [321, 142] on div "Optimization pixel:" at bounding box center [432, 149] width 523 height 14
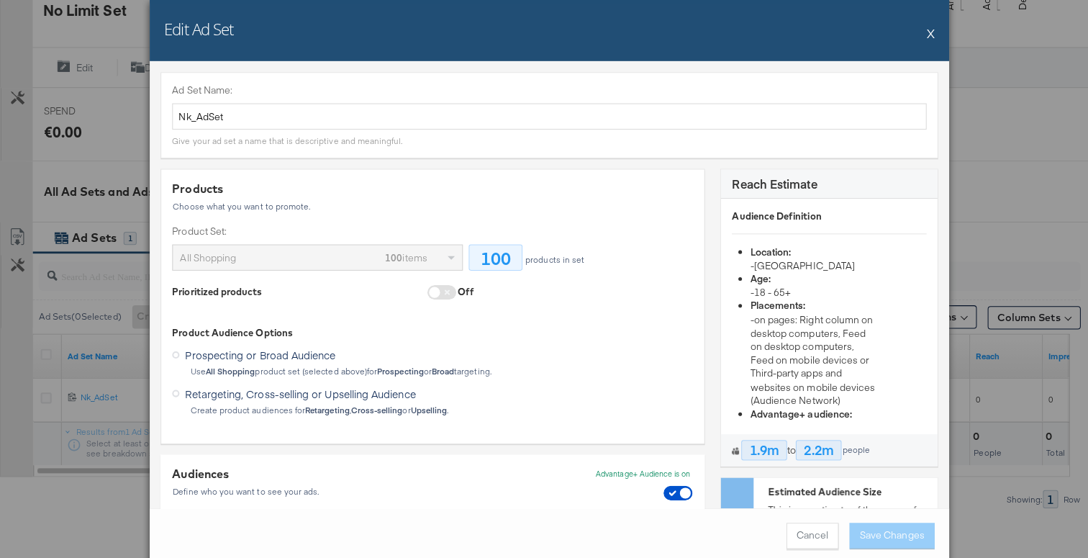
scroll to position [494, 0]
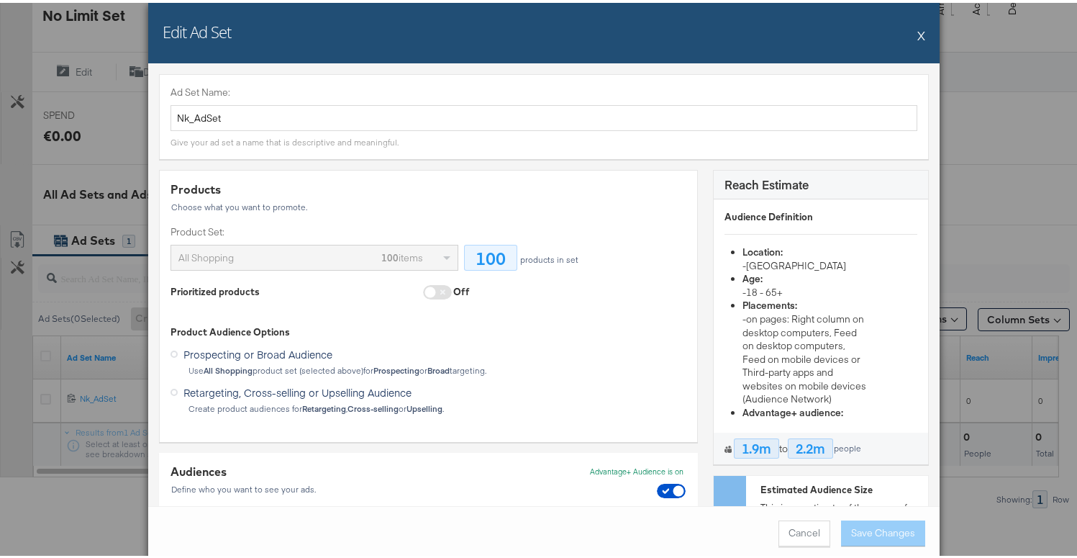
click at [435, 293] on span at bounding box center [437, 289] width 29 height 14
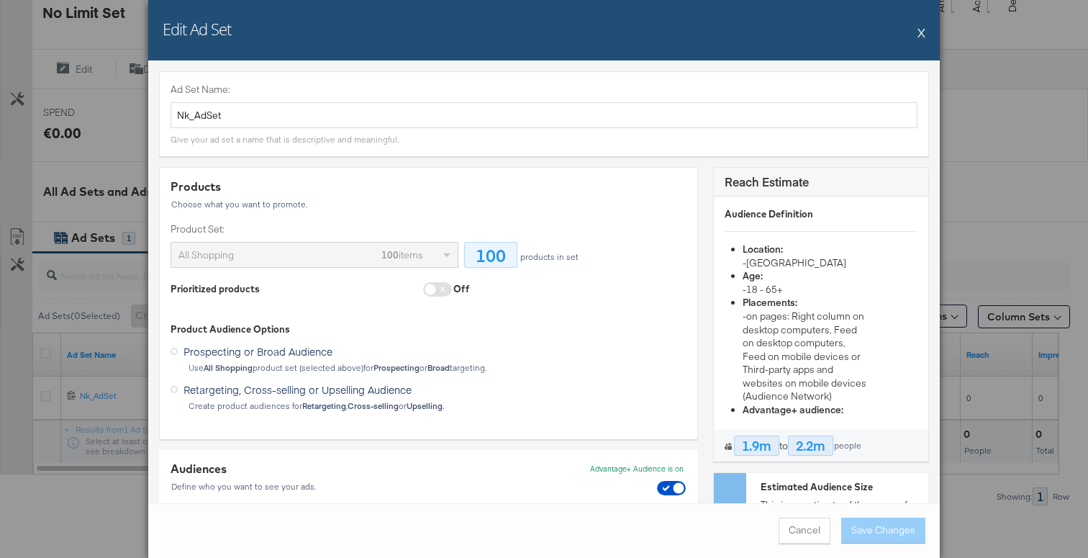
click at [916, 32] on div "Edit Ad Set X" at bounding box center [543, 30] width 791 height 60
click at [922, 32] on button "X" at bounding box center [921, 32] width 8 height 29
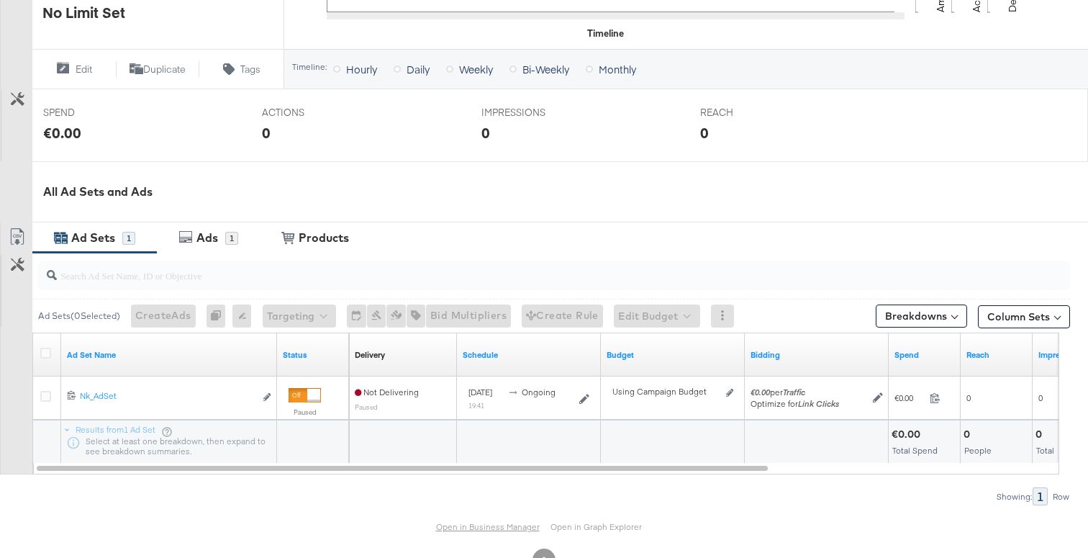
click at [468, 527] on link "Open in Business Manager" at bounding box center [488, 526] width 104 height 11
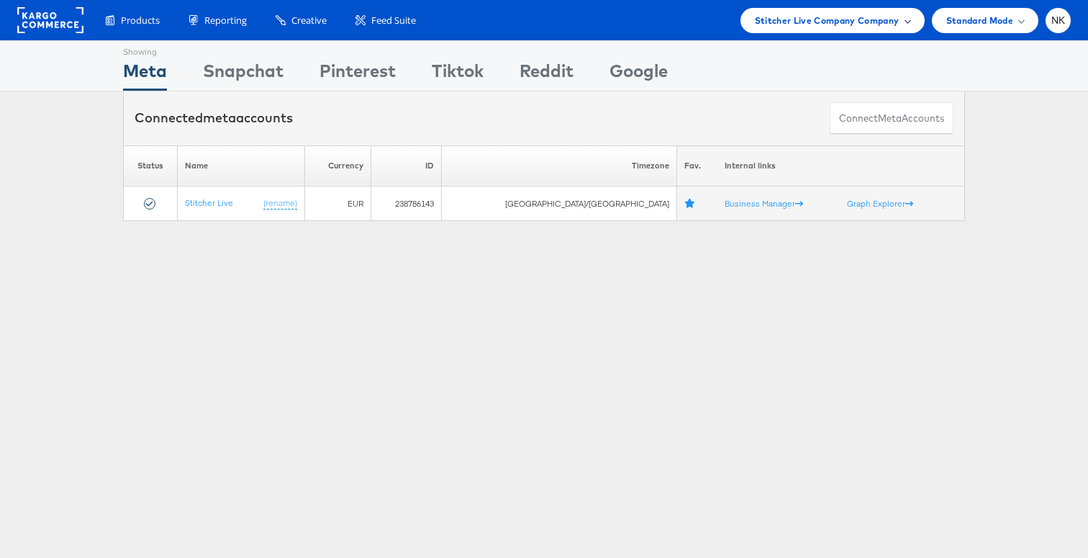
click at [773, 22] on span "Stitcher Live Company Company" at bounding box center [827, 20] width 145 height 15
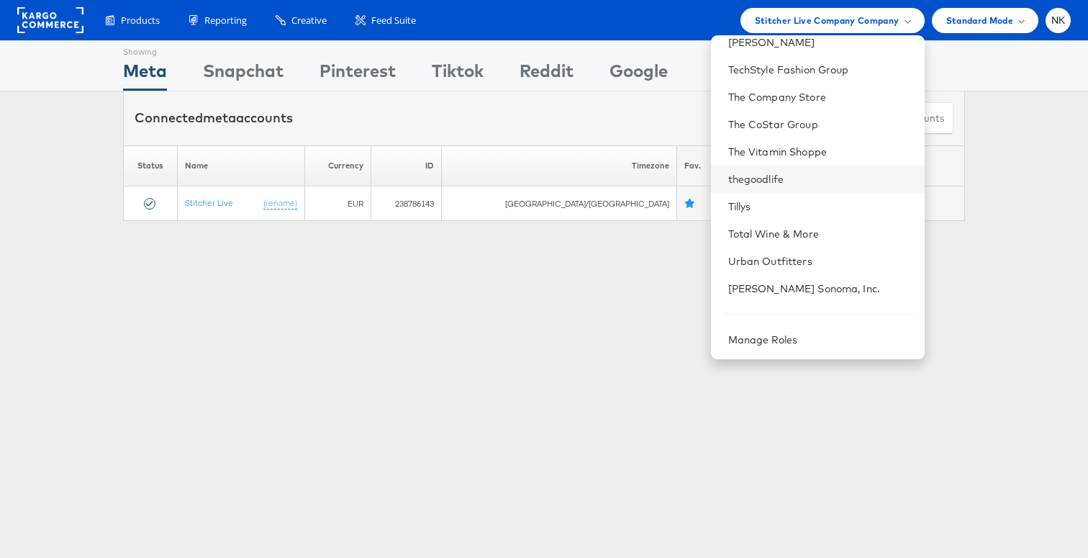
scroll to position [1318, 0]
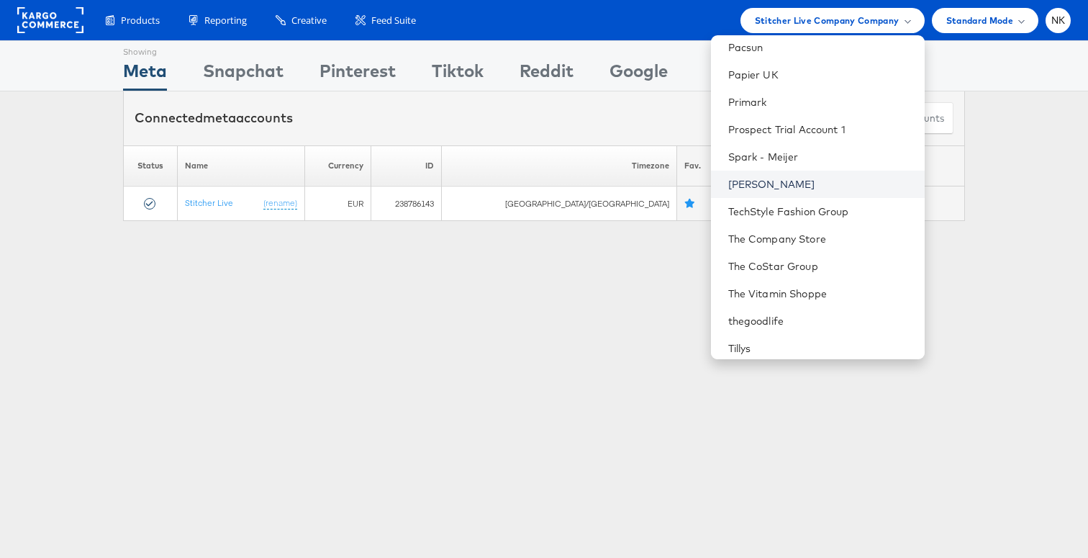
click at [796, 186] on link "[PERSON_NAME]" at bounding box center [820, 184] width 185 height 14
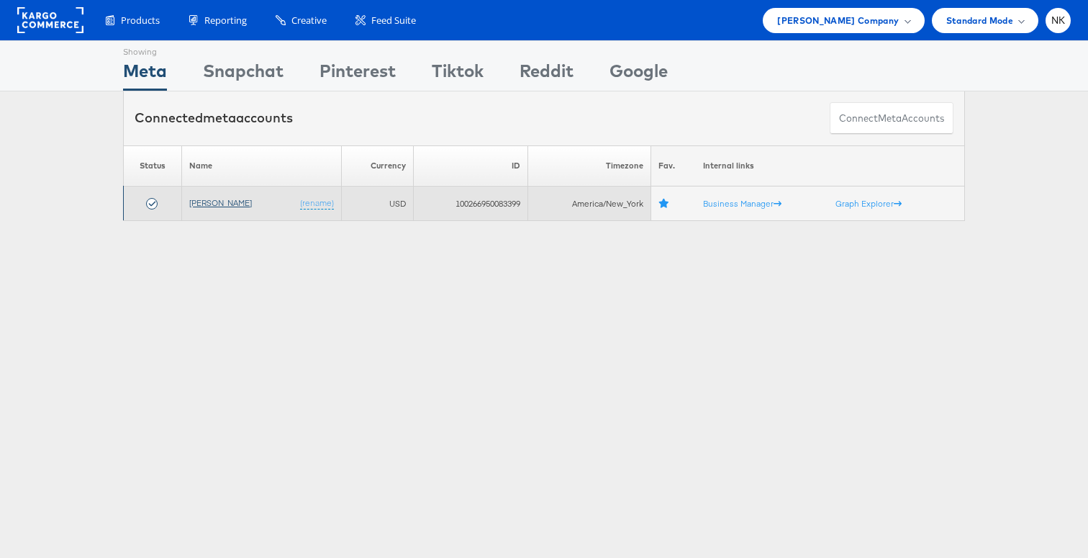
click at [220, 201] on link "[PERSON_NAME]" at bounding box center [220, 202] width 63 height 11
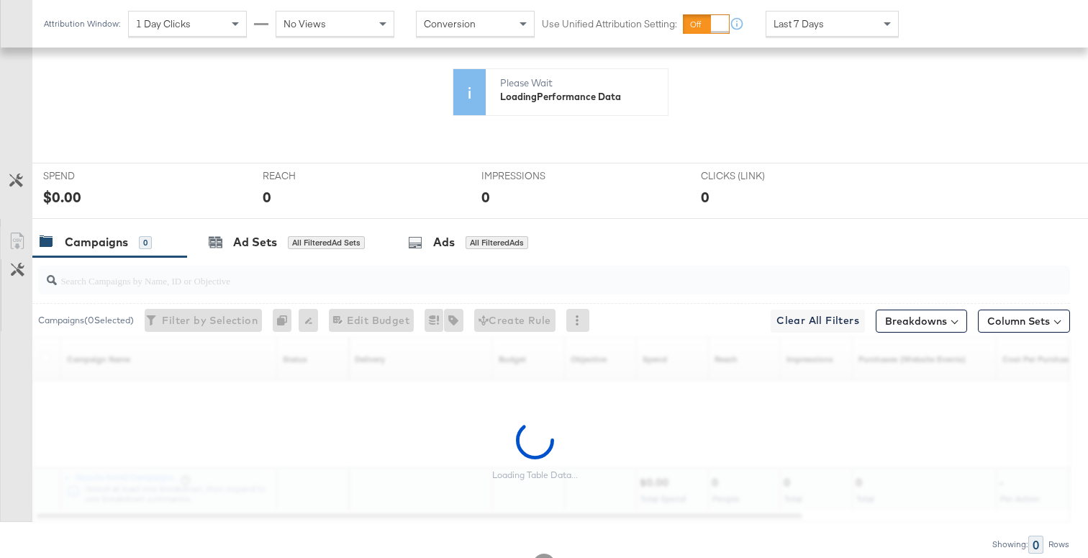
scroll to position [358, 0]
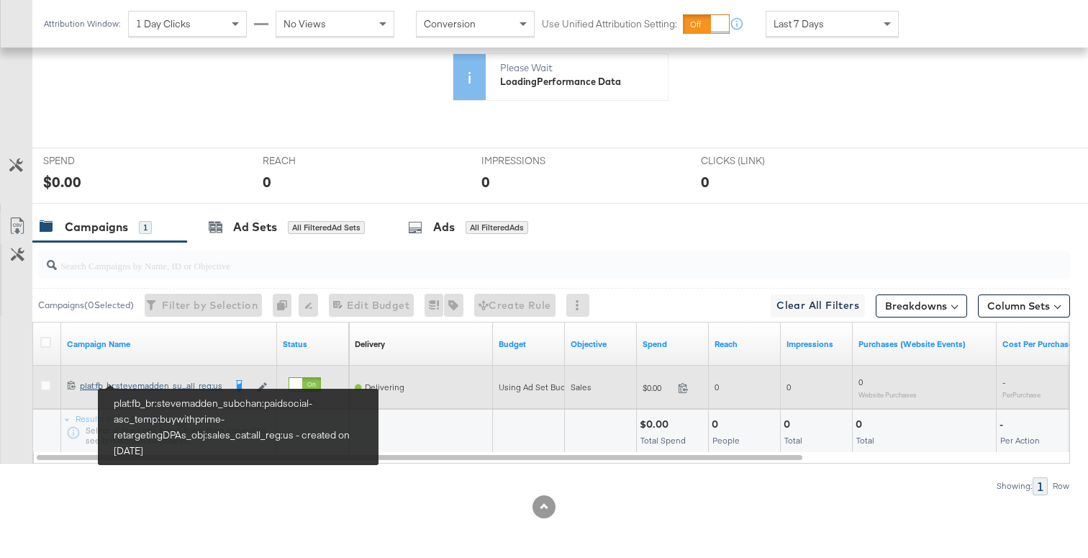
click at [178, 383] on div "plat:fb_br:stevemadden_subchan:paidsocial-asc_temp:buywithprime-retargetingDPAs…" at bounding box center [152, 386] width 144 height 12
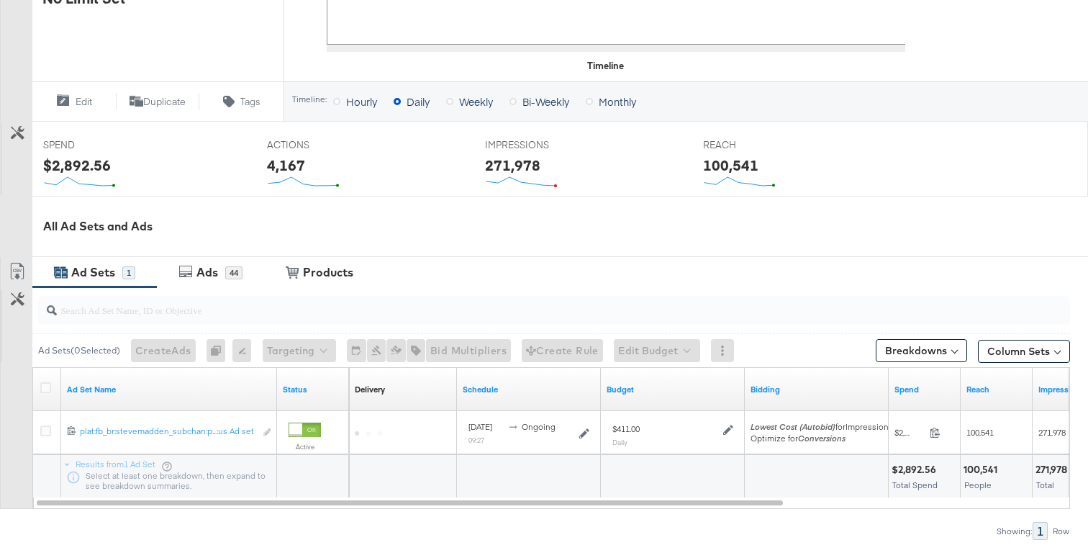
scroll to position [532, 0]
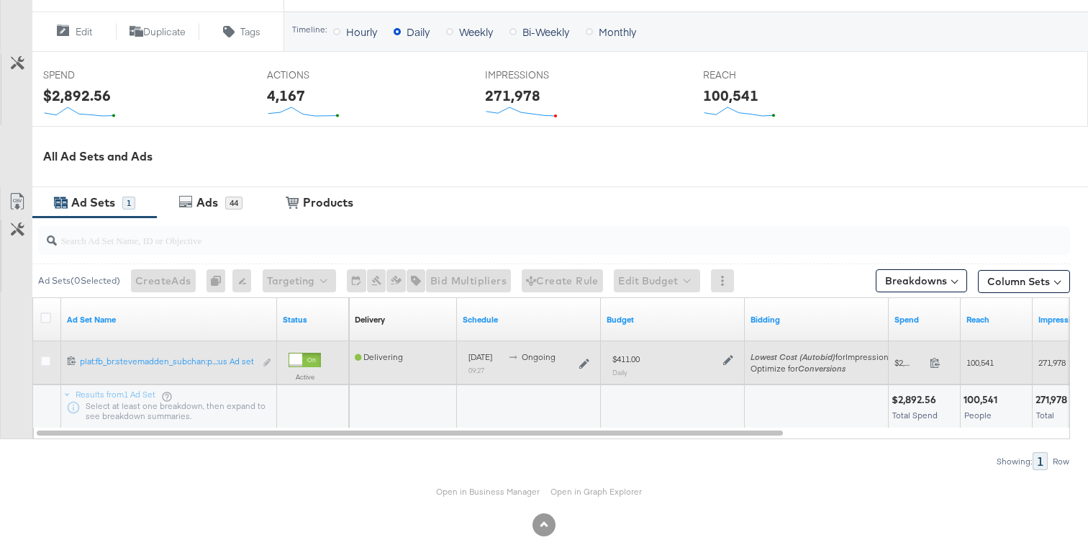
click at [268, 358] on div "Edit ad set" at bounding box center [267, 362] width 9 height 15
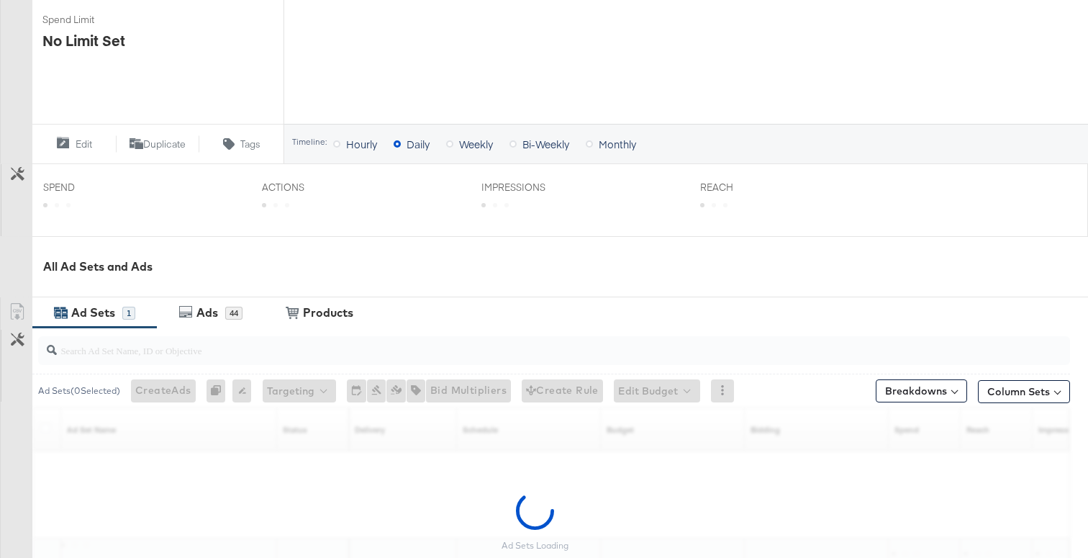
scroll to position [478, 0]
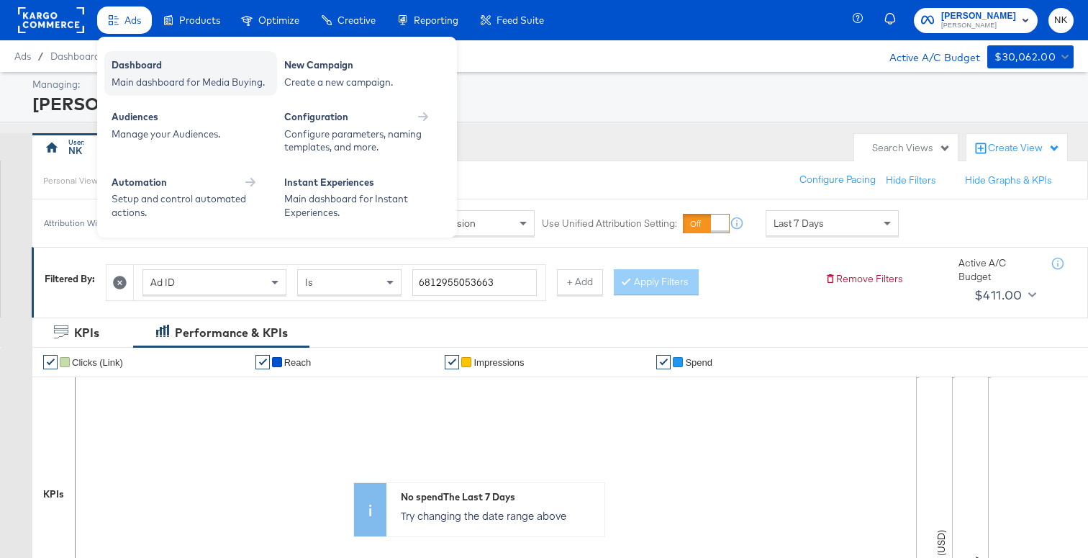
click at [135, 63] on div "Dashboard" at bounding box center [191, 66] width 158 height 17
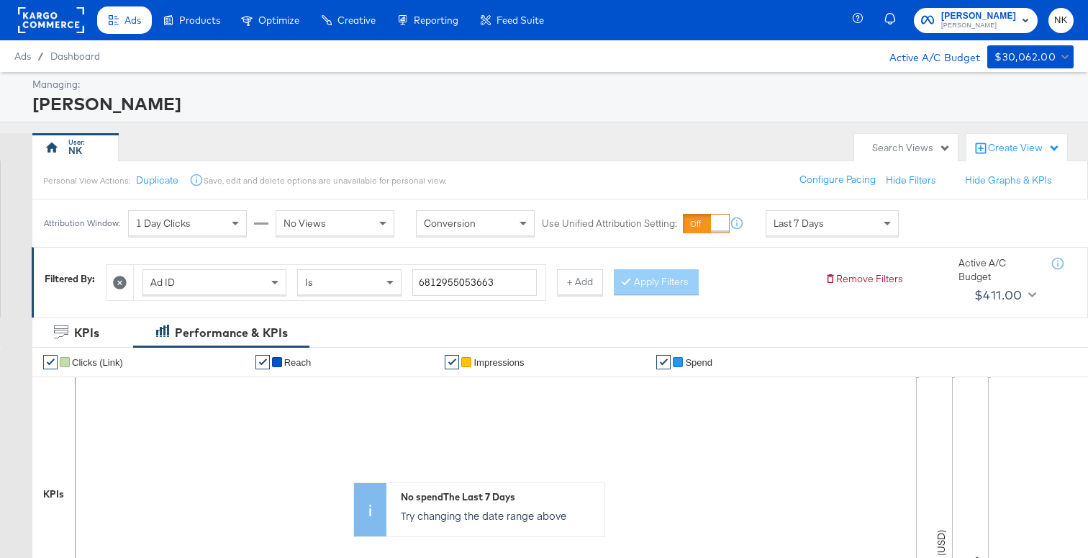
click at [68, 29] on rect at bounding box center [51, 20] width 66 height 26
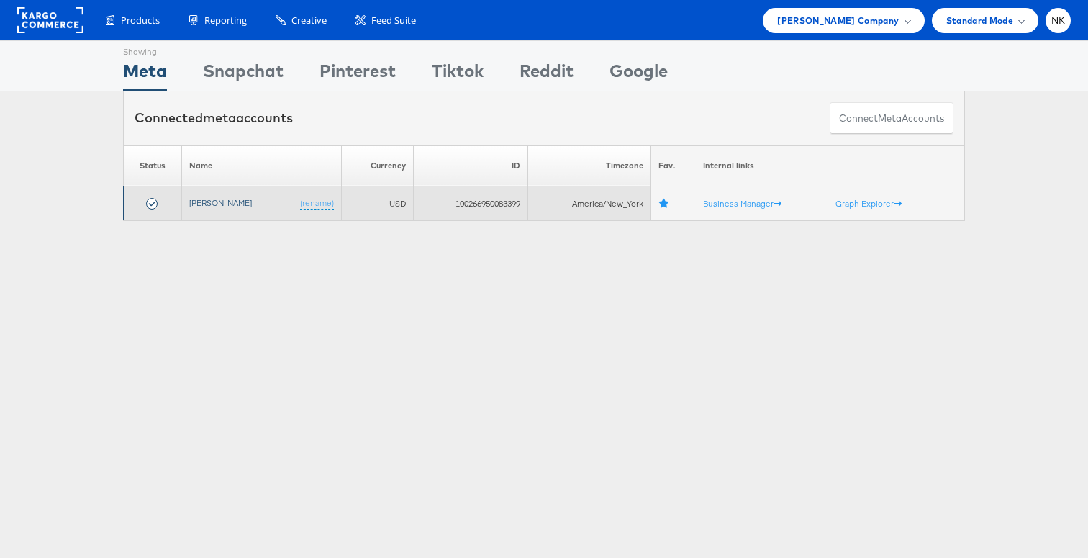
click at [222, 204] on link "[PERSON_NAME]" at bounding box center [220, 202] width 63 height 11
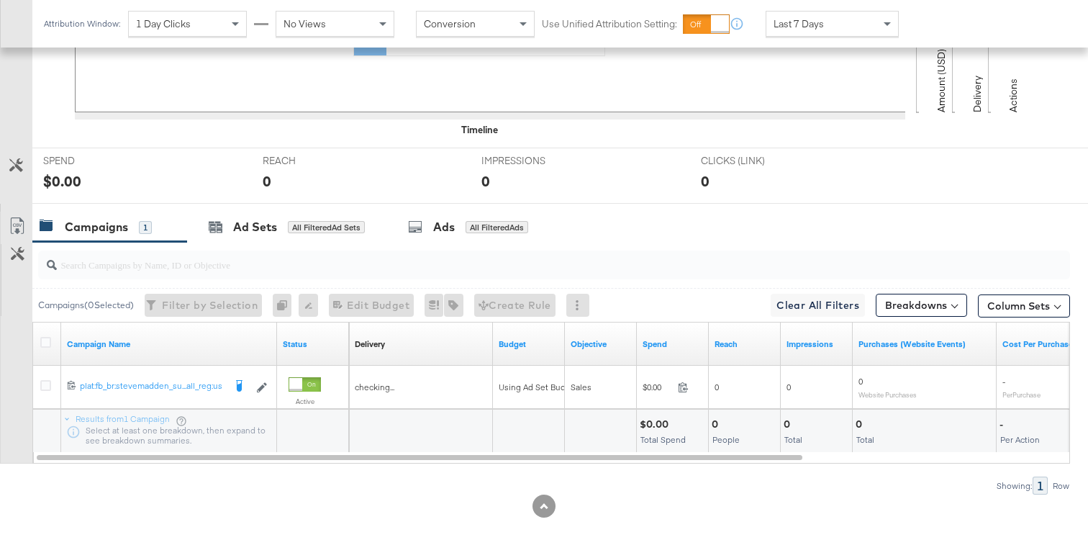
scroll to position [481, 0]
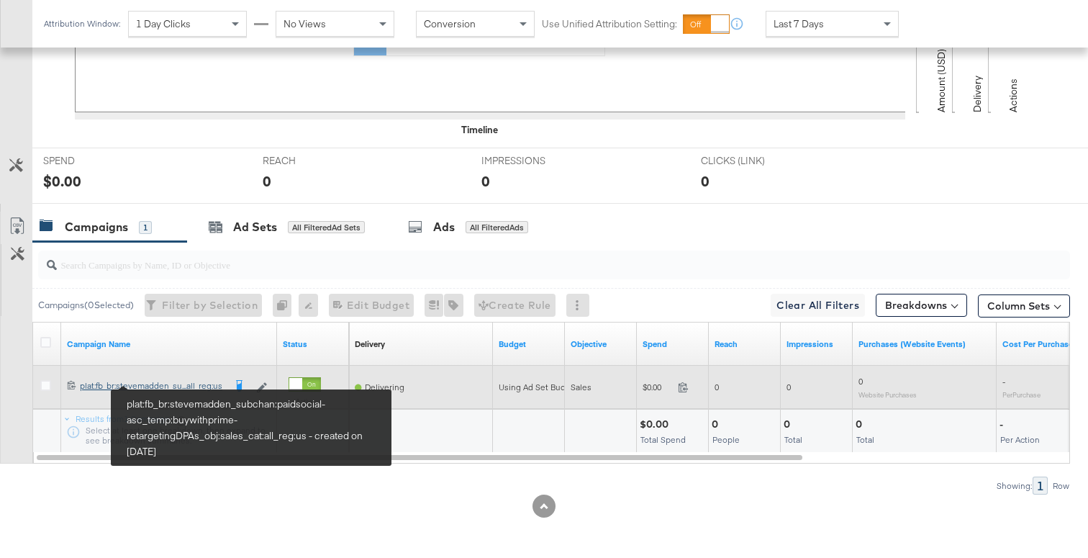
click at [165, 383] on div "plat:fb_br:stevemadden_subchan:paidsocial-asc_temp:buywithprime-retargetingDPAs…" at bounding box center [152, 386] width 144 height 12
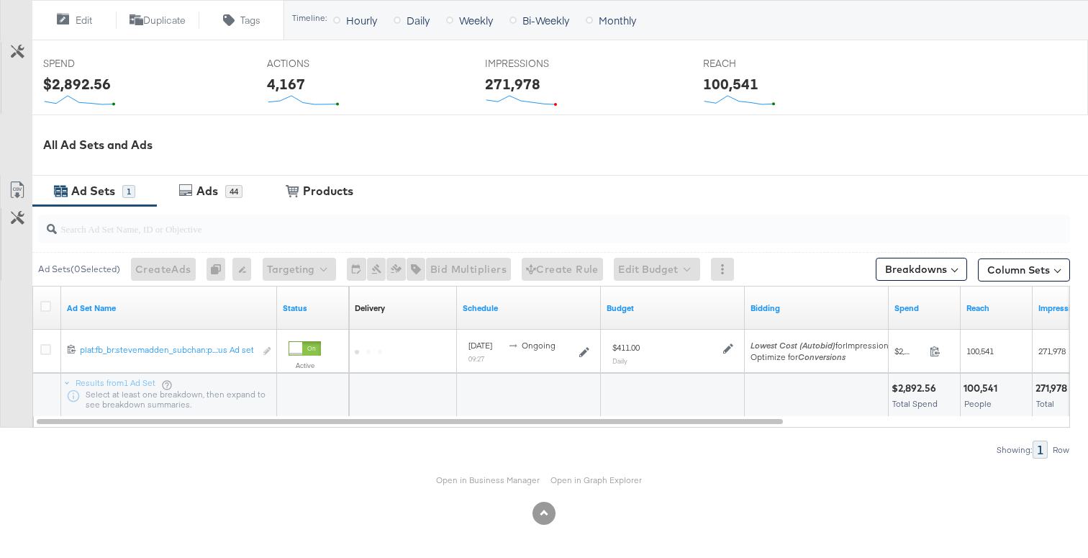
scroll to position [542, 0]
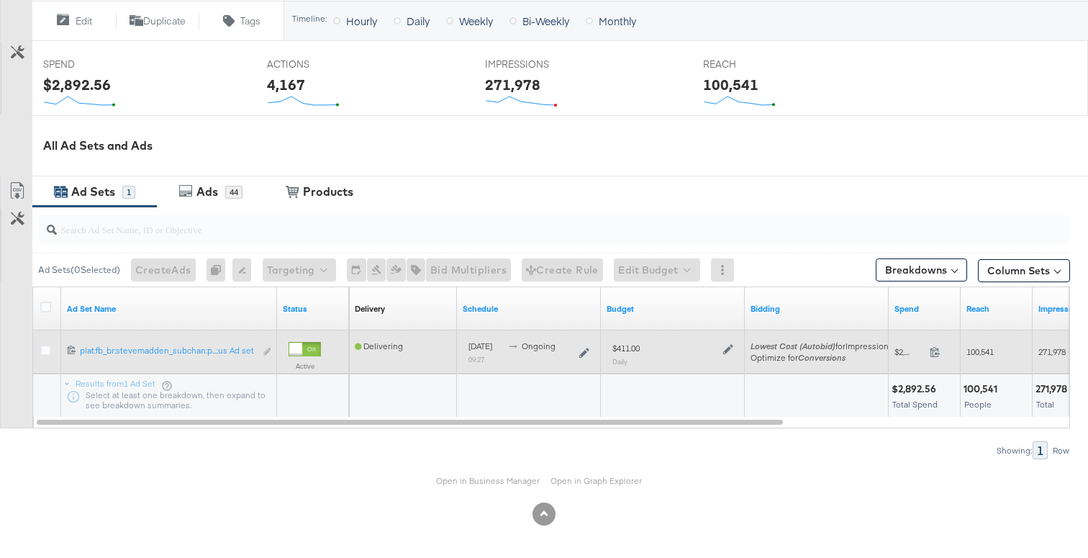
click at [44, 340] on div at bounding box center [48, 352] width 27 height 26
click at [45, 345] on icon at bounding box center [45, 350] width 11 height 11
click at [0, 0] on input "checkbox" at bounding box center [0, 0] width 0 height 0
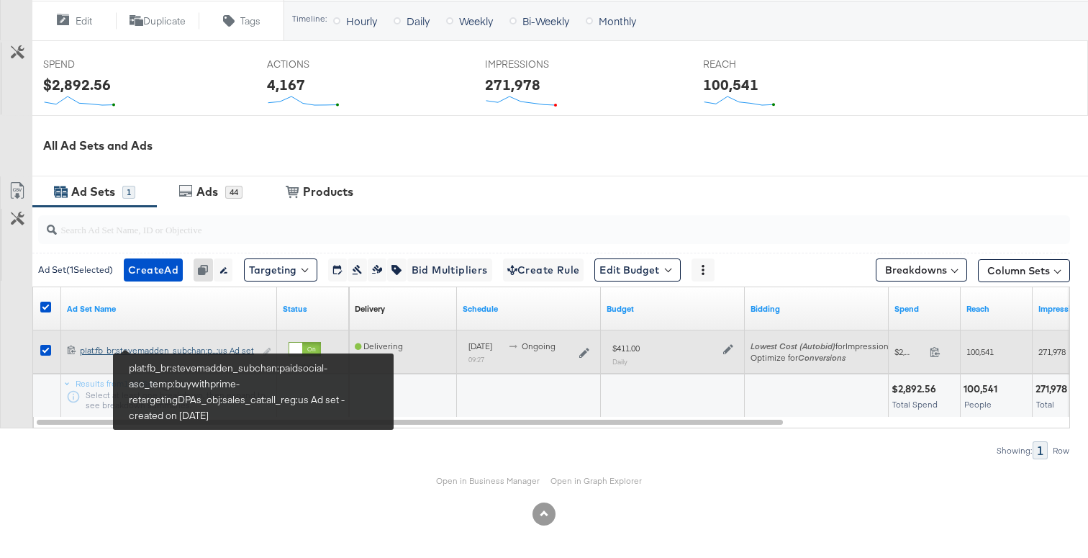
click at [212, 345] on div "plat:fb_br:stevemadden_subchan:paidsocial-asc_temp:buywithprime-retargetingDPAs…" at bounding box center [167, 351] width 175 height 12
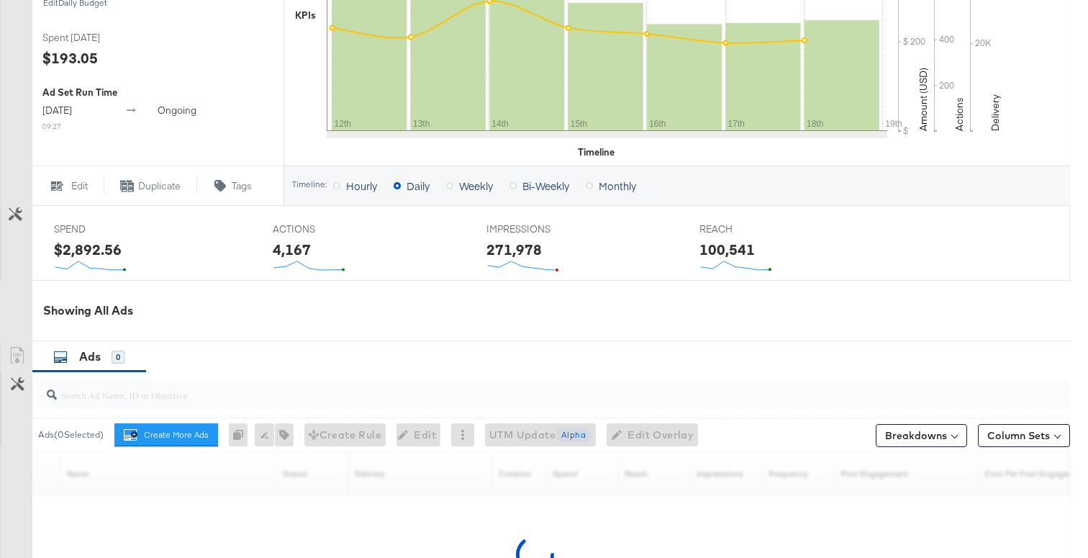
scroll to position [655, 0]
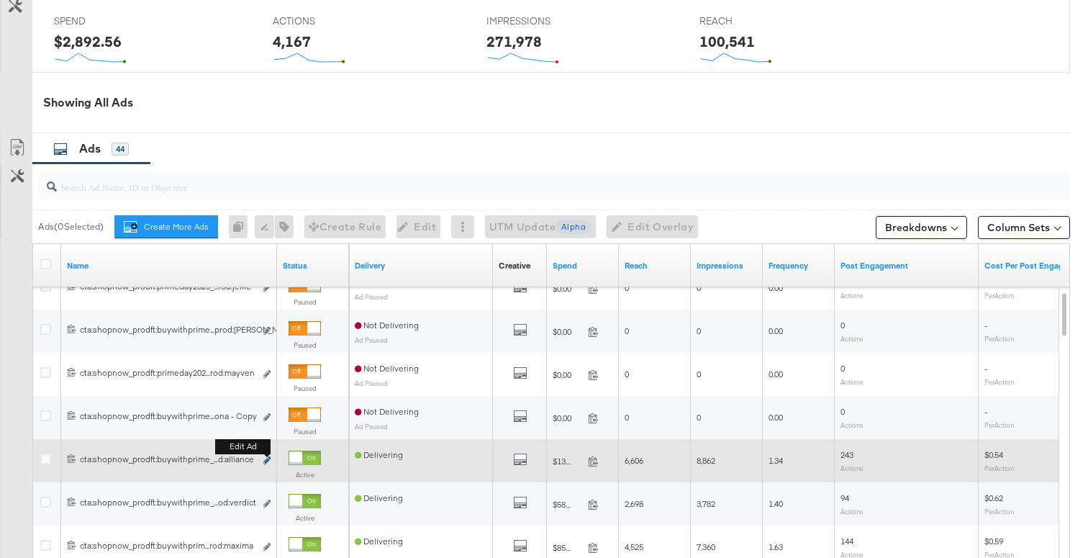
click at [265, 463] on icon "link" at bounding box center [266, 460] width 7 height 8
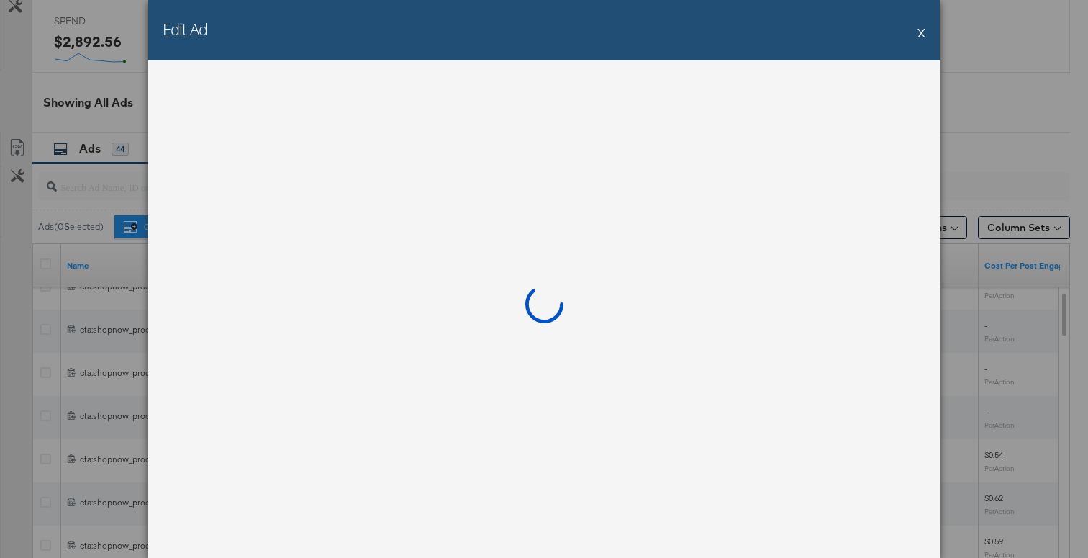
click at [919, 31] on button "X" at bounding box center [921, 32] width 8 height 29
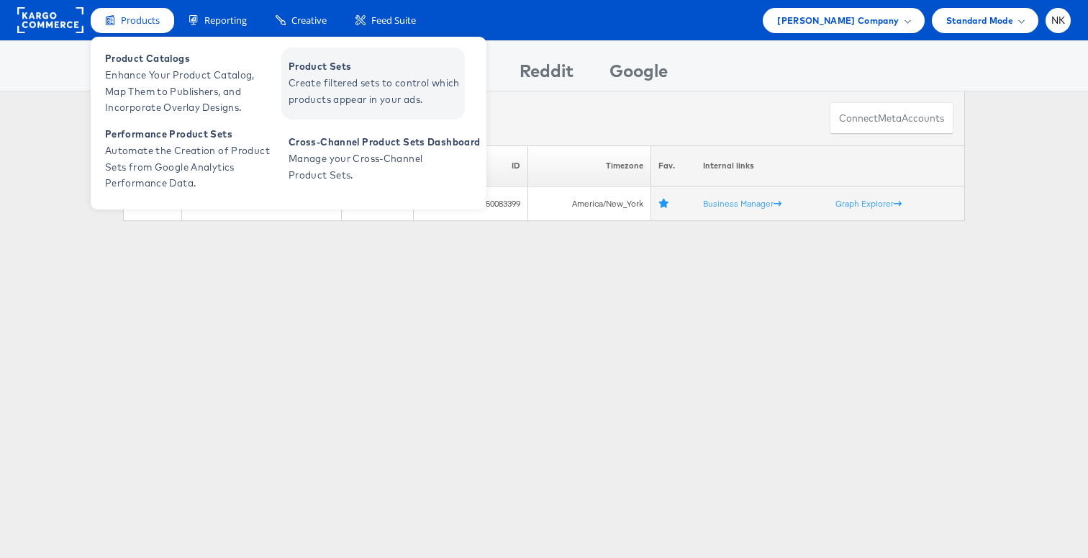
click at [335, 82] on span "Create filtered sets to control which products appear in your ads." at bounding box center [375, 91] width 173 height 33
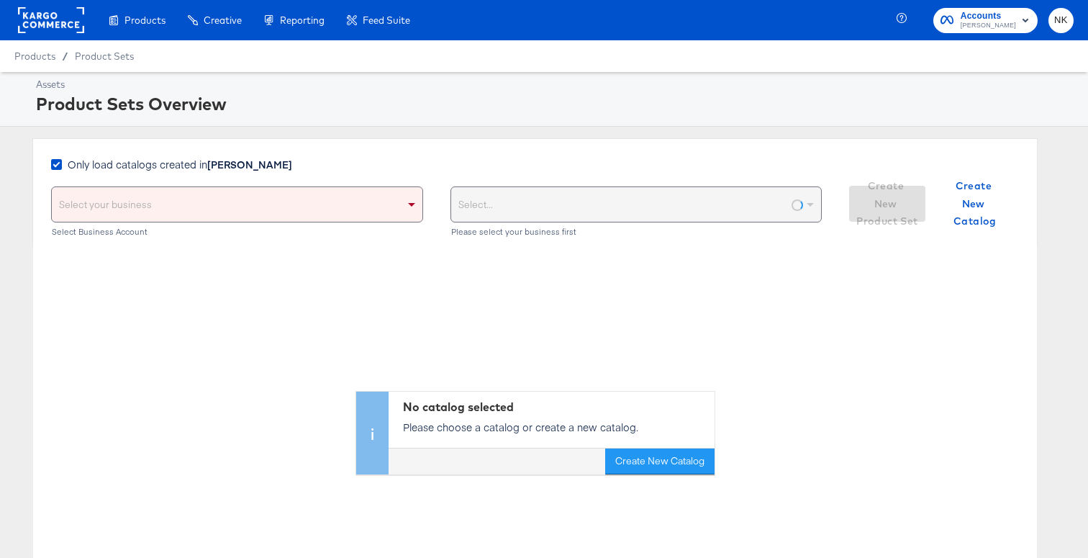
click at [364, 196] on div "Select your business" at bounding box center [237, 204] width 371 height 35
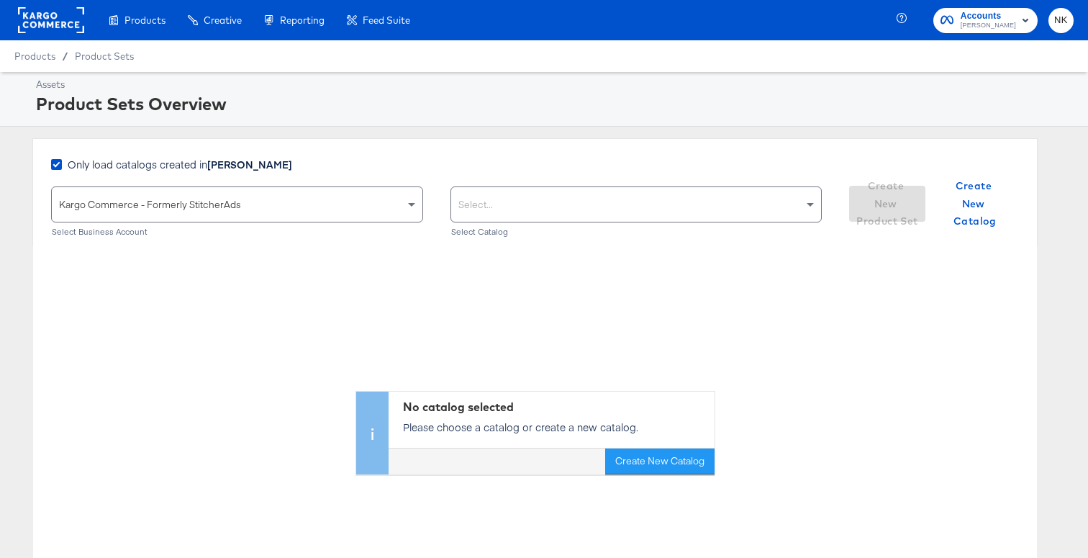
click at [509, 203] on div "Select..." at bounding box center [636, 204] width 371 height 35
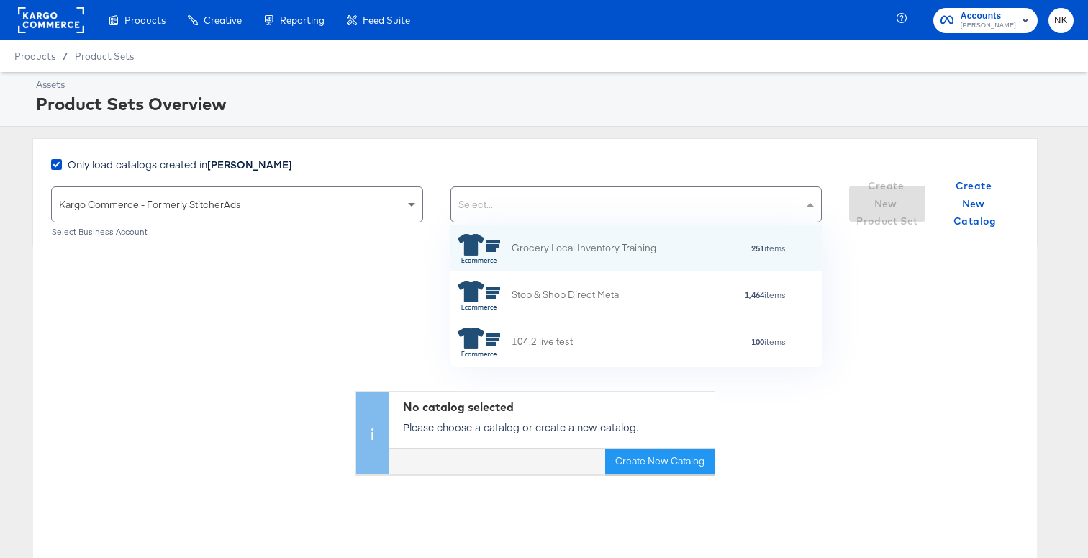
scroll to position [142, 371]
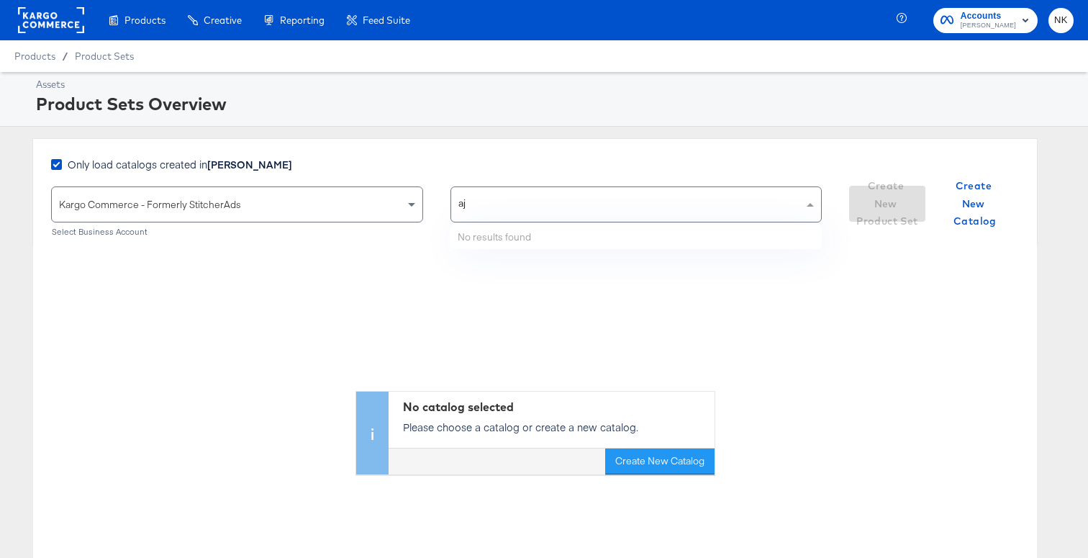
type input "a"
type input "A"
type input "a"
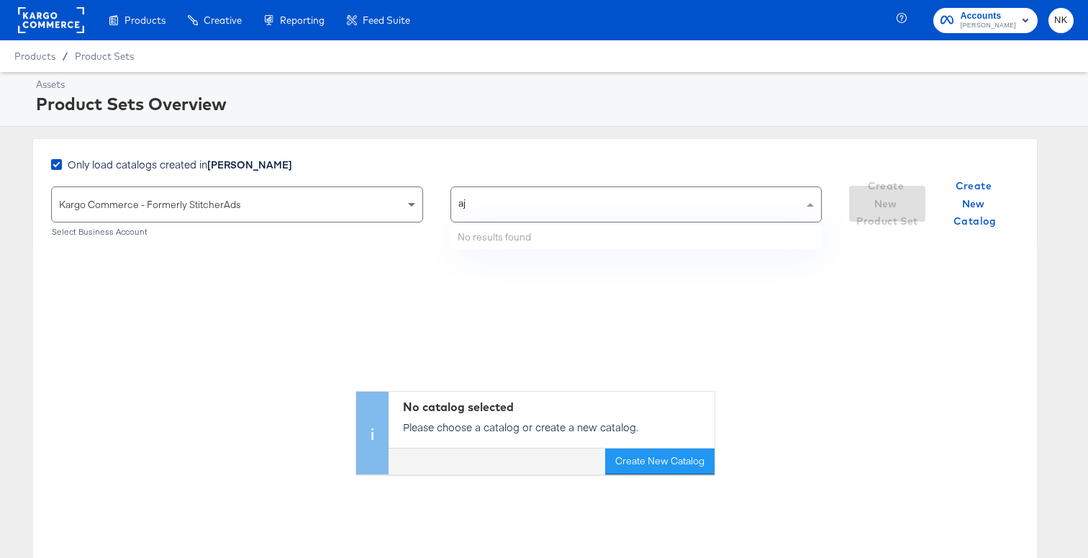
type input "a"
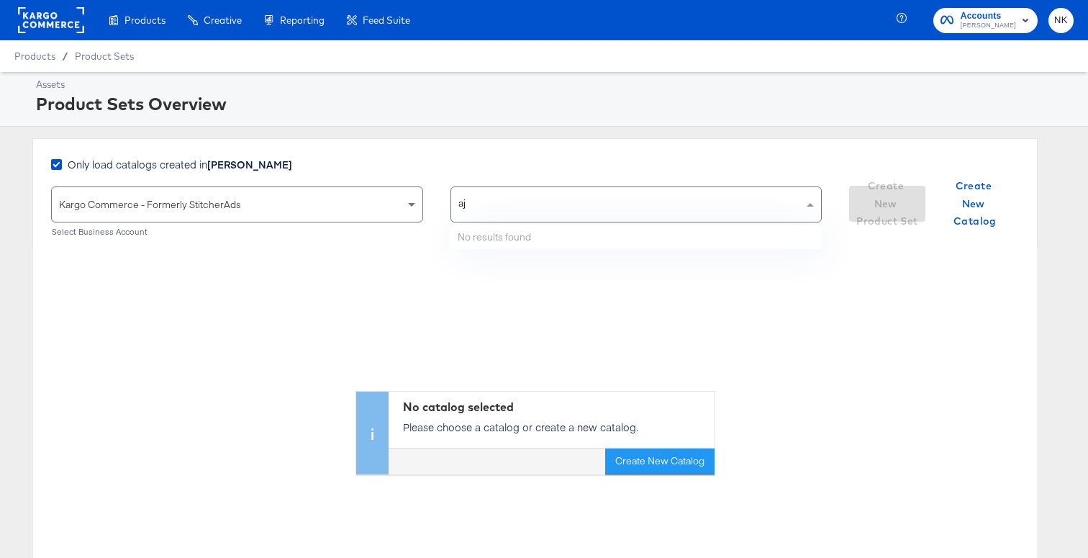
type input "a"
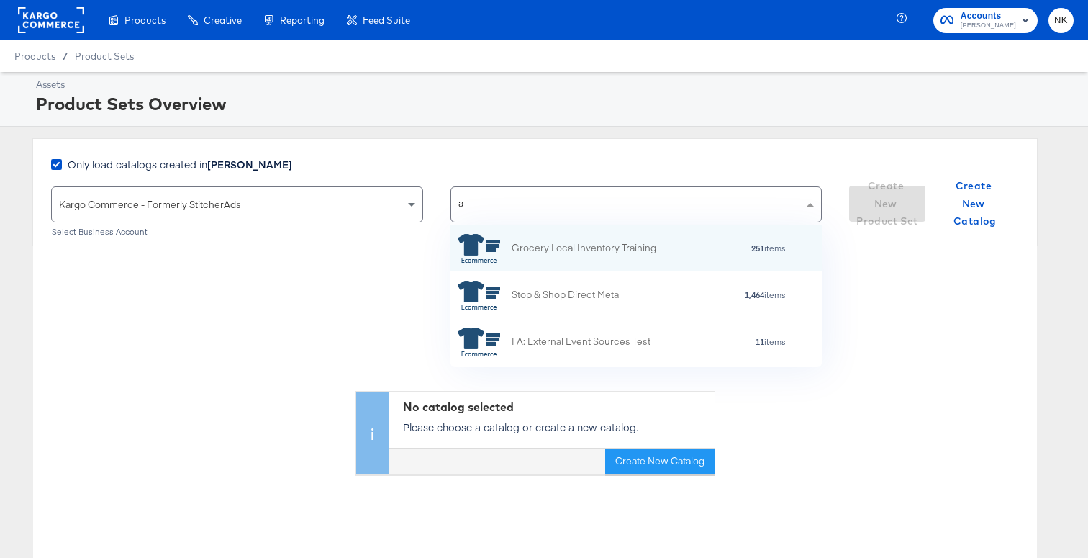
scroll to position [0, 0]
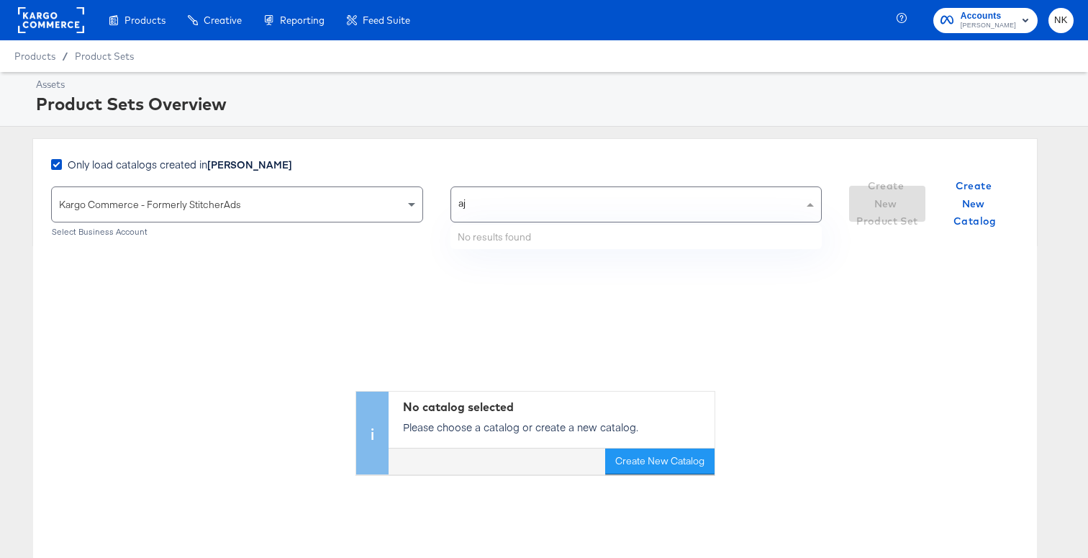
type input "a"
click at [411, 276] on div "No catalog selected Please choose a catalog or create a new catalog. Create New…" at bounding box center [535, 360] width 1004 height 228
click at [518, 211] on div "Select..." at bounding box center [636, 204] width 371 height 35
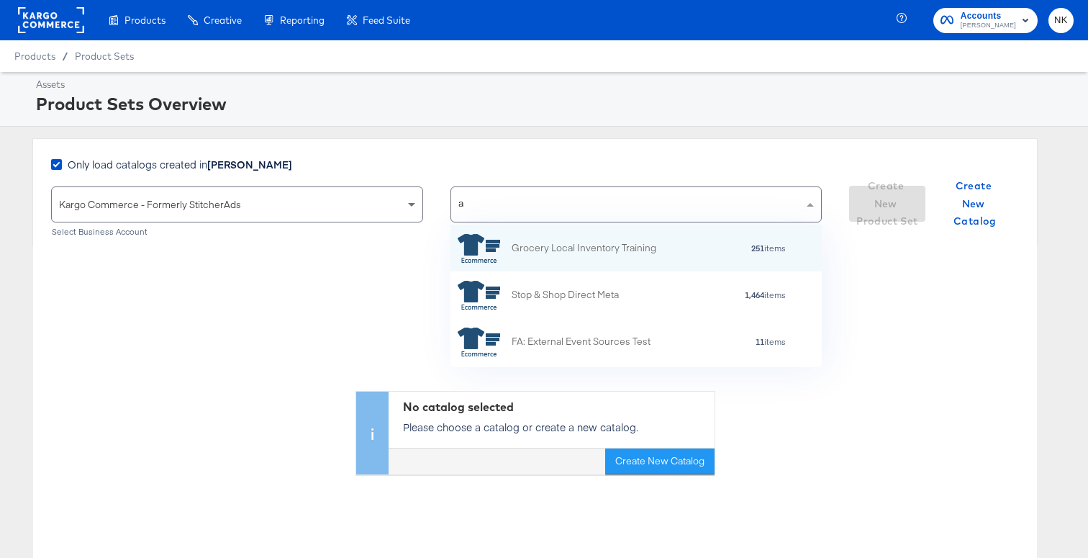
type input "aj"
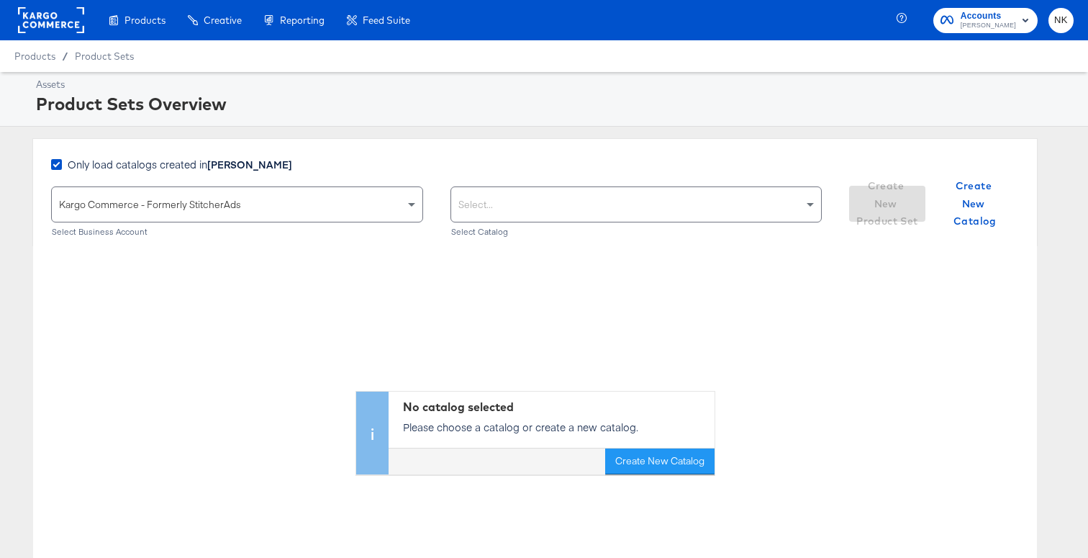
click at [44, 21] on rect at bounding box center [51, 20] width 66 height 26
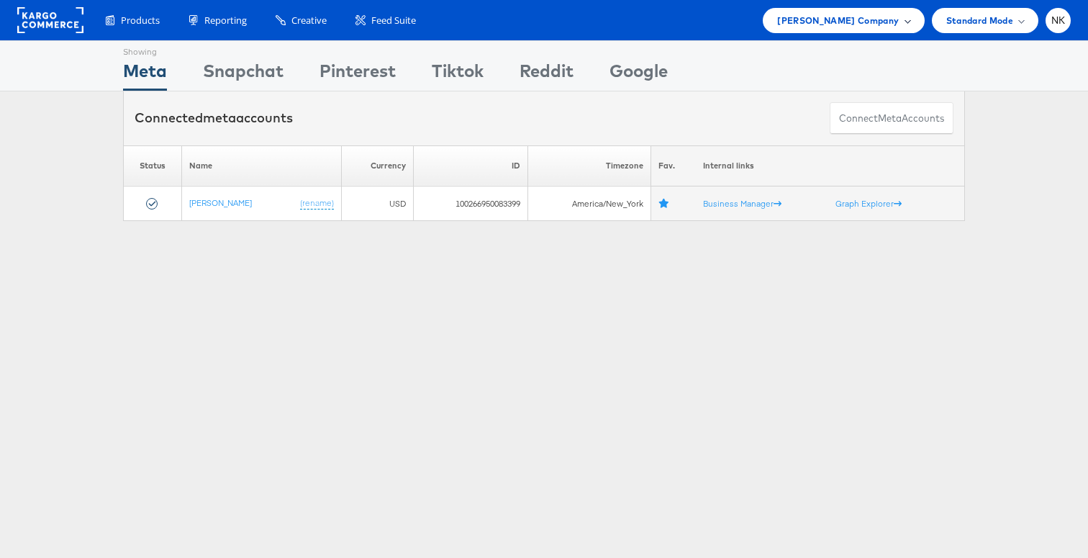
click at [892, 27] on span "[PERSON_NAME] Company" at bounding box center [838, 20] width 122 height 15
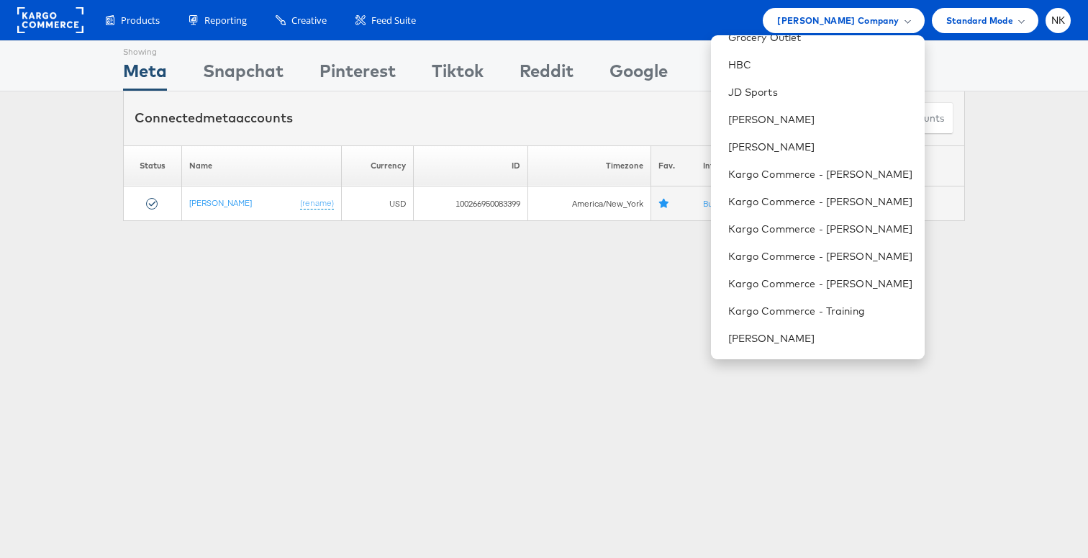
scroll to position [735, 0]
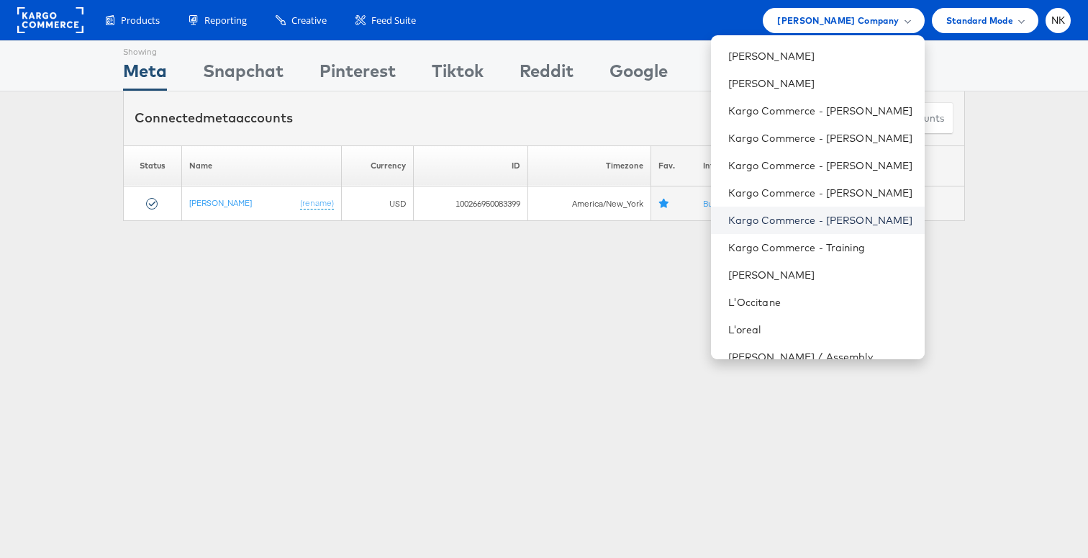
click at [866, 223] on link "Kargo Commerce - [PERSON_NAME]" at bounding box center [820, 220] width 185 height 14
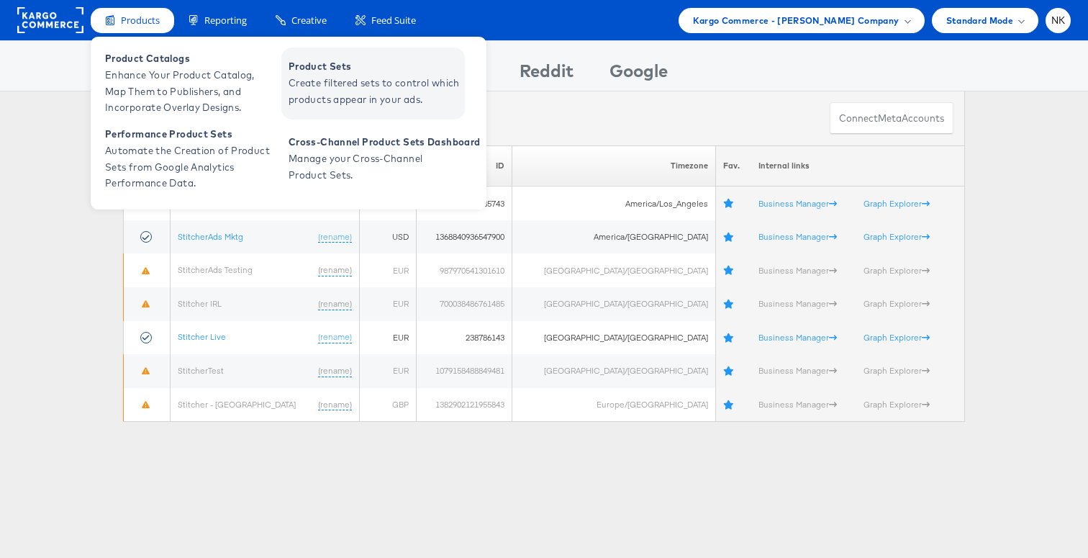
click at [314, 101] on span "Create filtered sets to control which products appear in your ads." at bounding box center [375, 91] width 173 height 33
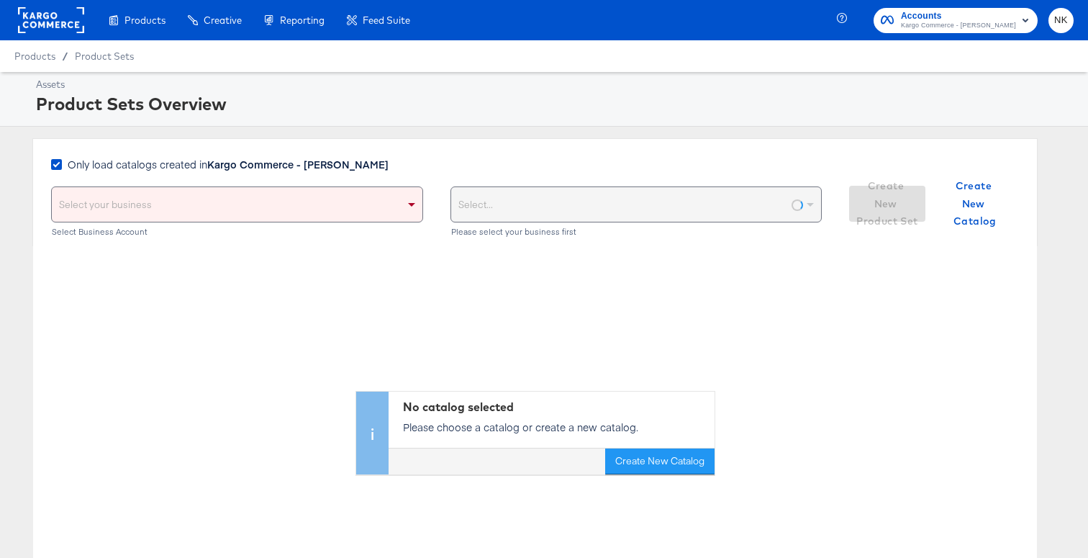
click at [304, 204] on div "Select your business" at bounding box center [237, 204] width 371 height 35
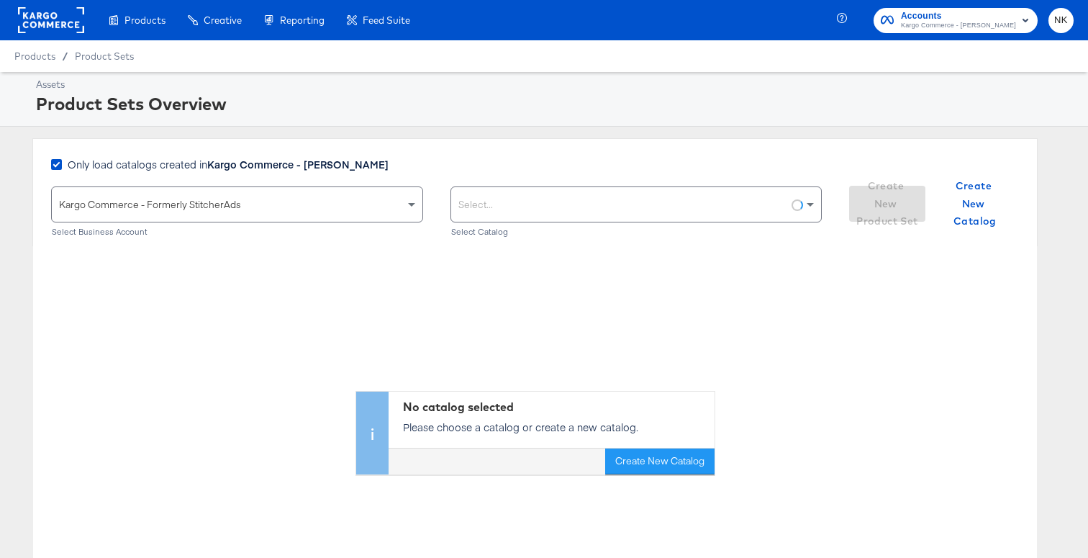
click at [498, 202] on div "Select..." at bounding box center [636, 204] width 371 height 35
type input "a"
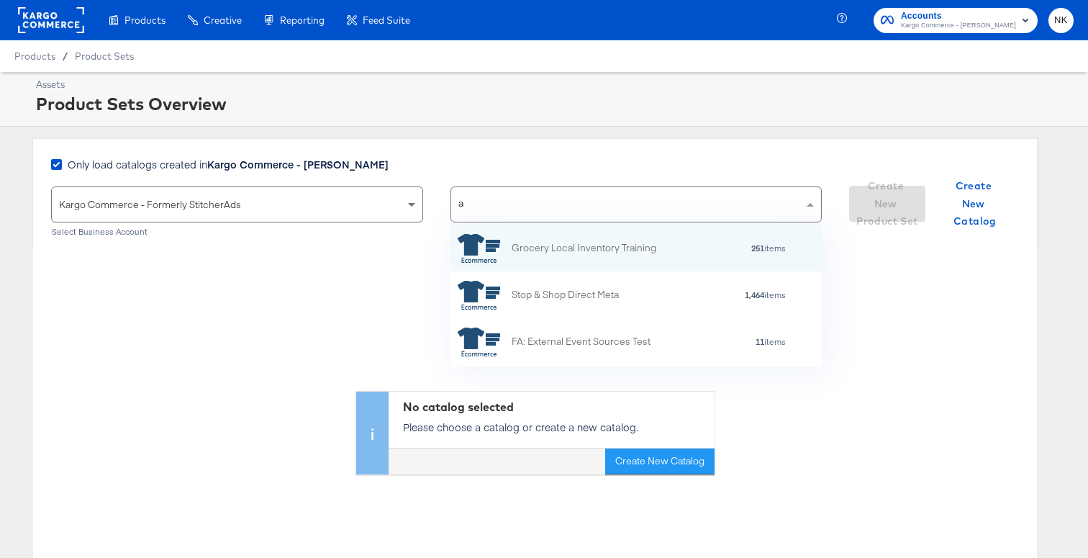
scroll to position [142, 371]
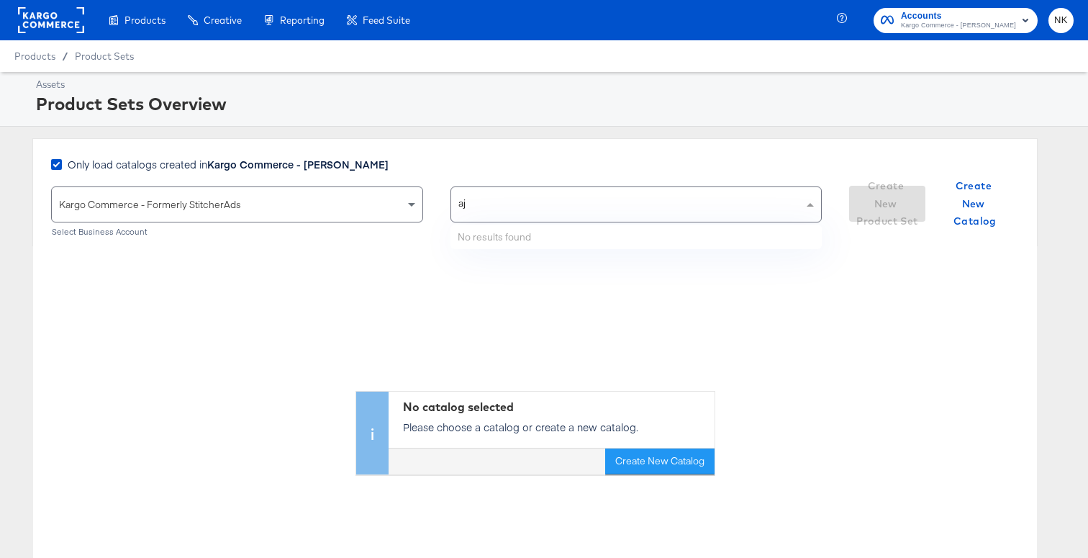
type input "a"
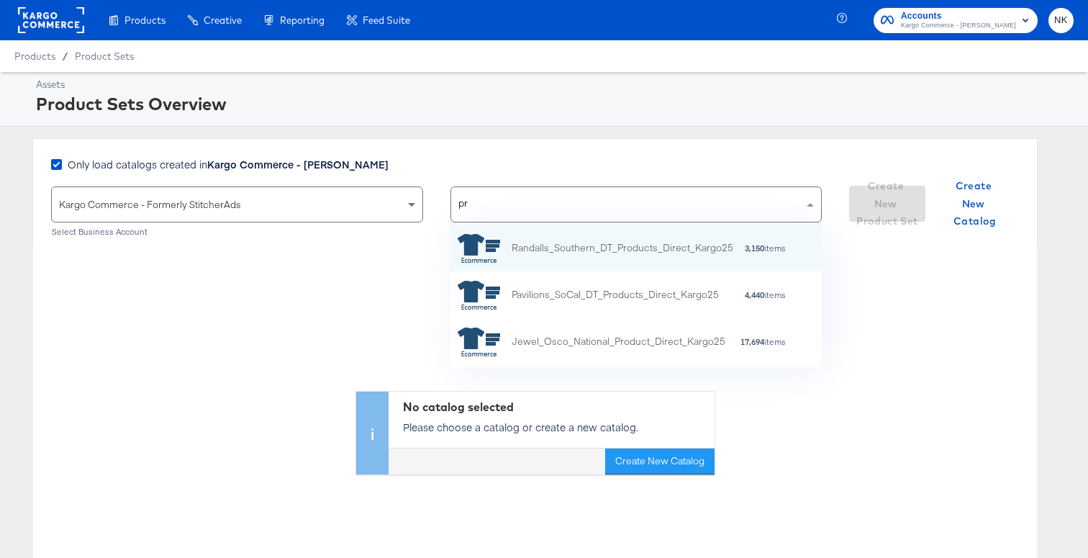
type input "p"
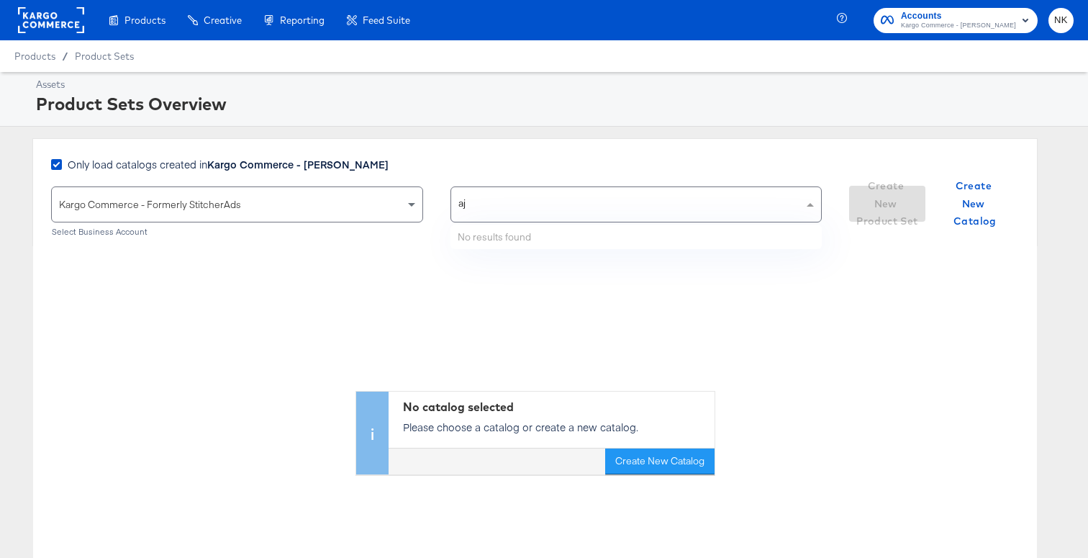
type input "a"
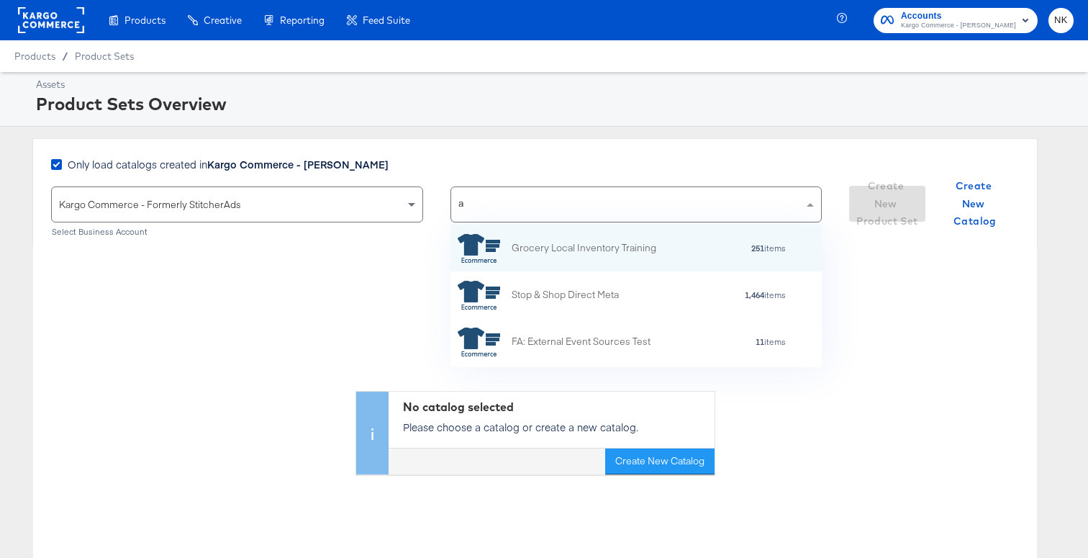
type input "a"
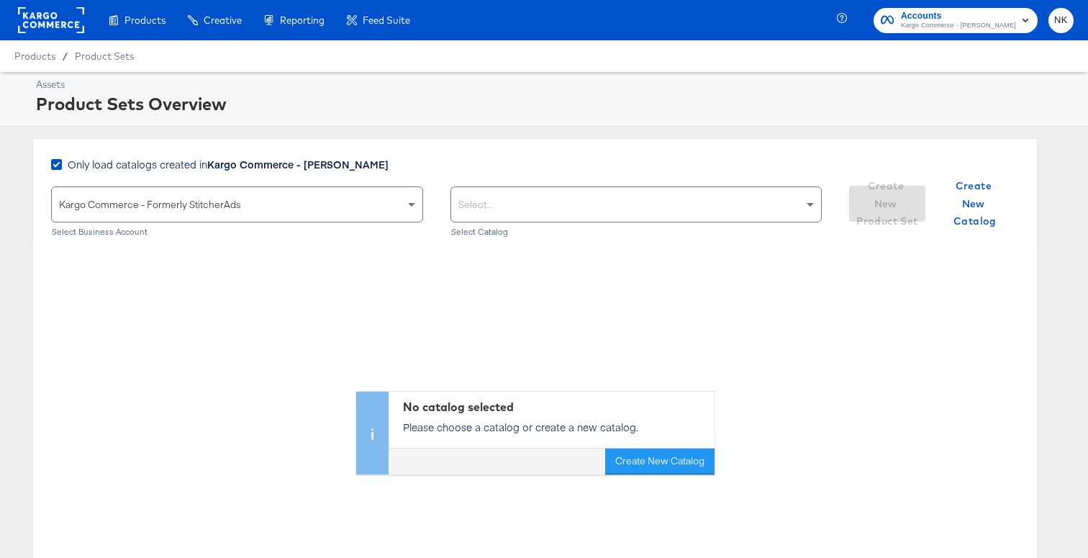
click at [483, 200] on div "Select..." at bounding box center [636, 204] width 371 height 35
type input "a"
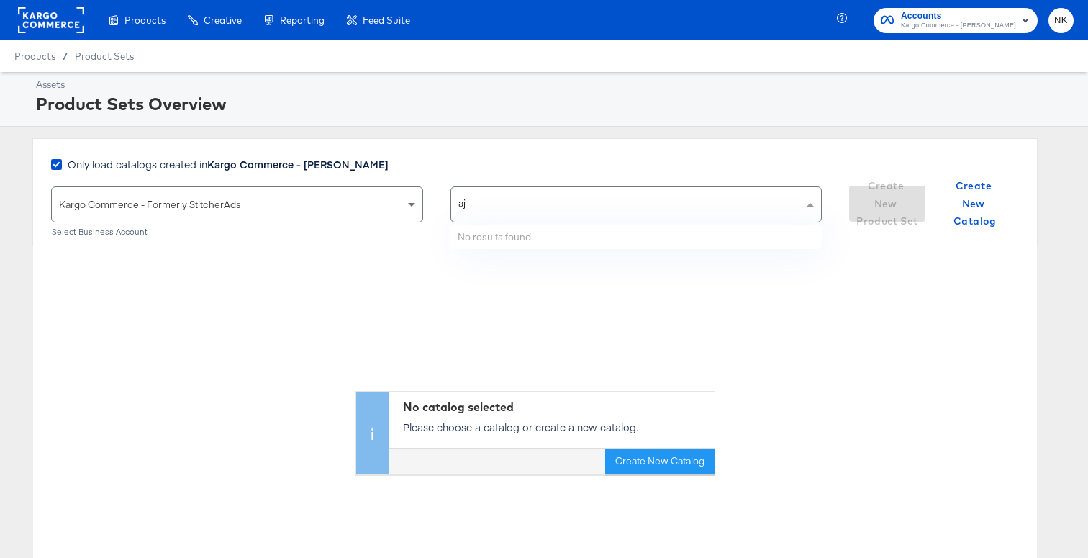
type input "a"
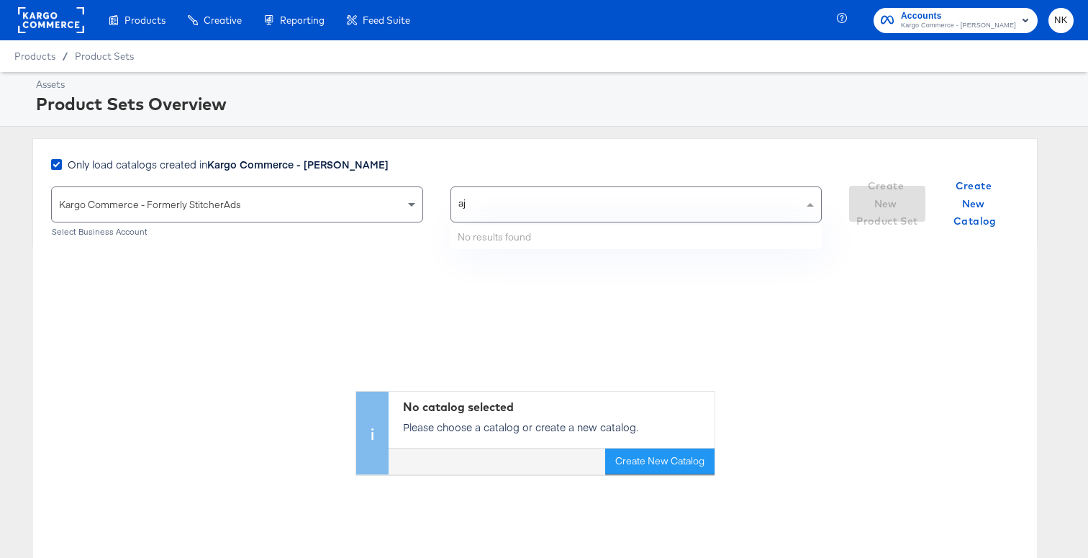
type input "a"
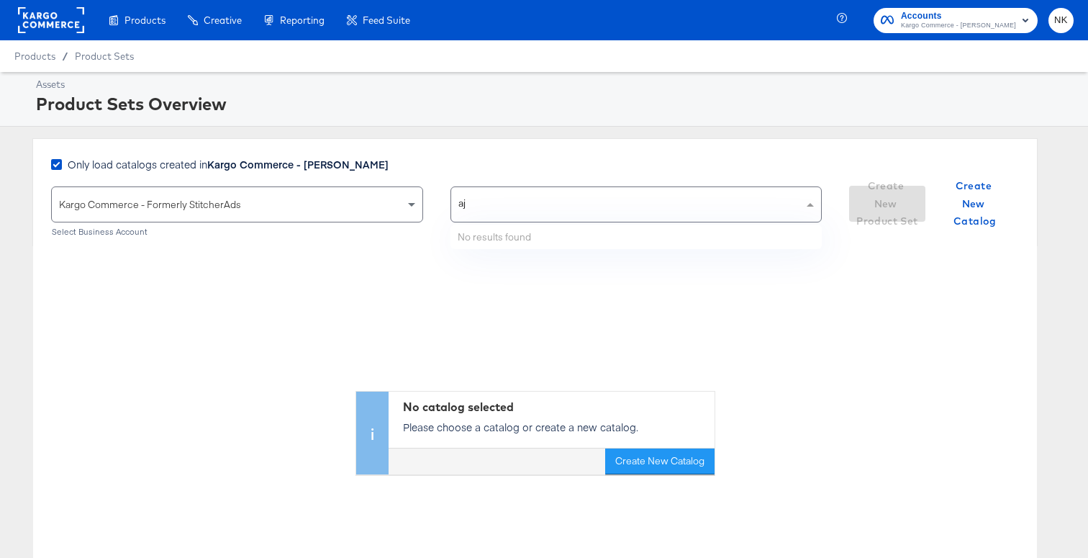
type input "a"
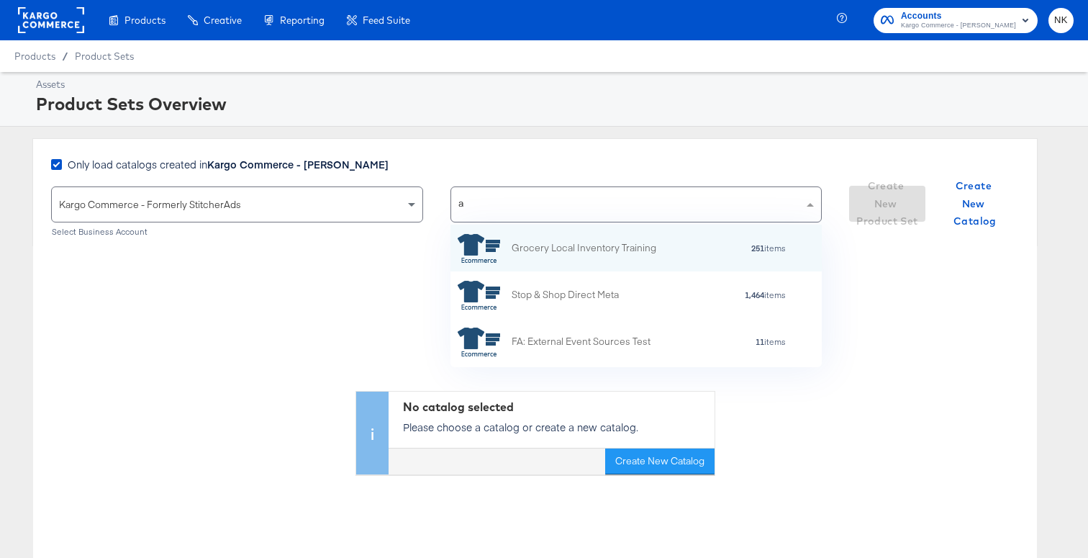
scroll to position [0, 0]
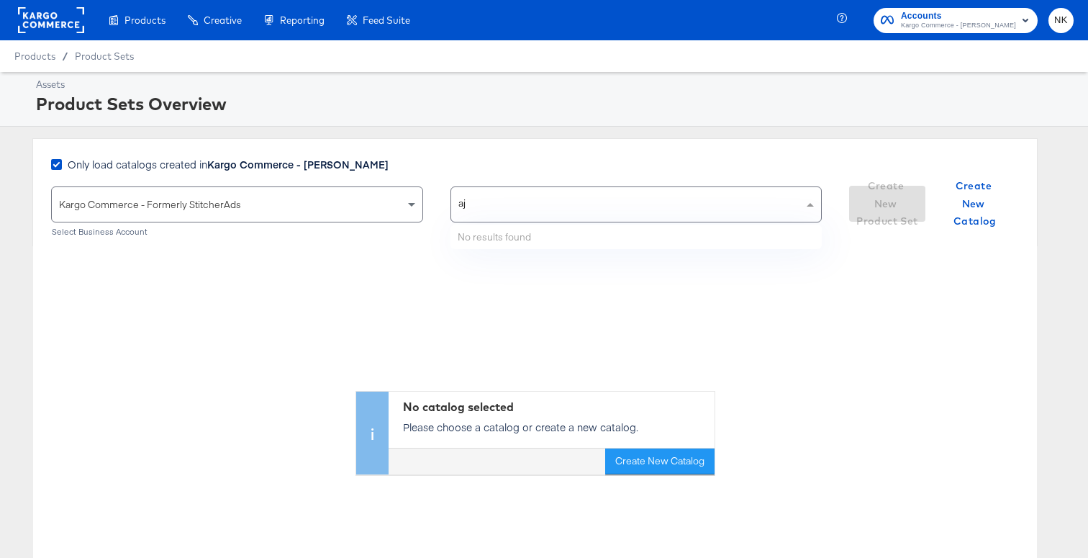
type input "a"
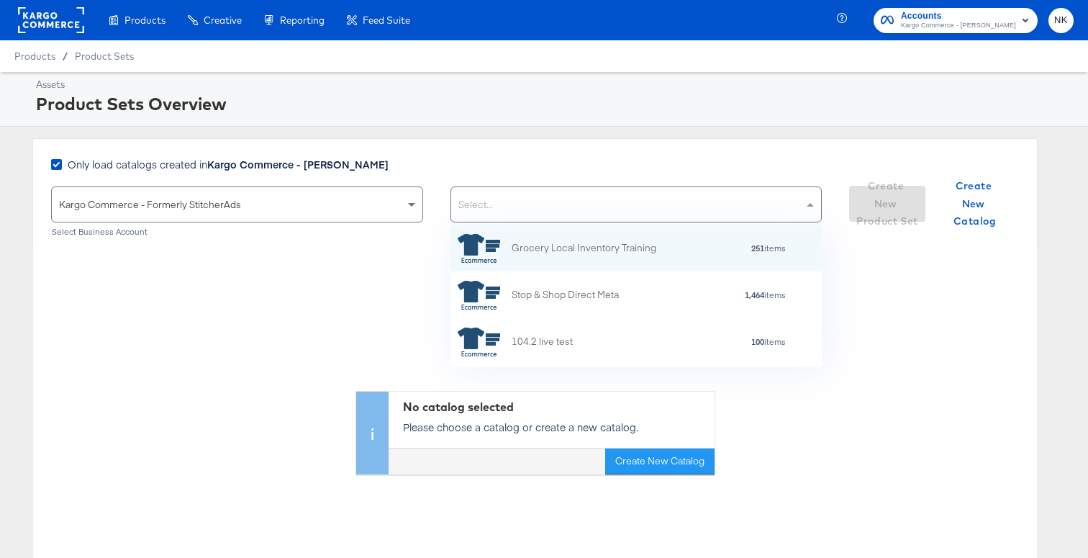
click at [52, 29] on rect at bounding box center [51, 20] width 66 height 26
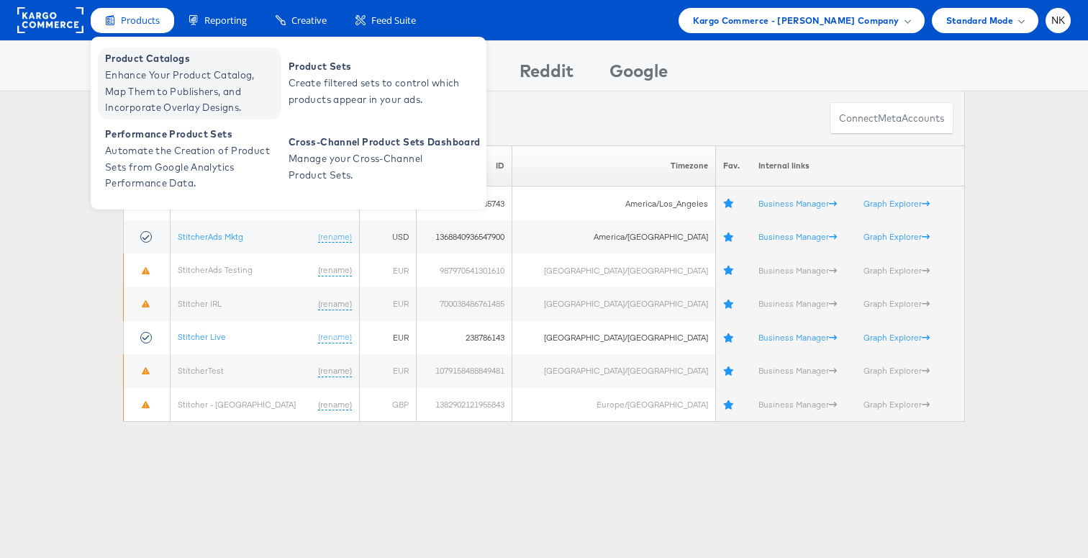
click at [276, 94] on span "Enhance Your Product Catalog, Map Them to Publishers, and Incorporate Overlay D…" at bounding box center [191, 91] width 173 height 49
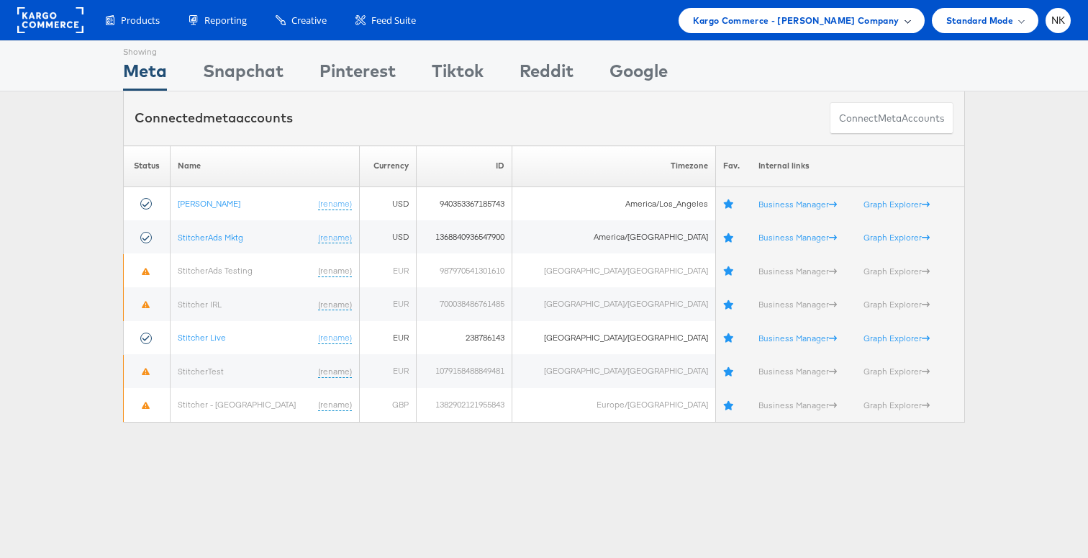
click at [882, 21] on span "Kargo Commerce - [PERSON_NAME] Company" at bounding box center [796, 20] width 206 height 15
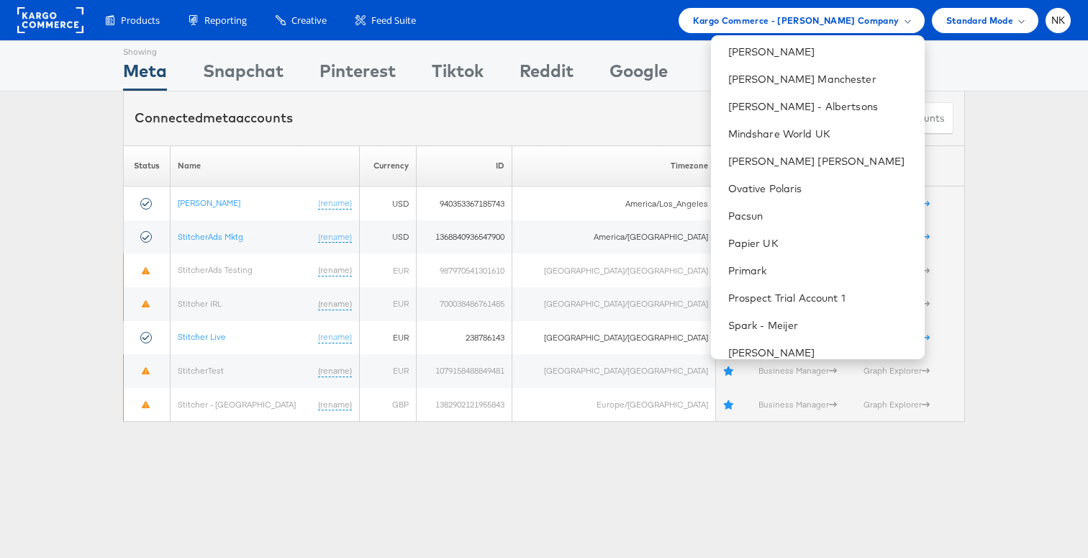
scroll to position [1174, 0]
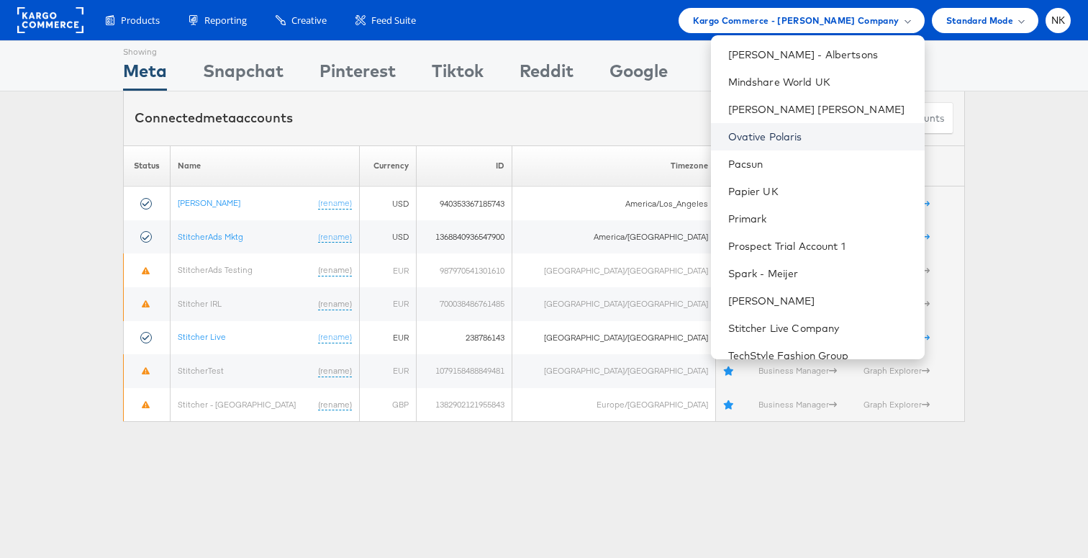
click at [796, 140] on link "Ovative Polaris" at bounding box center [820, 137] width 185 height 14
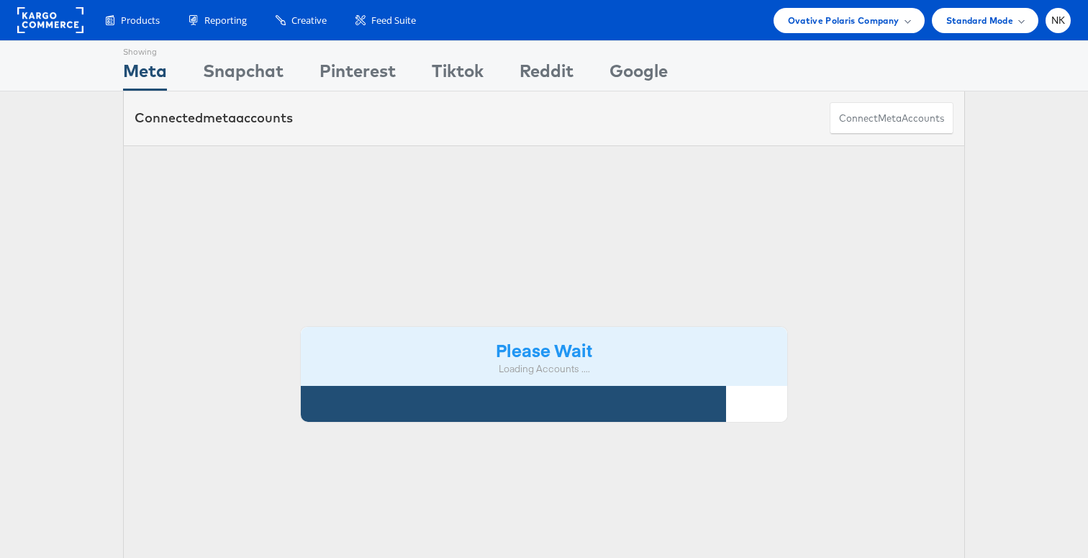
click at [53, 281] on div "Please Wait Loading Accounts .... Status Name Currency ID Timezone Fav. Interna…" at bounding box center [544, 356] width 1088 height 422
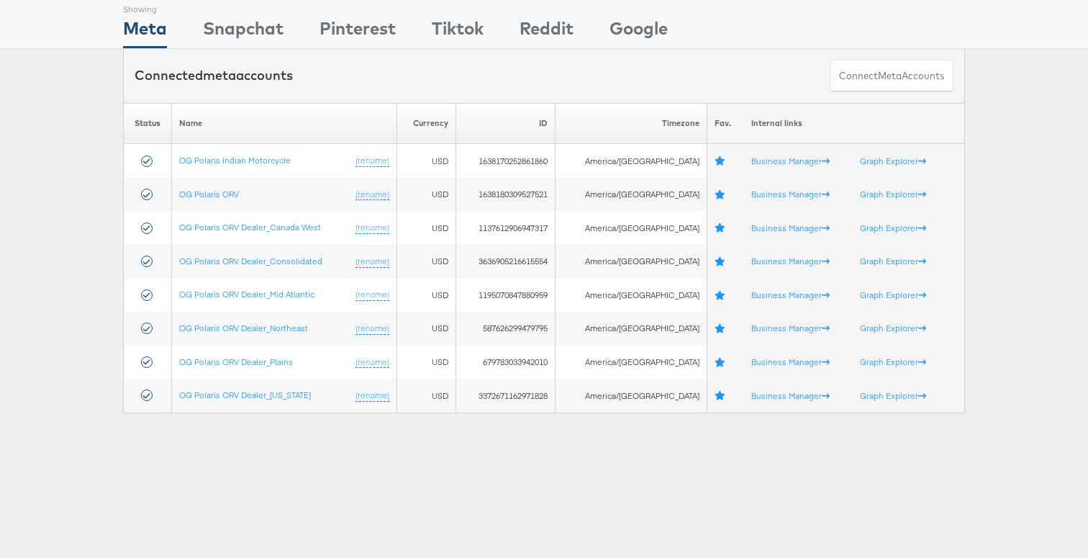
scroll to position [27, 0]
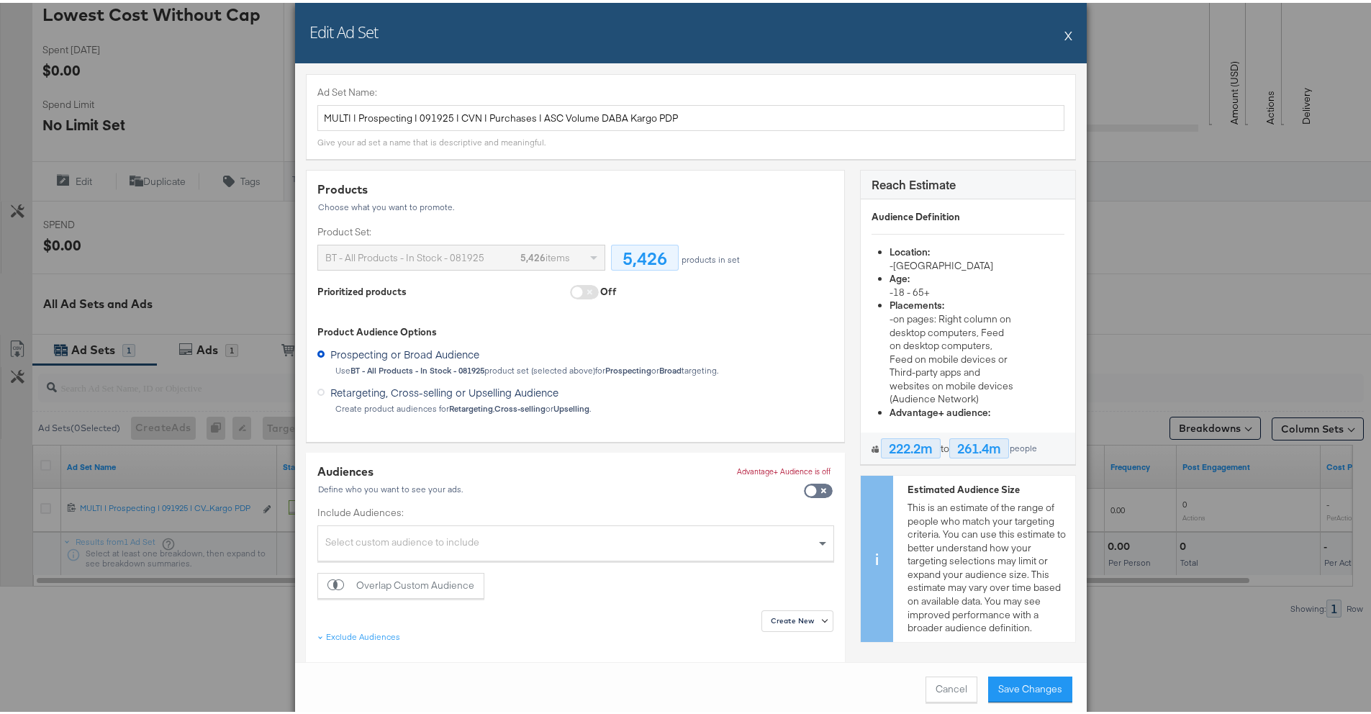
scroll to position [48, 0]
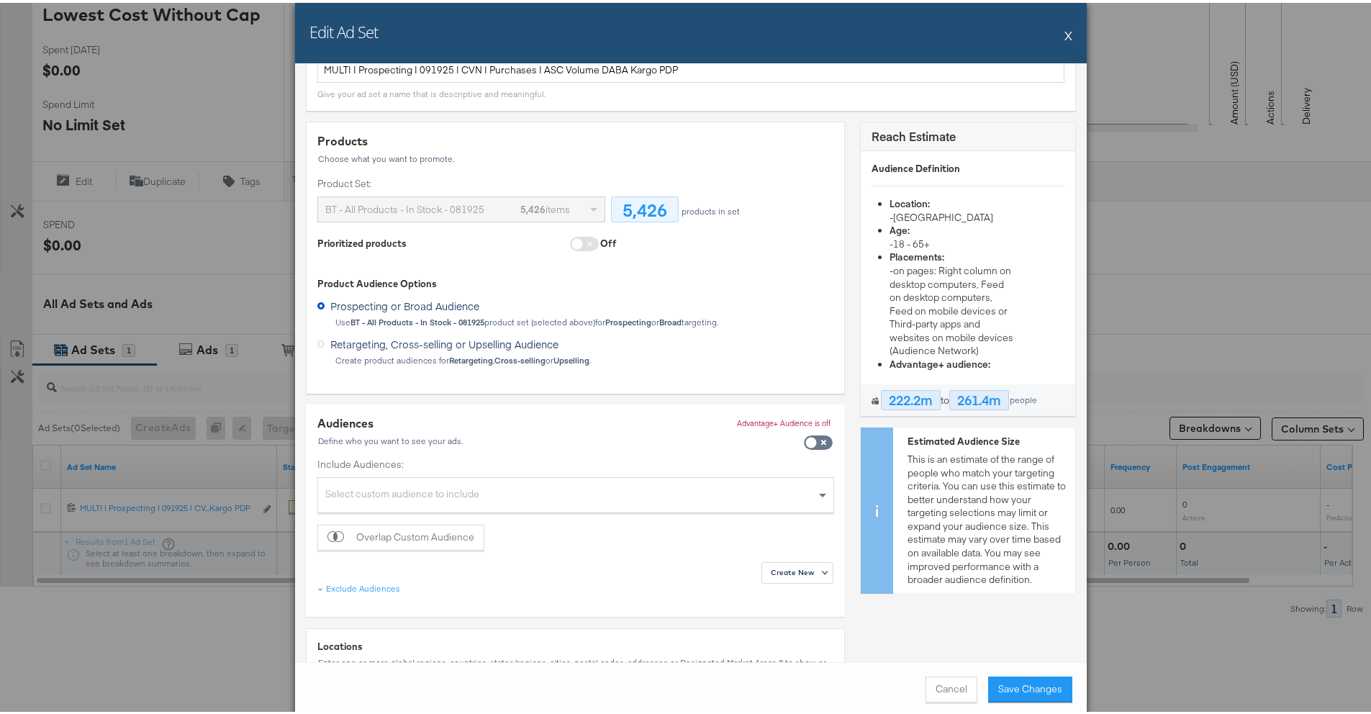
click at [566, 209] on div "BT - All Products - In Stock - 081925 5,426 items" at bounding box center [450, 206] width 250 height 24
click at [586, 237] on span at bounding box center [584, 241] width 29 height 14
click at [570, 208] on div "BT - All Products - In Stock - 081925 5,426 items" at bounding box center [450, 206] width 250 height 24
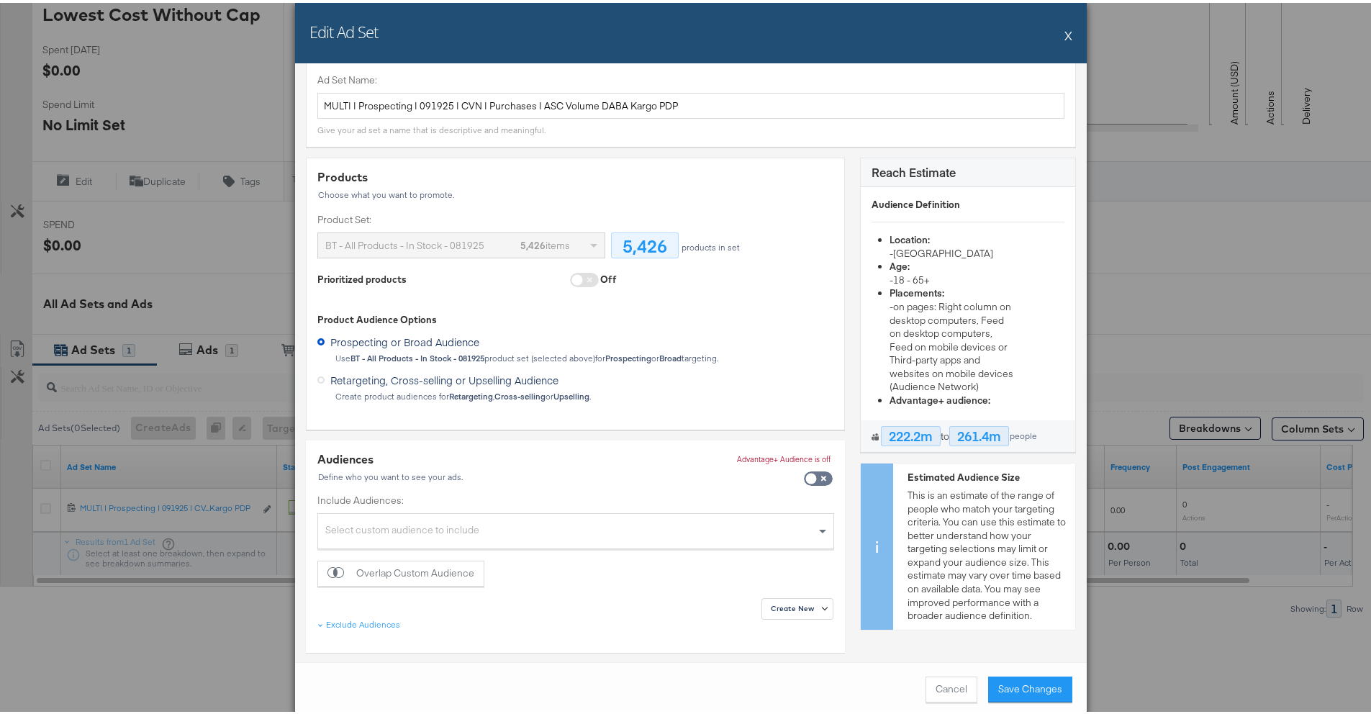
scroll to position [0, 0]
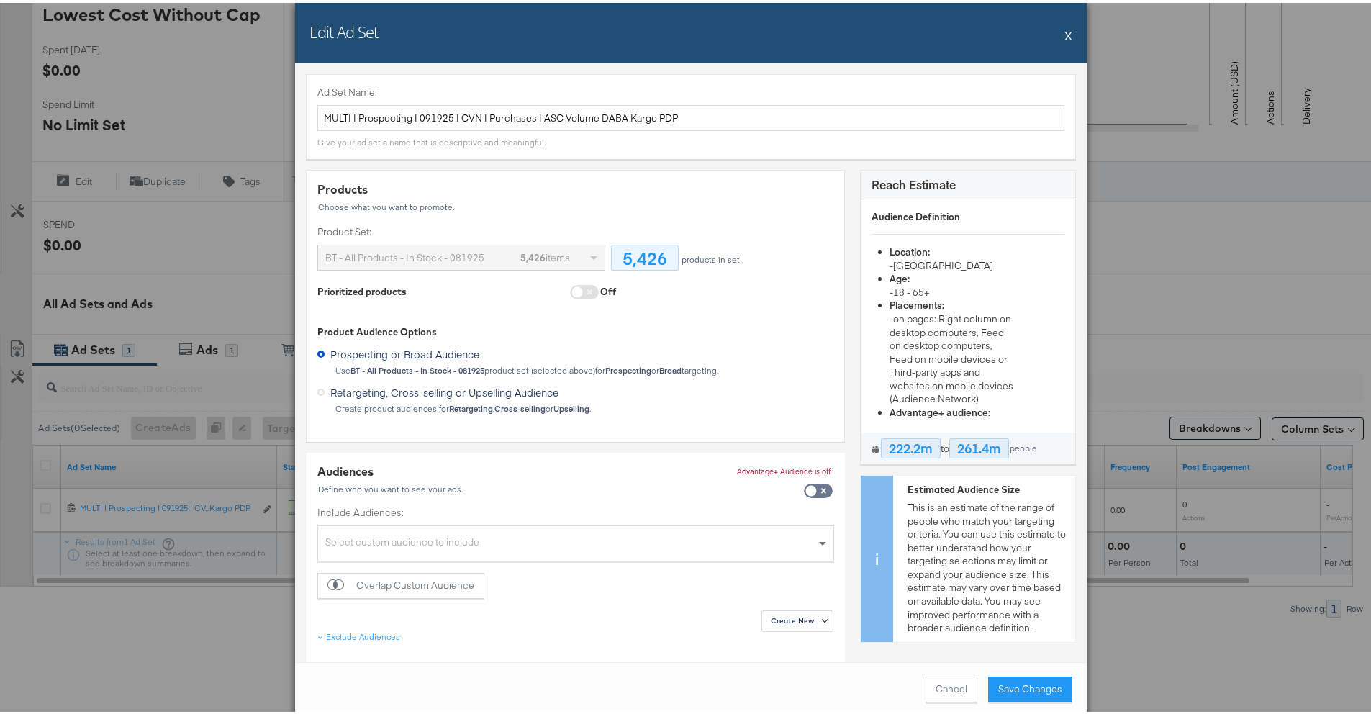
click at [587, 258] on div "BT - All Products - In Stock - 081925 5,426 items" at bounding box center [461, 254] width 286 height 24
click at [354, 547] on div "Select custom audience to include" at bounding box center [575, 542] width 515 height 31
click at [470, 340] on label "Prospecting or Broad Audience" at bounding box center [401, 349] width 168 height 18
click at [0, 0] on input "Prospecting or Broad Audience" at bounding box center [0, 0] width 0 height 0
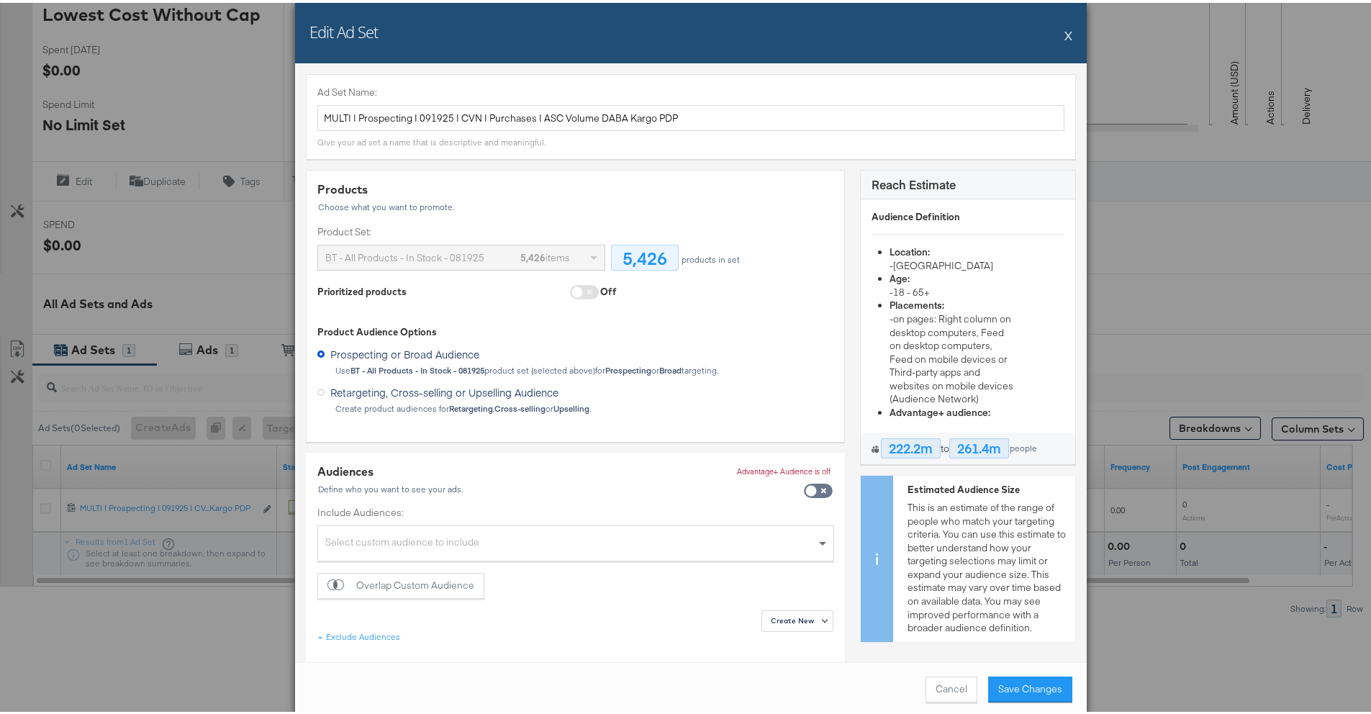
click at [570, 293] on span at bounding box center [584, 289] width 29 height 14
click at [387, 268] on div "Products Choose what you want to promote. Product Set: BT - All Products - In S…" at bounding box center [575, 239] width 516 height 122
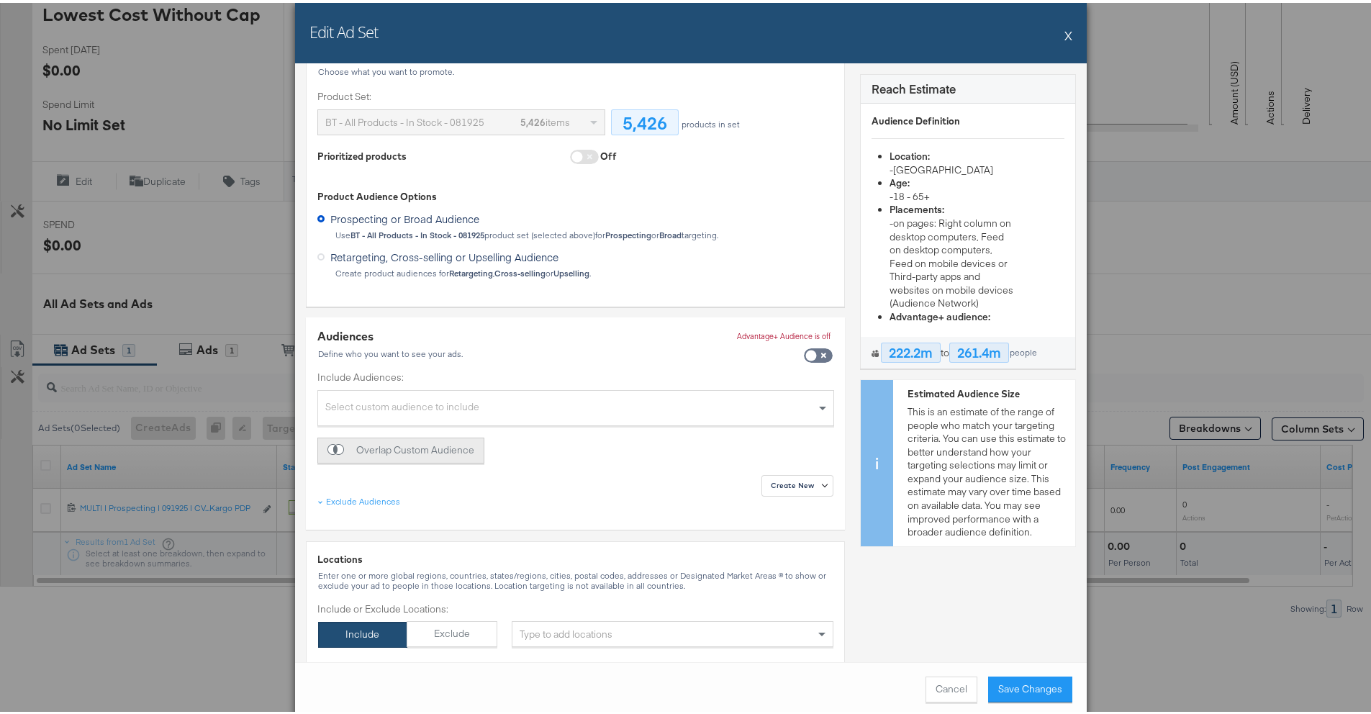
scroll to position [0, 0]
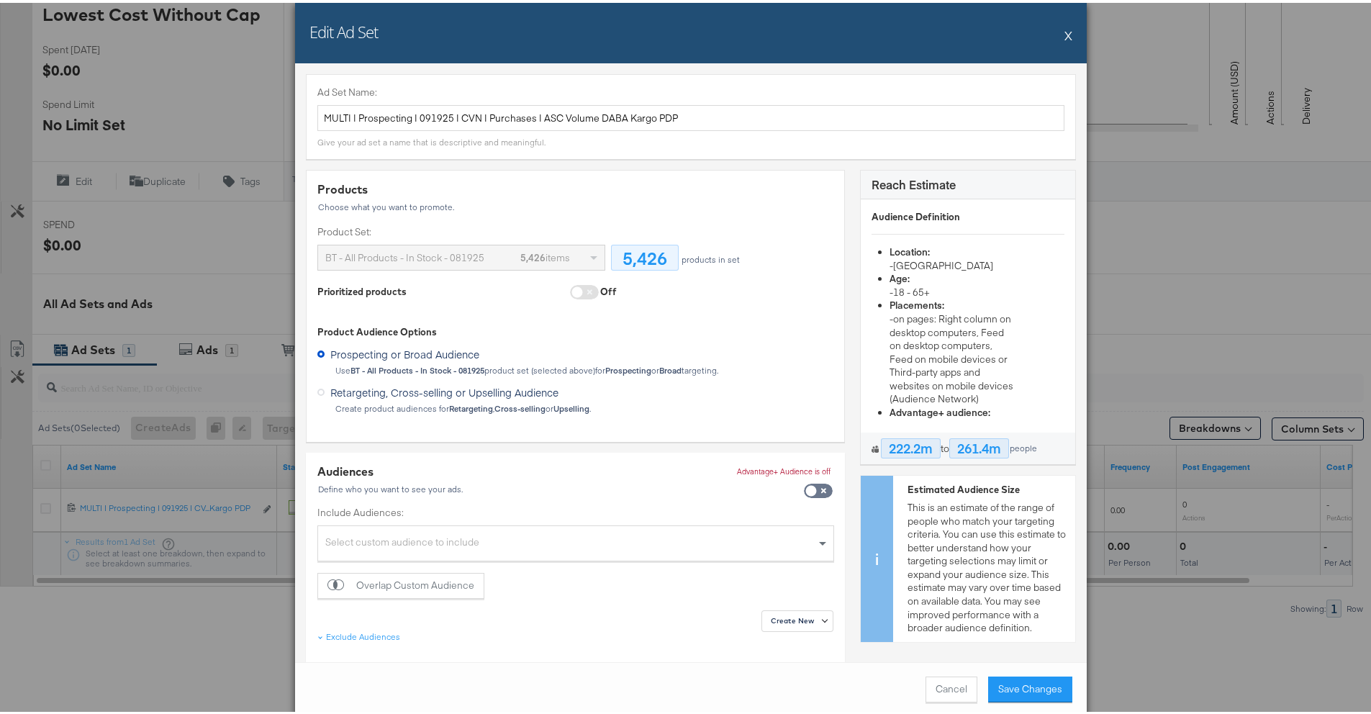
click at [449, 307] on div "Products Choose what you want to promote. Product Set: BT - All Products - In S…" at bounding box center [575, 294] width 516 height 232
click at [1058, 35] on div "Edit Ad Set X" at bounding box center [690, 30] width 791 height 60
click at [1064, 34] on button "X" at bounding box center [1068, 32] width 8 height 29
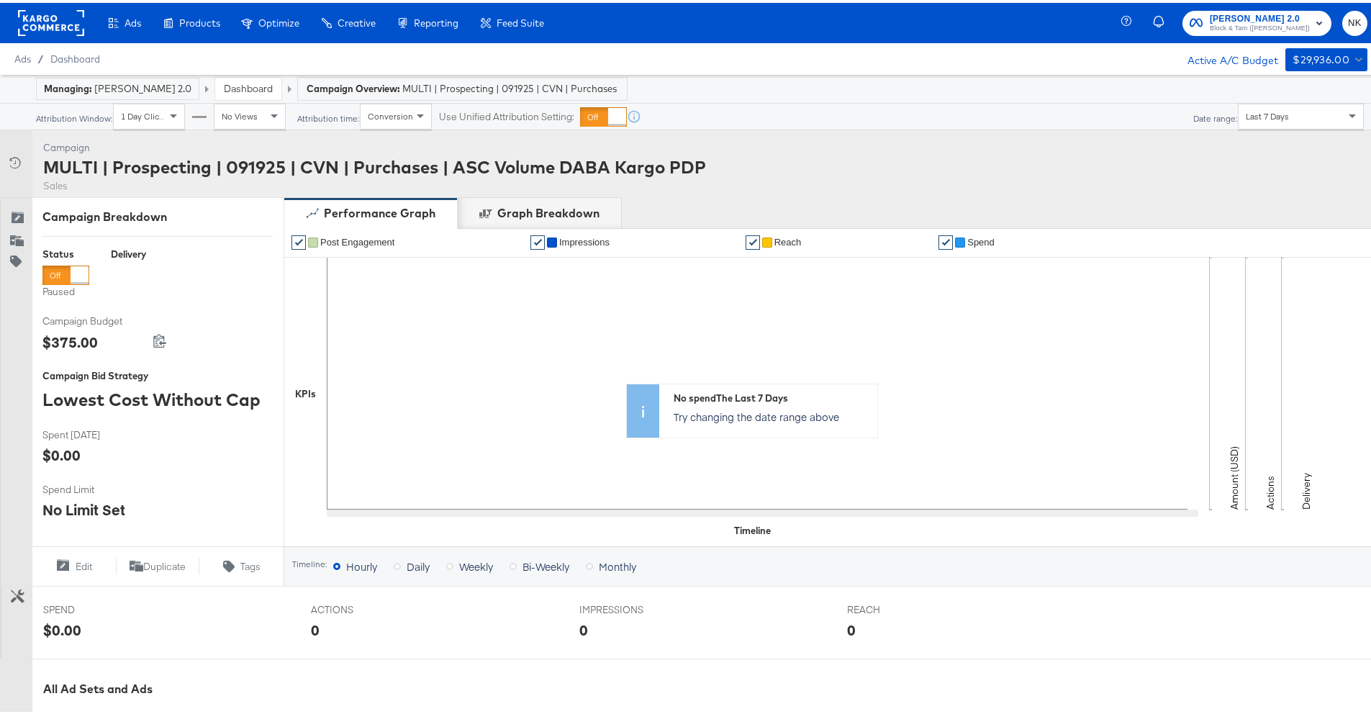
click at [47, 25] on rect at bounding box center [51, 20] width 66 height 26
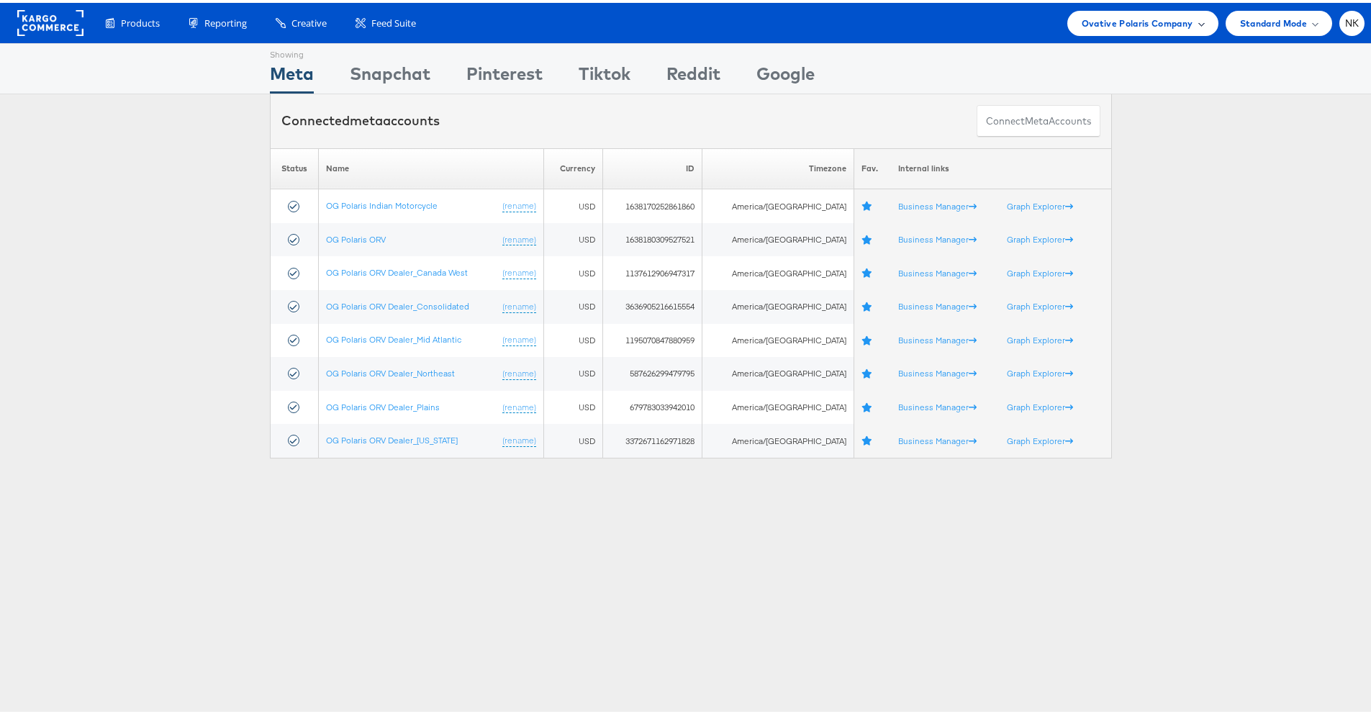
click at [1125, 24] on span "Ovative Polaris Company" at bounding box center [1137, 20] width 112 height 15
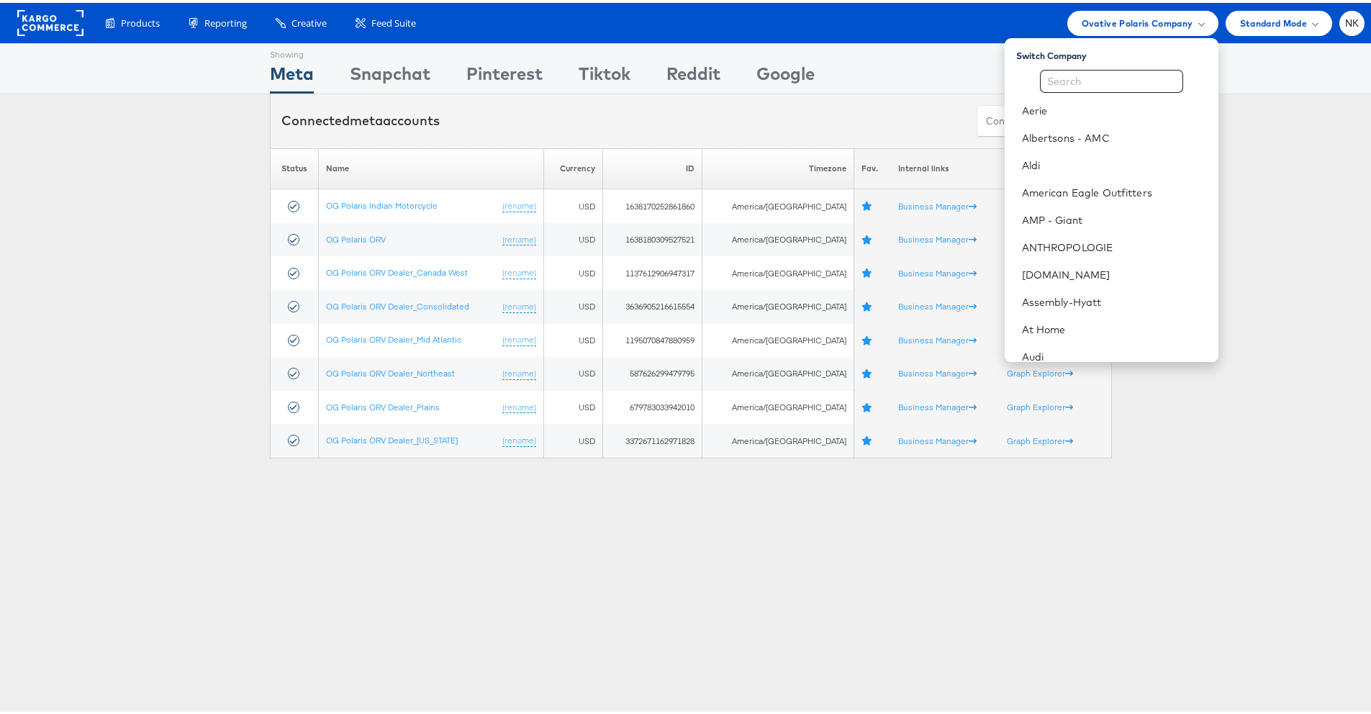
scroll to position [209, 0]
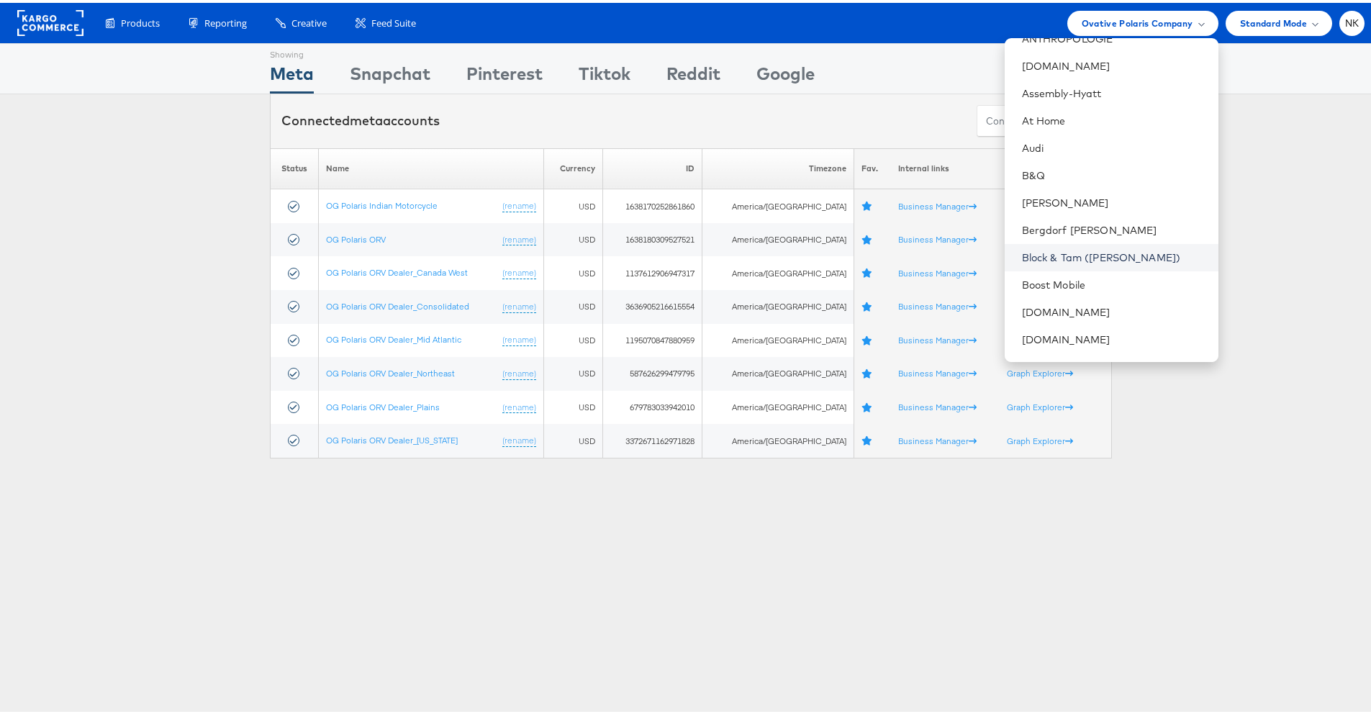
click at [1095, 253] on link "Block & Tam ([PERSON_NAME])" at bounding box center [1114, 254] width 185 height 14
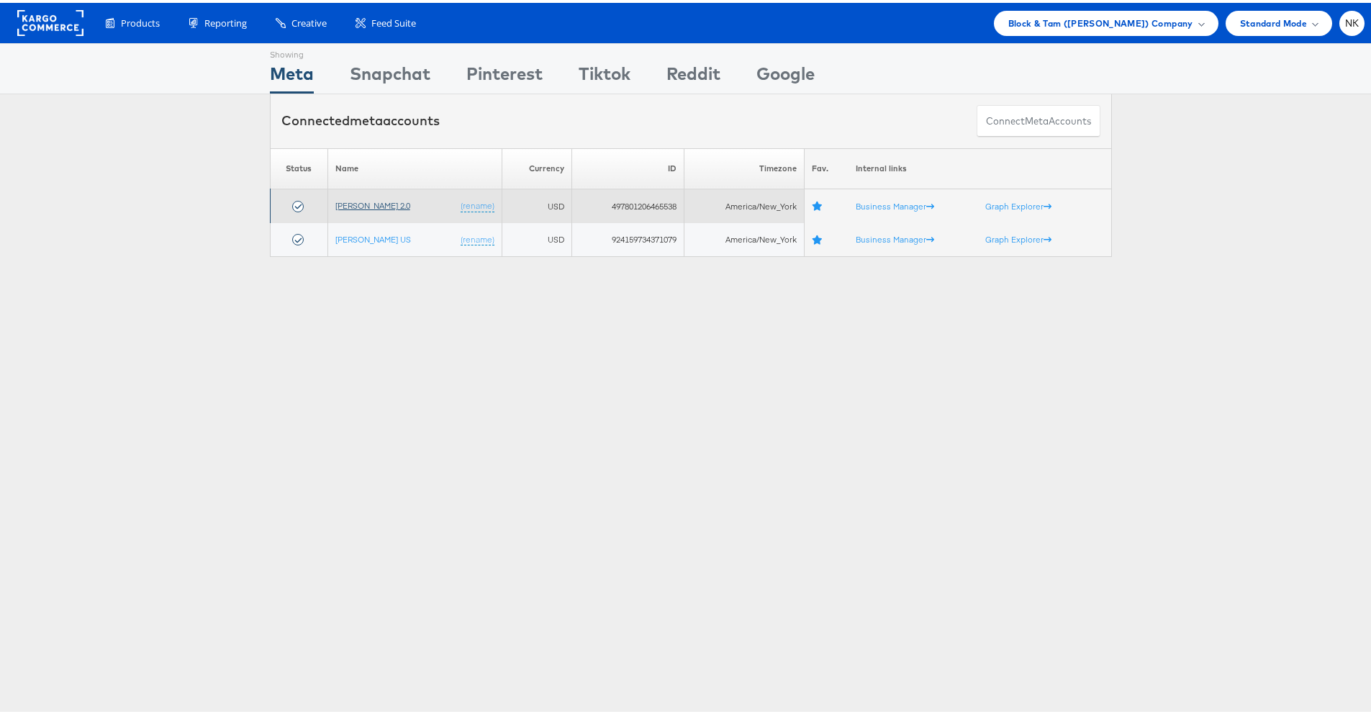
click at [382, 202] on link "[PERSON_NAME] 2.0" at bounding box center [372, 202] width 75 height 11
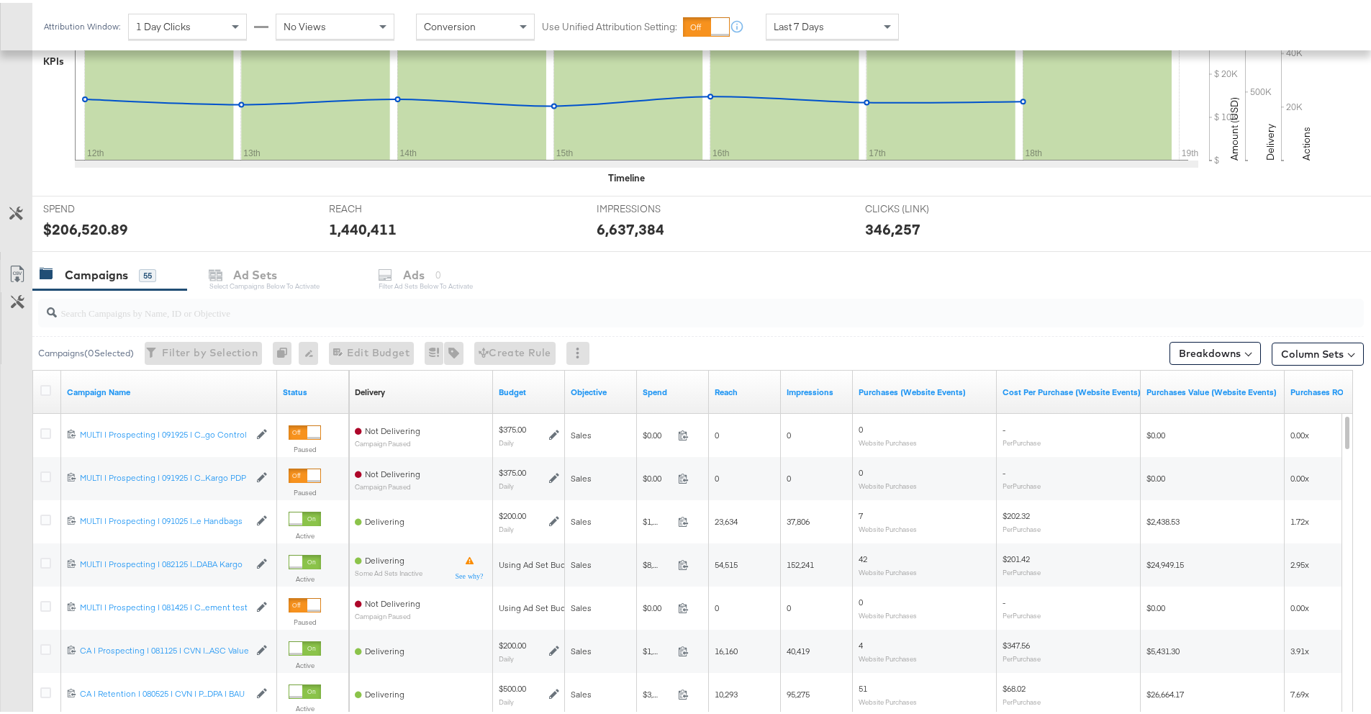
scroll to position [328, 0]
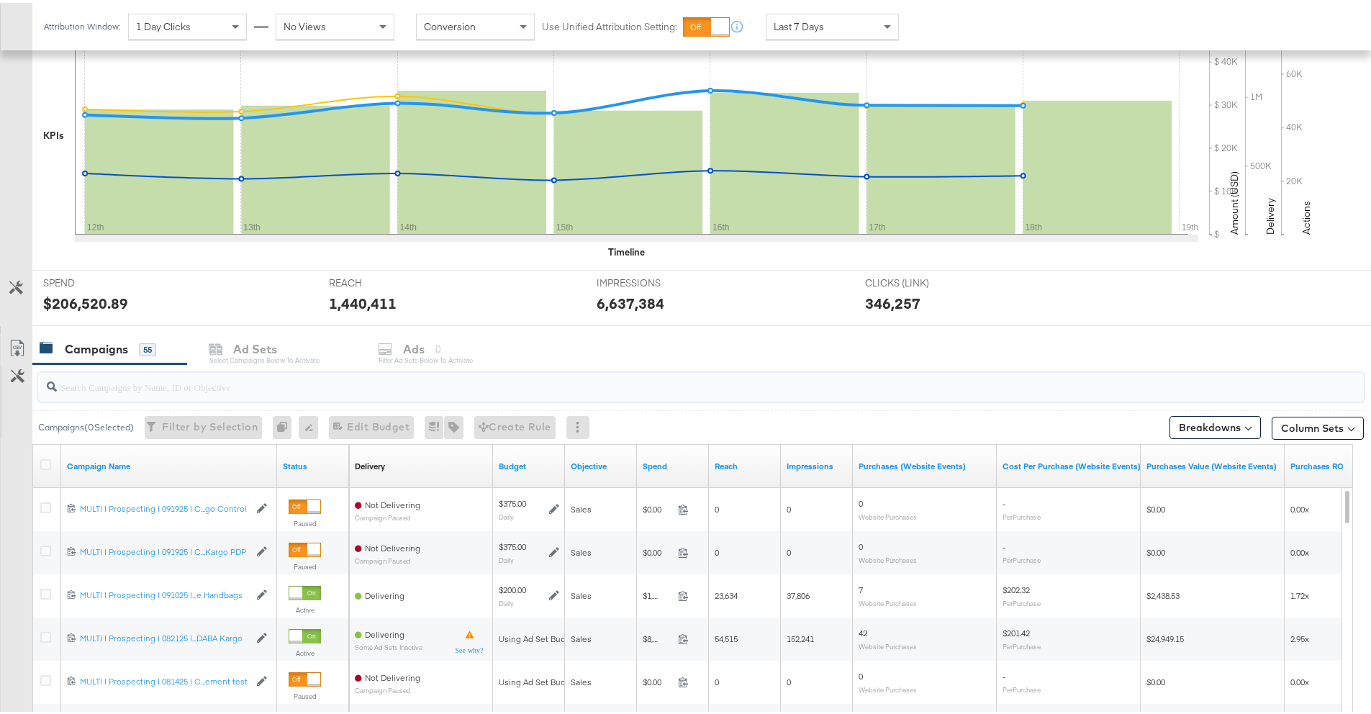
click at [167, 378] on input "search" at bounding box center [649, 378] width 1185 height 28
paste input "MULTI | Prospecting | 091925 | CVN | Purchases | ASC Volume DABA Kargo PDP"
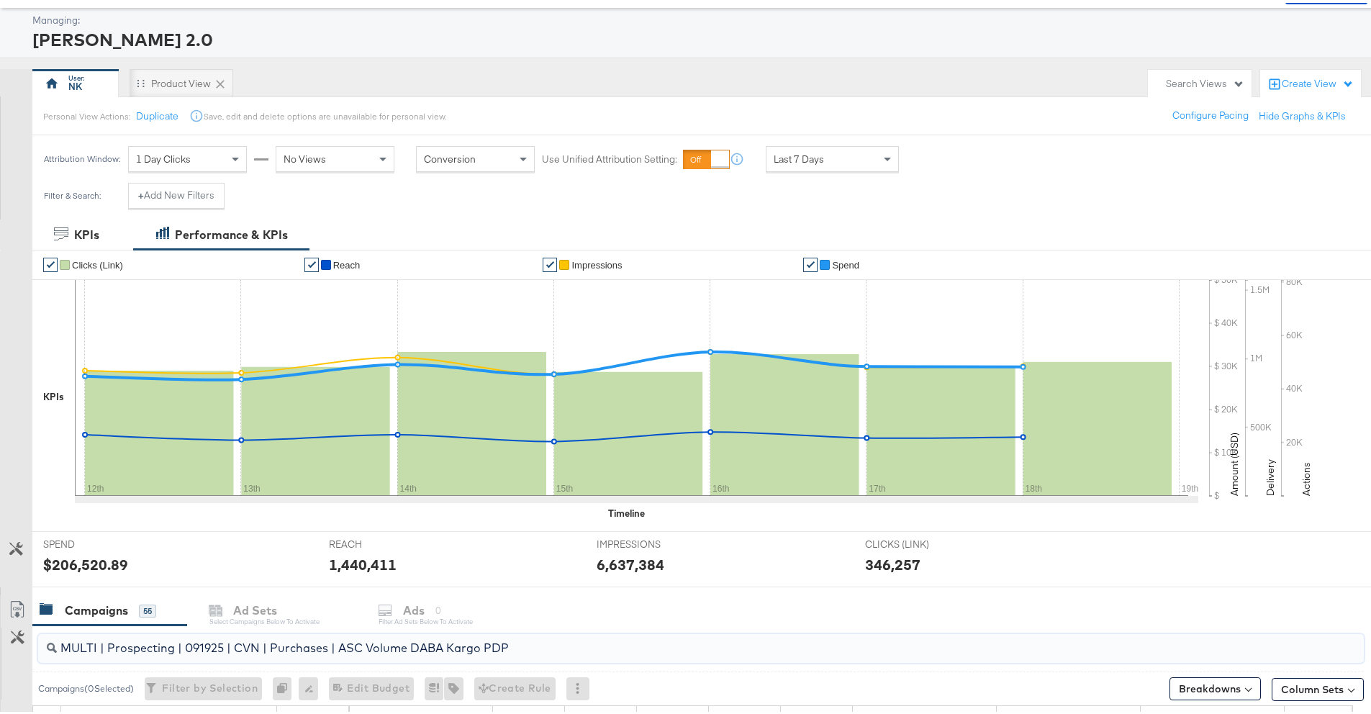
scroll to position [0, 0]
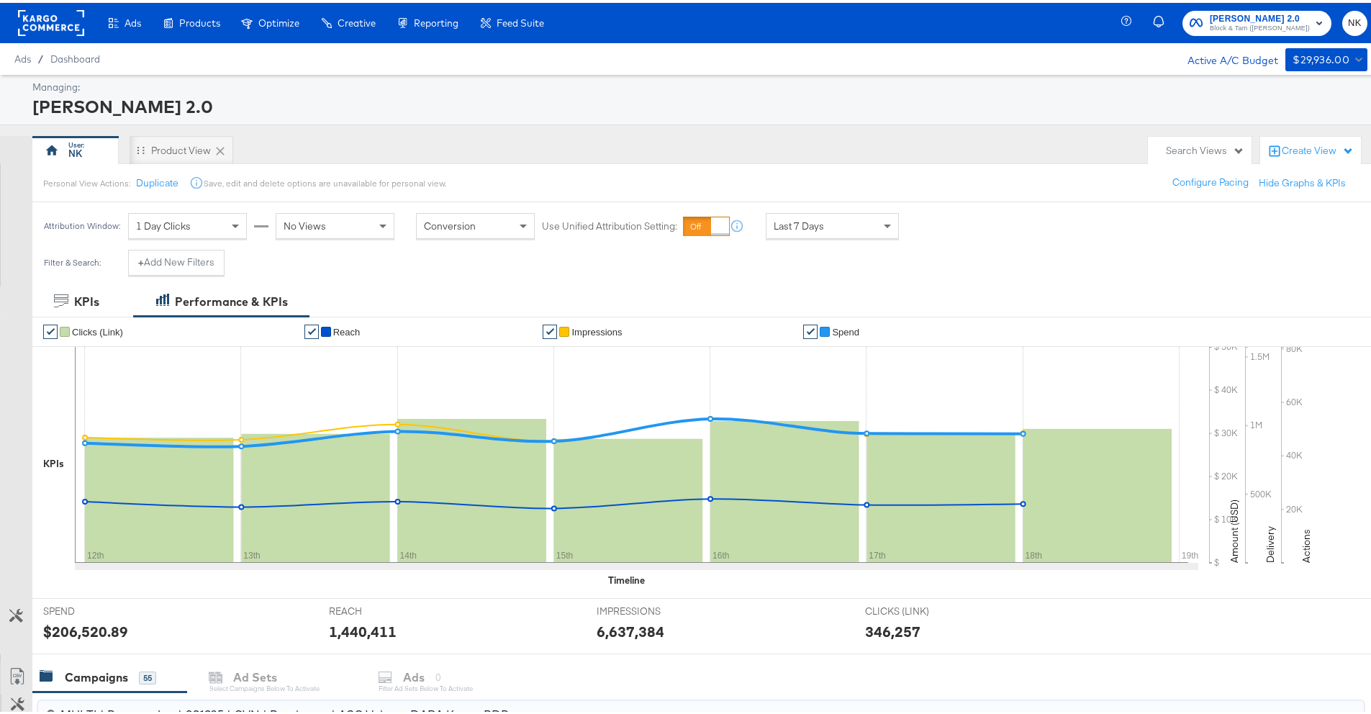
type input "MULTI | Prospecting | 091925 | CVN | Purchases | ASC Volume DABA Kargo PDP"
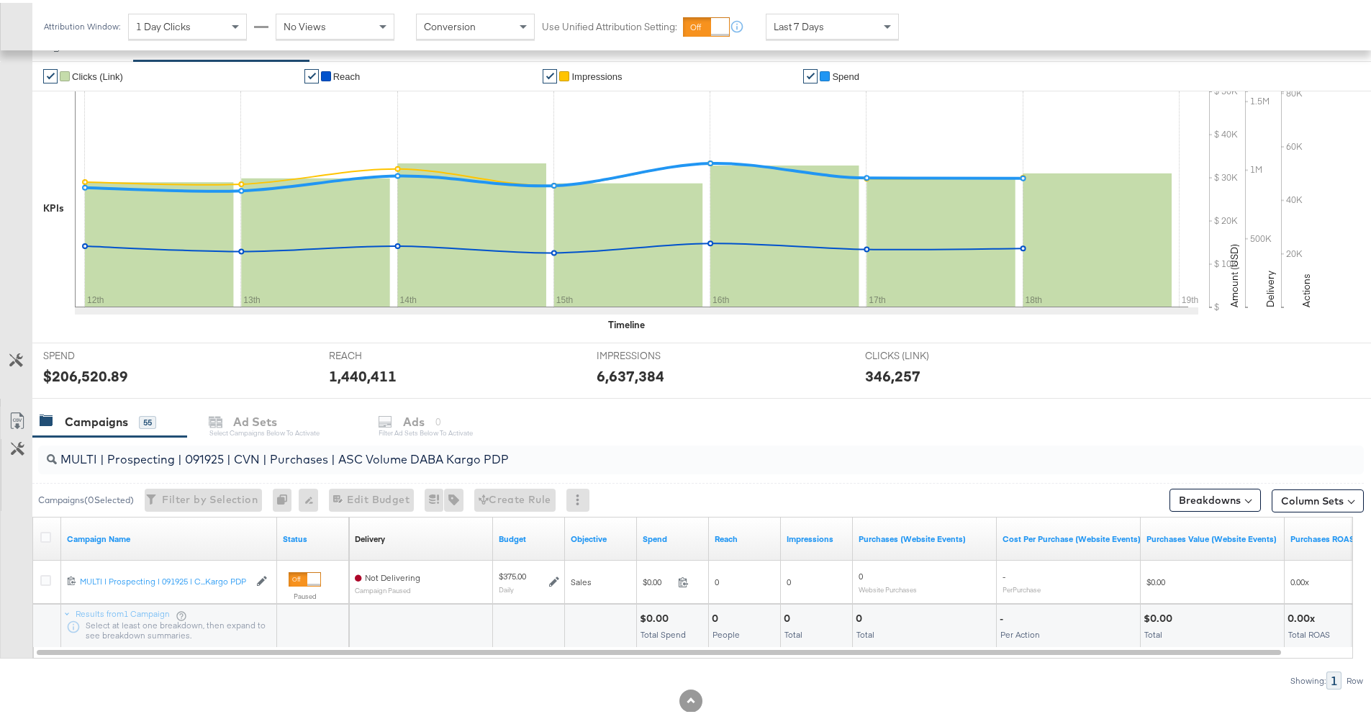
scroll to position [274, 0]
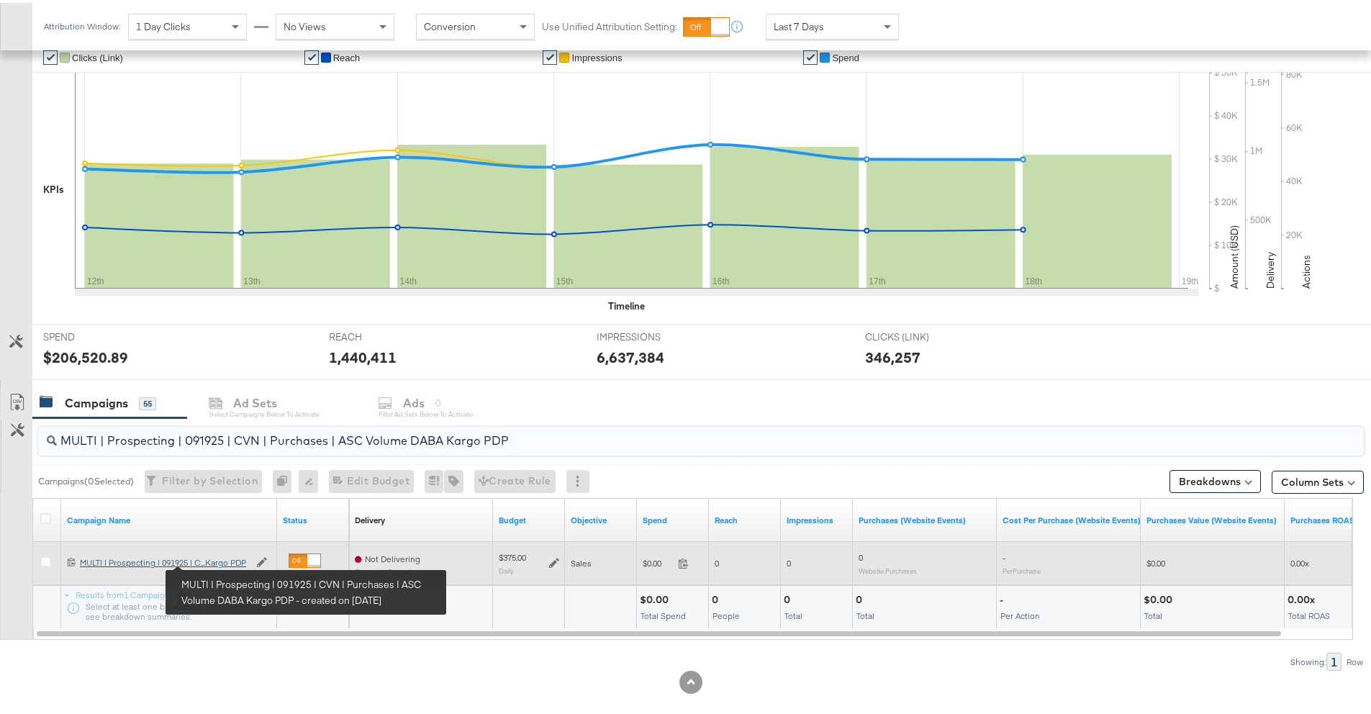
click at [219, 560] on div "MULTI | Prospecting | 091925 | CVN | Purchases | ASC Volume DABA Kargo PDP MULT…" at bounding box center [164, 560] width 169 height 12
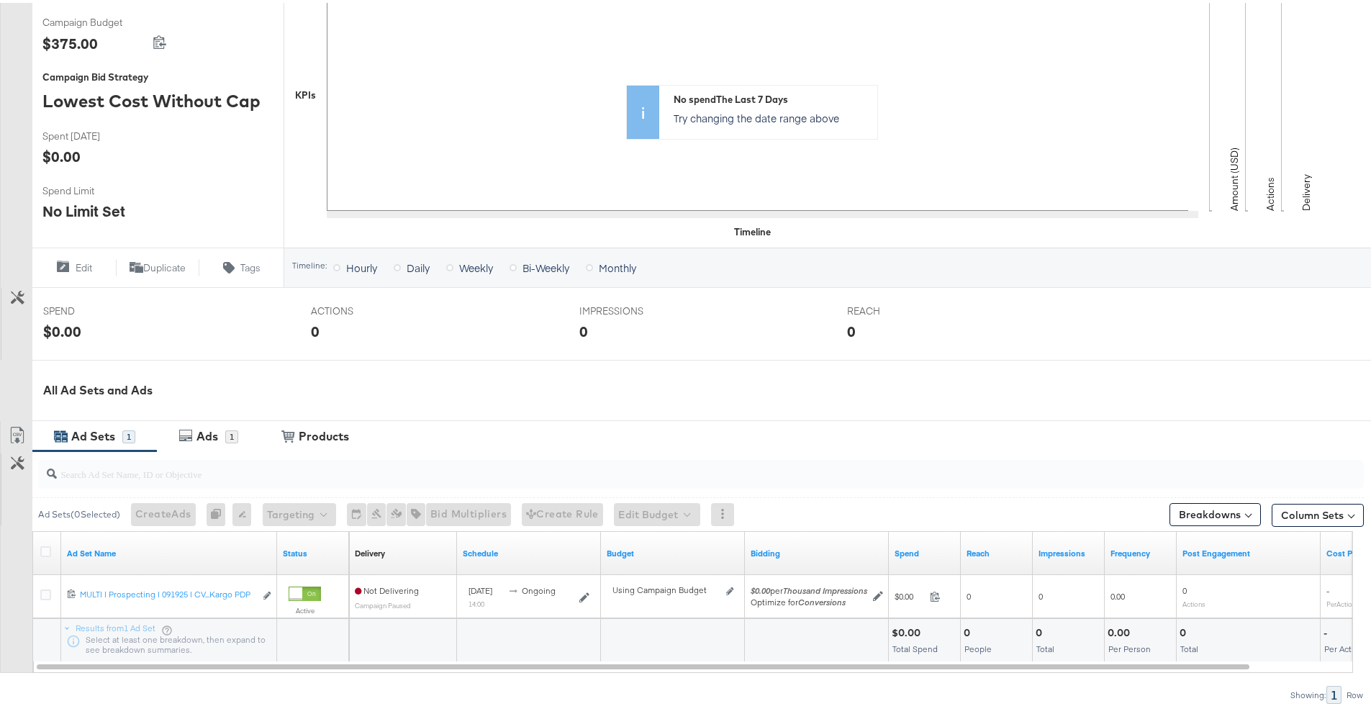
scroll to position [385, 0]
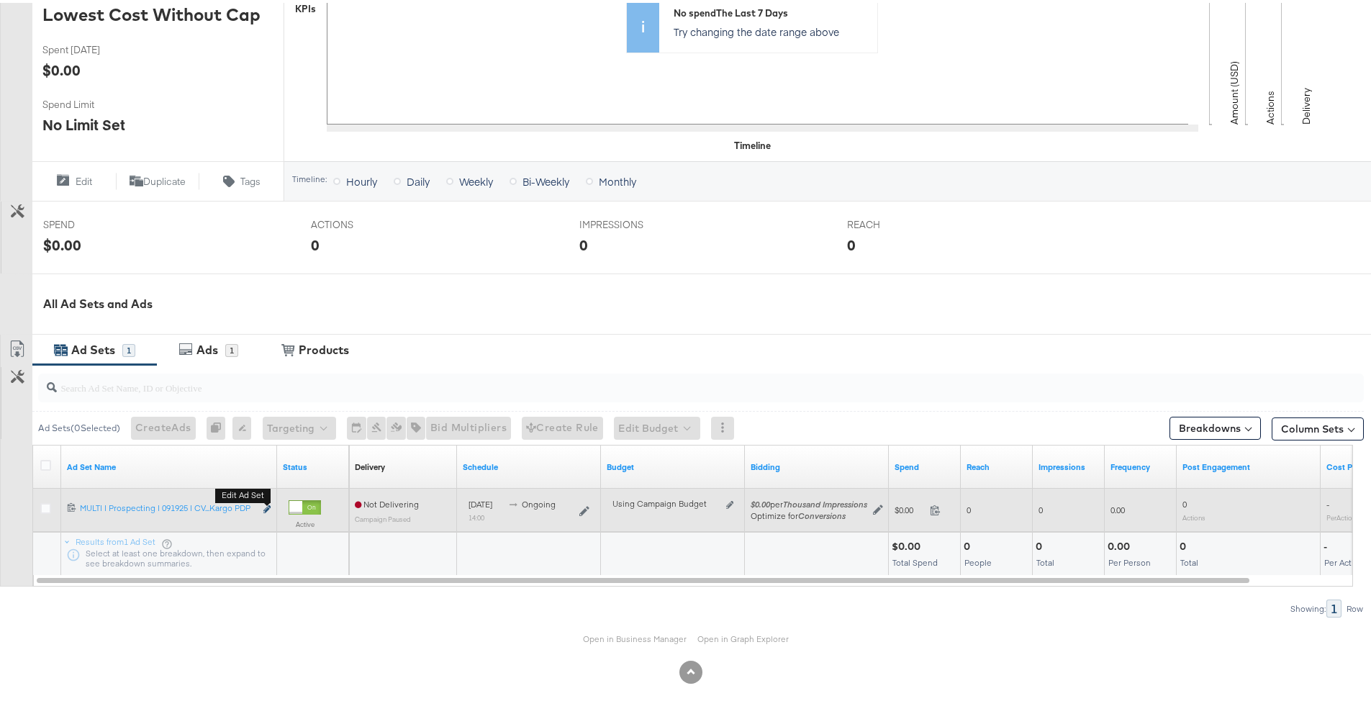
click at [265, 505] on icon "link" at bounding box center [266, 506] width 7 height 8
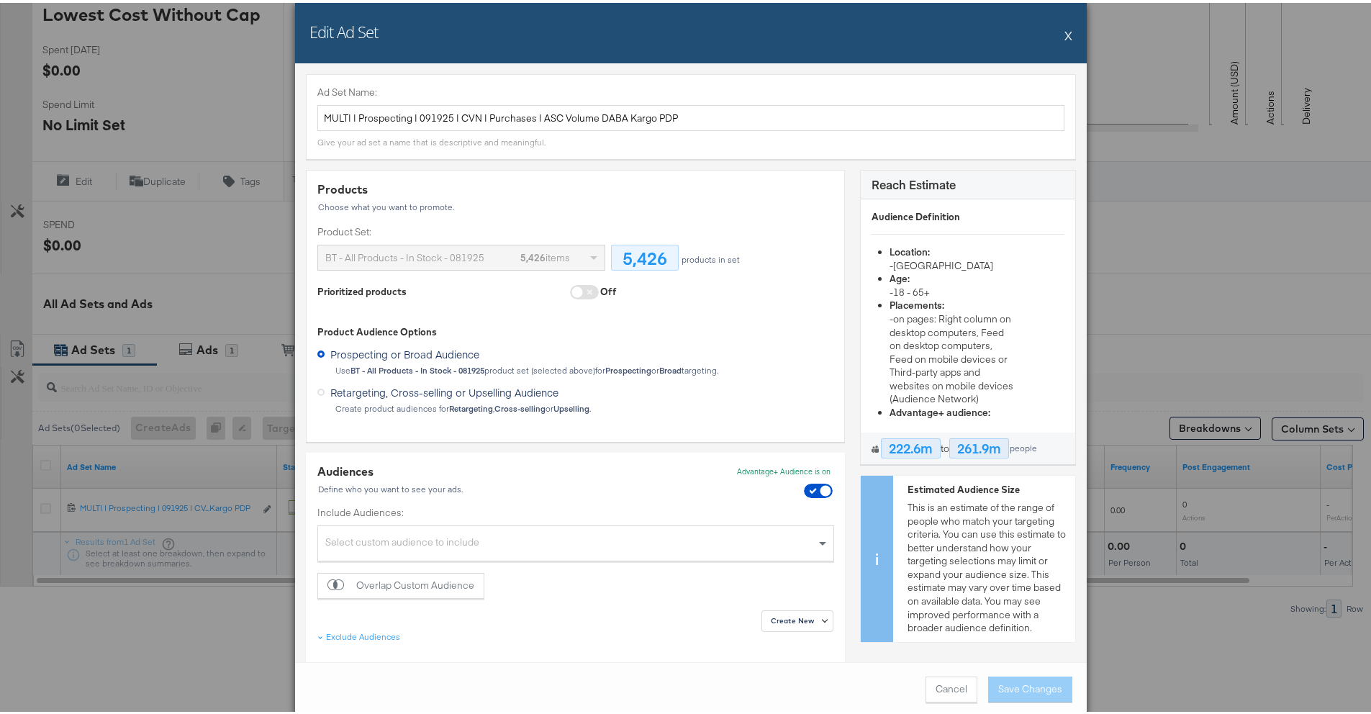
click at [583, 289] on span at bounding box center [584, 289] width 29 height 14
click at [574, 286] on span at bounding box center [584, 289] width 29 height 14
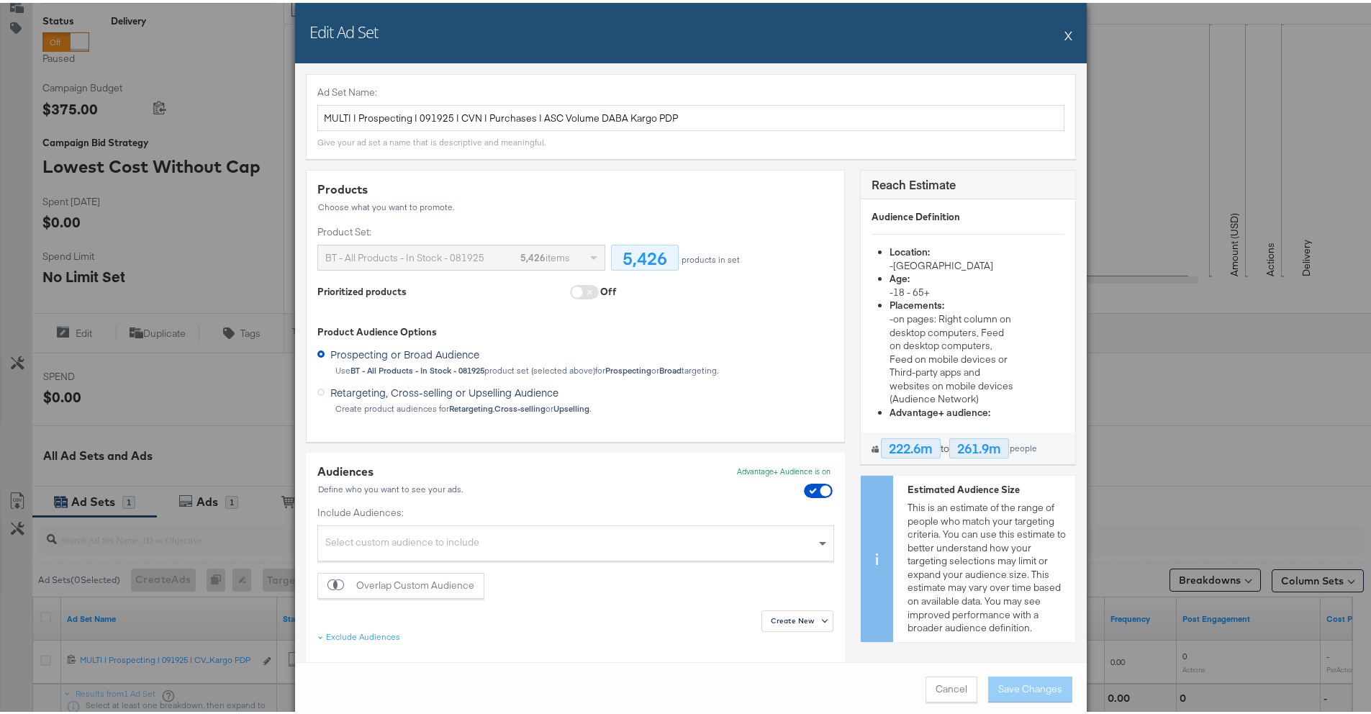
scroll to position [340, 0]
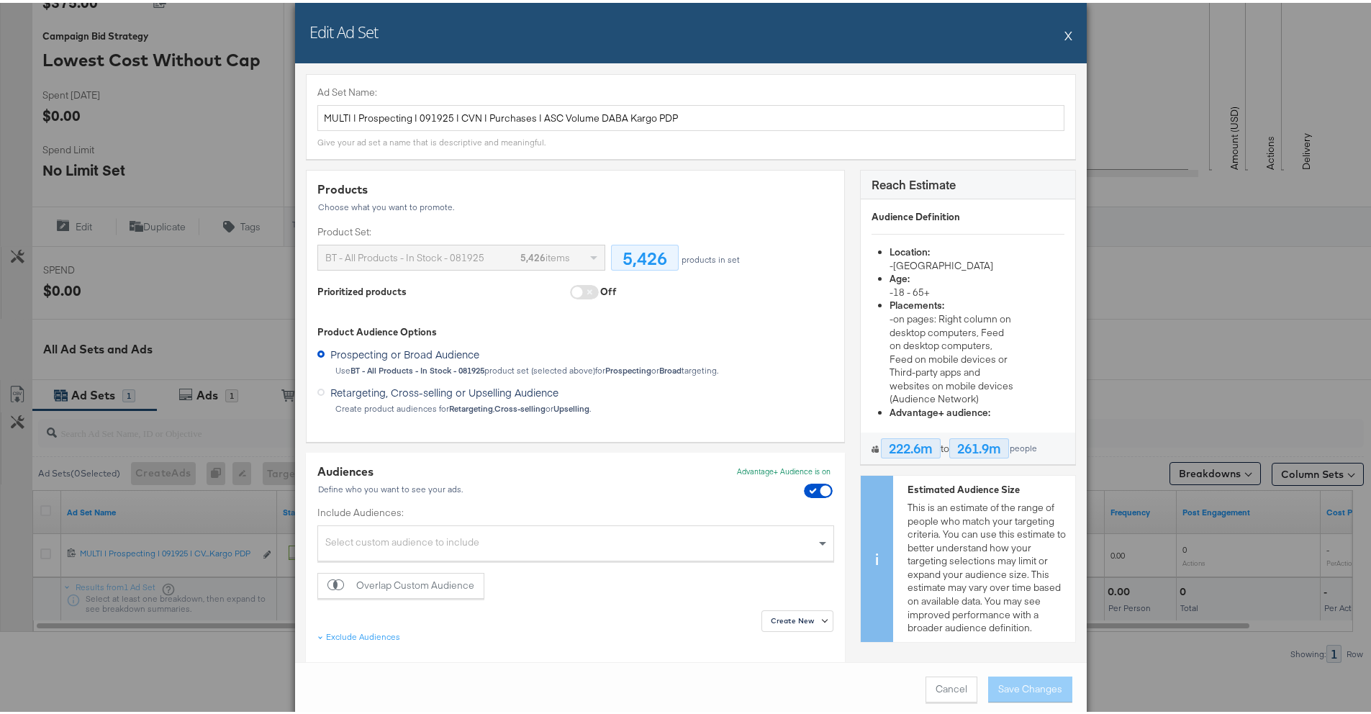
click at [373, 312] on div "Products Choose what you want to promote. Product Set: BT - All Products - In S…" at bounding box center [575, 294] width 516 height 232
click at [883, 79] on div "Ad Set Name: MULTI | Prospecting | 091925 | CVN | Purchases | ASC Volume DABA K…" at bounding box center [691, 113] width 770 height 85
drag, startPoint x: 550, startPoint y: 273, endPoint x: 494, endPoint y: 268, distance: 55.7
click at [496, 268] on div "Products Choose what you want to promote. Product Set: BT - All Products - In S…" at bounding box center [575, 239] width 516 height 122
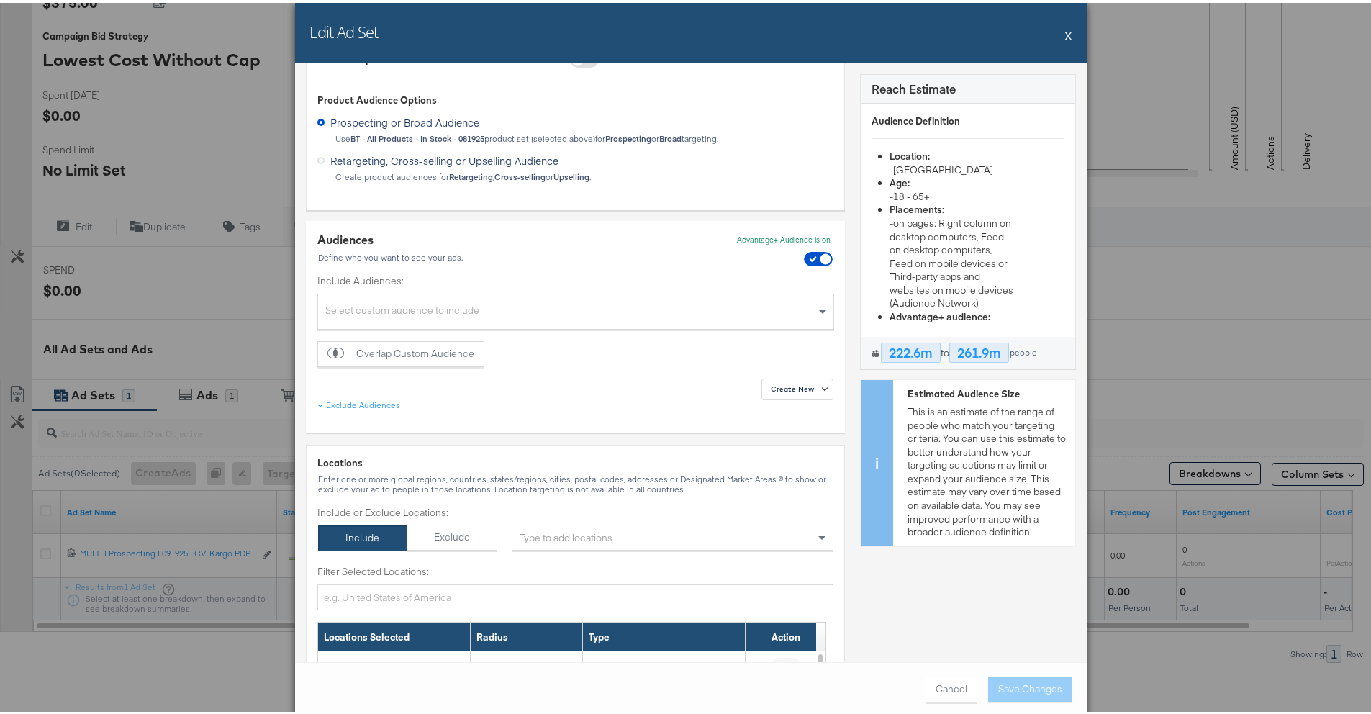
scroll to position [0, 0]
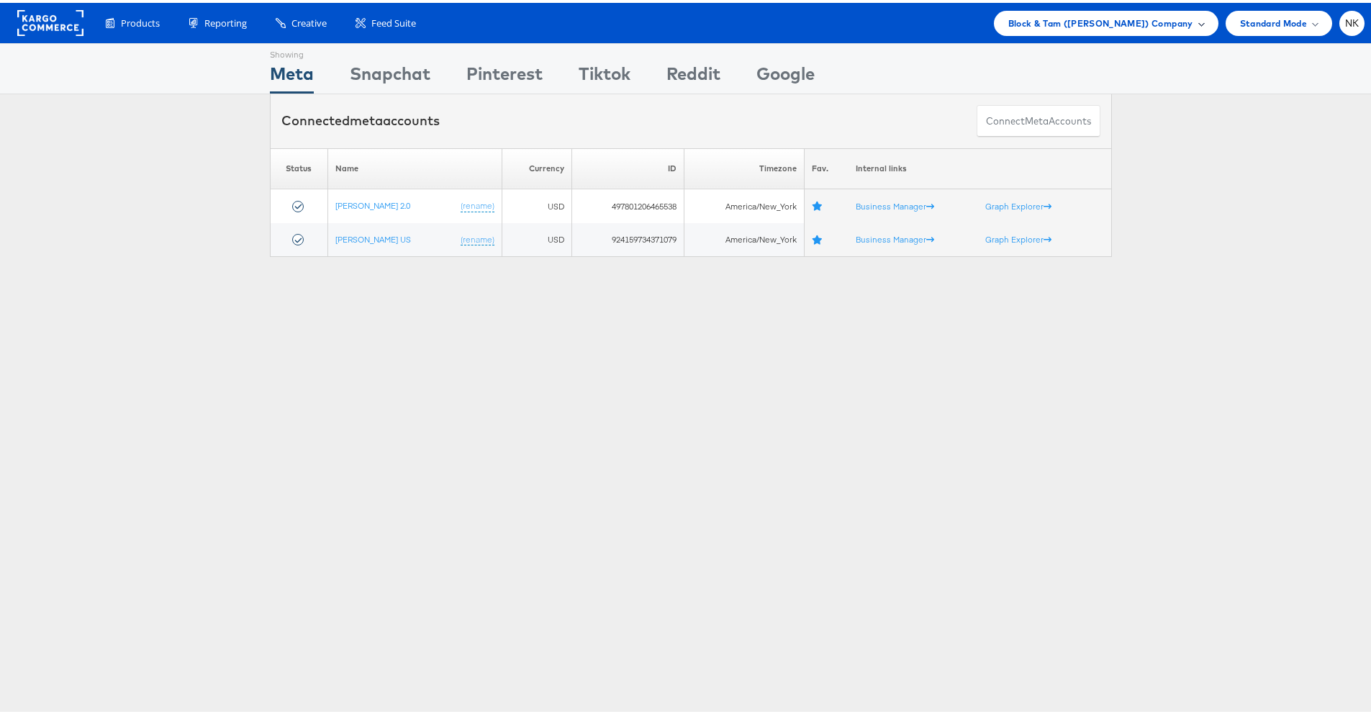
click at [1119, 27] on div "Block & Tam ([PERSON_NAME]) Company" at bounding box center [1106, 20] width 224 height 25
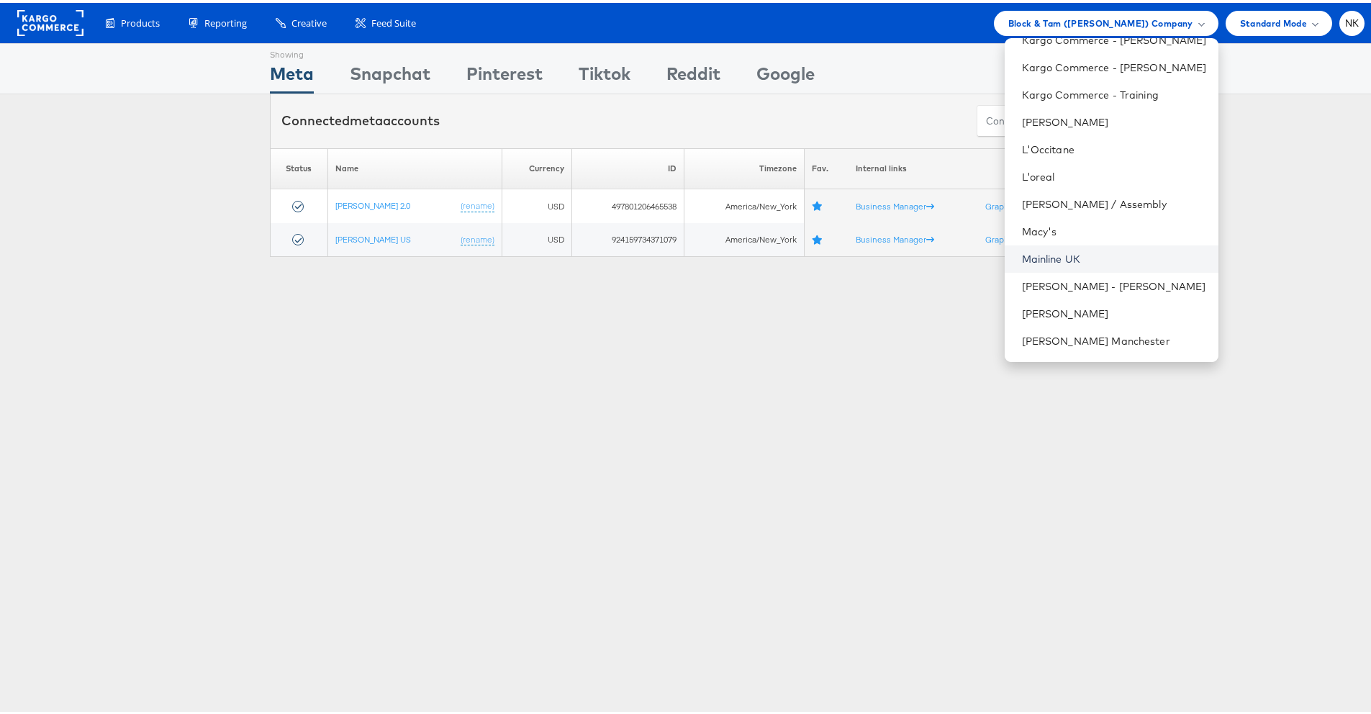
scroll to position [882, 0]
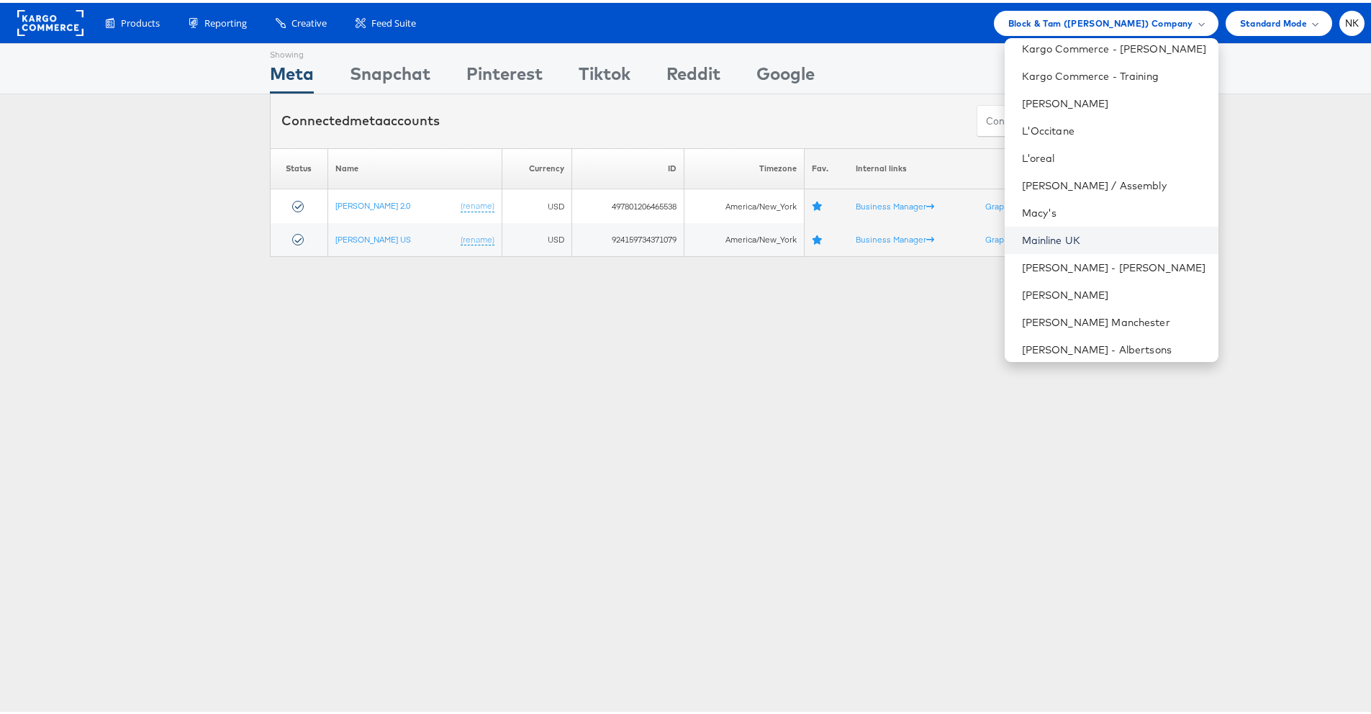
click at [1040, 242] on link "Mainline UK" at bounding box center [1114, 237] width 185 height 14
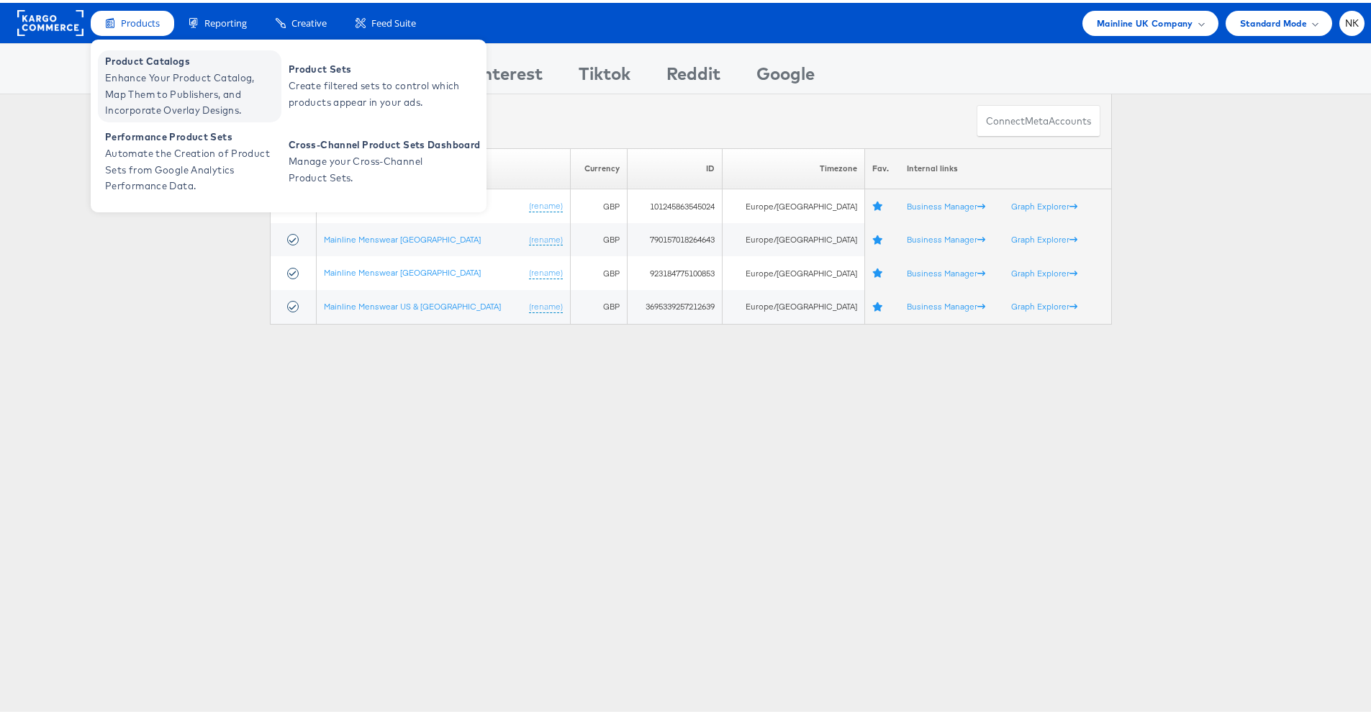
click at [158, 68] on span "Enhance Your Product Catalog, Map Them to Publishers, and Incorporate Overlay D…" at bounding box center [191, 91] width 173 height 49
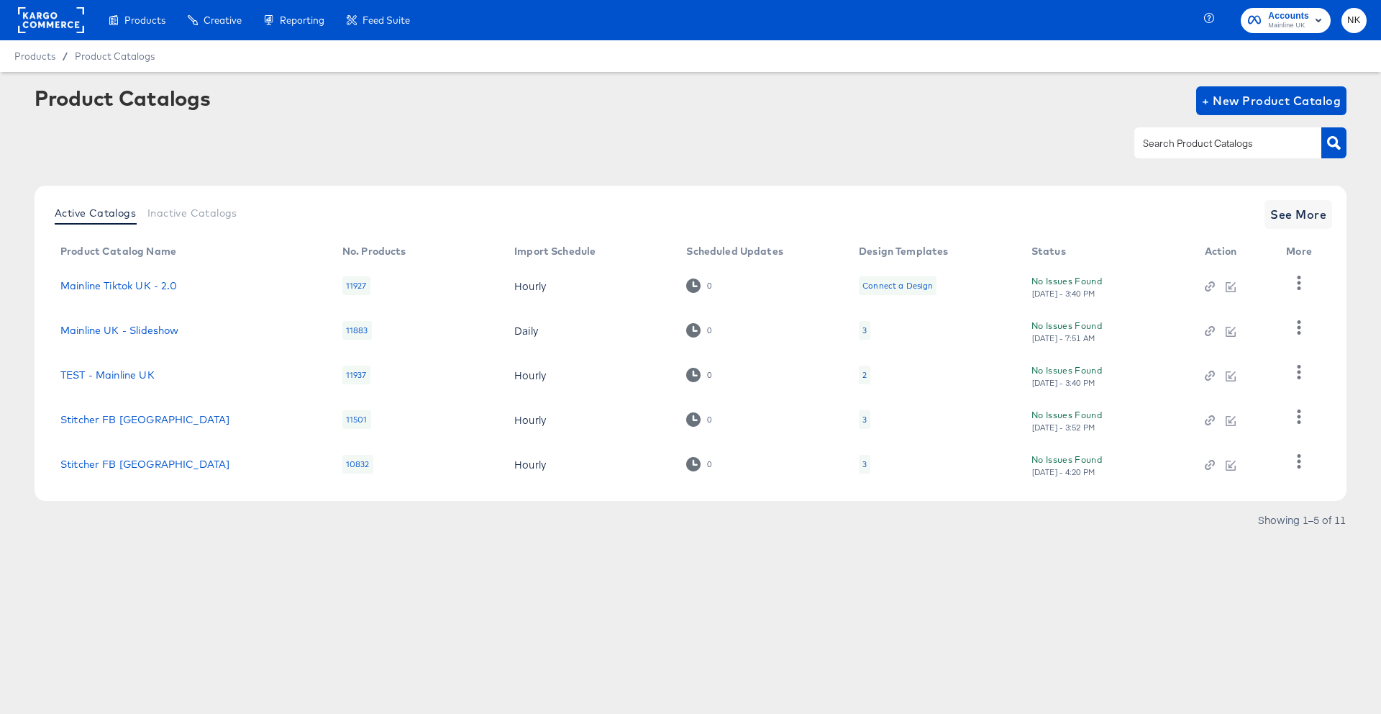
click at [286, 148] on div at bounding box center [691, 143] width 1312 height 32
click at [1296, 216] on span "See More" at bounding box center [1299, 214] width 56 height 20
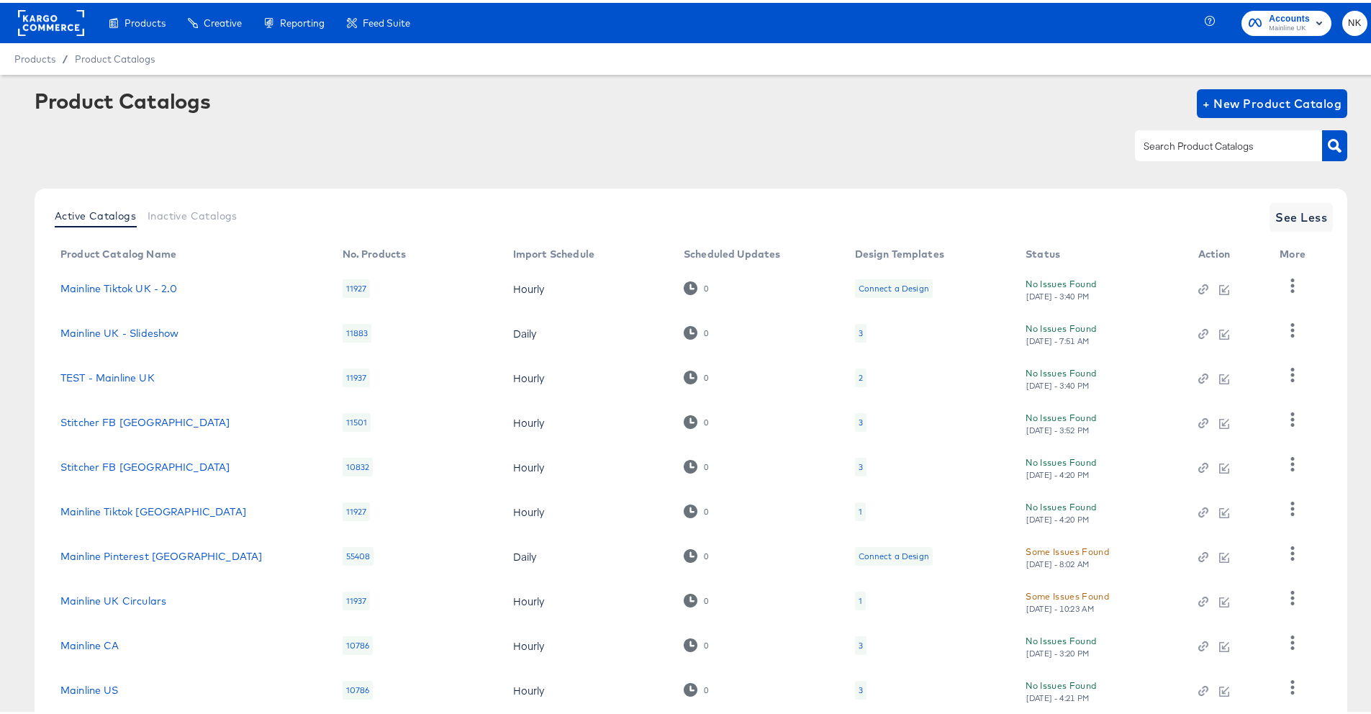
scroll to position [91, 0]
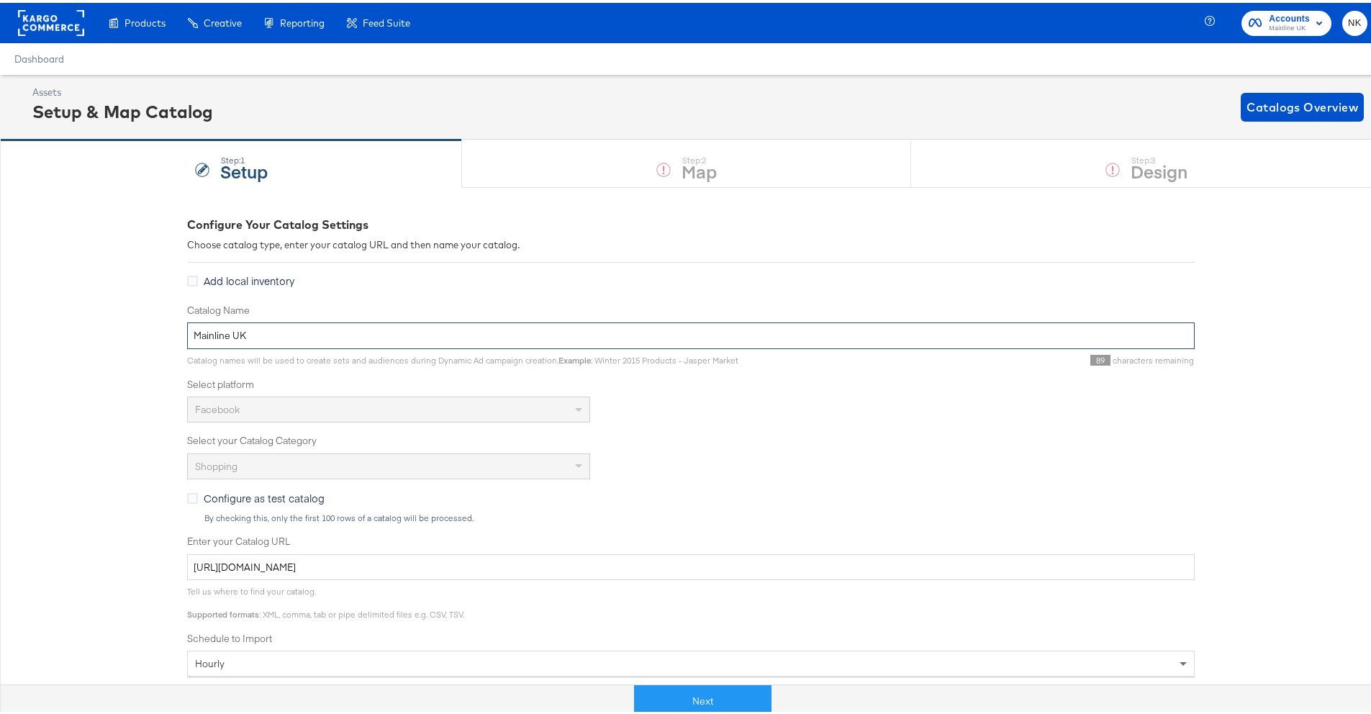
drag, startPoint x: 348, startPoint y: 328, endPoint x: 136, endPoint y: 330, distance: 212.3
click at [136, 330] on div "Configure Your Catalog Settings Choose catalog type, enter your catalog URL and…" at bounding box center [690, 569] width 1381 height 771
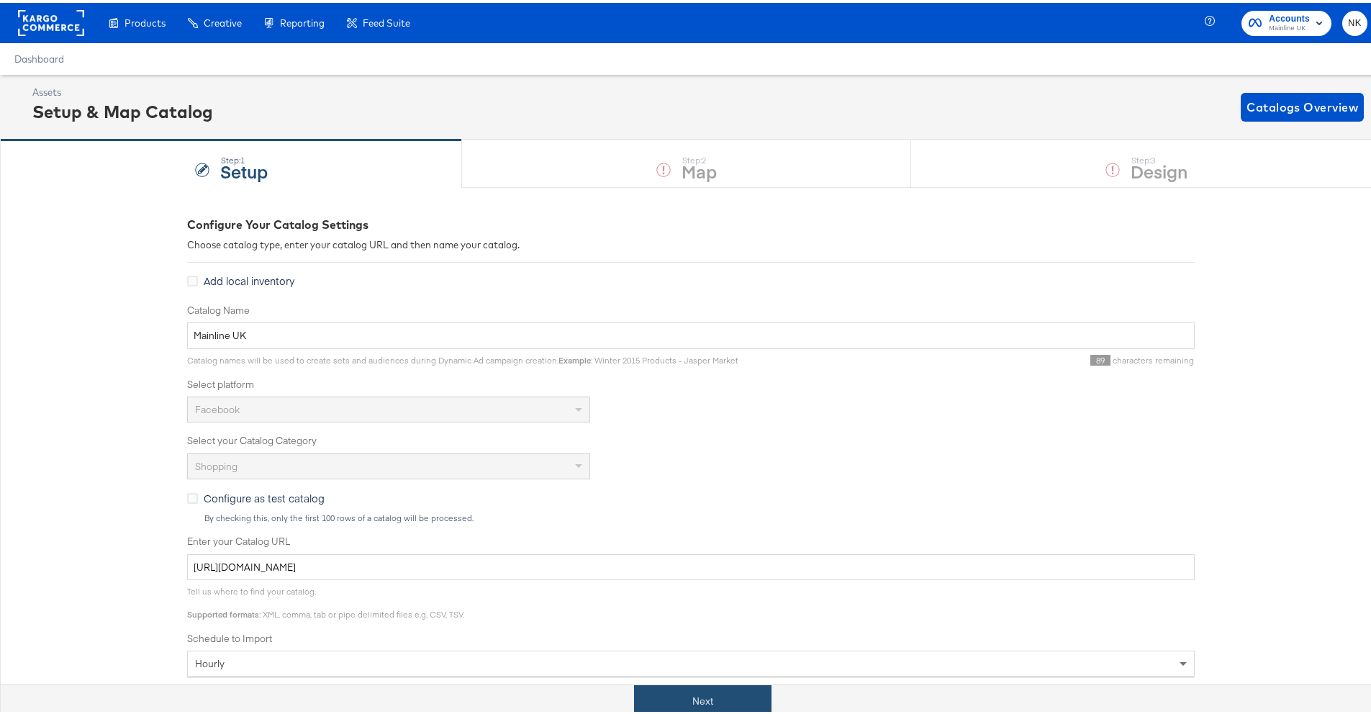
click at [741, 694] on button "Next" at bounding box center [702, 698] width 137 height 32
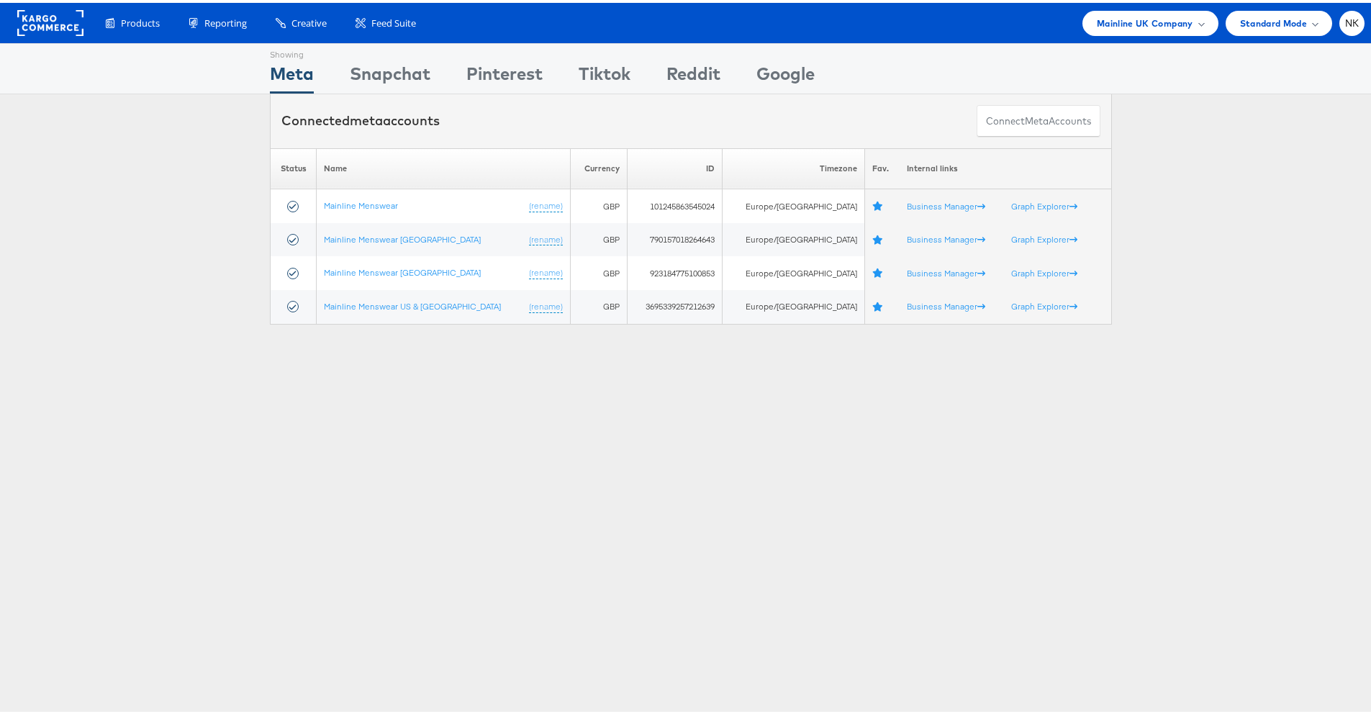
click at [108, 206] on div "Please Wait Loading Accounts .... Status Name Currency ID Timezone Fav. Interna…" at bounding box center [690, 233] width 1381 height 176
